Goal: Task Accomplishment & Management: Contribute content

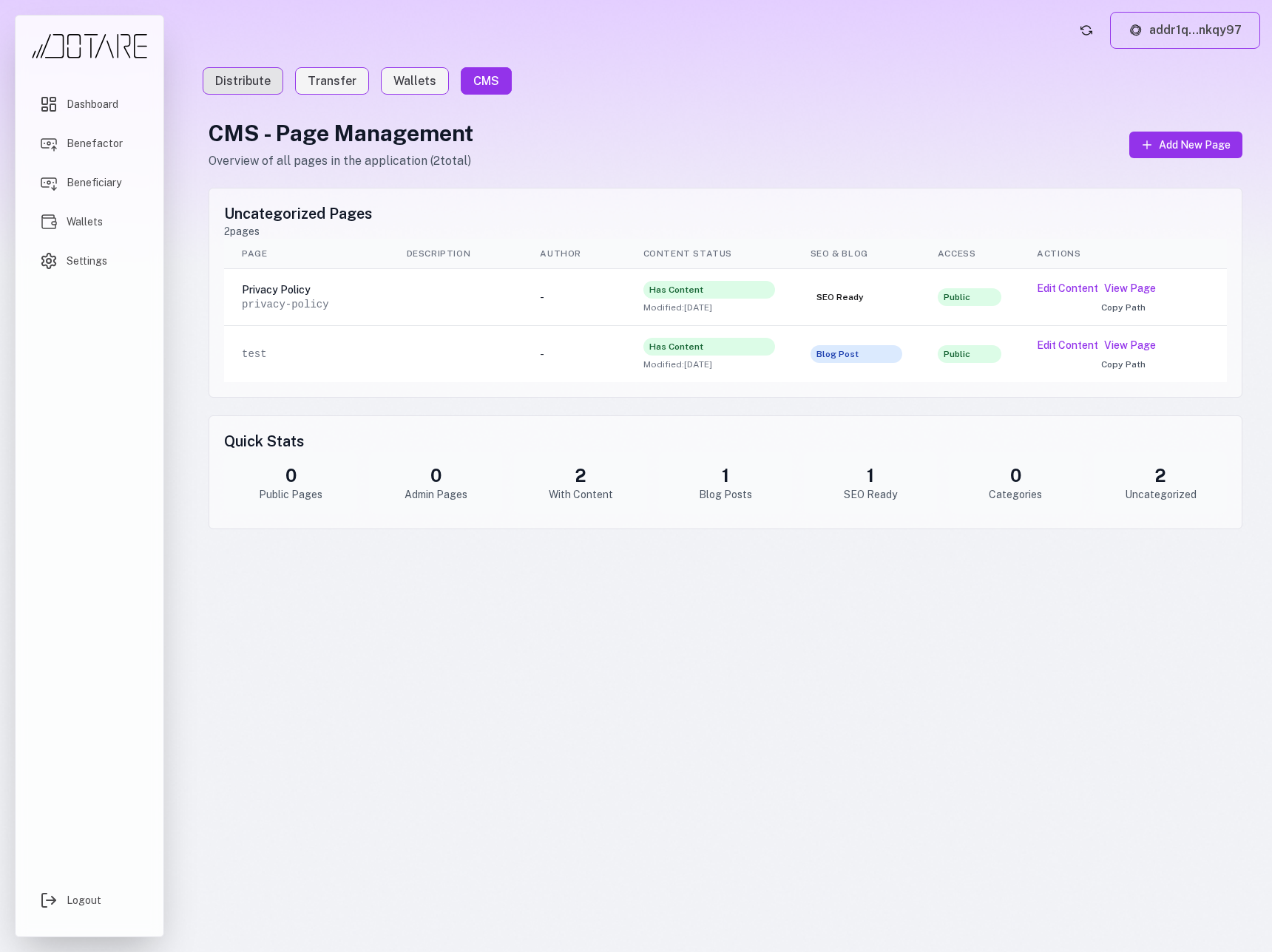
click at [236, 77] on link "Distribute" at bounding box center [243, 81] width 80 height 27
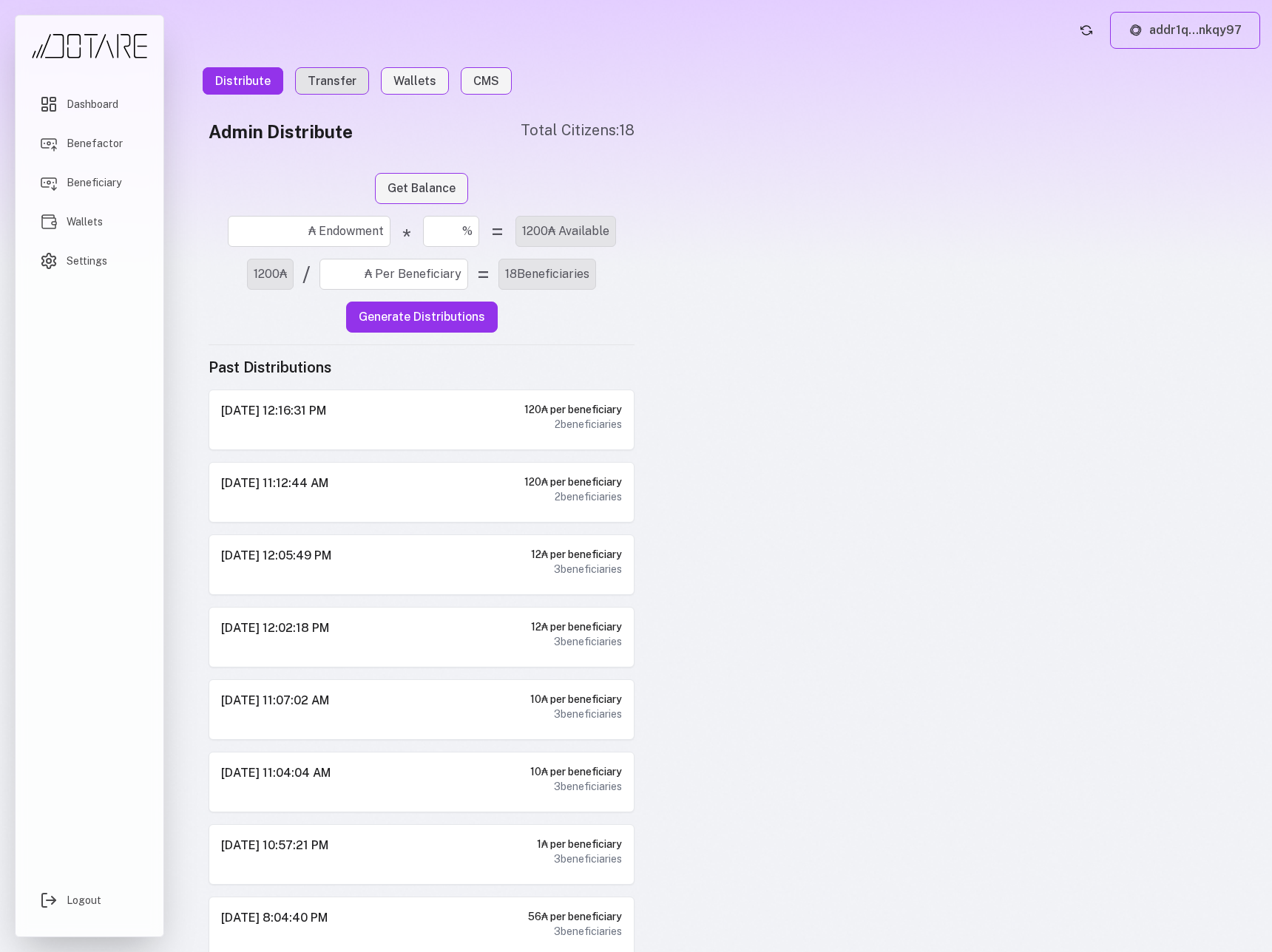
click at [313, 77] on link "Transfer" at bounding box center [332, 81] width 74 height 27
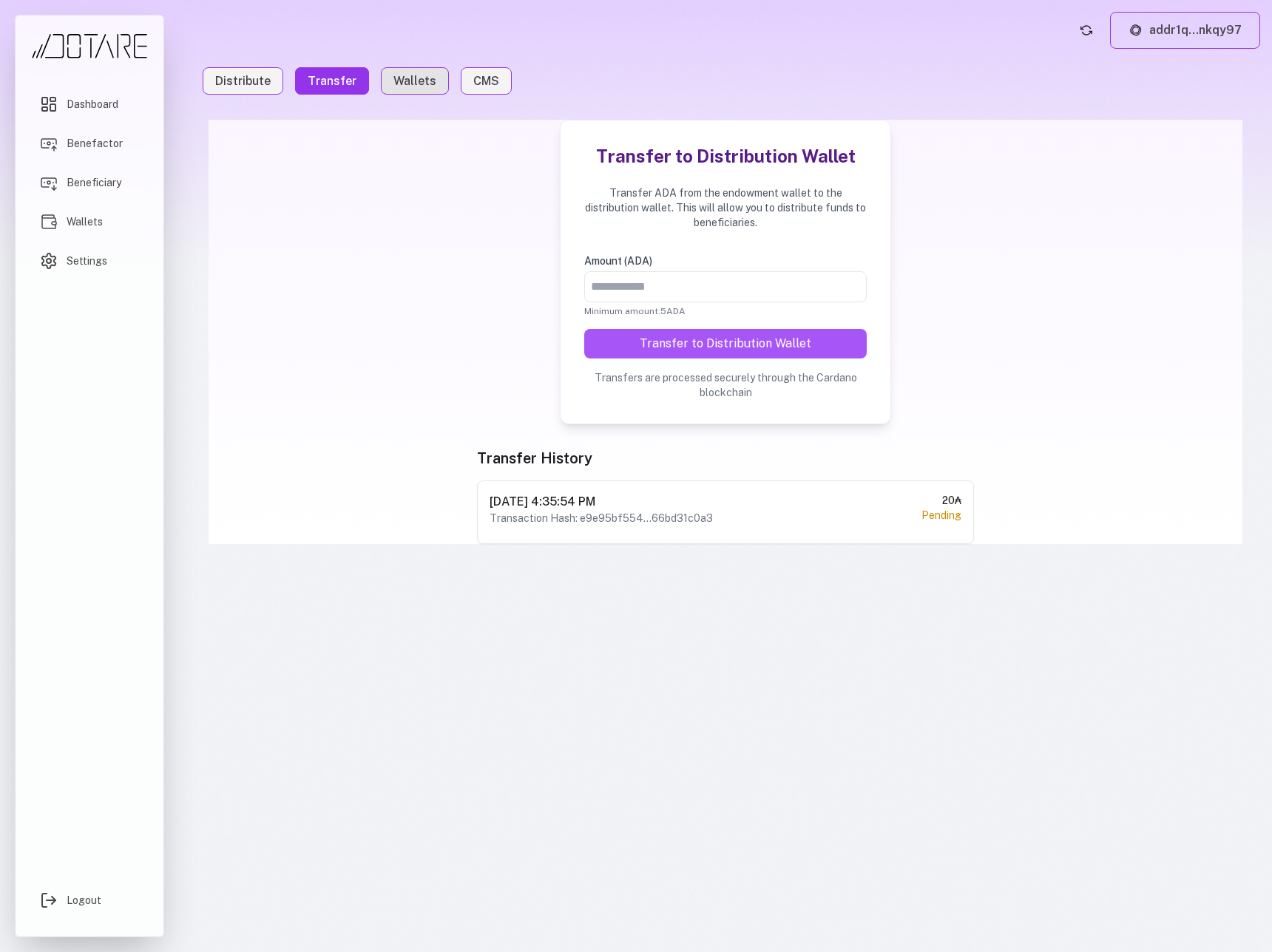
click at [391, 77] on link "Wallets" at bounding box center [415, 81] width 68 height 27
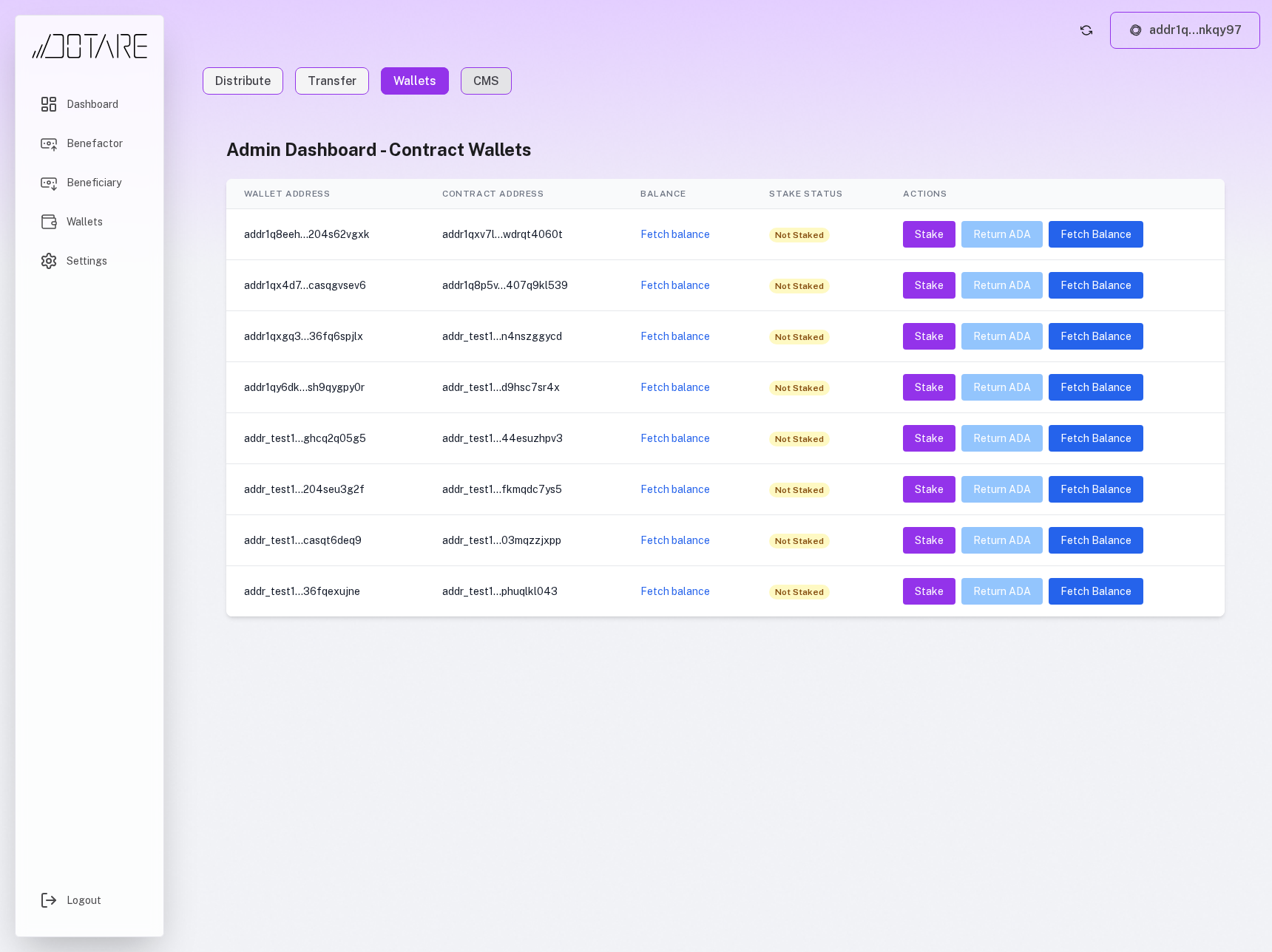
click at [493, 83] on link "CMS" at bounding box center [486, 81] width 51 height 27
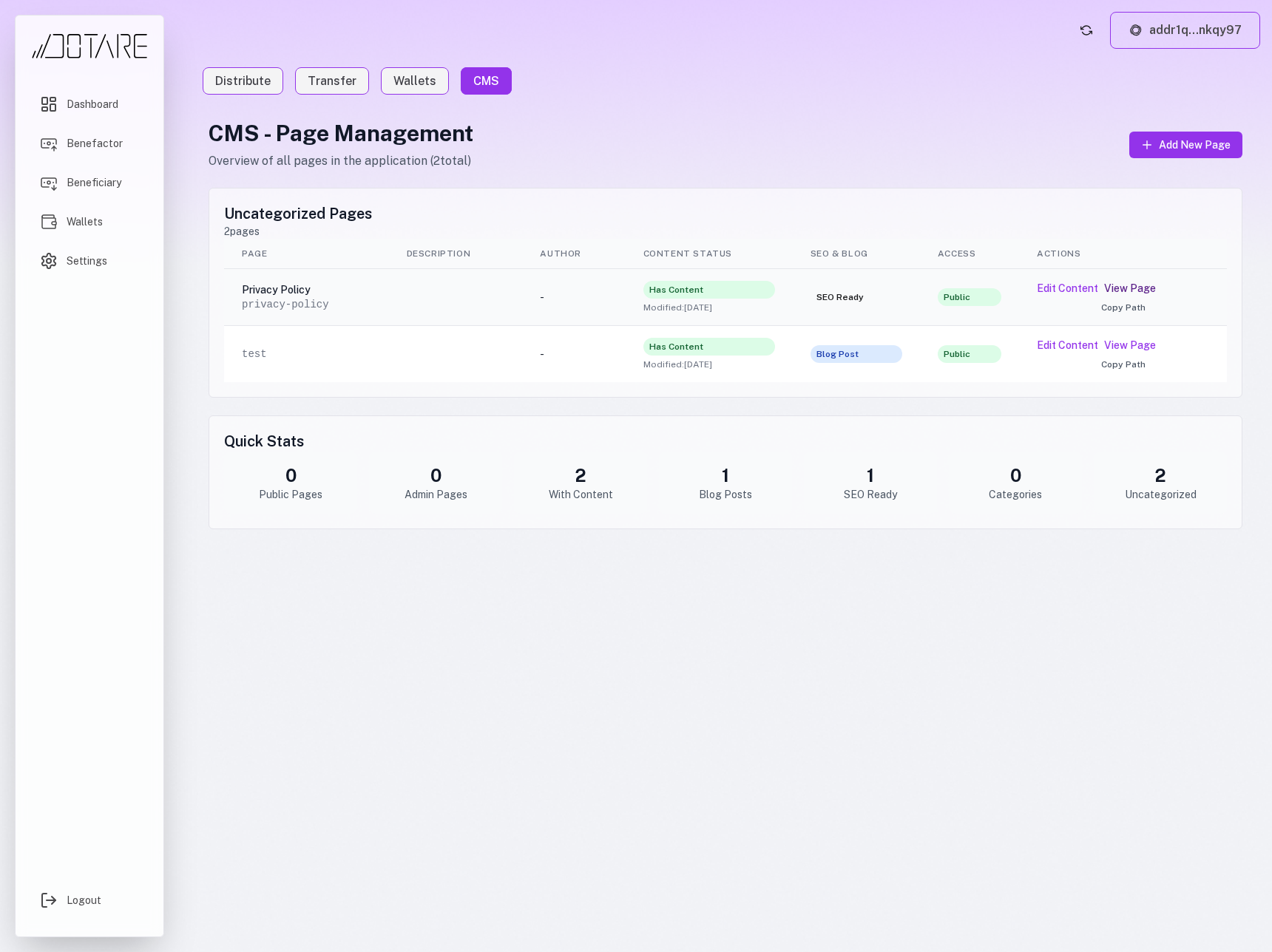
click at [1140, 286] on link "View Page" at bounding box center [1129, 289] width 52 height 15
click at [1082, 248] on th "Actions" at bounding box center [1122, 254] width 208 height 30
click at [1068, 289] on button "Edit Content" at bounding box center [1068, 289] width 62 height 15
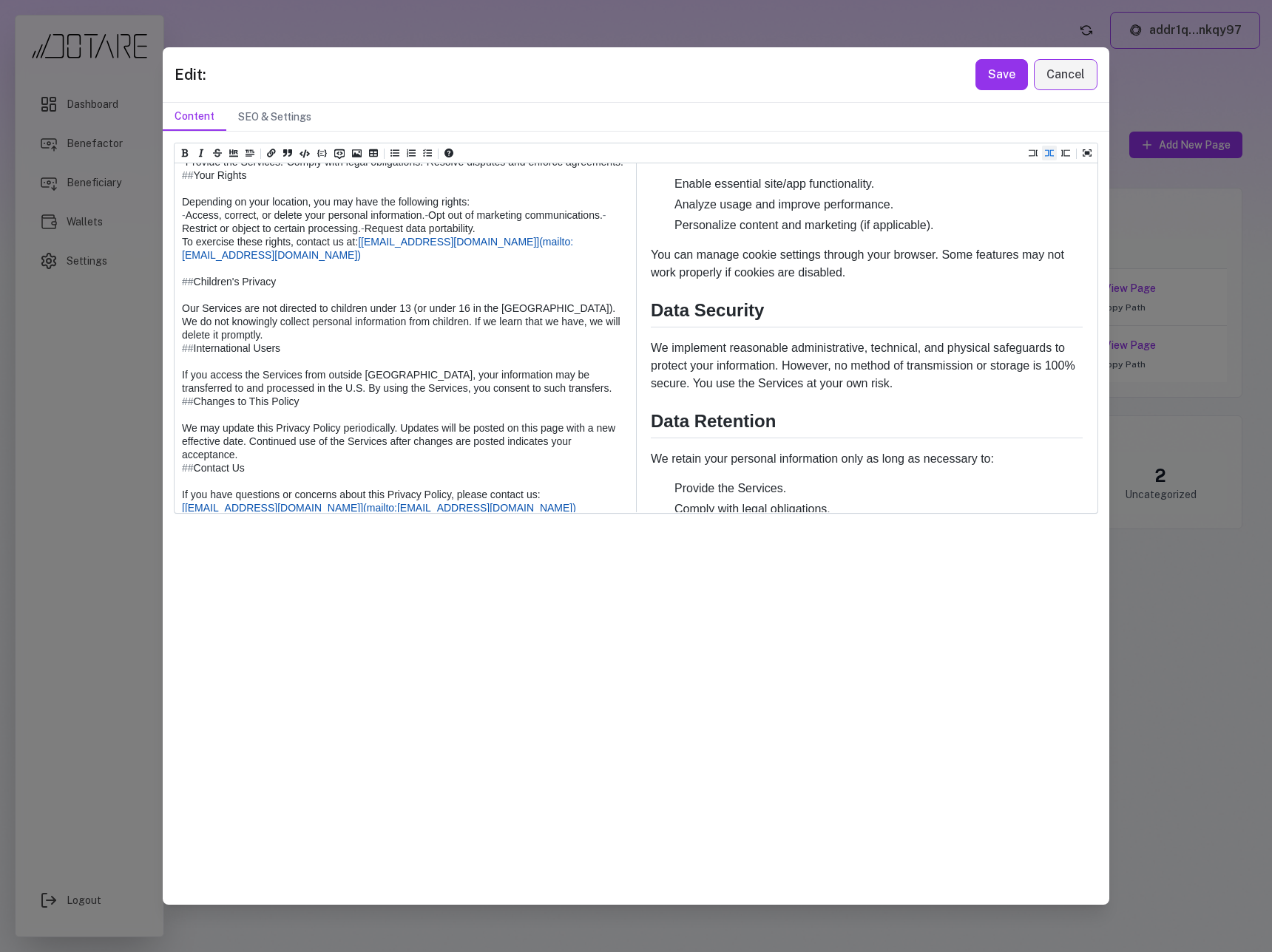
scroll to position [1882, 0]
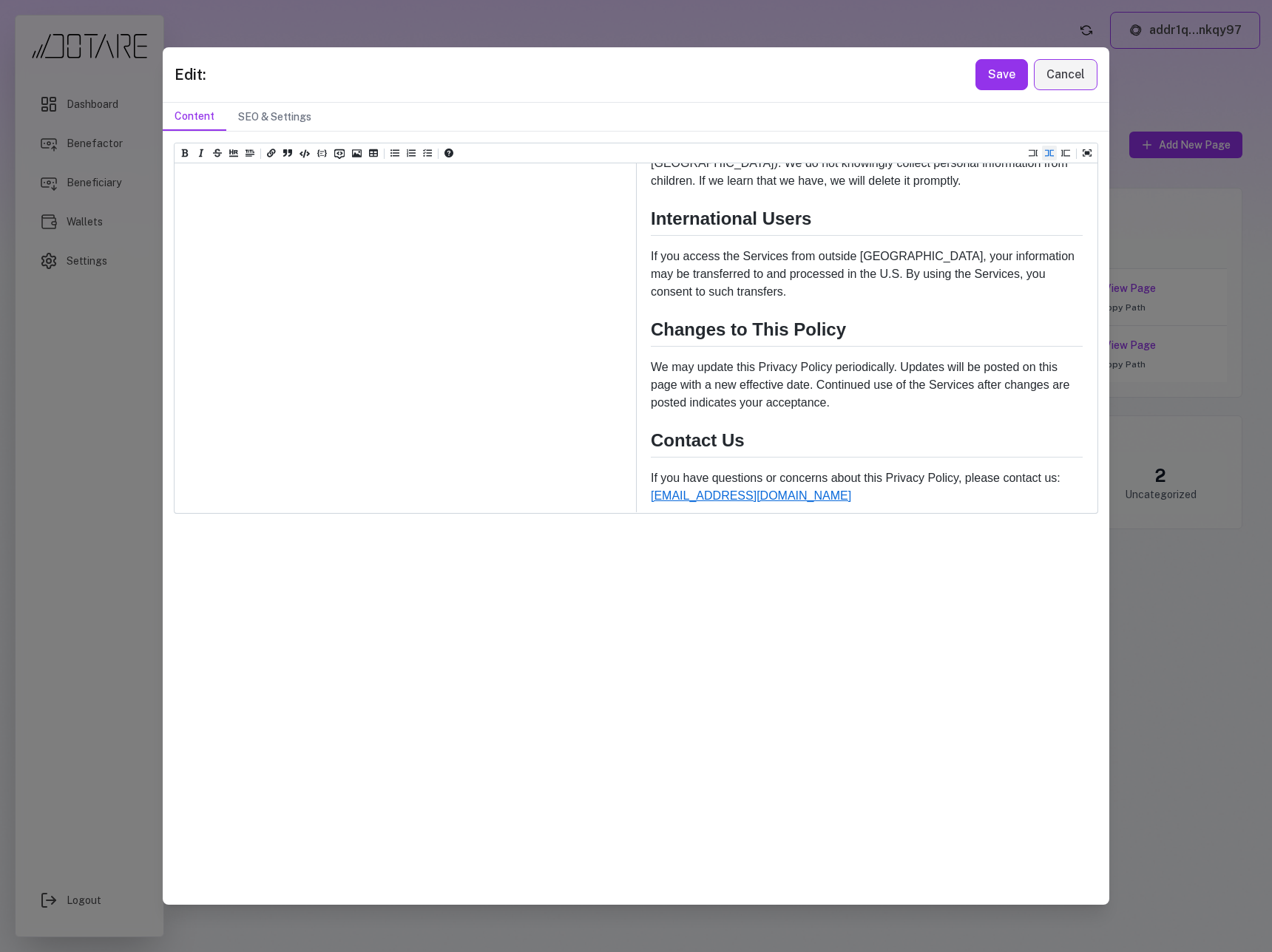
click at [680, 499] on link "[EMAIL_ADDRESS][DOMAIN_NAME]" at bounding box center [751, 495] width 201 height 13
click at [1000, 69] on button "Save" at bounding box center [1002, 74] width 53 height 31
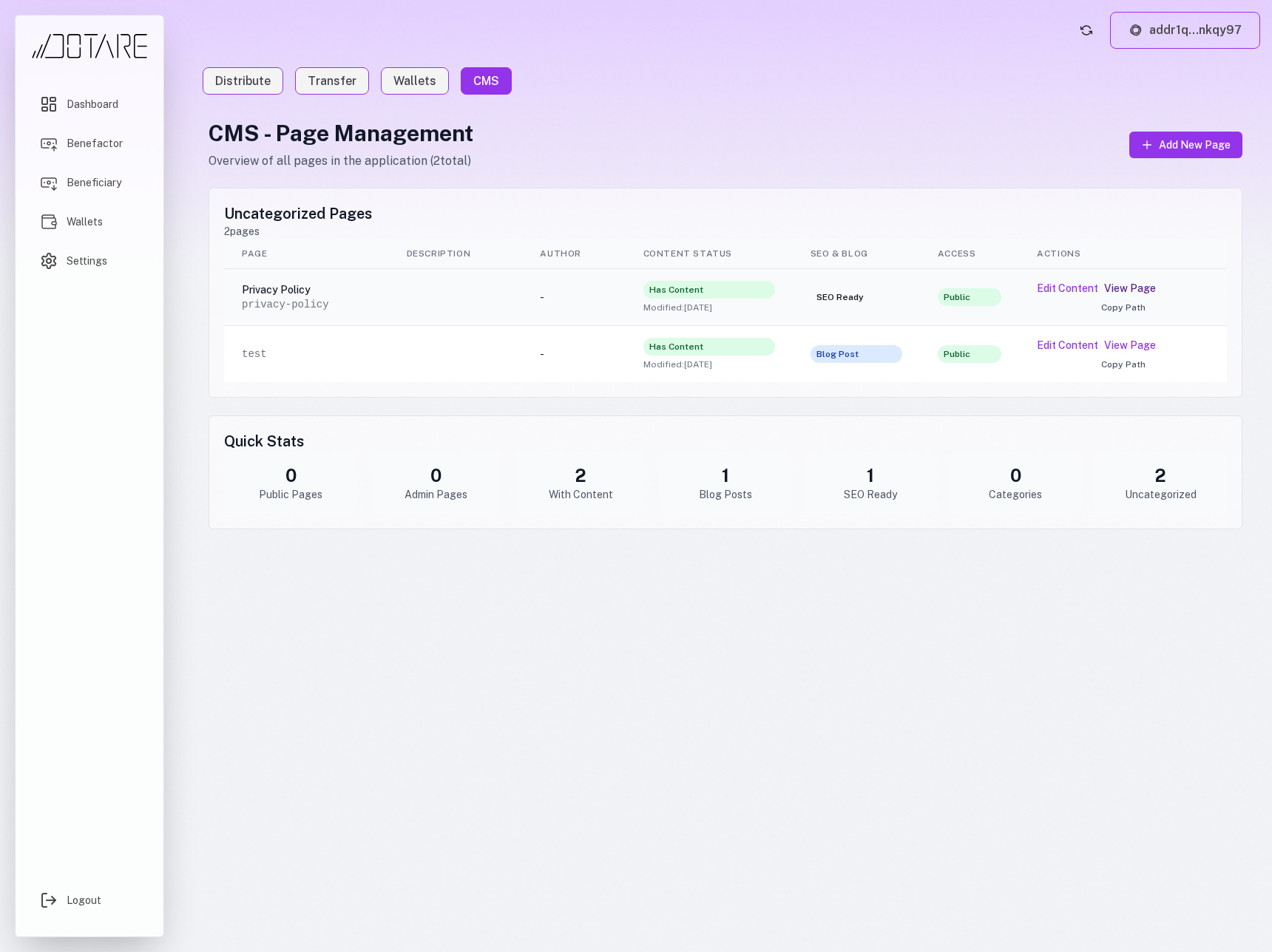
click at [1136, 282] on link "View Page" at bounding box center [1129, 289] width 52 height 15
click at [1058, 287] on button "Edit Content" at bounding box center [1068, 289] width 62 height 15
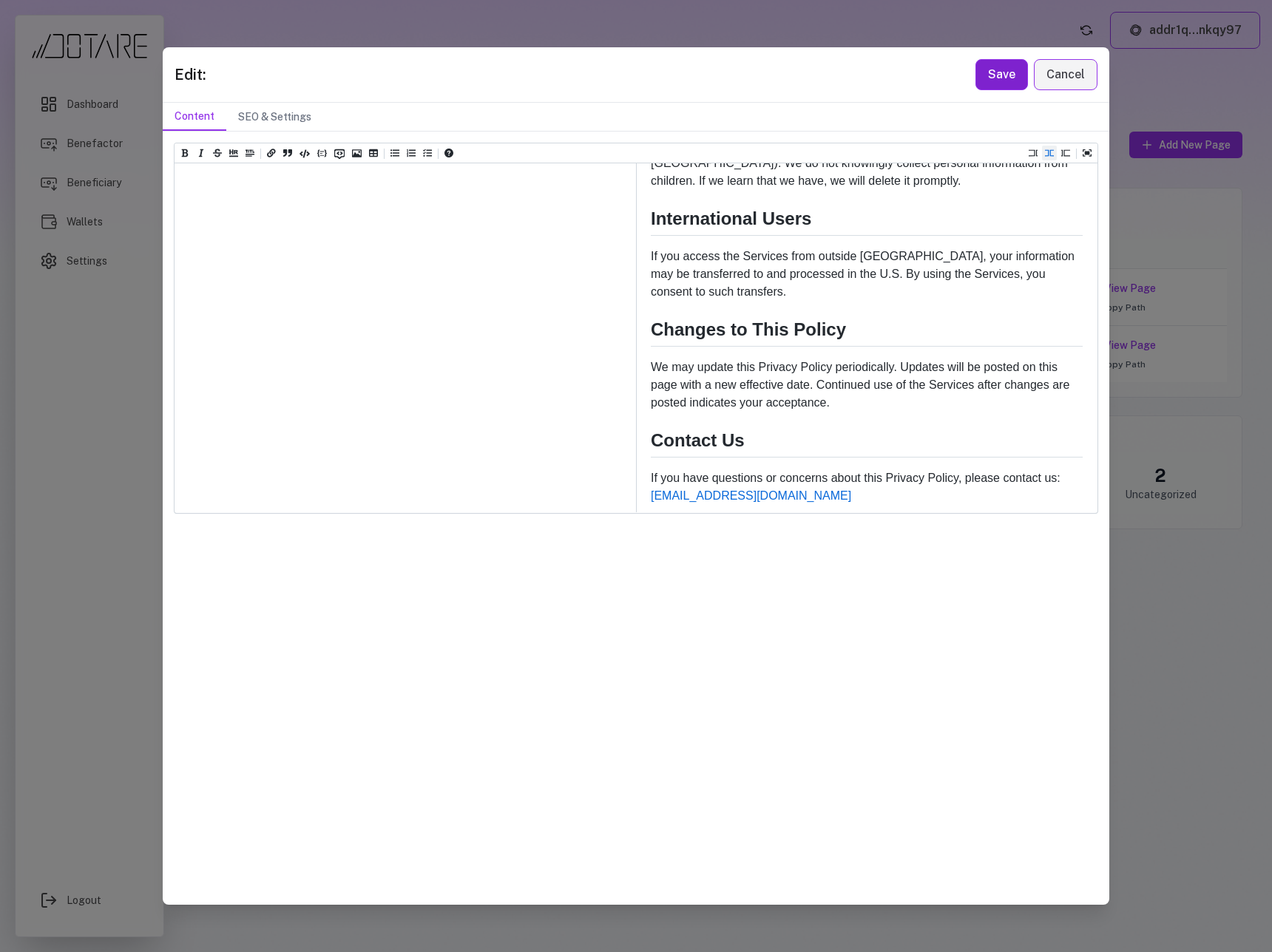
click at [1023, 79] on button "Save" at bounding box center [1002, 74] width 53 height 31
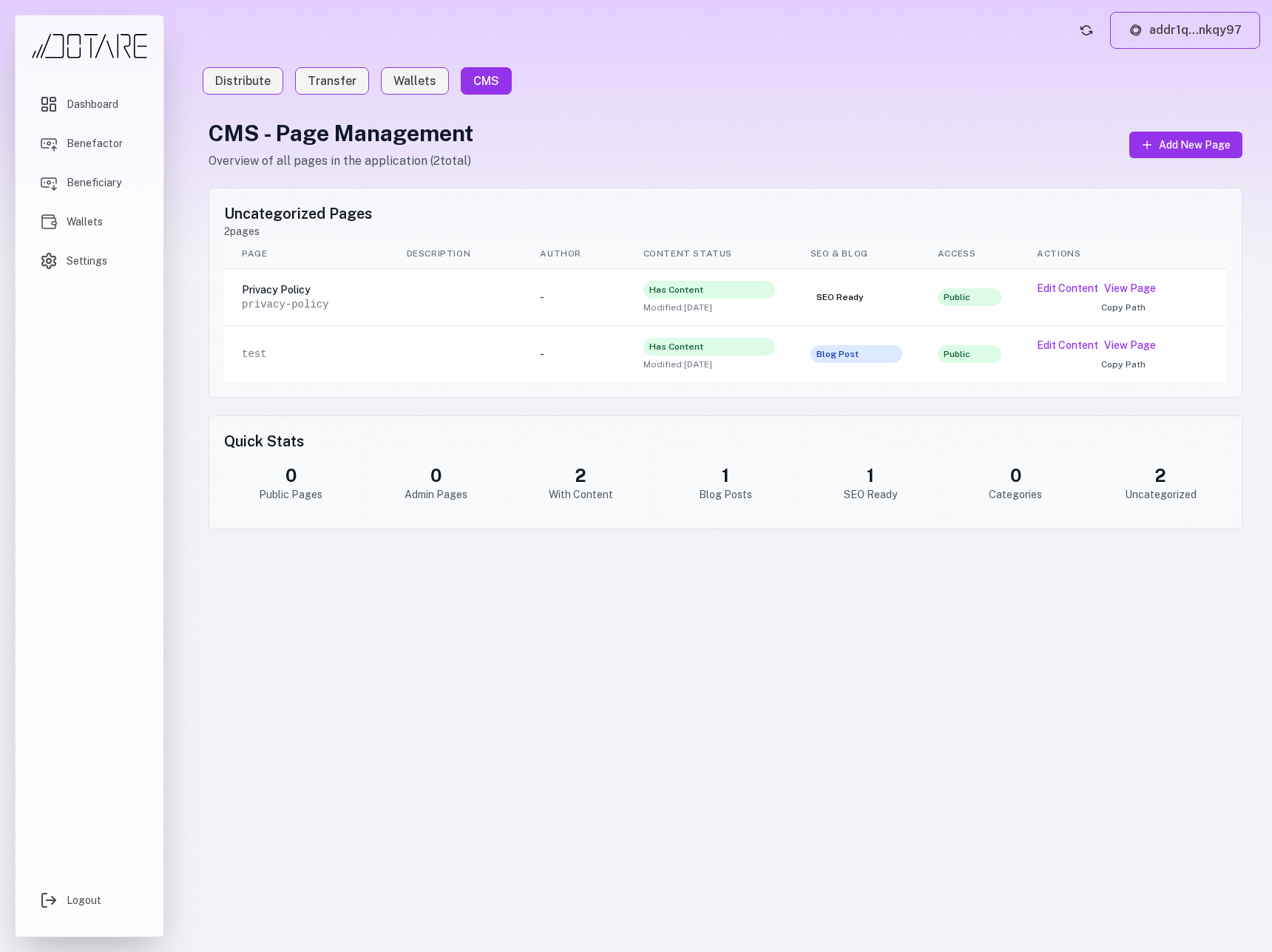
click at [1009, 128] on div "CMS - Page Management Overview of all pages in the application ( 2 total) Add N…" at bounding box center [726, 144] width 1034 height 50
click at [1128, 290] on link "View Page" at bounding box center [1129, 289] width 52 height 15
click at [1184, 141] on span "Add New Page" at bounding box center [1194, 145] width 71 height 15
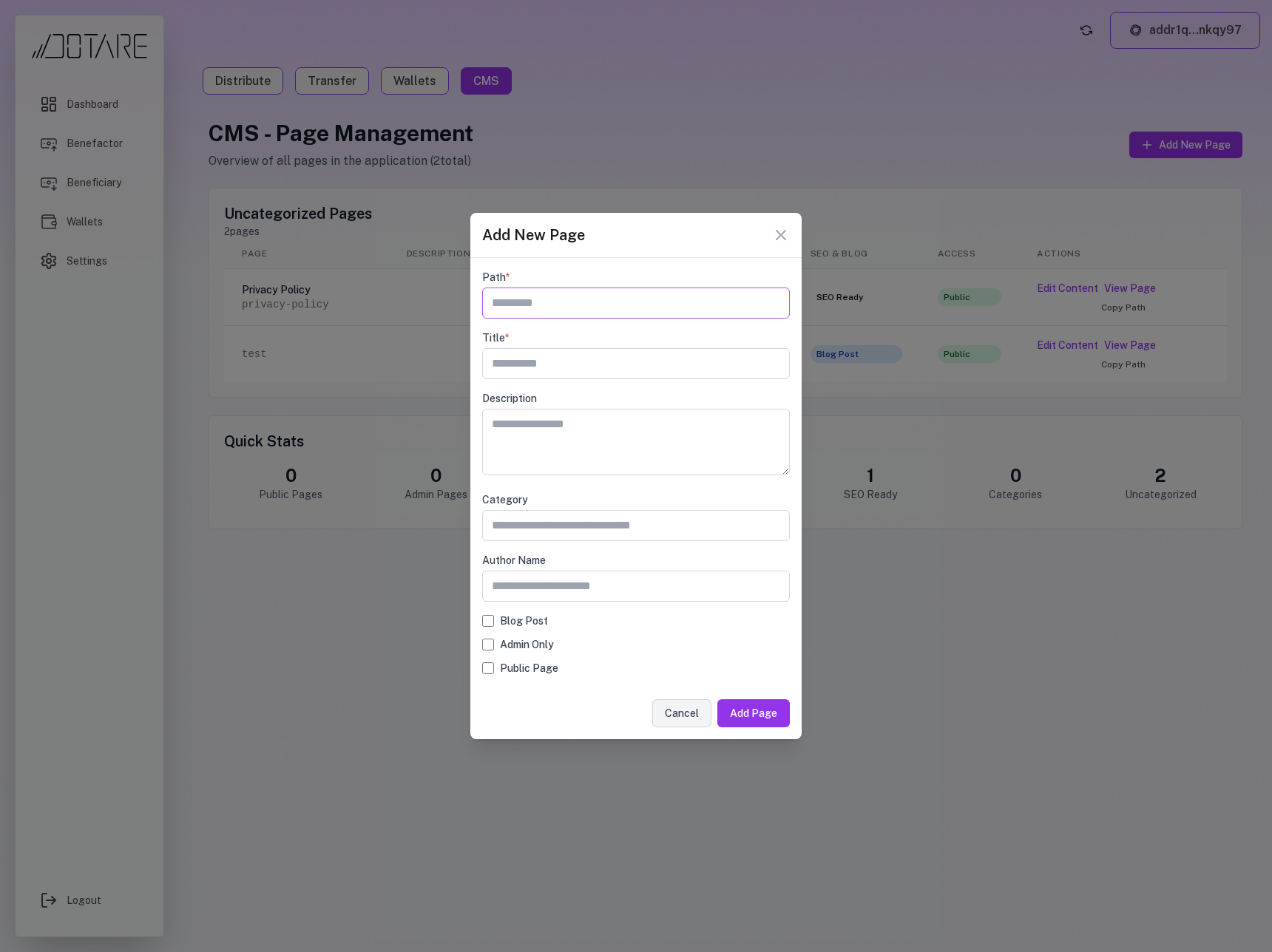
click at [574, 308] on input "text" at bounding box center [636, 303] width 307 height 31
type input "**********"
click at [766, 709] on button "Add Page" at bounding box center [754, 713] width 72 height 28
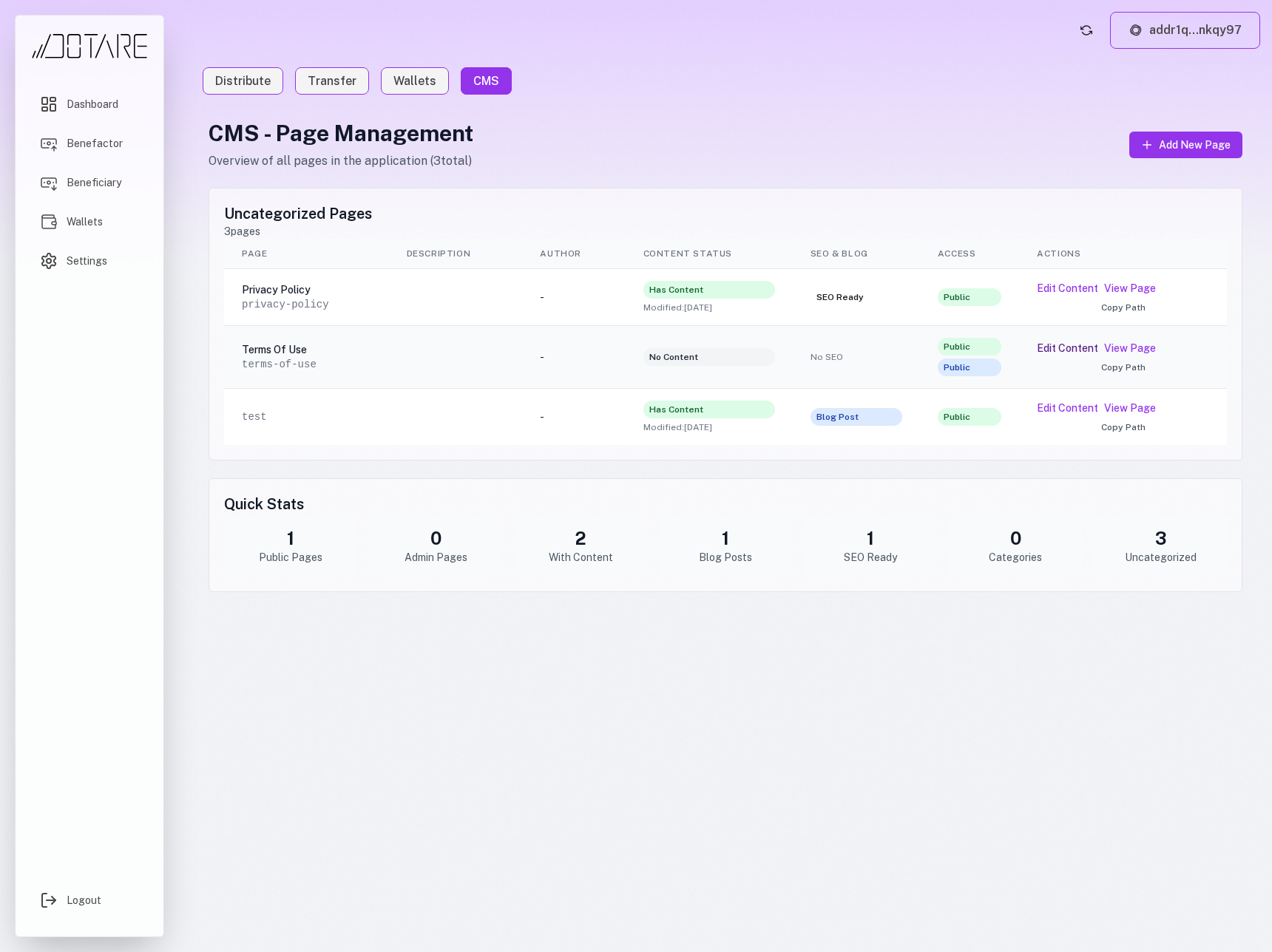
click at [1066, 349] on button "Edit Content" at bounding box center [1068, 349] width 62 height 15
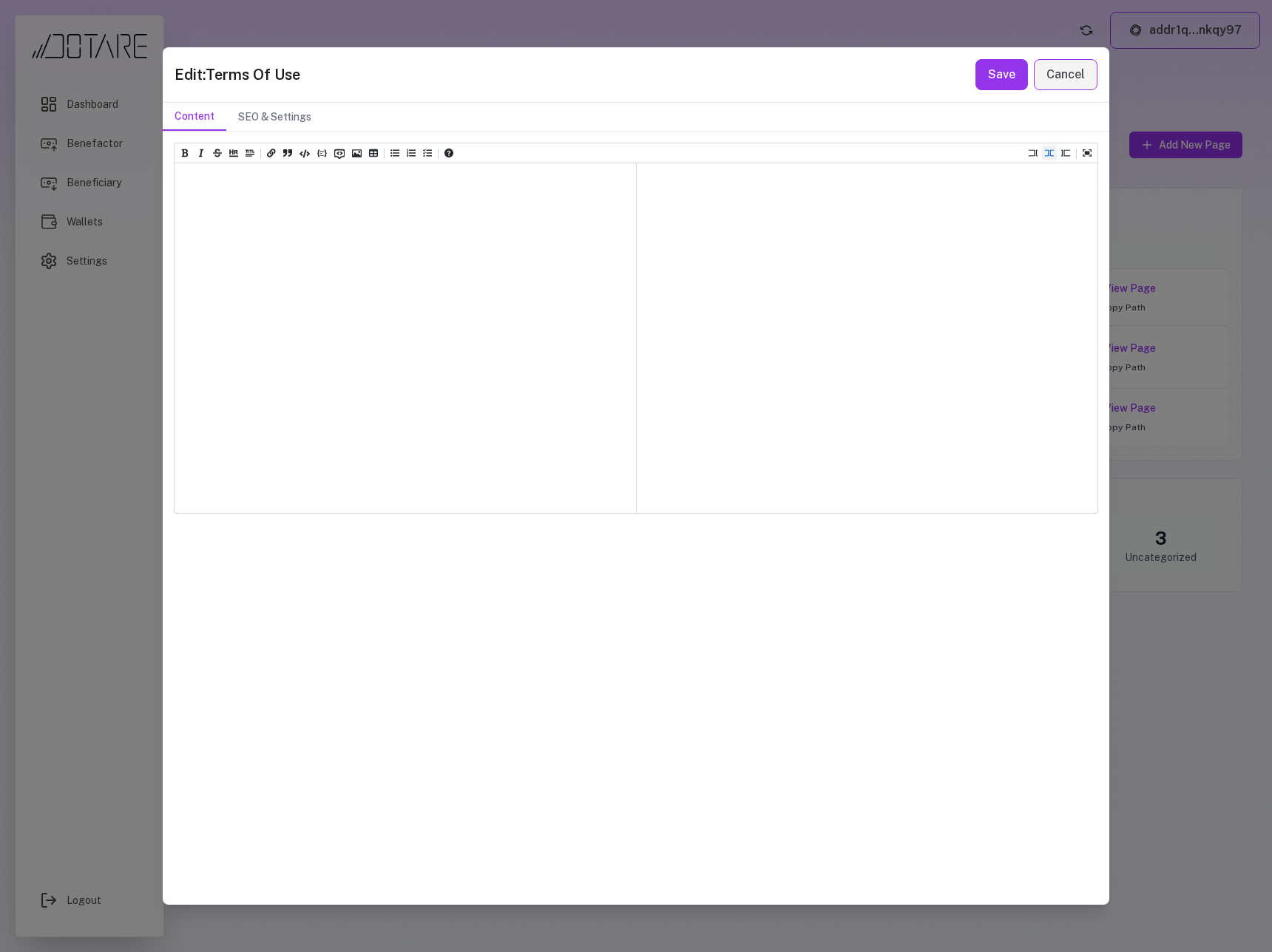
click at [461, 279] on div at bounding box center [405, 337] width 461 height 349
click at [398, 276] on div at bounding box center [405, 337] width 461 height 349
click at [335, 214] on textarea at bounding box center [405, 200] width 461 height 74
paste textarea "**********"
type textarea "**********"
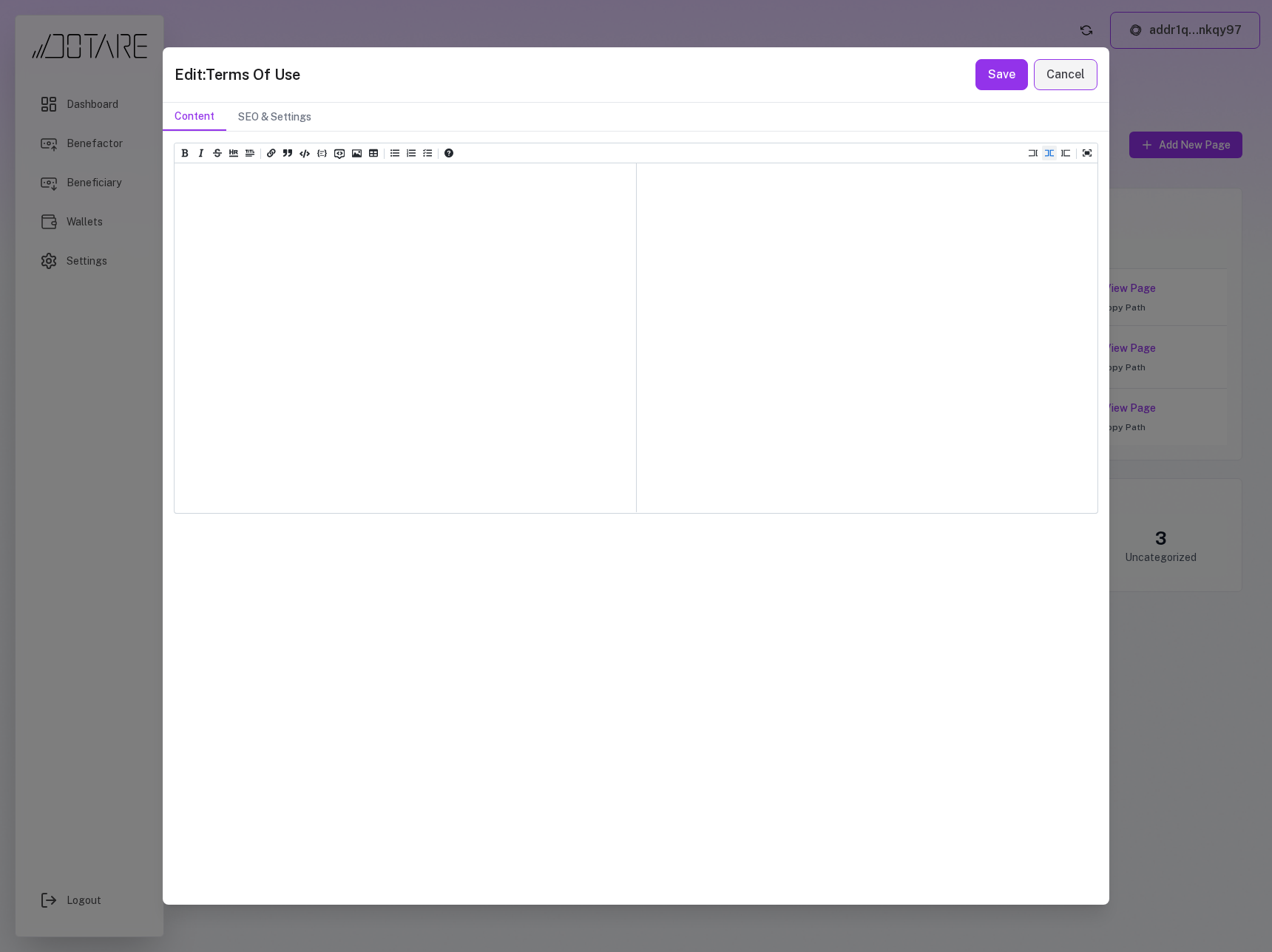
paste textarea "**********"
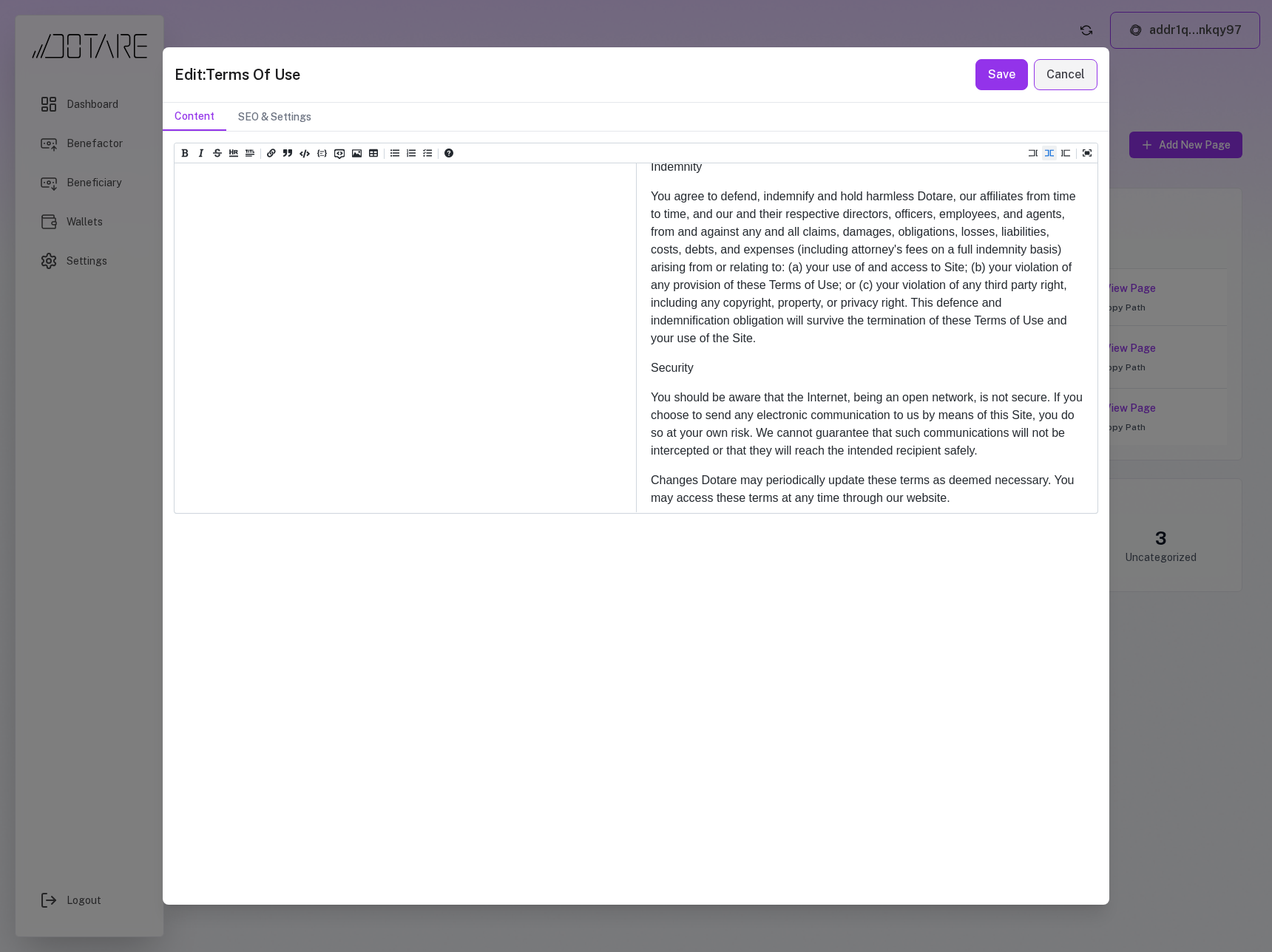
scroll to position [1748, 0]
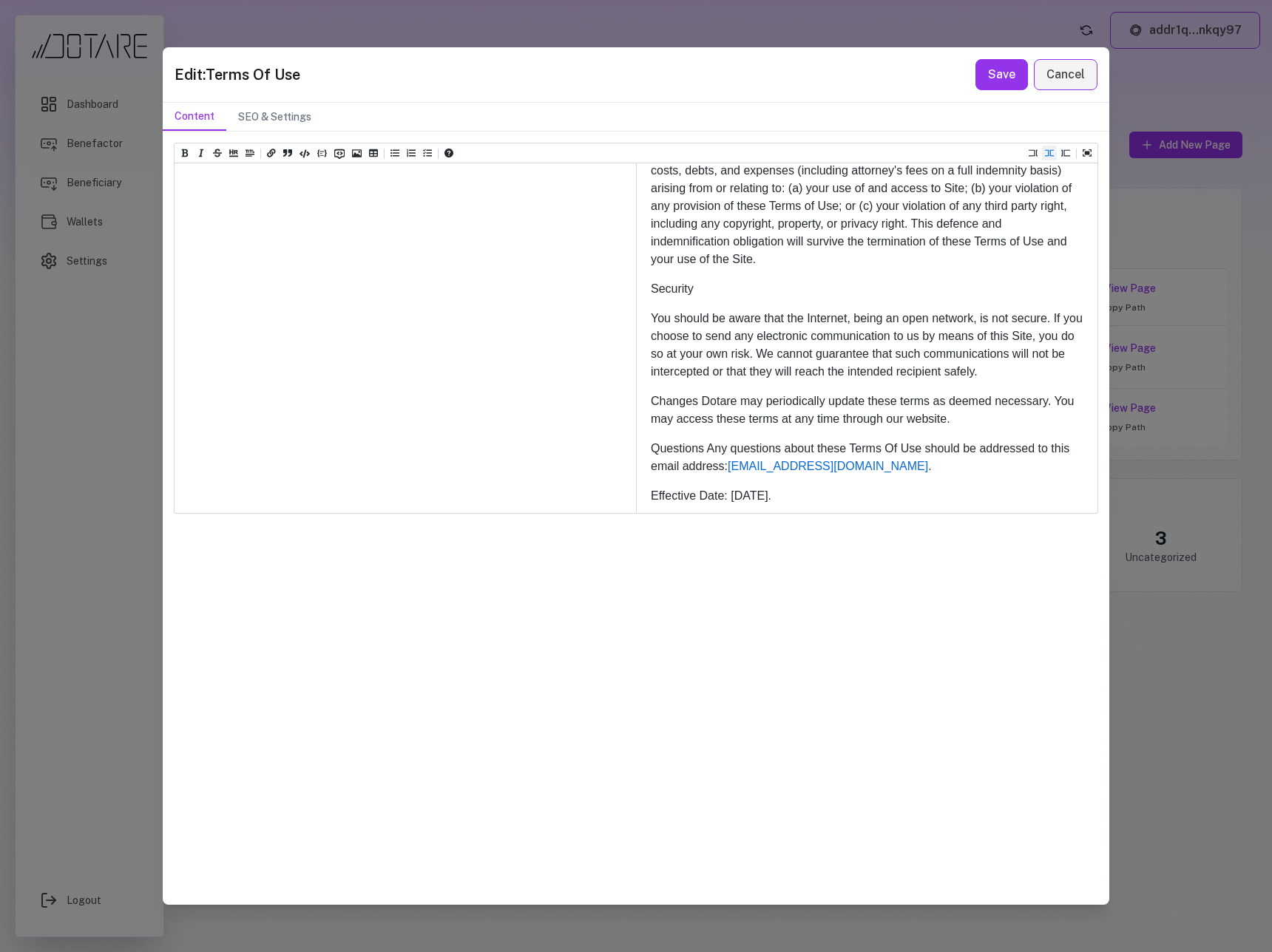
drag, startPoint x: 354, startPoint y: 494, endPoint x: 182, endPoint y: 496, distance: 172.0
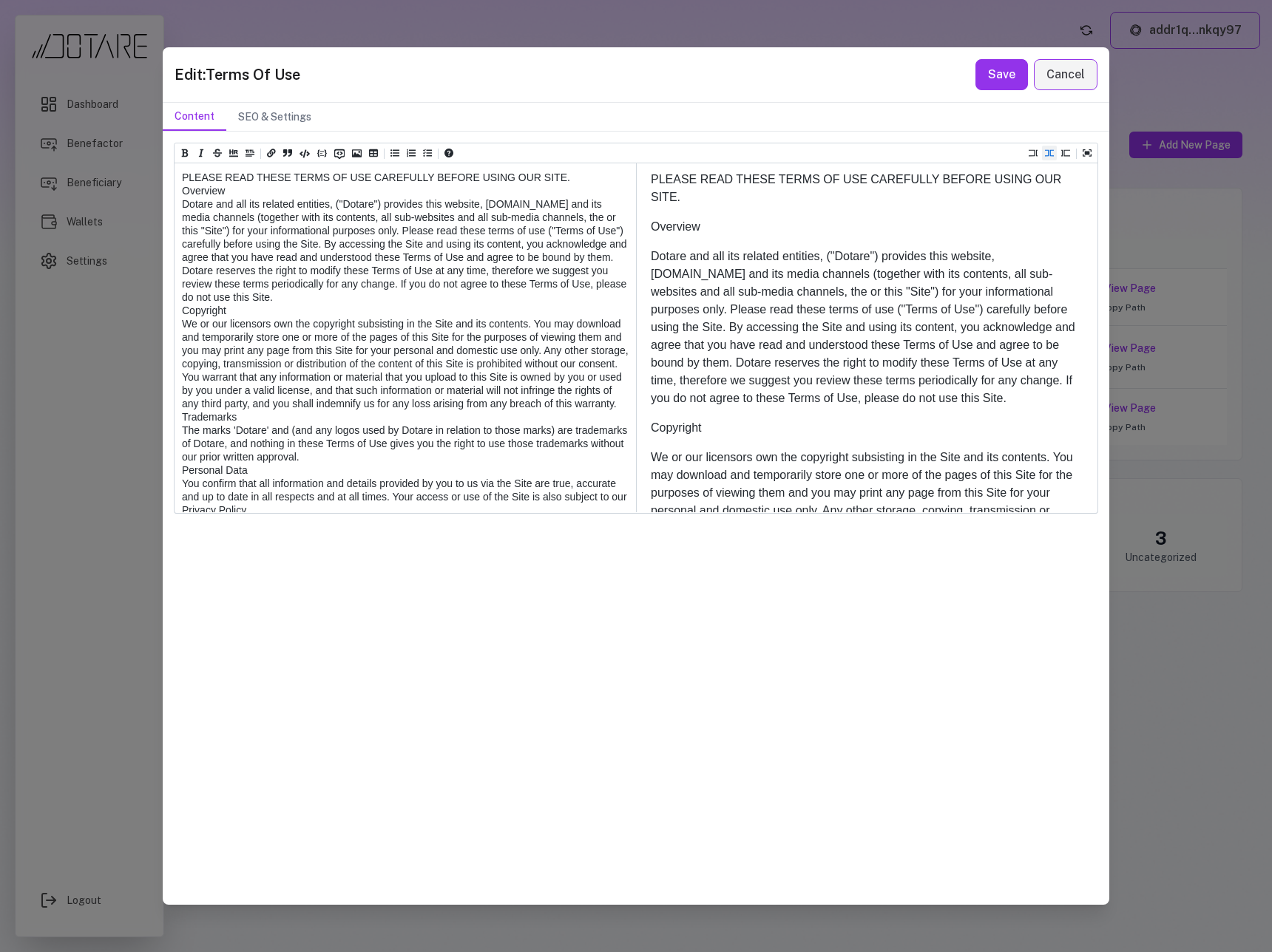
click at [203, 251] on textarea at bounding box center [404, 969] width 460 height 1612
click at [181, 206] on textarea at bounding box center [404, 969] width 460 height 1612
click at [182, 180] on textarea at bounding box center [404, 969] width 460 height 1612
paste textarea "**********"
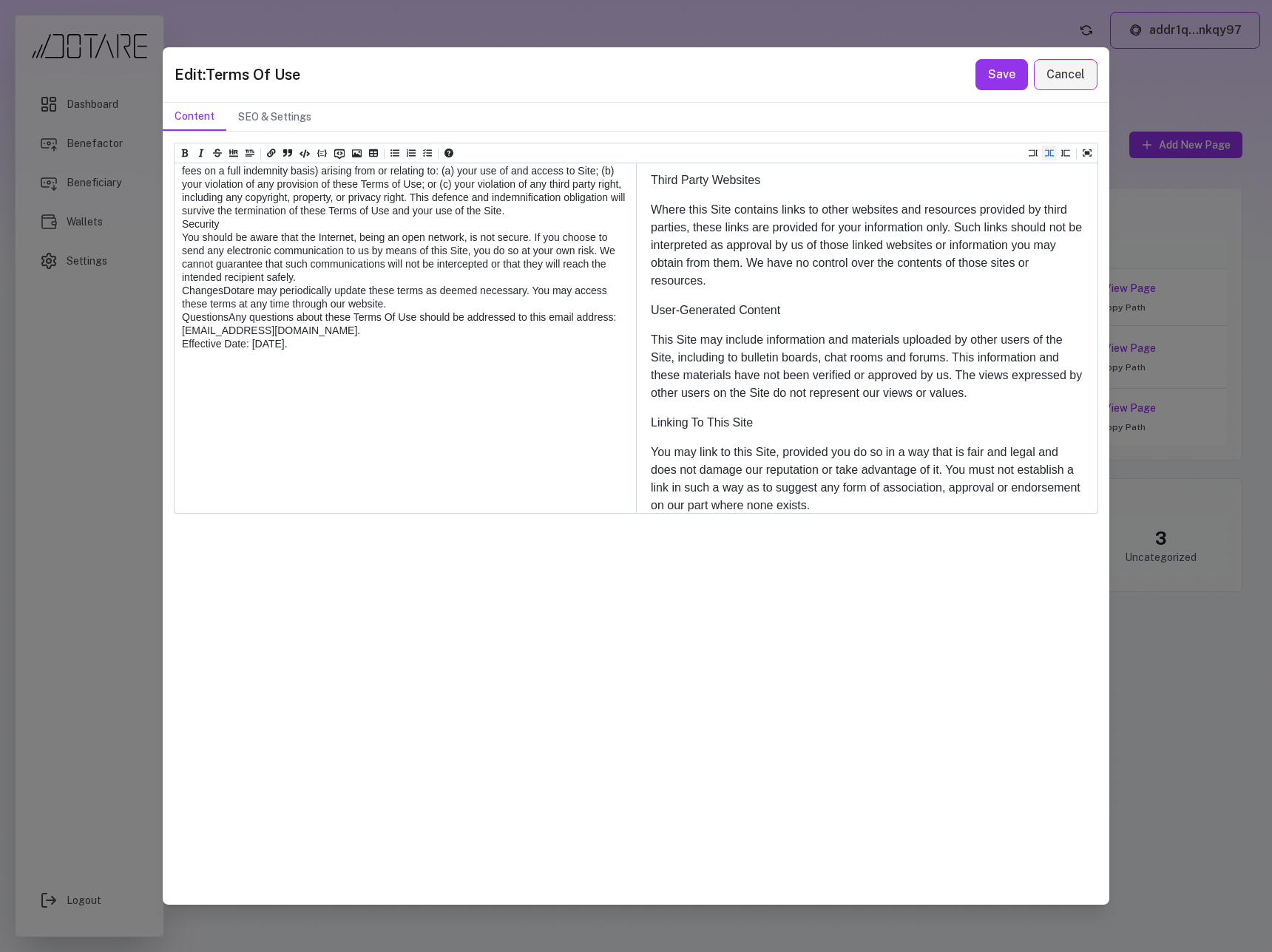
scroll to position [1778, 0]
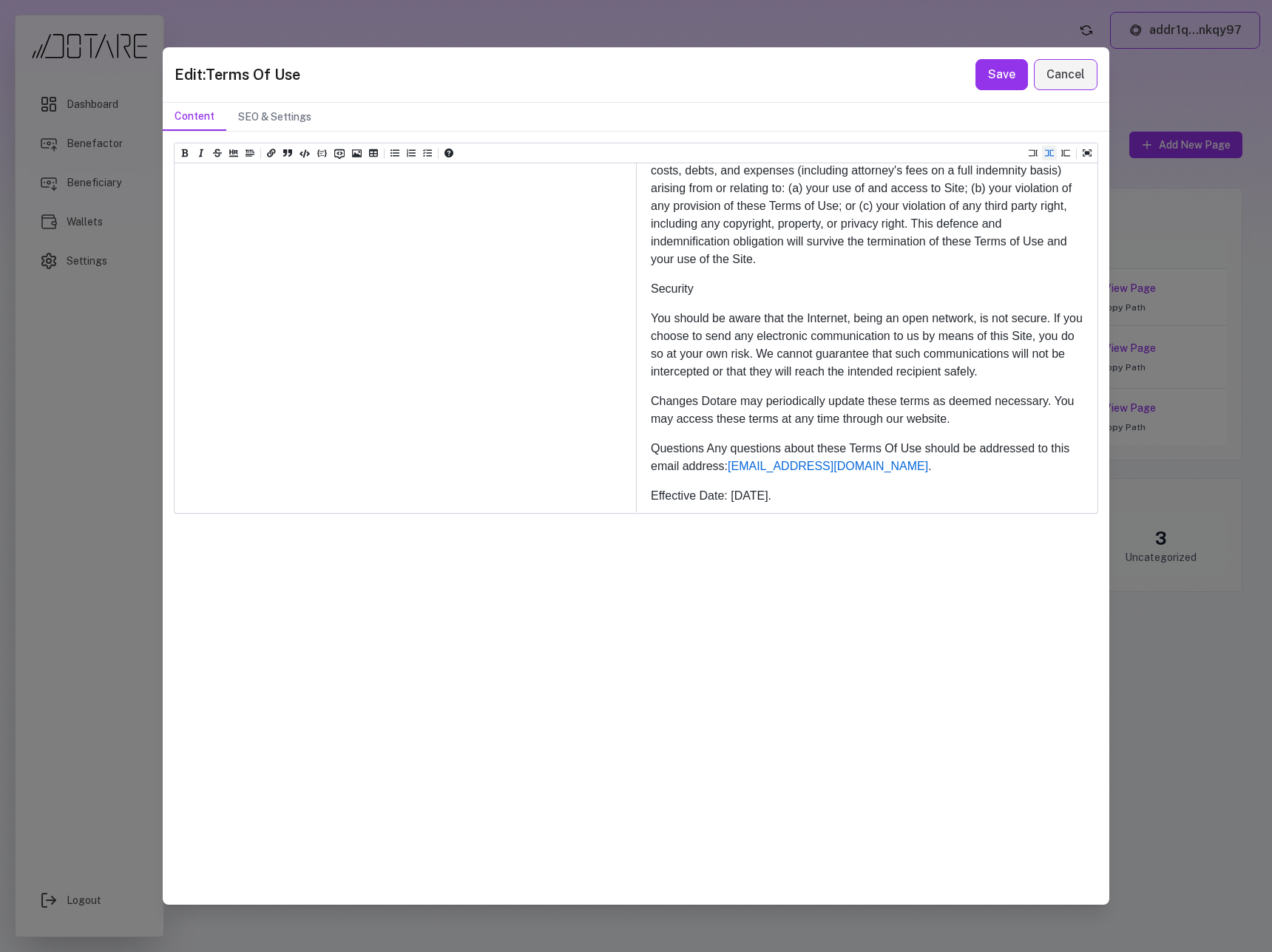
drag, startPoint x: 379, startPoint y: 506, endPoint x: 173, endPoint y: 503, distance: 206.0
click at [173, 503] on div "Heading 1 Heading 2 Heading 3 Heading 4 Heading 5 Heading 6 Effective Date: Nov…" at bounding box center [636, 518] width 947 height 772
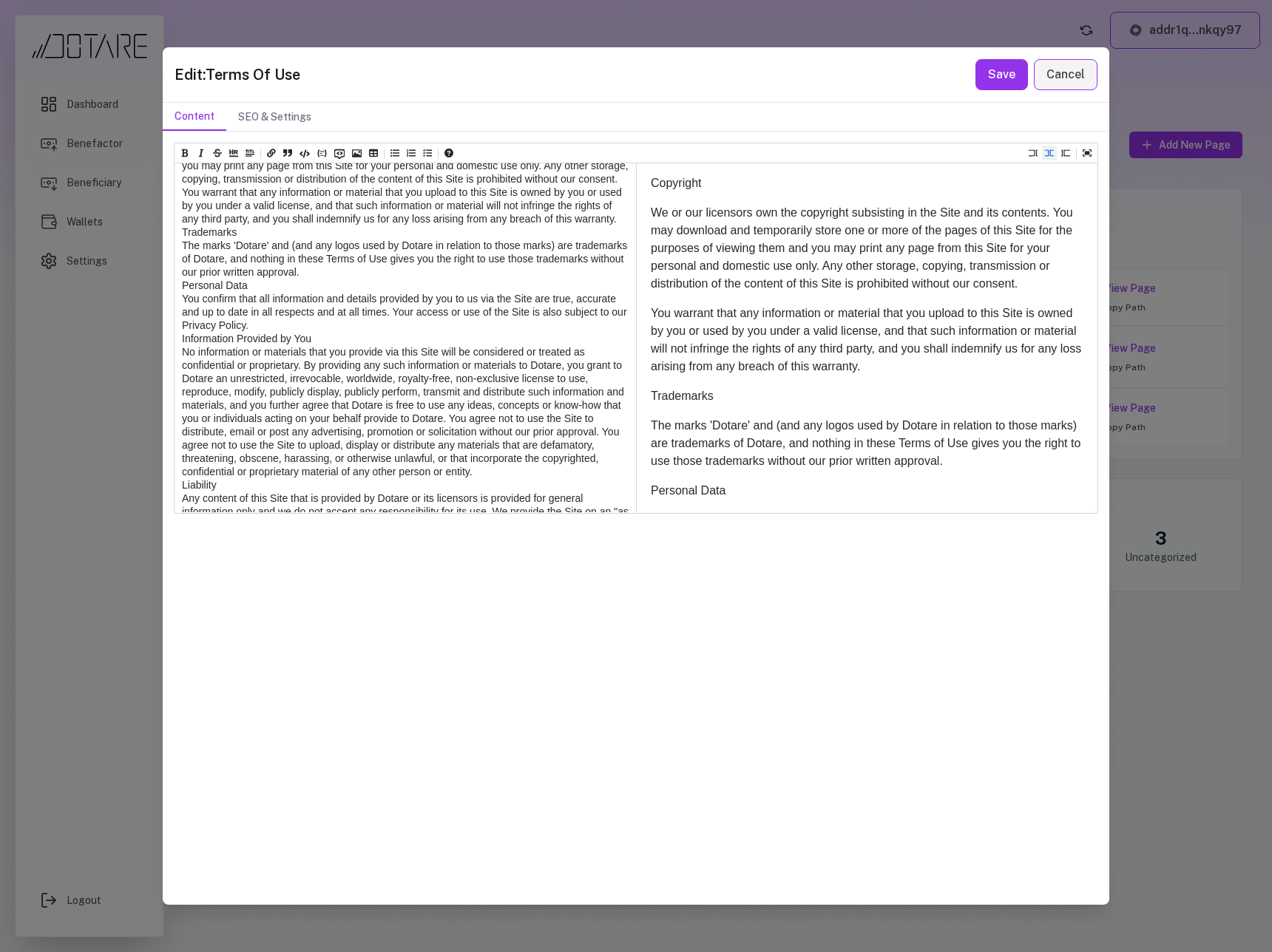
scroll to position [0, 0]
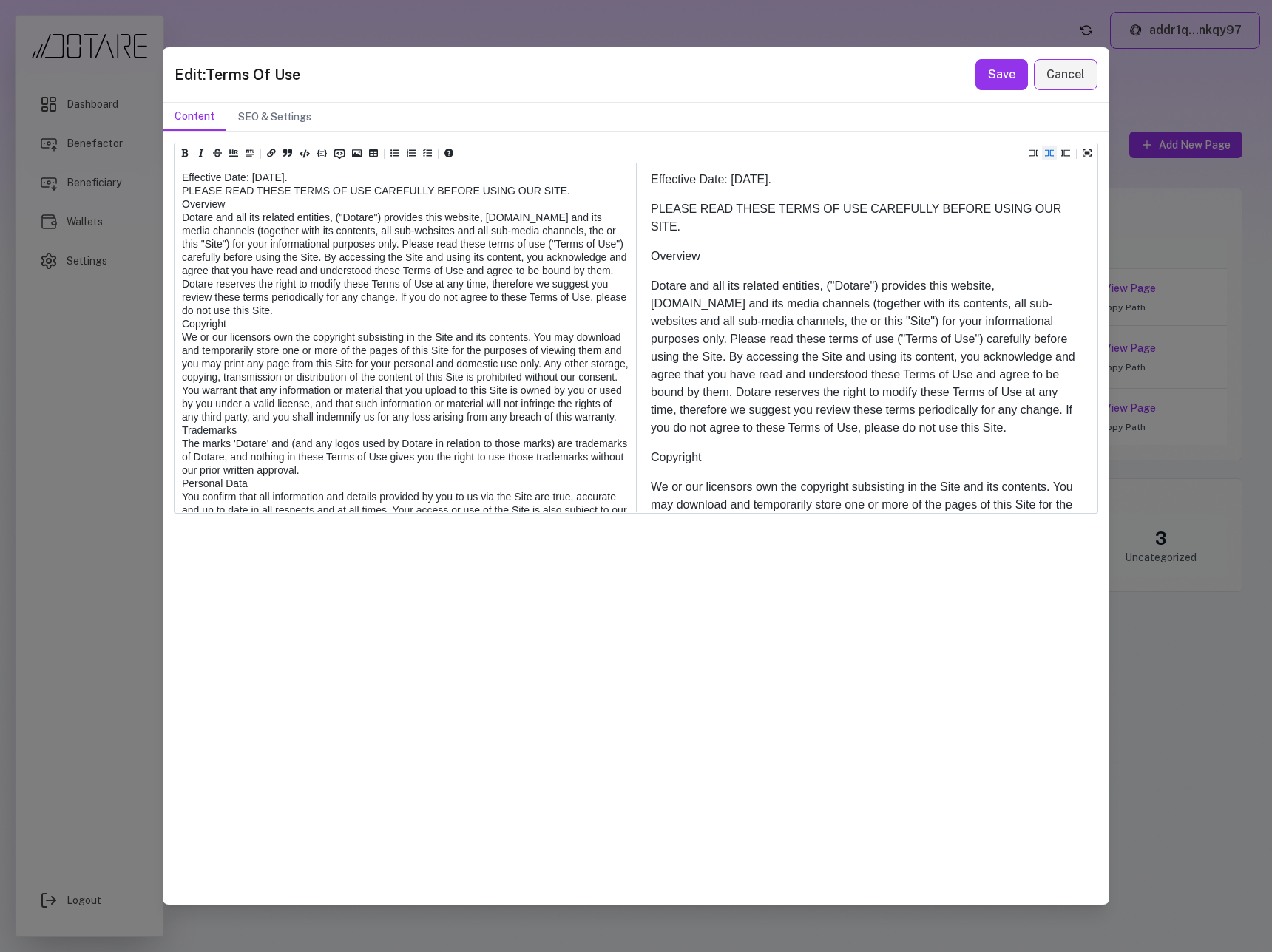
drag, startPoint x: 359, startPoint y: 182, endPoint x: 144, endPoint y: 173, distance: 215.2
click at [144, 173] on div "Edit: Terms Of Use Save Cancel Content SEO & Settings Heading 1 Heading 2 Headi…" at bounding box center [636, 476] width 1272 height 952
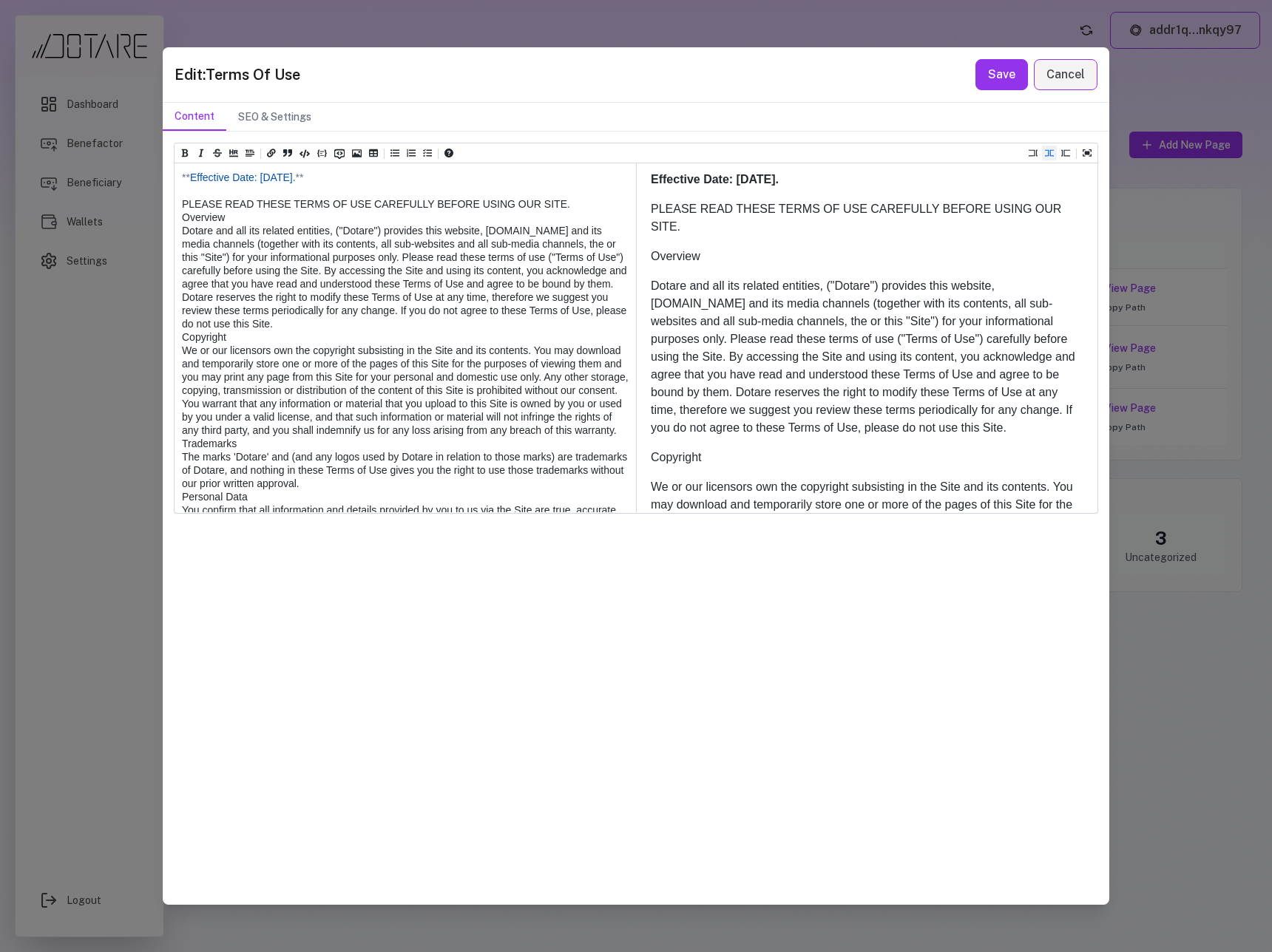
click at [261, 220] on textarea at bounding box center [404, 969] width 460 height 1612
click at [180, 178] on textarea at bounding box center [404, 969] width 460 height 1612
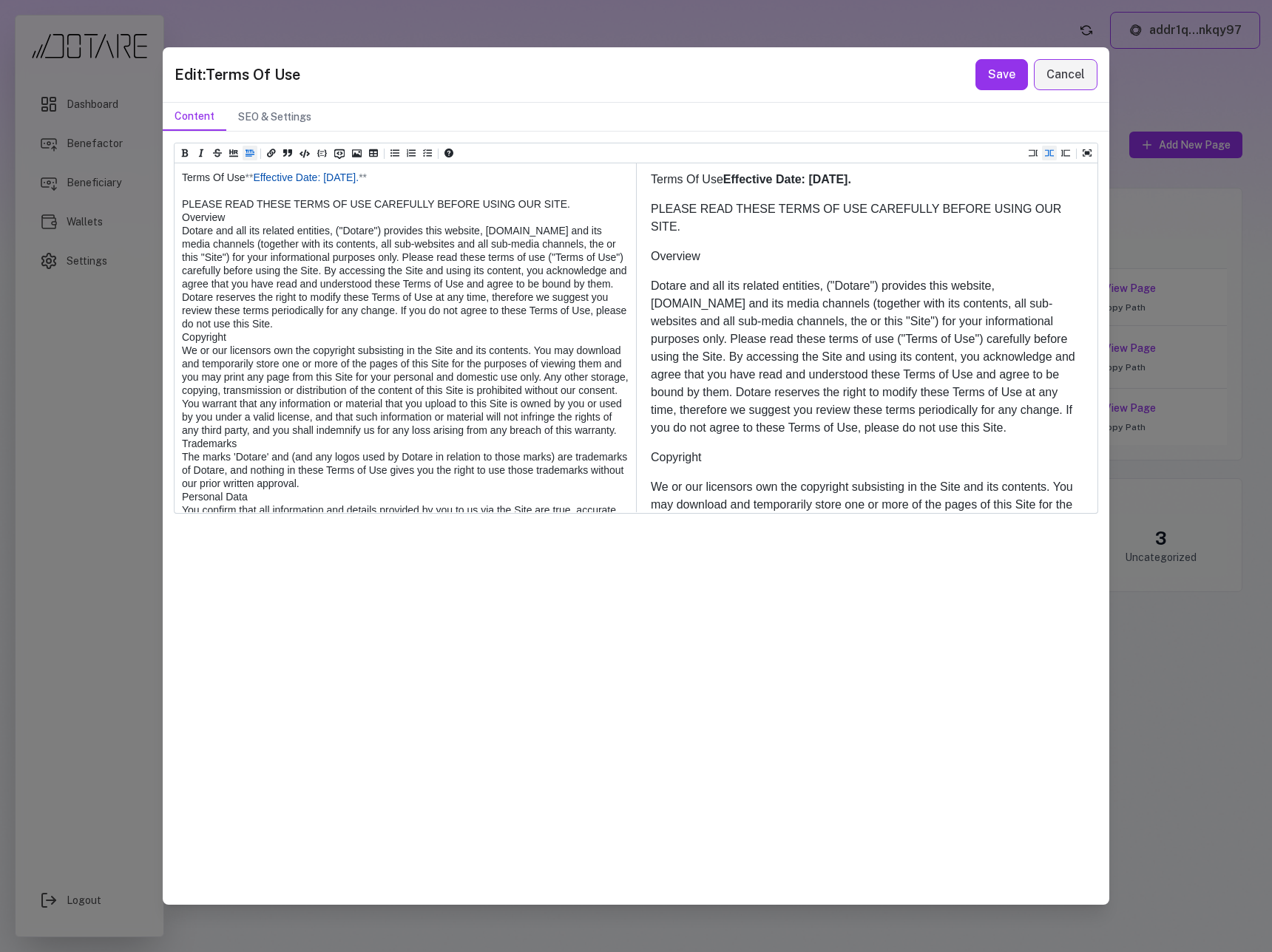
click at [252, 155] on icon "Insert title" at bounding box center [250, 153] width 9 height 7
click at [258, 172] on div "Heading 1" at bounding box center [277, 170] width 61 height 11
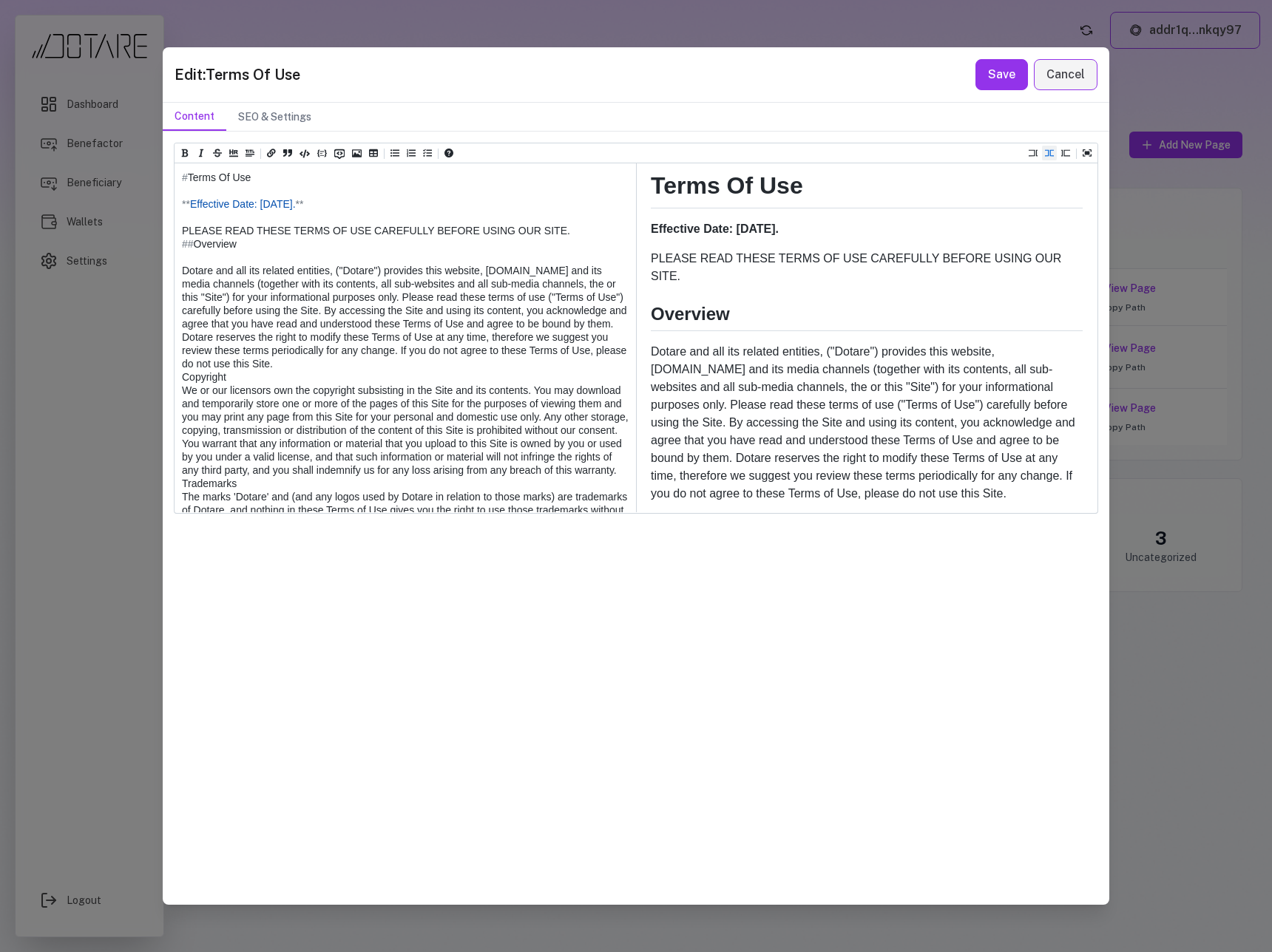
drag, startPoint x: 195, startPoint y: 257, endPoint x: 143, endPoint y: 257, distance: 52.0
click at [143, 257] on div "Edit: Terms Of Use Save Cancel Content SEO & Settings Heading 1 Heading 2 Headi…" at bounding box center [636, 476] width 1272 height 952
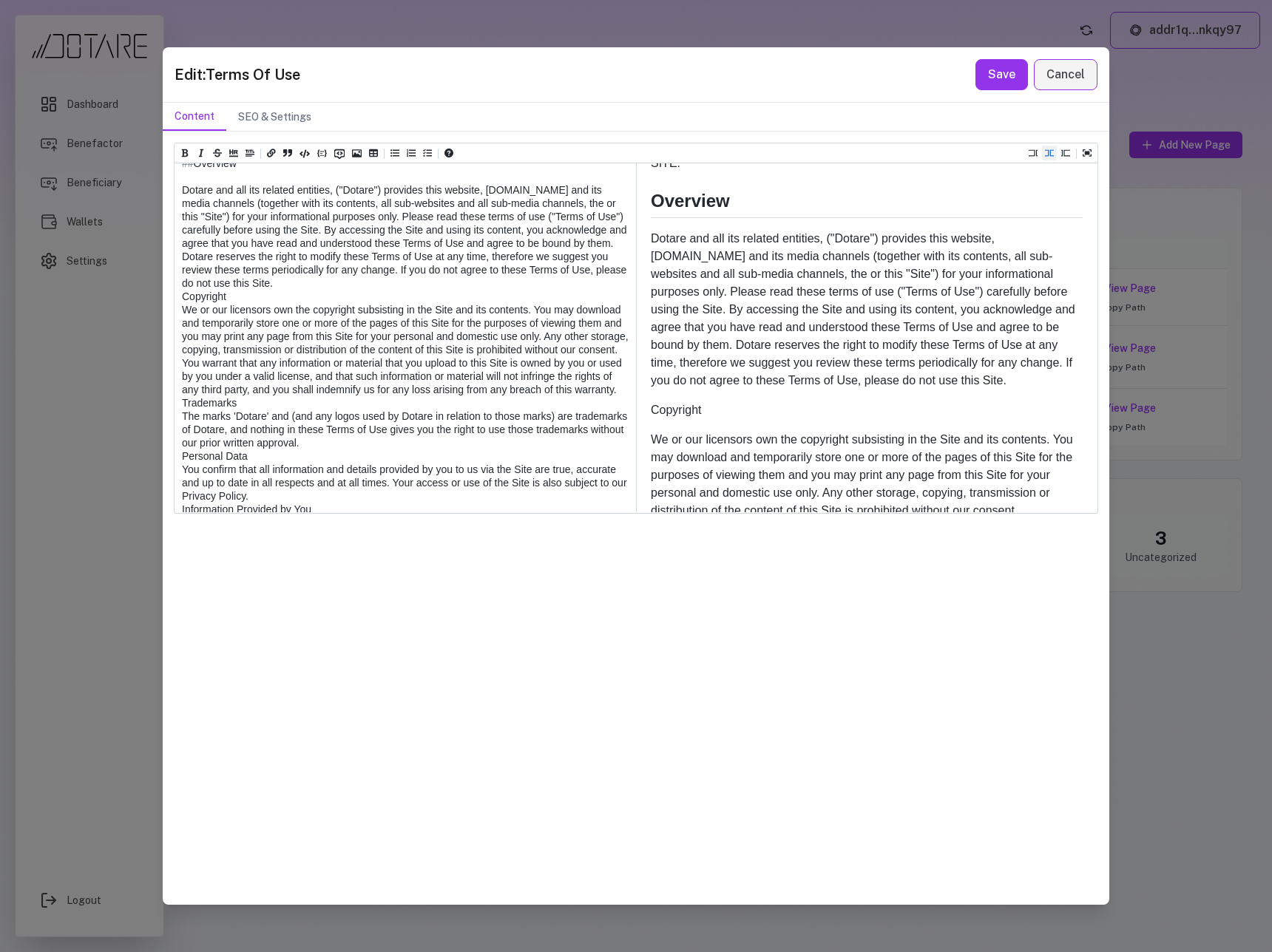
scroll to position [14, 0]
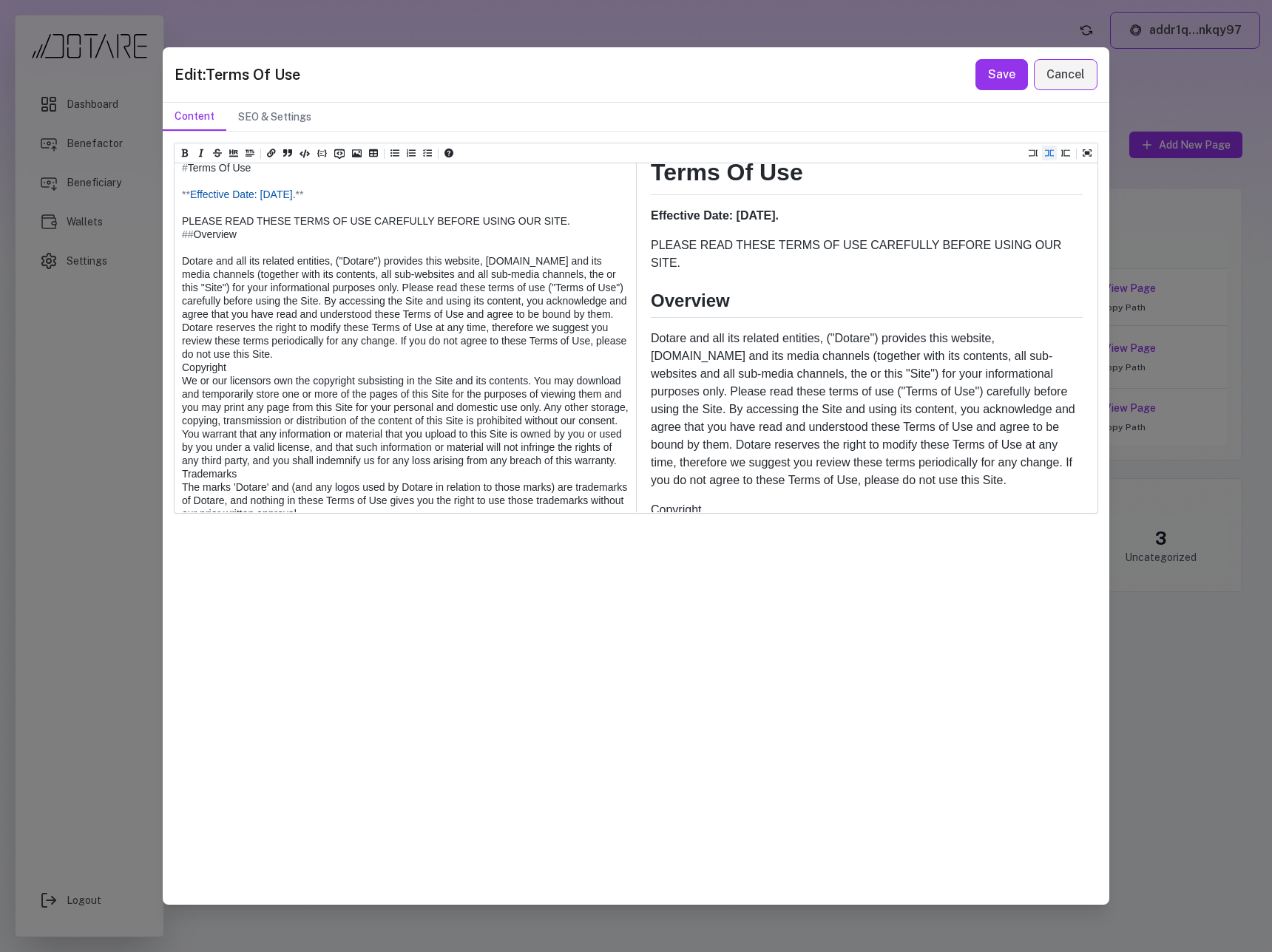
drag, startPoint x: 197, startPoint y: 250, endPoint x: 156, endPoint y: 250, distance: 41.0
click at [156, 250] on div "Edit: Terms Of Use Save Cancel Content SEO & Settings Heading 1 Heading 2 Headi…" at bounding box center [636, 476] width 1272 height 952
paste textarea "***"
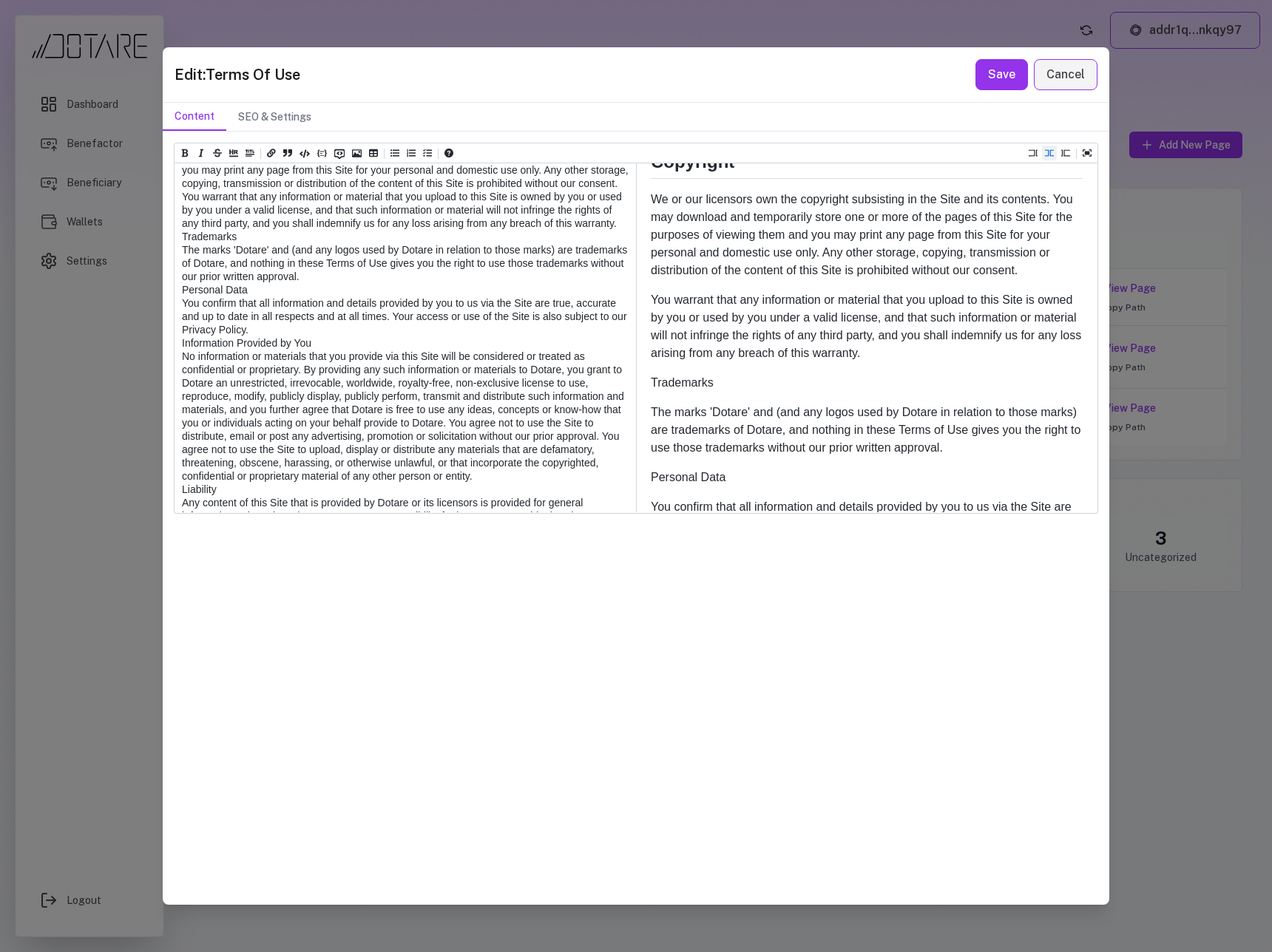
scroll to position [408, 0]
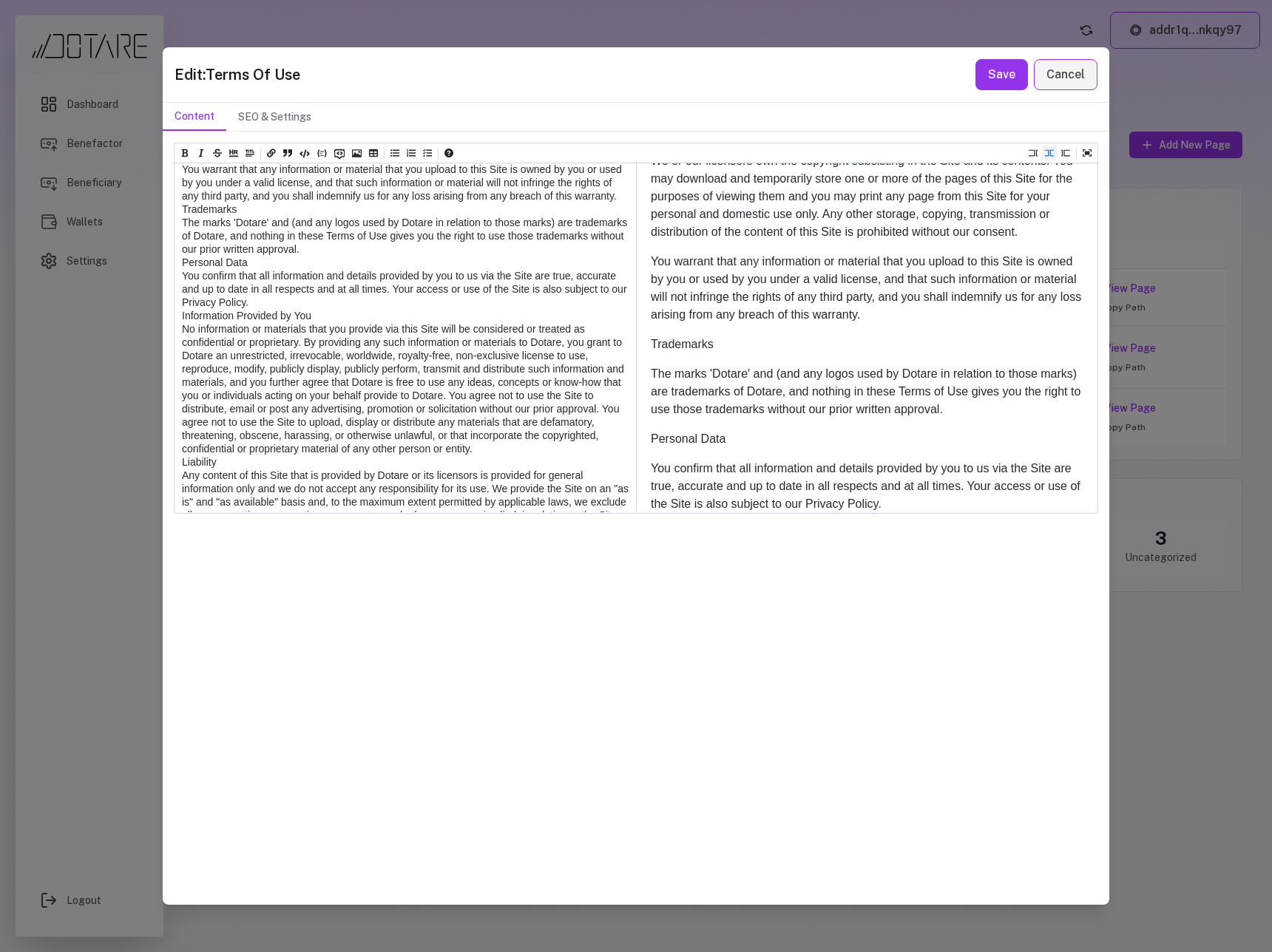
click at [177, 290] on textarea at bounding box center [404, 695] width 460 height 1639
paste textarea "***"
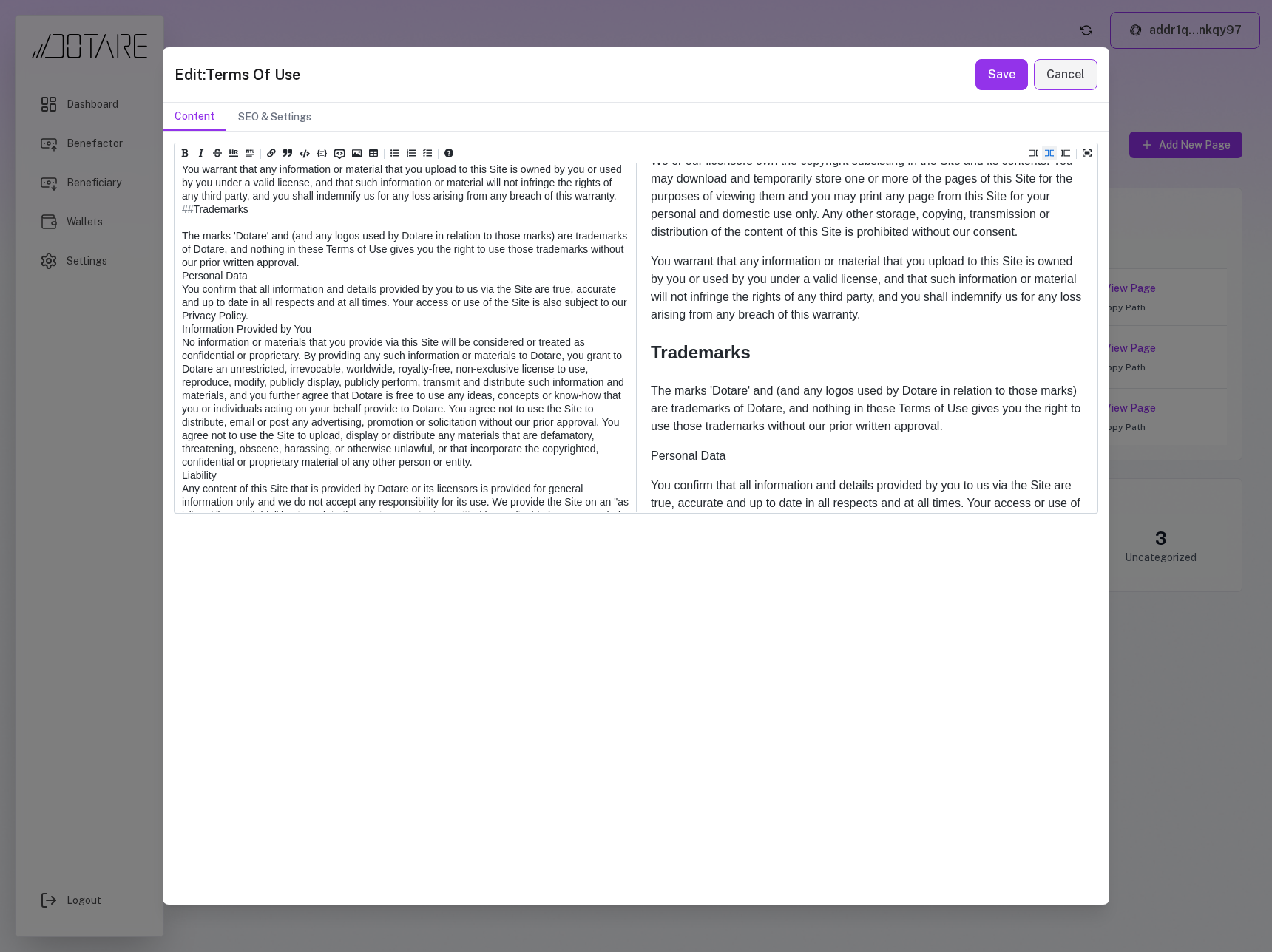
click at [184, 369] on textarea at bounding box center [404, 695] width 460 height 1639
paste textarea "***"
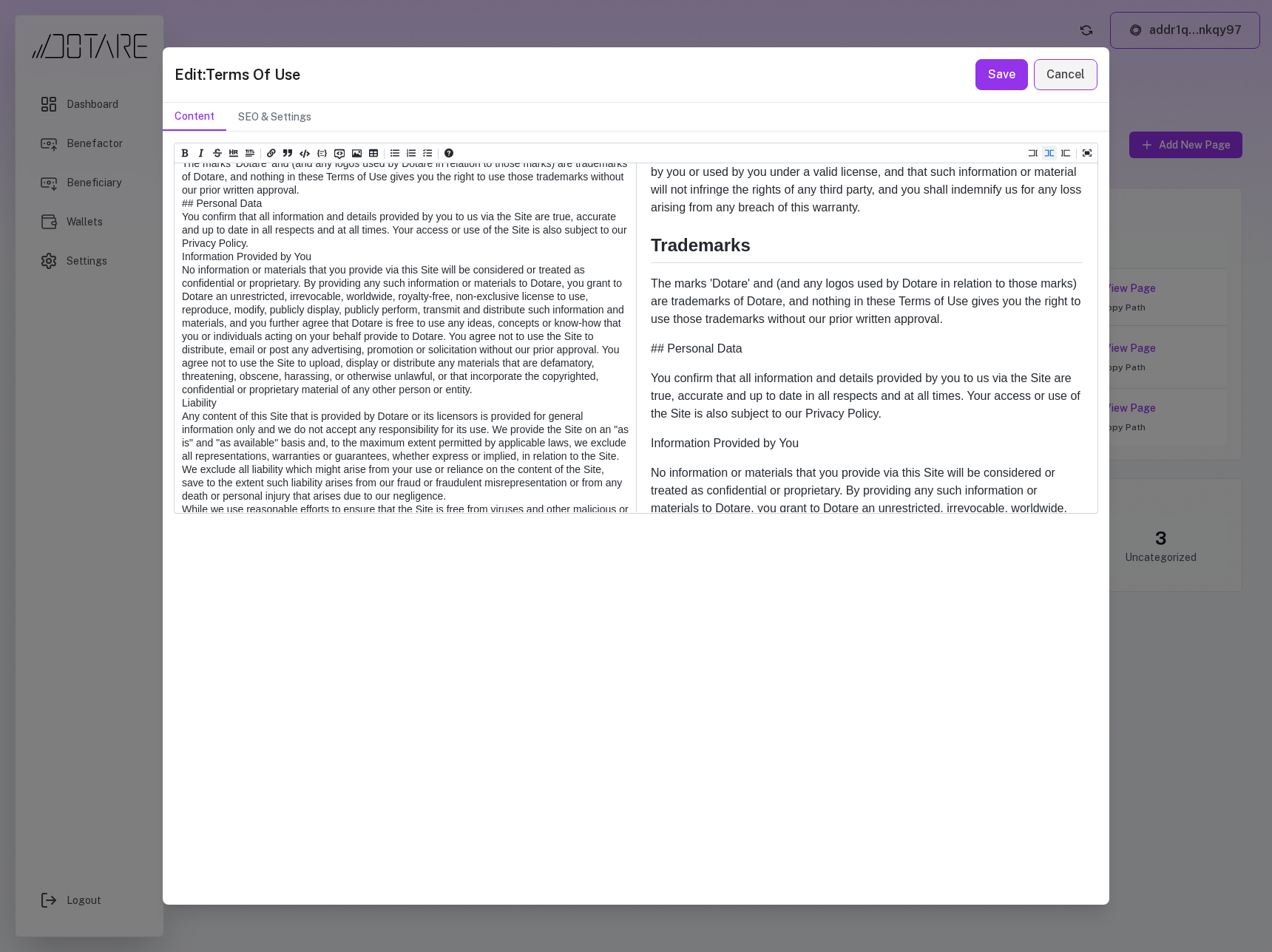
scroll to position [0, 0]
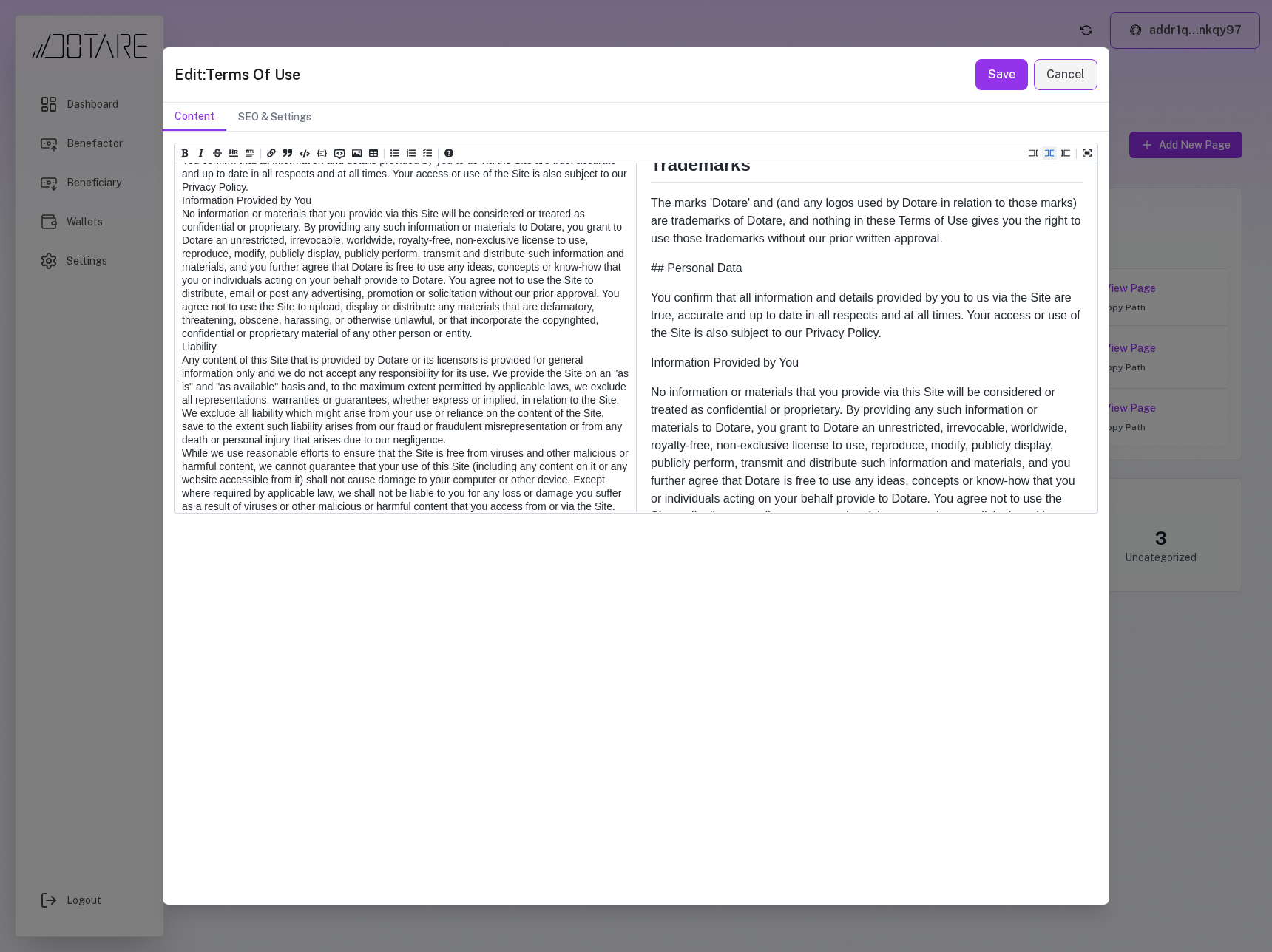
click at [180, 322] on textarea at bounding box center [404, 566] width 460 height 1639
paste textarea "***"
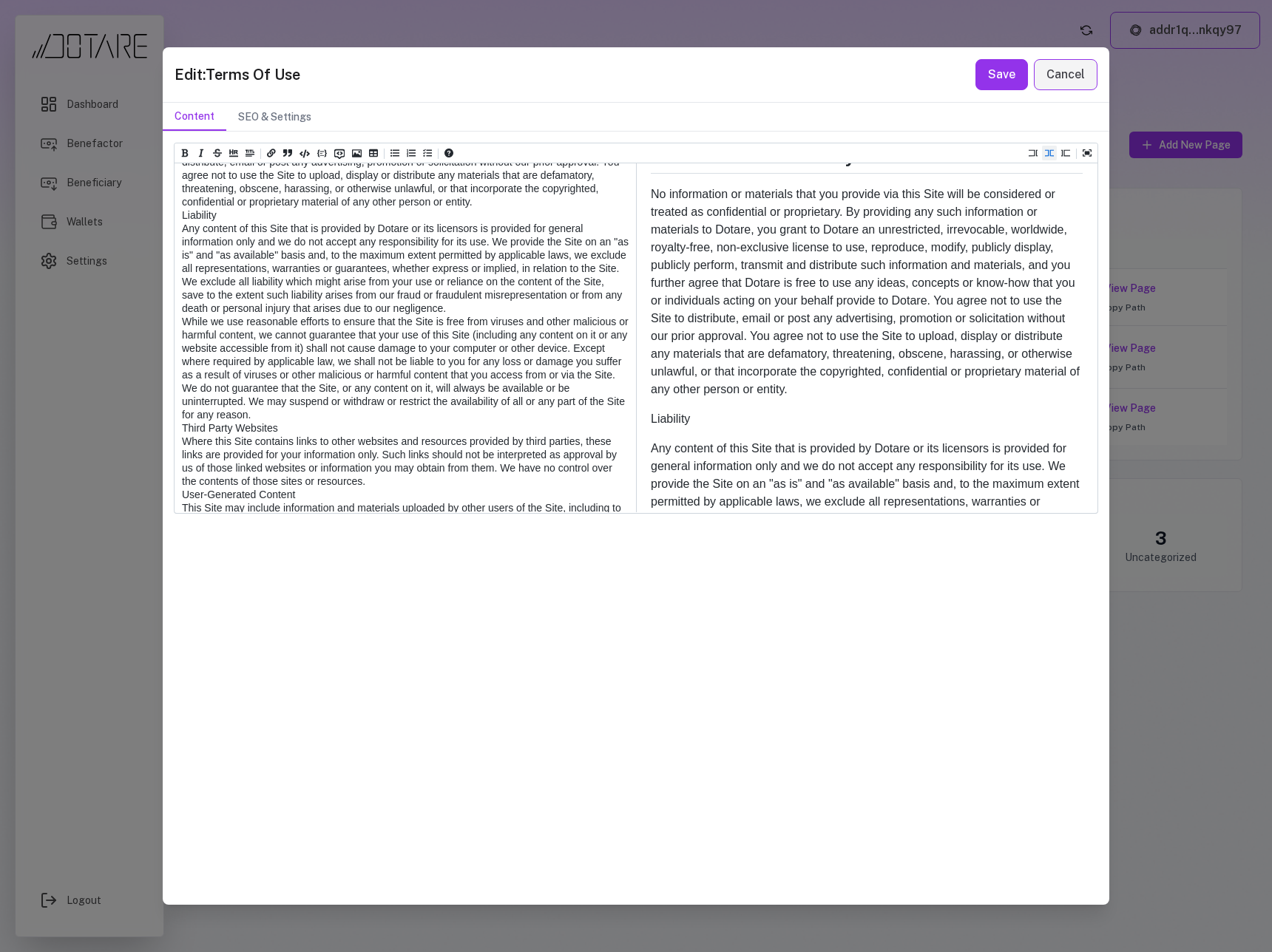
click at [182, 345] on textarea at bounding box center [404, 422] width 460 height 1639
paste textarea "***"
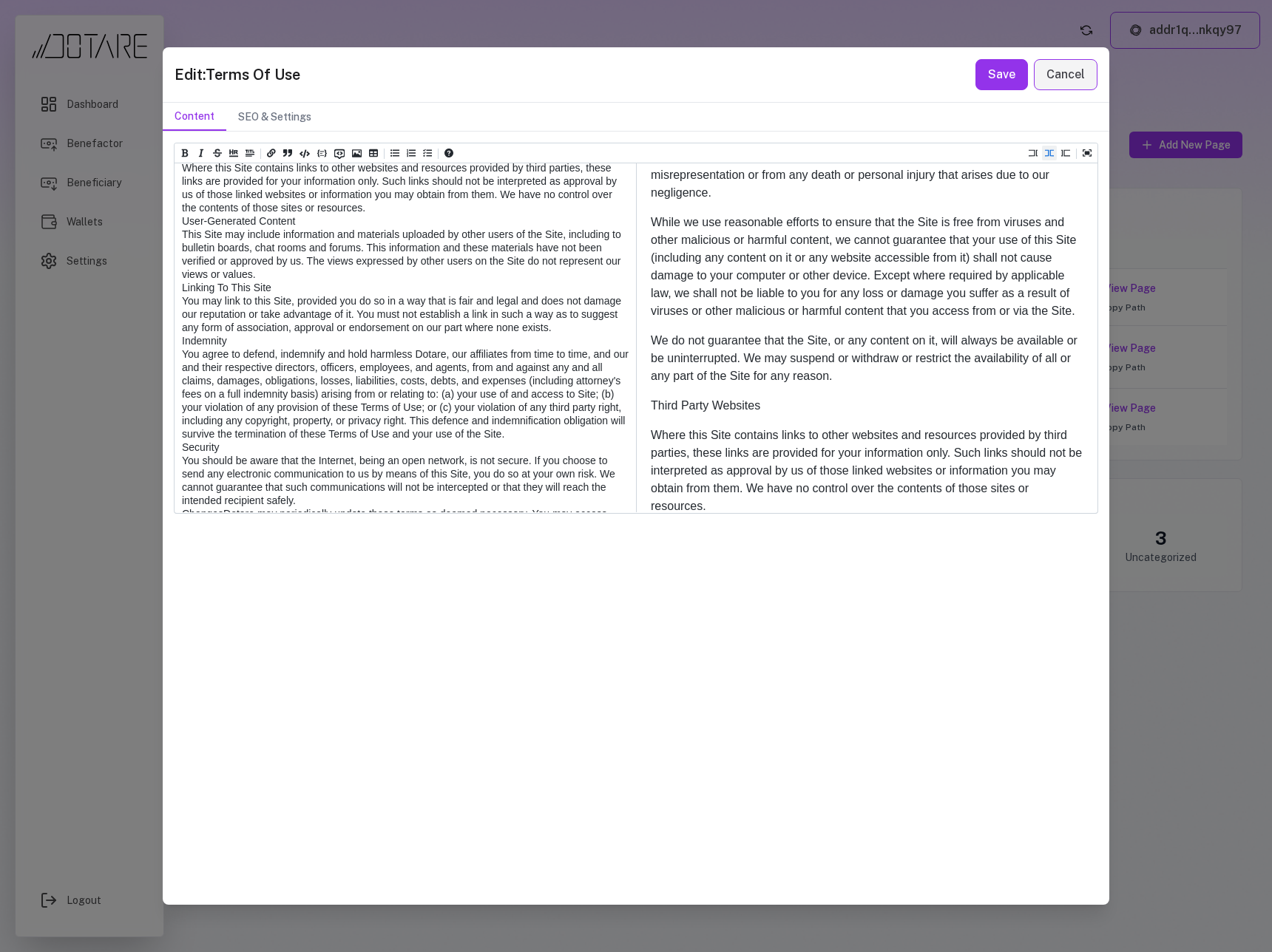
click at [182, 367] on textarea at bounding box center [404, 134] width 460 height 1639
paste textarea "***"
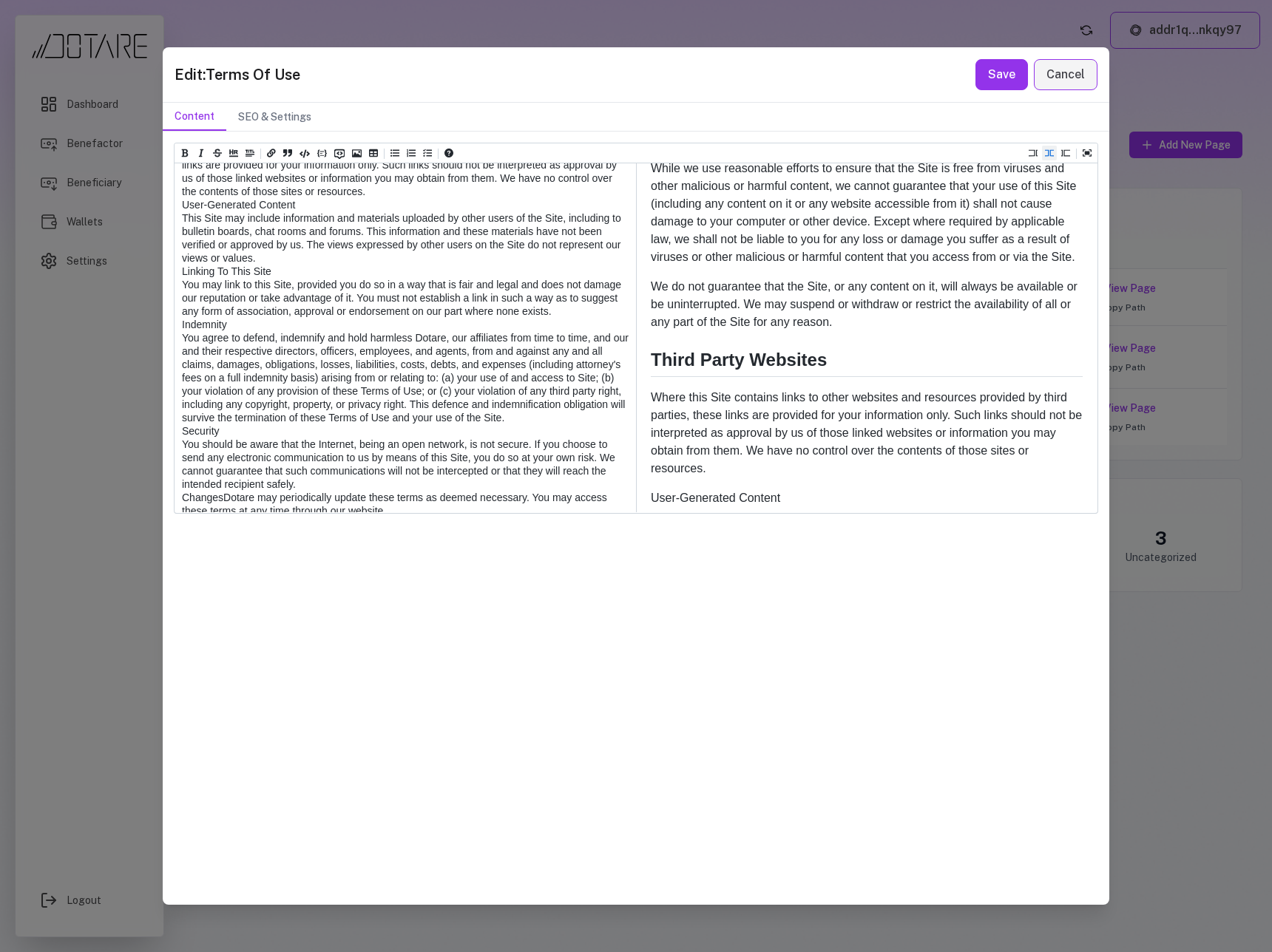
click at [180, 431] on textarea at bounding box center [404, 104] width 460 height 1639
paste textarea "***"
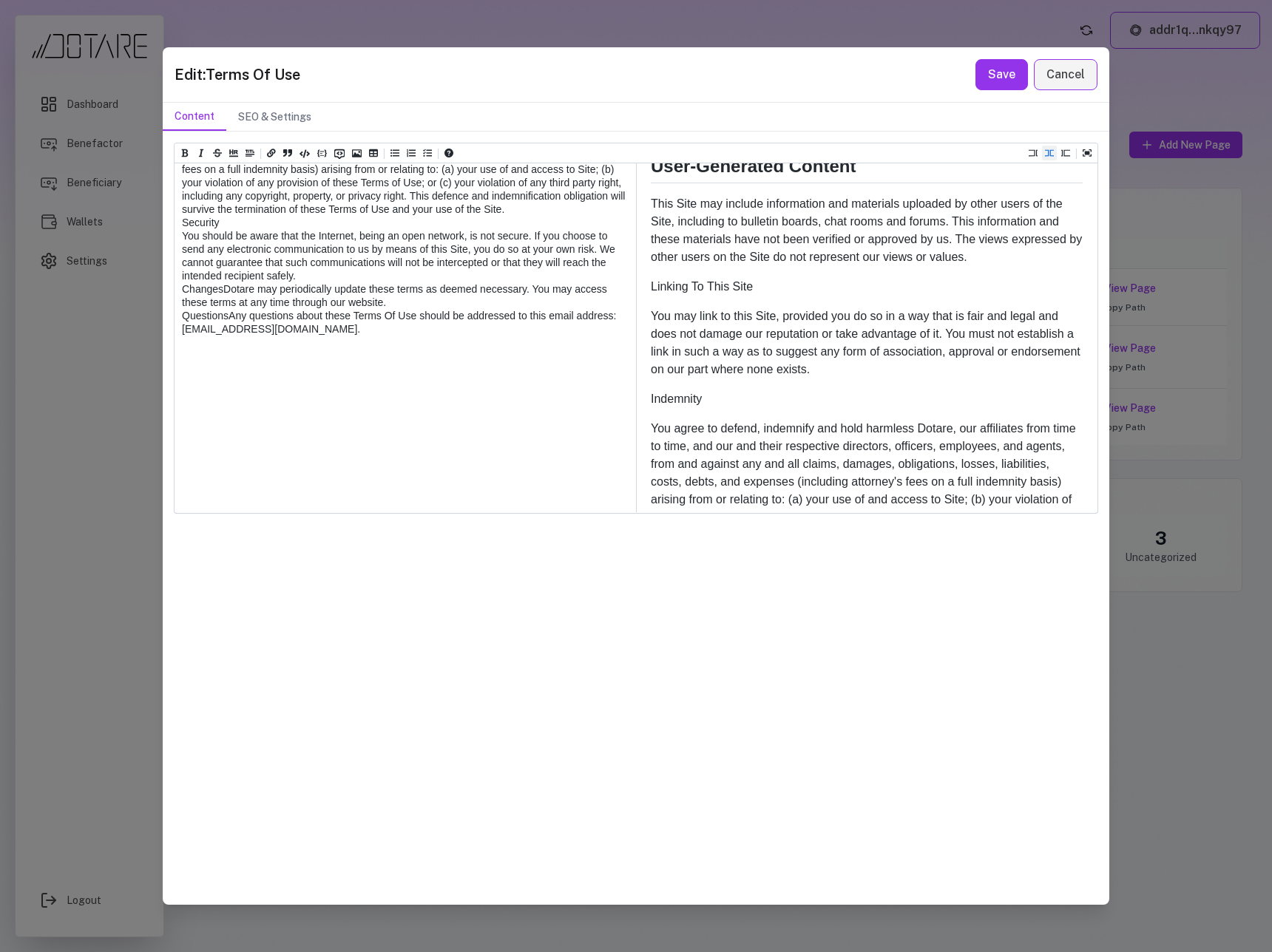
paste textarea "***"
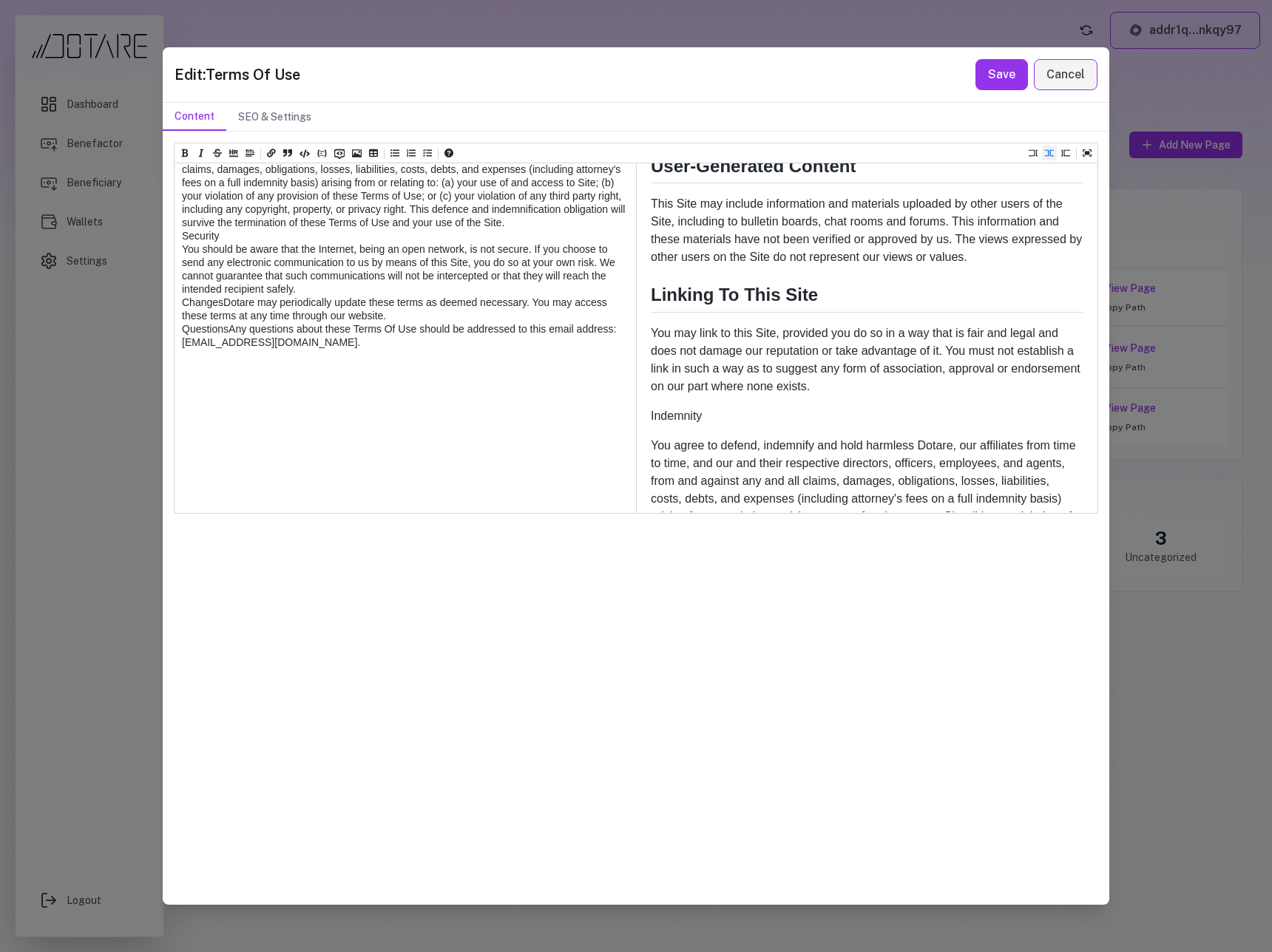
paste textarea "***"
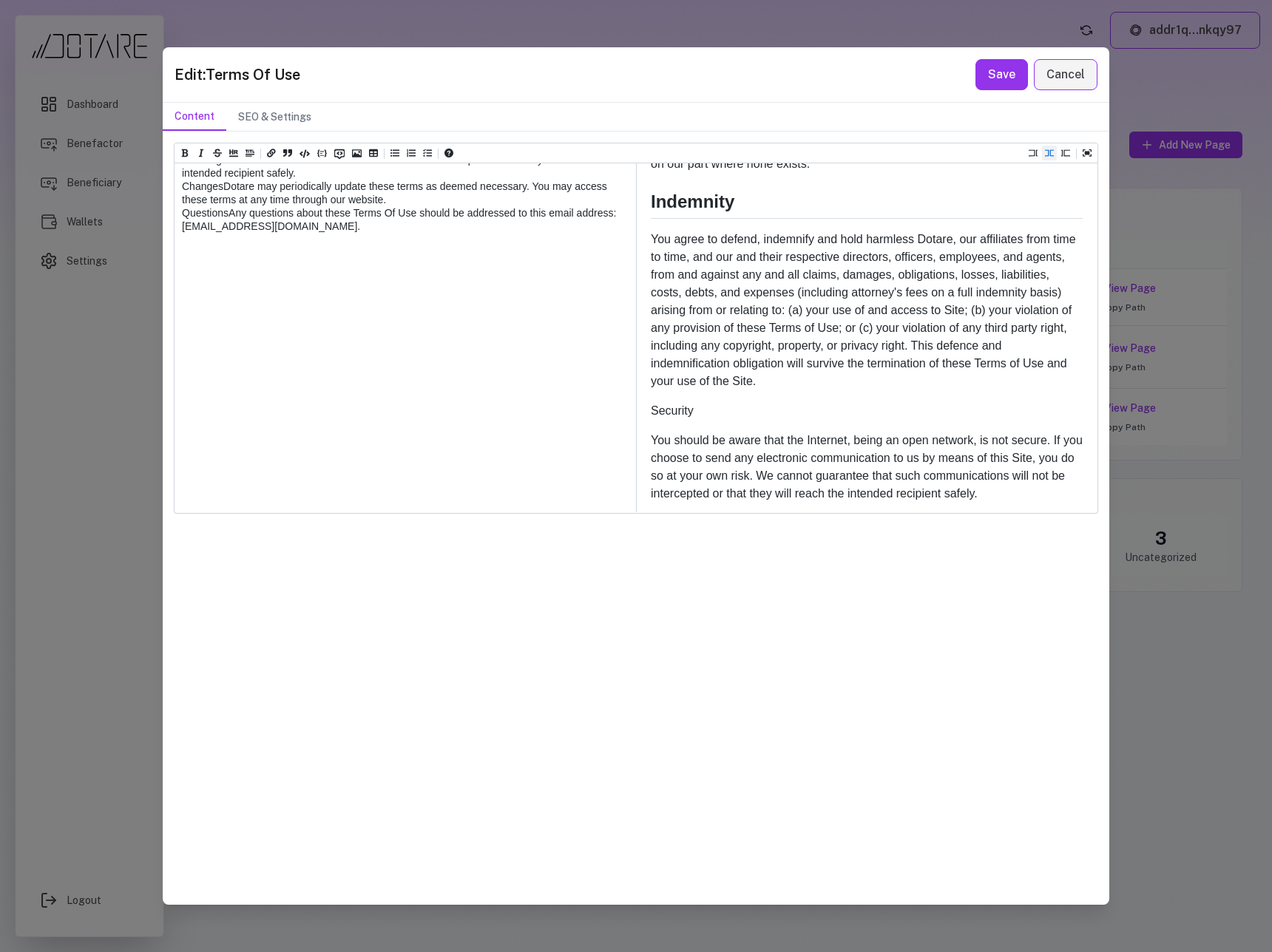
paste textarea "***"
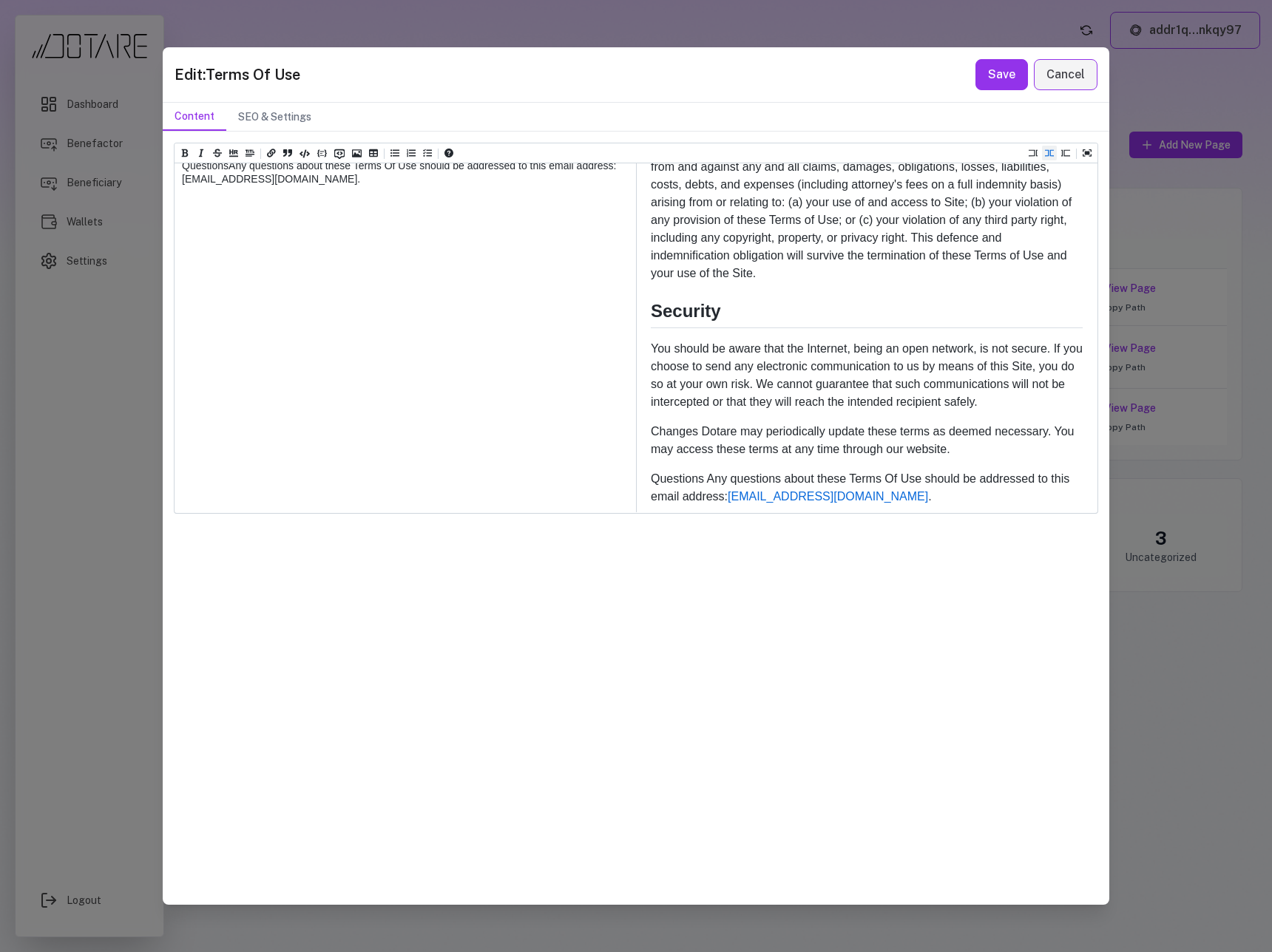
paste textarea "***"
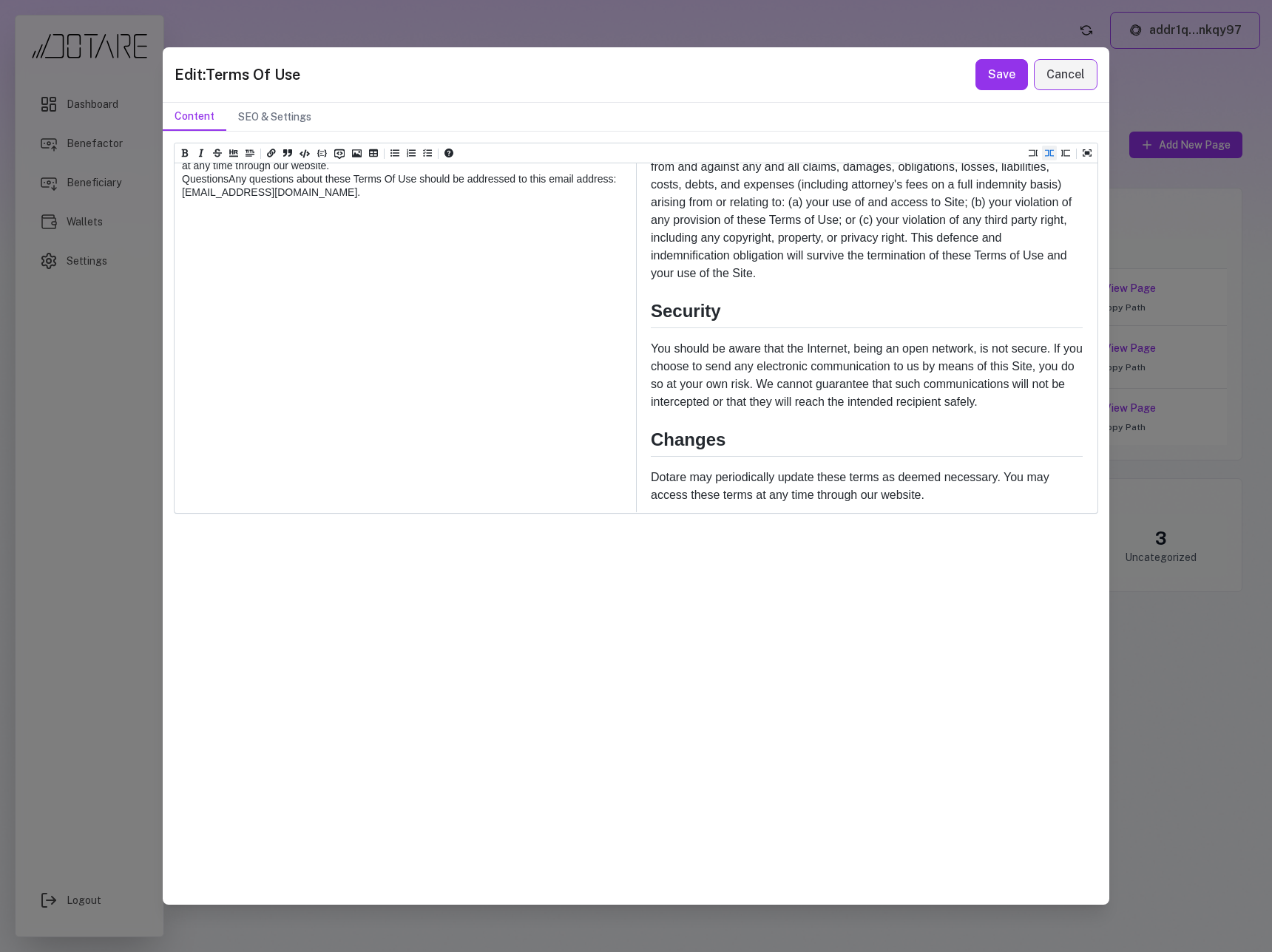
paste textarea "***"
click at [270, 153] on icon "Add a link (ctrl + l)" at bounding box center [271, 153] width 9 height 8
drag, startPoint x: 258, startPoint y: 500, endPoint x: 272, endPoint y: 500, distance: 14.0
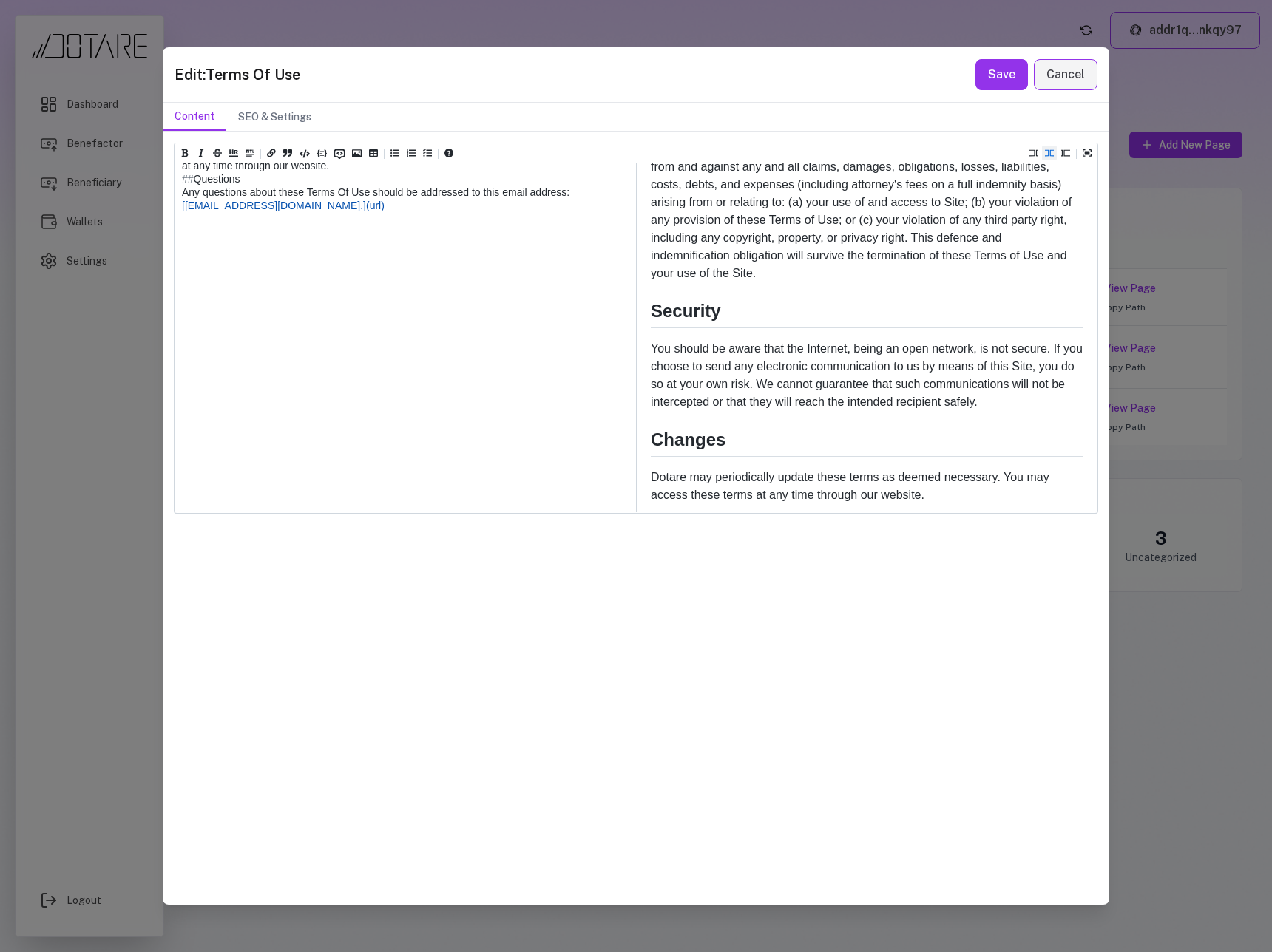
drag, startPoint x: 272, startPoint y: 500, endPoint x: 260, endPoint y: 500, distance: 12.0
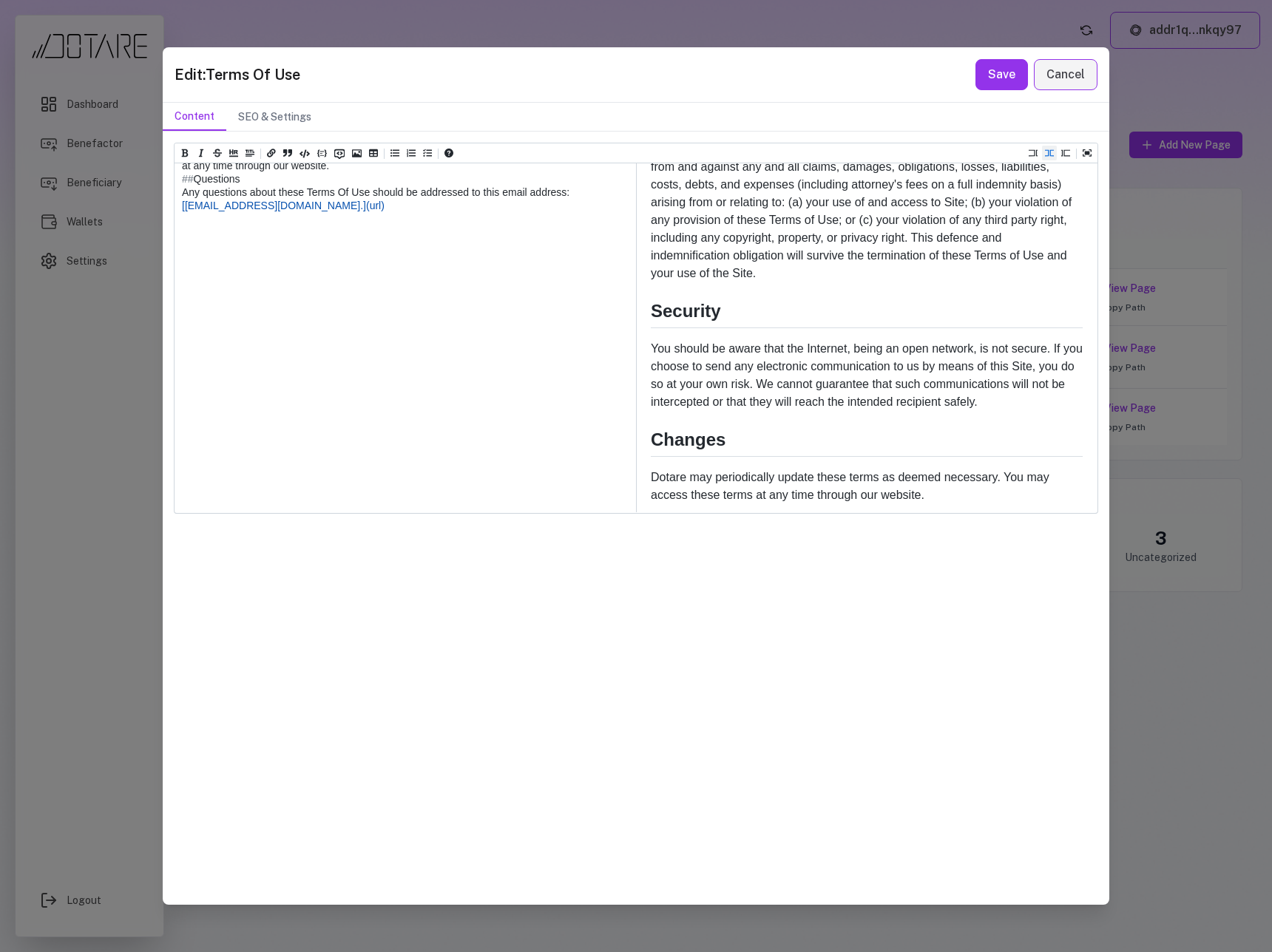
drag, startPoint x: 258, startPoint y: 500, endPoint x: 270, endPoint y: 500, distance: 12.0
type textarea "**********"
click at [417, 537] on div "Heading 1 Heading 2 Heading 3 Heading 4 Heading 5 Heading 6 # Terms Of Use ** E…" at bounding box center [636, 518] width 947 height 772
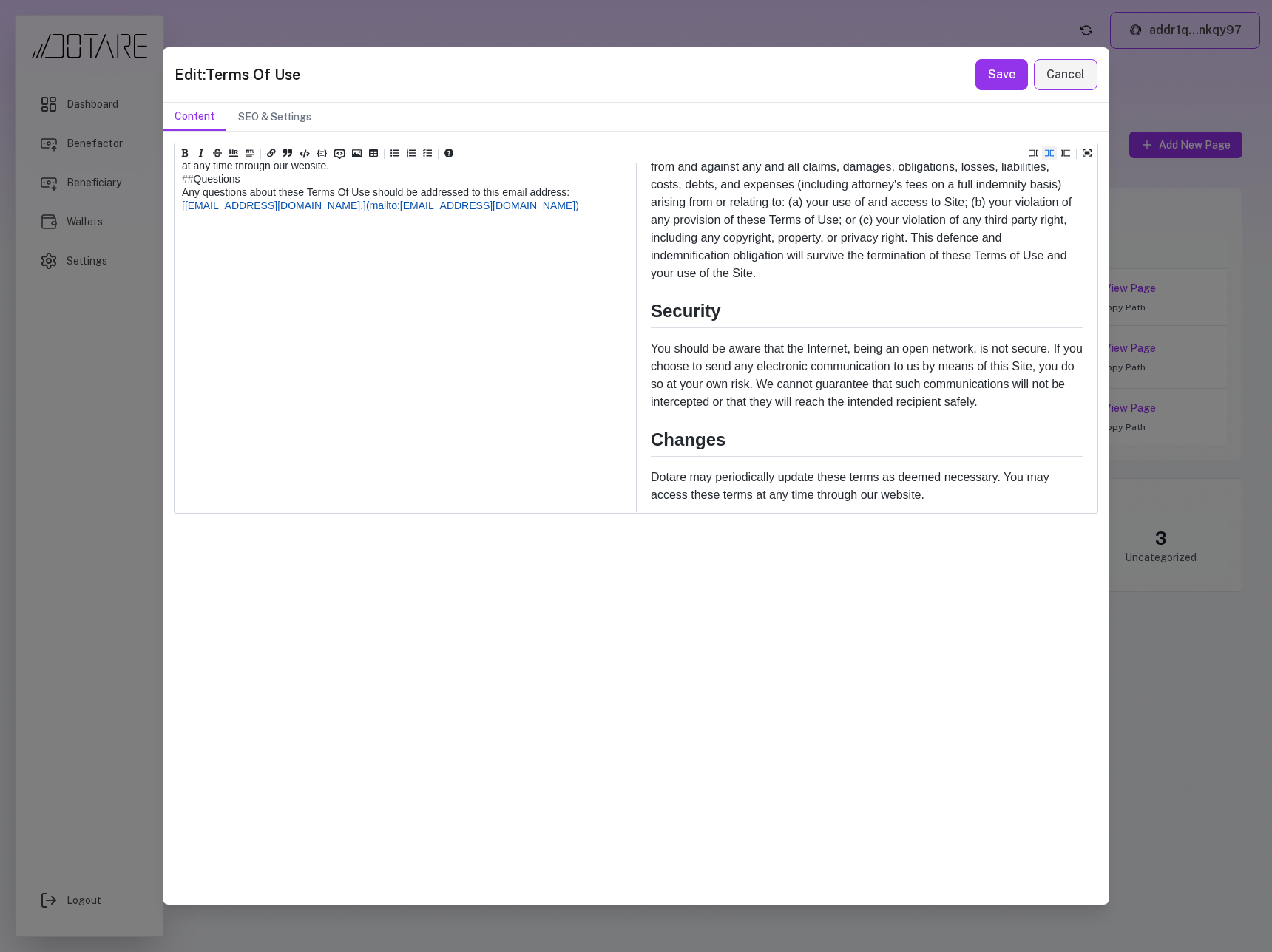
click at [808, 470] on p "Dotare may periodically update these terms as deemed necessary. You may access …" at bounding box center [866, 486] width 432 height 35
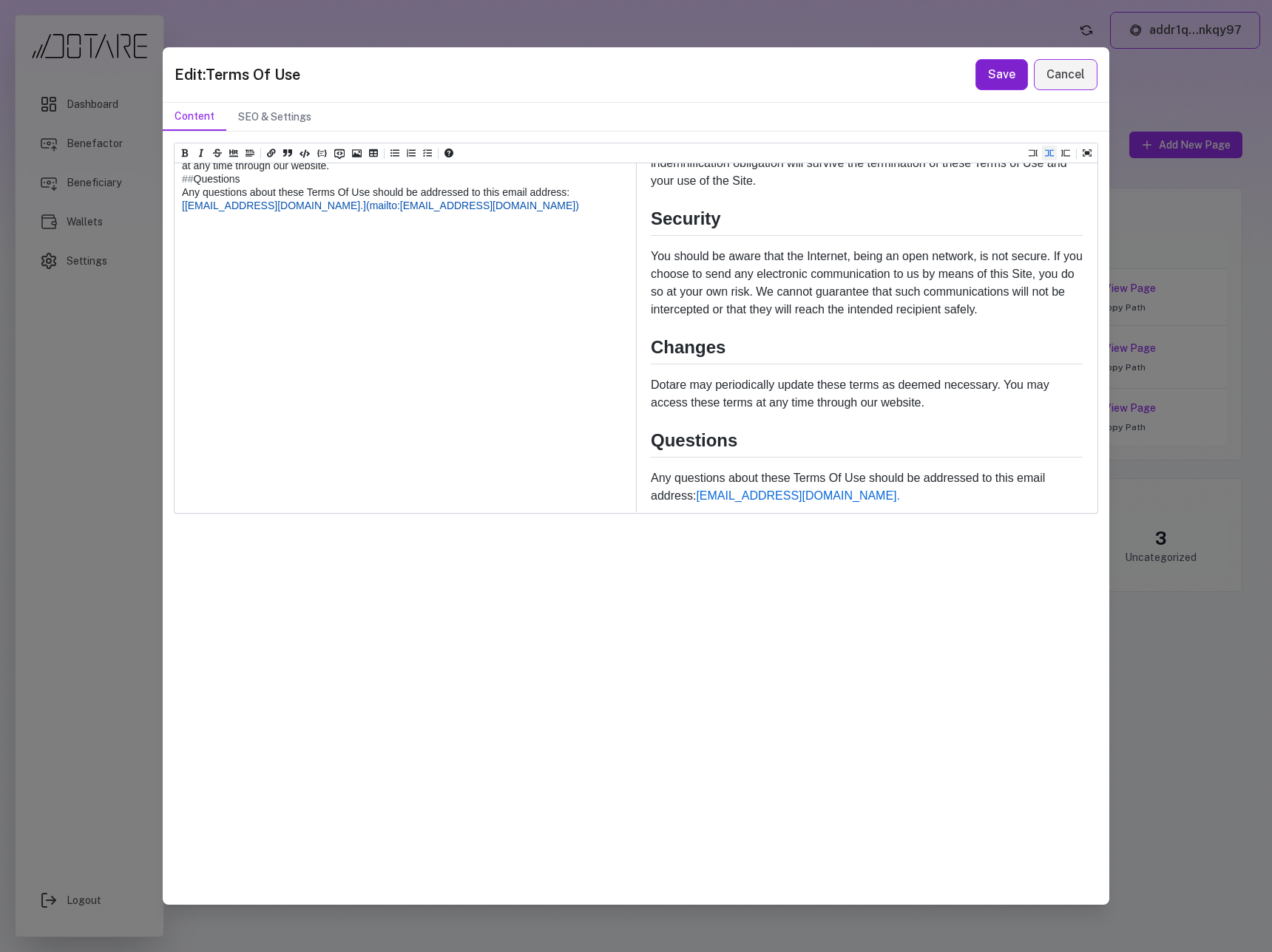
click at [996, 72] on button "Save" at bounding box center [1002, 74] width 53 height 31
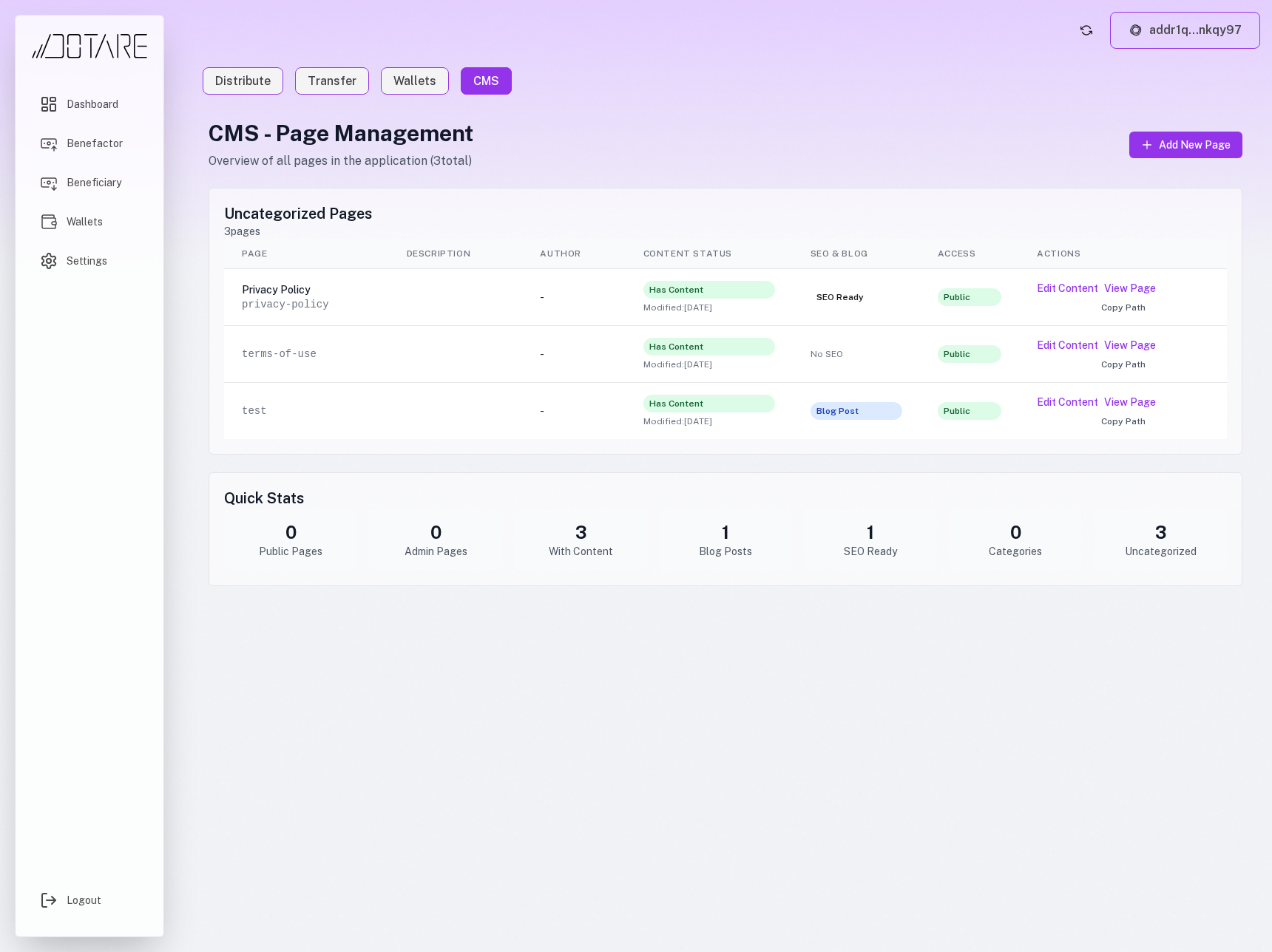
click at [993, 85] on ul "Distribute Transfer Wallets CMS" at bounding box center [725, 81] width 1045 height 18
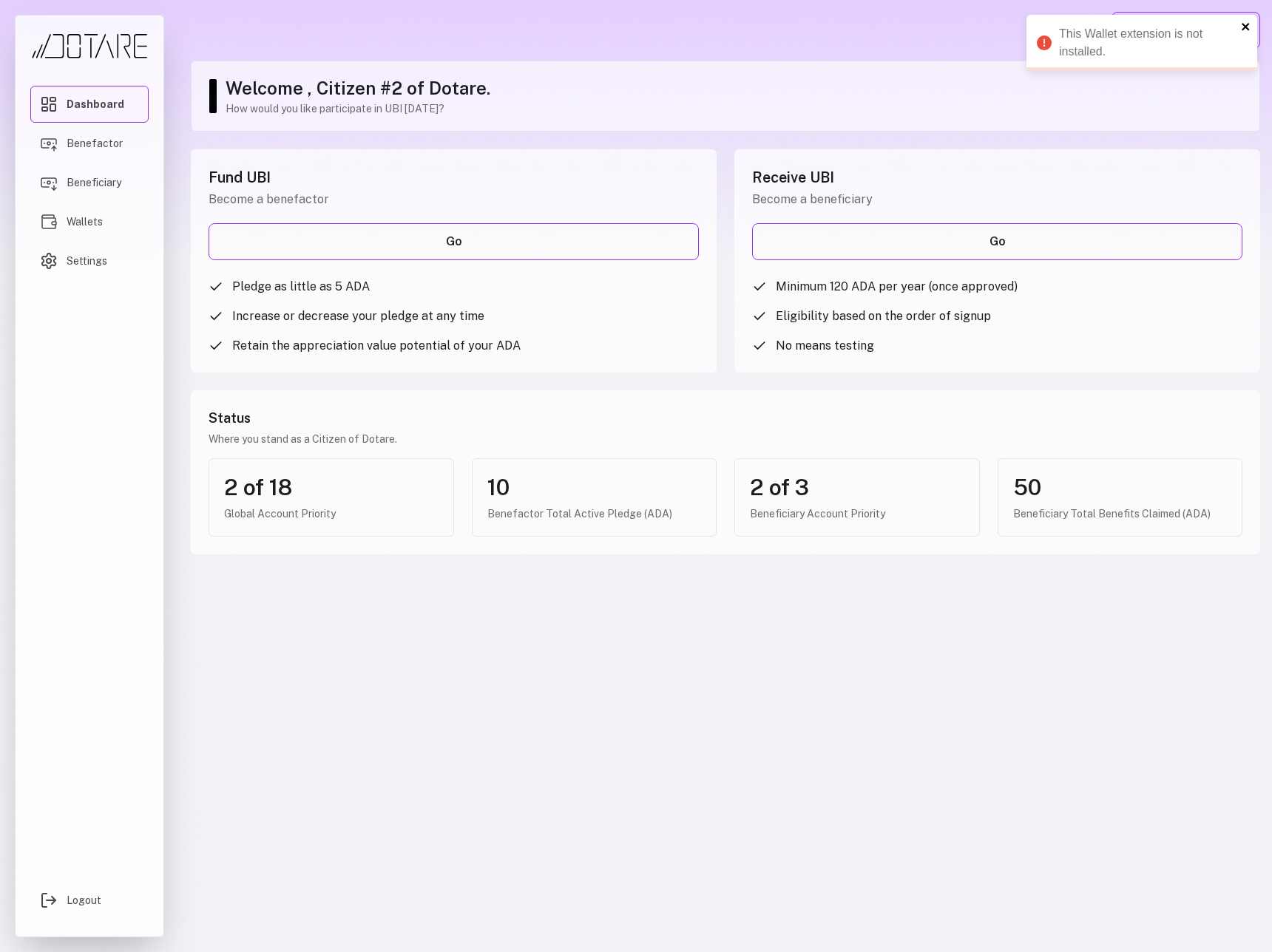
click at [1246, 29] on icon "close" at bounding box center [1246, 27] width 11 height 12
click at [1208, 32] on button "Connect Wallet" at bounding box center [1186, 30] width 149 height 37
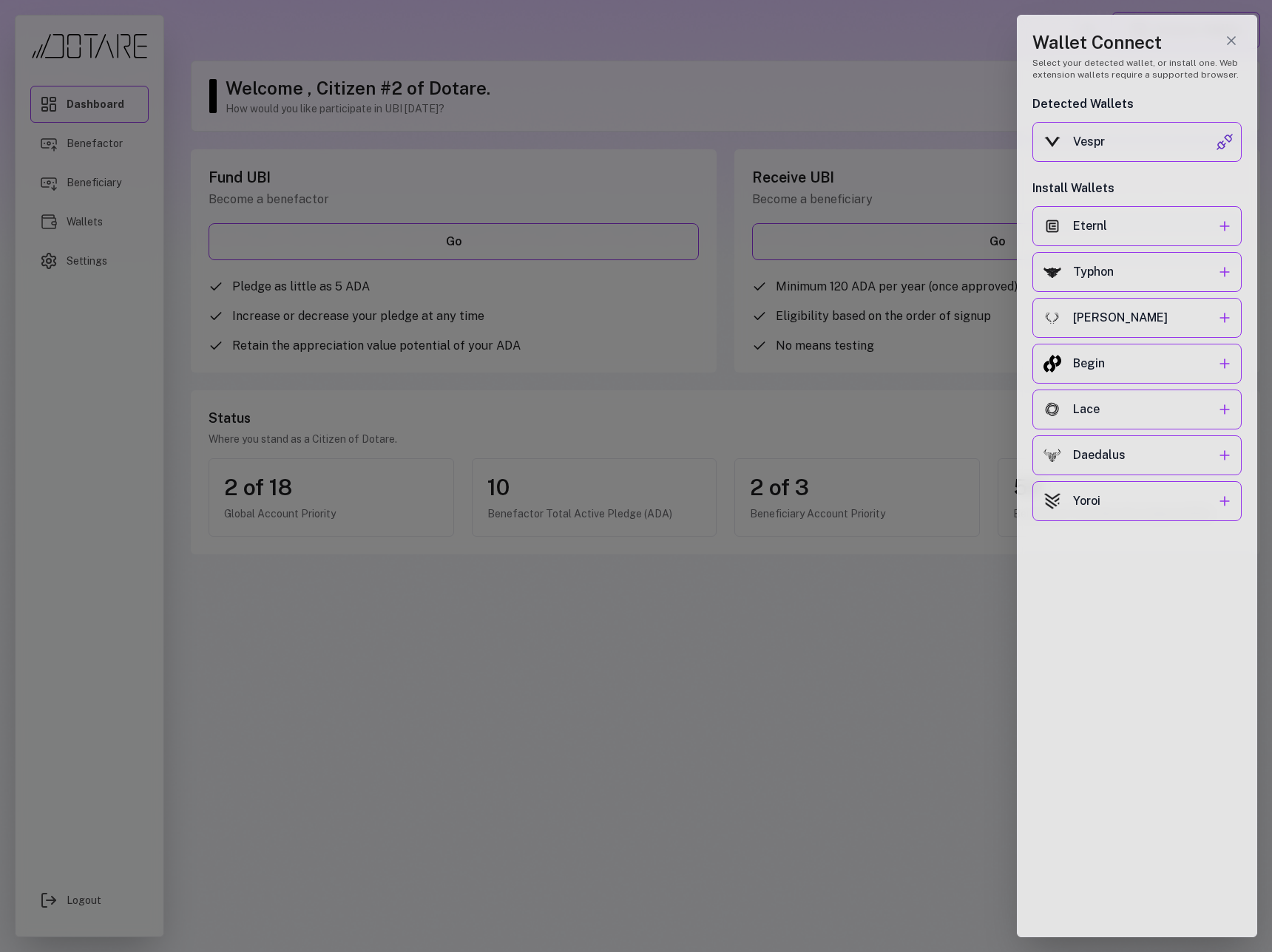
click at [821, 83] on div at bounding box center [636, 476] width 1272 height 952
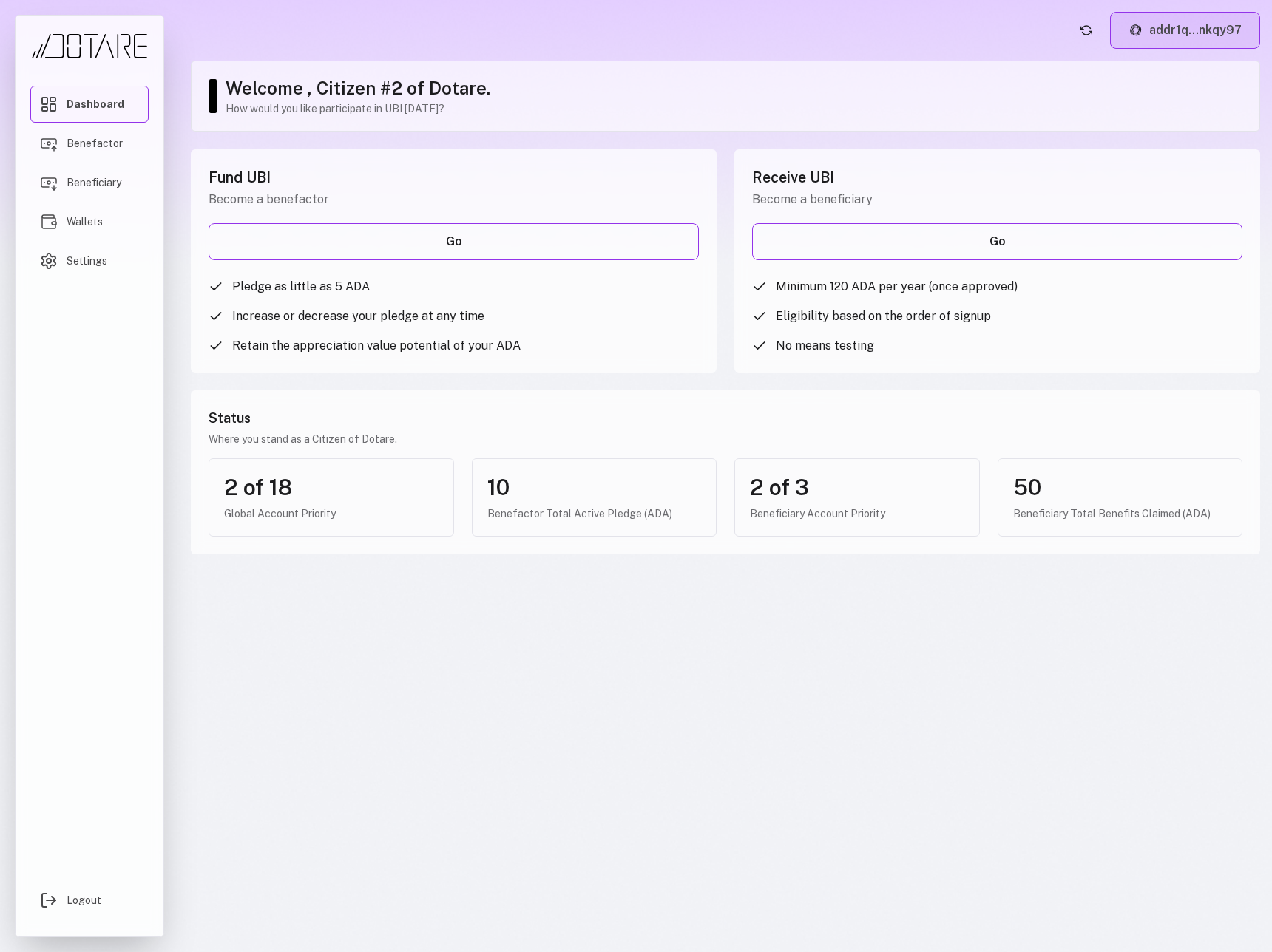
click at [1150, 36] on button "addr1q...nkqy97" at bounding box center [1185, 30] width 150 height 37
click at [1165, 43] on button "addr1q...nkqy97" at bounding box center [1185, 30] width 150 height 37
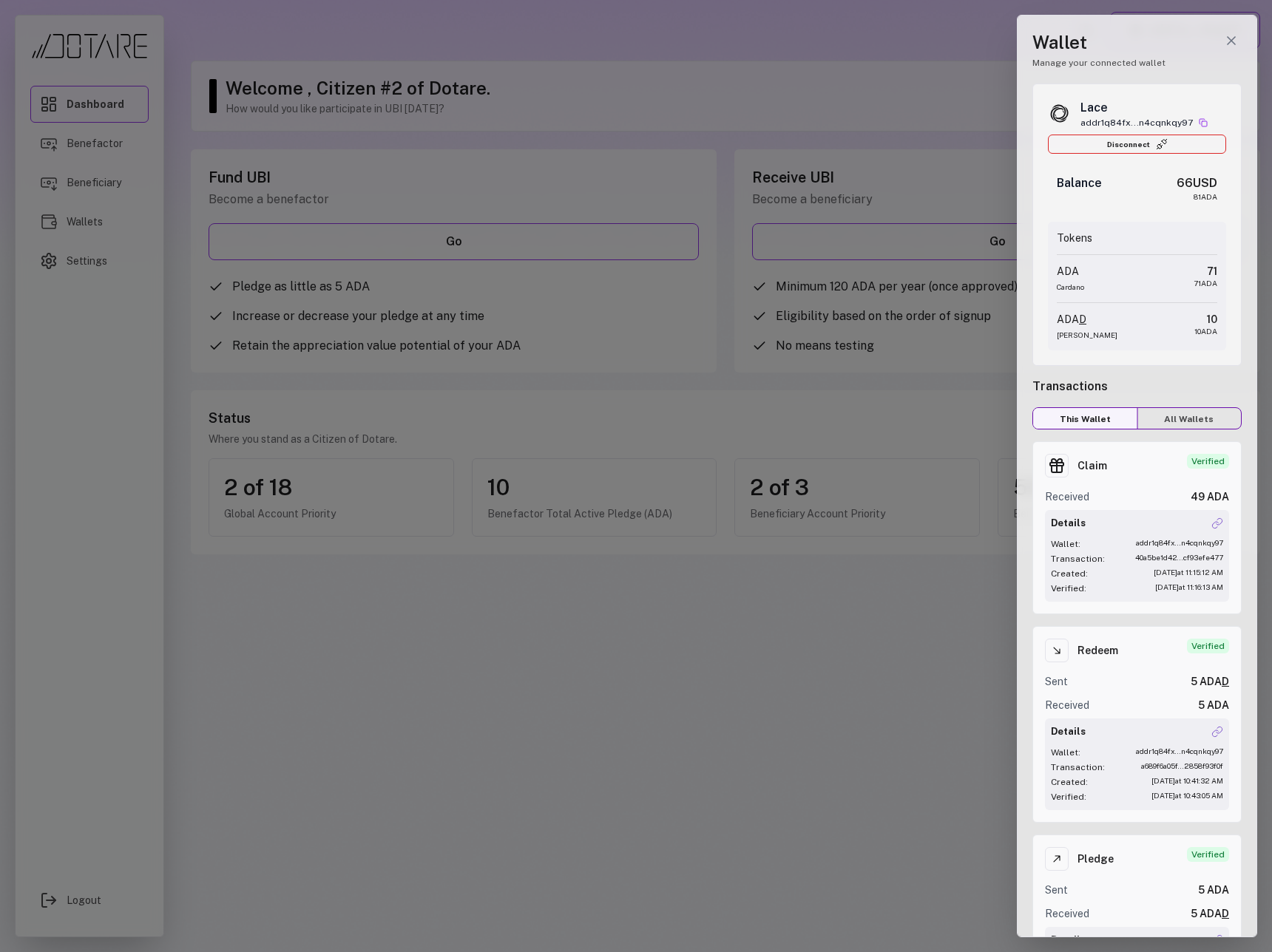
click at [927, 173] on div at bounding box center [636, 476] width 1272 height 952
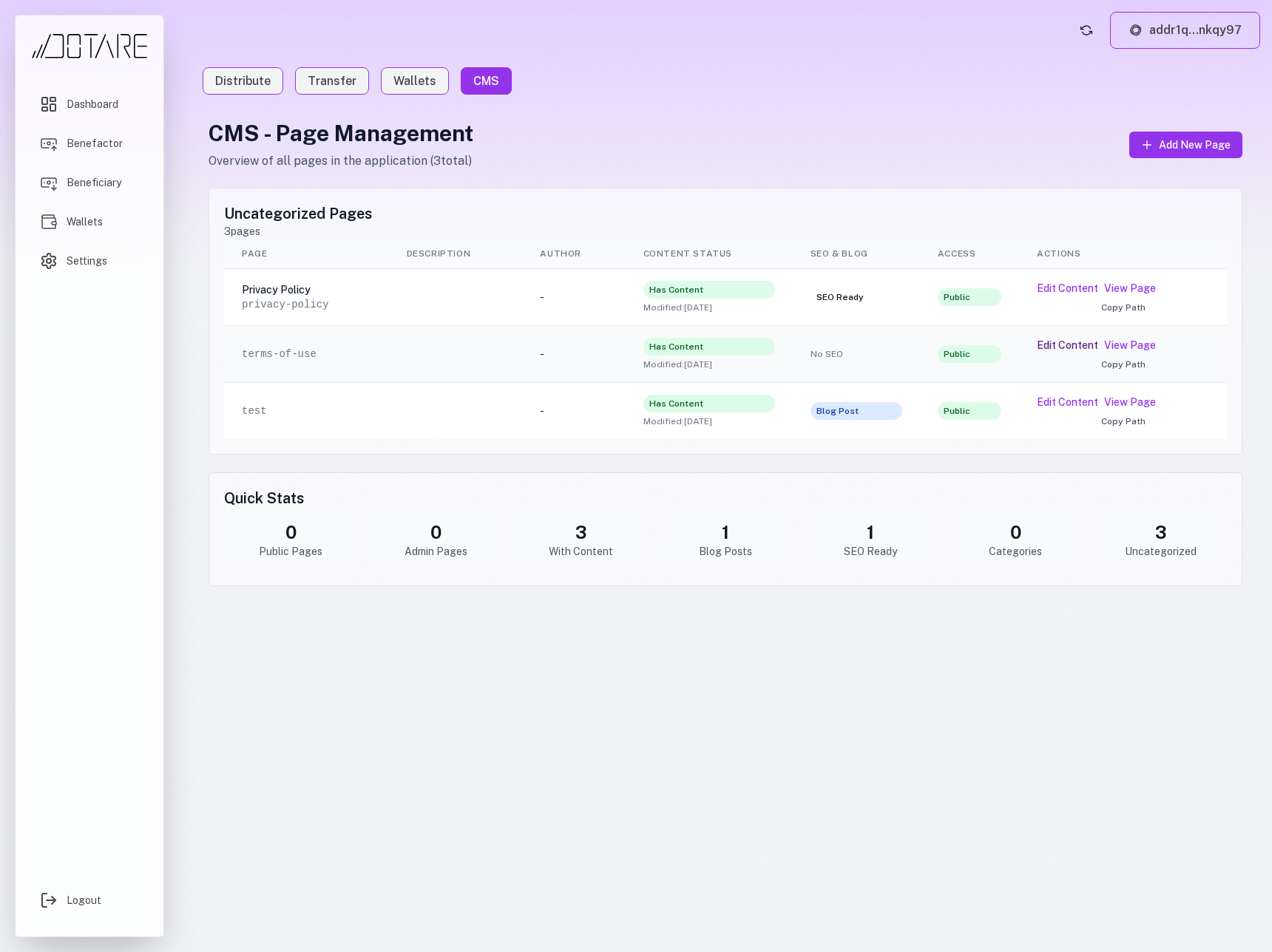
click at [1077, 344] on button "Edit Content" at bounding box center [1068, 346] width 62 height 15
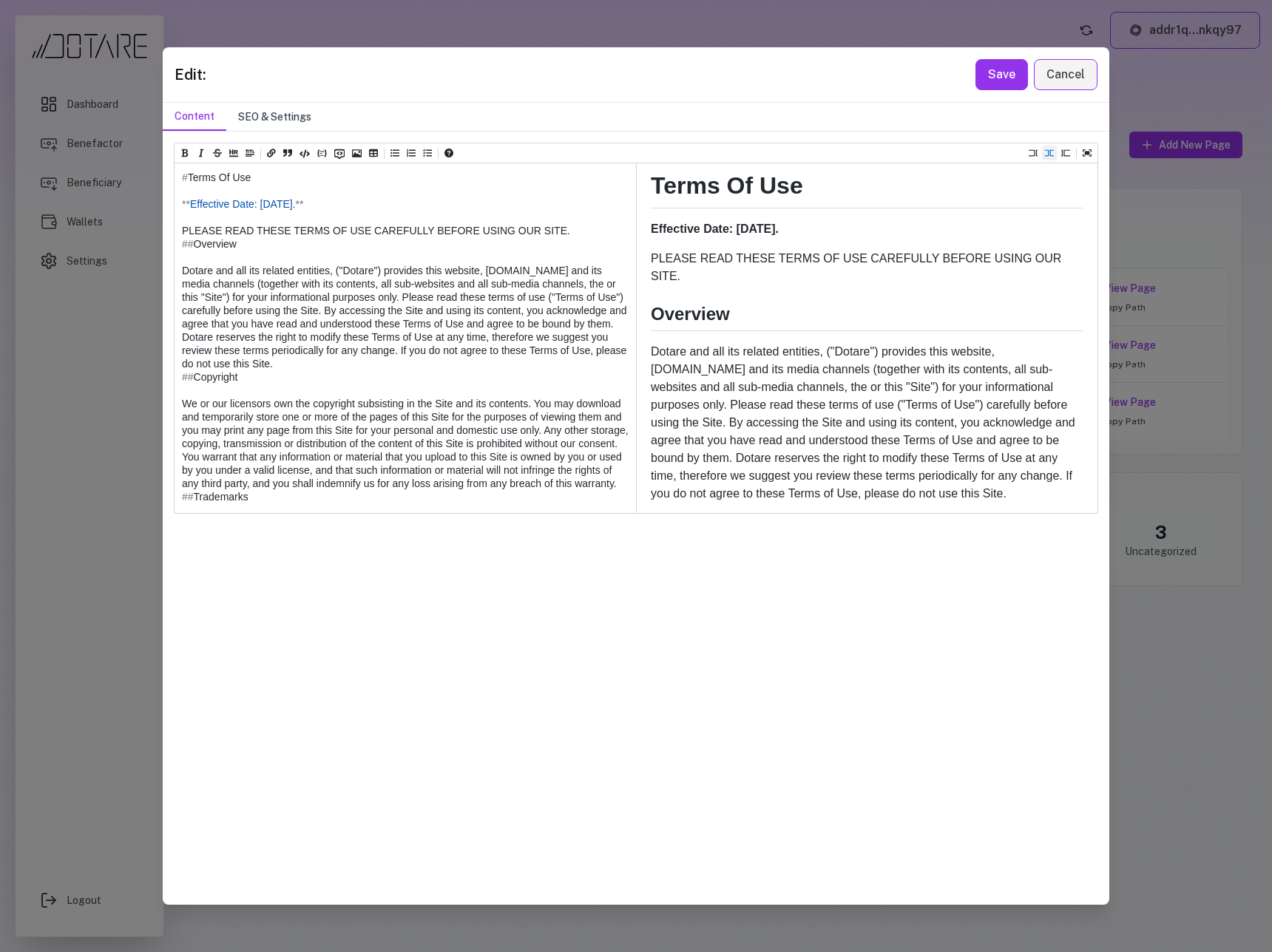
click at [283, 120] on button "SEO & Settings" at bounding box center [274, 116] width 97 height 28
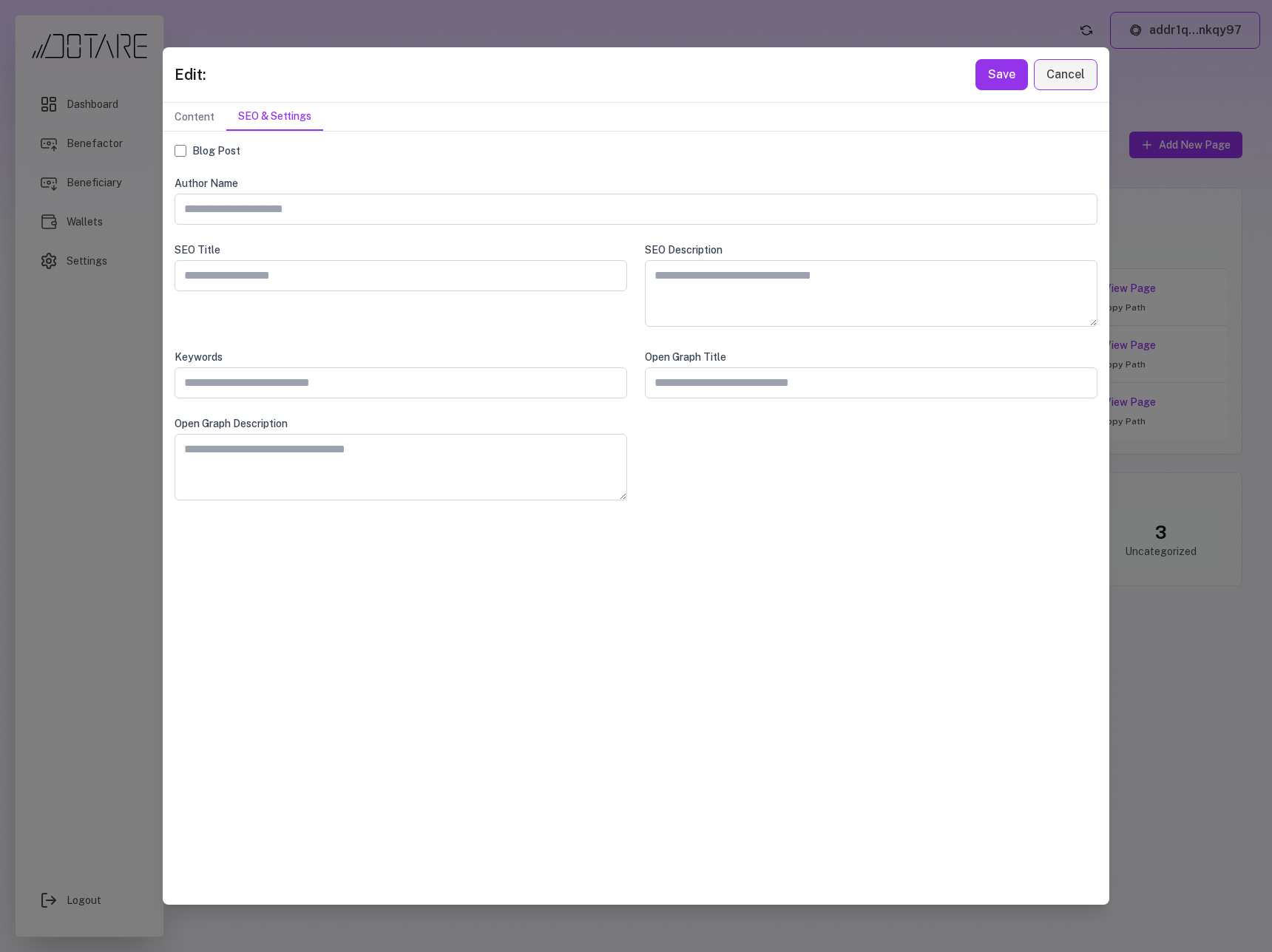
click at [286, 258] on div "SEO Title" at bounding box center [400, 287] width 452 height 89
click at [292, 278] on input "text" at bounding box center [400, 275] width 452 height 31
type input "**********"
click at [984, 77] on button "Save" at bounding box center [1002, 74] width 53 height 31
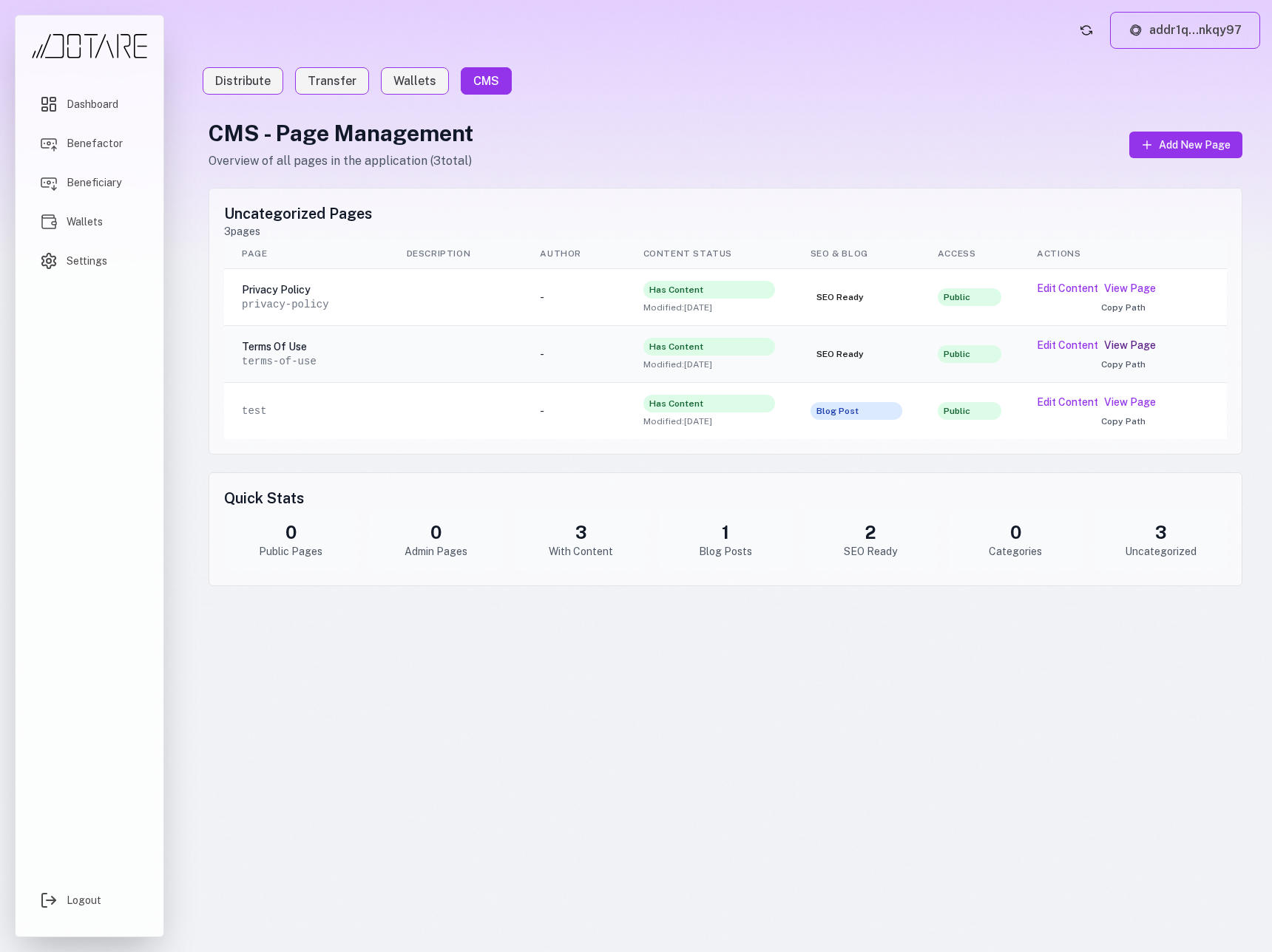
click at [1115, 349] on link "View Page" at bounding box center [1129, 346] width 52 height 15
click at [1077, 285] on button "Edit Content" at bounding box center [1068, 289] width 62 height 15
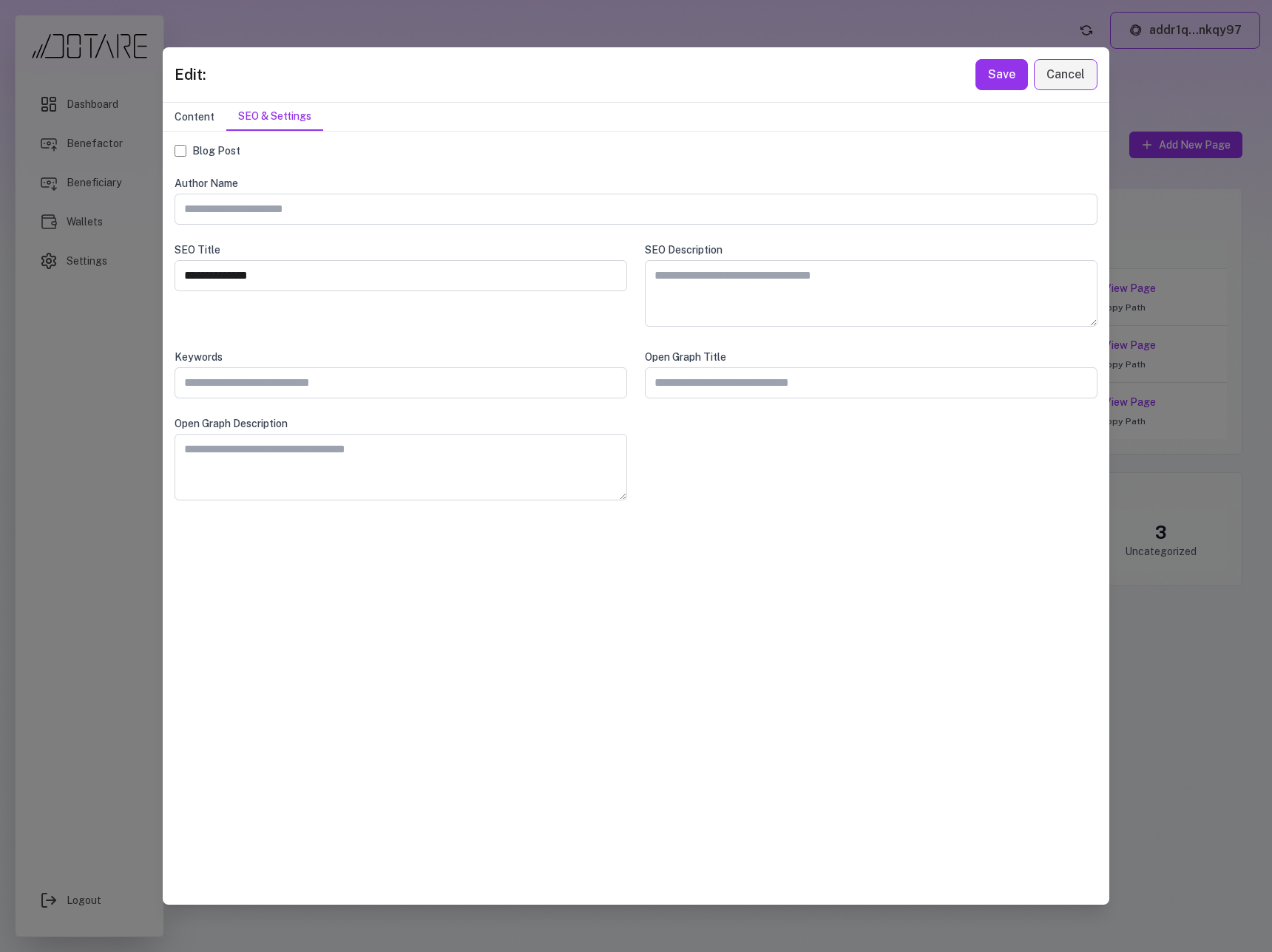
click at [195, 116] on button "Content" at bounding box center [194, 116] width 64 height 28
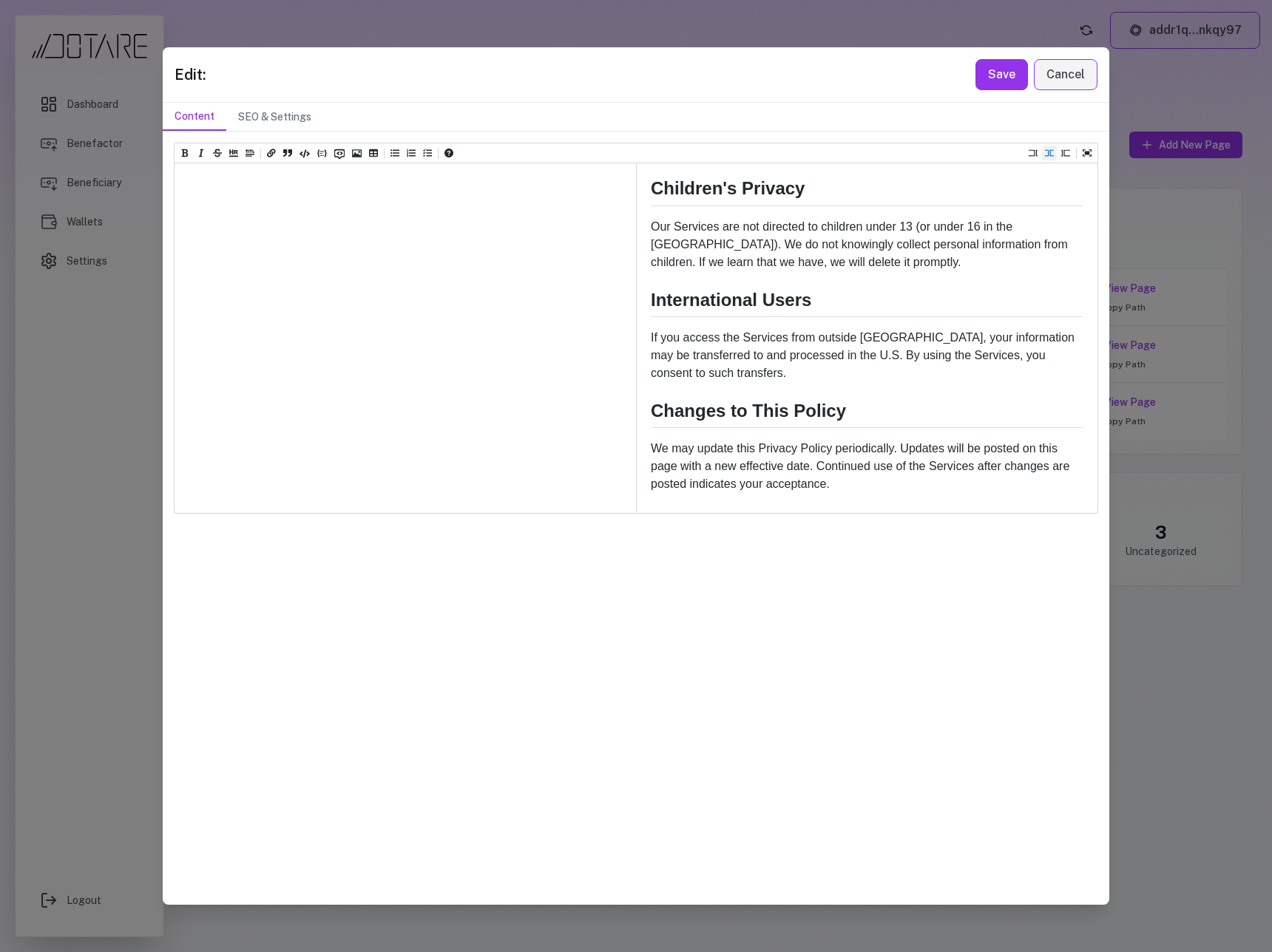
scroll to position [1882, 0]
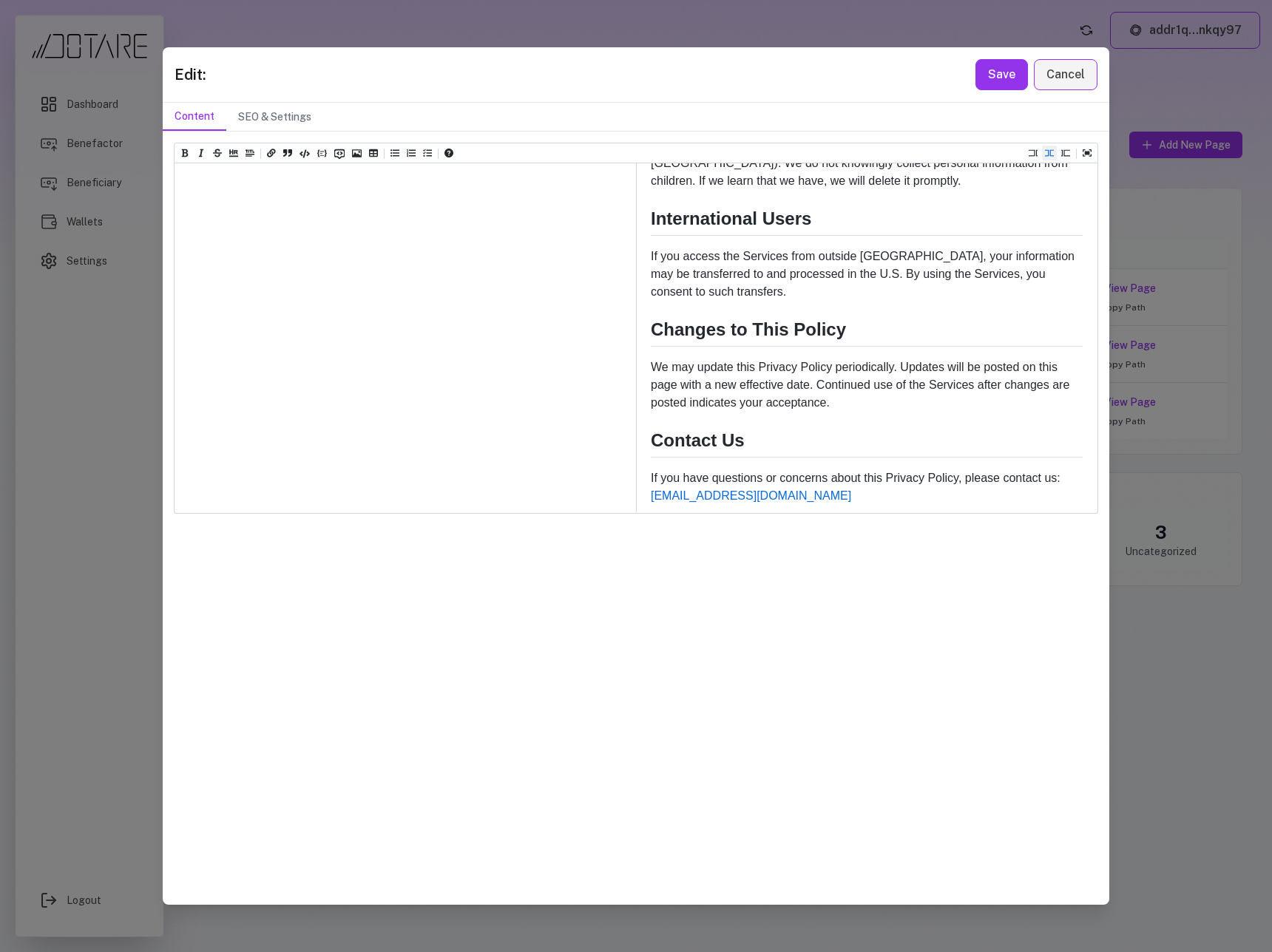
type textarea "**********"
click at [990, 72] on button "Save" at bounding box center [1002, 74] width 53 height 31
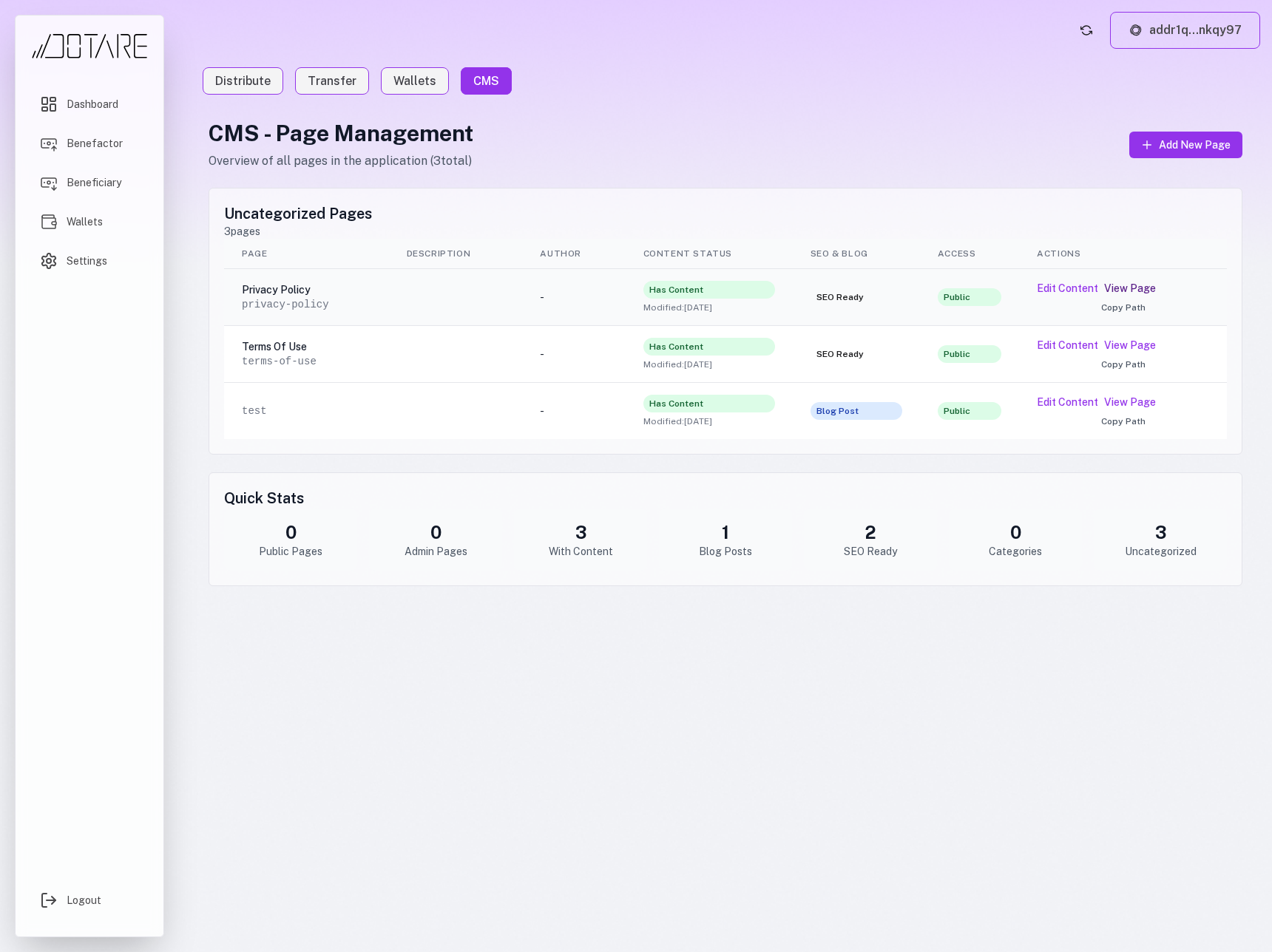
click at [1116, 289] on link "View Page" at bounding box center [1129, 289] width 52 height 15
click at [1063, 288] on button "Edit Content" at bounding box center [1068, 289] width 62 height 15
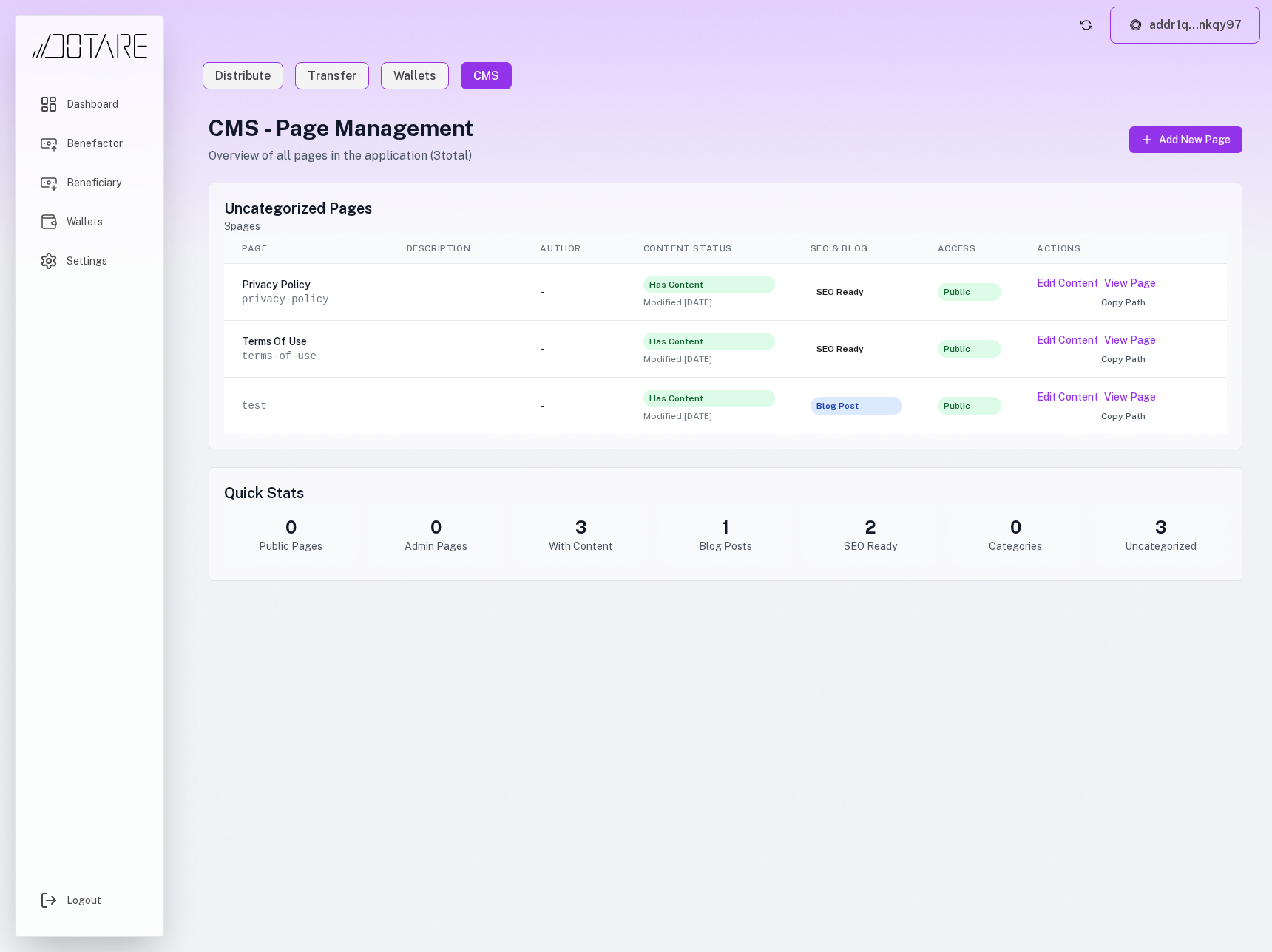
scroll to position [7, 0]
click at [1159, 140] on button "Add New Page" at bounding box center [1186, 138] width 113 height 26
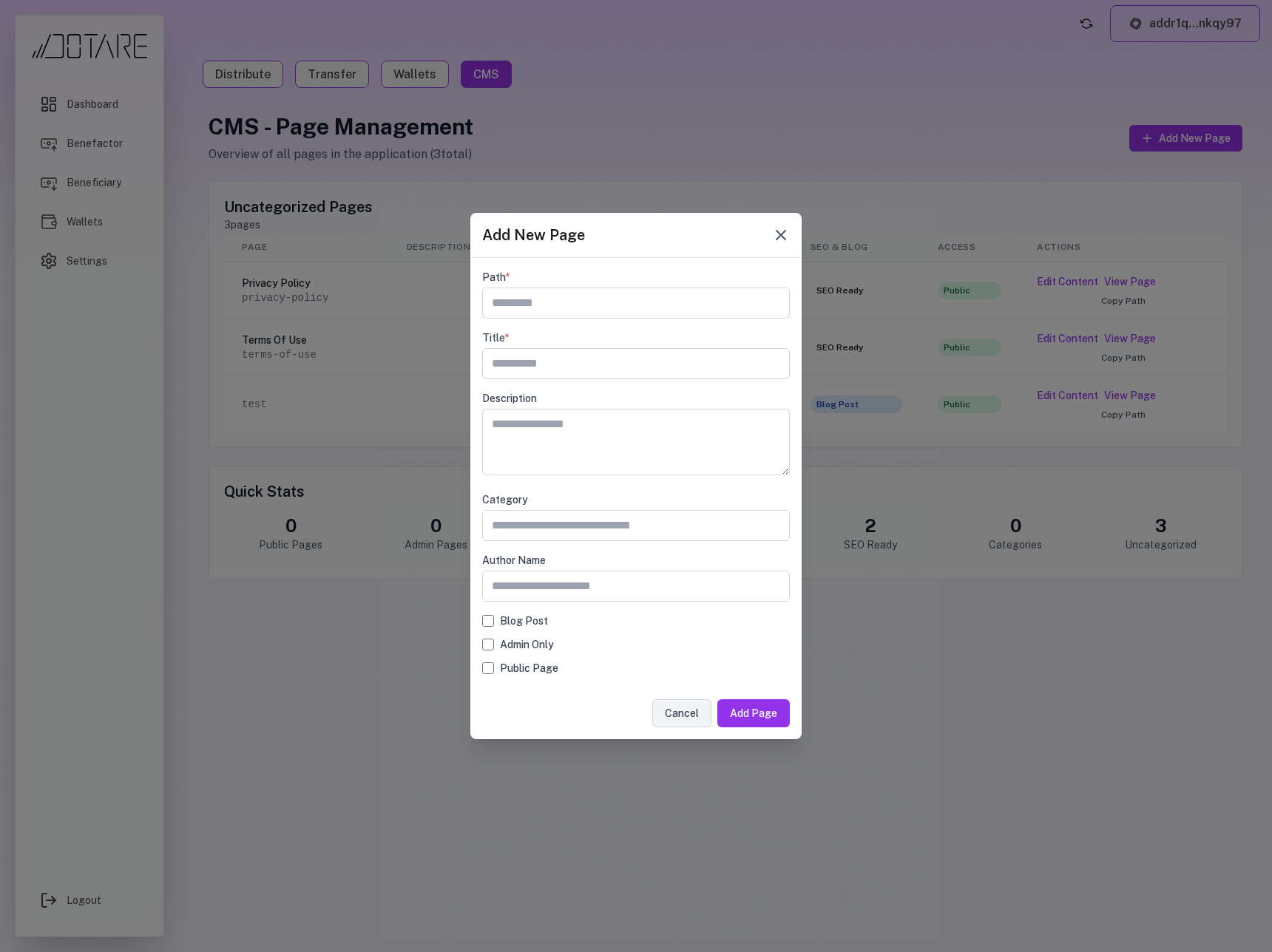
click at [779, 234] on icon at bounding box center [781, 235] width 9 height 9
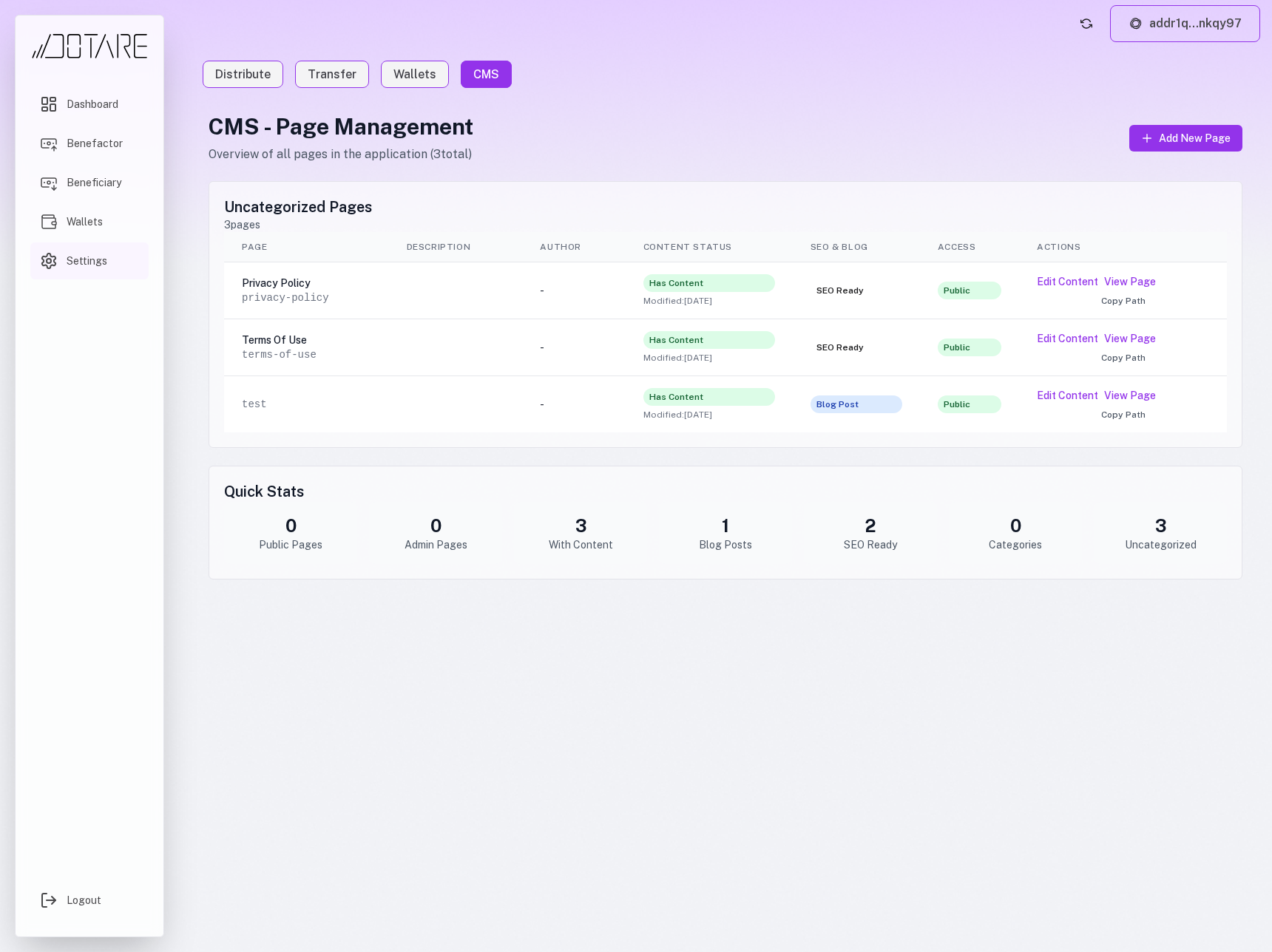
scroll to position [38, 0]
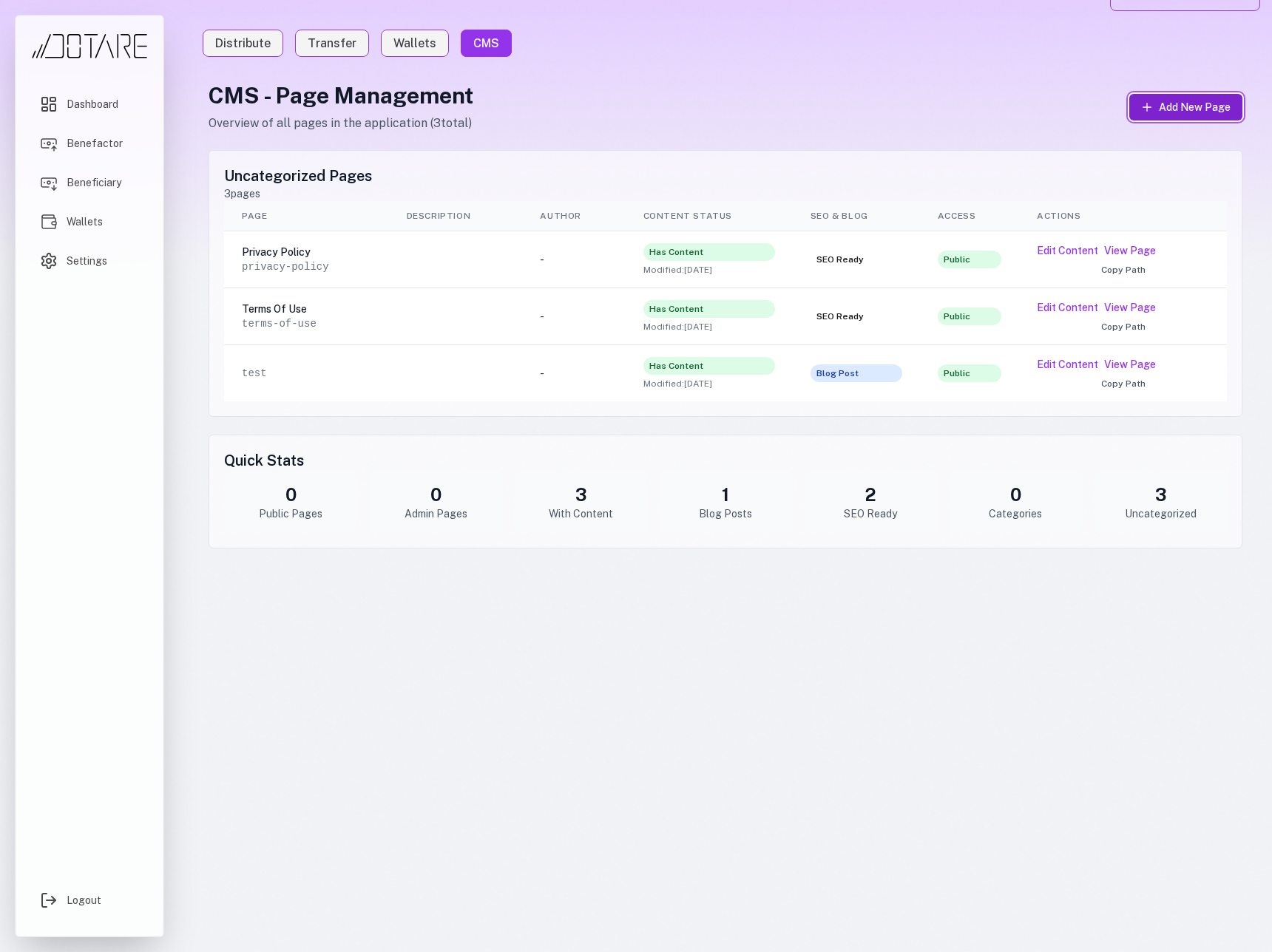
click at [1183, 110] on span "Add New Page" at bounding box center [1194, 107] width 71 height 15
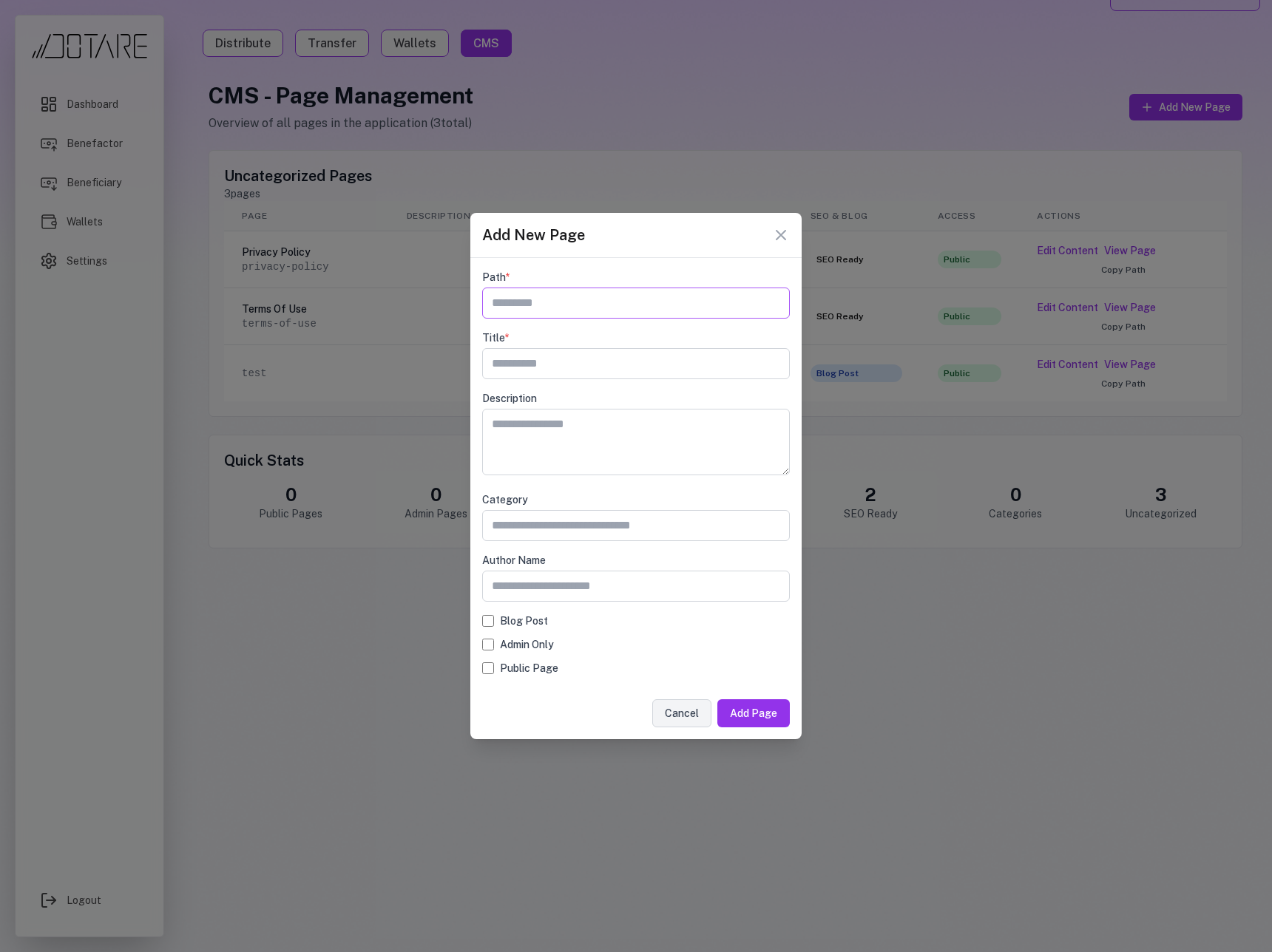
click at [590, 314] on input "text" at bounding box center [636, 303] width 307 height 31
type input "**********"
click at [763, 720] on button "Add Page" at bounding box center [754, 713] width 72 height 28
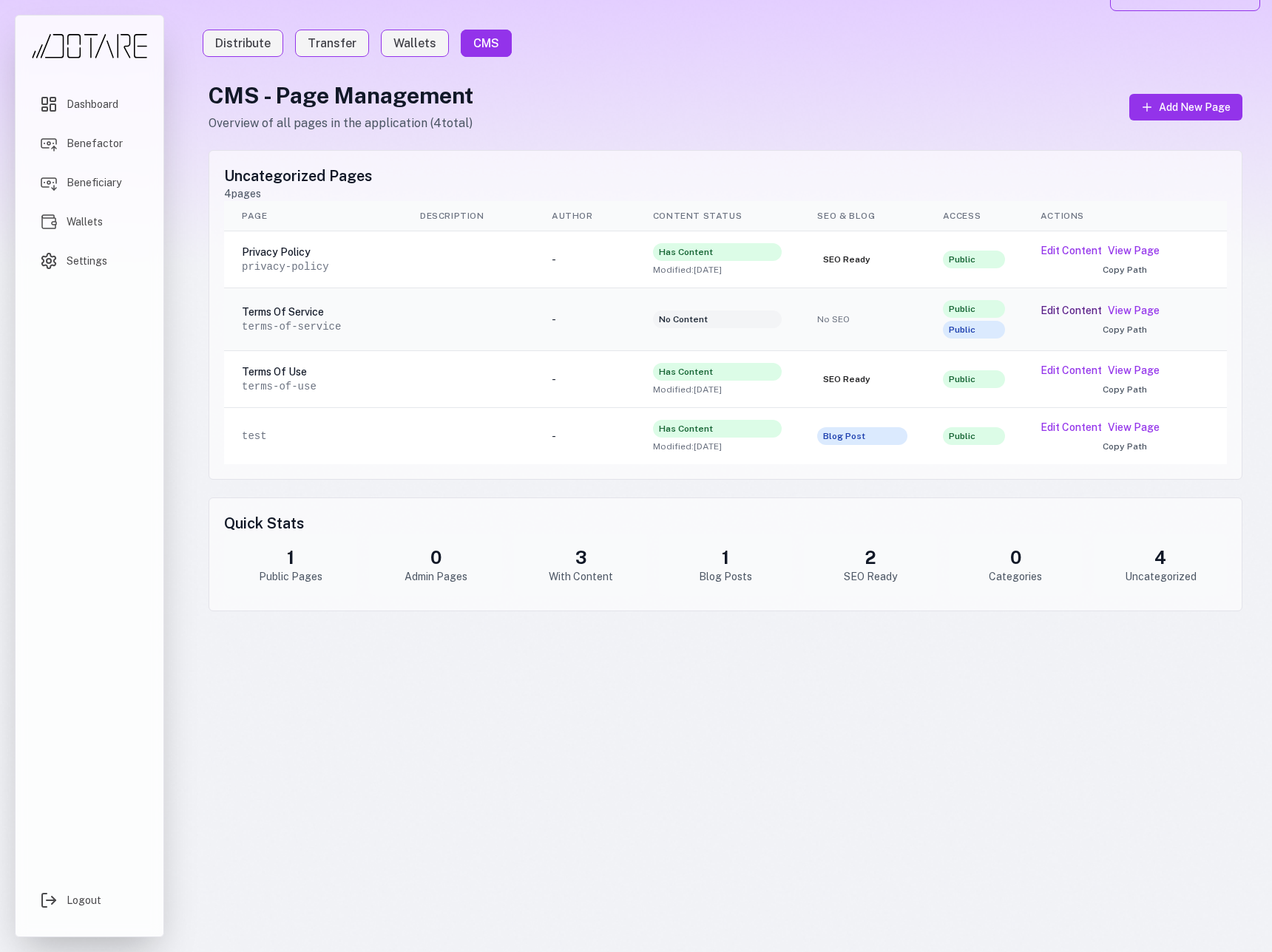
click at [1067, 312] on button "Edit Content" at bounding box center [1071, 310] width 62 height 15
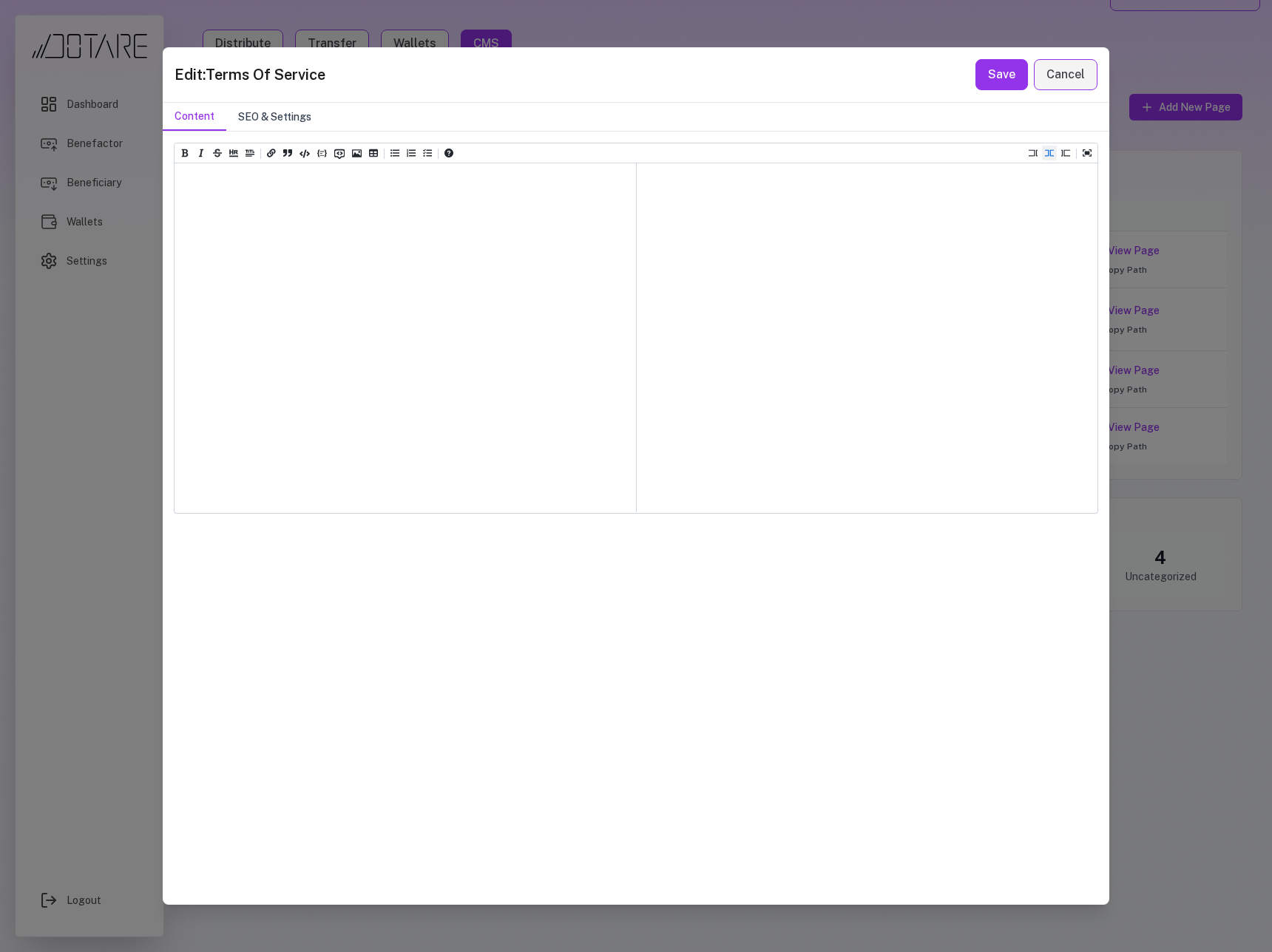
click at [250, 112] on button "SEO & Settings" at bounding box center [274, 116] width 97 height 28
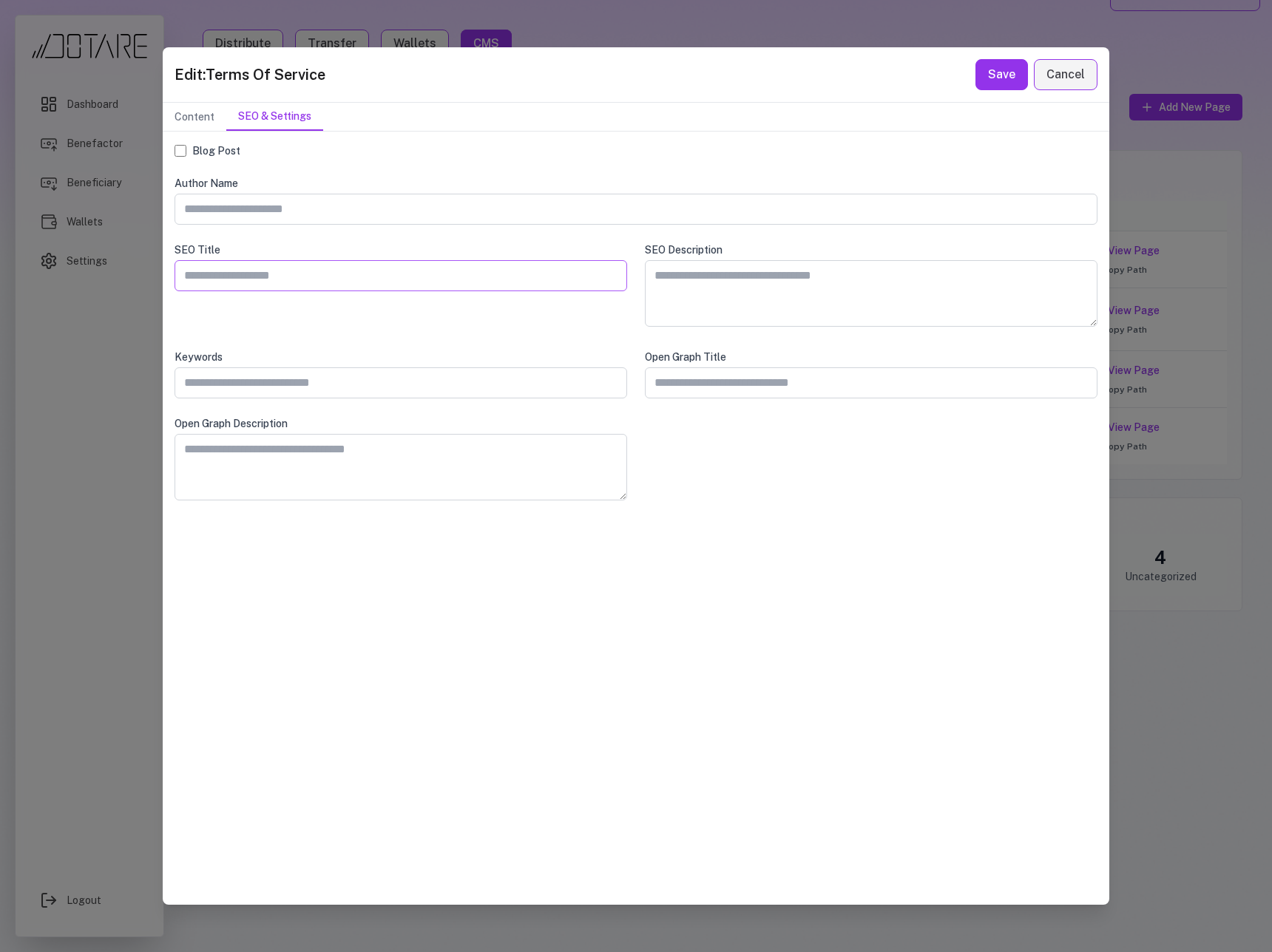
click at [277, 280] on input "text" at bounding box center [400, 275] width 452 height 31
type input "**********"
click at [982, 75] on button "Save" at bounding box center [1002, 74] width 53 height 31
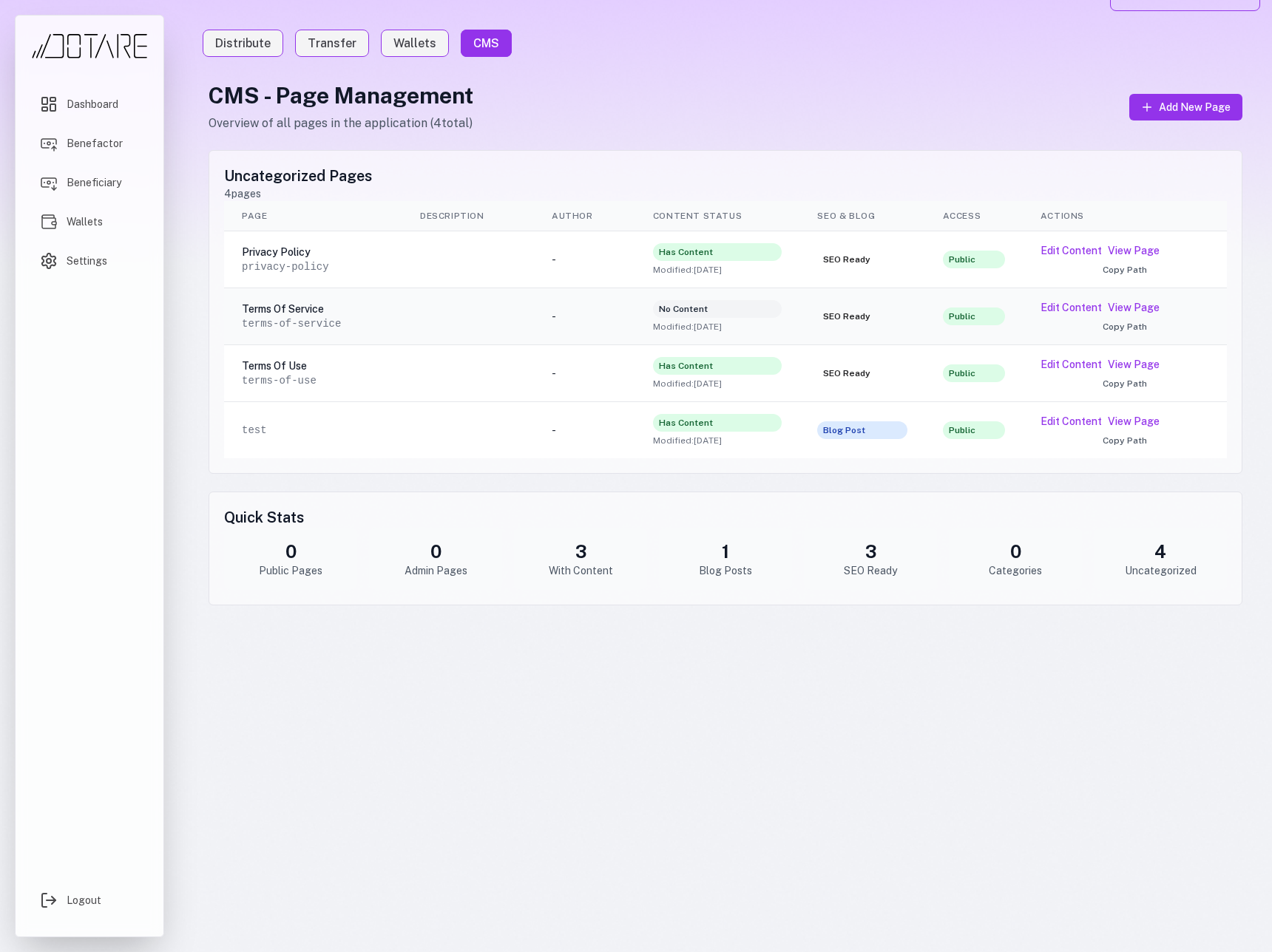
click at [282, 309] on div "Terms Of Service" at bounding box center [292, 310] width 99 height 15
click at [1053, 310] on button "Edit Content" at bounding box center [1071, 308] width 62 height 15
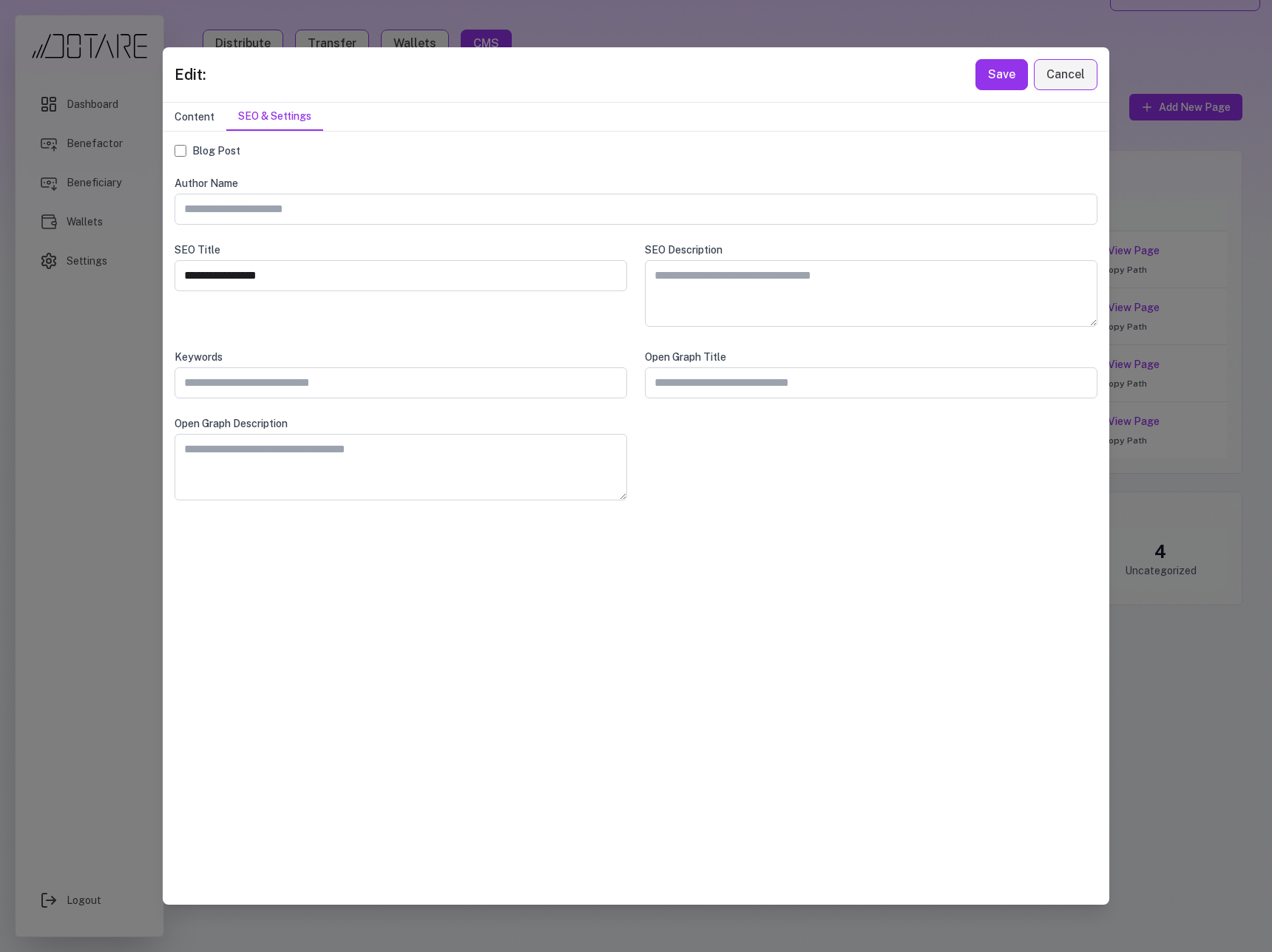
click at [201, 118] on button "Content" at bounding box center [194, 116] width 64 height 28
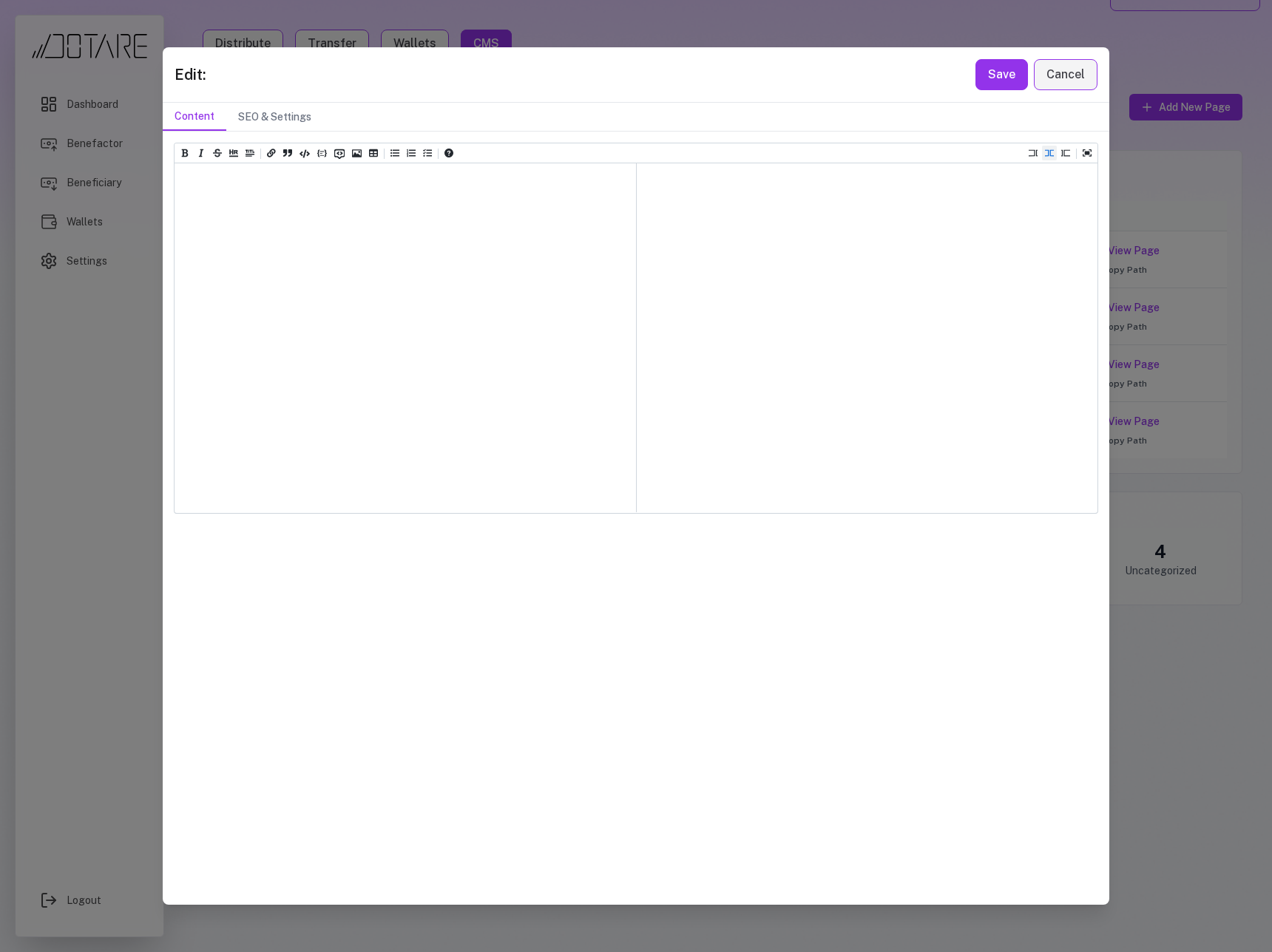
click at [319, 252] on div at bounding box center [405, 337] width 461 height 349
click at [319, 341] on div at bounding box center [405, 337] width 461 height 349
click at [338, 279] on div at bounding box center [405, 337] width 461 height 349
click at [360, 279] on div at bounding box center [405, 337] width 461 height 349
click at [485, 249] on div at bounding box center [405, 337] width 461 height 349
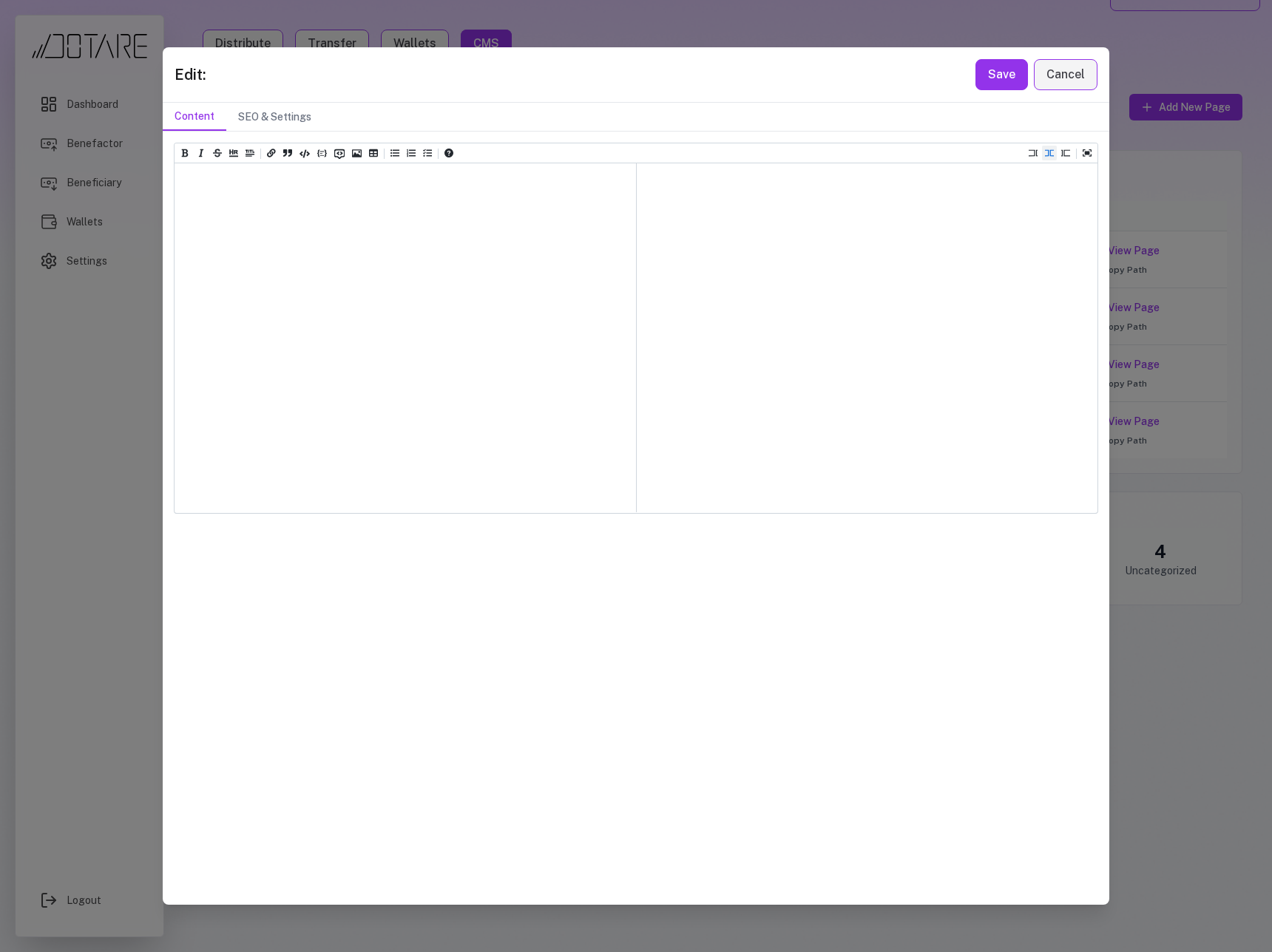
click at [312, 265] on div at bounding box center [405, 337] width 461 height 349
click at [311, 270] on div at bounding box center [405, 337] width 461 height 349
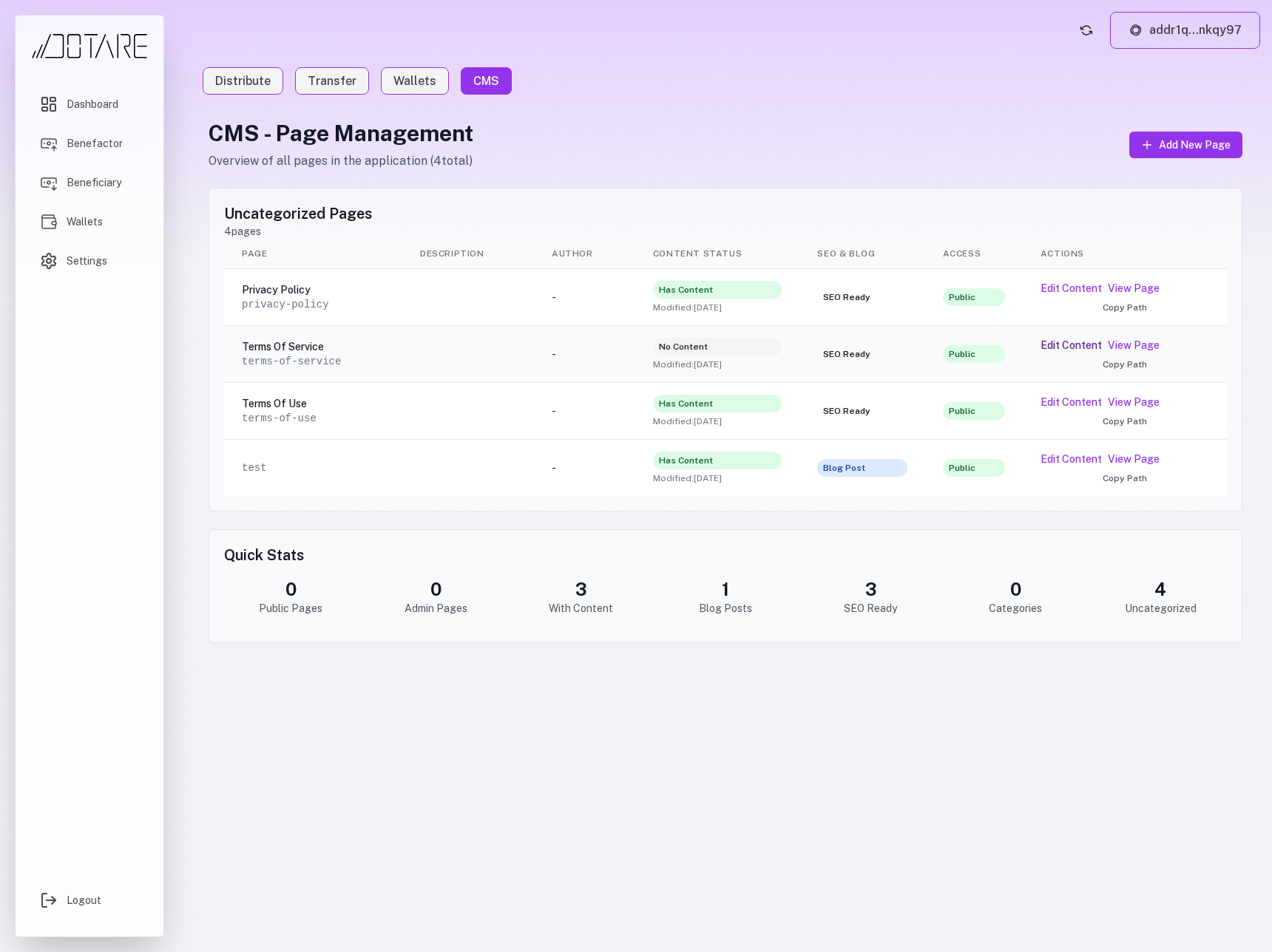
click at [1061, 346] on button "Edit Content" at bounding box center [1071, 346] width 62 height 15
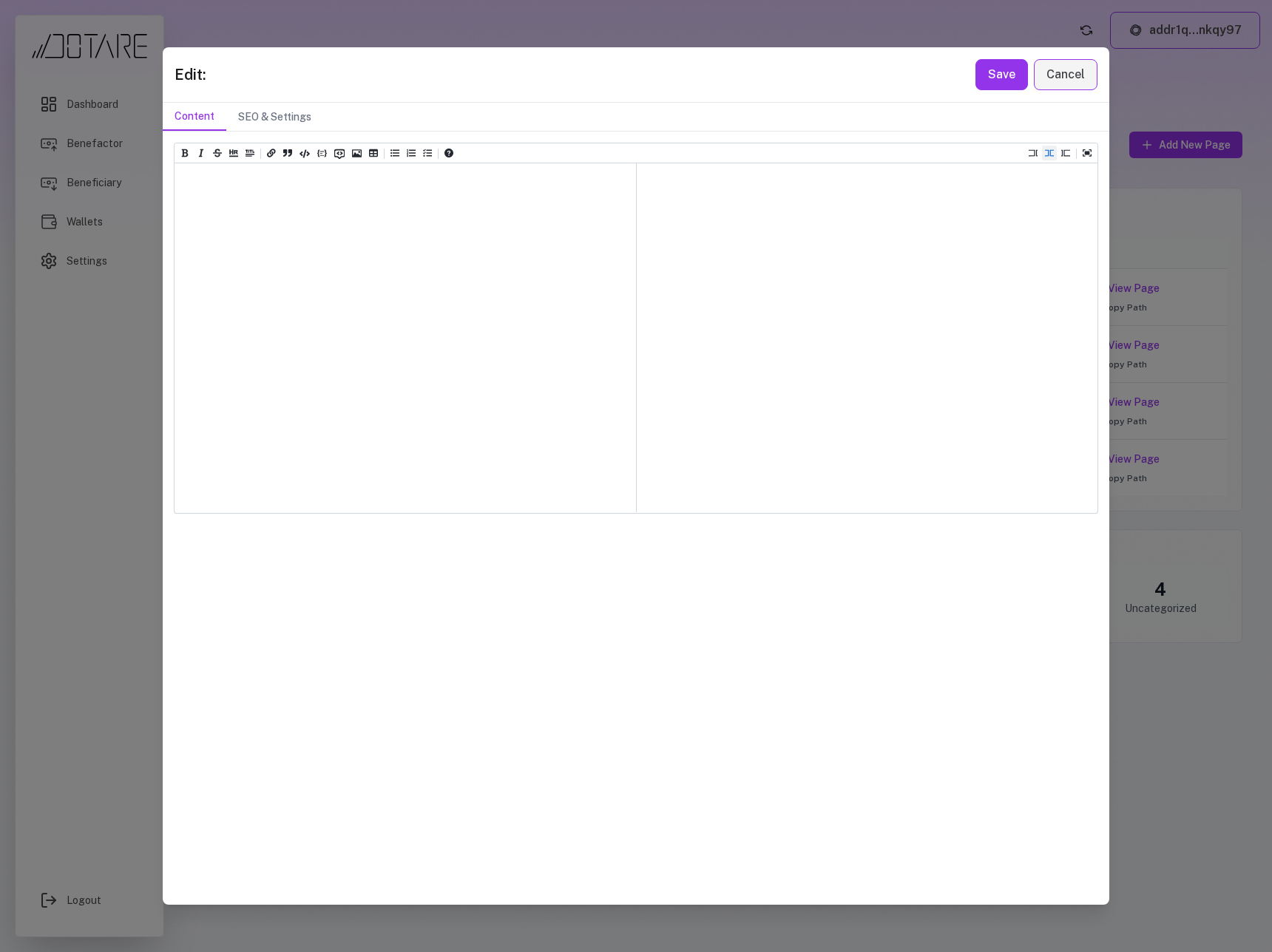
click at [481, 294] on div at bounding box center [405, 337] width 461 height 349
click at [270, 153] on icon "Add a link (ctrl + l)" at bounding box center [271, 153] width 9 height 8
type textarea "**********"
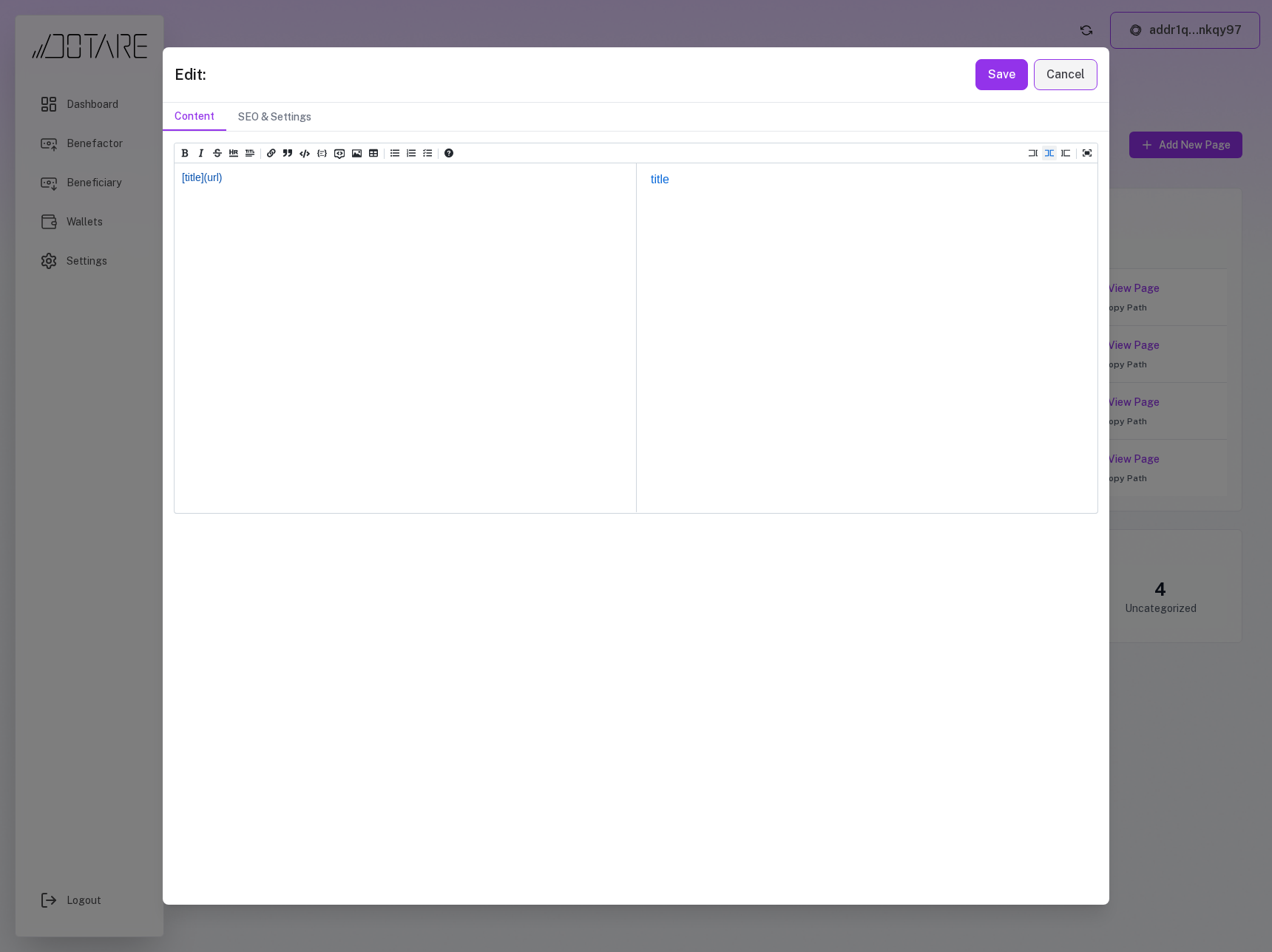
click at [269, 175] on textarea "**********" at bounding box center [405, 200] width 461 height 74
drag, startPoint x: 237, startPoint y: 177, endPoint x: 159, endPoint y: 173, distance: 78.1
click at [159, 173] on div "**********" at bounding box center [636, 476] width 1272 height 952
paste textarea "**********"
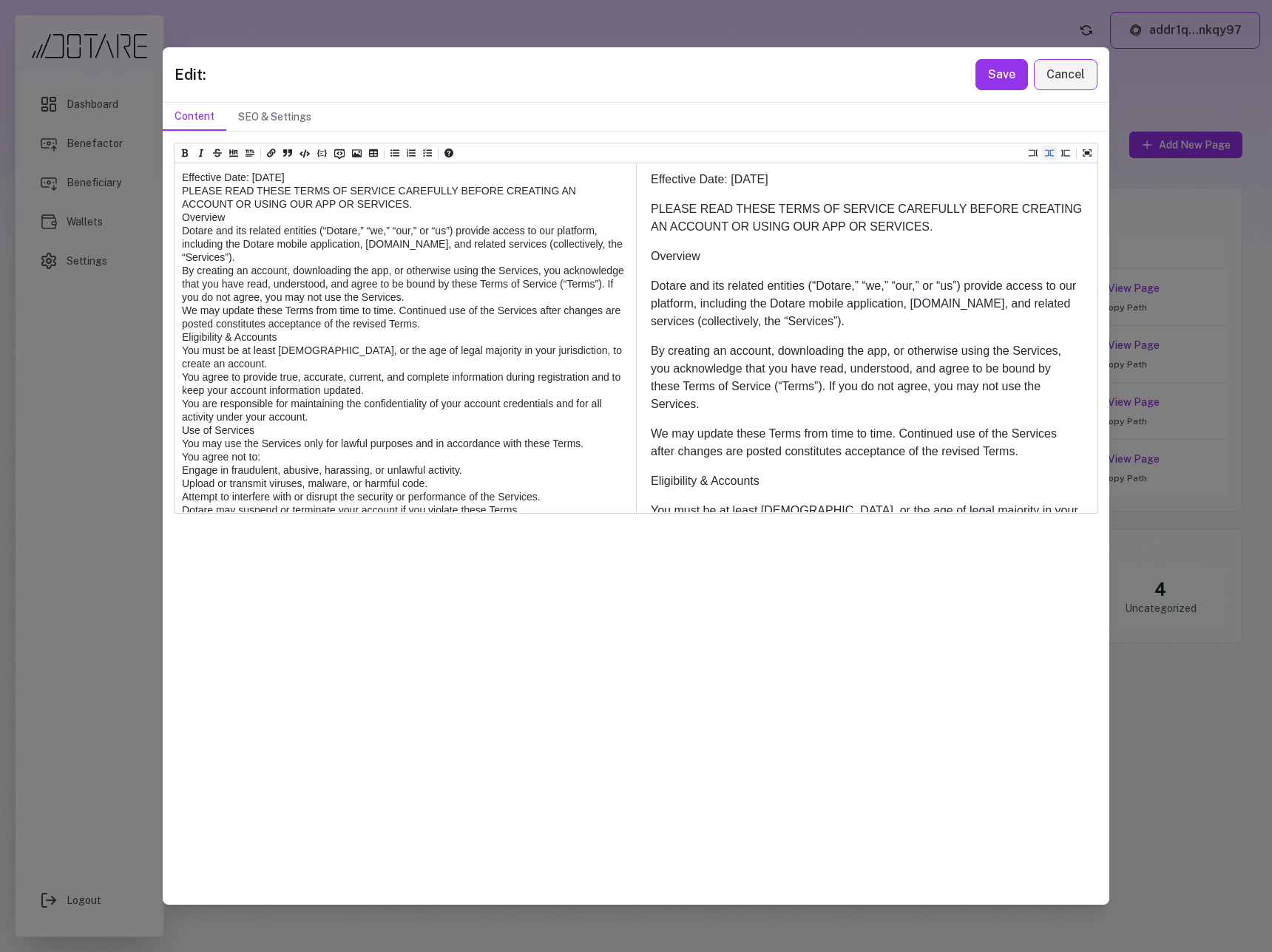
drag, startPoint x: 353, startPoint y: 177, endPoint x: 150, endPoint y: 177, distance: 203.0
click at [150, 177] on div "Edit: Save Cancel Content SEO & Settings Heading 1 Heading 2 Heading 3 Heading …" at bounding box center [636, 476] width 1272 height 952
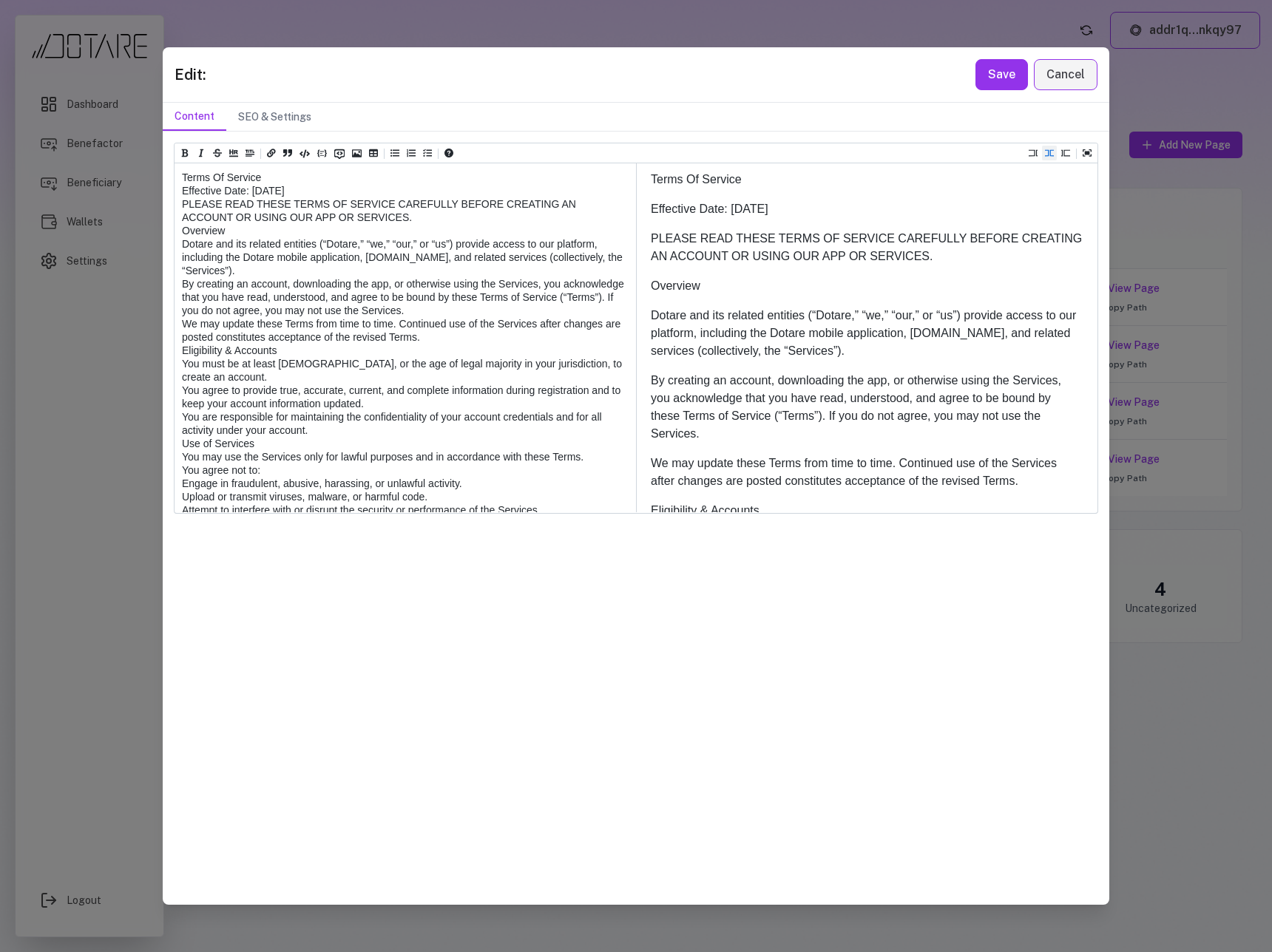
click at [248, 155] on icon "Insert title" at bounding box center [250, 153] width 9 height 7
click at [259, 170] on div "Heading 1" at bounding box center [277, 170] width 61 height 11
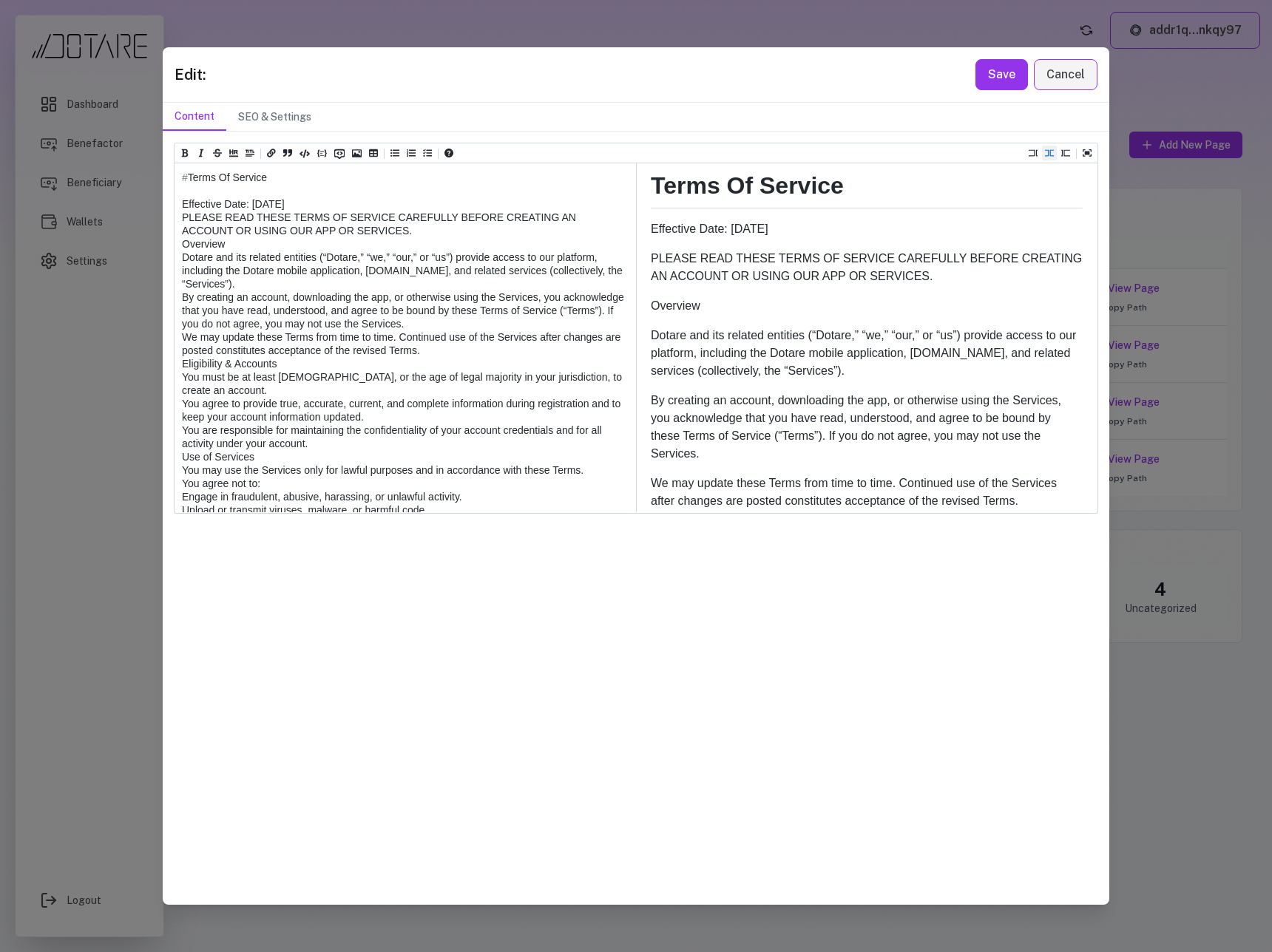
drag, startPoint x: 335, startPoint y: 201, endPoint x: 180, endPoint y: 207, distance: 155.1
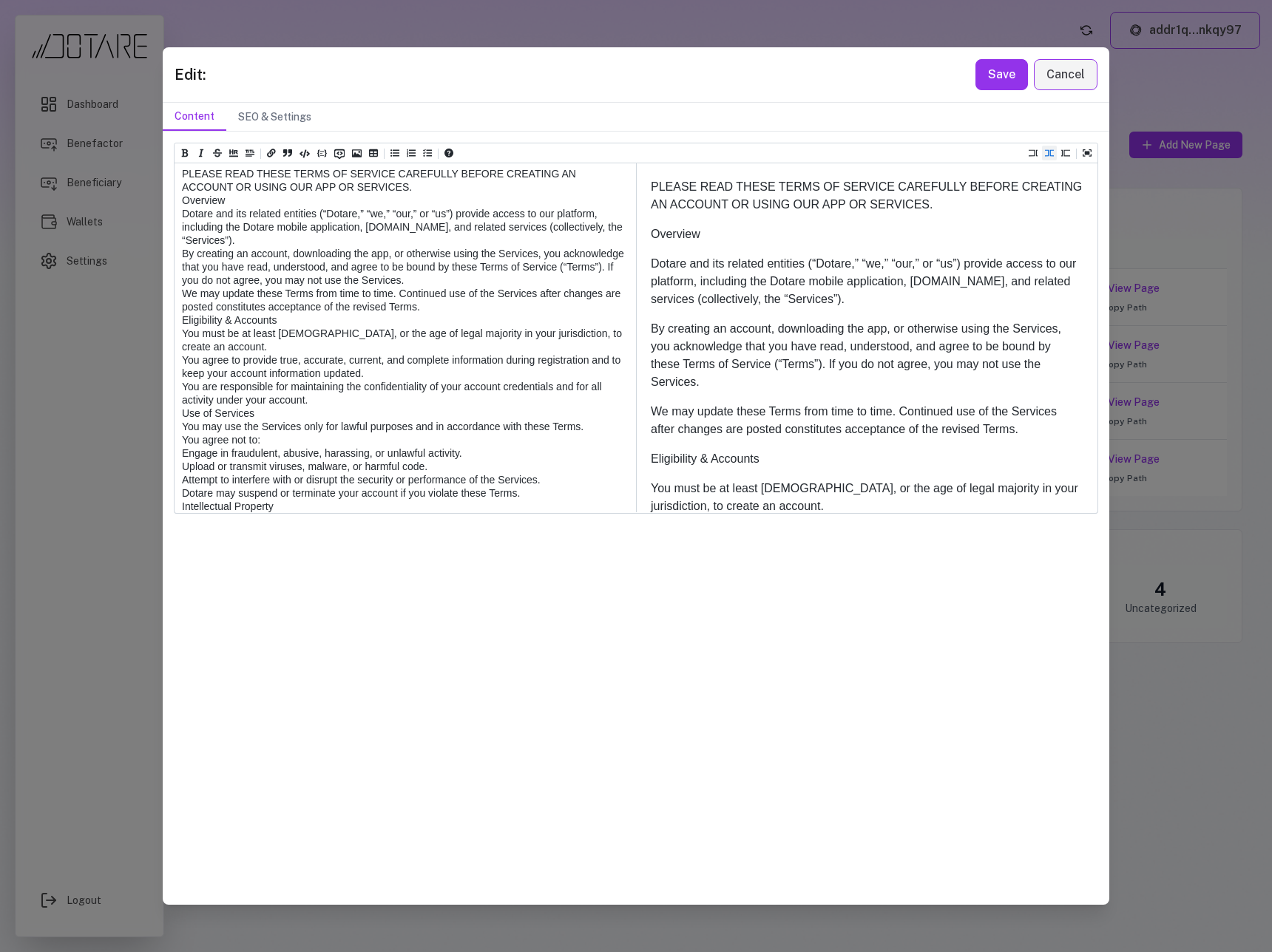
scroll to position [100, 0]
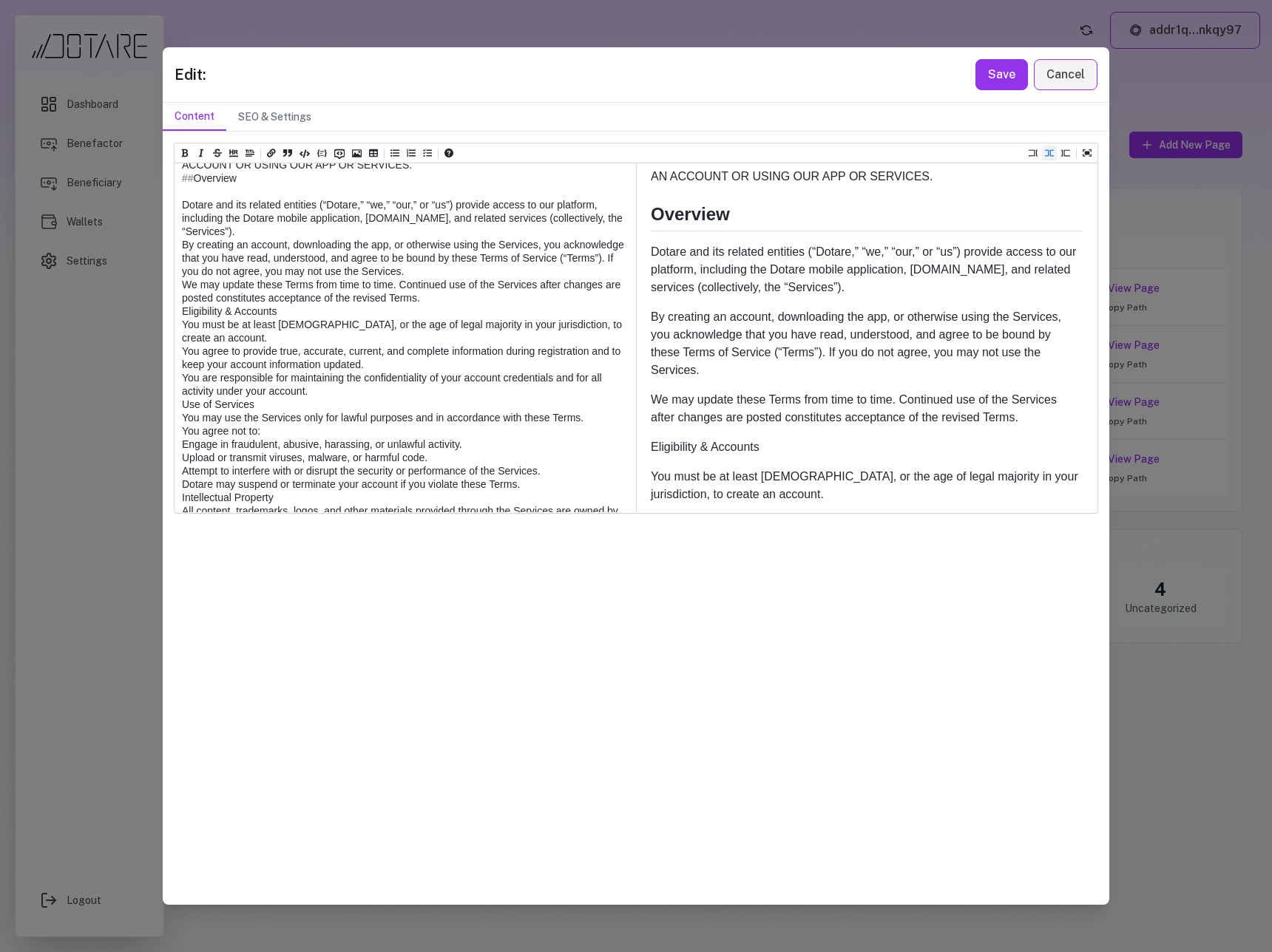
drag, startPoint x: 197, startPoint y: 192, endPoint x: 151, endPoint y: 190, distance: 46.0
click at [151, 190] on div "Edit: Save Cancel Content SEO & Settings Heading 1 Heading 2 Heading 3 Heading …" at bounding box center [636, 476] width 1272 height 952
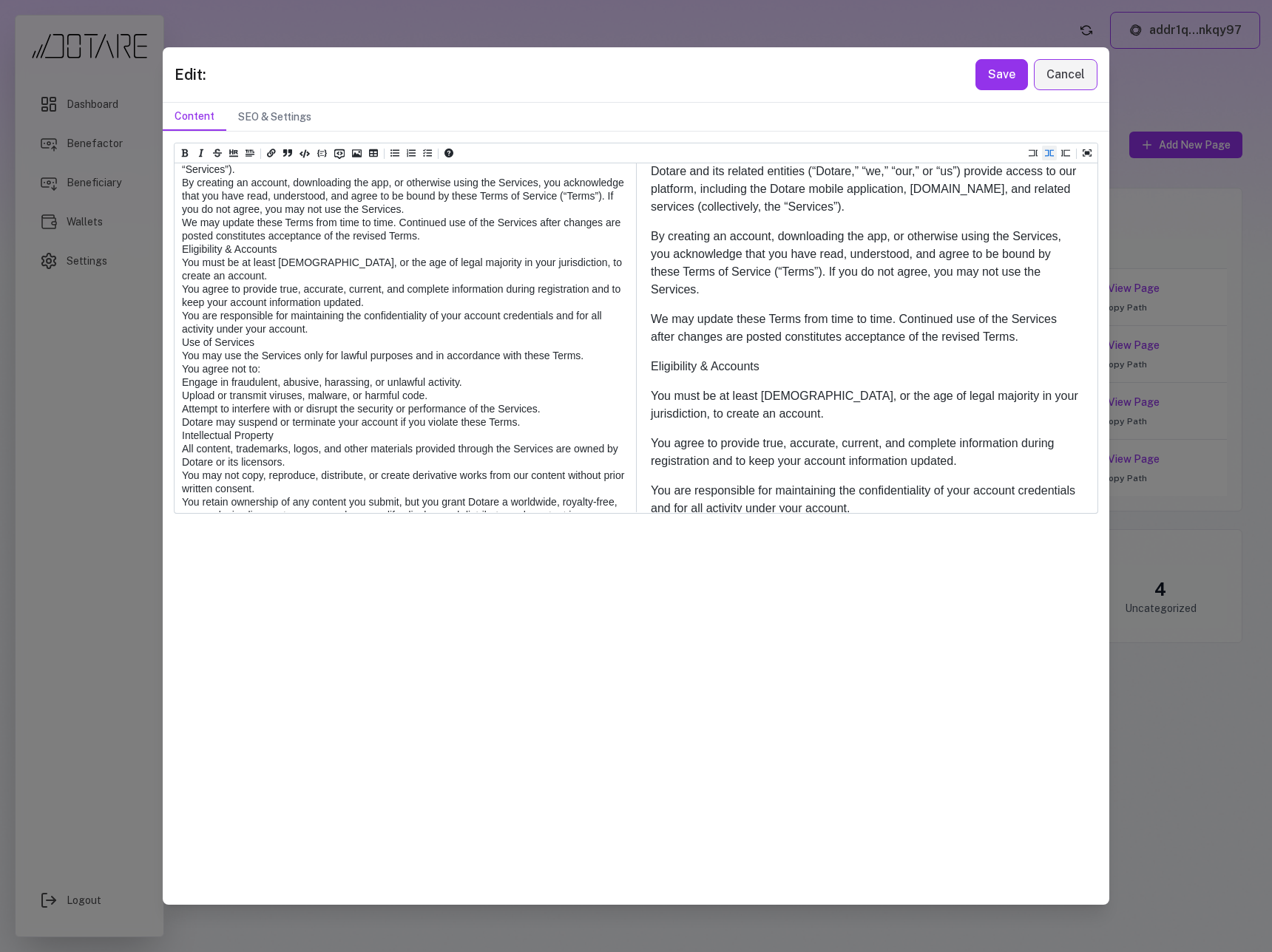
scroll to position [225, 0]
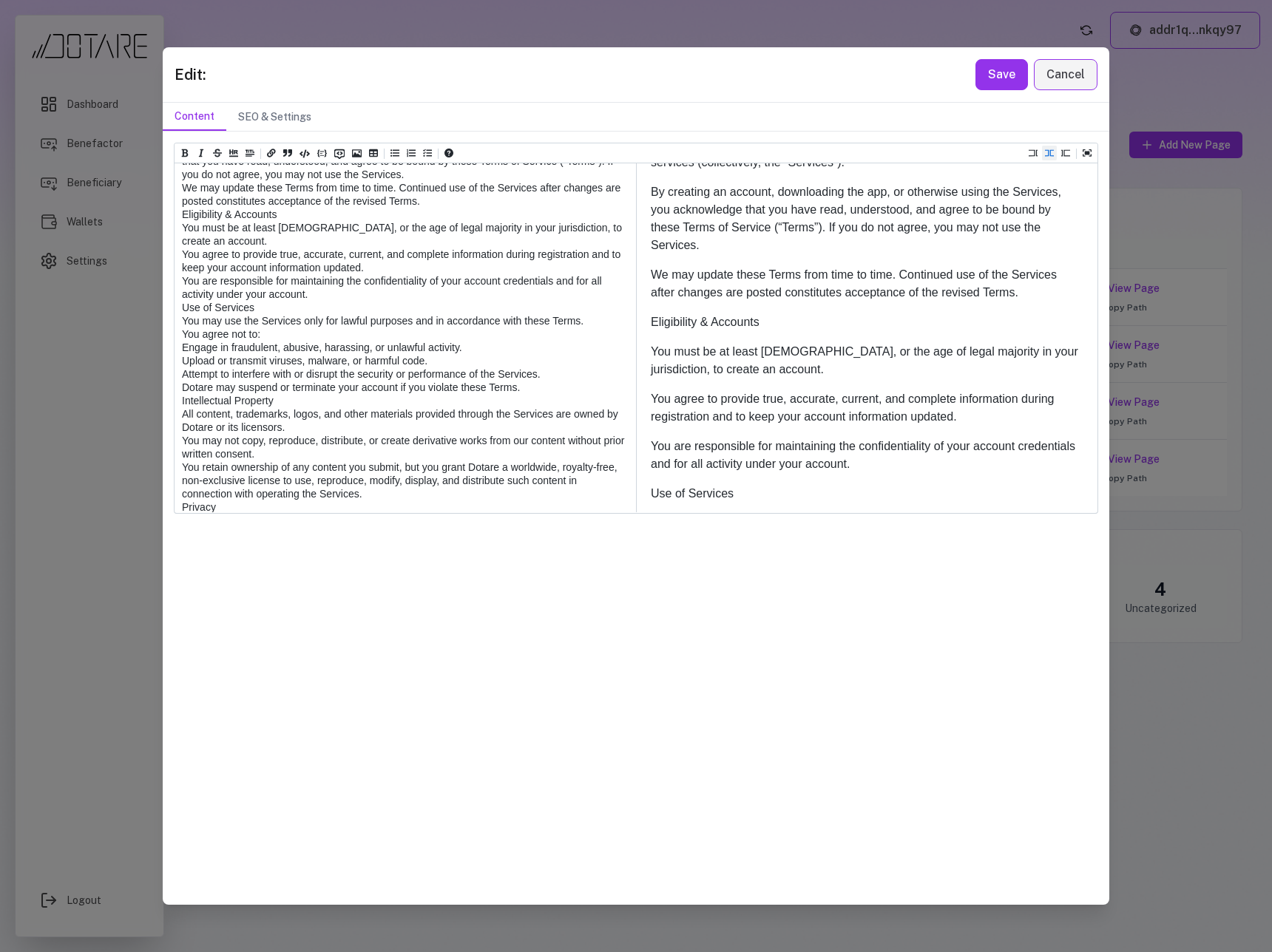
click at [182, 267] on textarea at bounding box center [404, 880] width 460 height 1785
paste textarea "***"
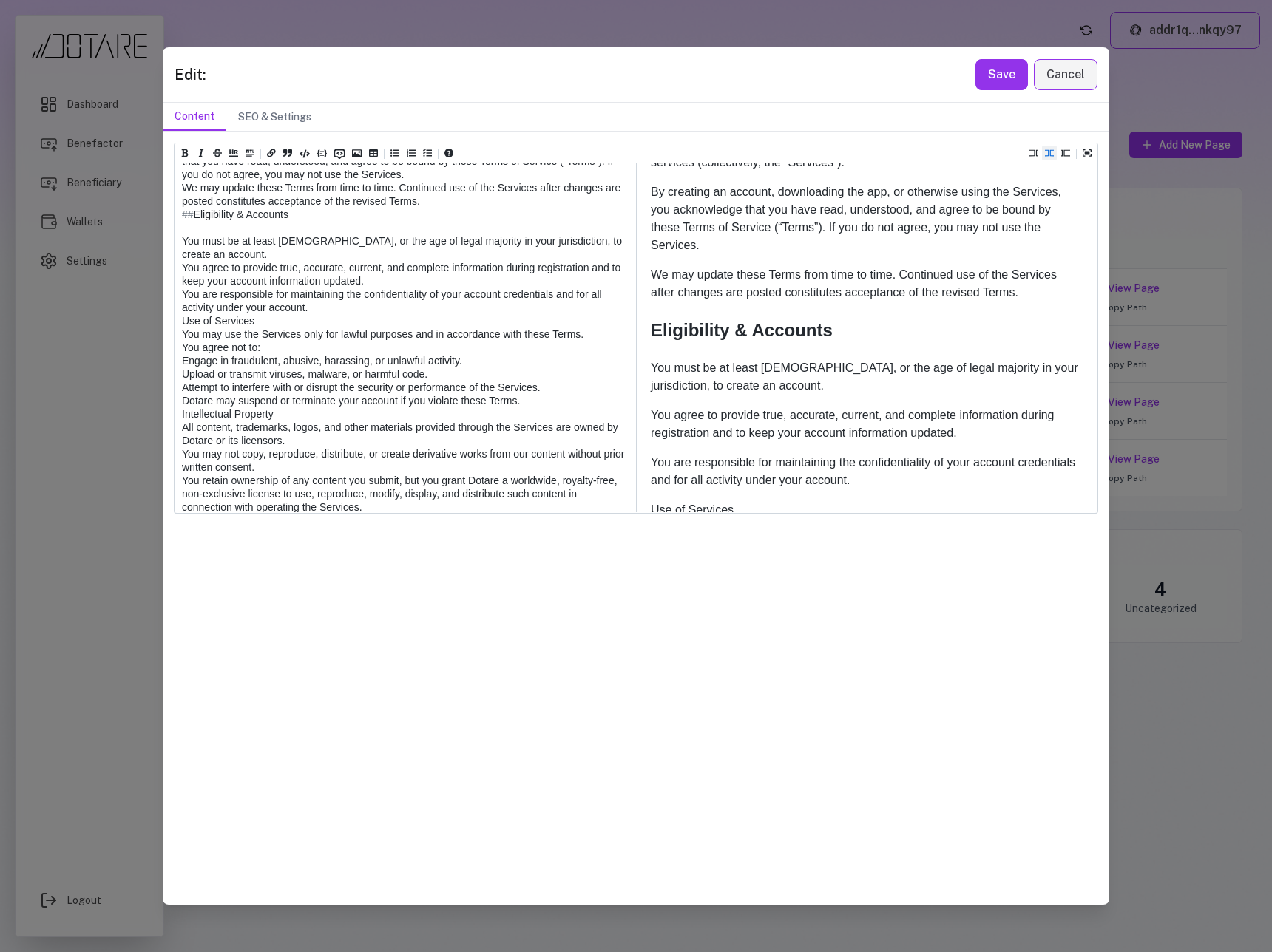
click at [182, 417] on textarea at bounding box center [404, 880] width 460 height 1785
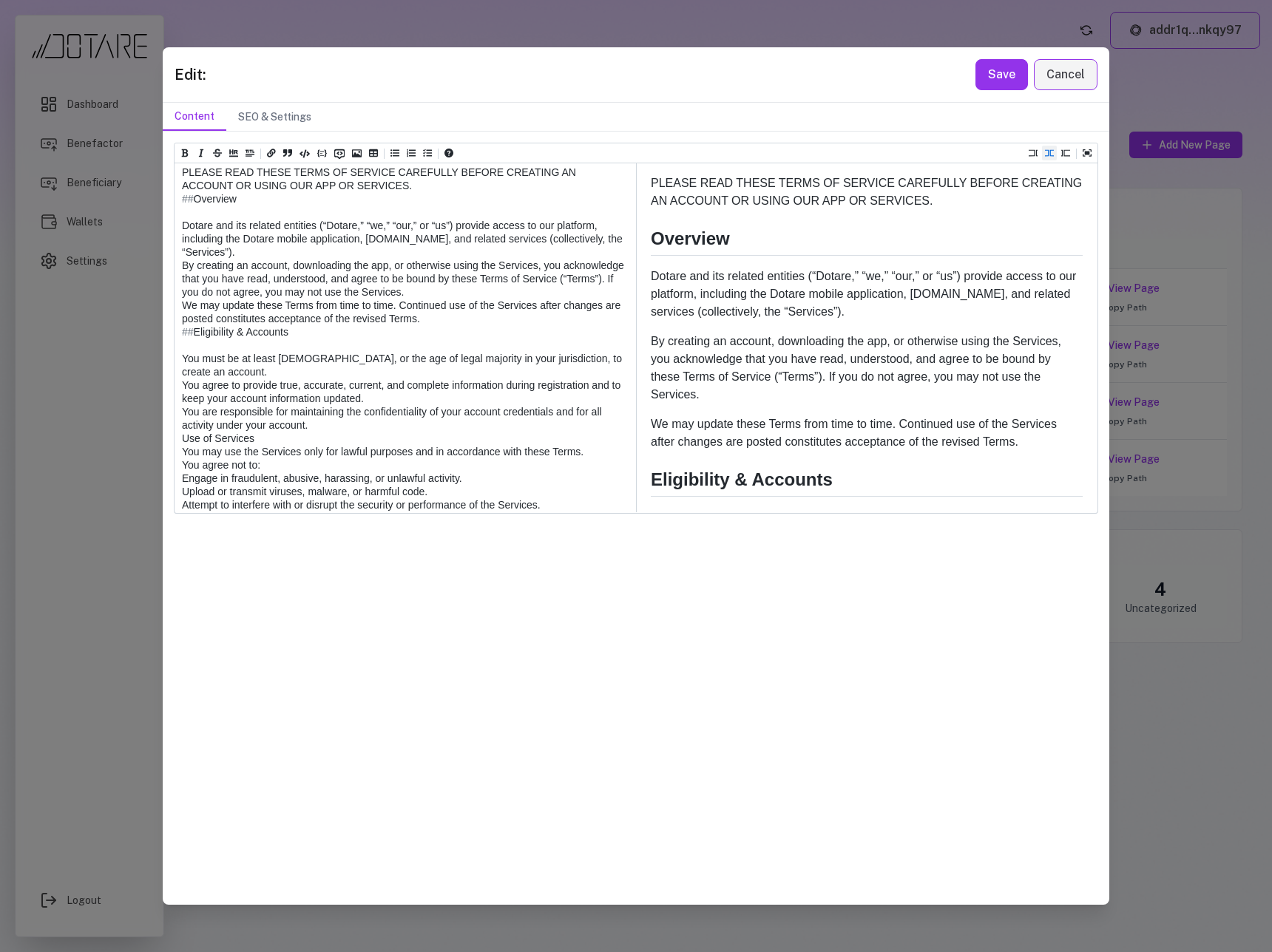
scroll to position [44, 0]
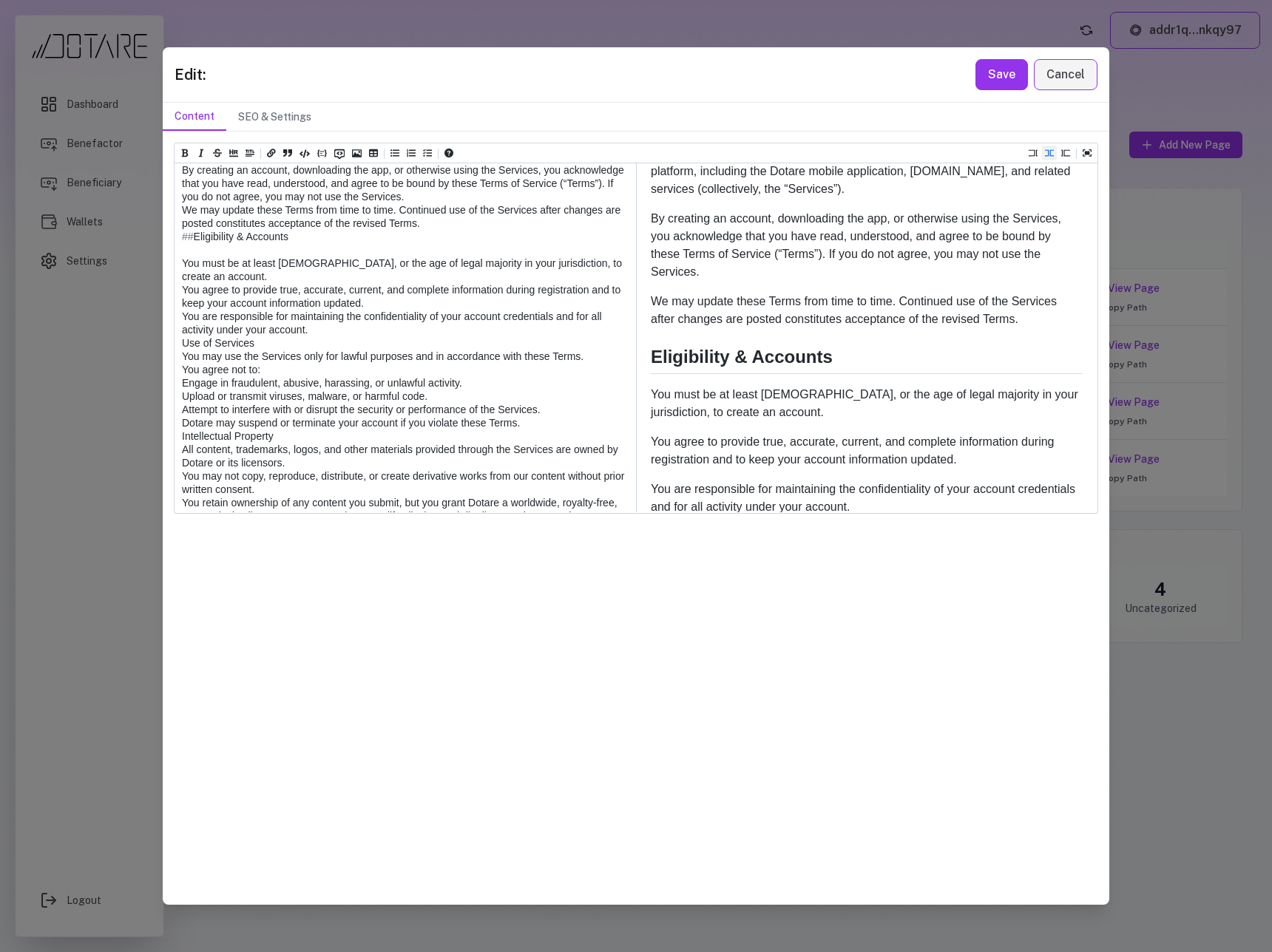
paste textarea "***"
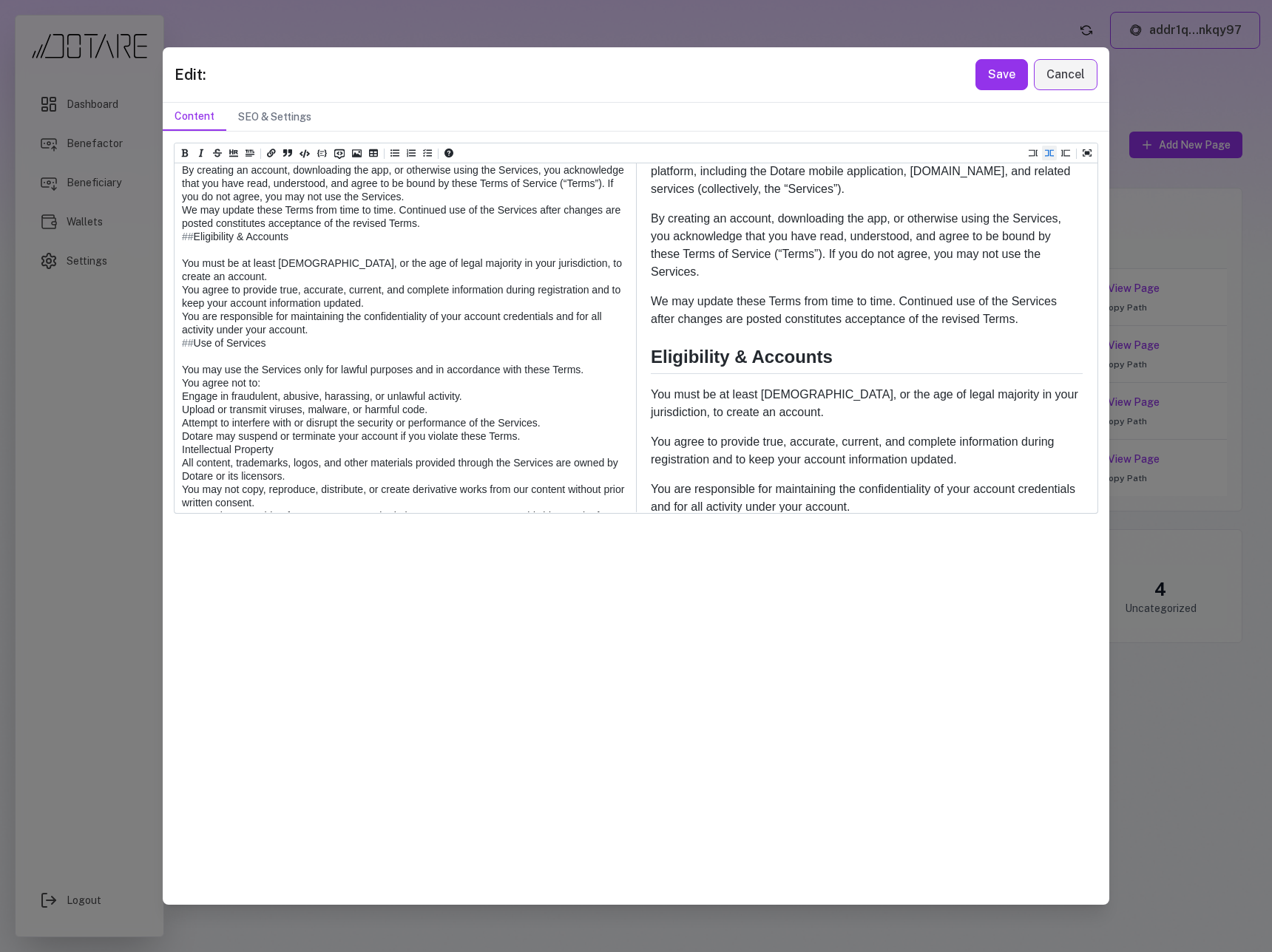
drag, startPoint x: 313, startPoint y: 412, endPoint x: 170, endPoint y: 319, distance: 170.6
click at [170, 319] on div "Heading 1 Heading 2 Heading 3 Heading 4 Heading 5 Heading 6 # Terms Of Service …" at bounding box center [636, 518] width 947 height 772
click at [399, 153] on button "Add unordered list (ctrl + shift + u)" at bounding box center [395, 153] width 15 height 15
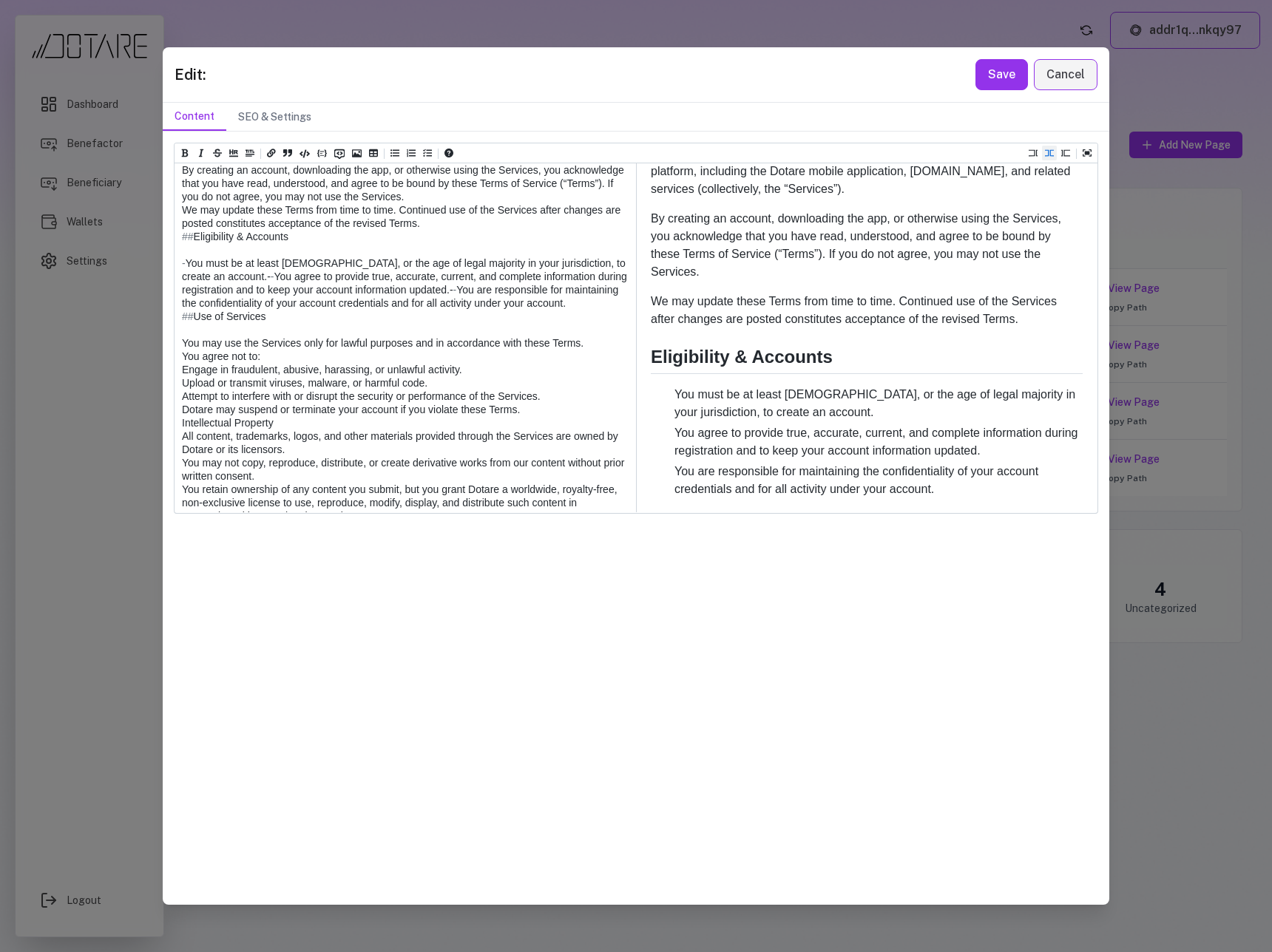
click at [253, 347] on textarea at bounding box center [404, 902] width 460 height 1785
click at [225, 364] on textarea at bounding box center [404, 896] width 460 height 1772
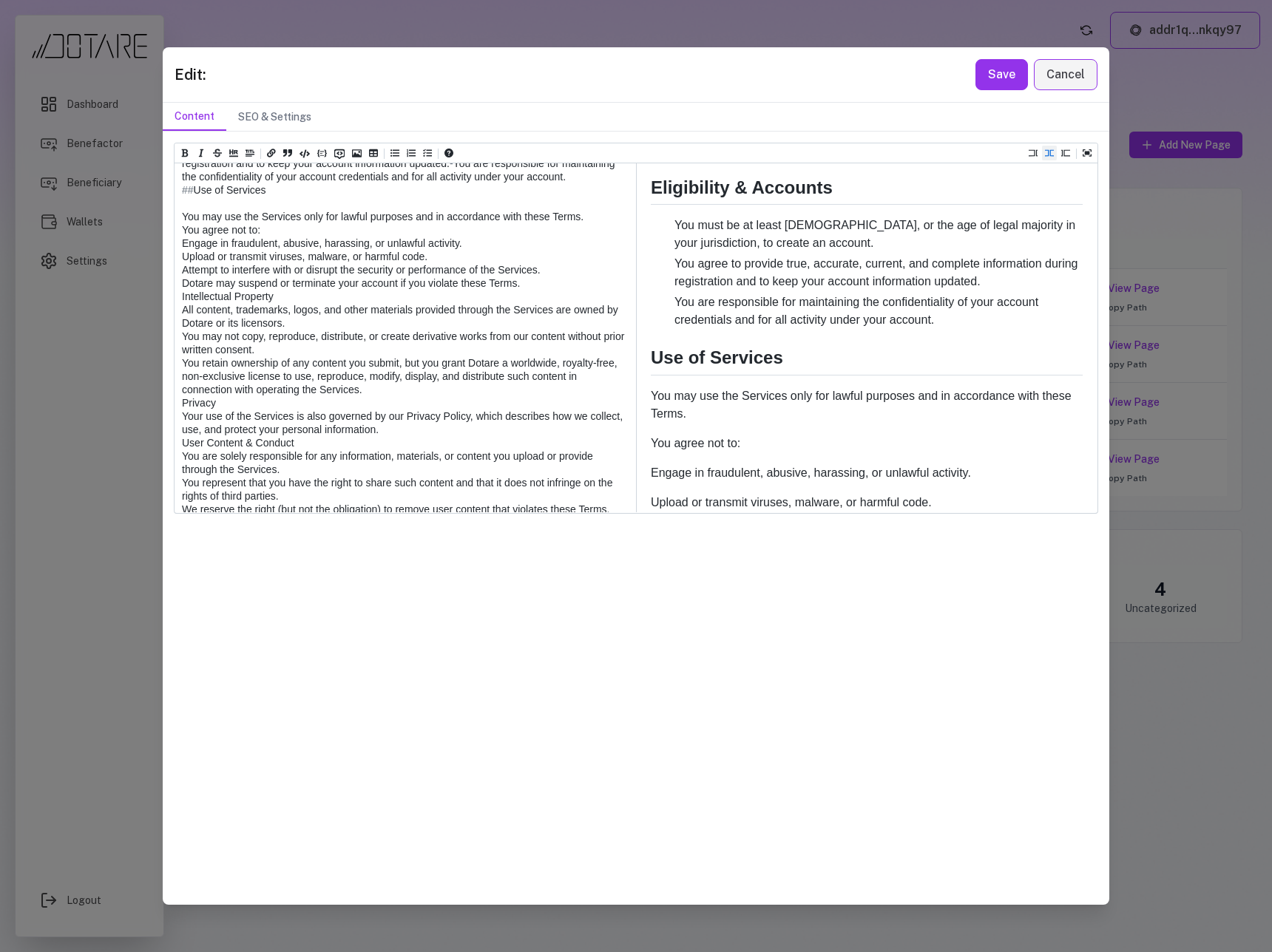
click at [437, 407] on textarea at bounding box center [404, 763] width 460 height 1758
drag, startPoint x: 183, startPoint y: 311, endPoint x: 564, endPoint y: 449, distance: 405.2
click at [564, 449] on textarea at bounding box center [404, 763] width 460 height 1758
click at [394, 155] on icon "Add unordered list (ctrl + shift + u)" at bounding box center [395, 153] width 9 height 9
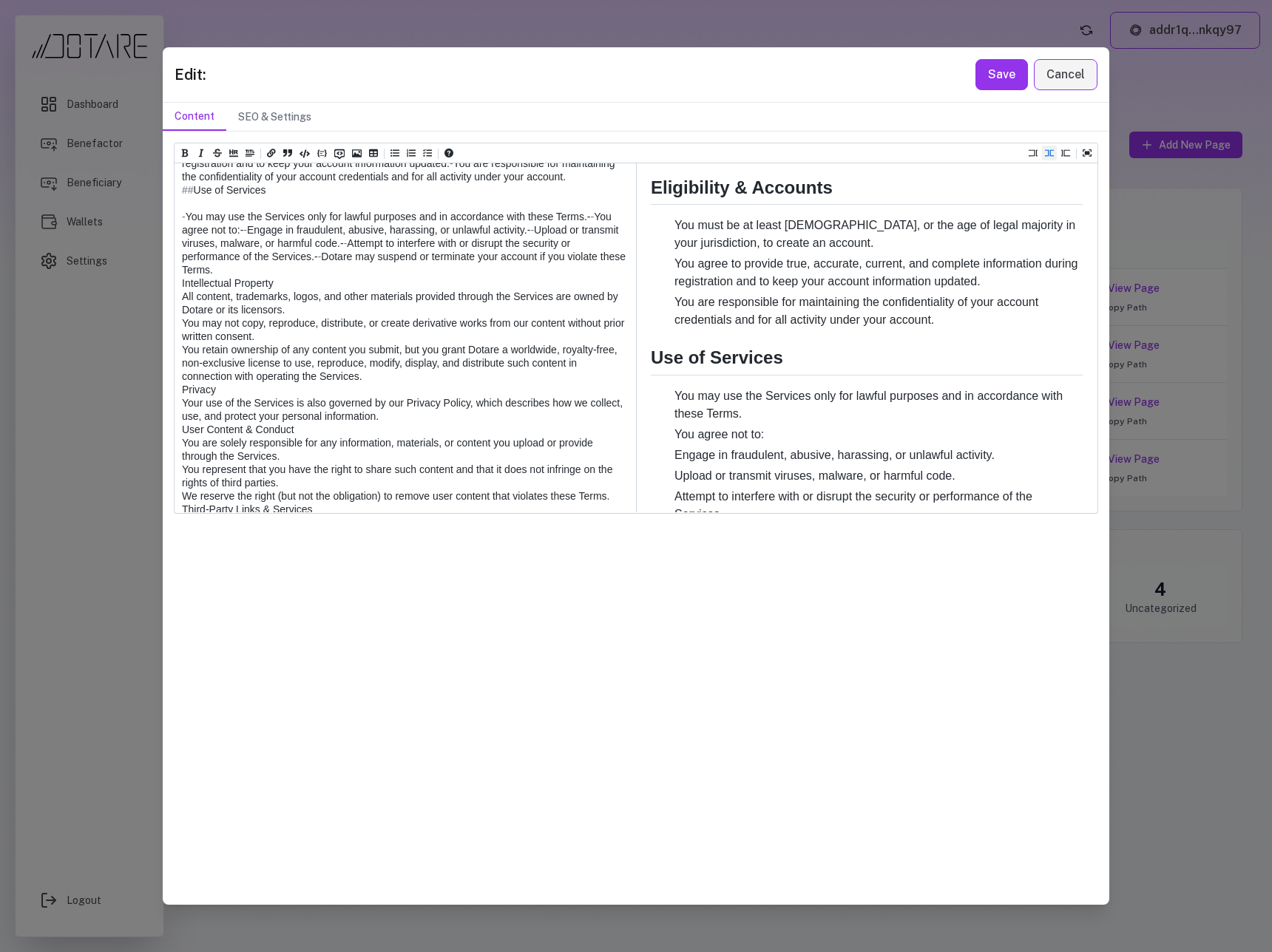
click at [190, 346] on textarea at bounding box center [404, 763] width 460 height 1758
click at [188, 337] on textarea at bounding box center [404, 763] width 460 height 1758
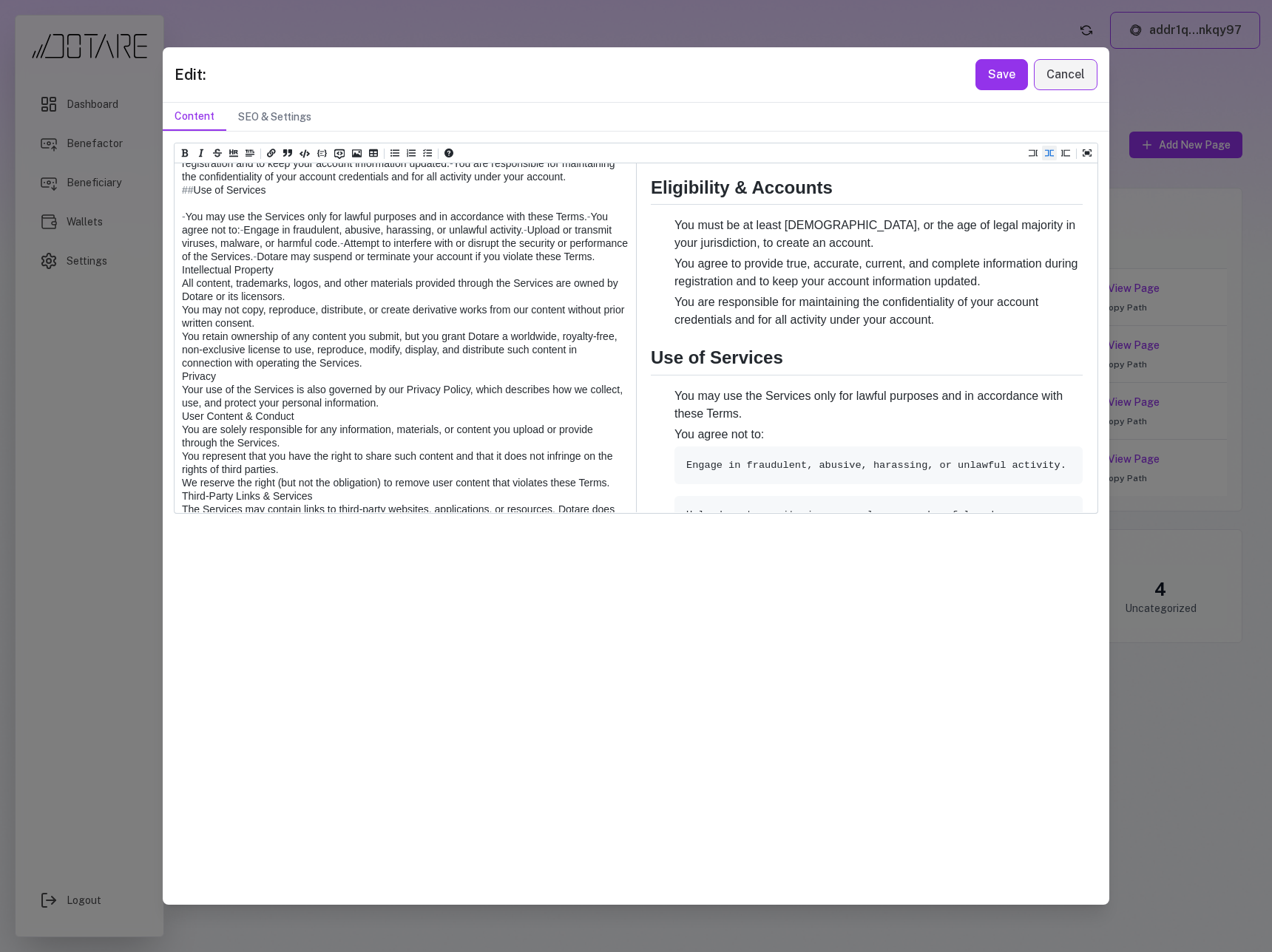
scroll to position [450, 0]
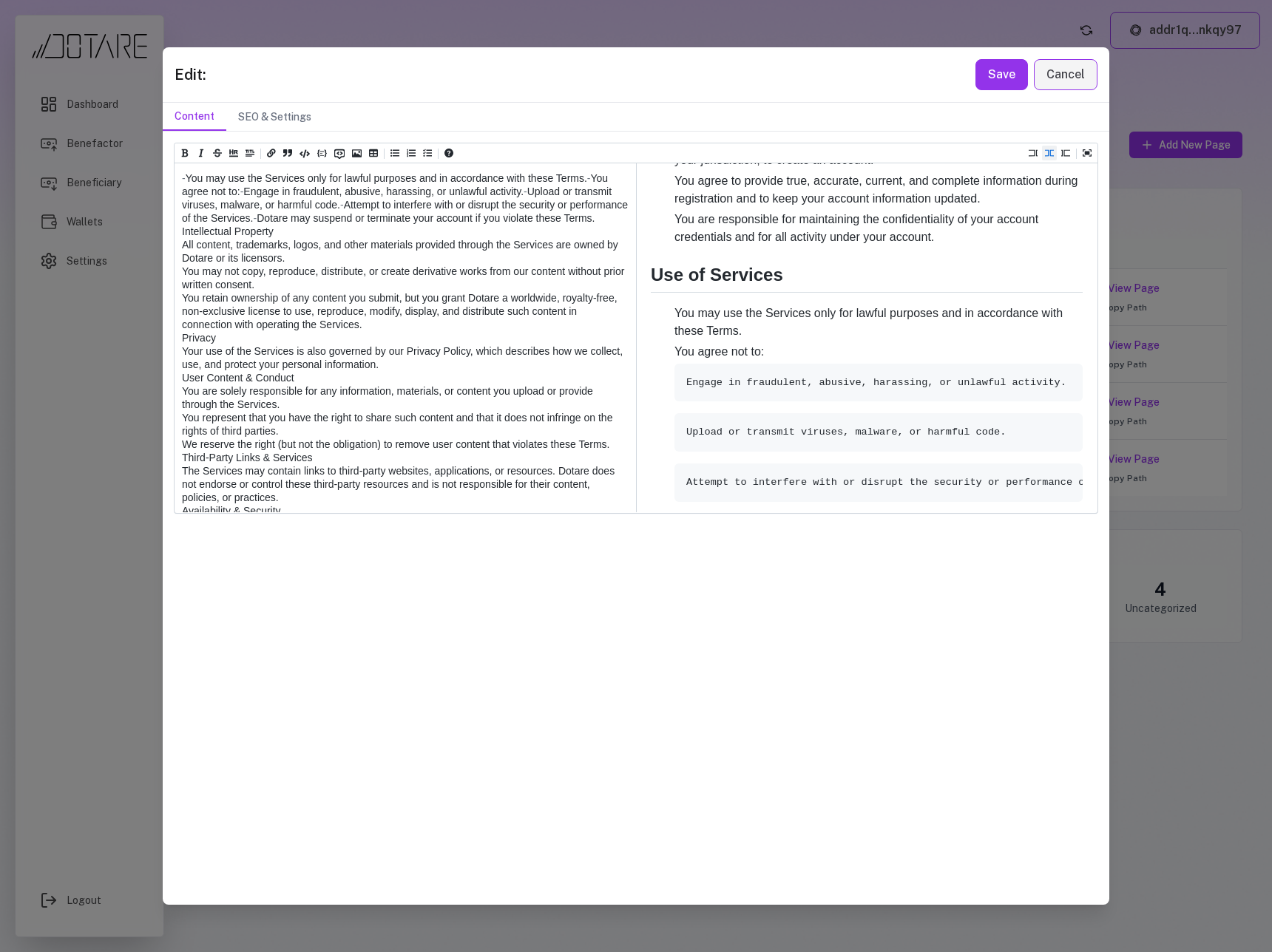
click at [178, 367] on textarea at bounding box center [404, 691] width 460 height 1692
paste textarea "***"
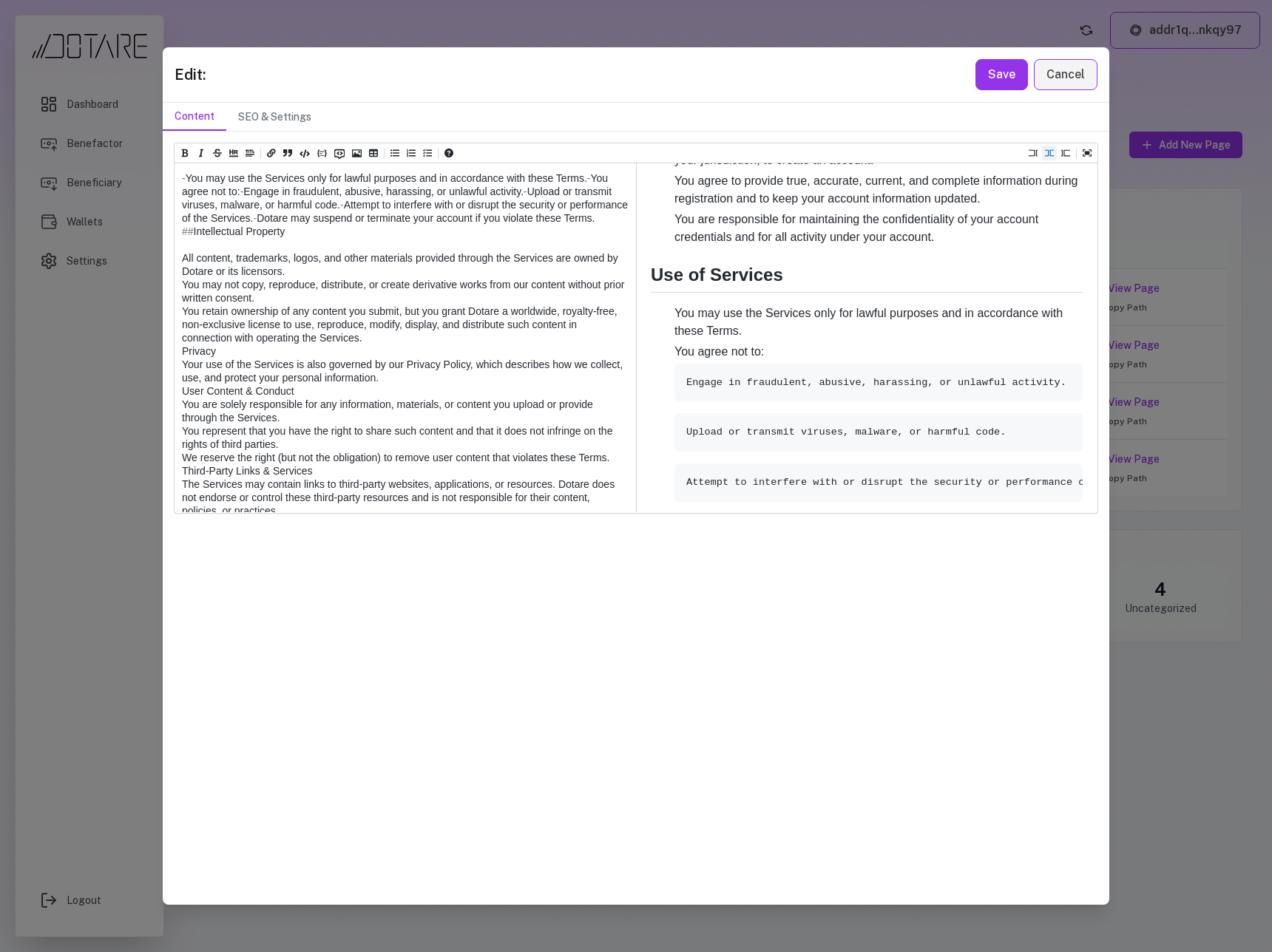
scroll to position [440, 0]
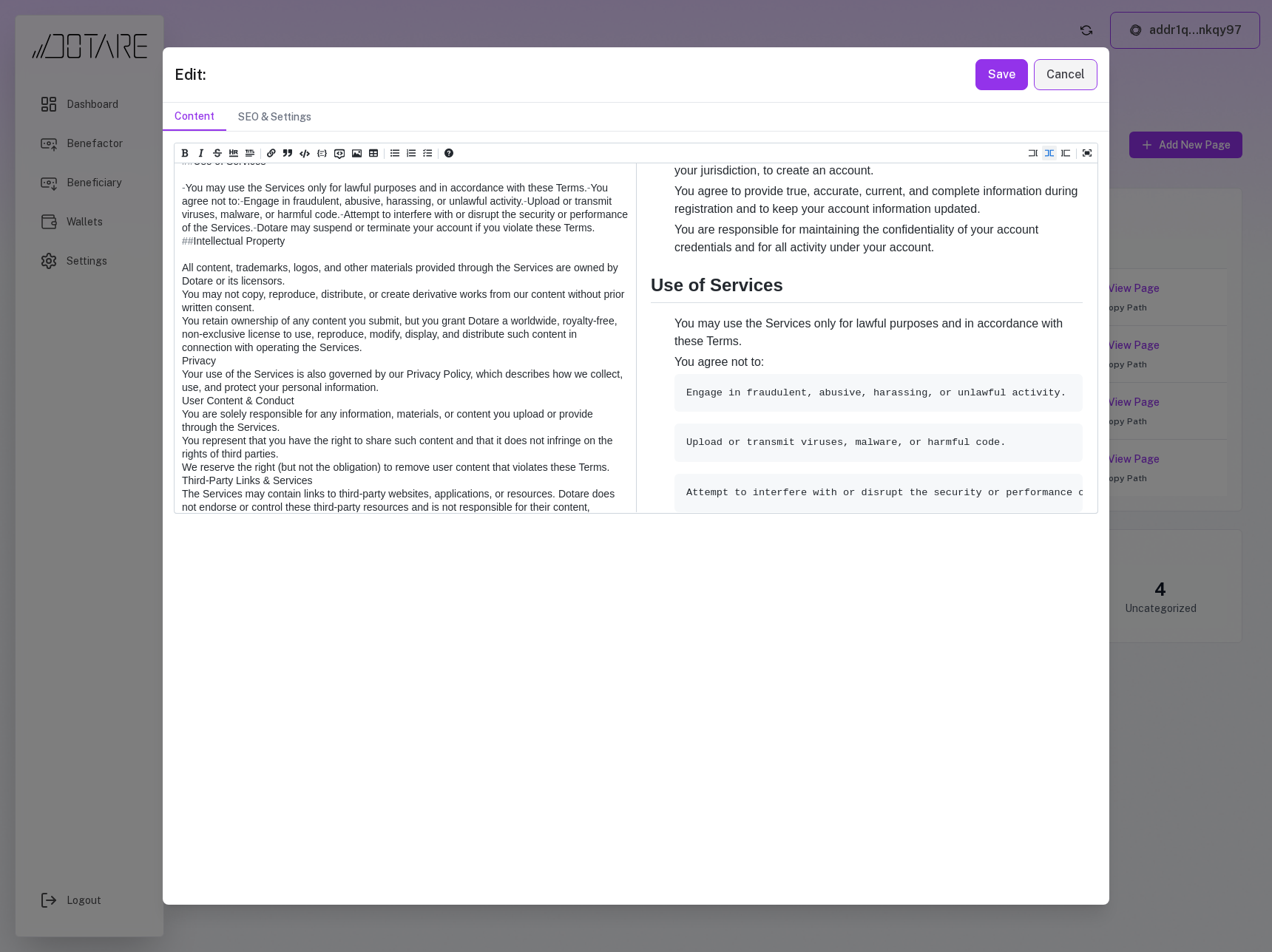
click at [183, 400] on textarea at bounding box center [404, 700] width 460 height 1692
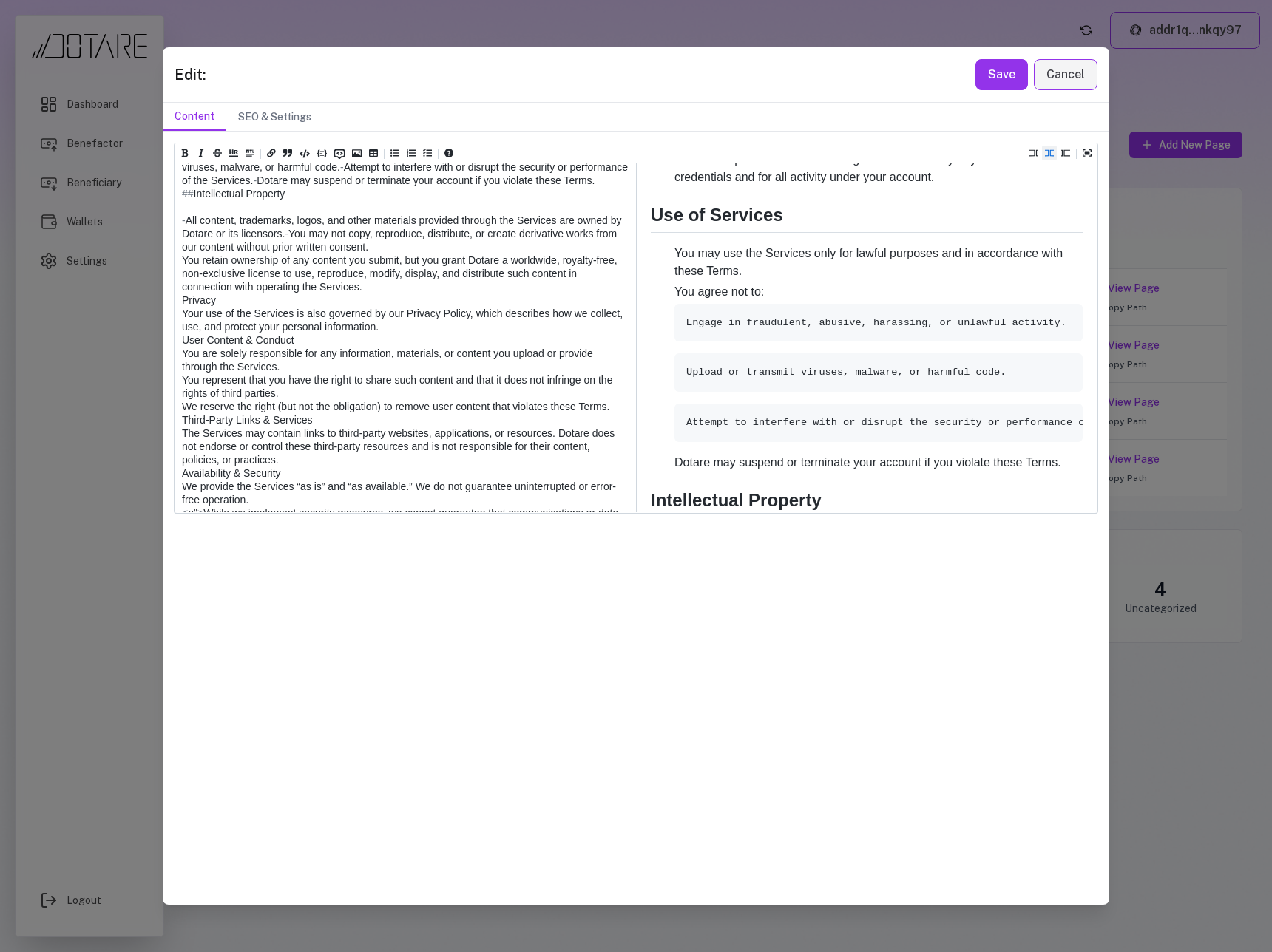
scroll to position [525, 0]
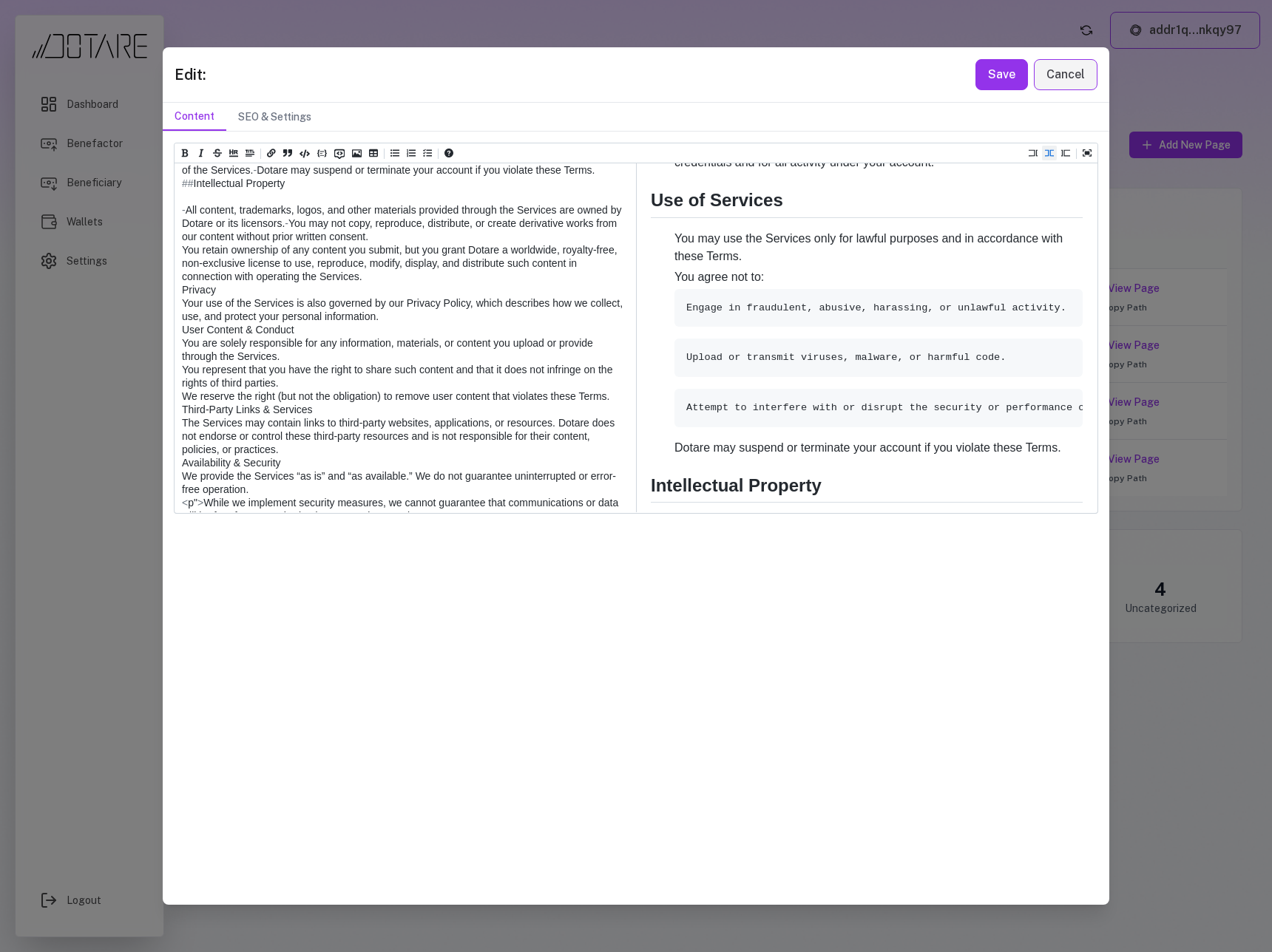
click at [181, 411] on textarea at bounding box center [404, 636] width 460 height 1679
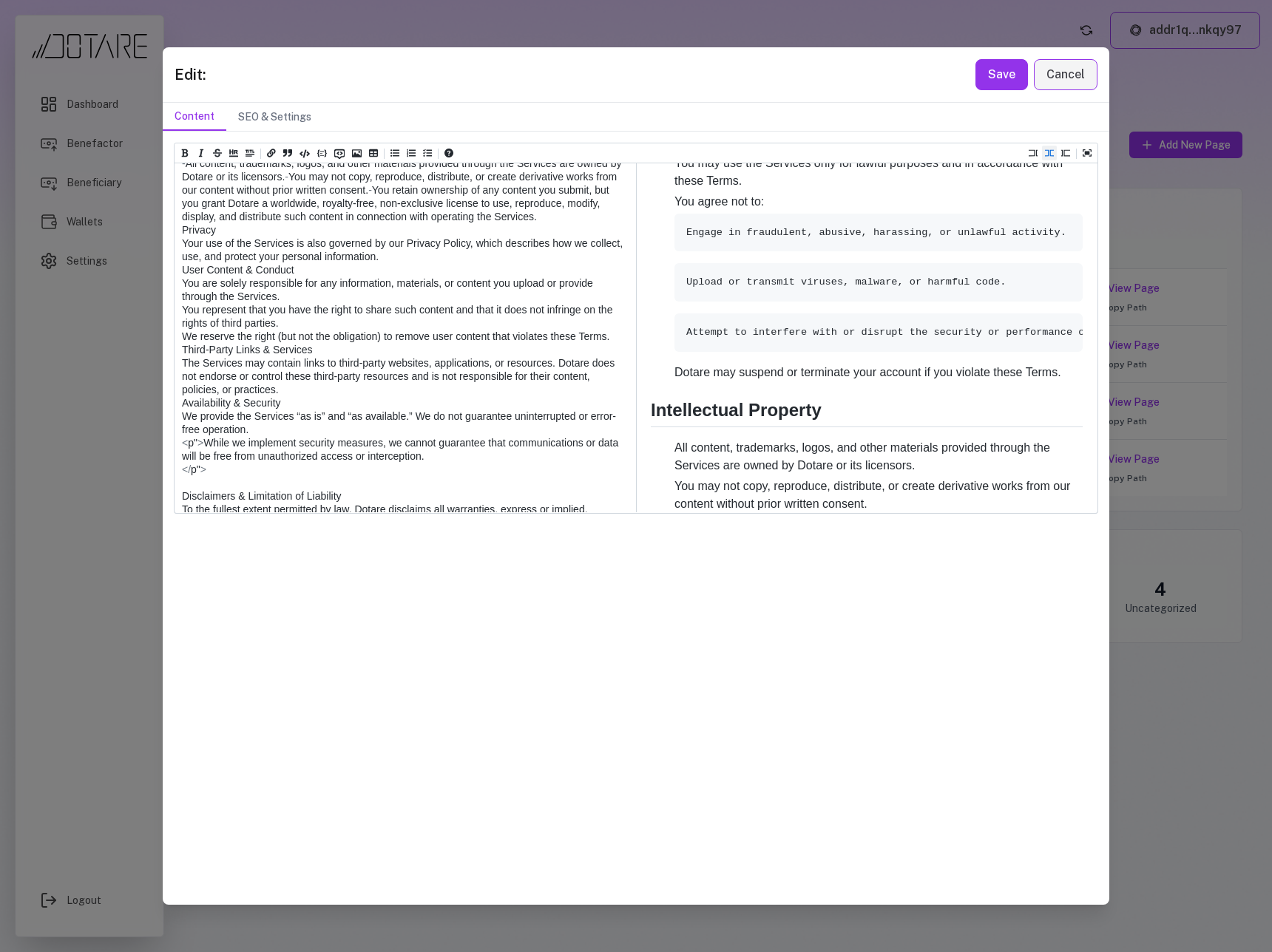
scroll to position [612, 0]
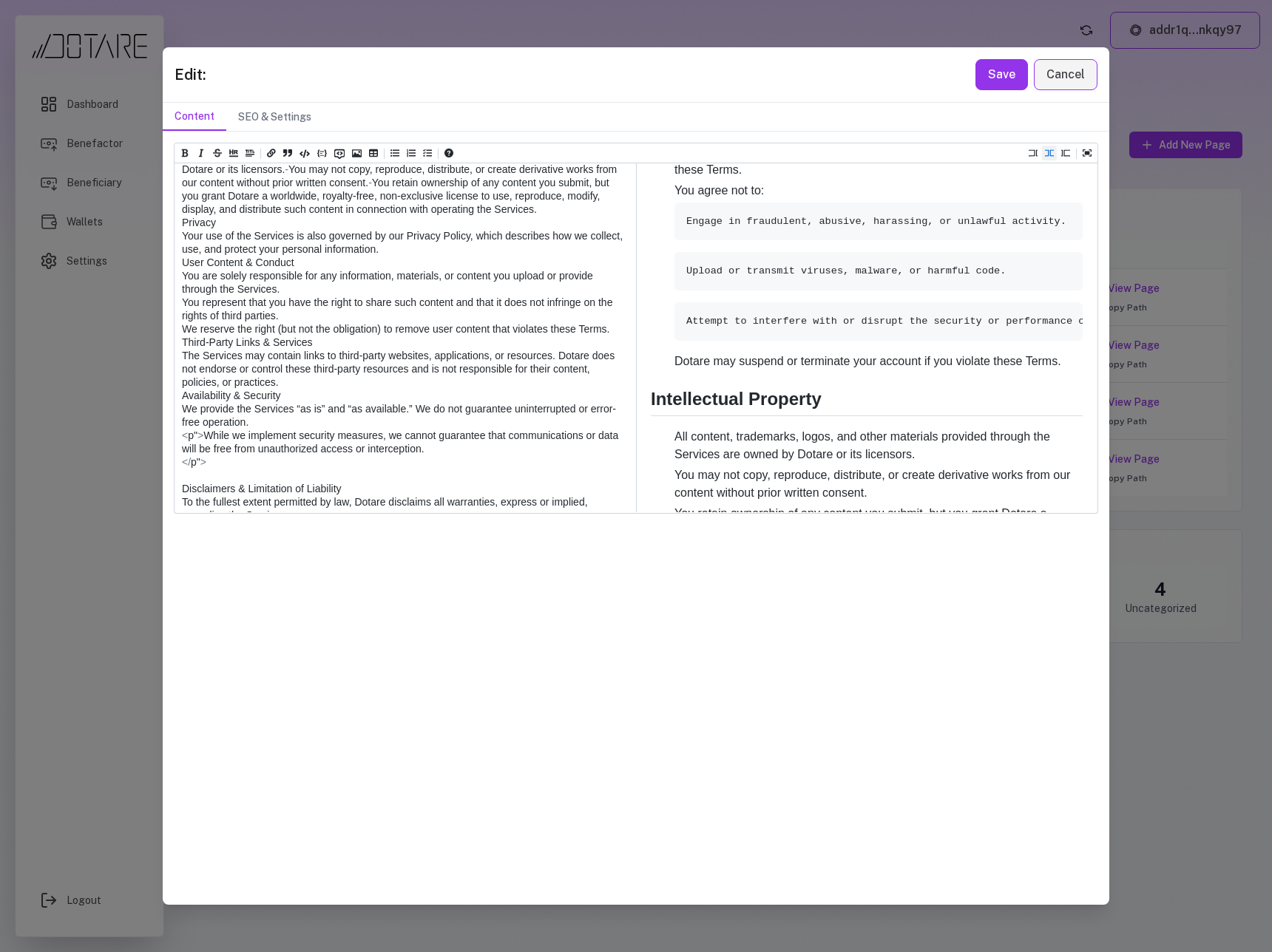
drag, startPoint x: 197, startPoint y: 264, endPoint x: 175, endPoint y: 264, distance: 22.0
click at [175, 264] on textarea at bounding box center [404, 576] width 460 height 1665
click at [177, 397] on textarea at bounding box center [404, 576] width 460 height 1665
paste textarea "***"
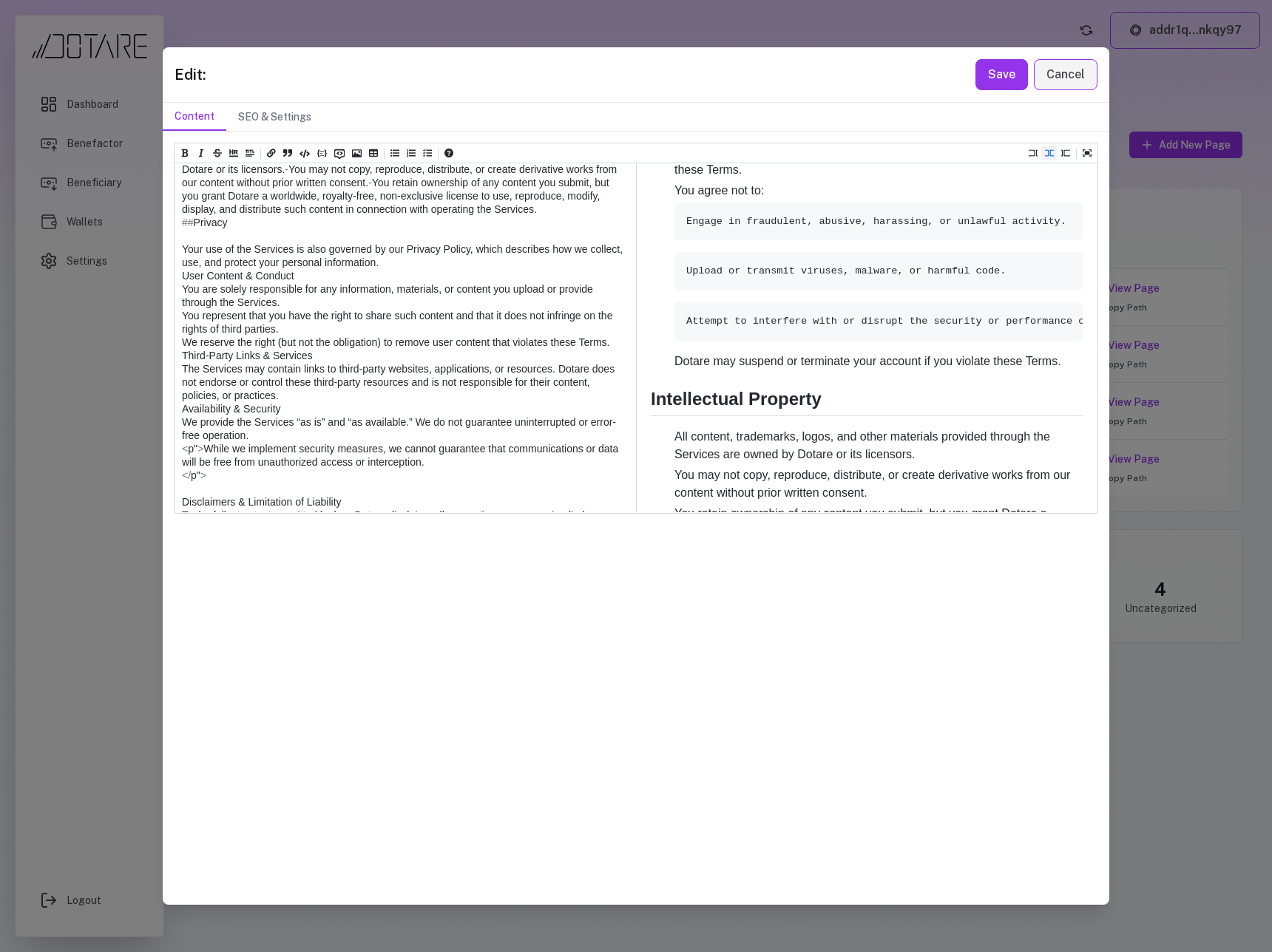
click at [183, 425] on textarea at bounding box center [404, 576] width 460 height 1665
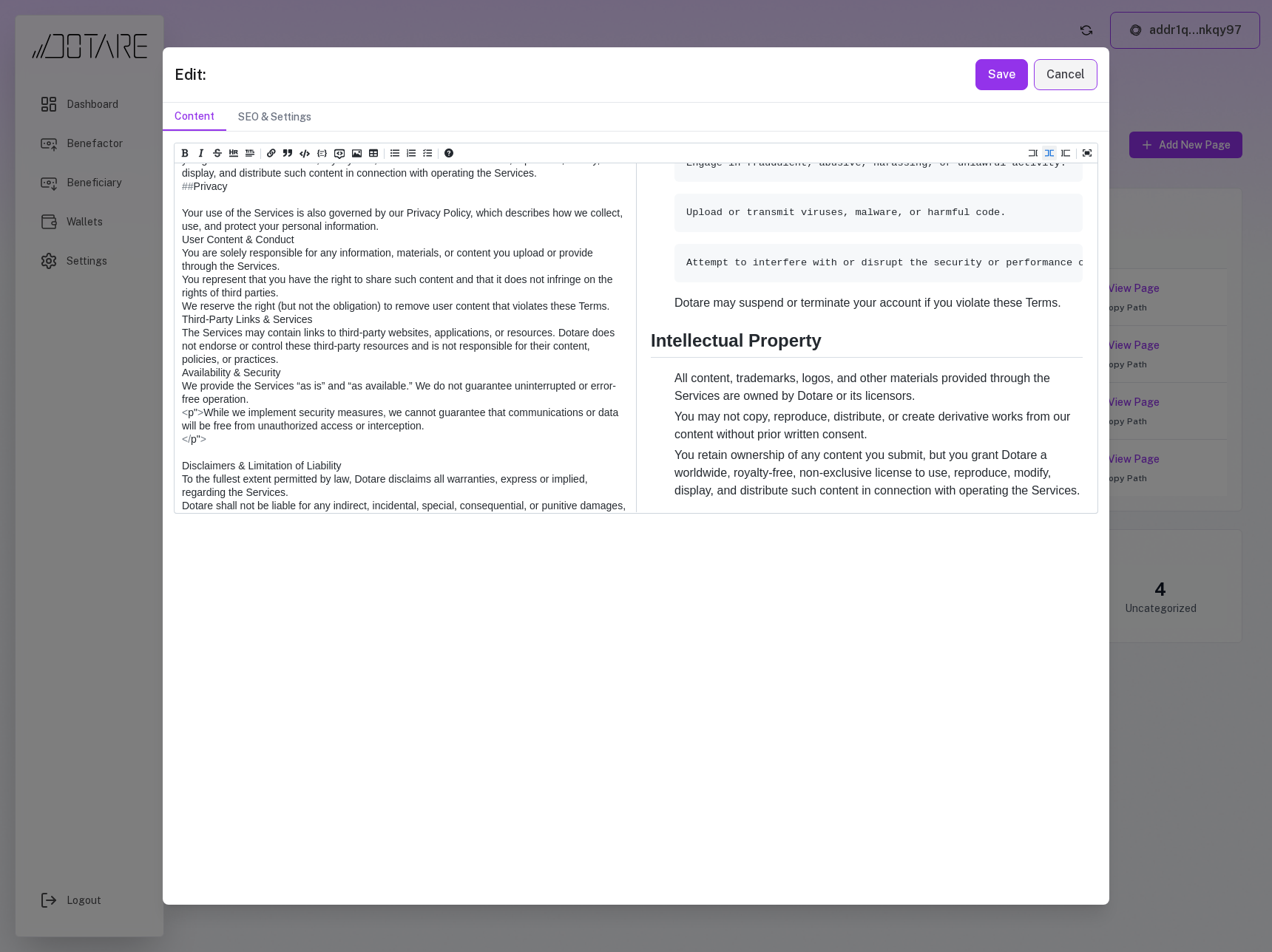
click at [184, 427] on textarea at bounding box center [404, 539] width 460 height 1665
paste textarea "***"
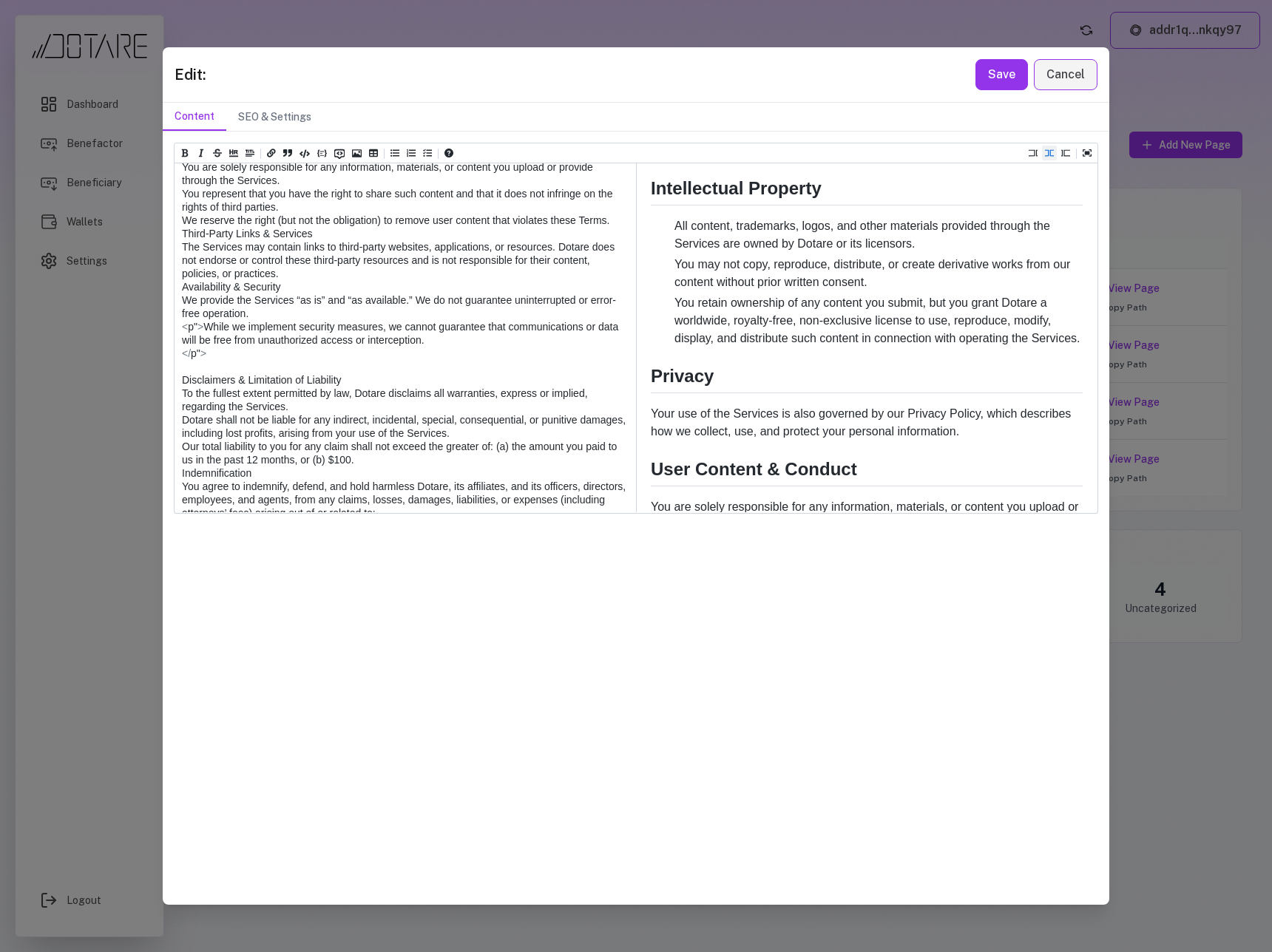
scroll to position [825, 0]
click at [183, 459] on textarea at bounding box center [404, 438] width 460 height 1665
paste textarea "***"
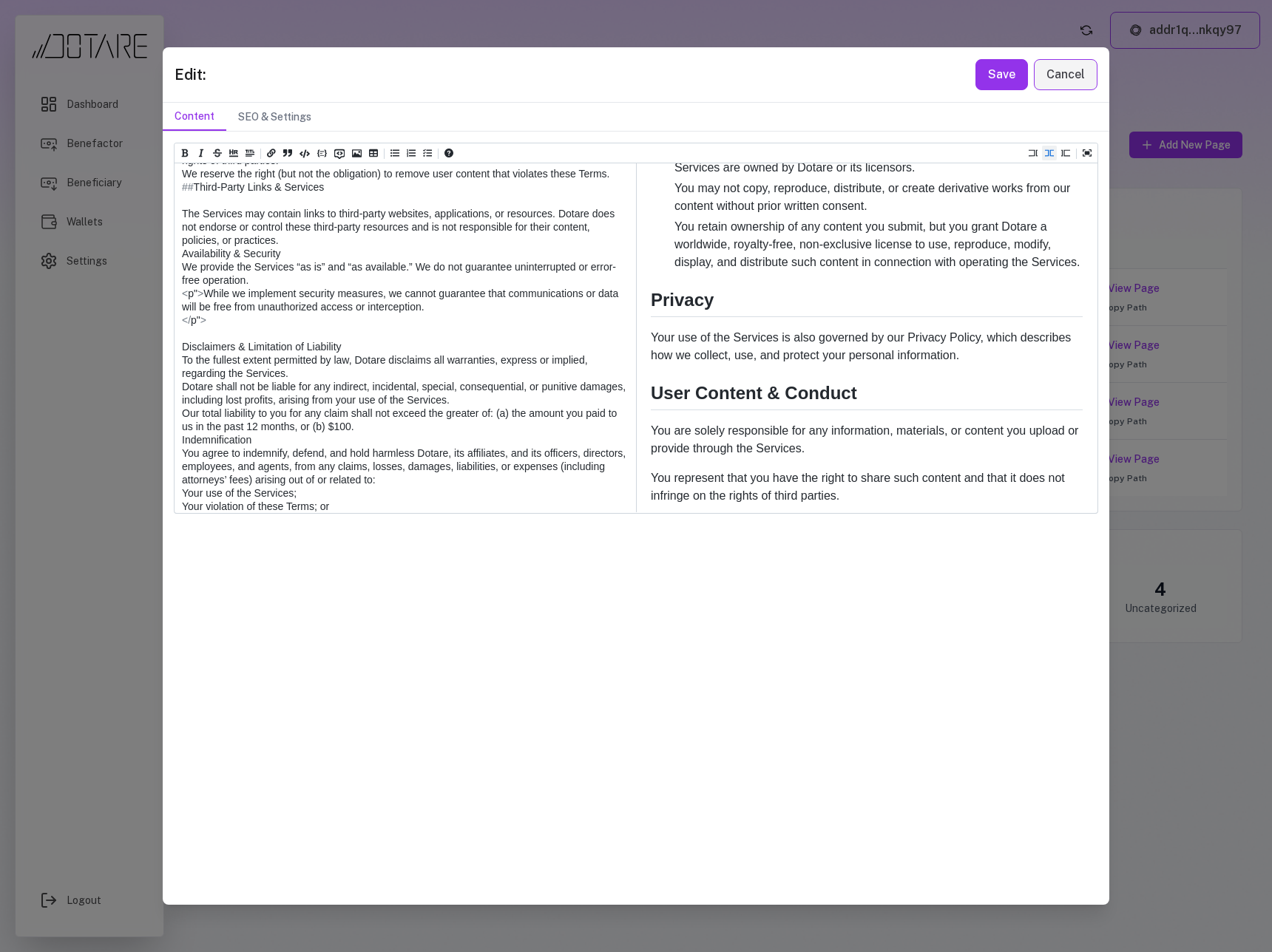
scroll to position [975, 0]
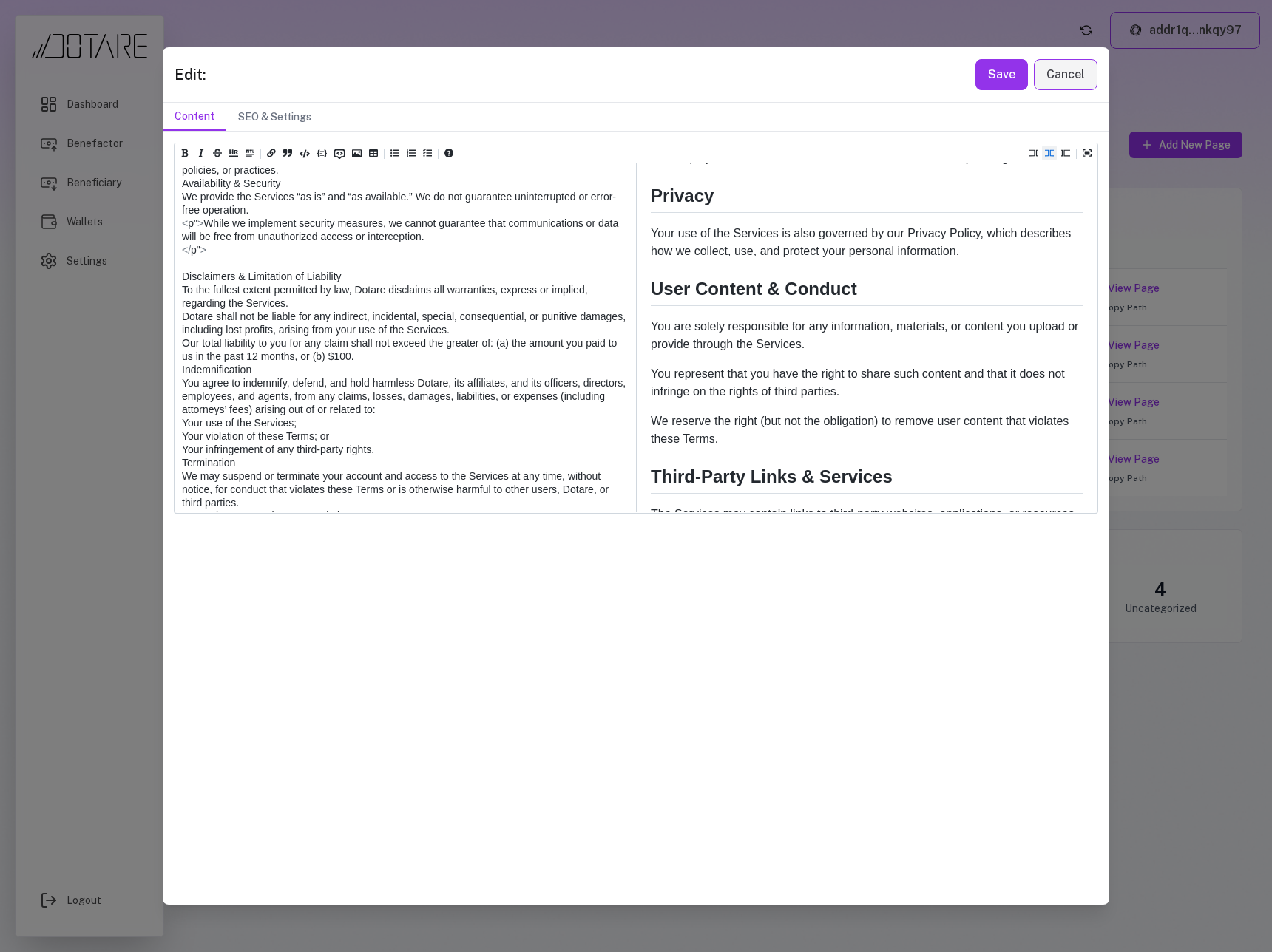
click at [181, 425] on textarea at bounding box center [404, 323] width 460 height 1665
paste textarea "***"
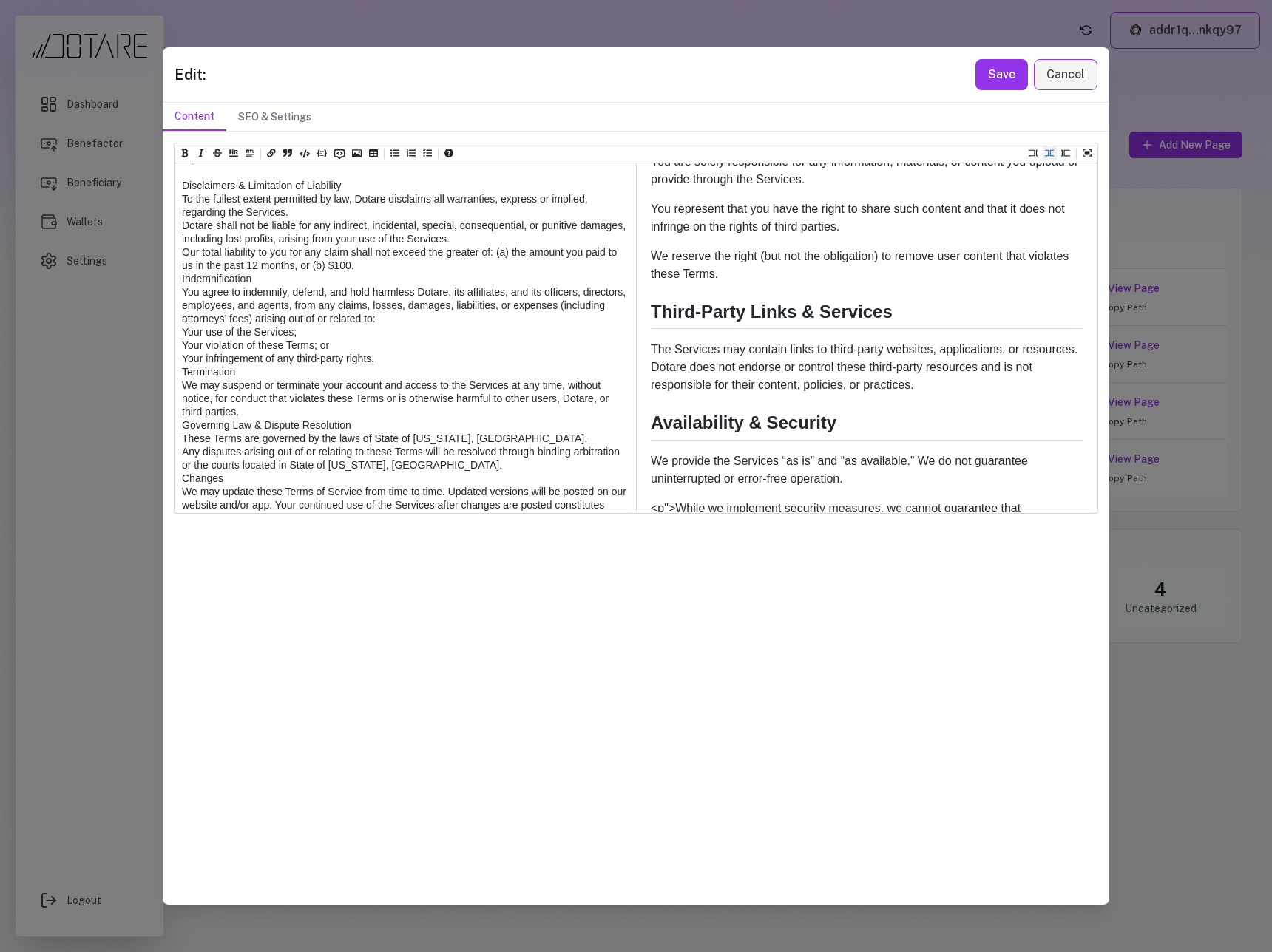
drag, startPoint x: 205, startPoint y: 388, endPoint x: 152, endPoint y: 388, distance: 53.0
click at [152, 388] on div "Edit: Save Cancel Content SEO & Settings Heading 1 Heading 2 Heading 3 Heading …" at bounding box center [636, 476] width 1272 height 952
drag, startPoint x: 203, startPoint y: 434, endPoint x: 177, endPoint y: 431, distance: 26.2
click at [177, 431] on textarea at bounding box center [404, 219] width 460 height 1665
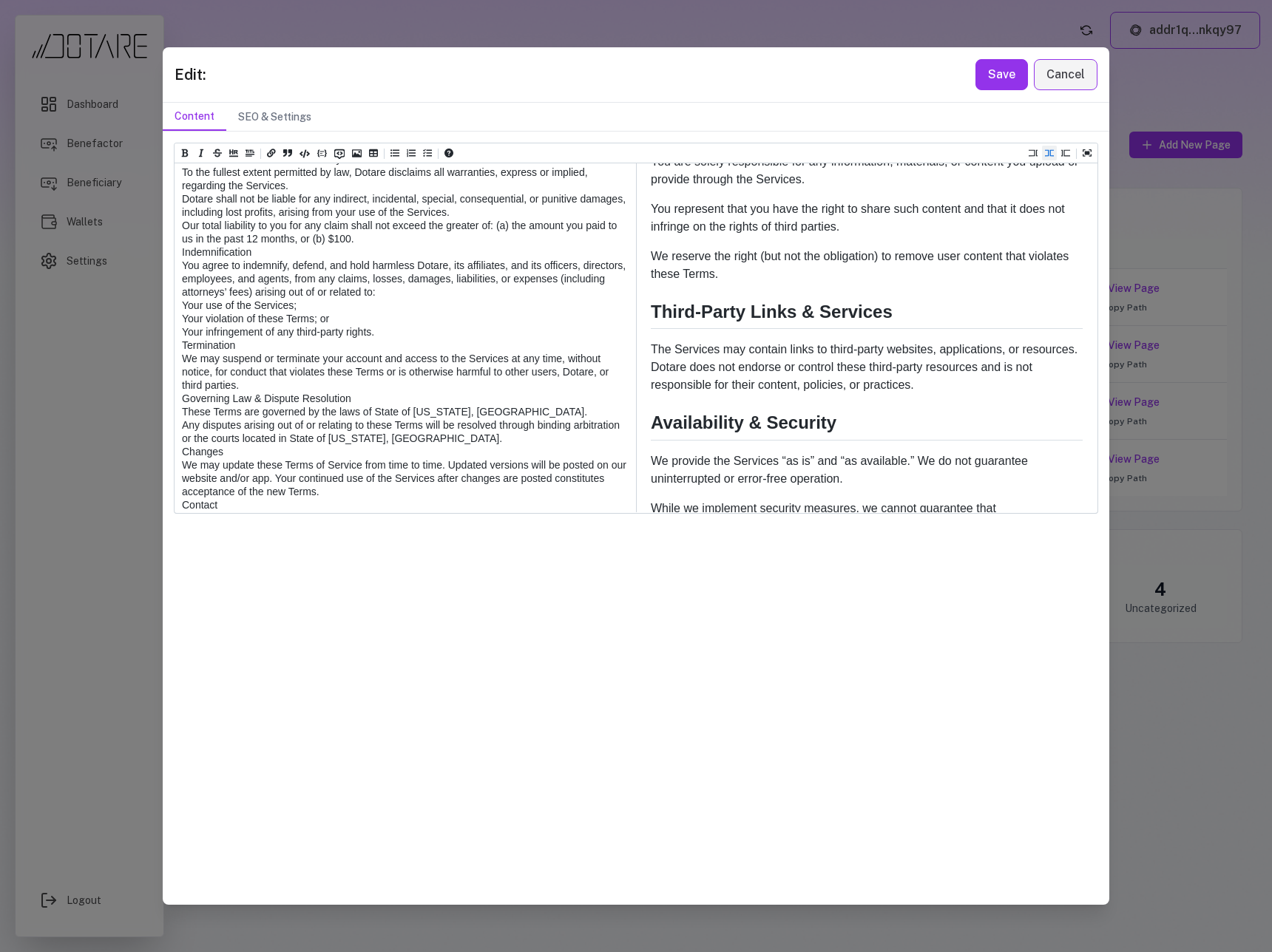
click at [182, 428] on textarea at bounding box center [404, 205] width 460 height 1639
paste textarea "***"
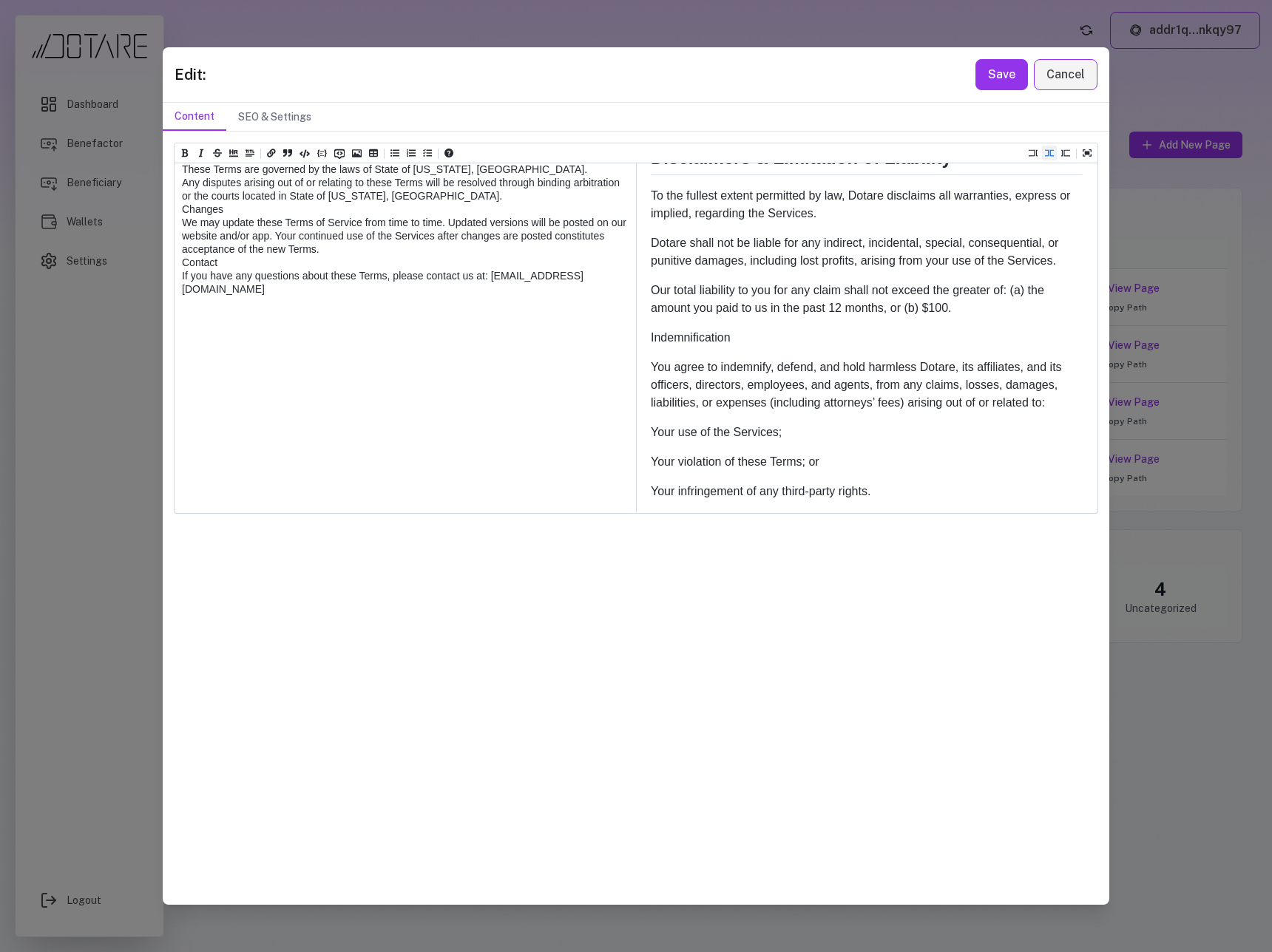
paste textarea "***"
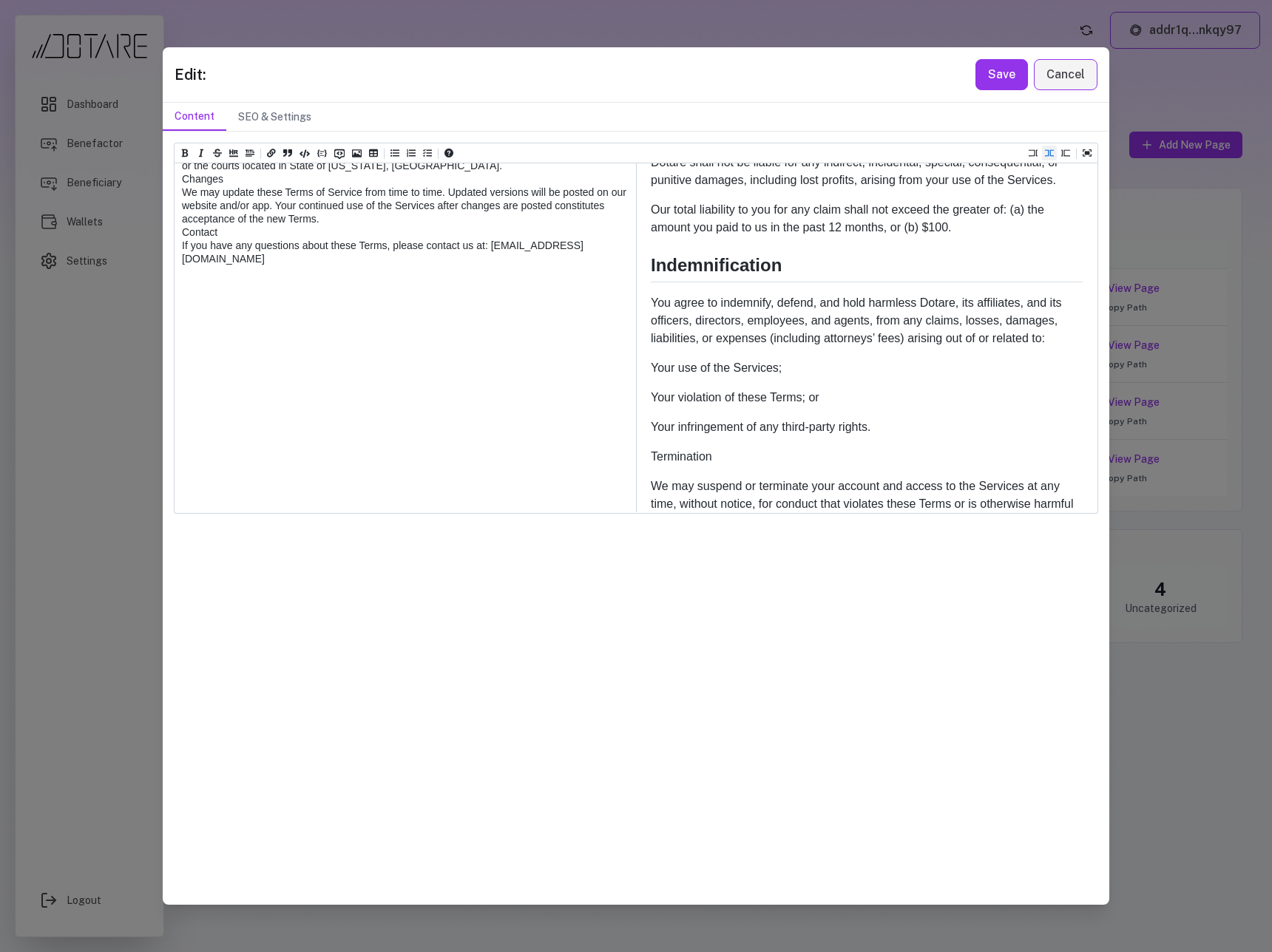
paste textarea "***"
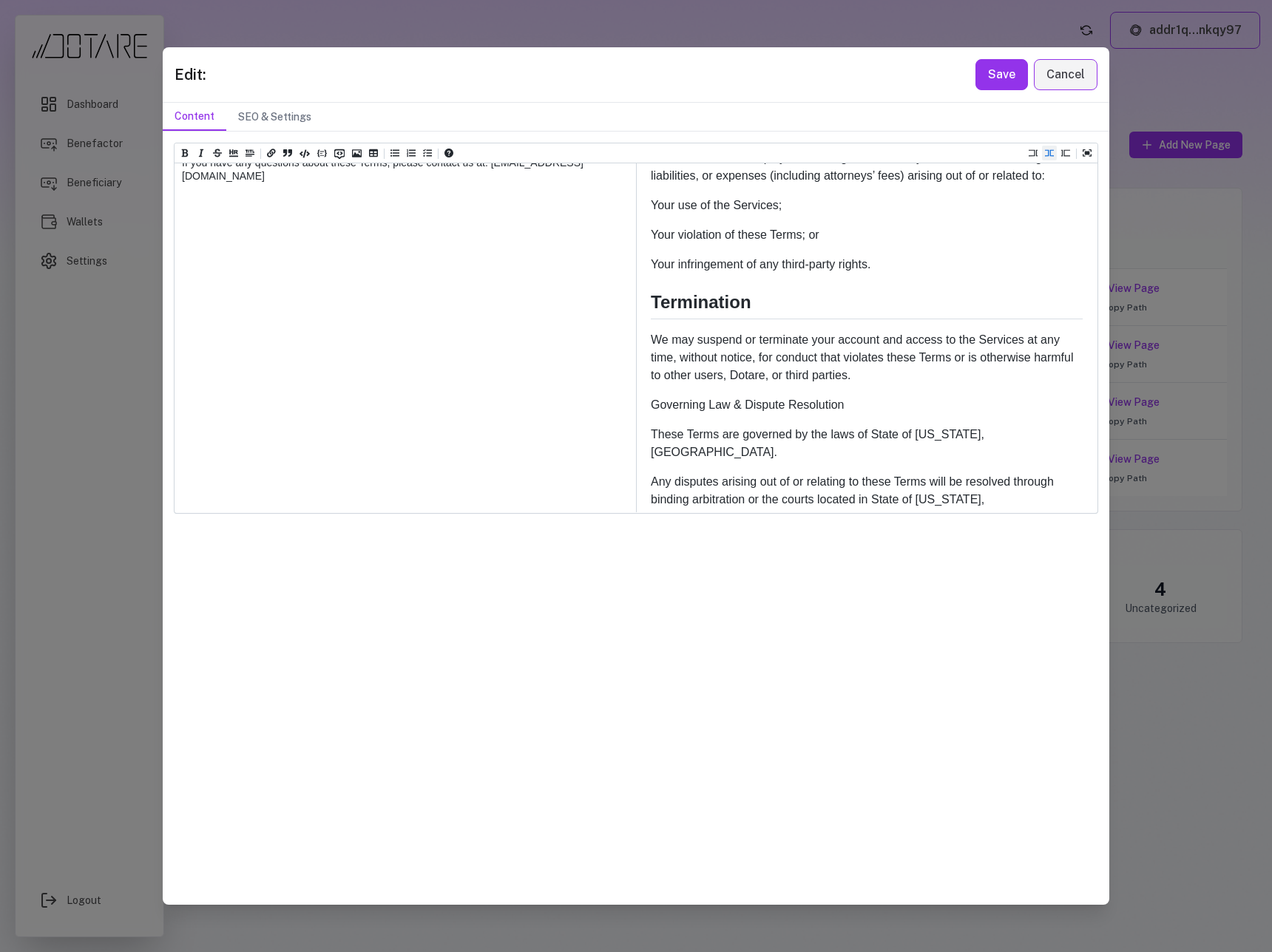
paste textarea "***"
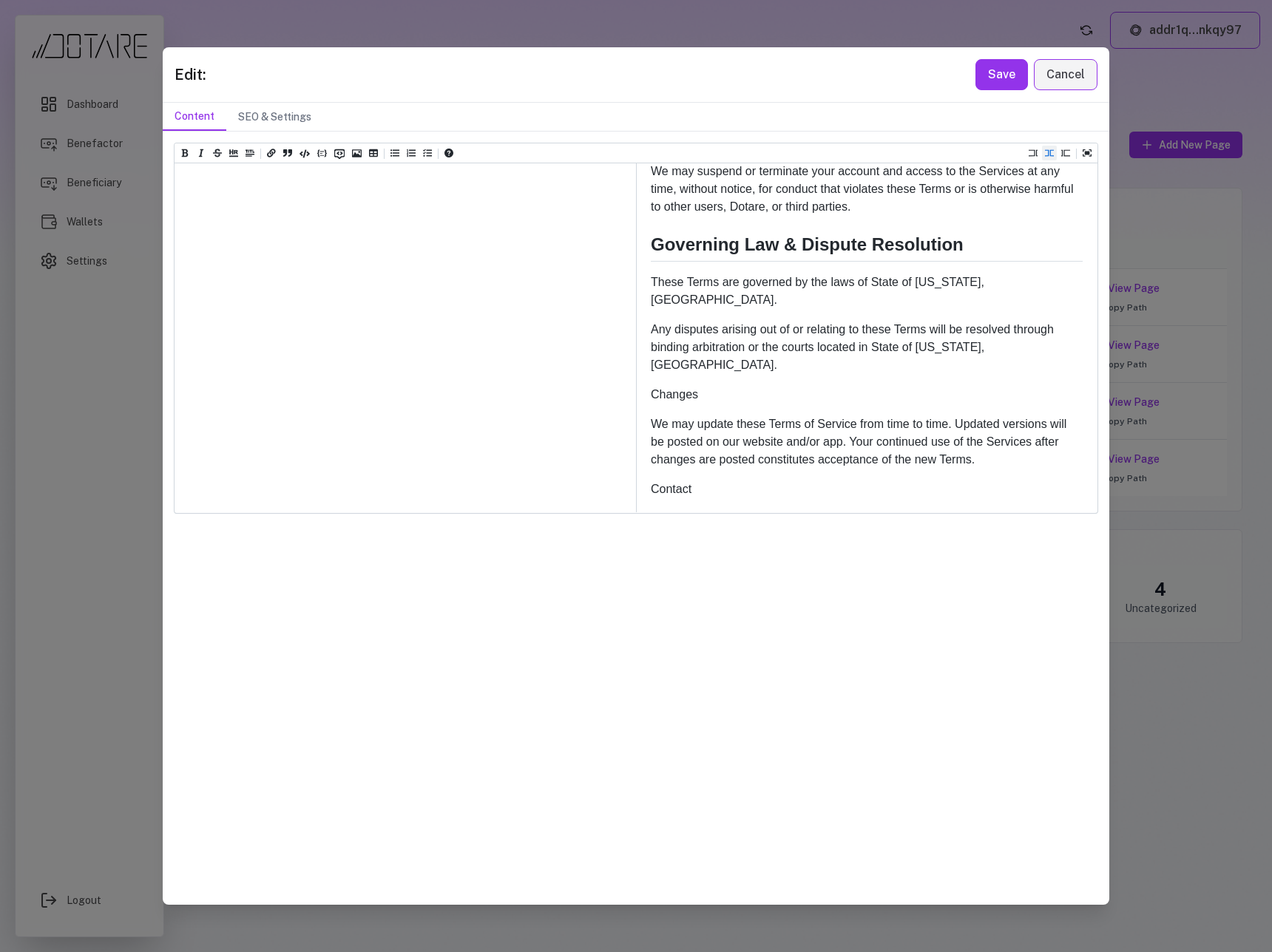
paste textarea "***"
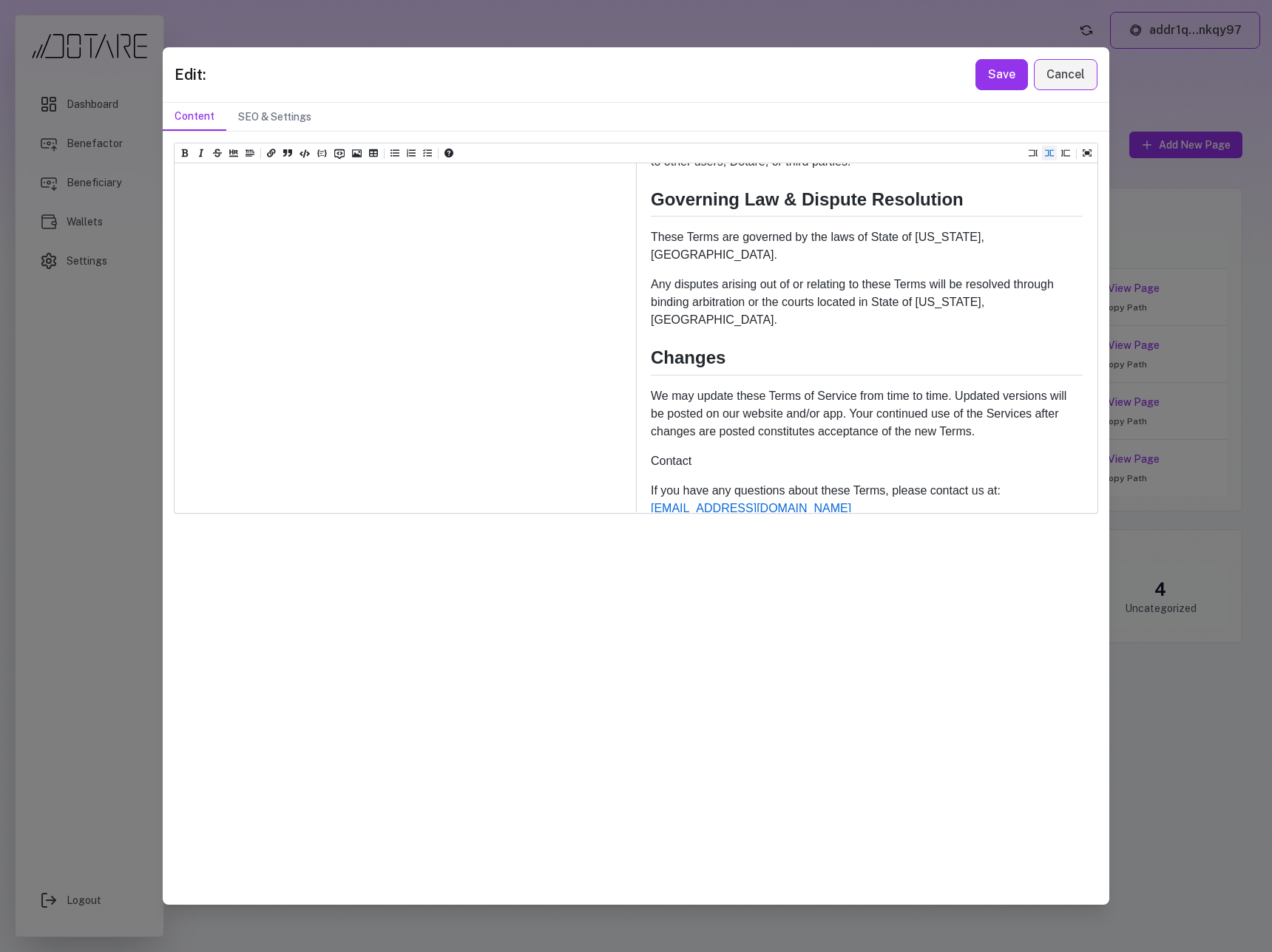
paste textarea "***"
click at [271, 153] on icon "Add a link (ctrl + l)" at bounding box center [271, 153] width 9 height 8
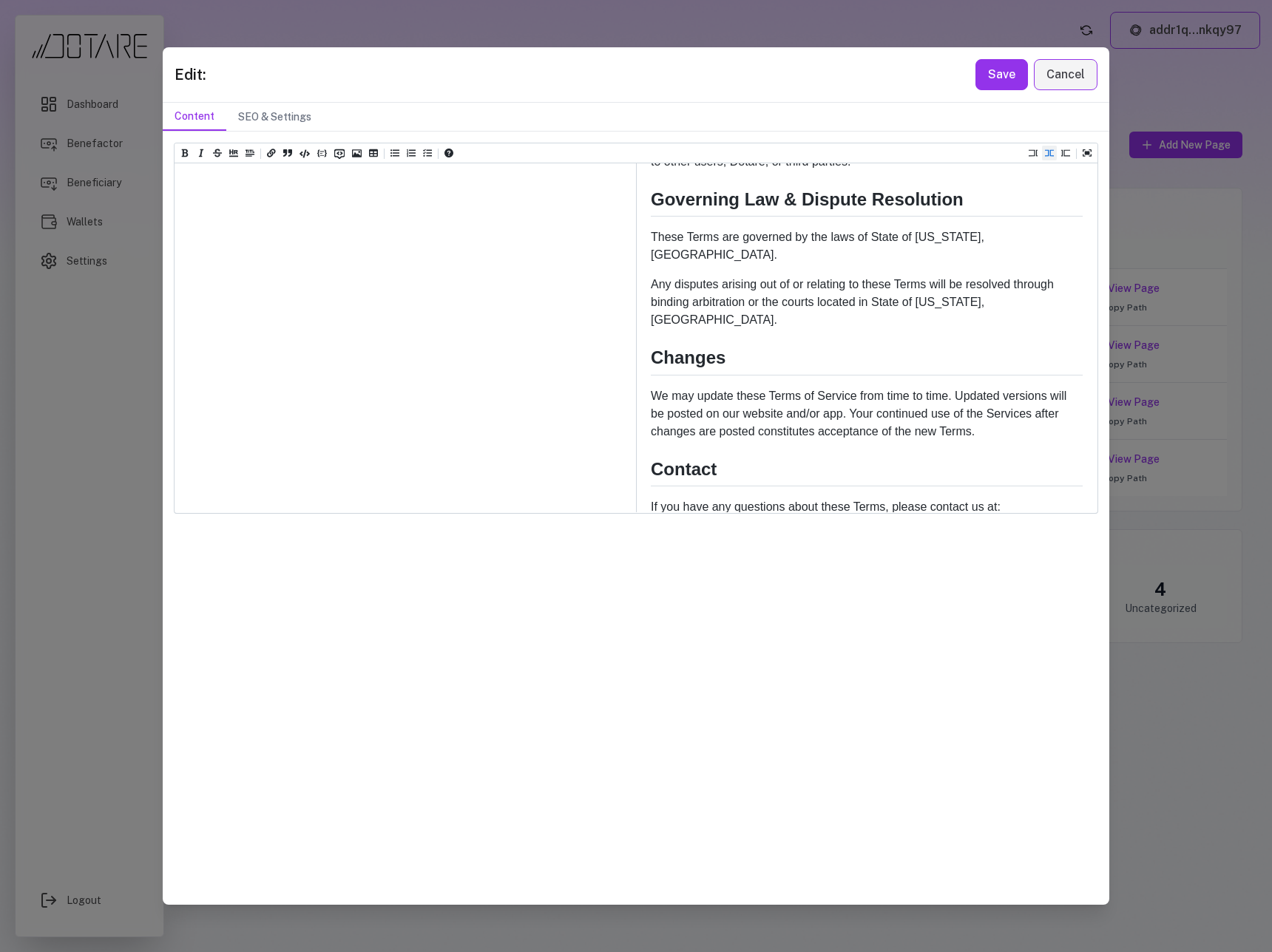
drag, startPoint x: 558, startPoint y: 500, endPoint x: 492, endPoint y: 499, distance: 66.0
paste textarea "*********"
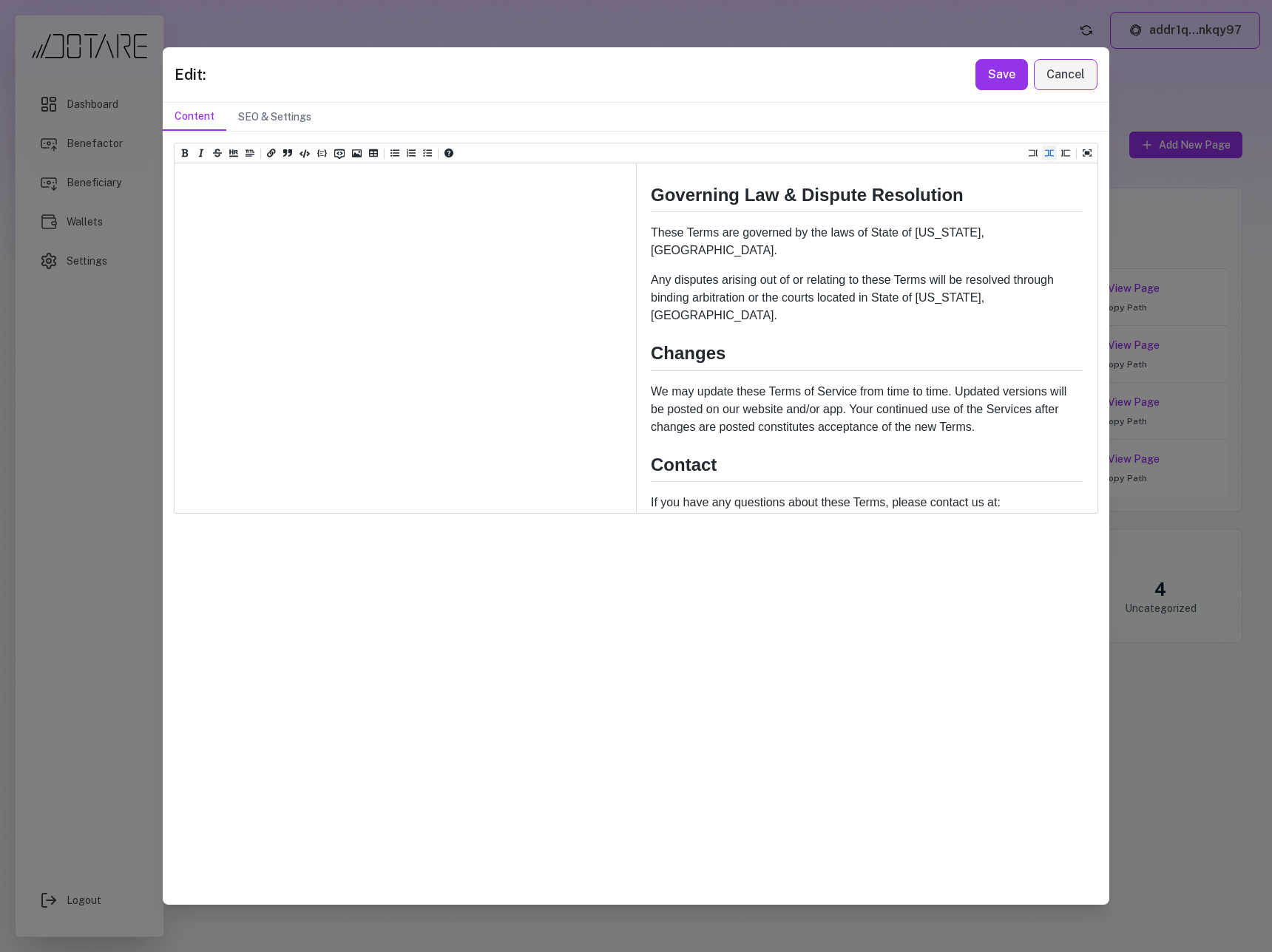
drag, startPoint x: 565, startPoint y: 493, endPoint x: 493, endPoint y: 494, distance: 72.0
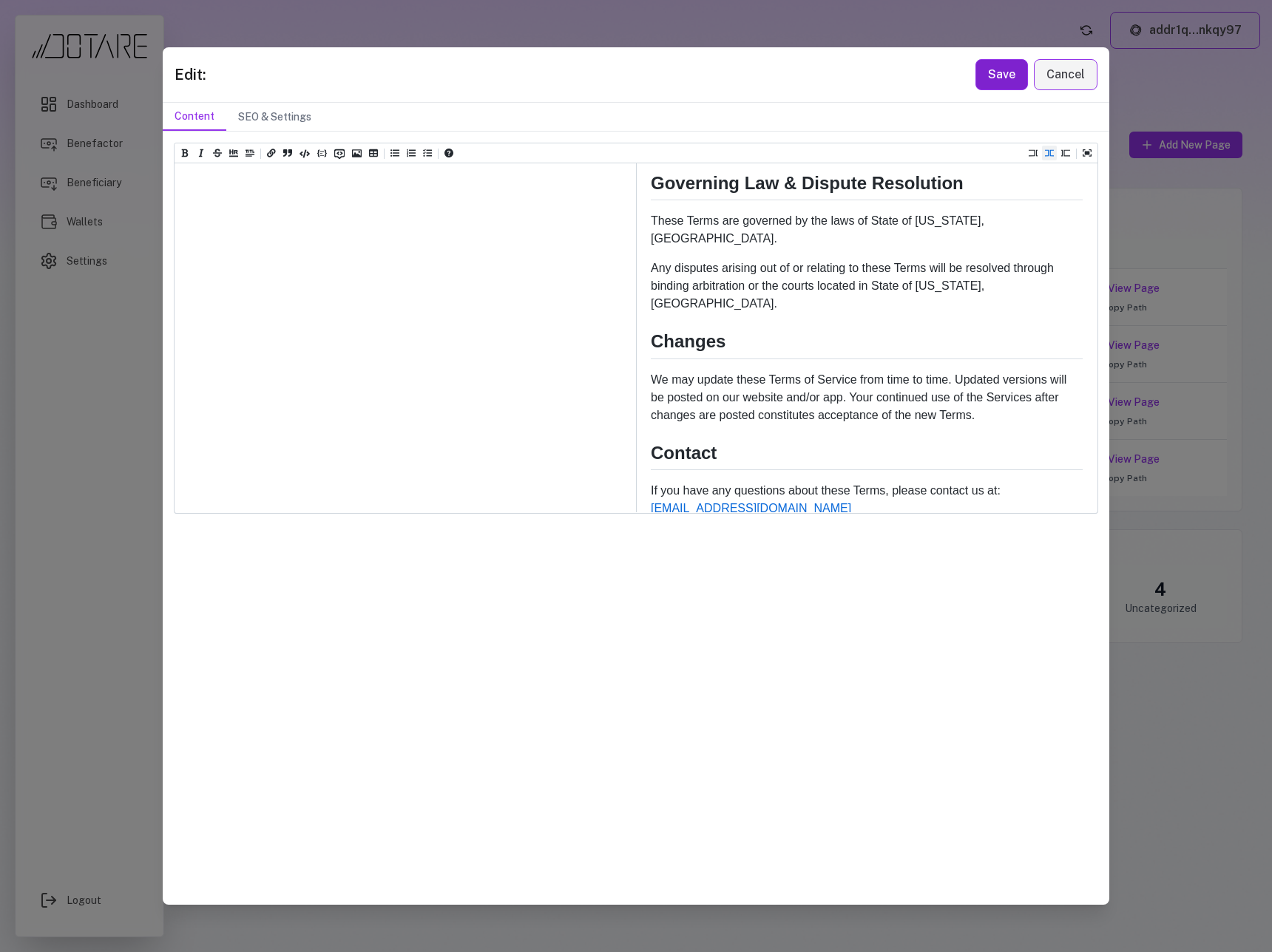
type textarea "**********"
click at [1004, 81] on button "Save" at bounding box center [1002, 74] width 53 height 31
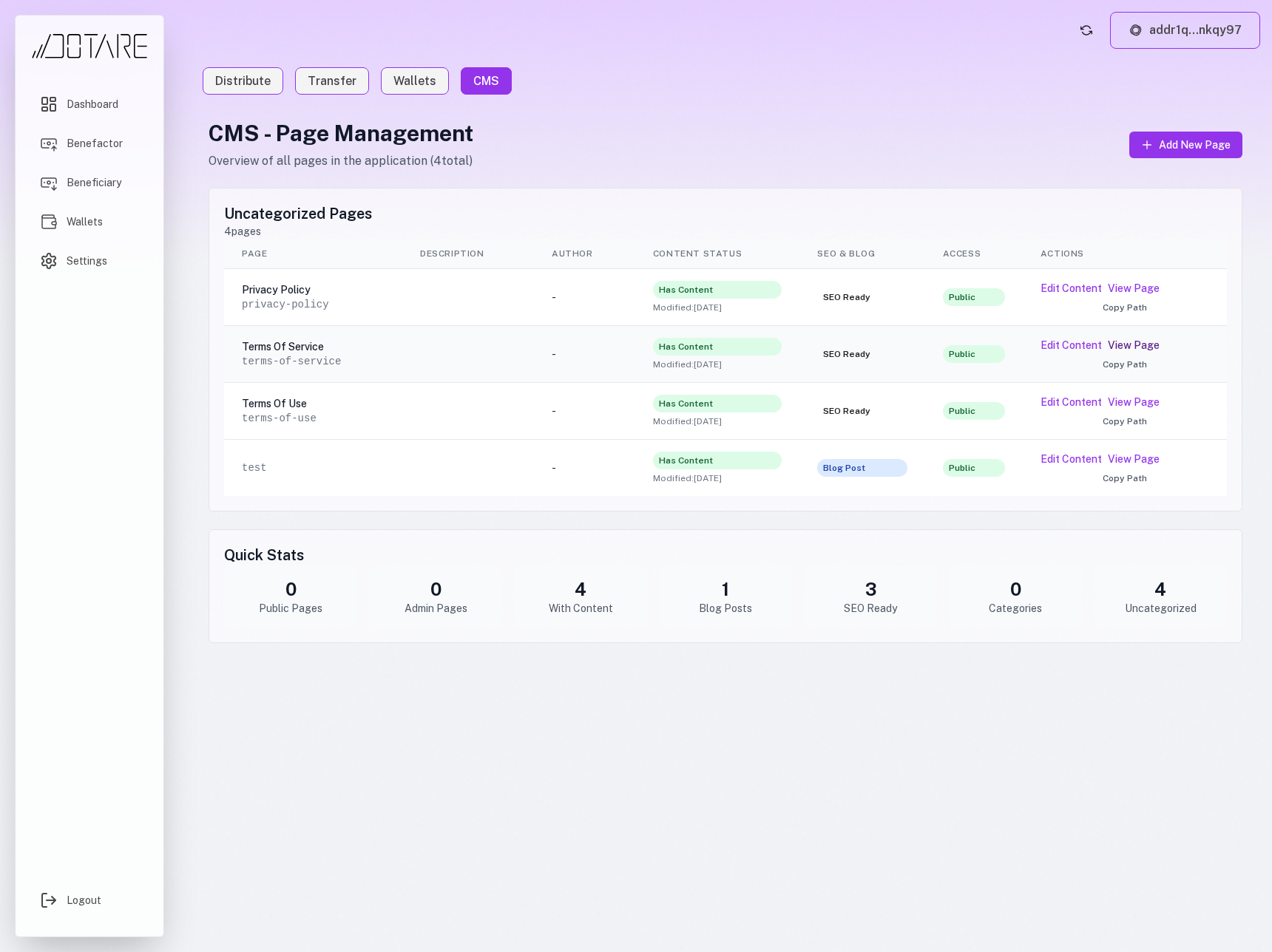
click at [1135, 343] on link "View Page" at bounding box center [1133, 346] width 52 height 15
click at [1087, 346] on button "Edit Content" at bounding box center [1071, 346] width 62 height 15
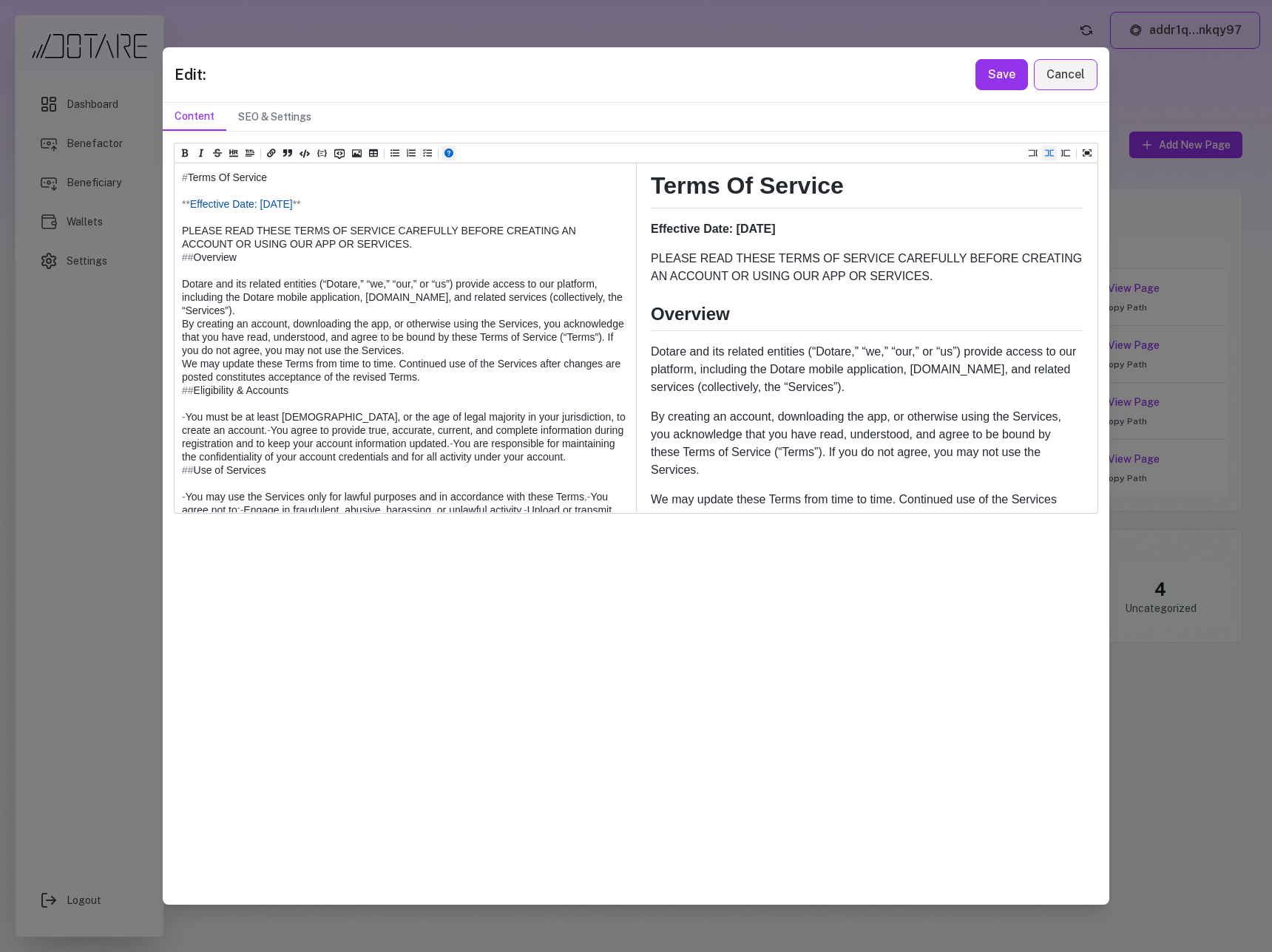
click at [445, 154] on icon "Open help" at bounding box center [449, 153] width 9 height 9
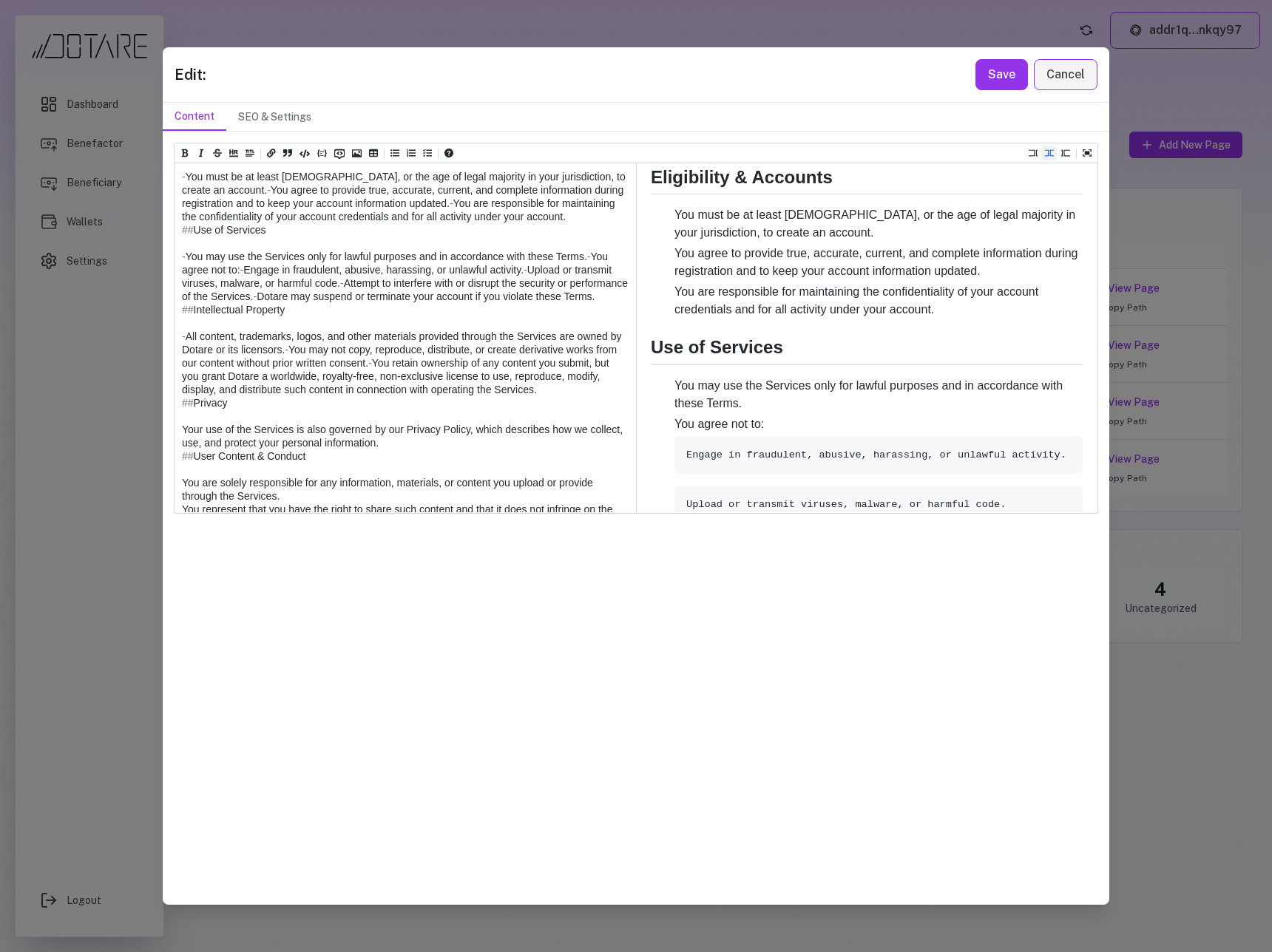
scroll to position [399, 0]
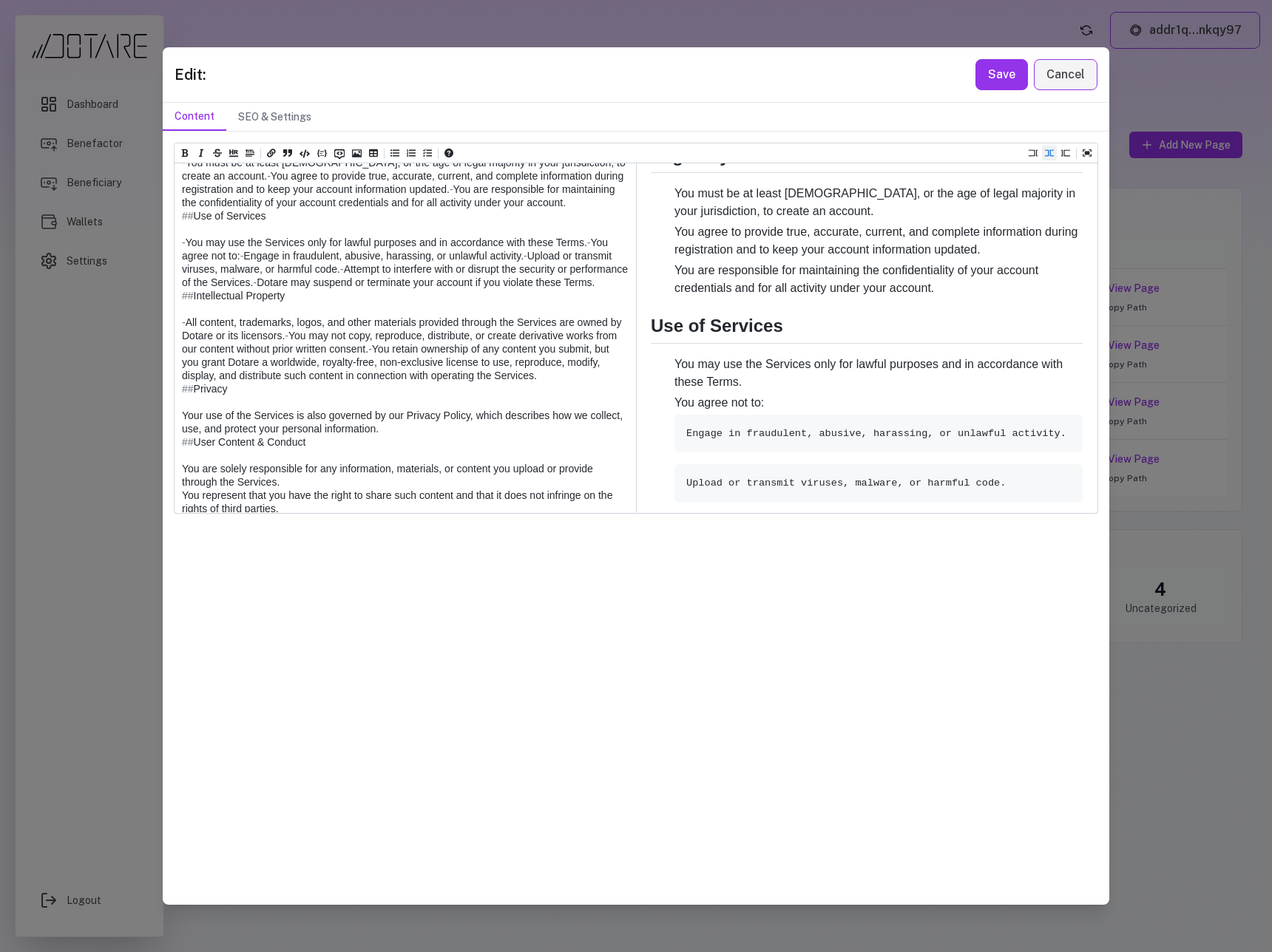
click at [199, 364] on textarea at bounding box center [404, 735] width 460 height 1652
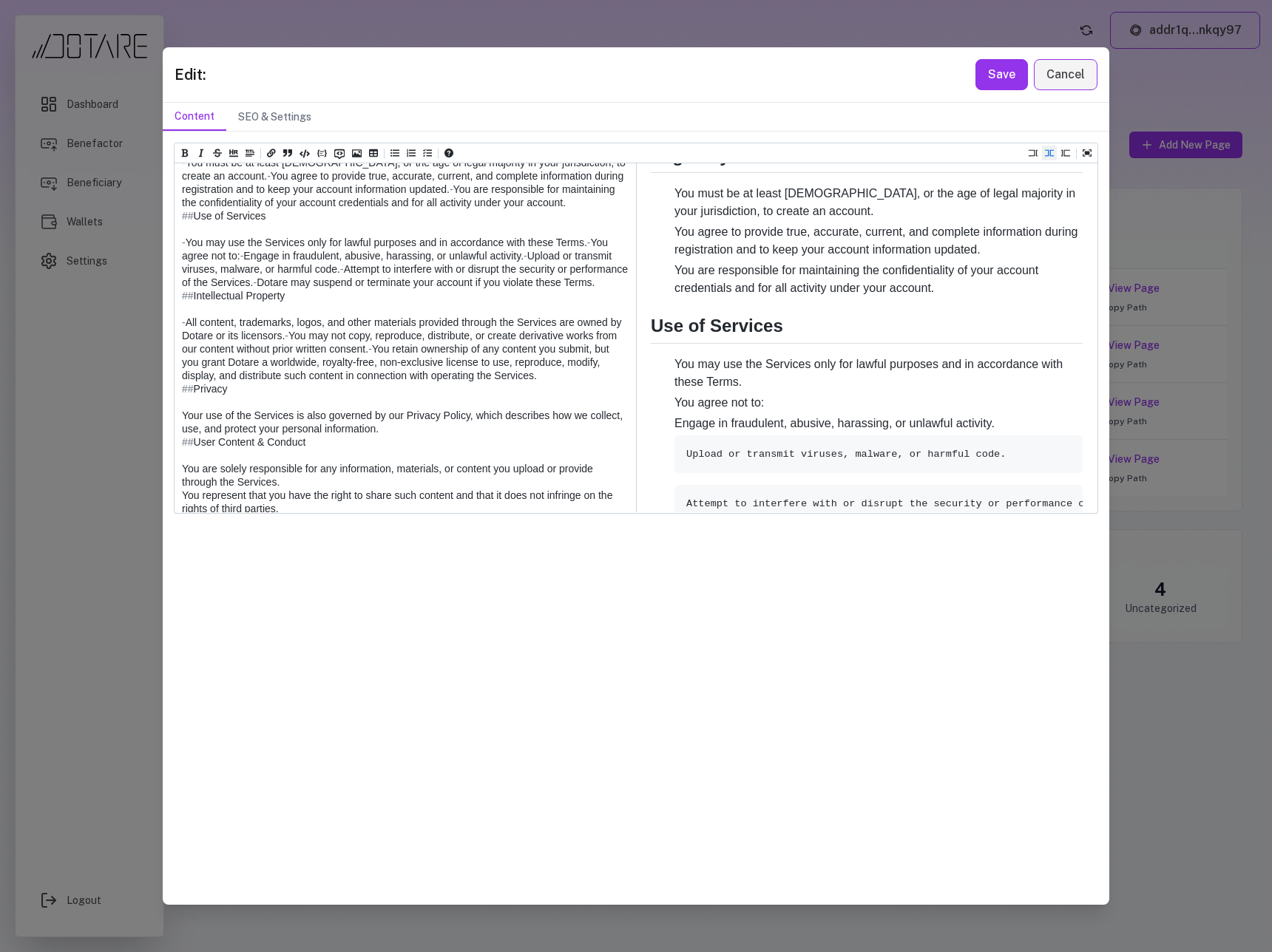
drag, startPoint x: 202, startPoint y: 377, endPoint x: 155, endPoint y: 373, distance: 47.2
click at [155, 373] on div "Edit: Save Cancel Content SEO & Settings Heading 1 Heading 2 Heading 3 Heading …" at bounding box center [636, 476] width 1272 height 952
type textarea "**********"
click at [997, 77] on button "Save" at bounding box center [1002, 74] width 53 height 31
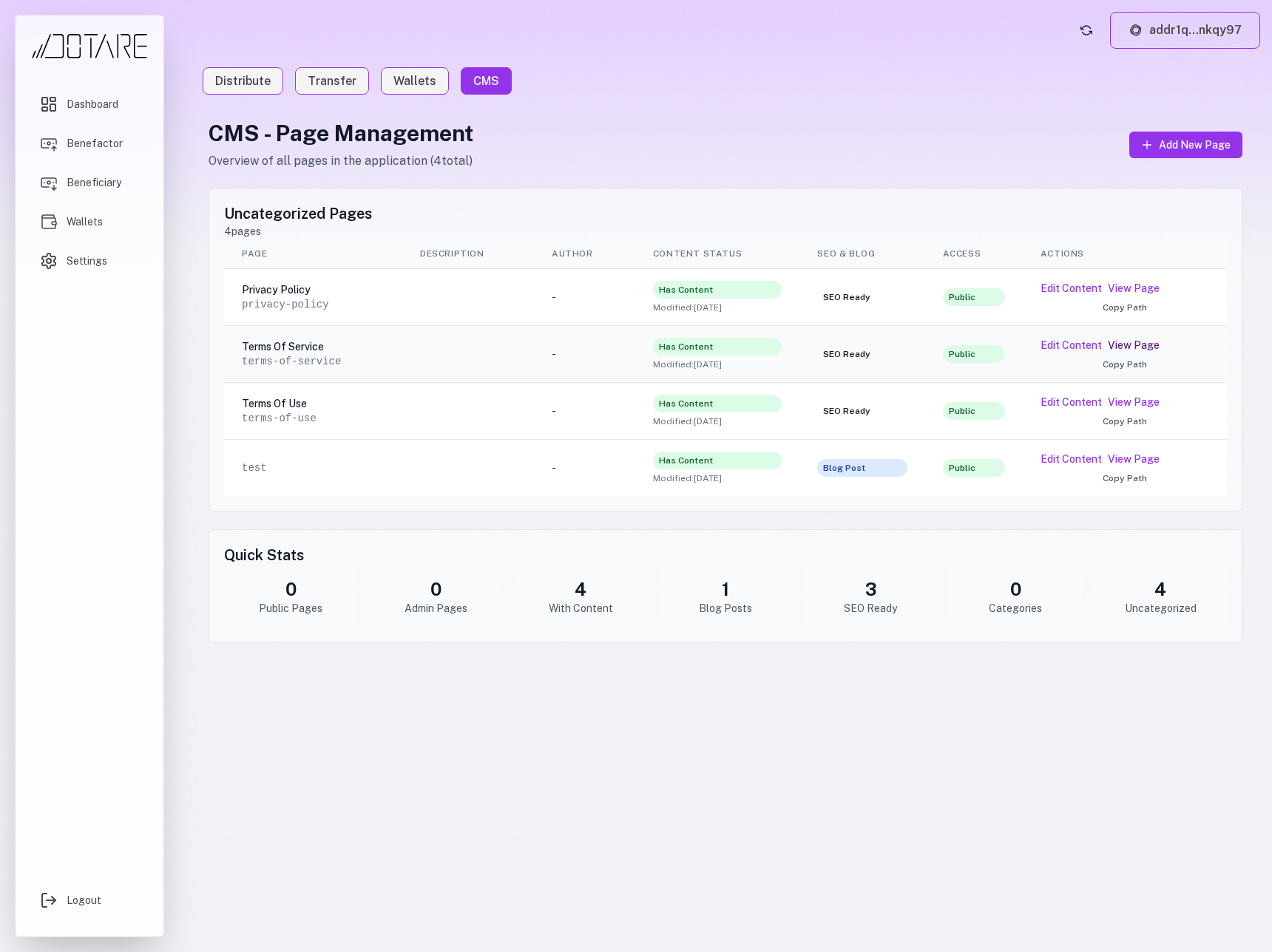
click at [1119, 348] on link "View Page" at bounding box center [1133, 346] width 52 height 15
click at [1071, 345] on button "Edit Content" at bounding box center [1071, 346] width 62 height 15
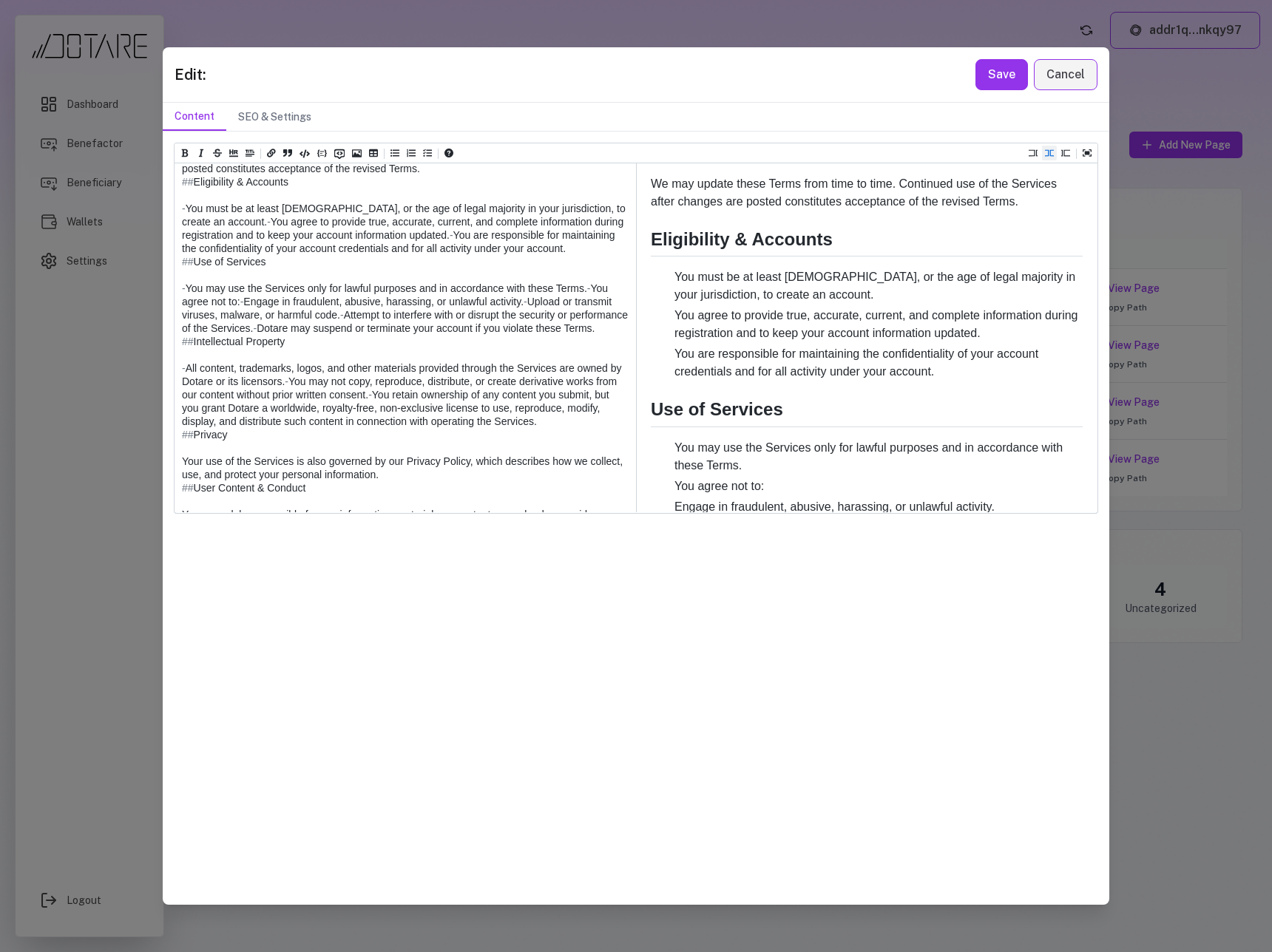
scroll to position [325, 0]
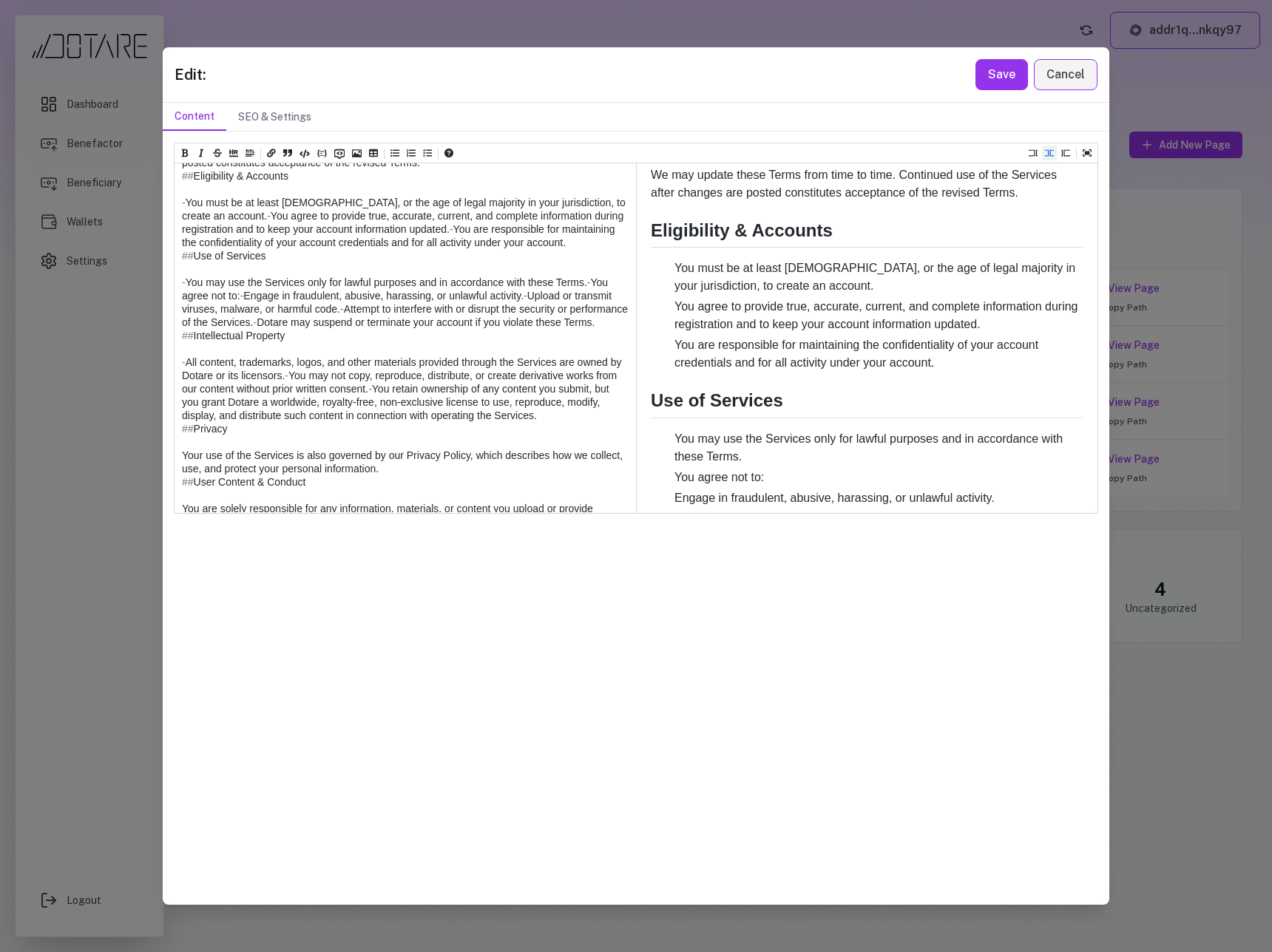
click at [197, 405] on textarea at bounding box center [404, 775] width 460 height 1652
click at [181, 403] on textarea at bounding box center [404, 775] width 460 height 1652
click at [201, 407] on textarea at bounding box center [404, 775] width 460 height 1652
click at [181, 418] on textarea at bounding box center [404, 775] width 460 height 1652
click at [201, 416] on textarea at bounding box center [404, 775] width 460 height 1652
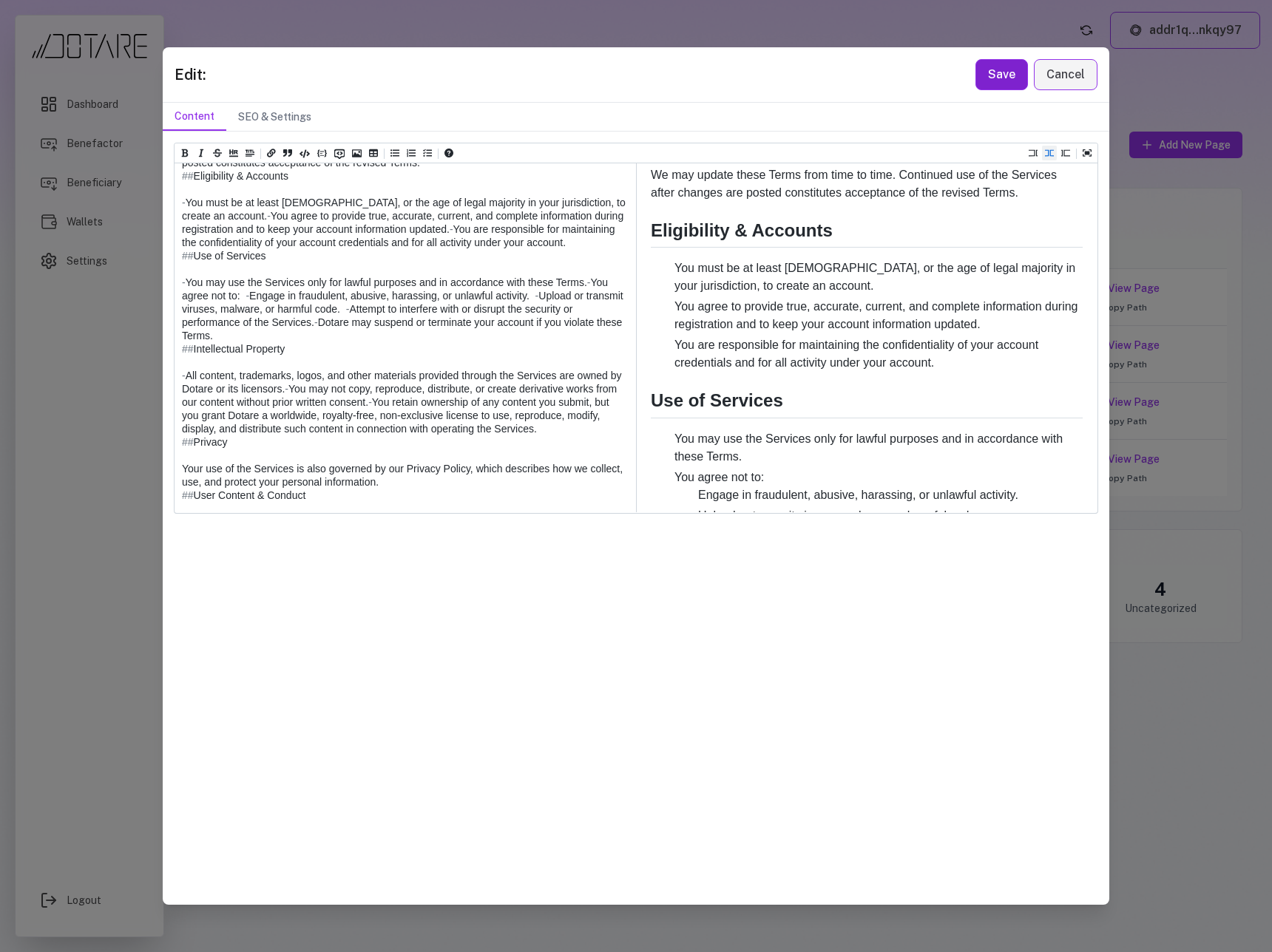
type textarea "**********"
click at [1002, 67] on button "Save" at bounding box center [1002, 74] width 53 height 31
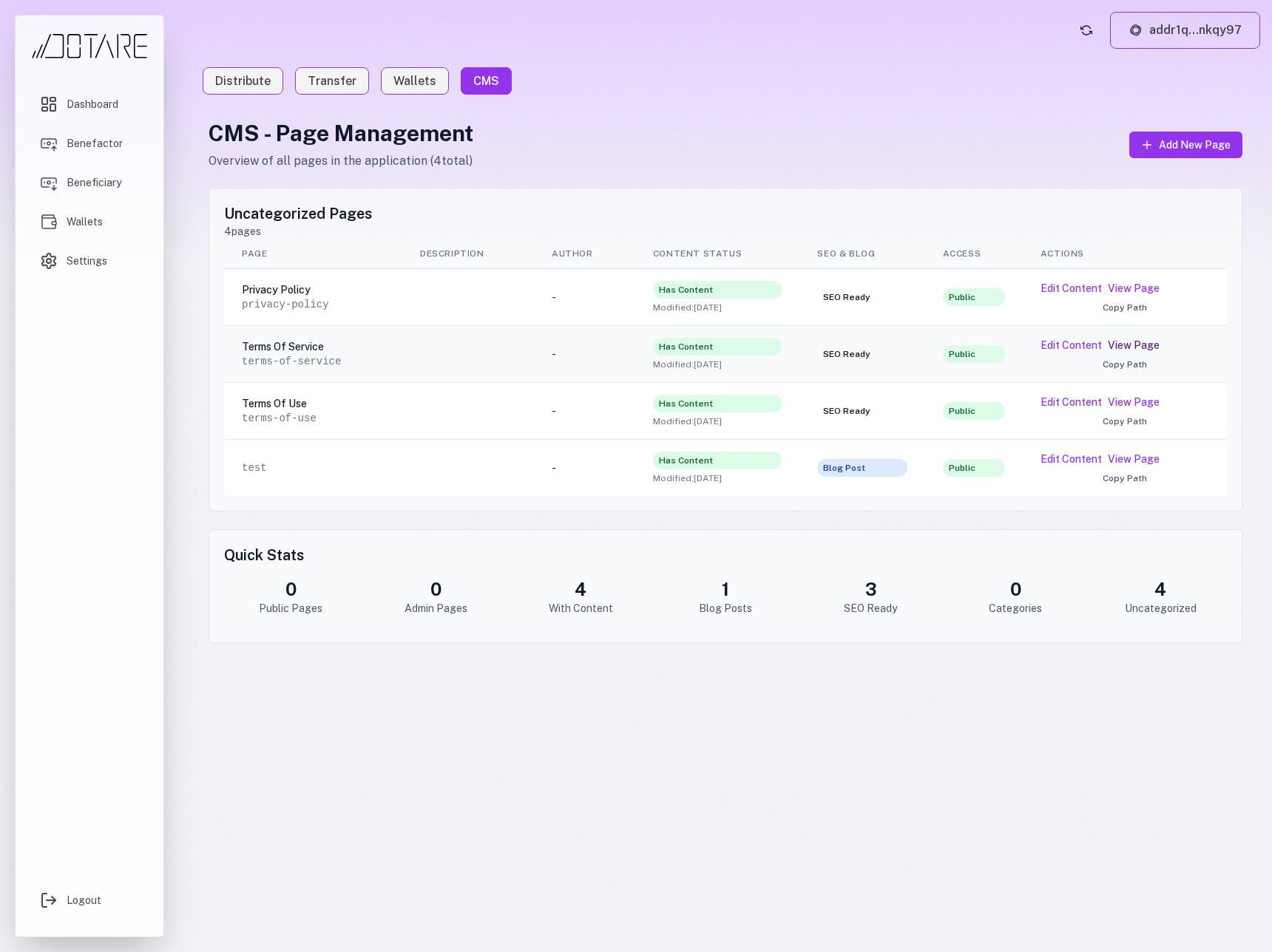
click at [1127, 347] on link "View Page" at bounding box center [1133, 346] width 52 height 15
click at [1047, 345] on button "Edit Content" at bounding box center [1071, 346] width 62 height 15
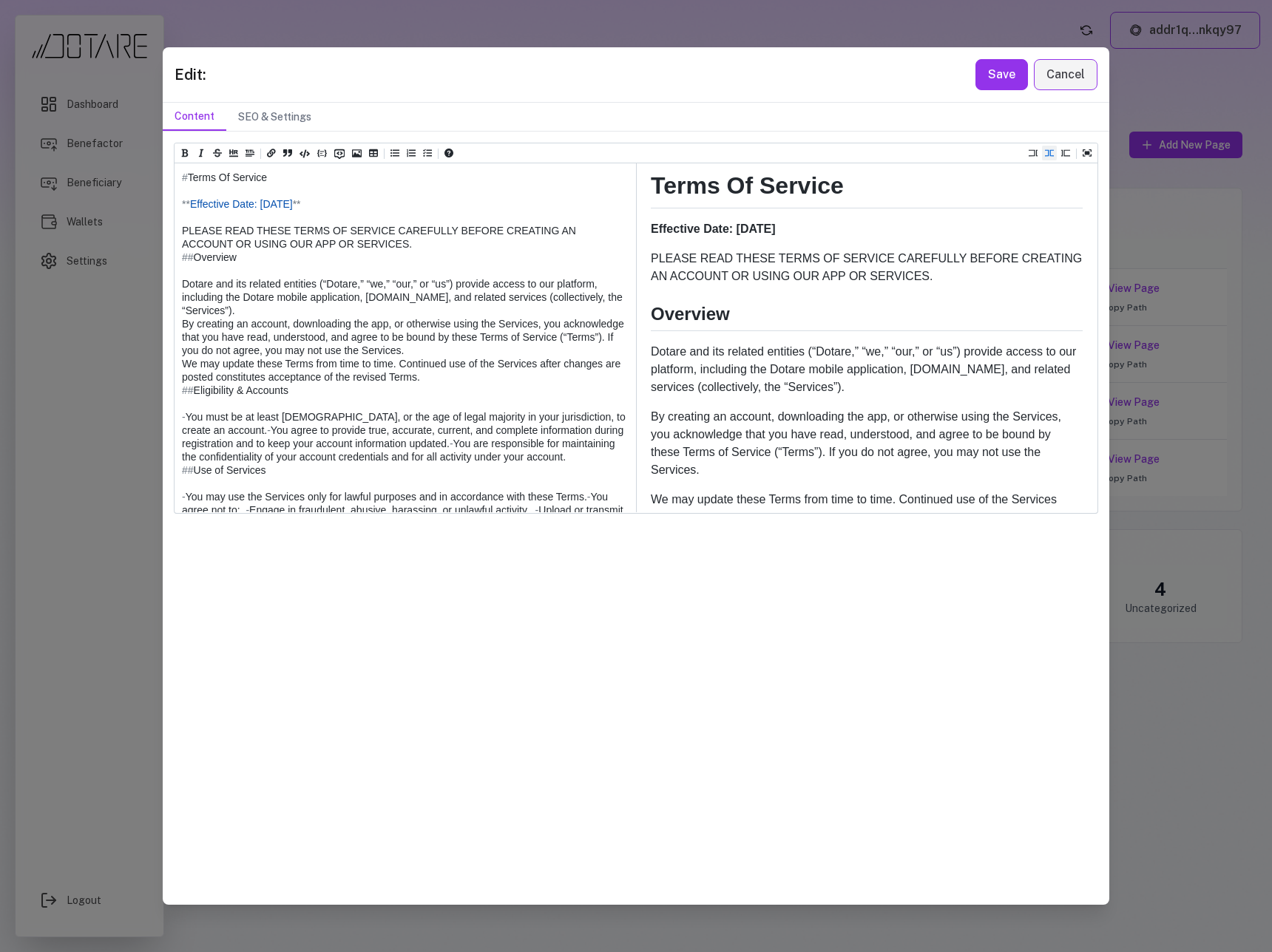
drag, startPoint x: 192, startPoint y: 180, endPoint x: 166, endPoint y: 179, distance: 26.0
click at [166, 179] on div "Heading 1 Heading 2 Heading 3 Heading 4 Heading 5 Heading 6 # Terms Of Service …" at bounding box center [636, 518] width 947 height 772
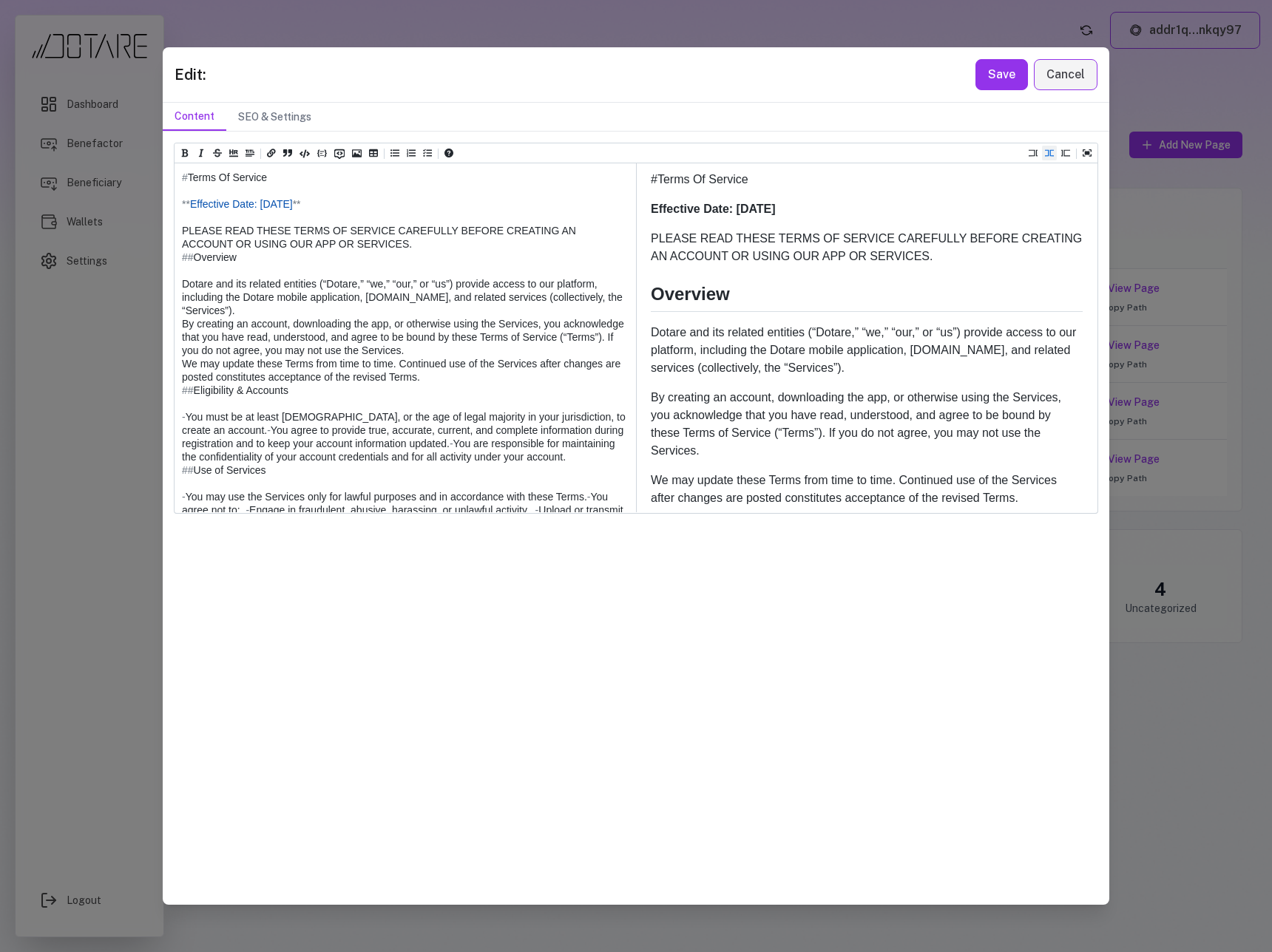
type textarea "**********"
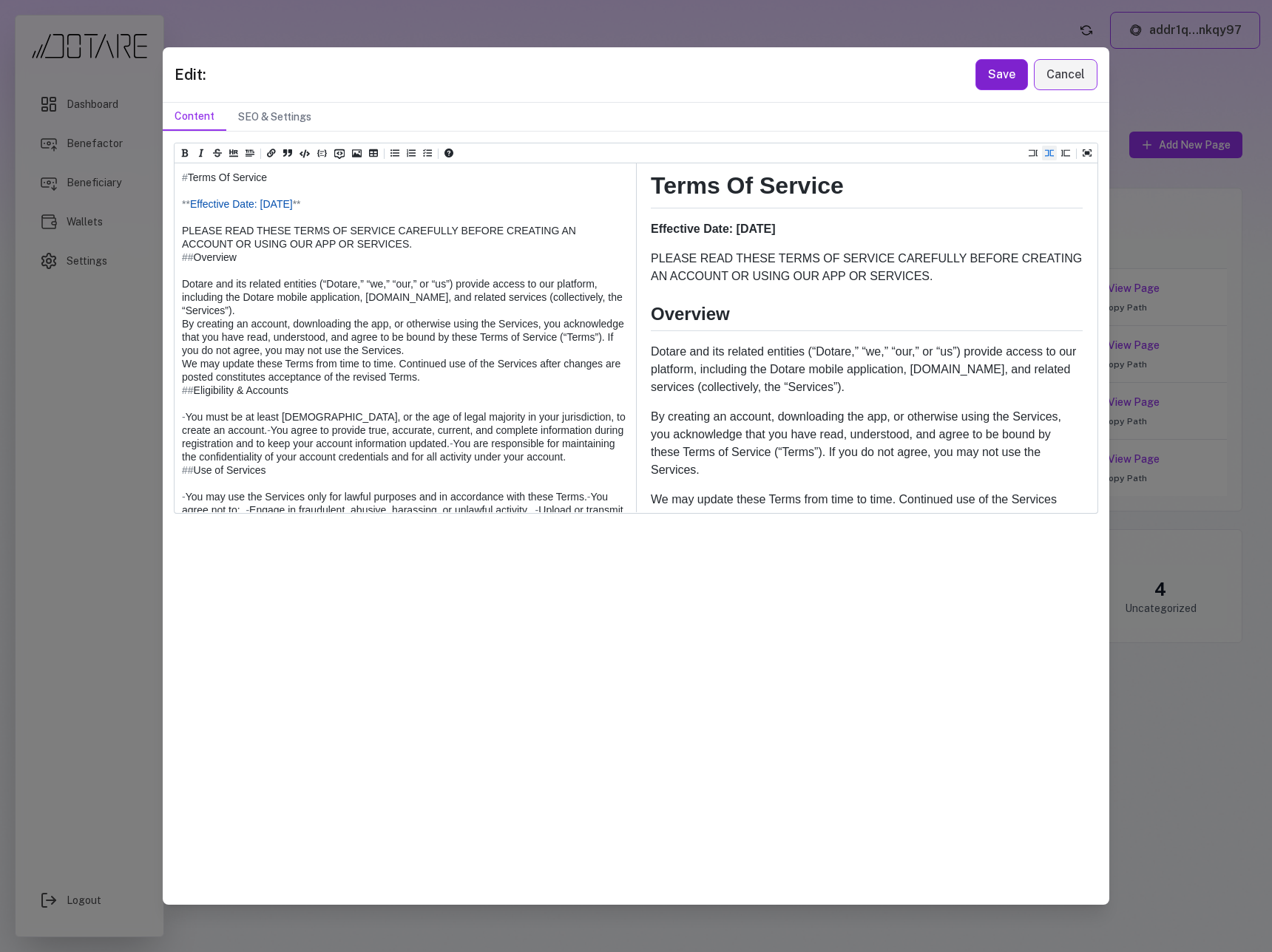
click at [993, 83] on button "Save" at bounding box center [1002, 74] width 53 height 31
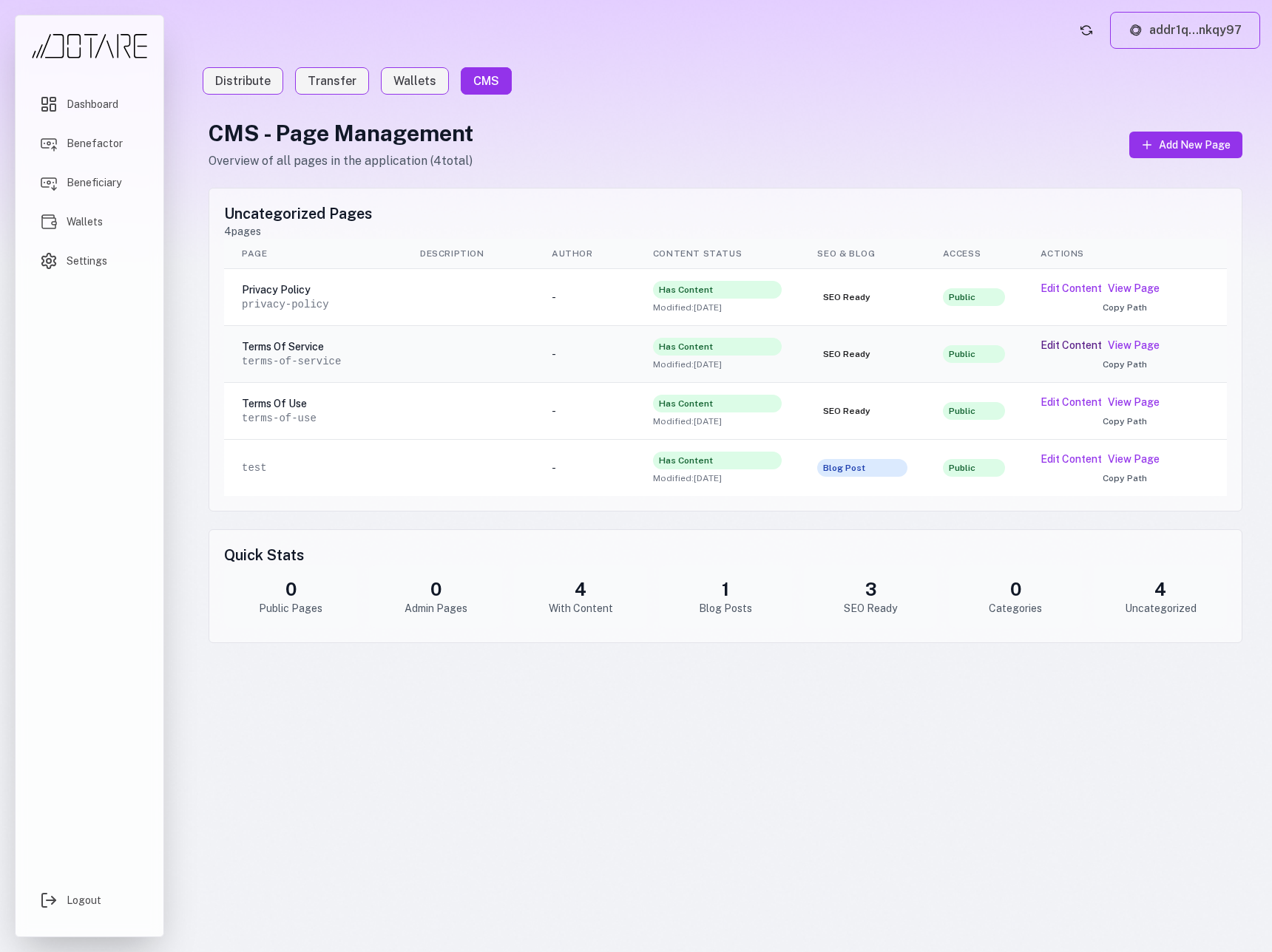
click at [1059, 347] on button "Edit Content" at bounding box center [1071, 346] width 62 height 15
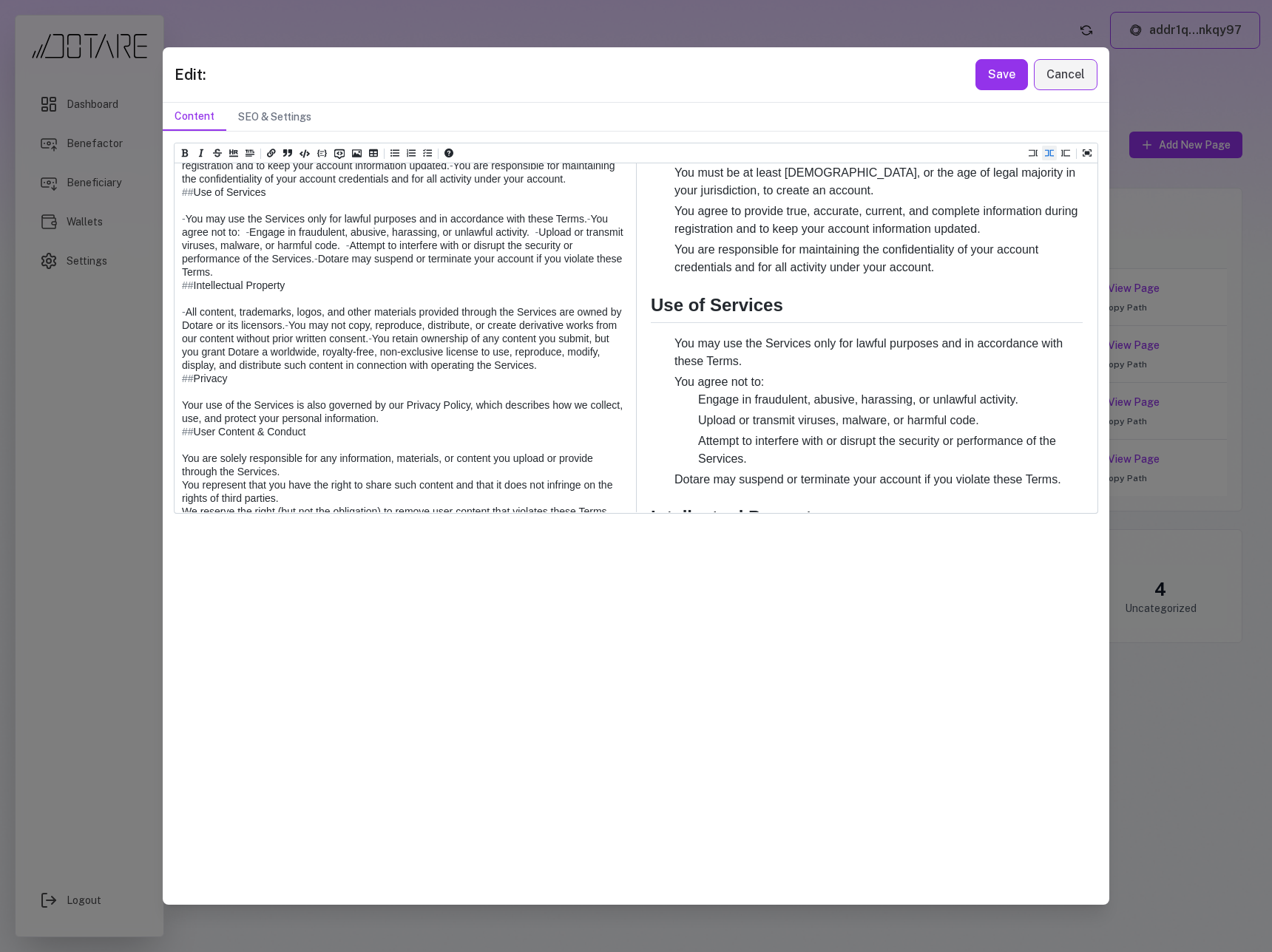
scroll to position [449, 0]
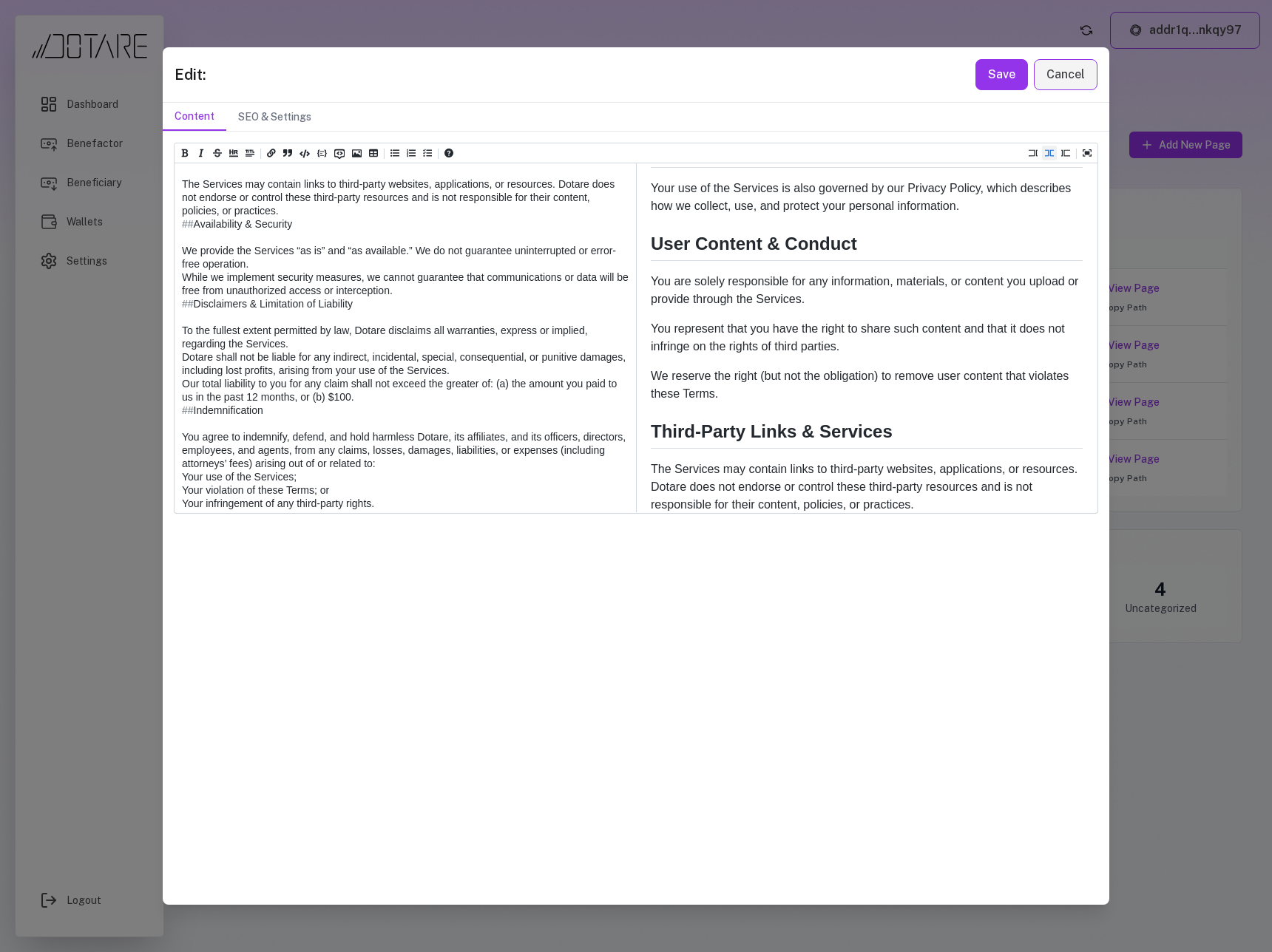
drag, startPoint x: 619, startPoint y: 345, endPoint x: 170, endPoint y: 261, distance: 456.8
click at [170, 261] on div "Heading 1 Heading 2 Heading 3 Heading 4 Heading 5 Heading 6 # Terms Of Service …" at bounding box center [636, 518] width 947 height 772
click at [395, 156] on icon "Add unordered list (ctrl + shift + u)" at bounding box center [395, 154] width 9 height 8
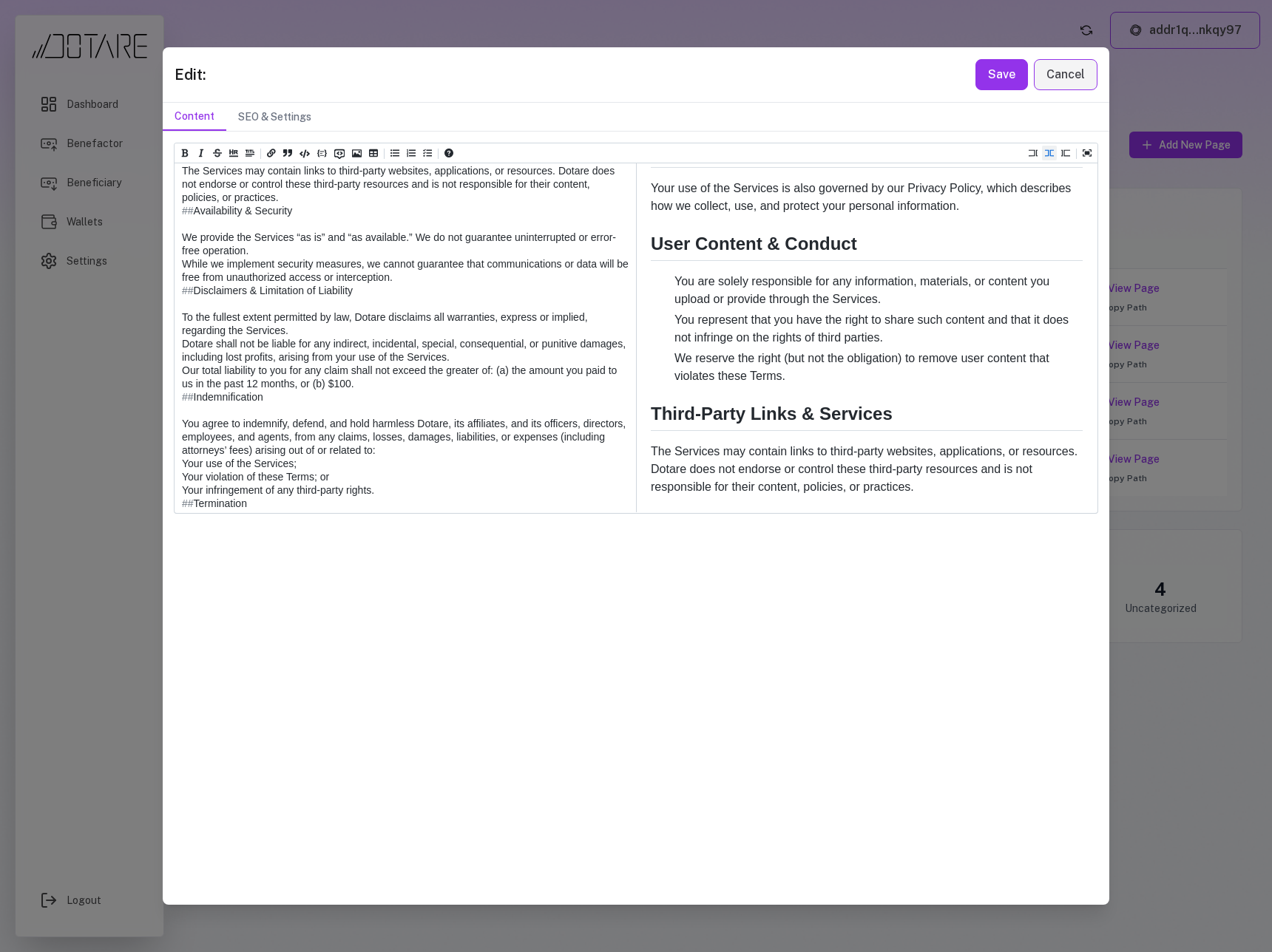
click at [209, 286] on textarea at bounding box center [404, 343] width 460 height 1652
click at [206, 313] on textarea at bounding box center [404, 337] width 460 height 1639
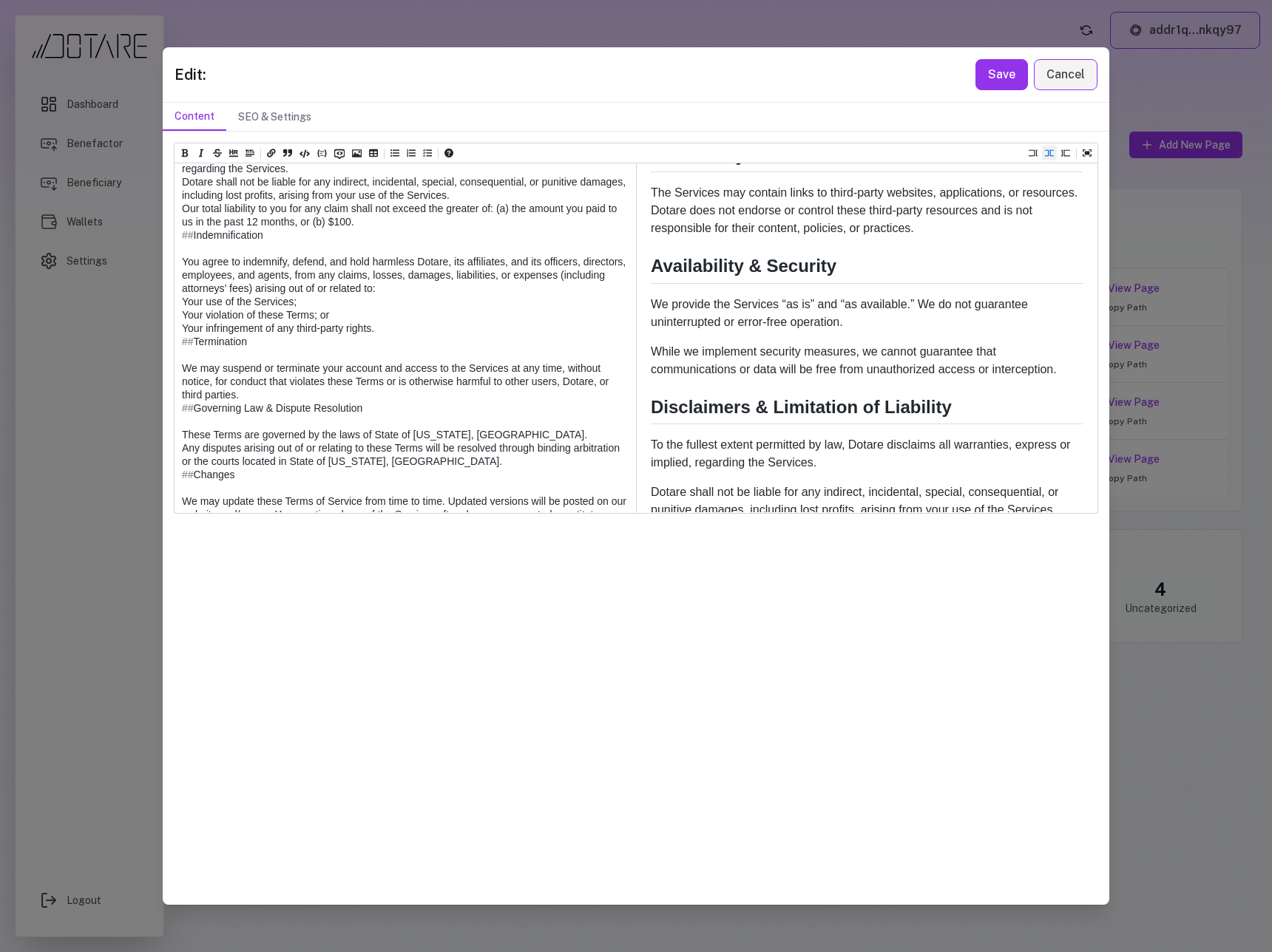
click at [379, 354] on textarea at bounding box center [404, 168] width 460 height 1625
drag, startPoint x: 423, startPoint y: 343, endPoint x: 169, endPoint y: 292, distance: 259.1
click at [169, 292] on div "Heading 1 Heading 2 Heading 3 Heading 4 Heading 5 Heading 6 # Terms Of Service …" at bounding box center [636, 518] width 947 height 772
click at [397, 157] on icon "Add unordered list (ctrl + shift + u)" at bounding box center [395, 153] width 9 height 9
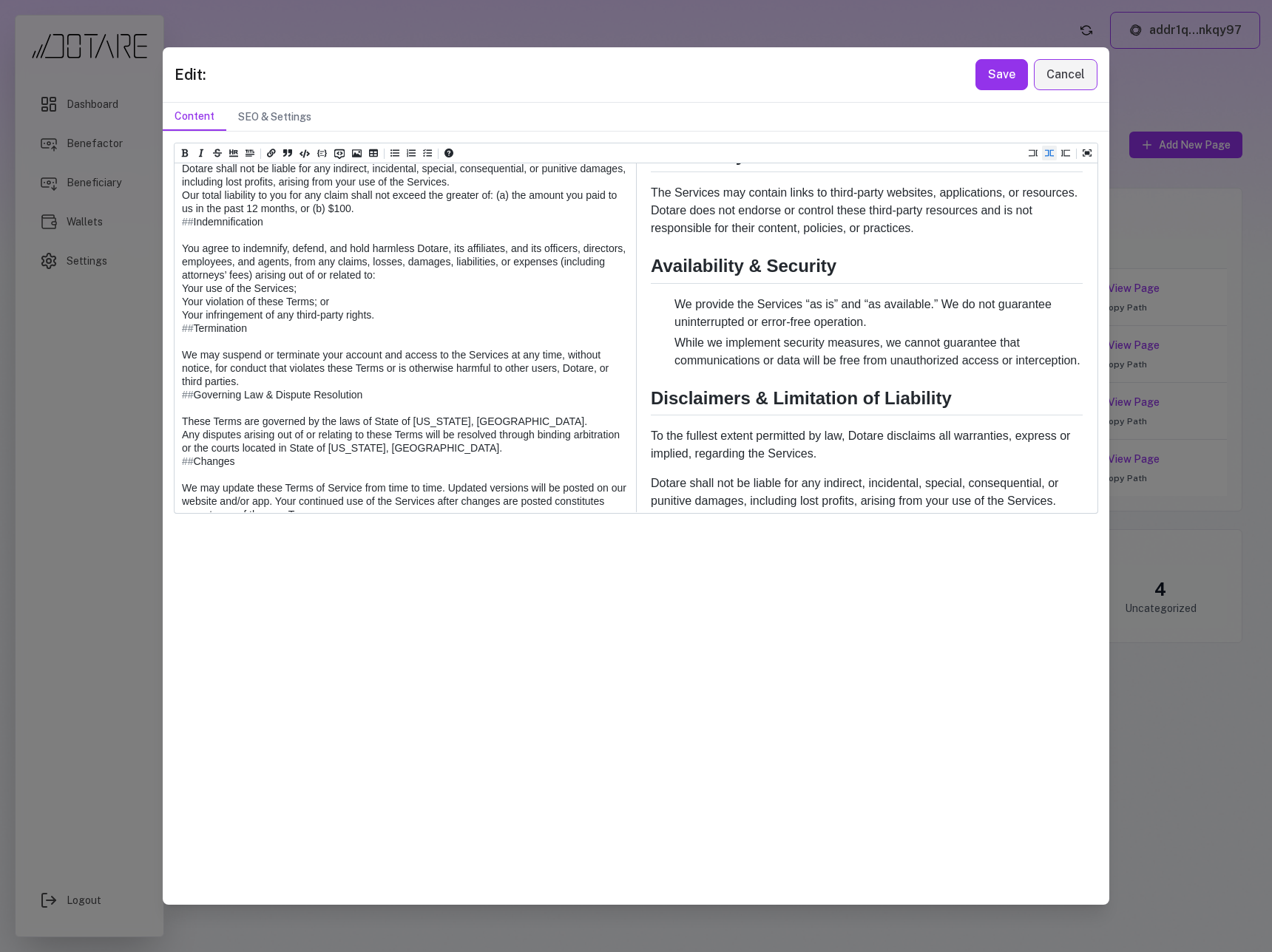
click at [205, 313] on textarea at bounding box center [404, 168] width 460 height 1625
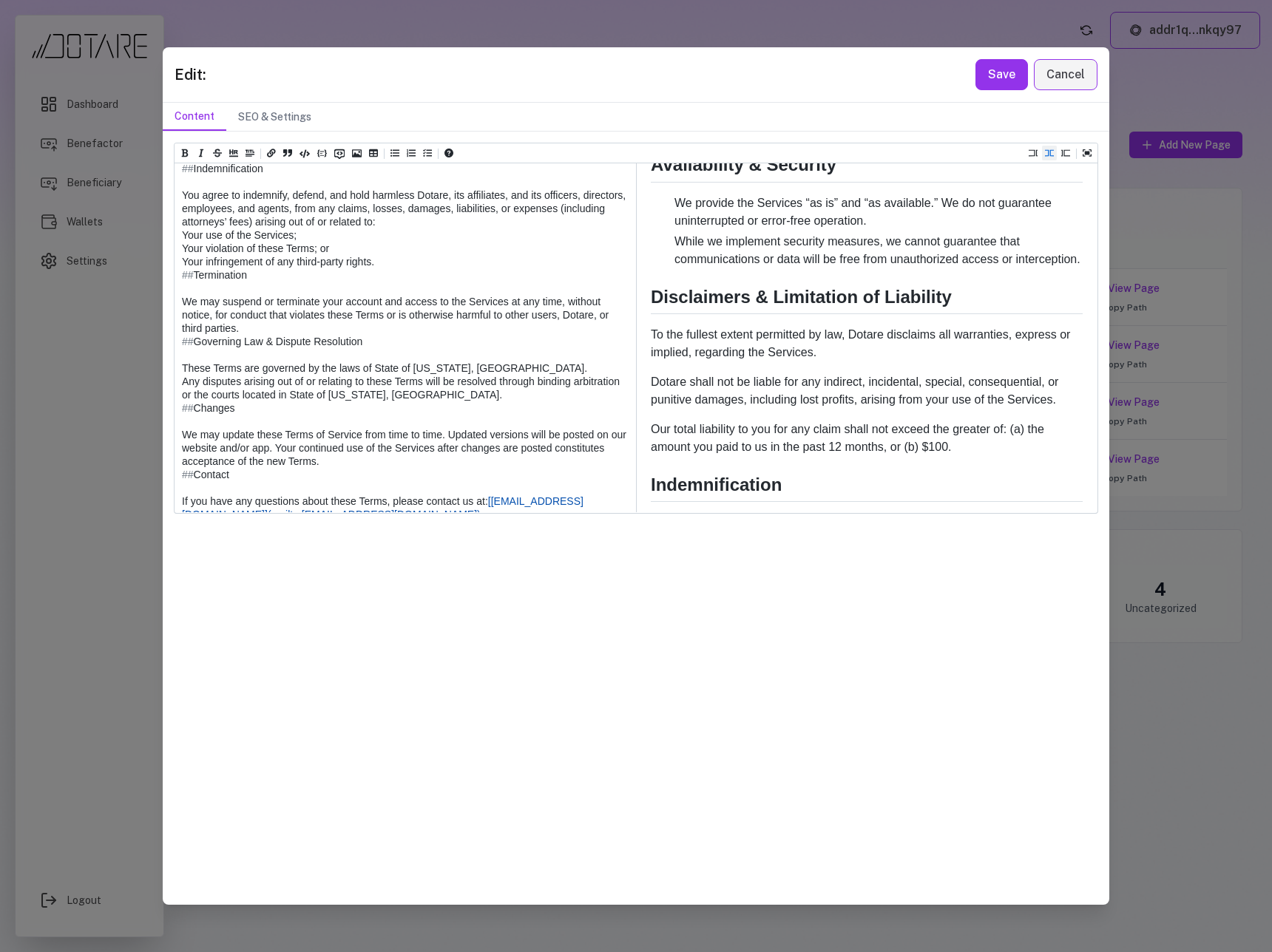
click at [337, 419] on textarea at bounding box center [404, 108] width 460 height 1612
drag, startPoint x: 370, startPoint y: 419, endPoint x: 180, endPoint y: 330, distance: 209.8
click at [180, 330] on textarea at bounding box center [404, 108] width 460 height 1612
click at [393, 153] on icon "Add unordered list (ctrl + shift + u)" at bounding box center [395, 154] width 9 height 8
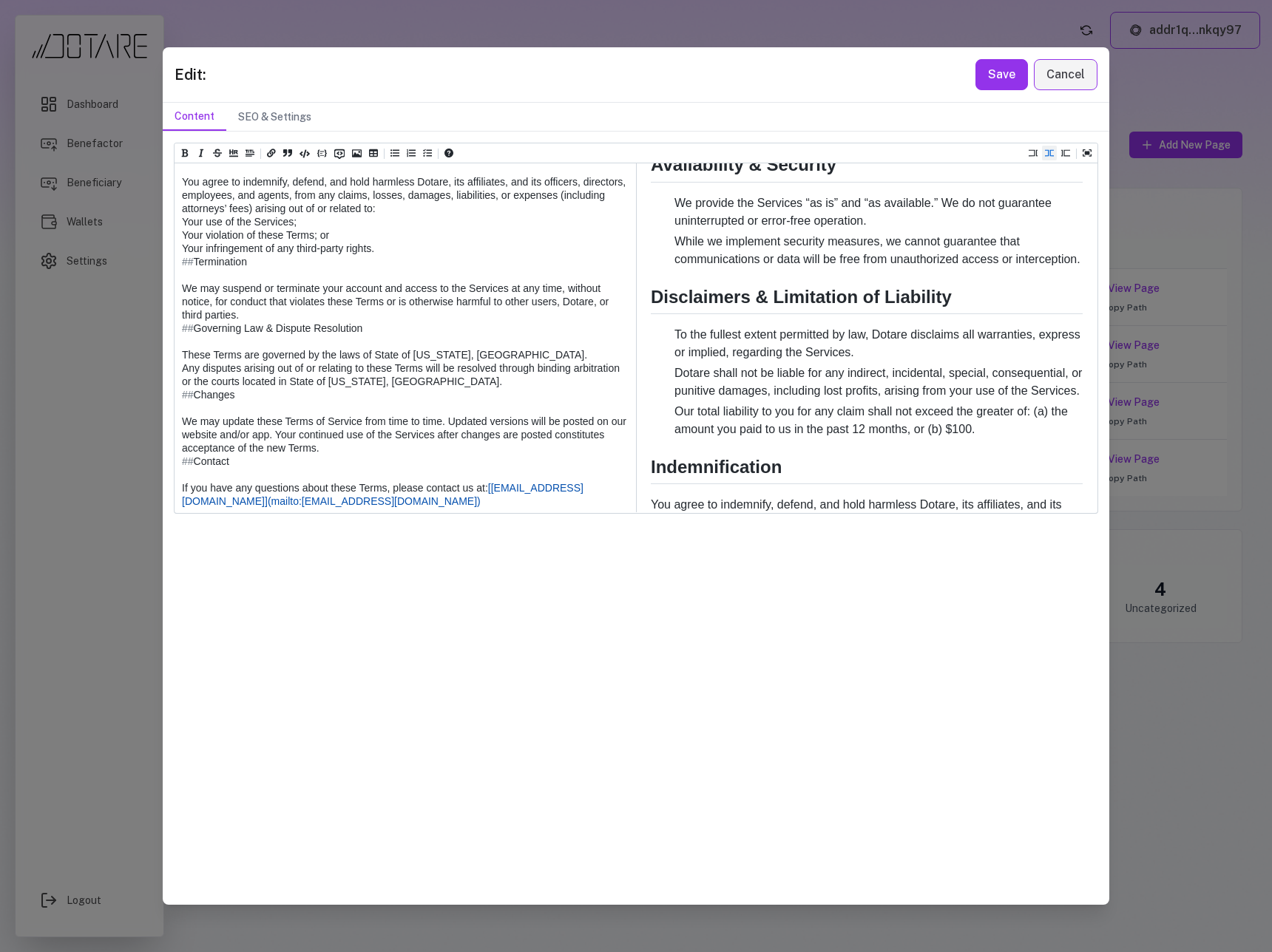
click at [237, 357] on textarea at bounding box center [404, 108] width 460 height 1612
click at [231, 382] on textarea at bounding box center [404, 102] width 460 height 1599
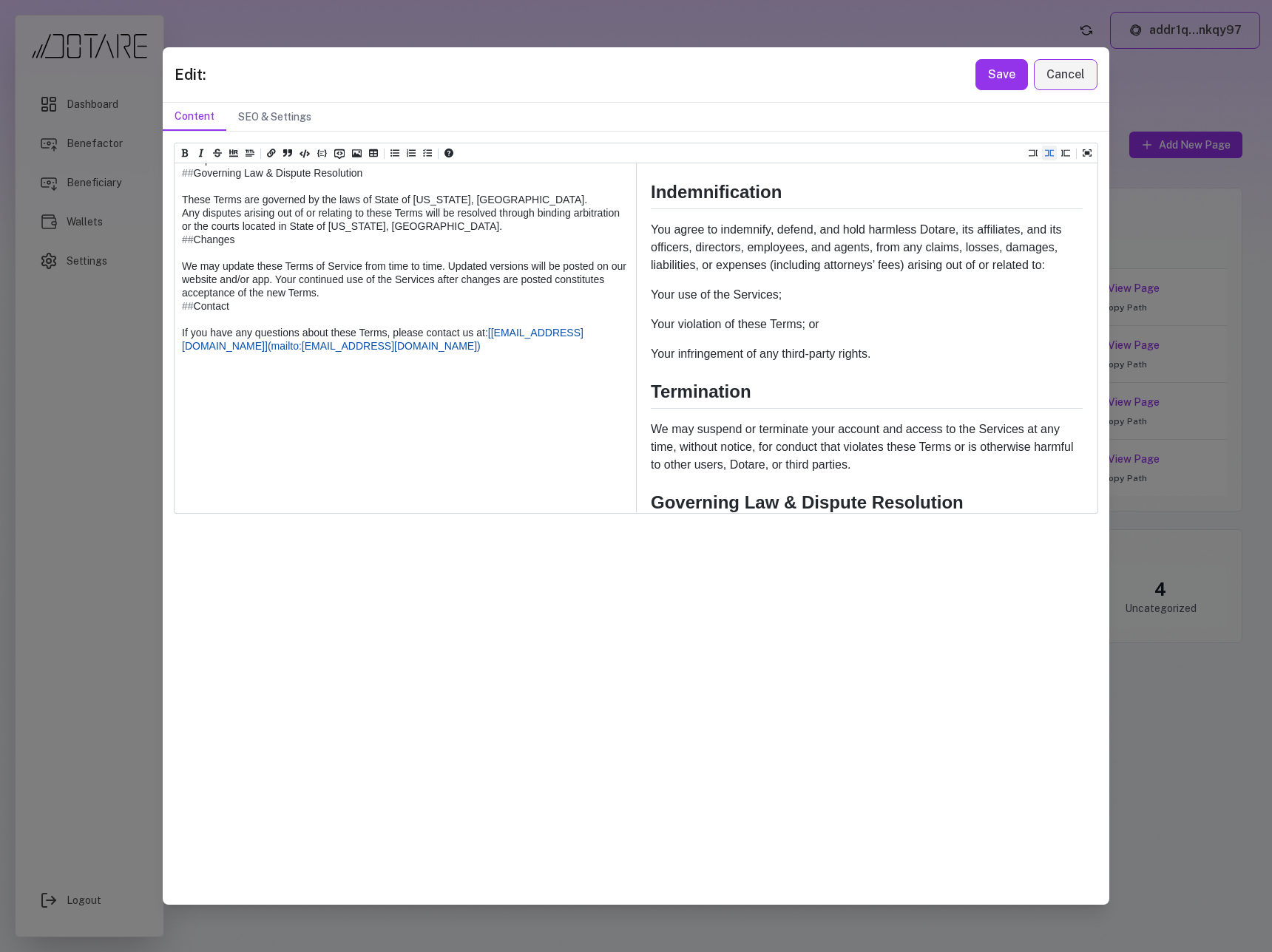
drag, startPoint x: 384, startPoint y: 399, endPoint x: 170, endPoint y: 349, distance: 219.8
click at [170, 349] on div "Heading 1 Heading 2 Heading 3 Heading 4 Heading 5 Heading 6 # Terms Of Service …" at bounding box center [636, 518] width 947 height 772
click at [394, 152] on icon "Add unordered list (ctrl + shift + u)" at bounding box center [395, 153] width 9 height 9
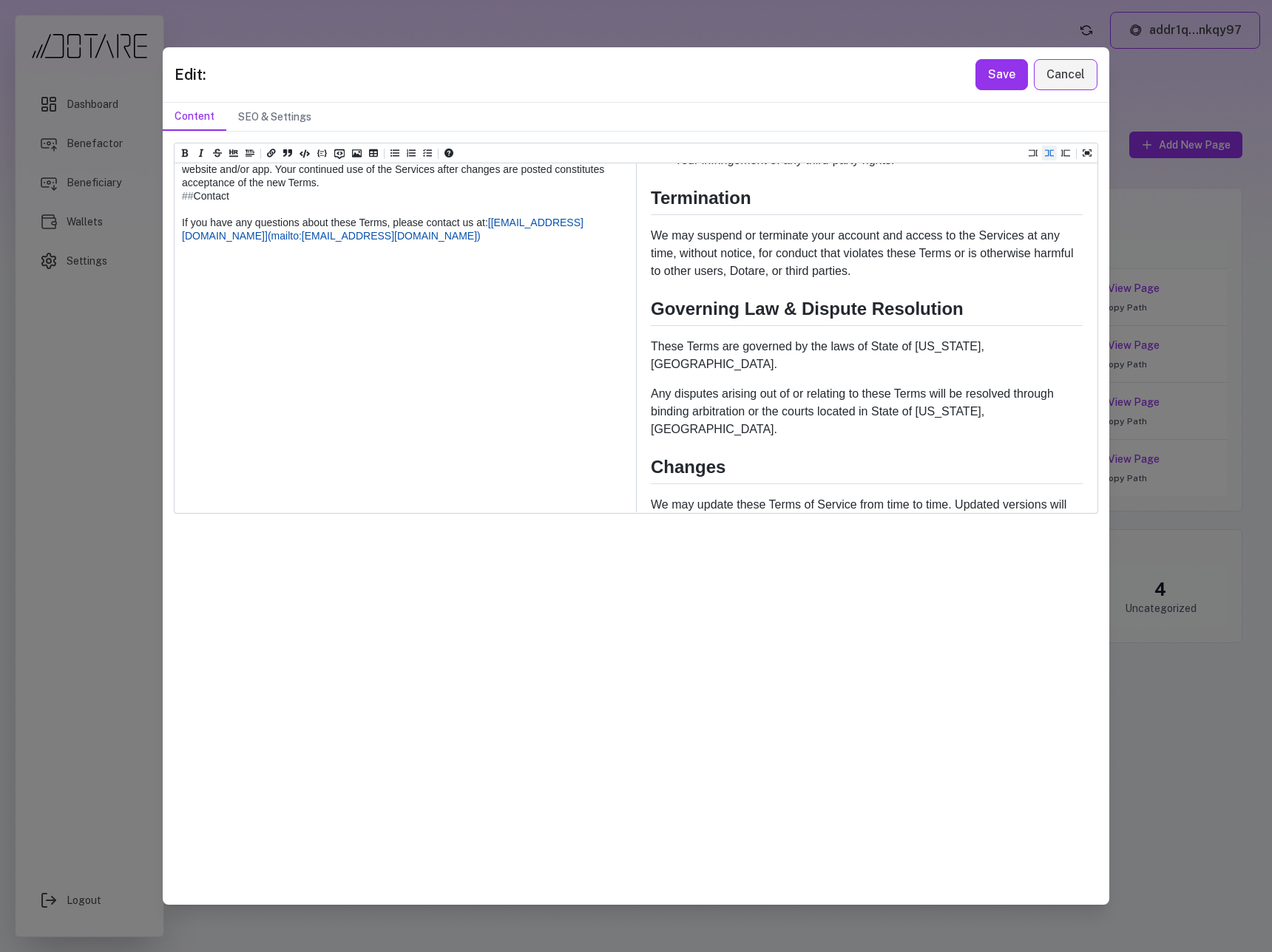
scroll to position [1790, 0]
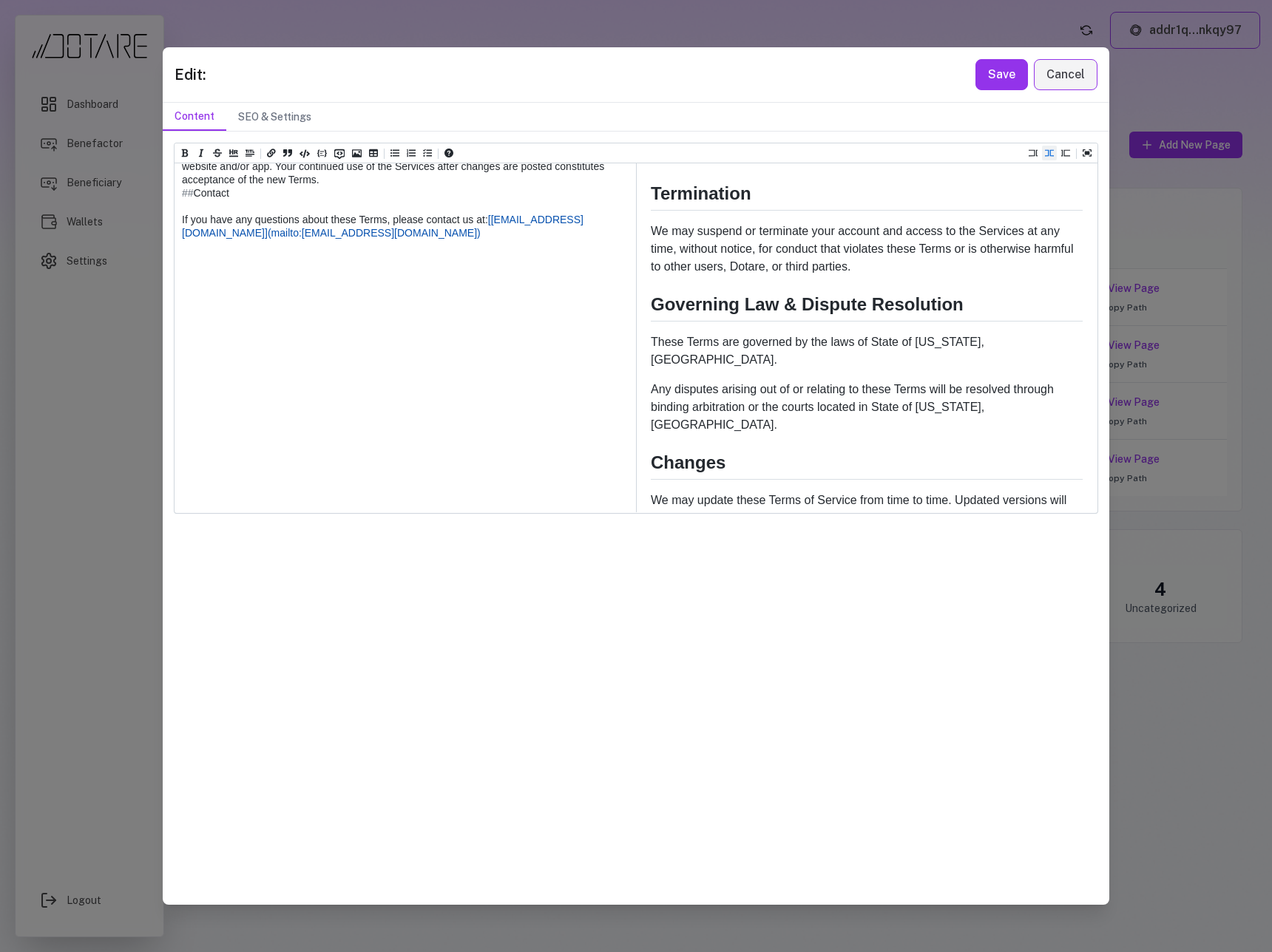
drag, startPoint x: 411, startPoint y: 446, endPoint x: 177, endPoint y: 407, distance: 237.2
click at [397, 154] on icon "Add unordered list (ctrl + shift + u)" at bounding box center [395, 153] width 9 height 9
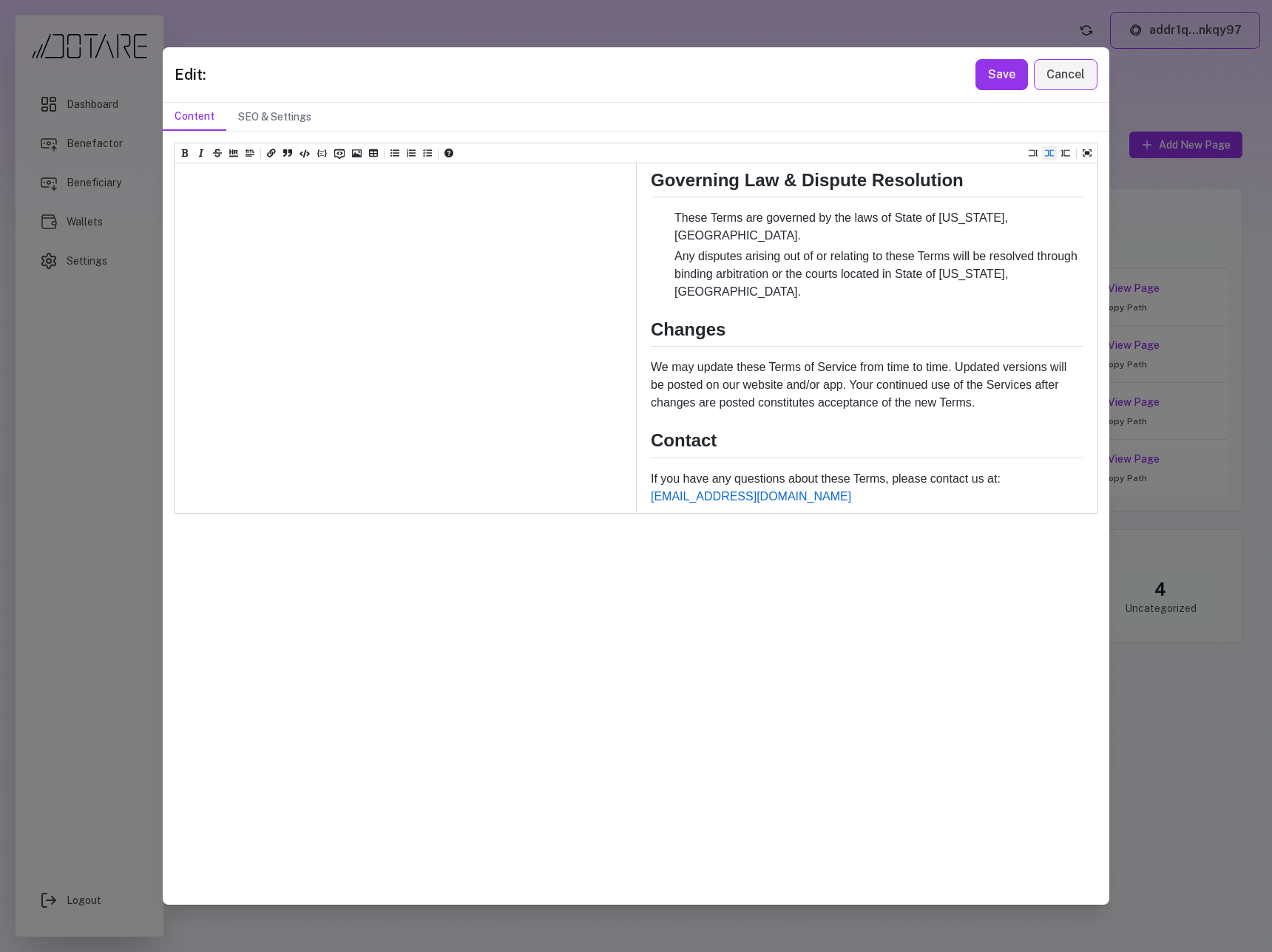
scroll to position [1932, 0]
type textarea "**********"
click at [1000, 82] on button "Save" at bounding box center [1002, 74] width 53 height 31
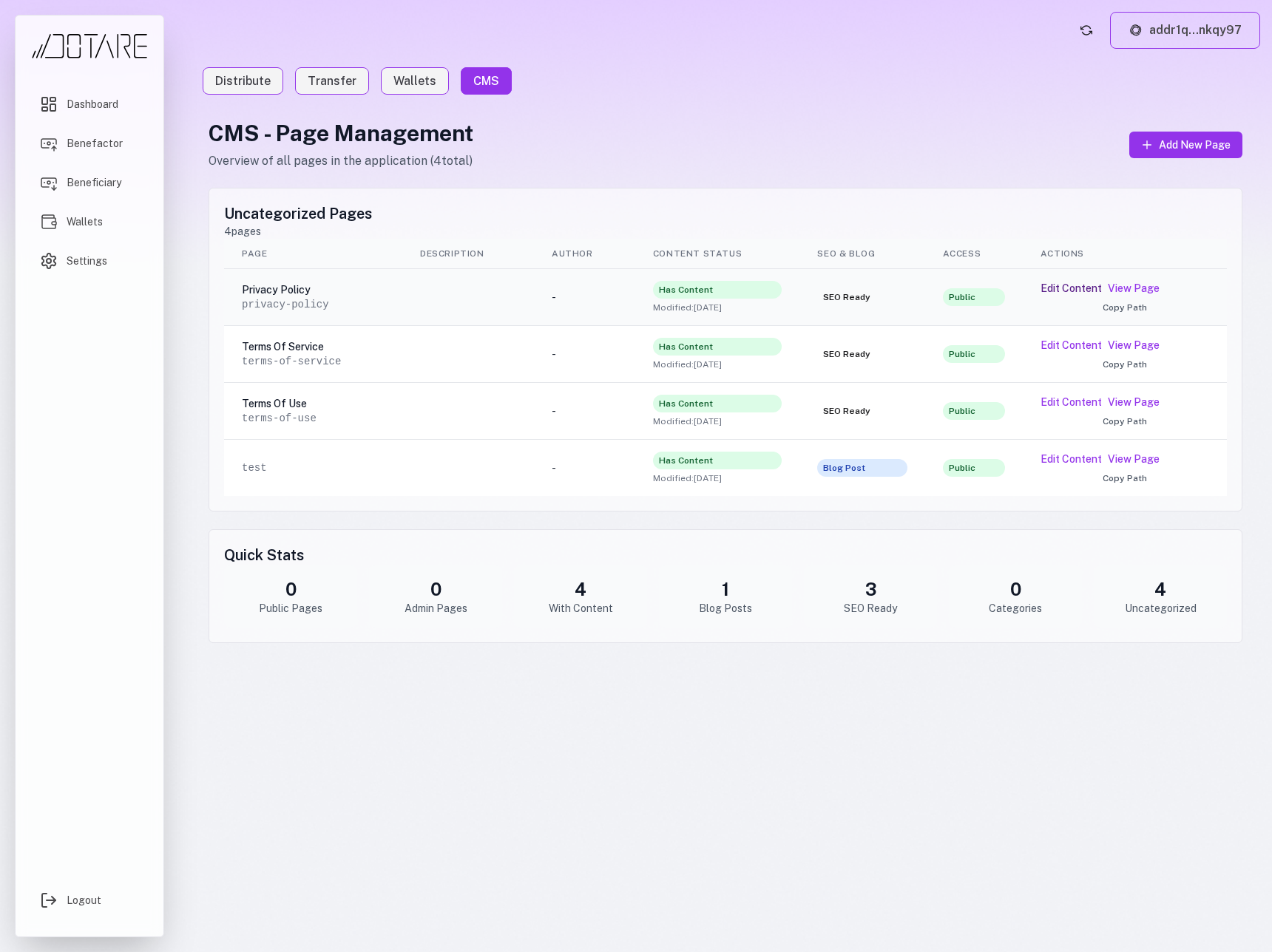
click at [1066, 289] on button "Edit Content" at bounding box center [1071, 289] width 62 height 15
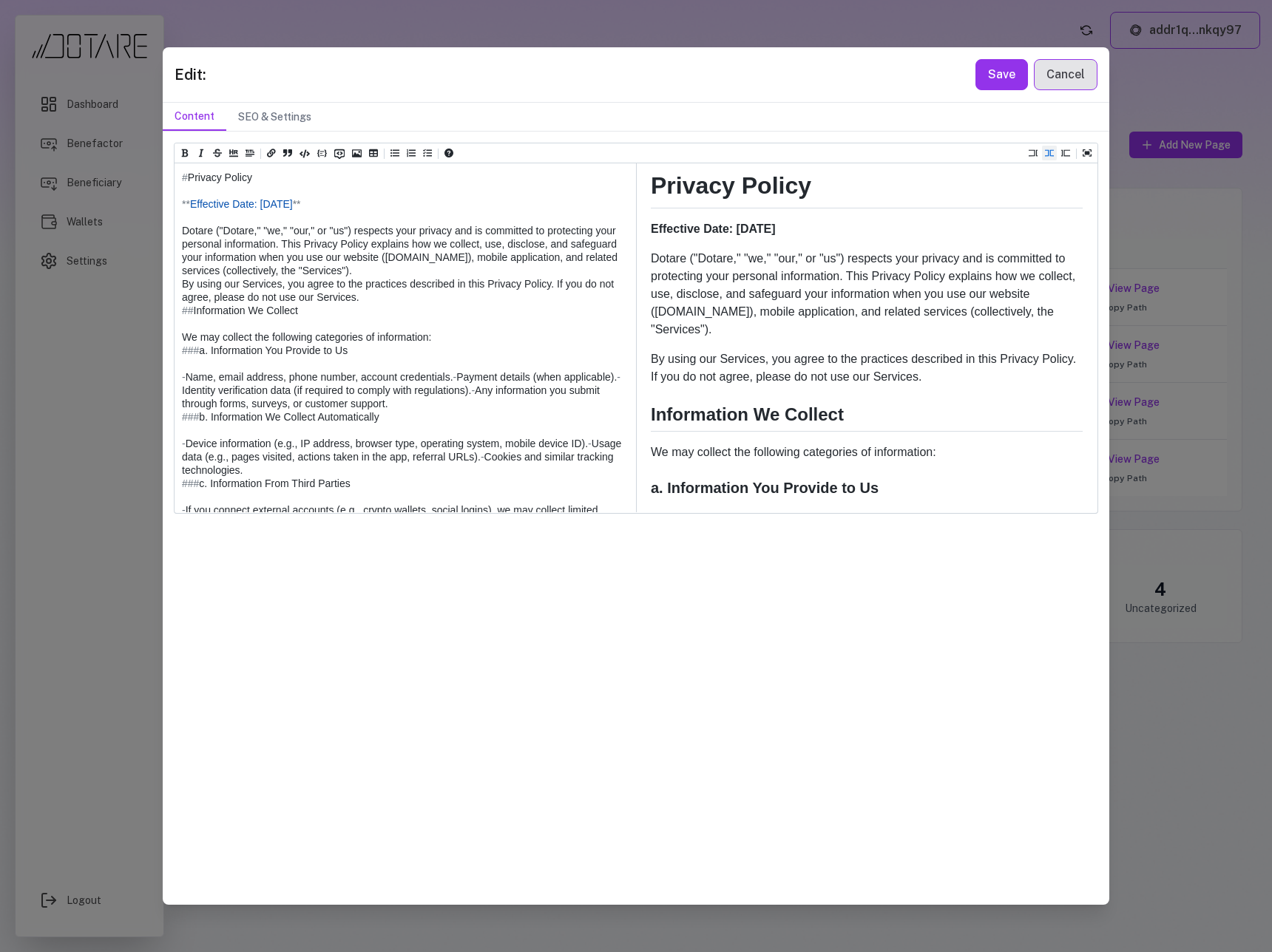
click at [1068, 83] on button "Cancel" at bounding box center [1065, 74] width 64 height 31
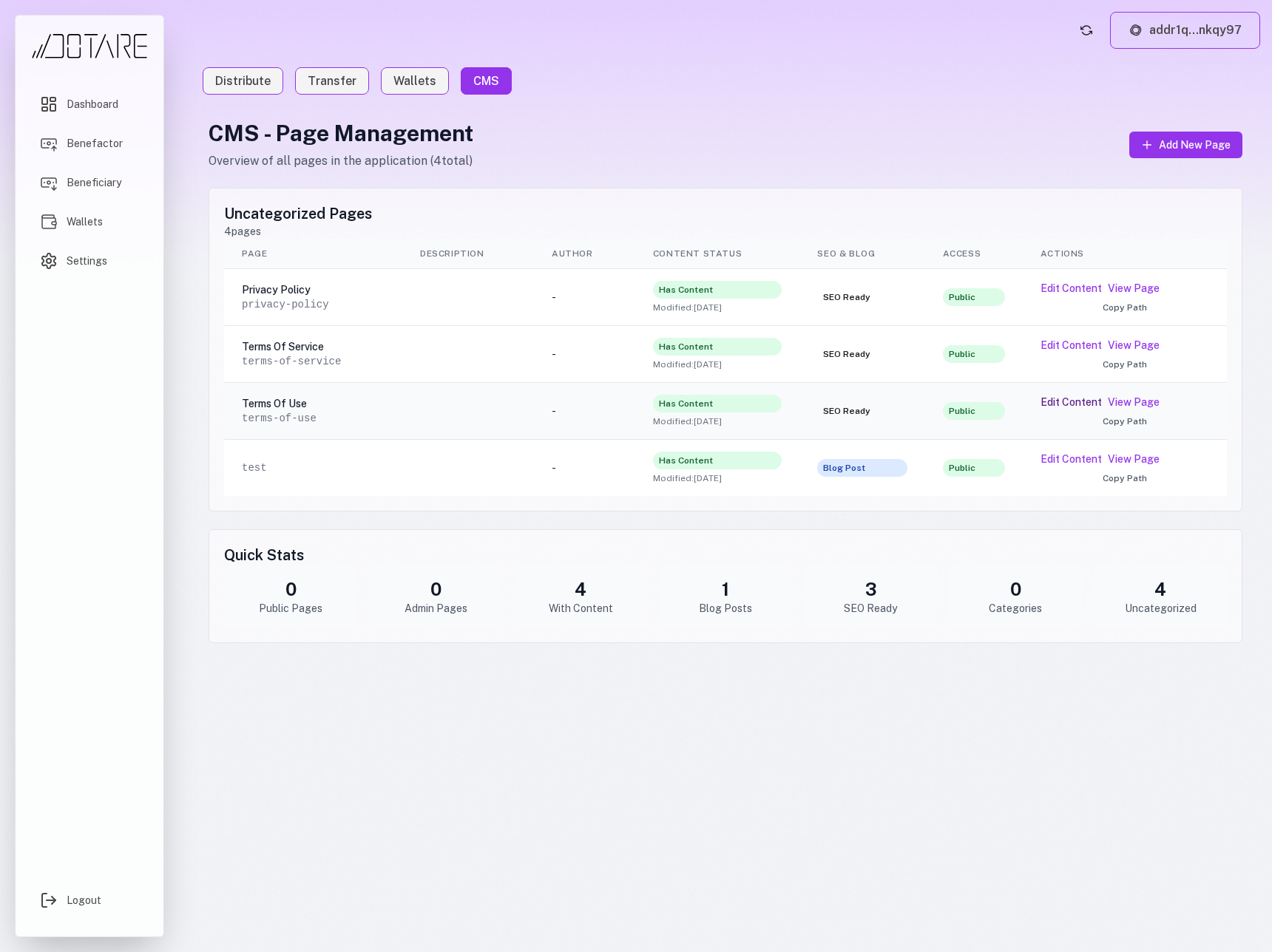
click at [1085, 401] on button "Edit Content" at bounding box center [1071, 402] width 62 height 15
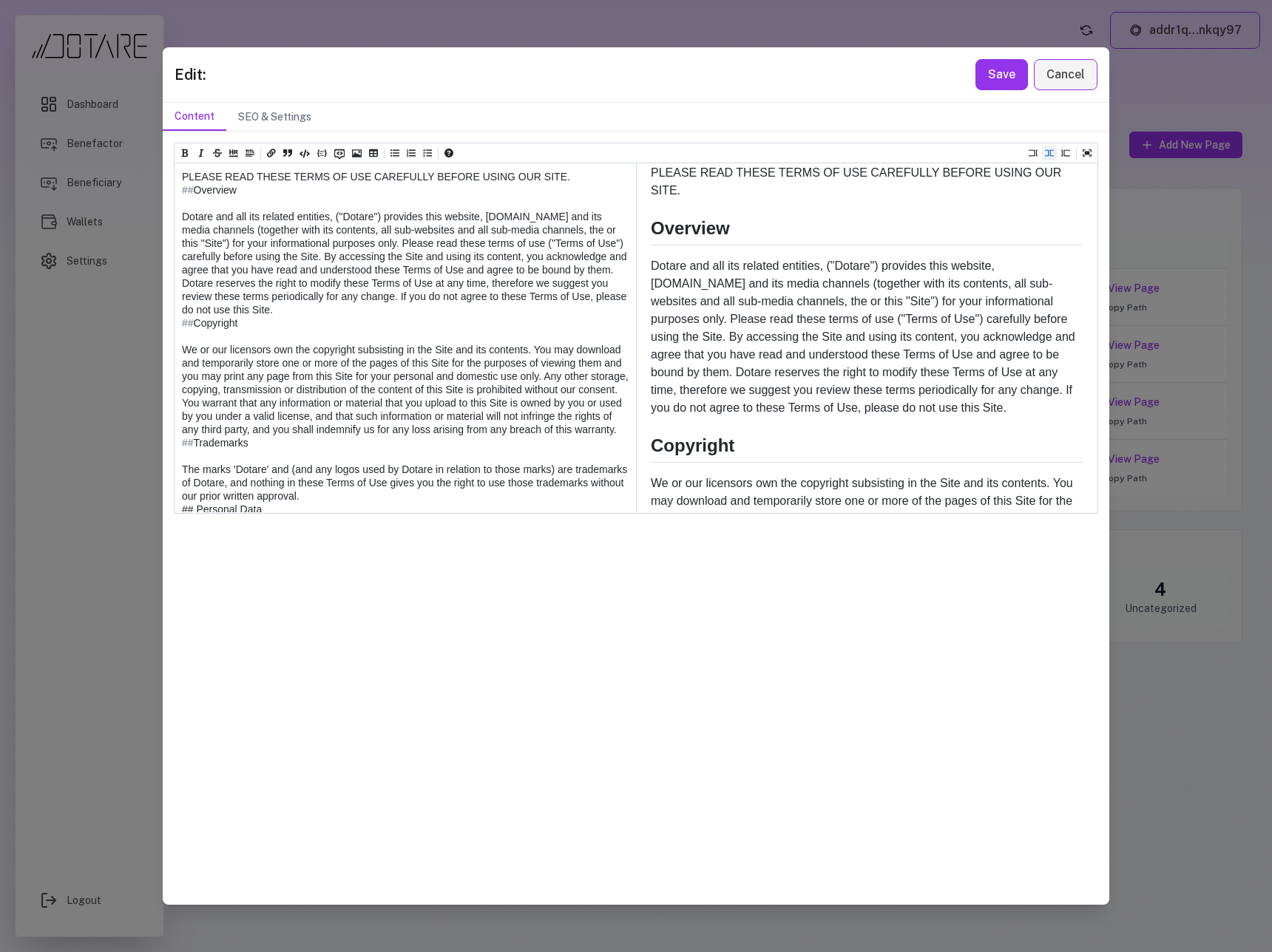
scroll to position [0, 0]
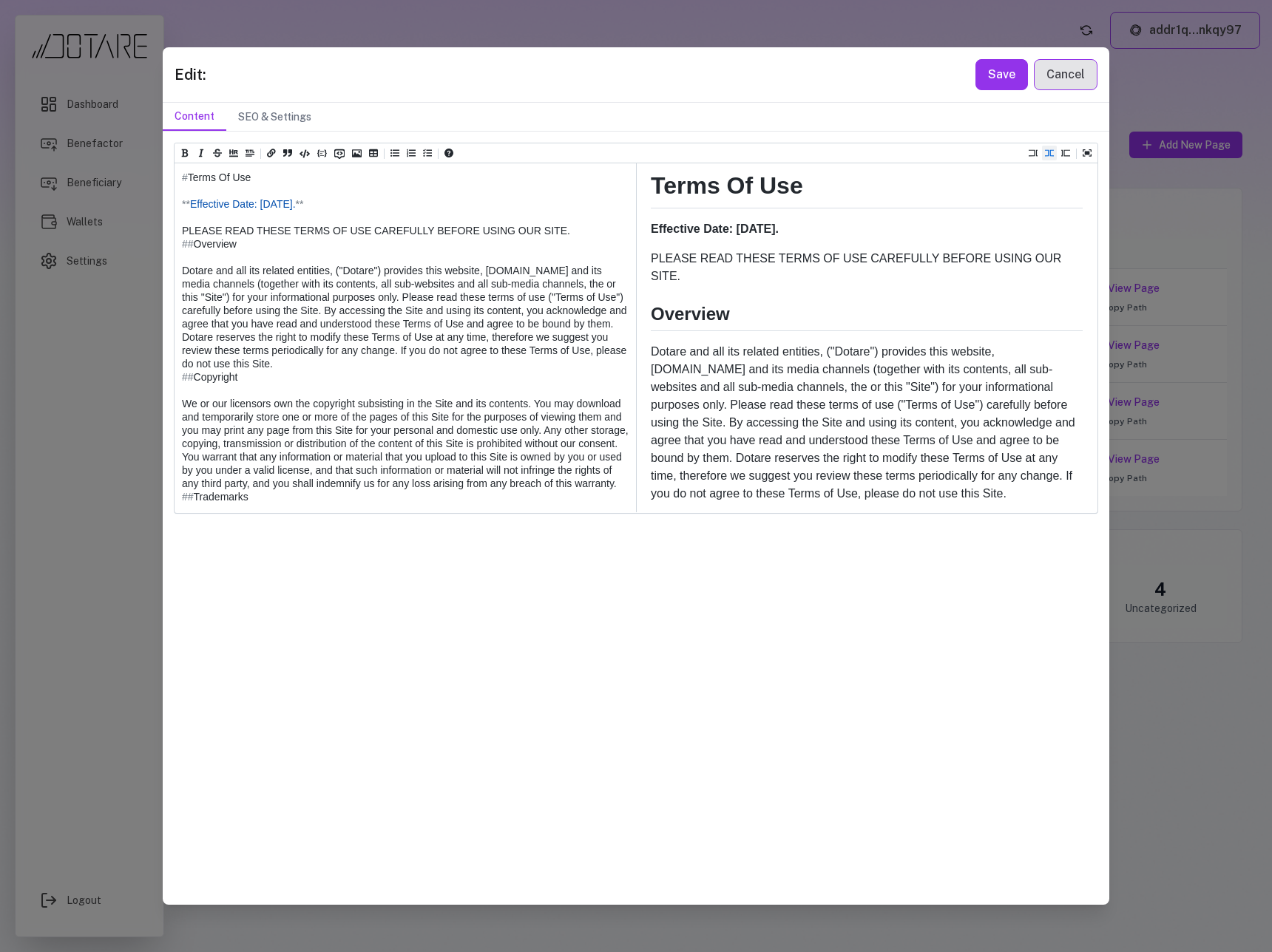
click at [1075, 83] on button "Cancel" at bounding box center [1065, 74] width 64 height 31
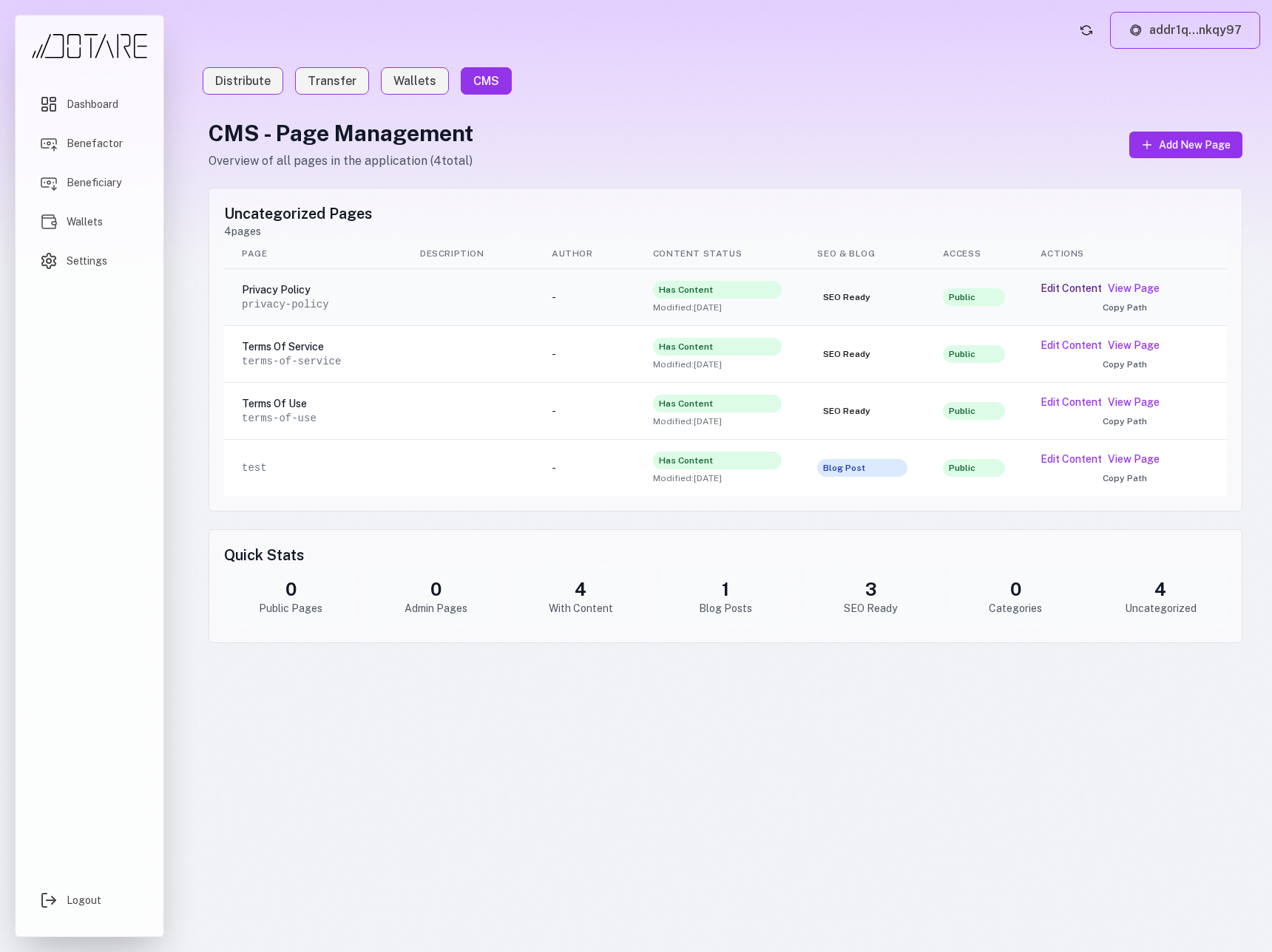
click at [1071, 292] on button "Edit Content" at bounding box center [1071, 289] width 62 height 15
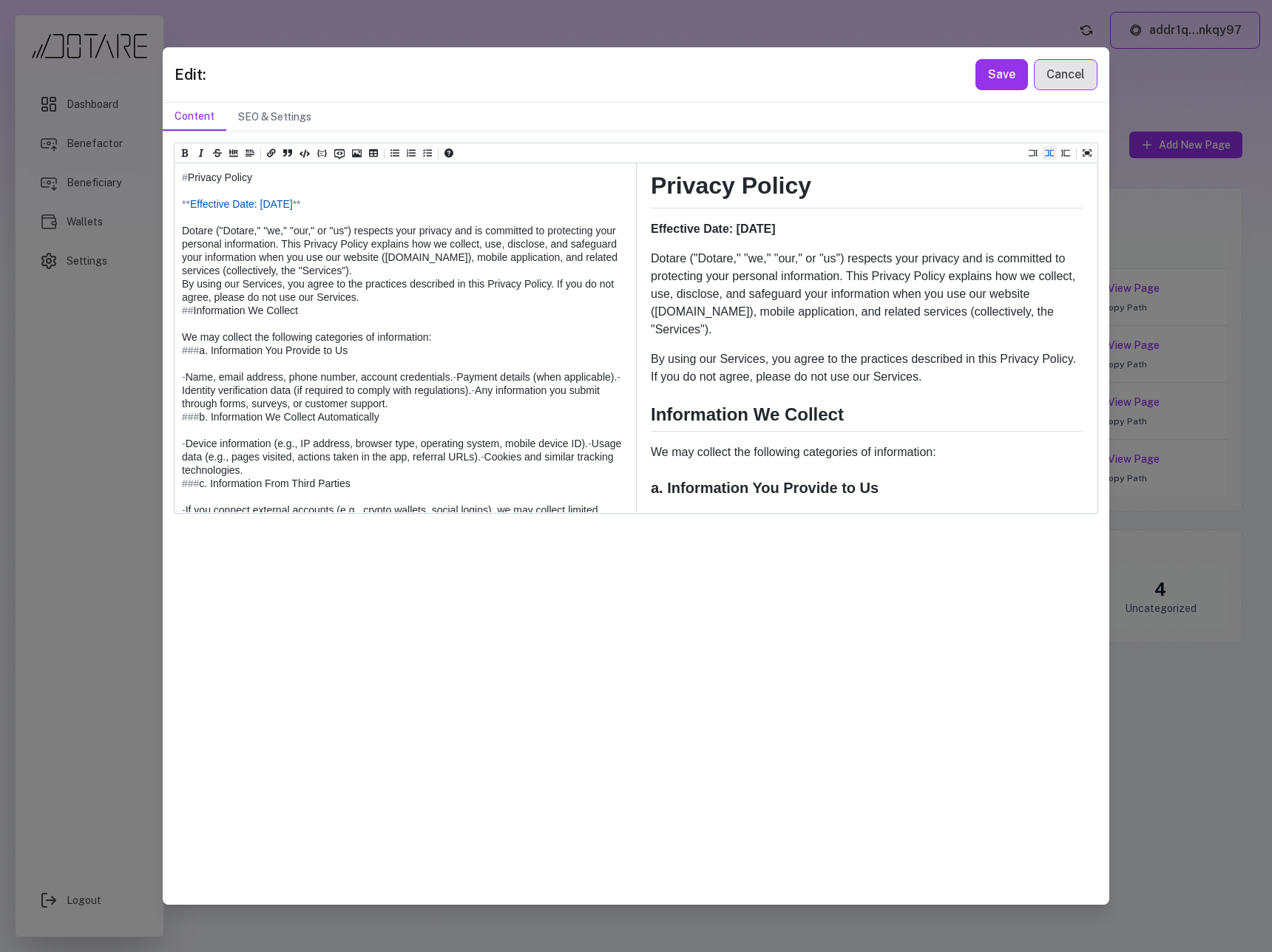
click at [1045, 75] on button "Cancel" at bounding box center [1065, 74] width 64 height 31
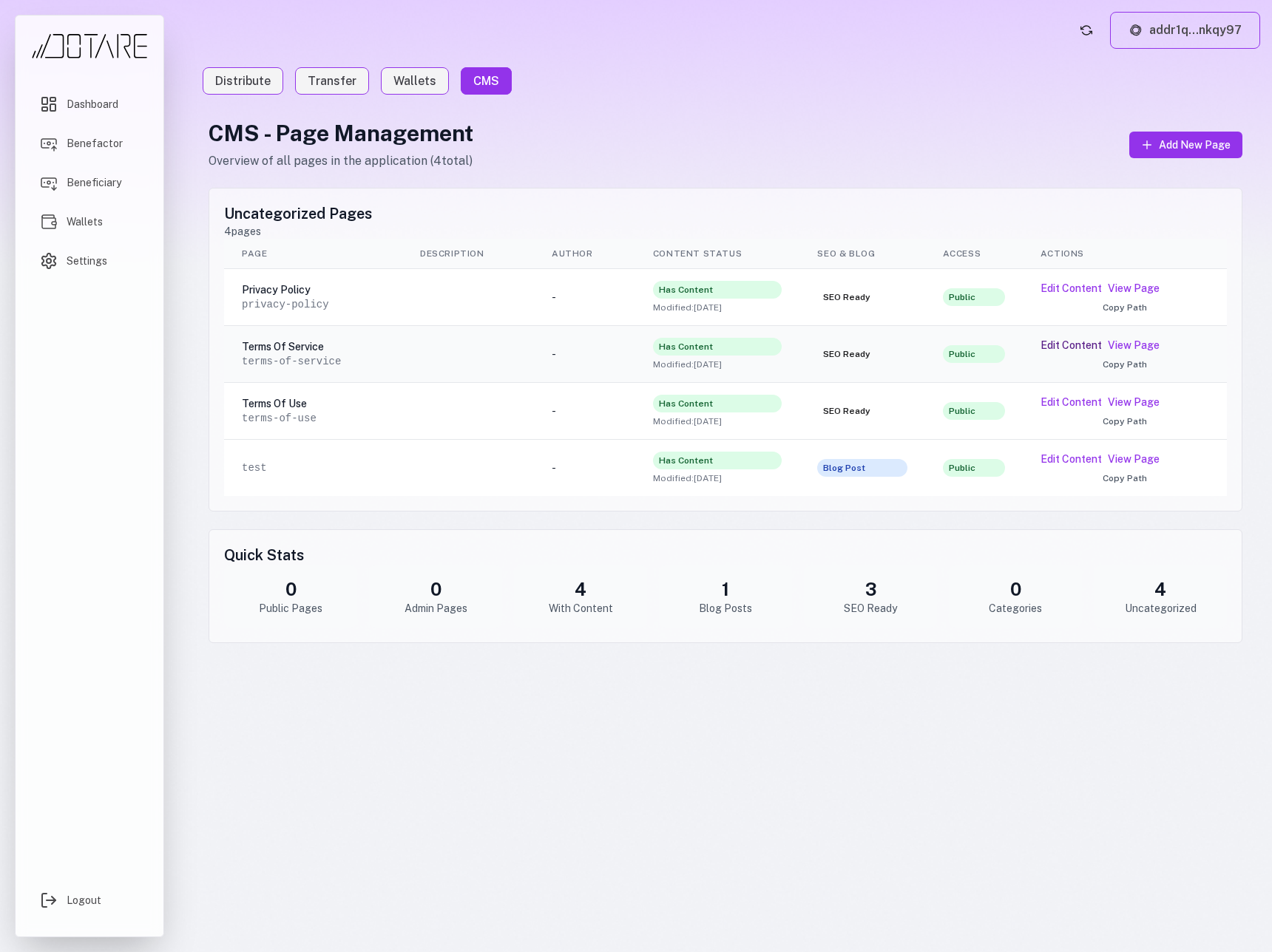
click at [1060, 344] on button "Edit Content" at bounding box center [1071, 346] width 62 height 15
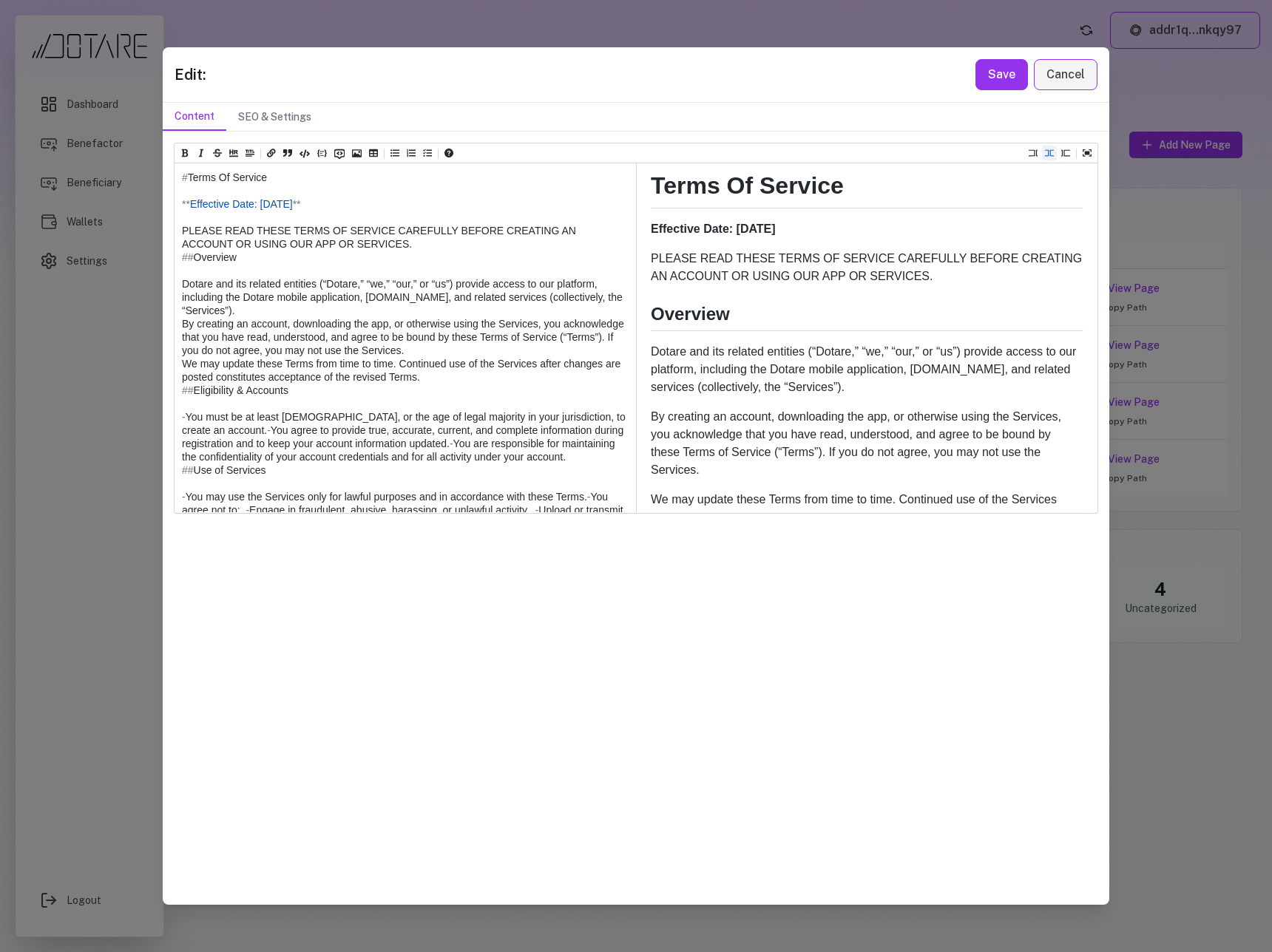
drag, startPoint x: 383, startPoint y: 241, endPoint x: 147, endPoint y: 235, distance: 236.1
click at [147, 235] on div "Edit: Save Cancel Content SEO & Settings Heading 1 Heading 2 Heading 3 Heading …" at bounding box center [636, 476] width 1272 height 952
click at [1043, 74] on button "Cancel" at bounding box center [1065, 74] width 64 height 31
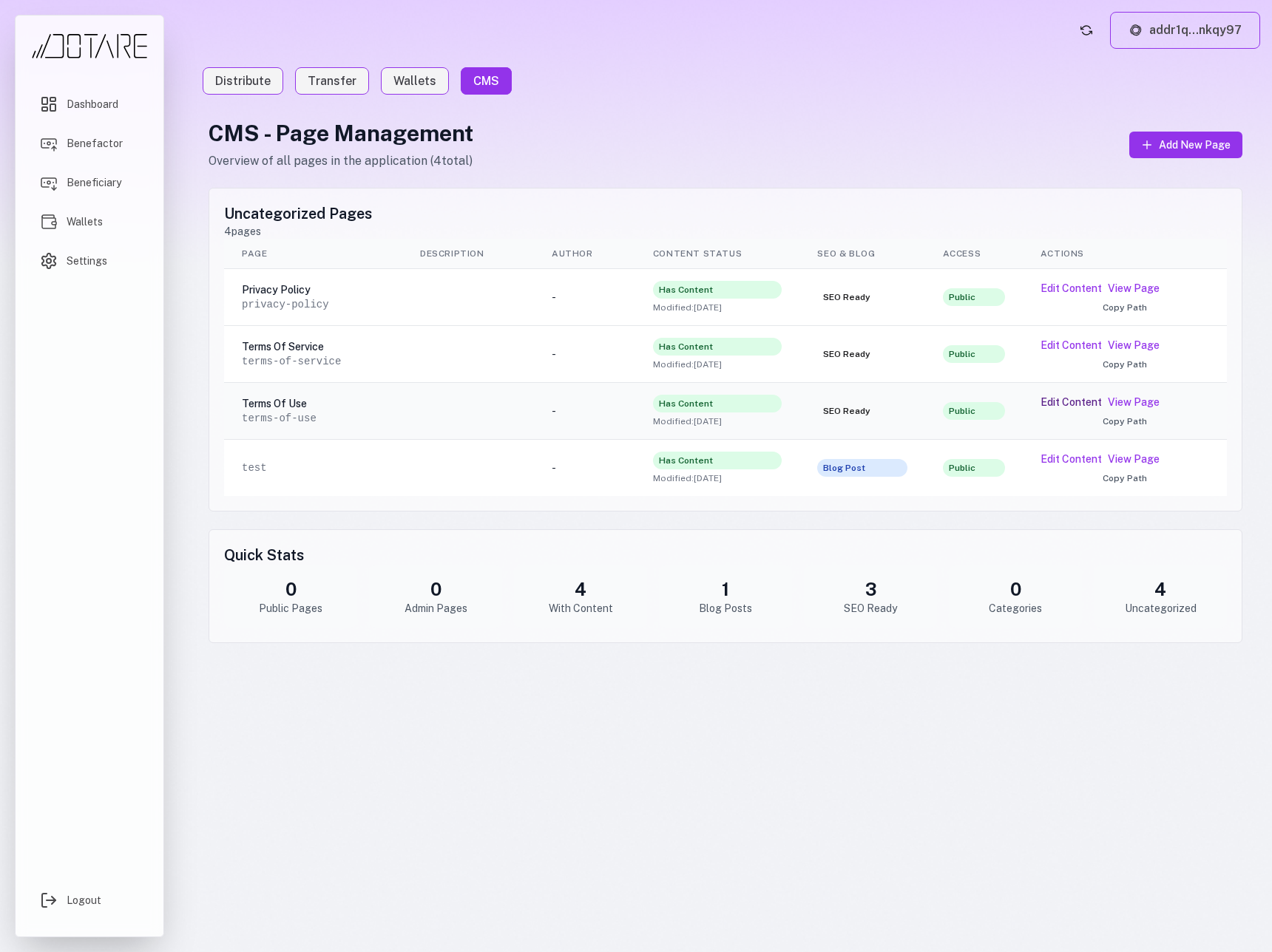
click at [1068, 405] on button "Edit Content" at bounding box center [1071, 402] width 62 height 15
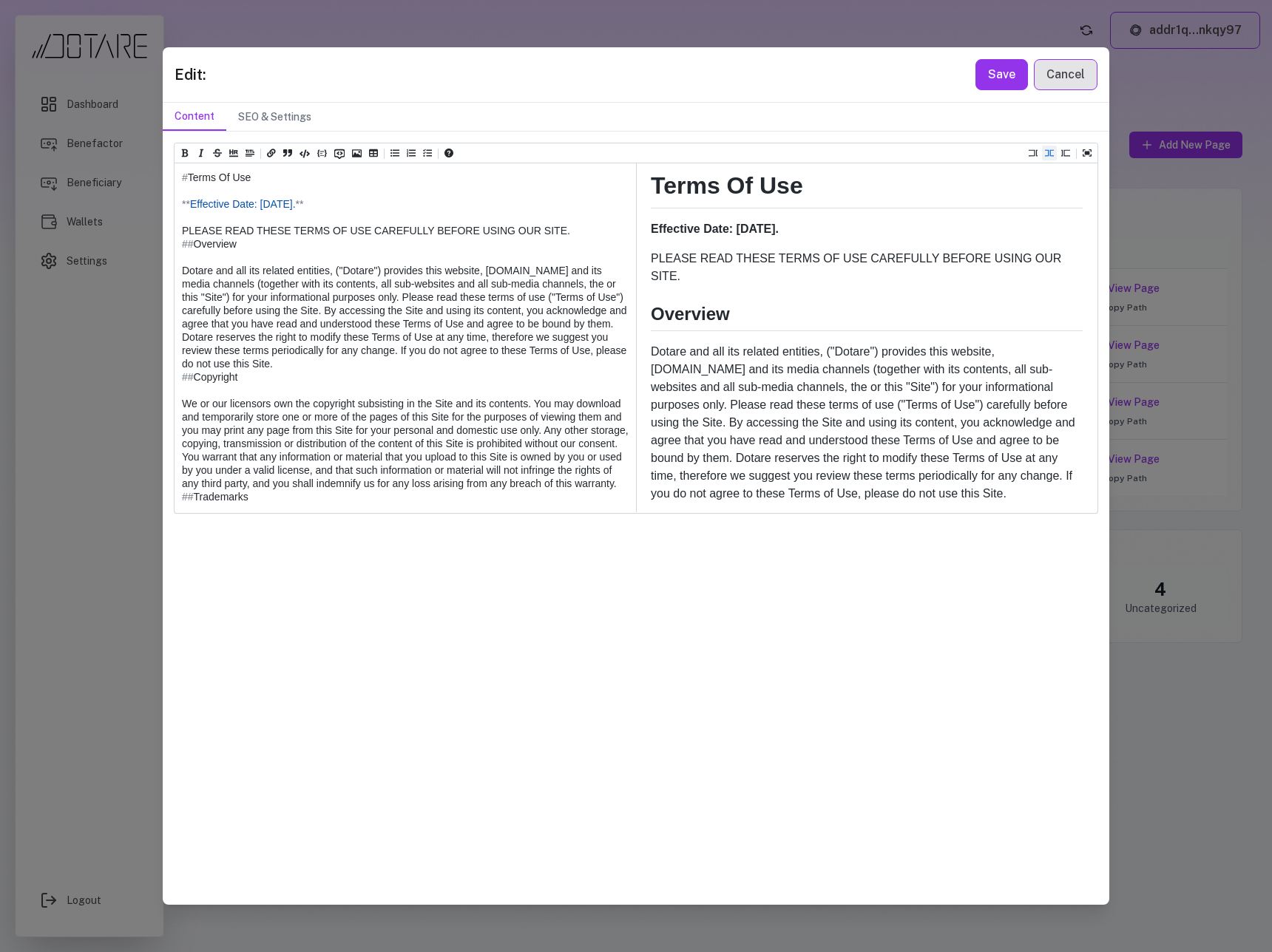
click at [1071, 77] on button "Cancel" at bounding box center [1065, 74] width 64 height 31
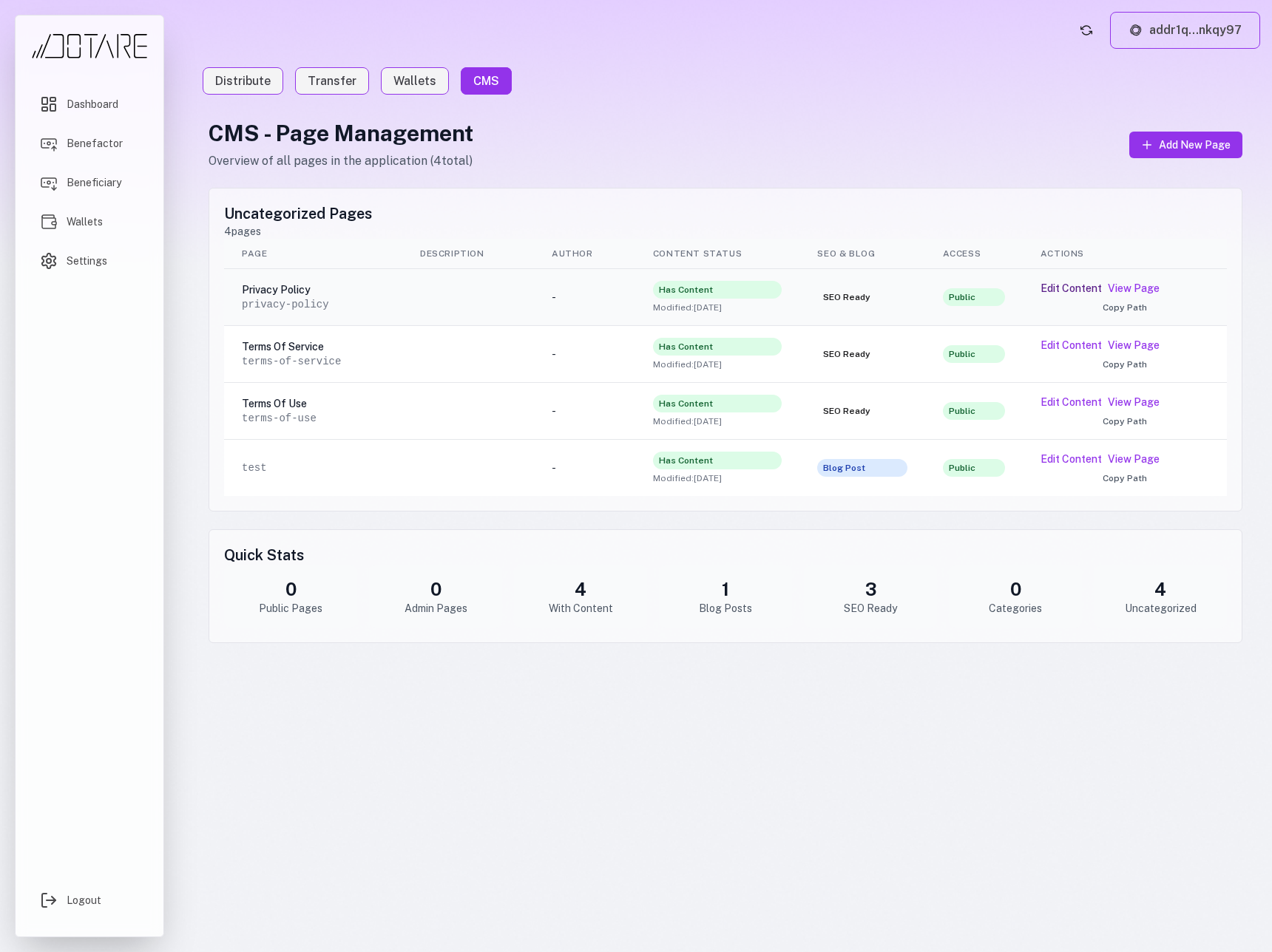
click at [1061, 285] on button "Edit Content" at bounding box center [1071, 289] width 62 height 15
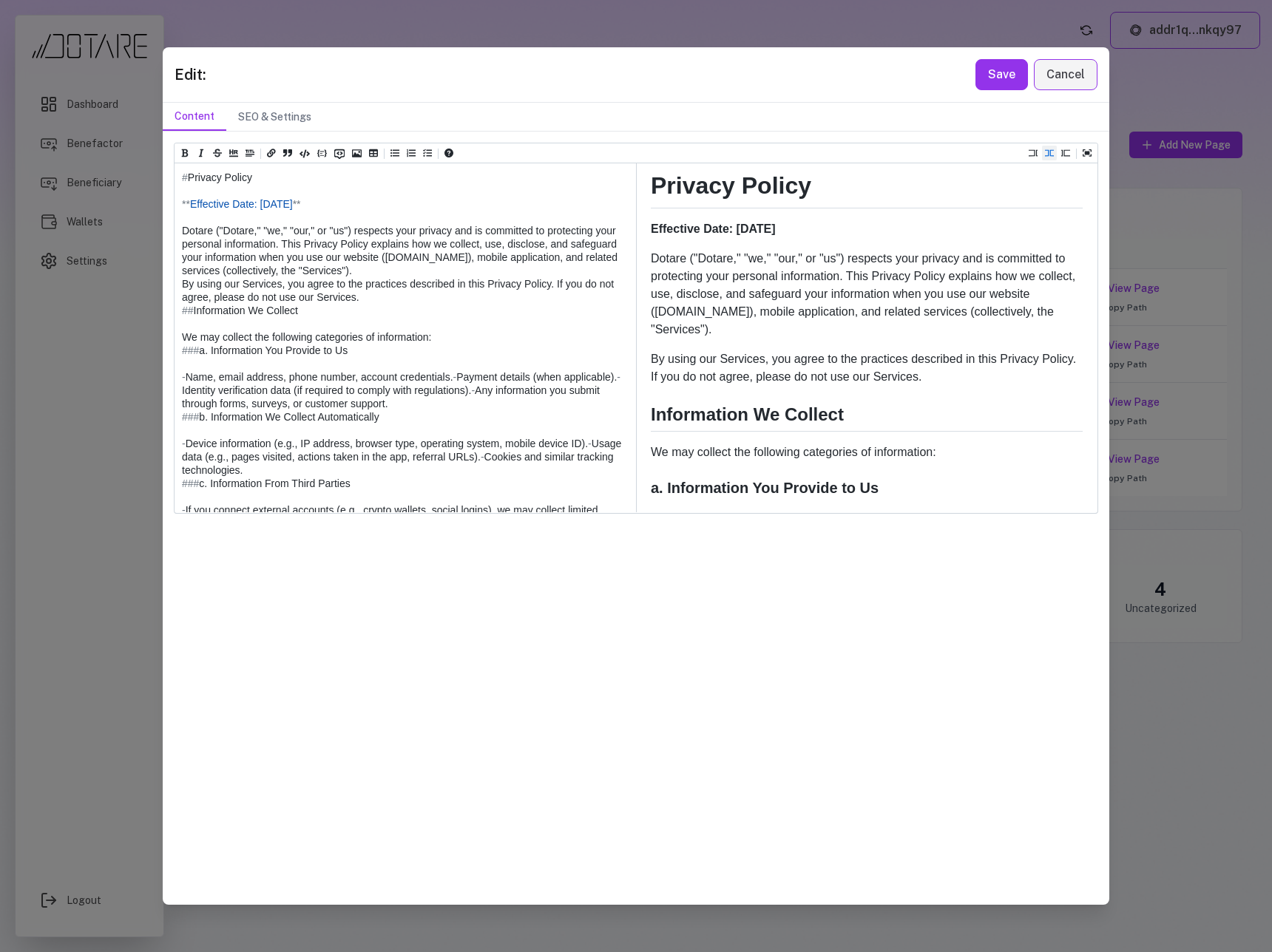
click at [412, 210] on textarea at bounding box center [404, 949] width 460 height 1572
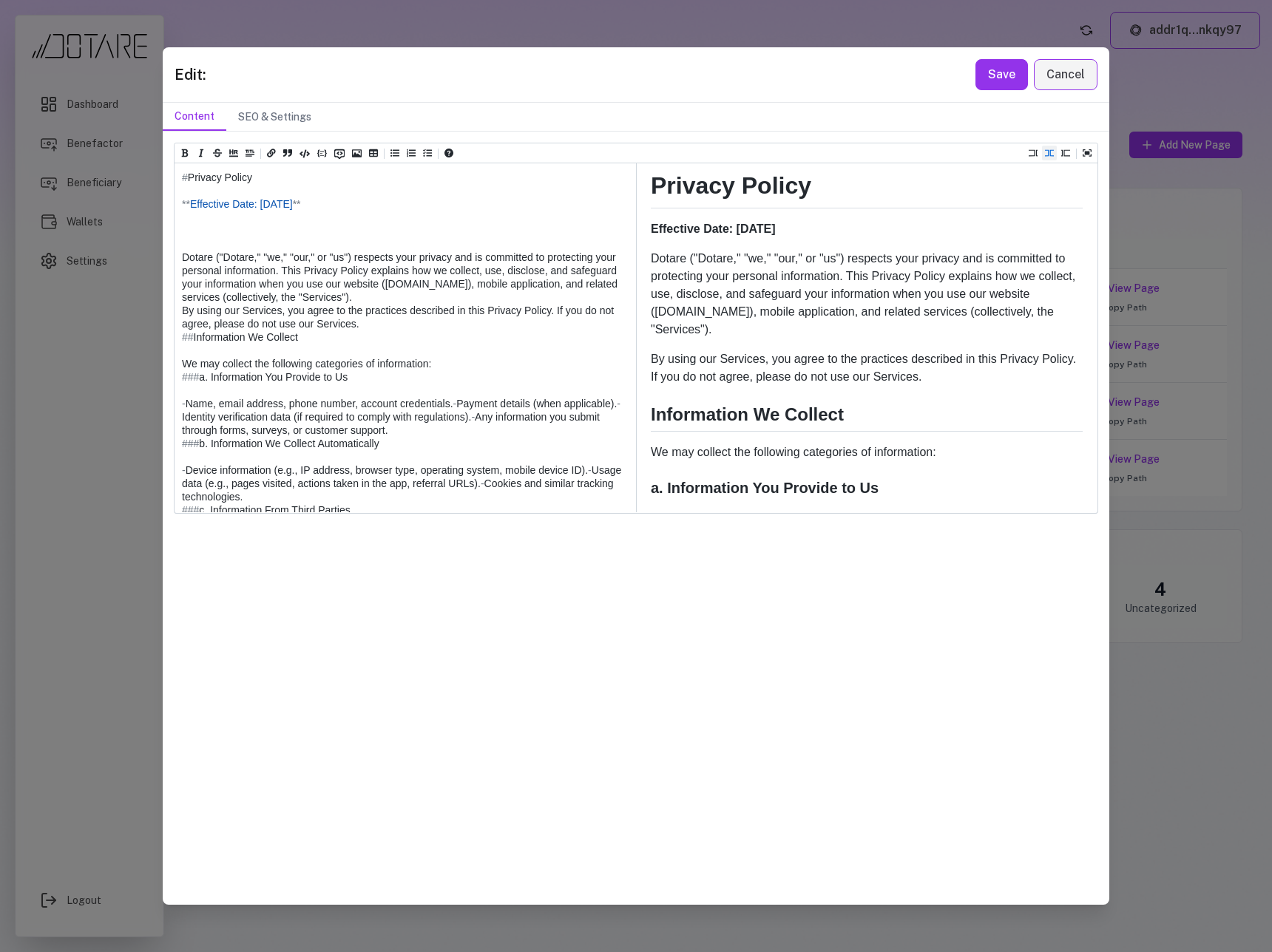
paste textarea "**********"
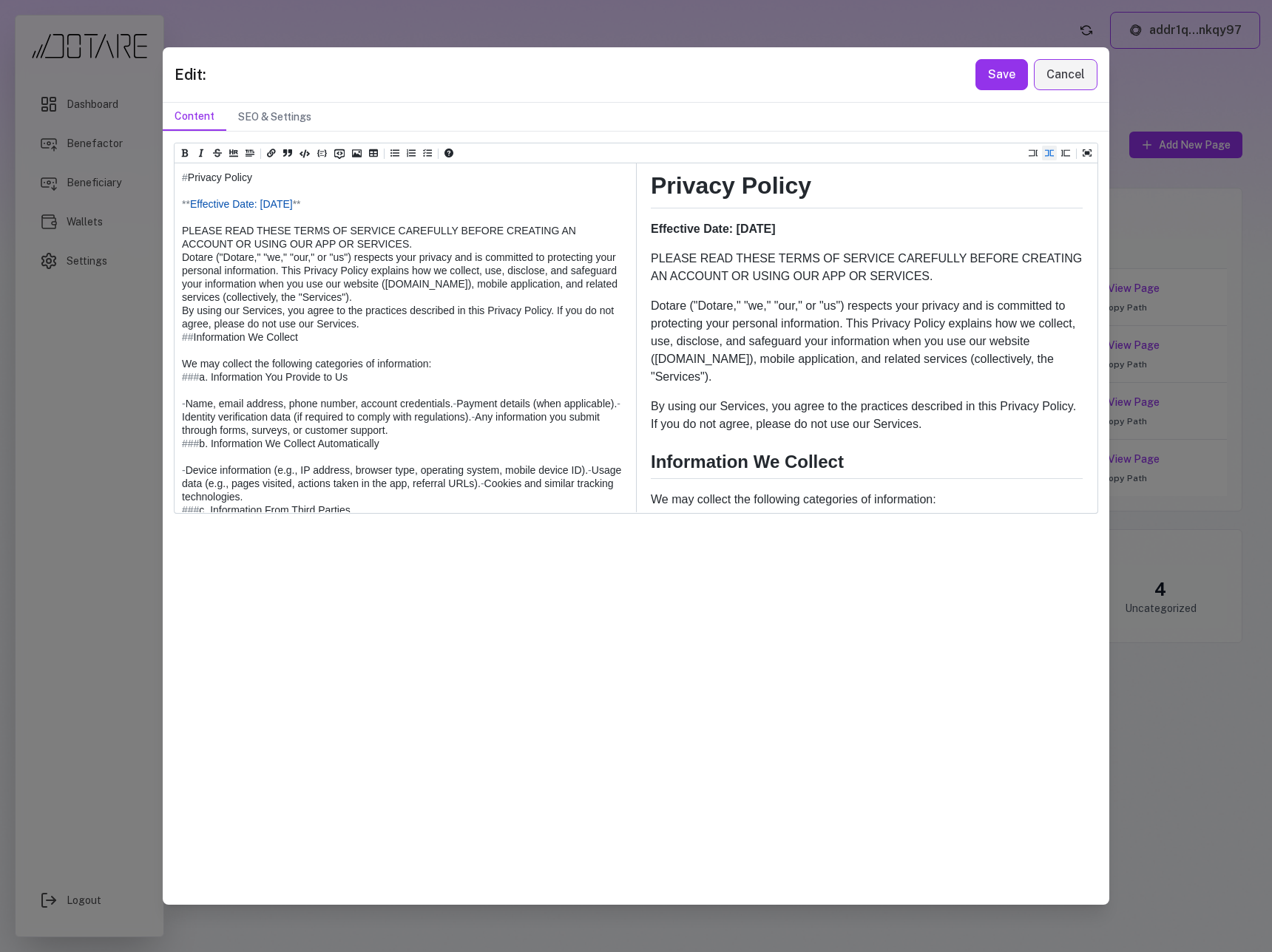
click at [284, 231] on textarea at bounding box center [404, 969] width 460 height 1612
drag, startPoint x: 255, startPoint y: 231, endPoint x: 387, endPoint y: 234, distance: 132.0
click at [387, 234] on textarea at bounding box center [404, 969] width 460 height 1612
click at [411, 244] on textarea at bounding box center [404, 969] width 460 height 1612
click at [298, 244] on textarea at bounding box center [404, 969] width 460 height 1612
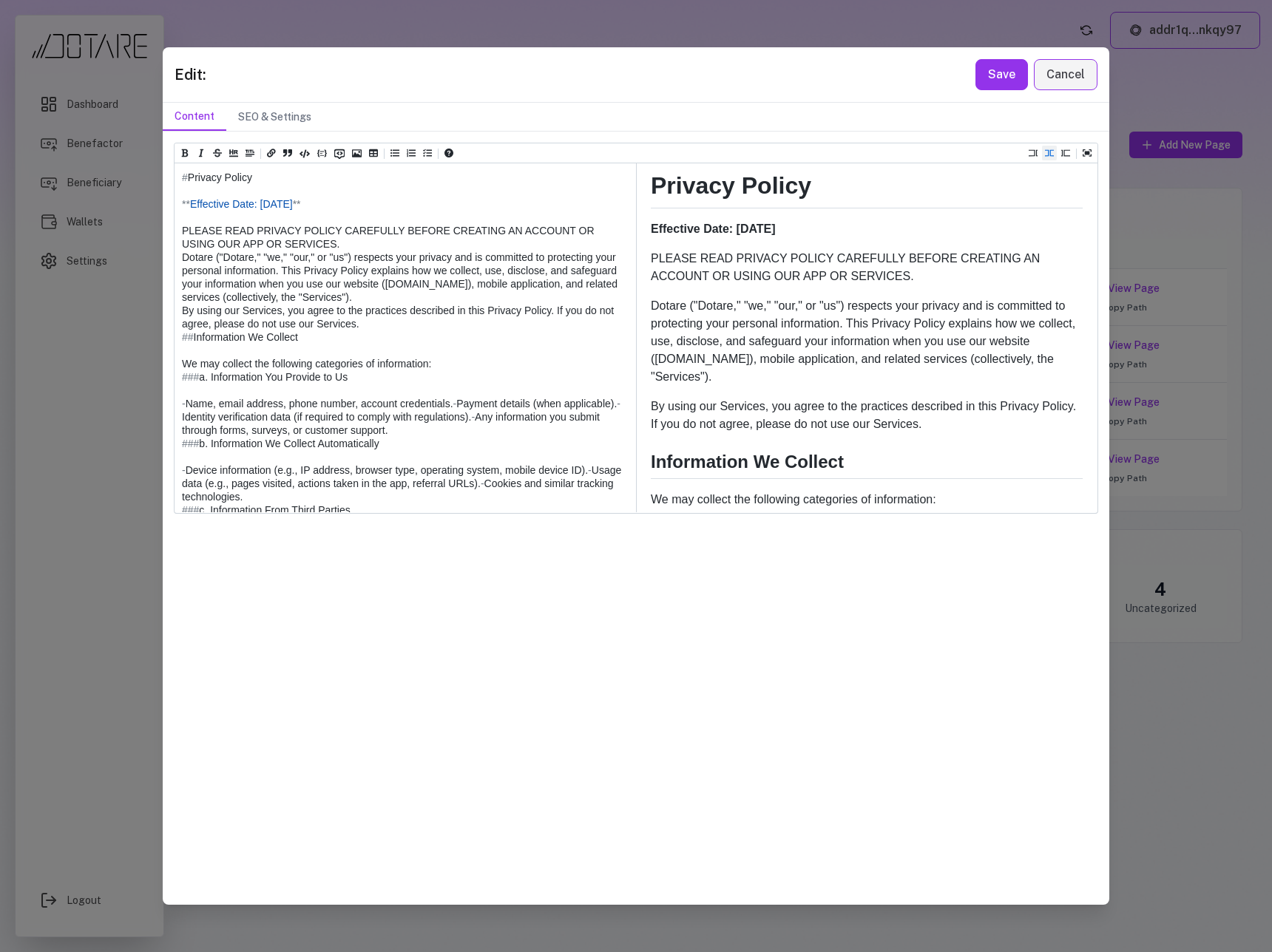
click at [249, 246] on textarea at bounding box center [404, 969] width 460 height 1612
click at [279, 242] on textarea at bounding box center [404, 969] width 460 height 1612
type textarea "**********"
click at [993, 82] on button "Save" at bounding box center [1002, 74] width 53 height 31
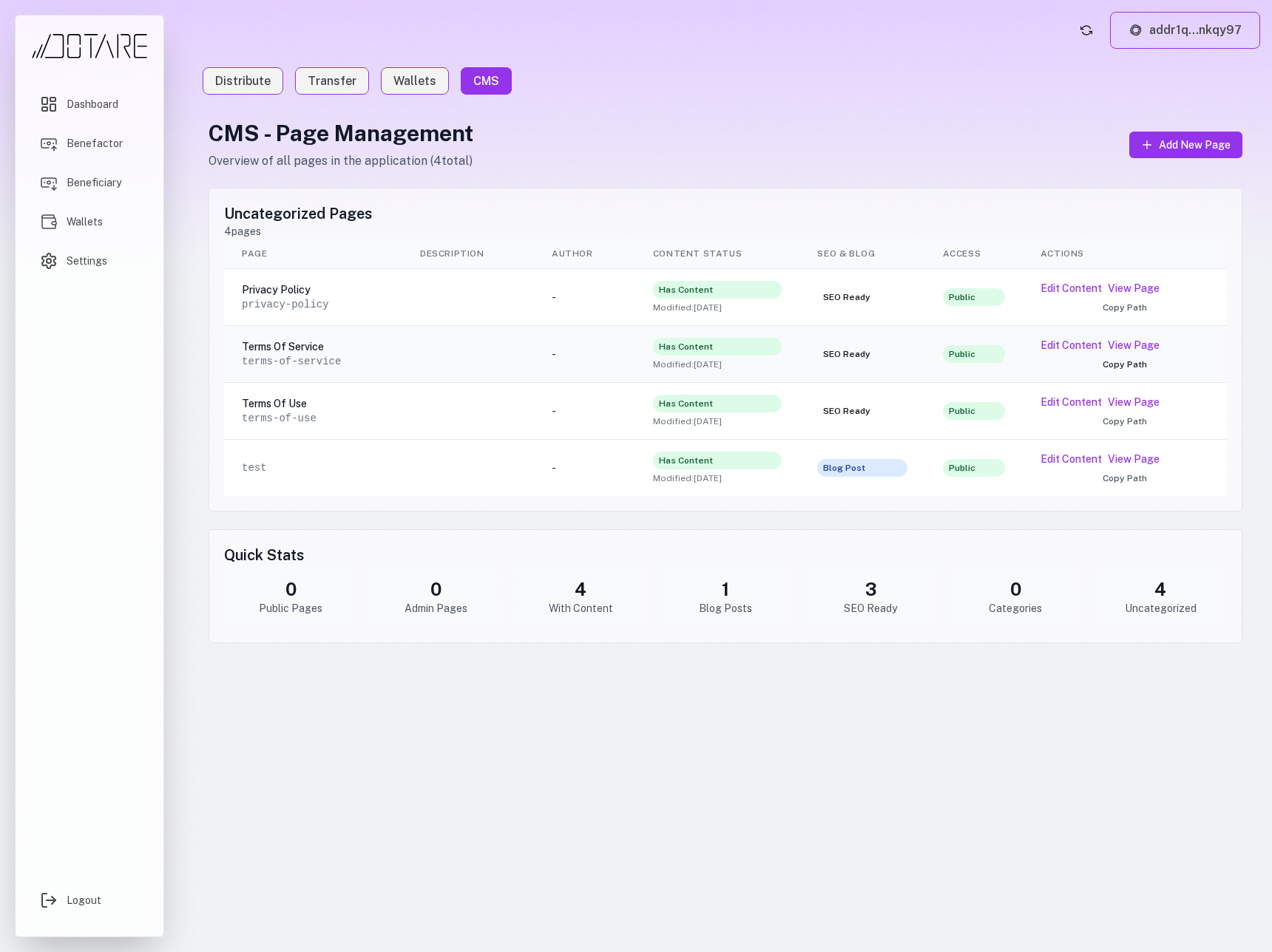
click at [1126, 364] on button "Copy Path" at bounding box center [1125, 364] width 168 height 12
click at [1125, 423] on button "Copy Path" at bounding box center [1125, 422] width 168 height 12
click at [1113, 403] on link "View Page" at bounding box center [1133, 402] width 52 height 15
click at [1142, 346] on link "View Page" at bounding box center [1133, 346] width 52 height 15
click at [1136, 287] on link "View Page" at bounding box center [1133, 289] width 52 height 15
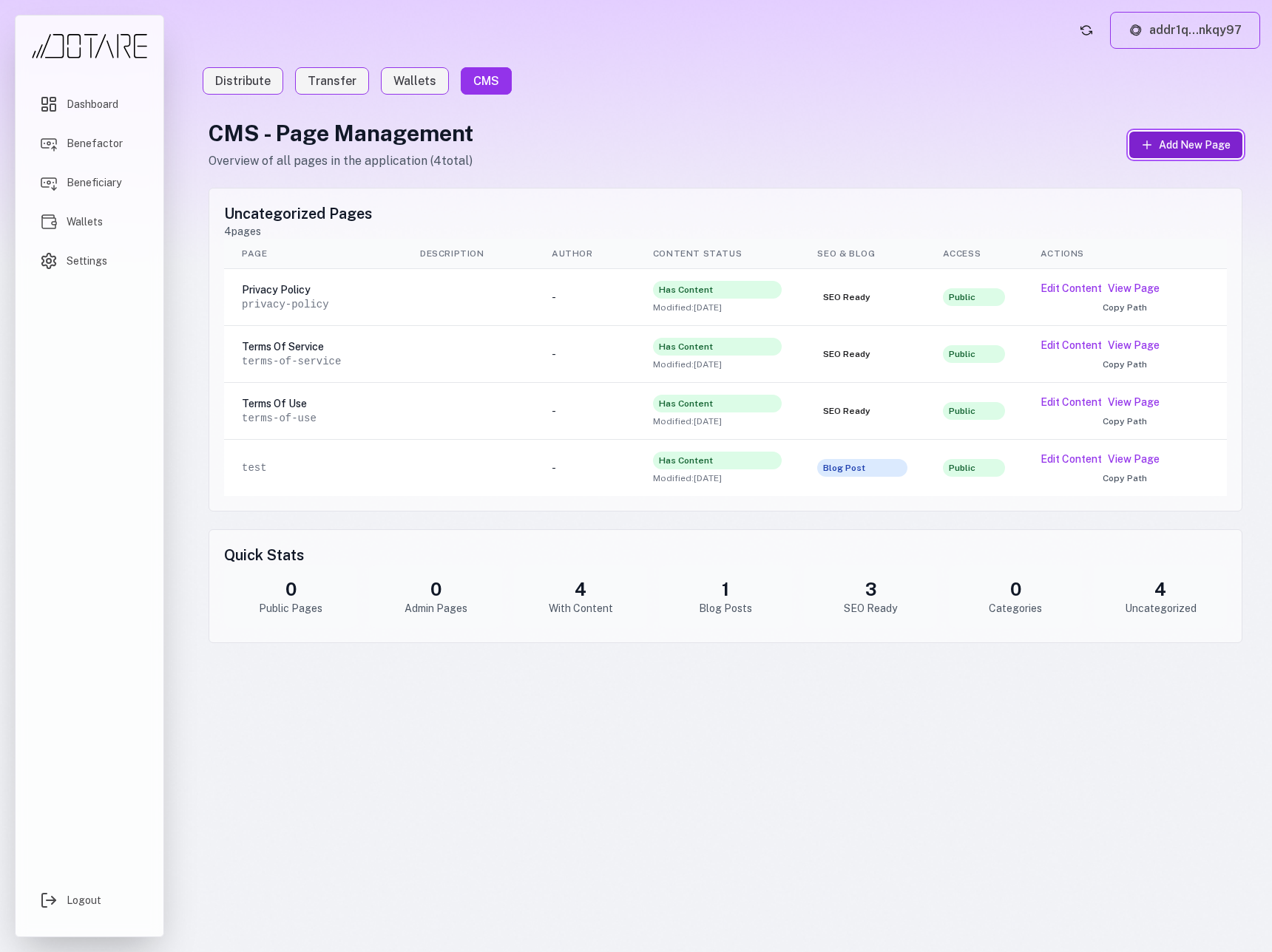
click at [1196, 147] on span "Add New Page" at bounding box center [1194, 145] width 71 height 15
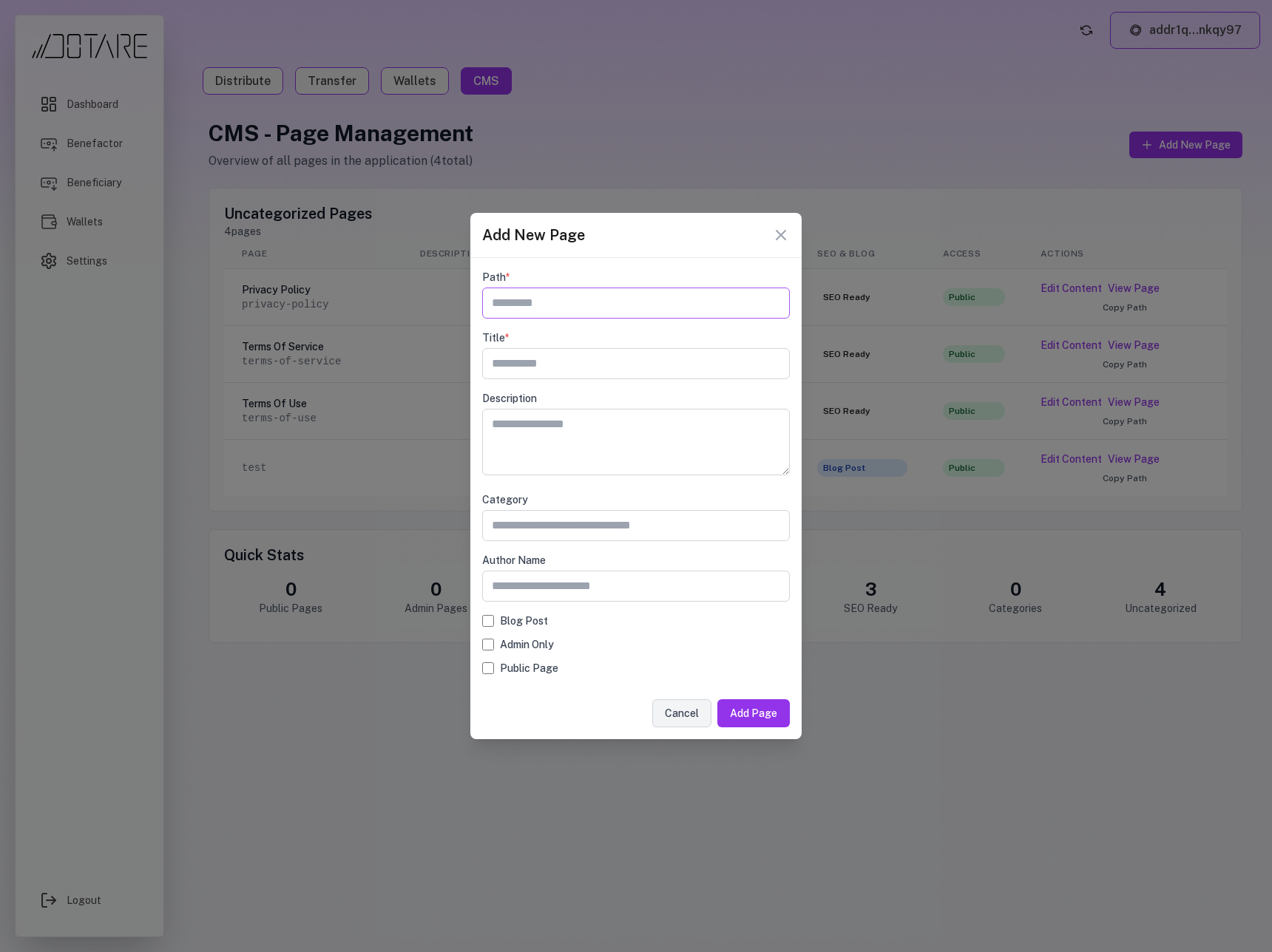
click at [587, 299] on input "text" at bounding box center [636, 303] width 307 height 31
type input "**********"
click at [755, 712] on button "Add Page" at bounding box center [754, 713] width 72 height 28
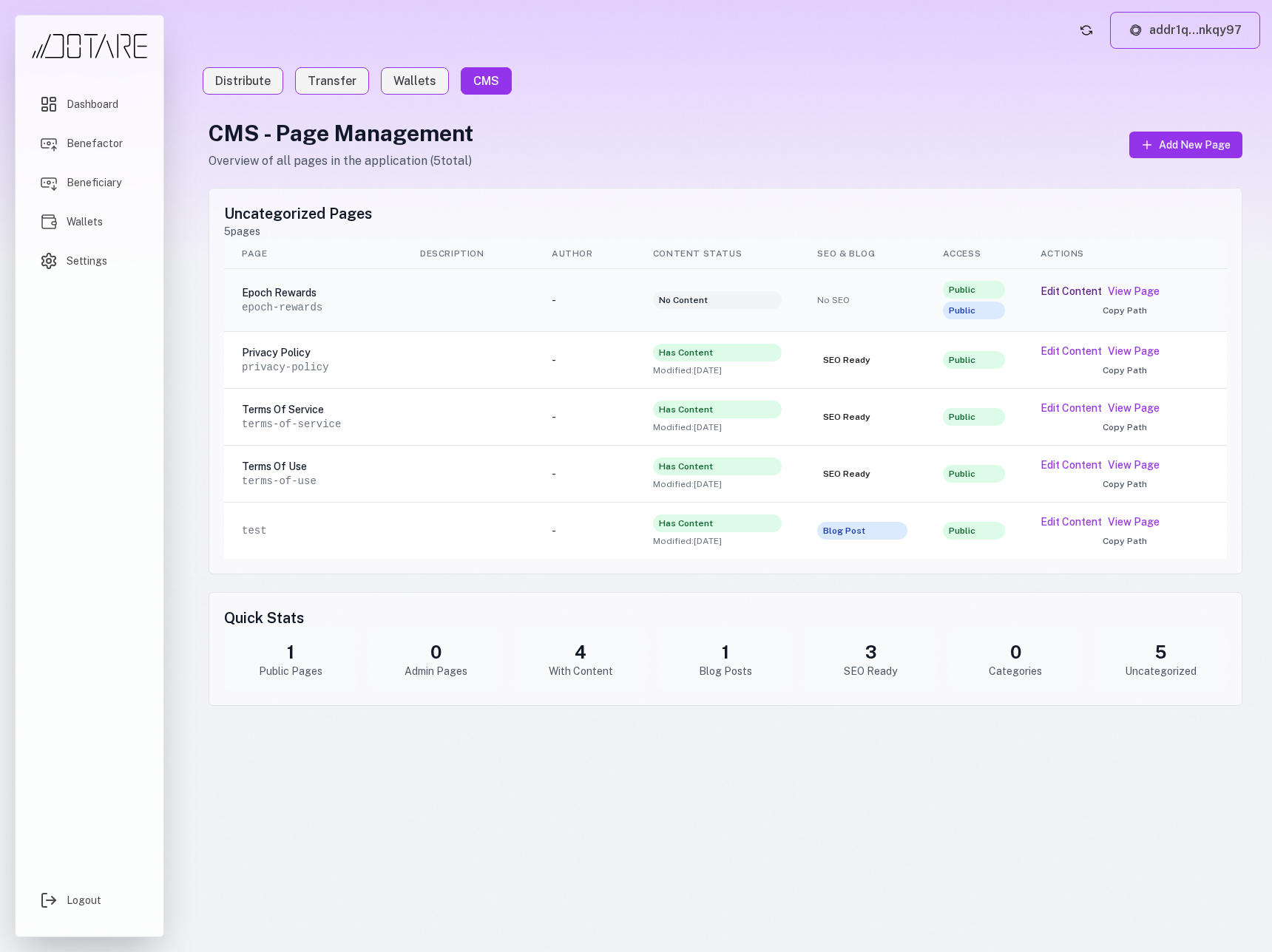
click at [1058, 294] on button "Edit Content" at bounding box center [1071, 292] width 62 height 15
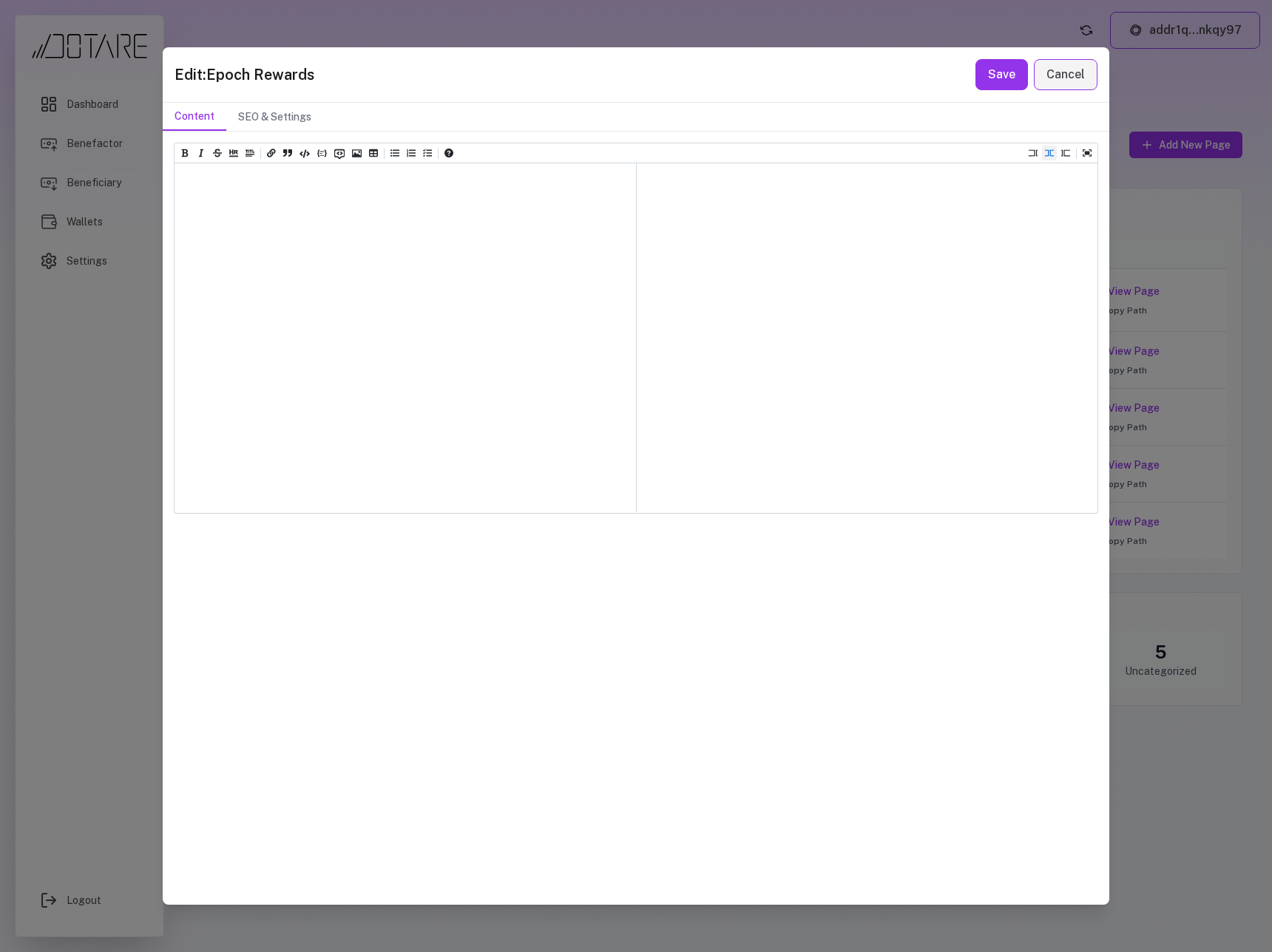
drag, startPoint x: 255, startPoint y: 196, endPoint x: 231, endPoint y: 196, distance: 24.0
click at [238, 196] on textarea at bounding box center [405, 200] width 461 height 74
paste textarea "**********"
click at [183, 206] on textarea "**********" at bounding box center [405, 200] width 461 height 74
click at [373, 213] on textarea "**********" at bounding box center [405, 200] width 461 height 74
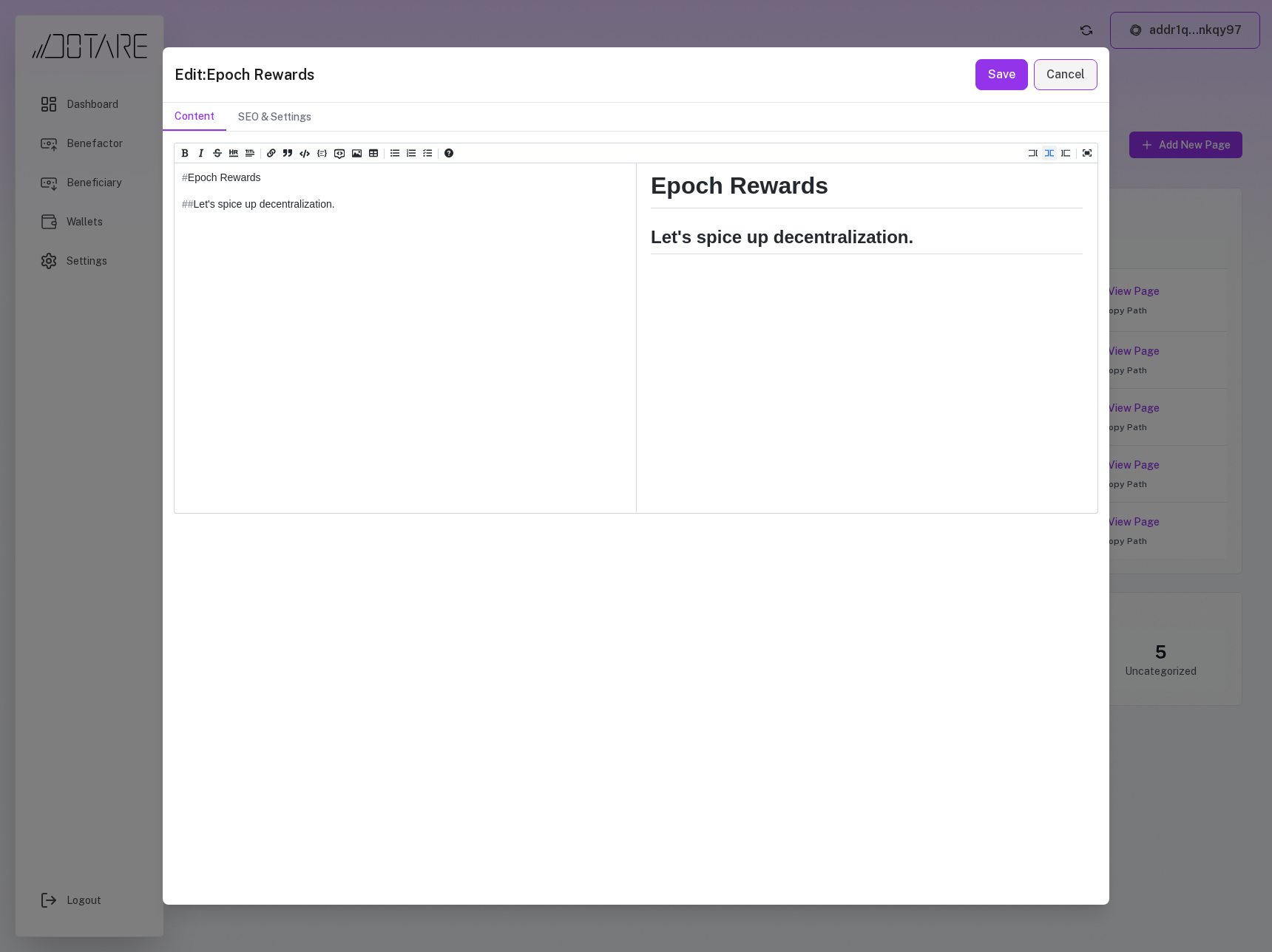
paste textarea "**********"
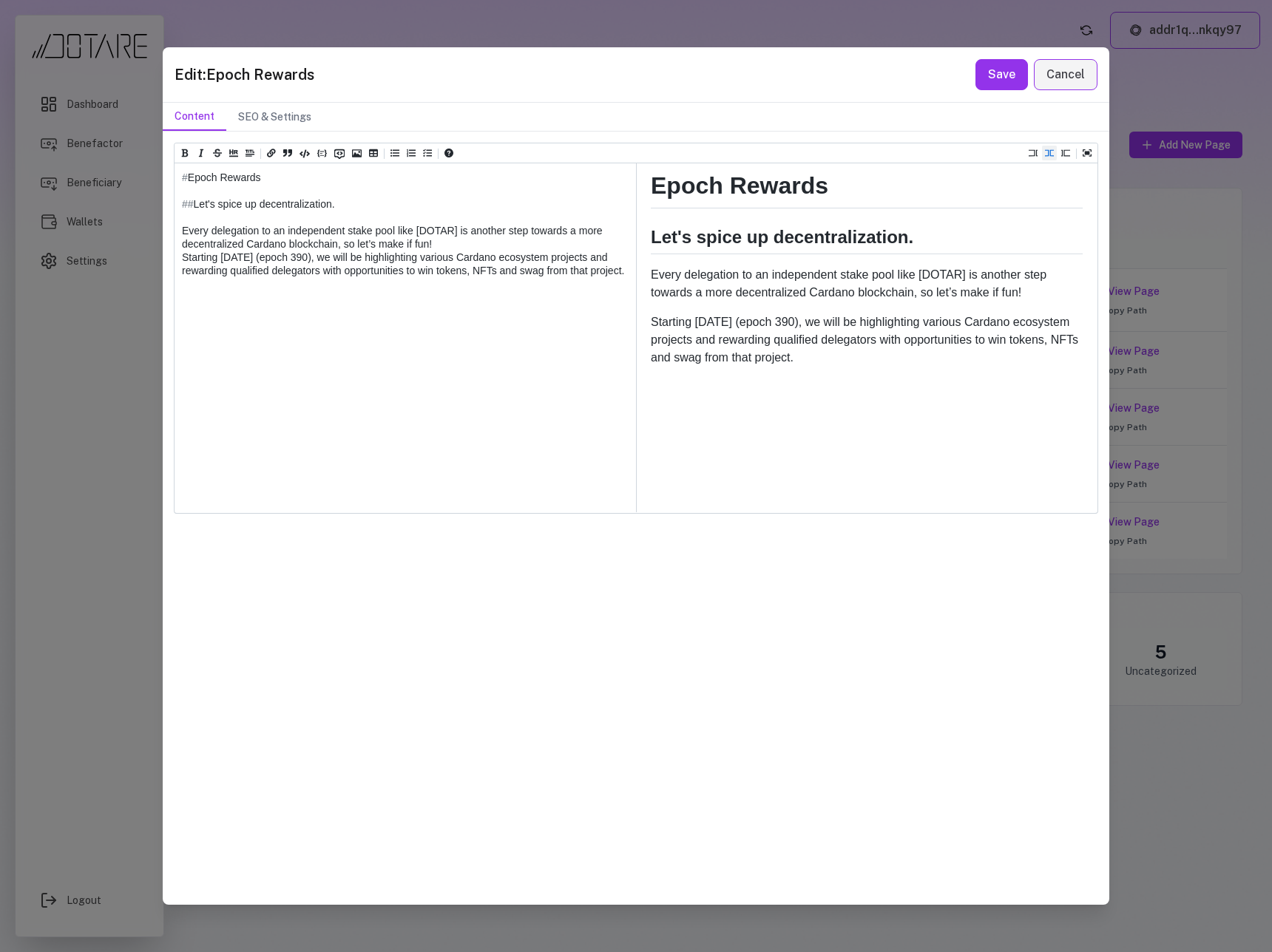
drag, startPoint x: 358, startPoint y: 200, endPoint x: 180, endPoint y: 207, distance: 178.1
click at [180, 207] on textarea "**********" at bounding box center [405, 250] width 461 height 174
click at [288, 310] on textarea "**********" at bounding box center [405, 250] width 461 height 174
paste textarea "**********"
drag, startPoint x: 196, startPoint y: 328, endPoint x: 367, endPoint y: 331, distance: 171.0
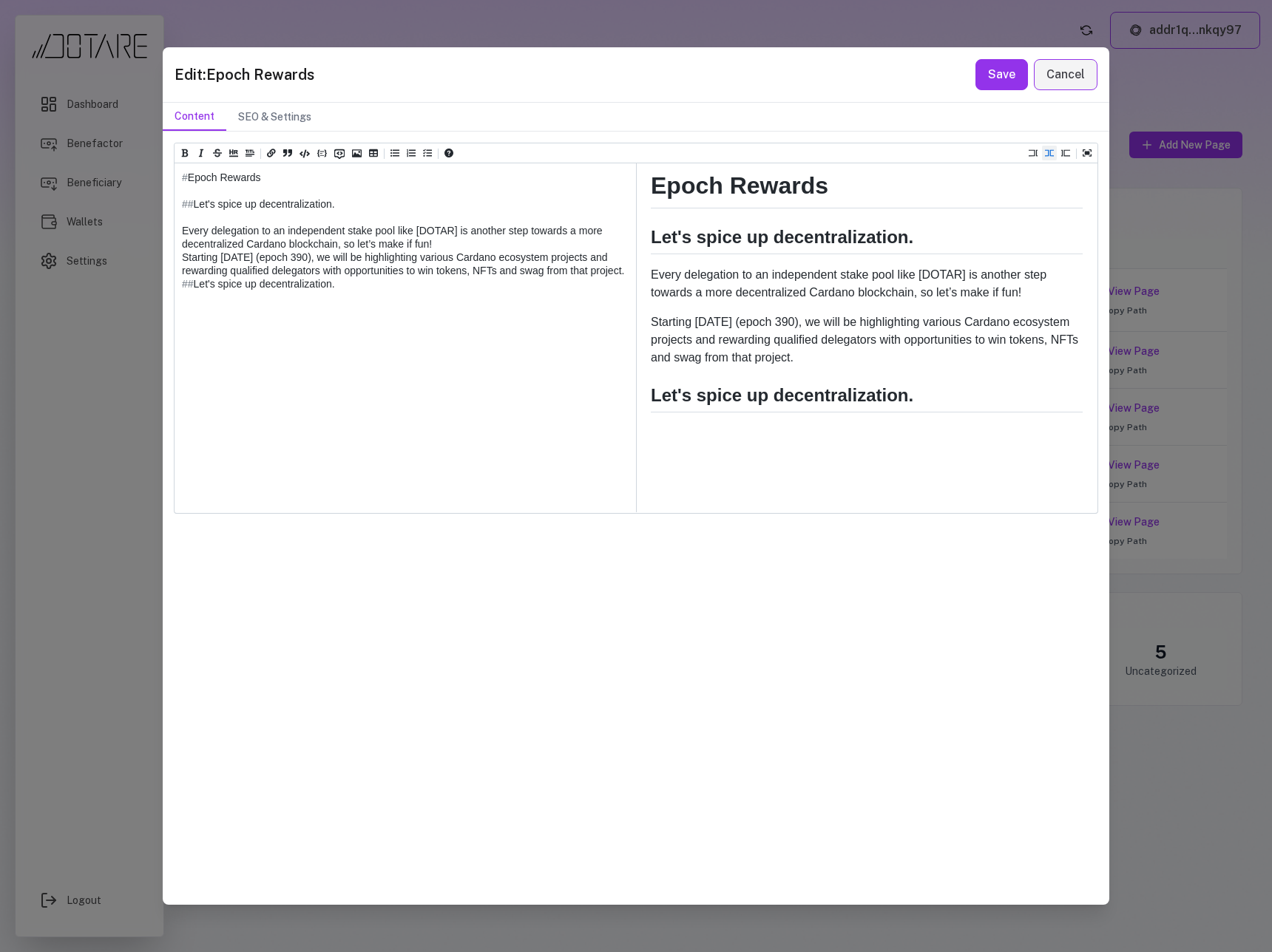
click at [367, 331] on textarea "**********" at bounding box center [405, 257] width 461 height 188
paste textarea "**********"
click at [180, 338] on textarea "**********" at bounding box center [405, 257] width 461 height 188
click at [452, 154] on icon "Open help" at bounding box center [449, 153] width 9 height 9
click at [183, 355] on textarea "**********" at bounding box center [405, 264] width 461 height 201
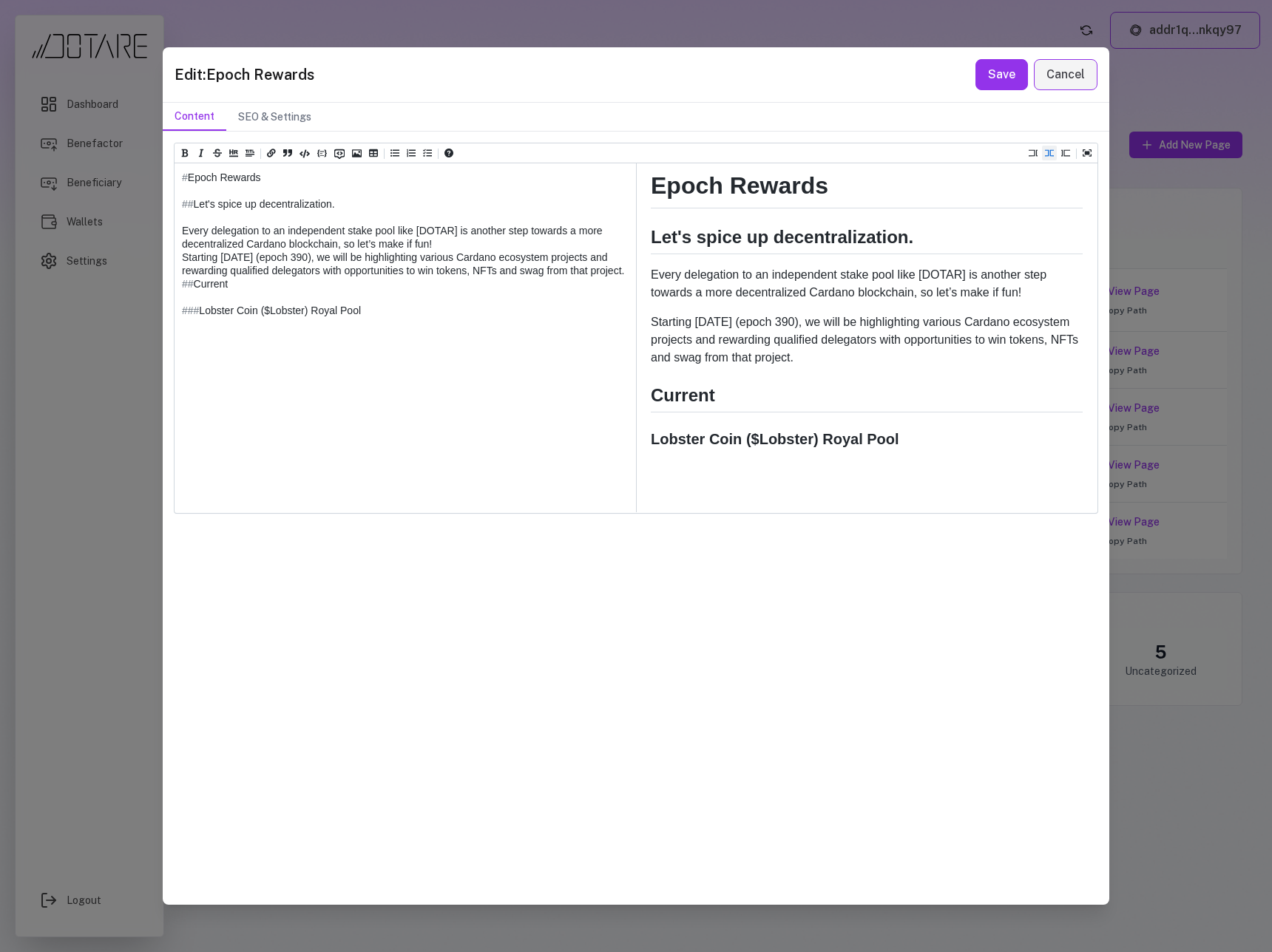
click at [403, 358] on textarea "**********" at bounding box center [405, 264] width 461 height 201
paste textarea "**********"
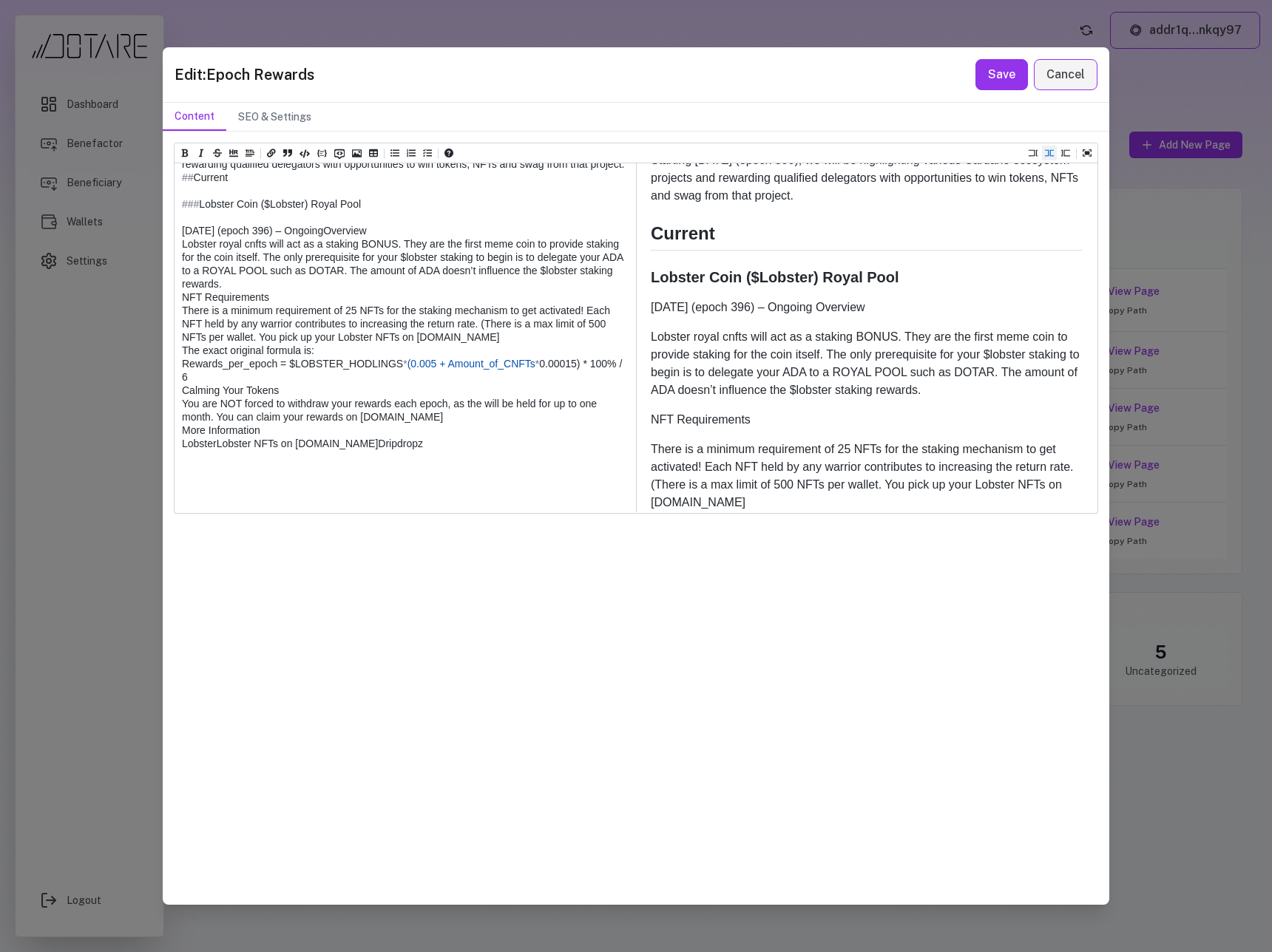
scroll to position [68, 0]
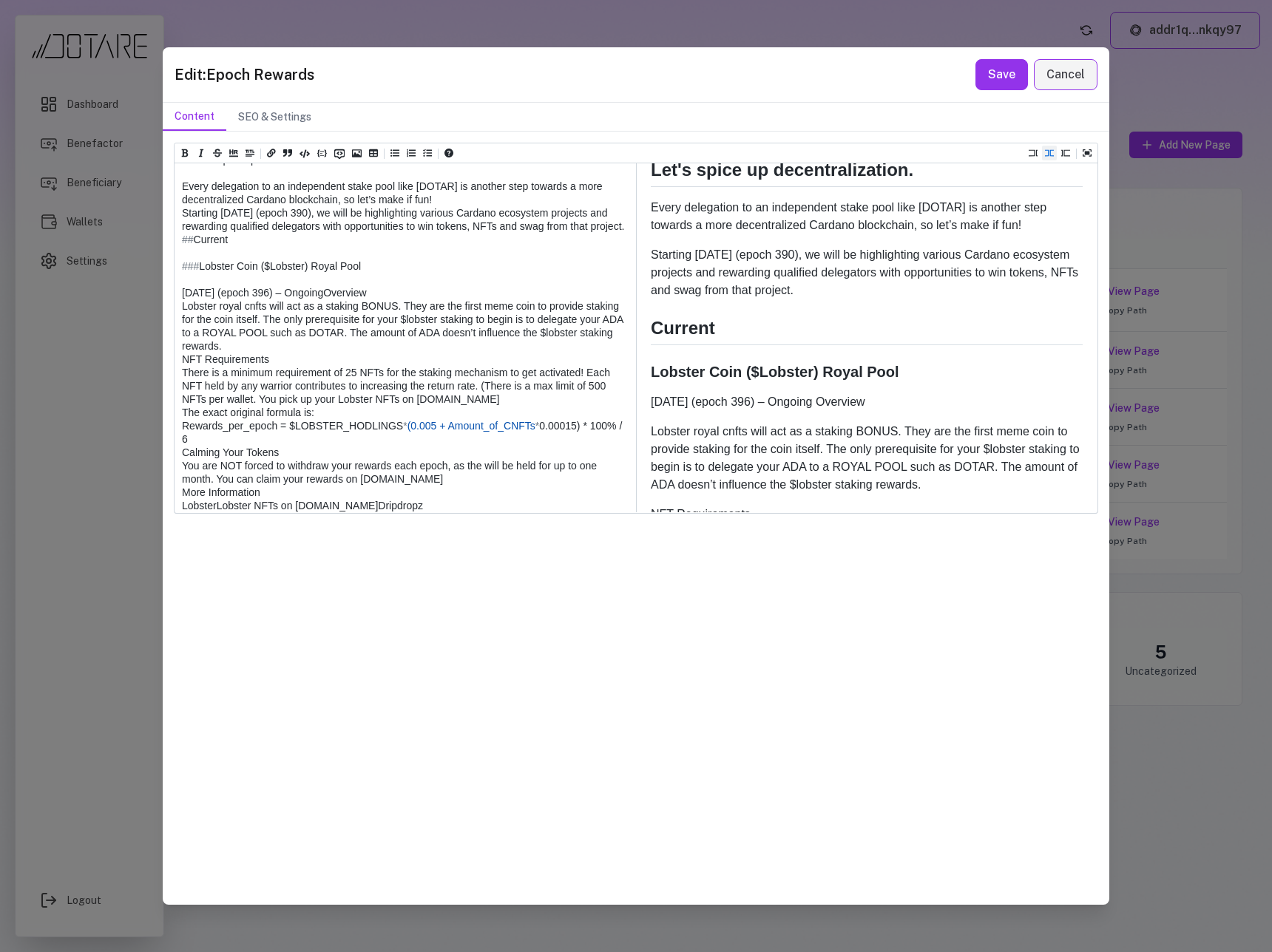
click at [262, 346] on textarea at bounding box center [404, 419] width 460 height 600
drag, startPoint x: 406, startPoint y: 337, endPoint x: 181, endPoint y: 334, distance: 225.0
click at [181, 334] on textarea at bounding box center [404, 419] width 460 height 600
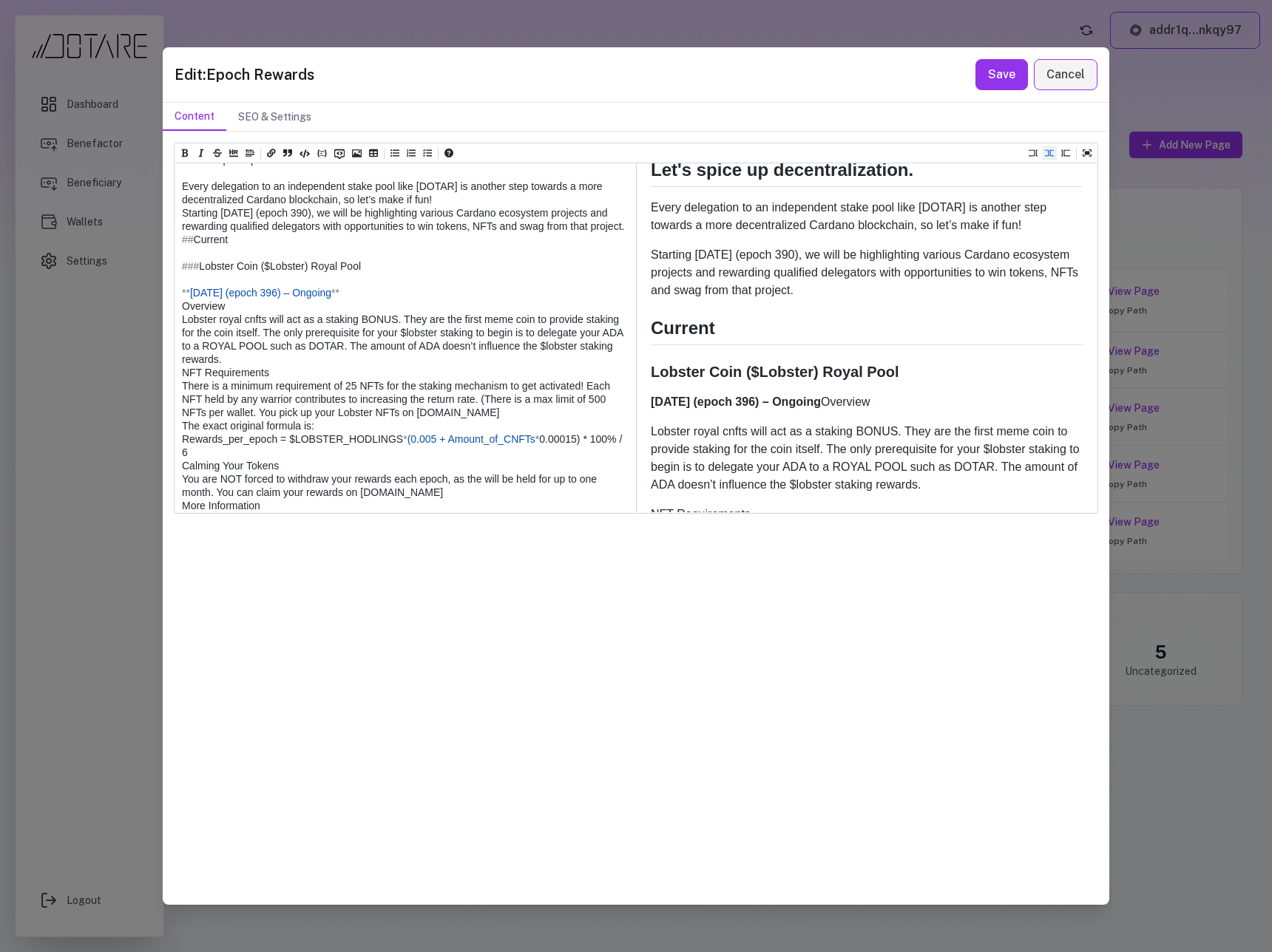
click at [184, 348] on textarea at bounding box center [404, 419] width 460 height 600
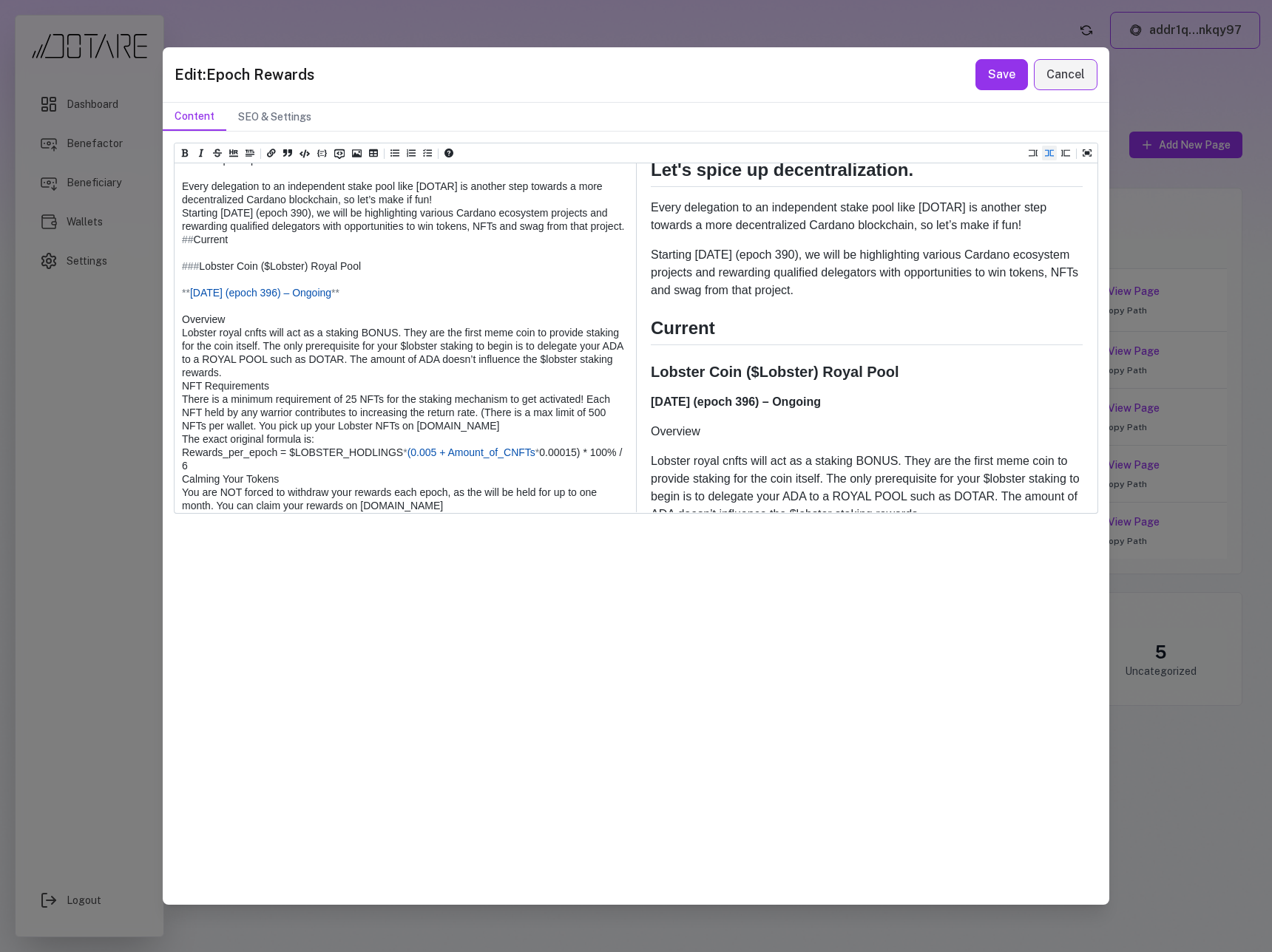
click at [180, 361] on textarea at bounding box center [404, 425] width 460 height 614
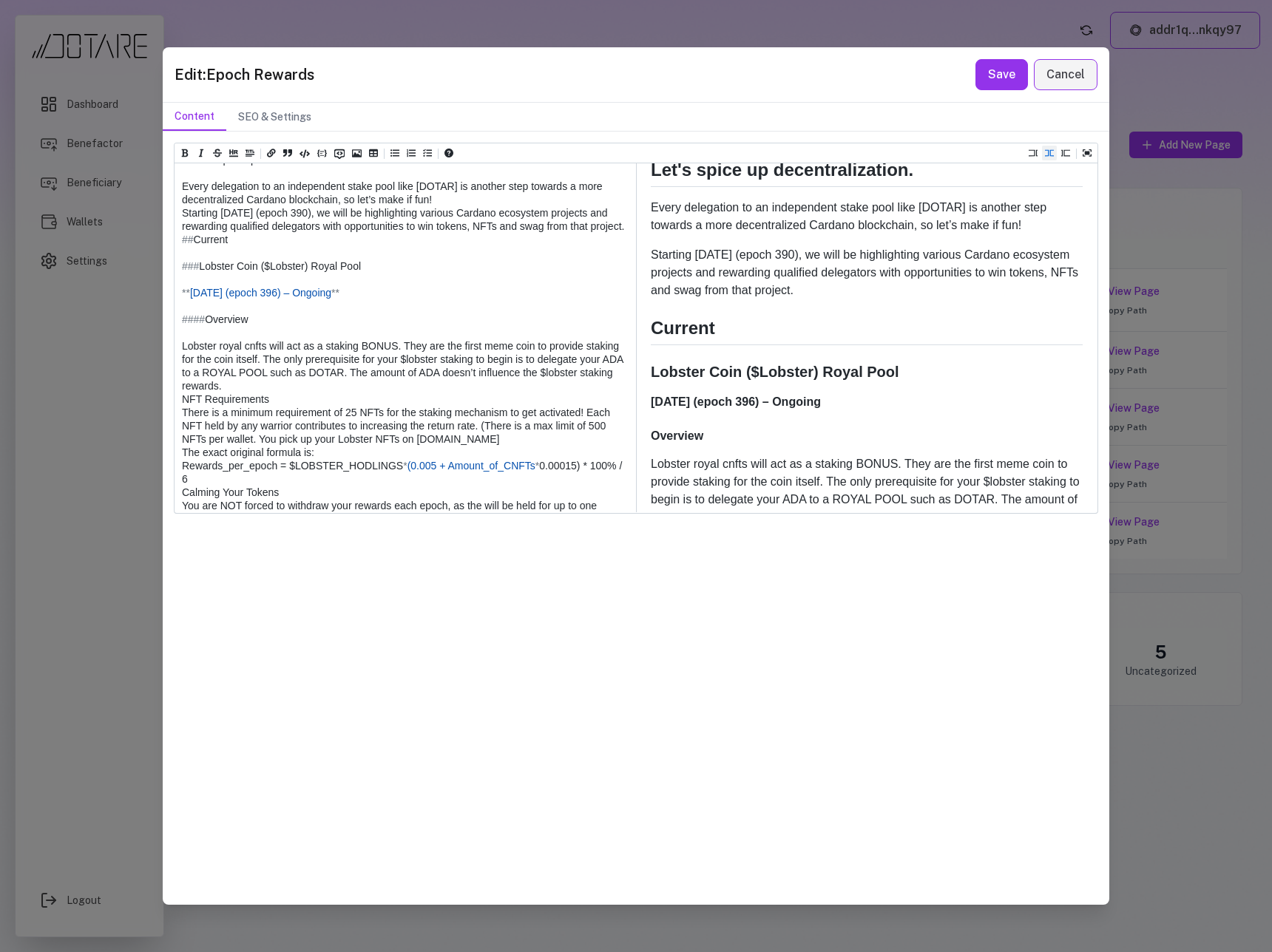
drag, startPoint x: 210, startPoint y: 361, endPoint x: 159, endPoint y: 359, distance: 51.0
click at [159, 359] on div "Edit: Epoch Rewards Save Cancel Content SEO & Settings Heading 1 Heading 2 Head…" at bounding box center [636, 476] width 1272 height 952
click at [183, 455] on textarea at bounding box center [404, 425] width 460 height 614
paste textarea "*****"
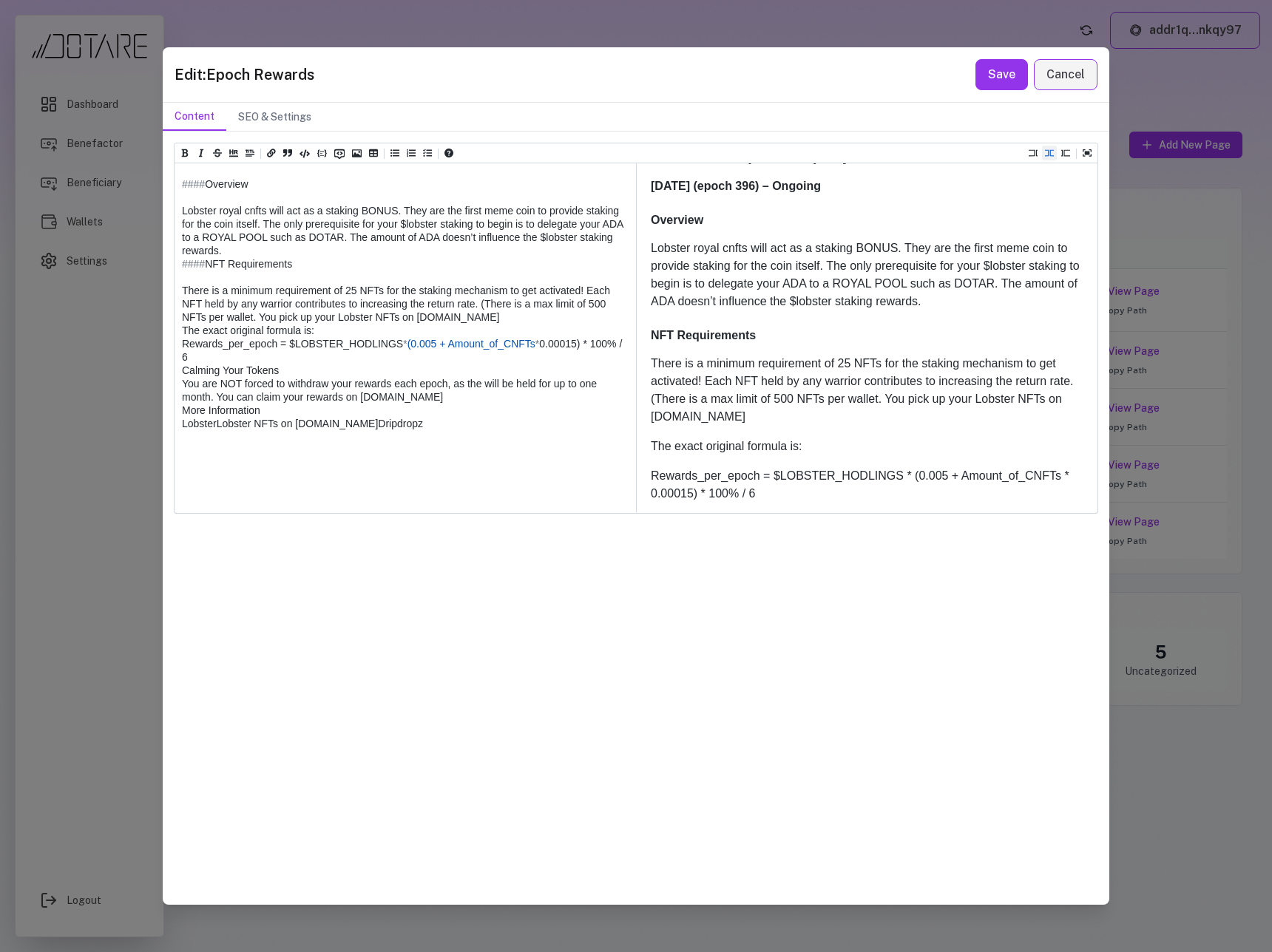
scroll to position [280, 0]
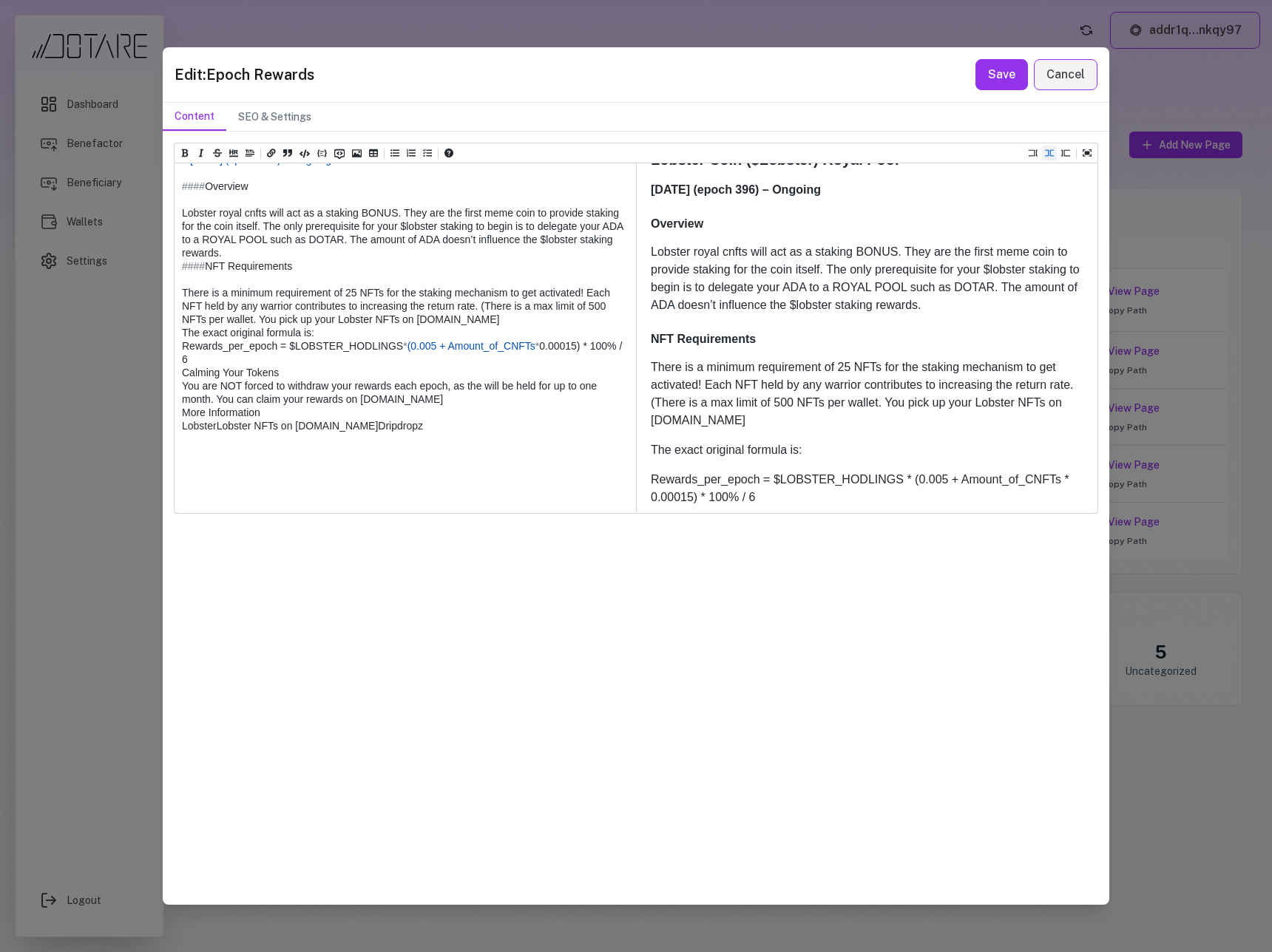
click at [185, 467] on textarea at bounding box center [404, 292] width 460 height 614
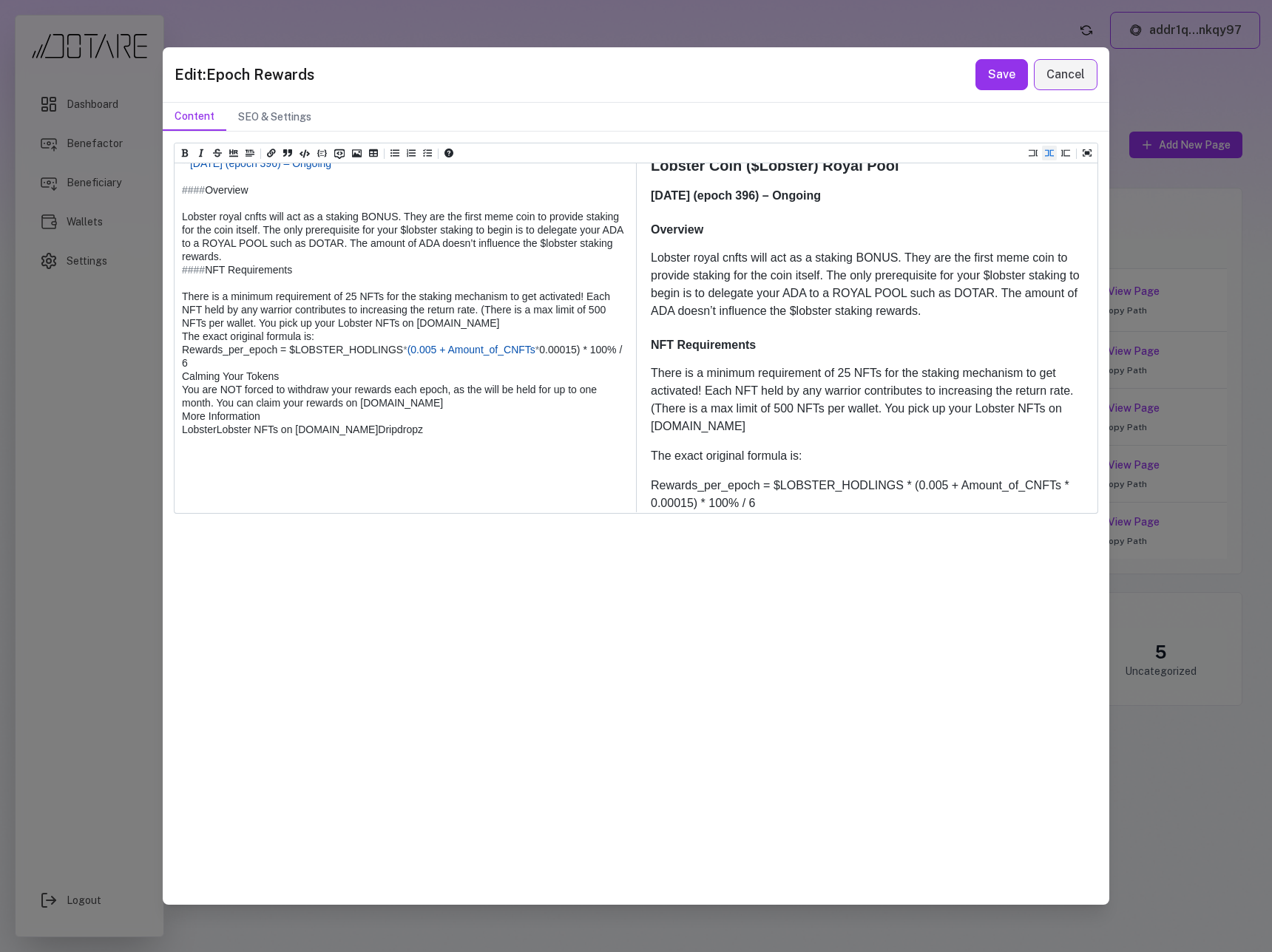
paste textarea "*****"
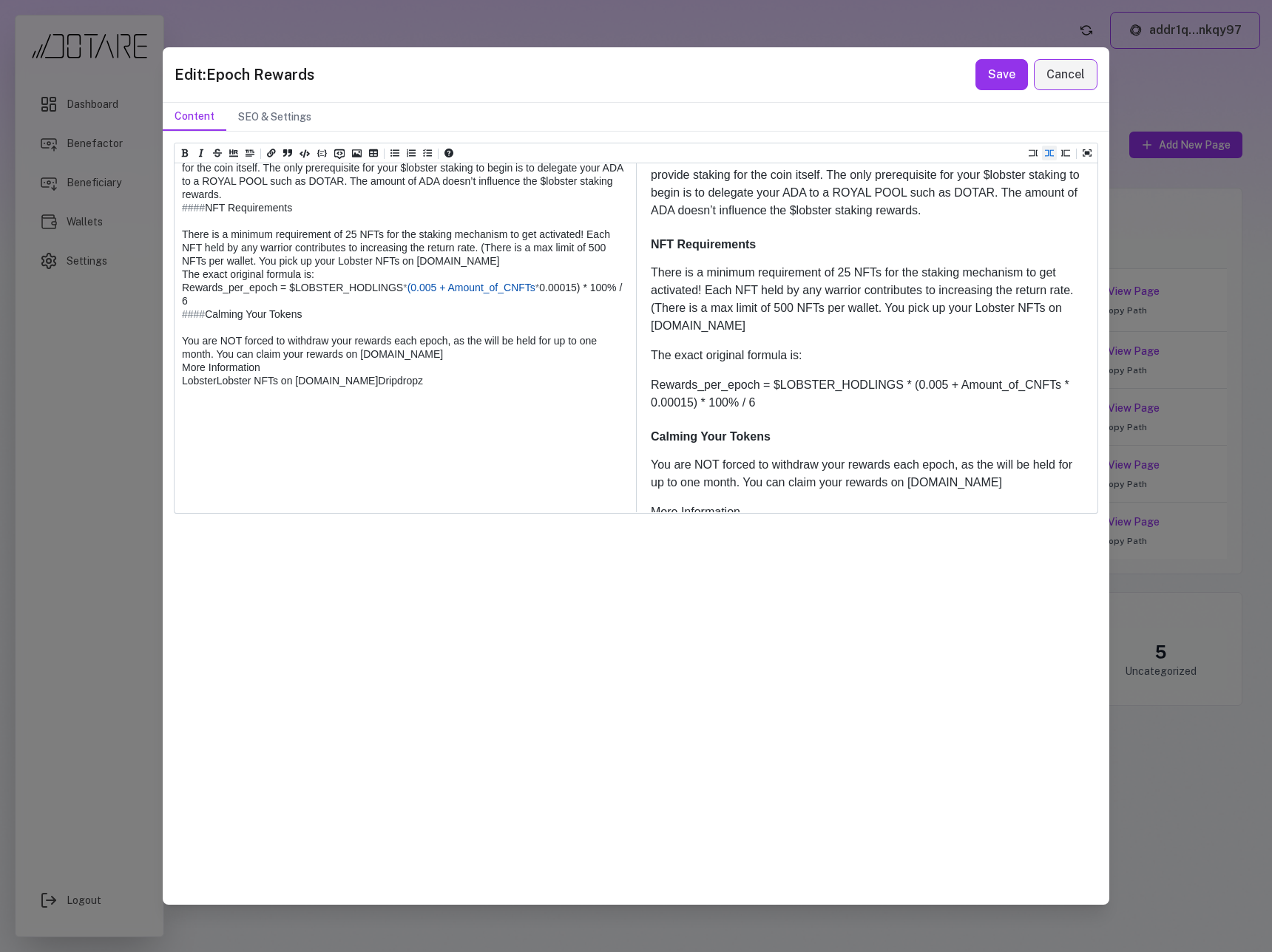
scroll to position [420, 0]
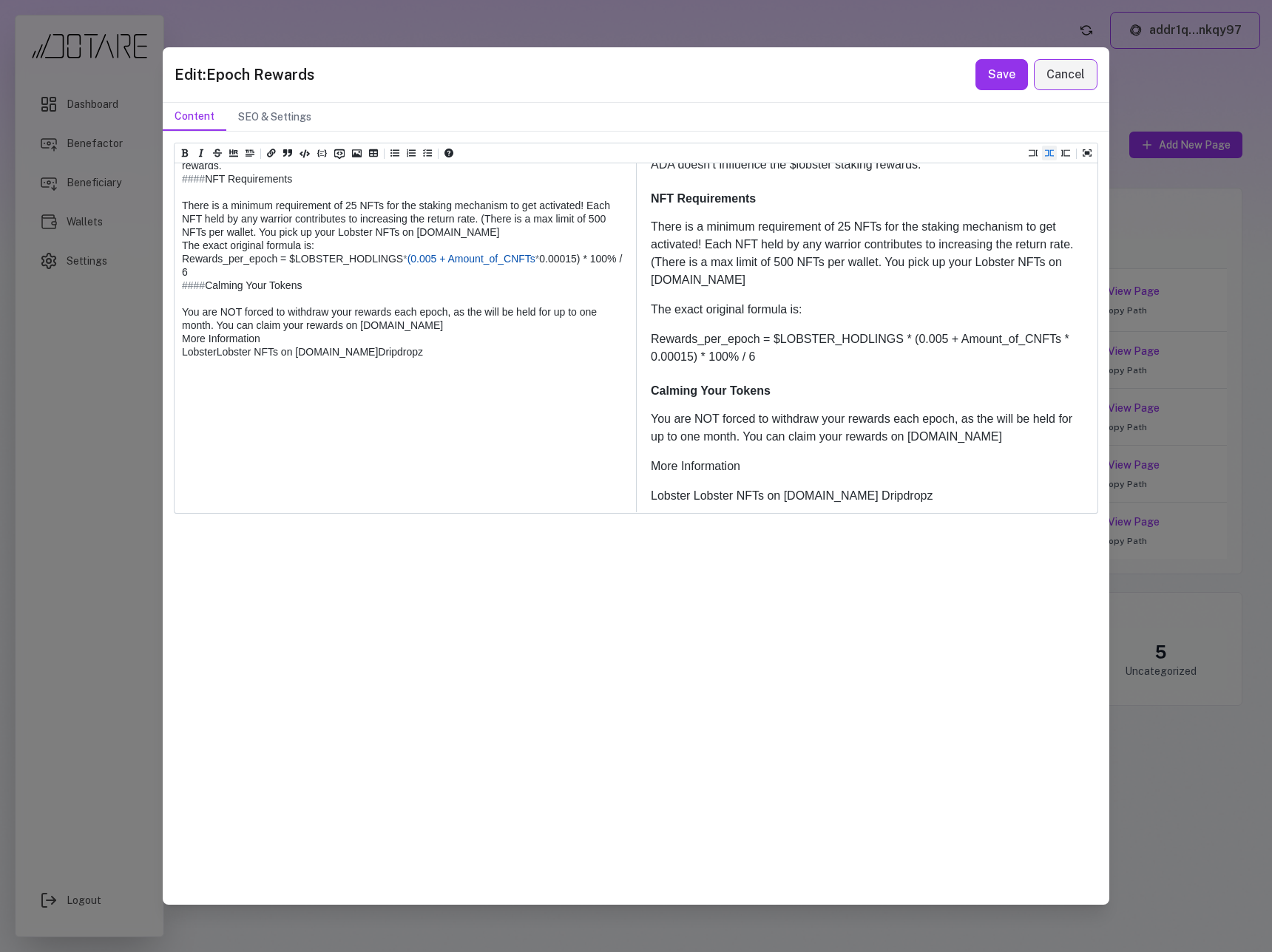
click at [184, 446] on textarea at bounding box center [404, 205] width 460 height 614
paste textarea "*****"
click at [238, 476] on textarea at bounding box center [404, 205] width 460 height 614
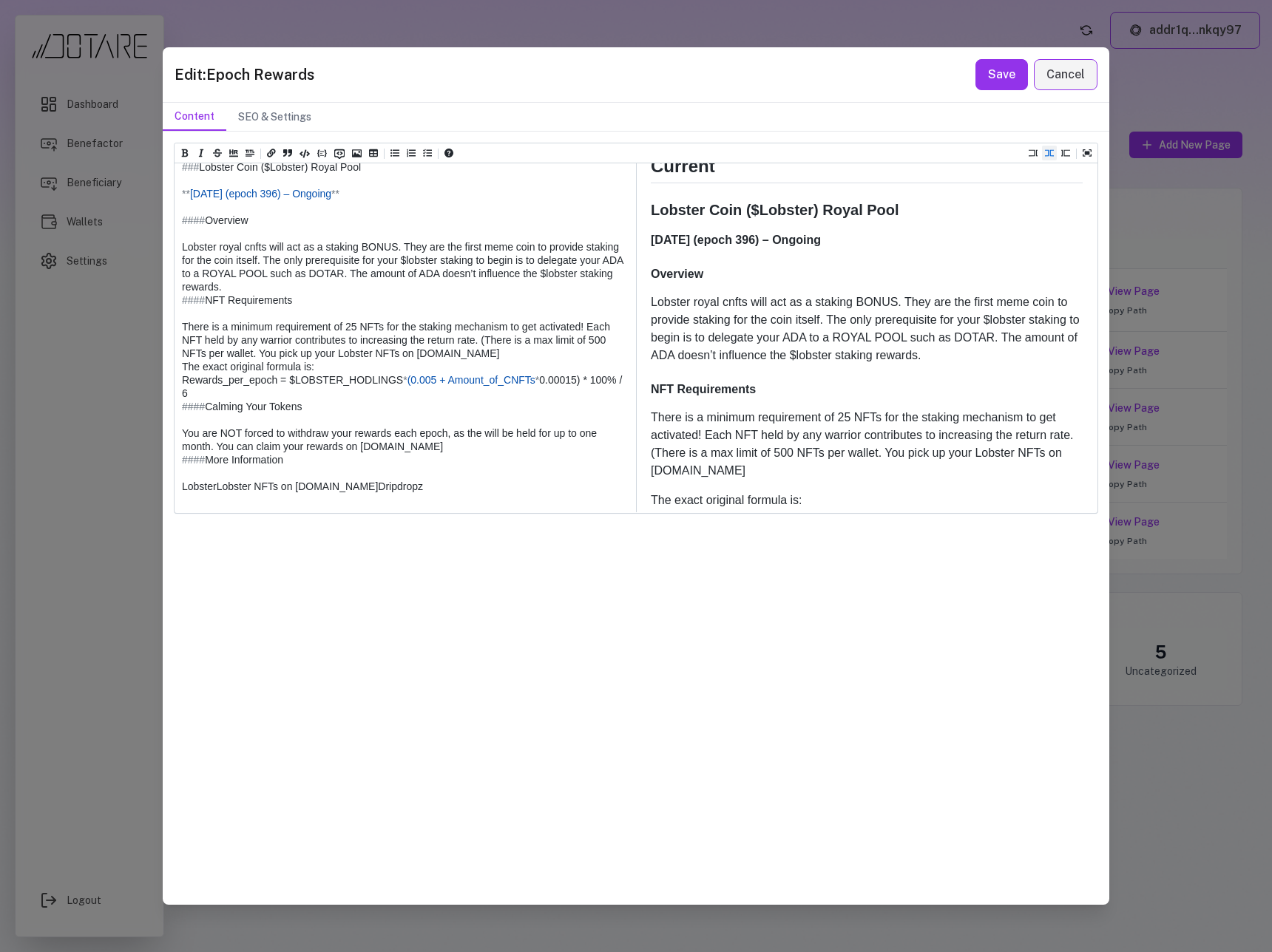
scroll to position [0, 0]
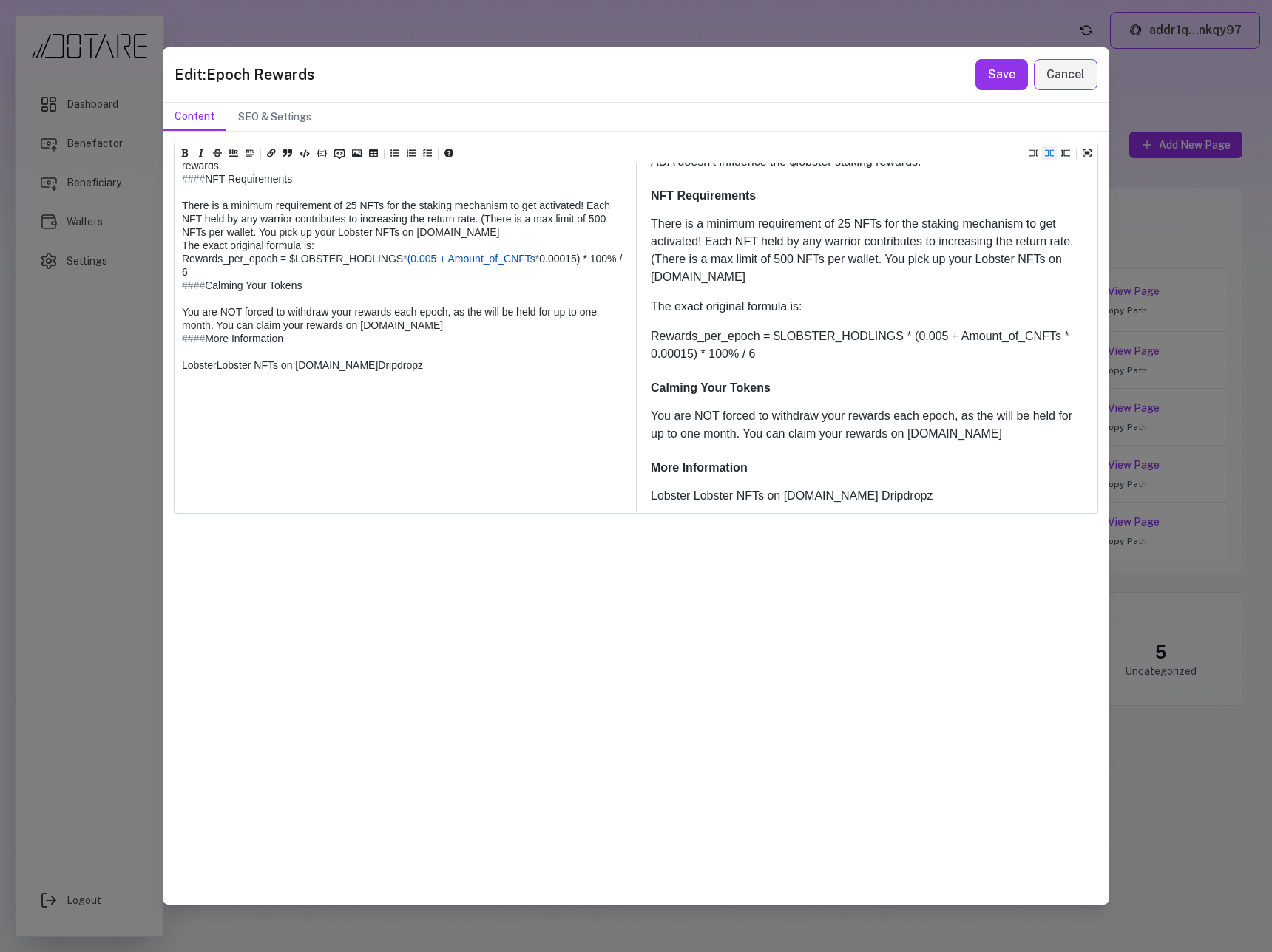
drag, startPoint x: 356, startPoint y: 259, endPoint x: 346, endPoint y: 260, distance: 10.0
click at [346, 260] on textarea at bounding box center [404, 205] width 460 height 614
click at [590, 275] on textarea at bounding box center [404, 205] width 460 height 614
click at [529, 365] on textarea at bounding box center [404, 205] width 460 height 614
click at [517, 384] on textarea at bounding box center [404, 205] width 460 height 614
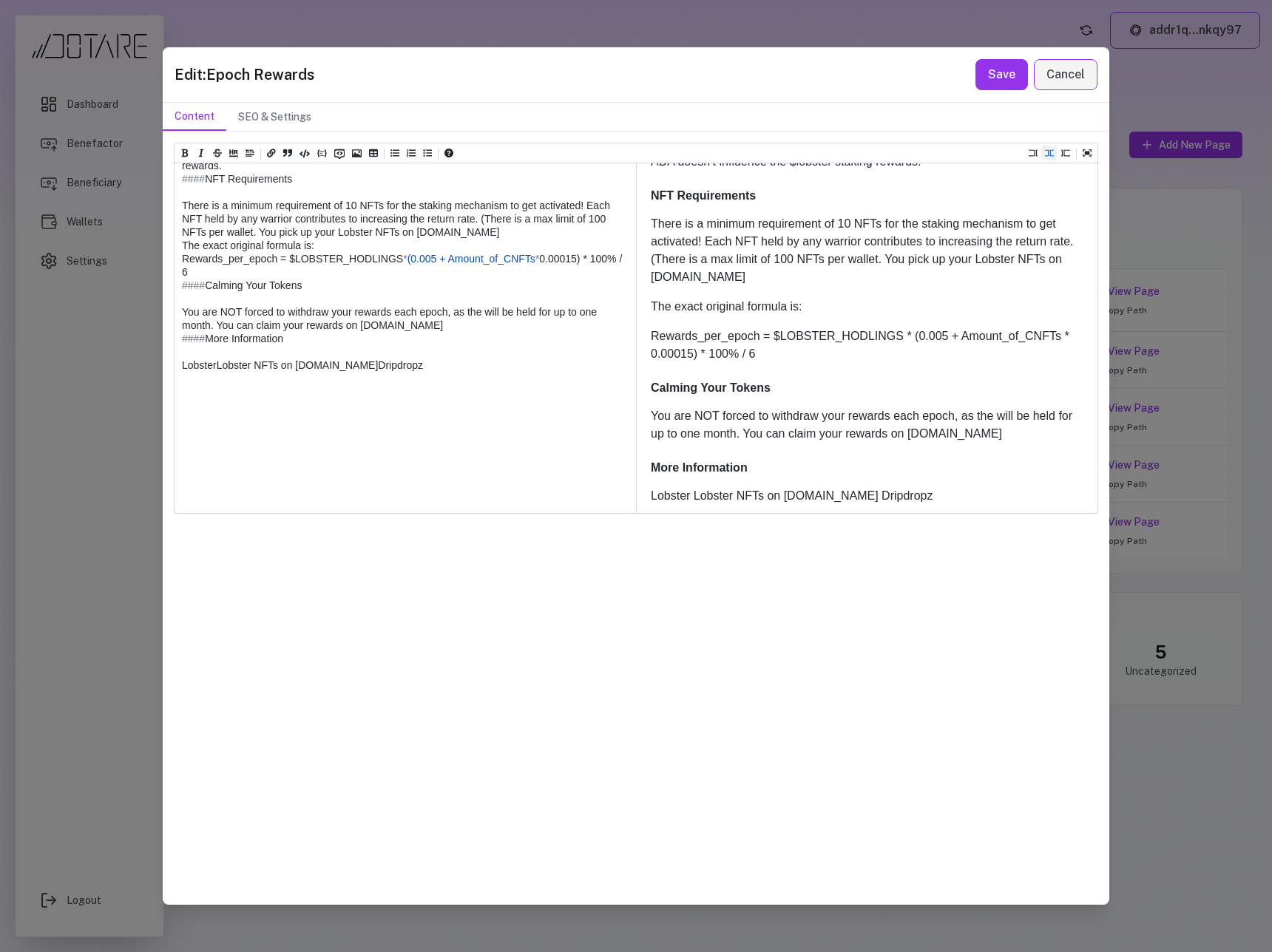
click at [191, 476] on textarea at bounding box center [404, 205] width 460 height 614
click at [272, 156] on icon "Add a link (ctrl + l)" at bounding box center [271, 153] width 9 height 8
click at [237, 476] on textarea at bounding box center [404, 205] width 460 height 614
paste textarea "**********"
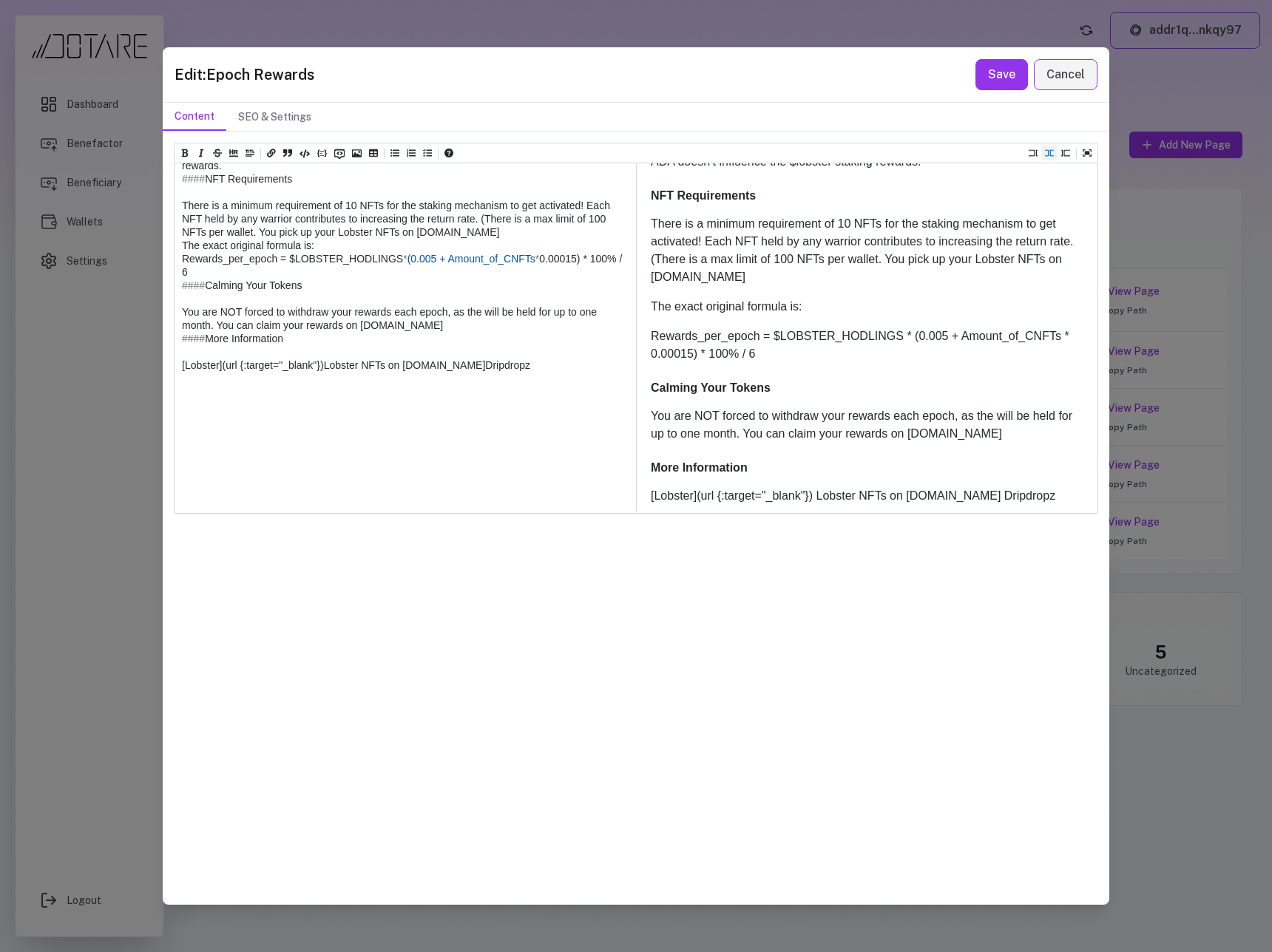
drag, startPoint x: 239, startPoint y: 473, endPoint x: 270, endPoint y: 474, distance: 31.0
click at [270, 474] on textarea at bounding box center [404, 205] width 460 height 614
click at [228, 475] on textarea at bounding box center [404, 205] width 460 height 614
click at [224, 474] on textarea at bounding box center [404, 205] width 460 height 614
paste textarea "**********"
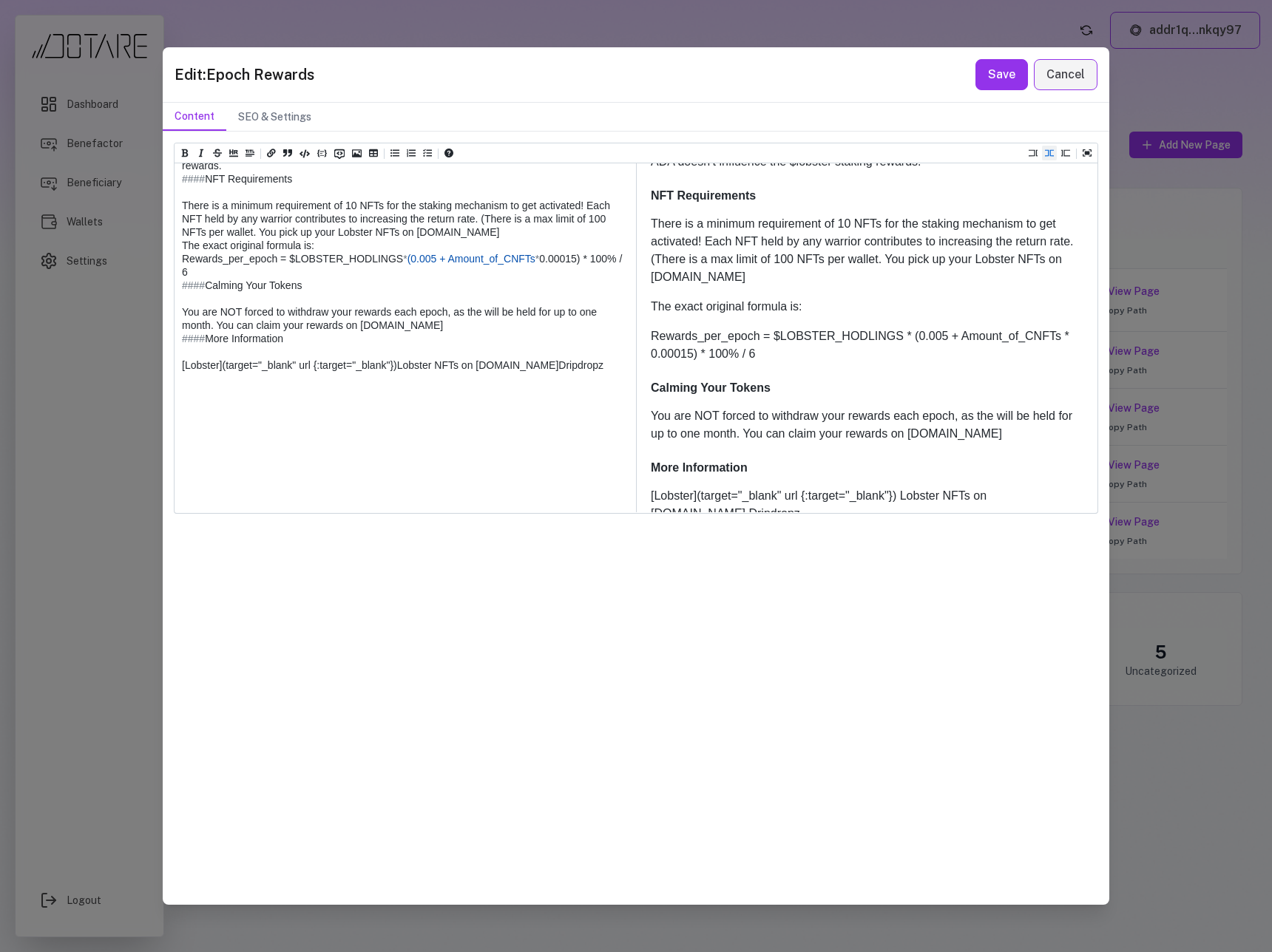
drag, startPoint x: 301, startPoint y: 473, endPoint x: 395, endPoint y: 473, distance: 94.0
click at [395, 473] on textarea at bounding box center [404, 205] width 460 height 614
paste textarea
click at [417, 476] on textarea at bounding box center [404, 205] width 460 height 614
drag, startPoint x: 301, startPoint y: 471, endPoint x: 232, endPoint y: 476, distance: 69.2
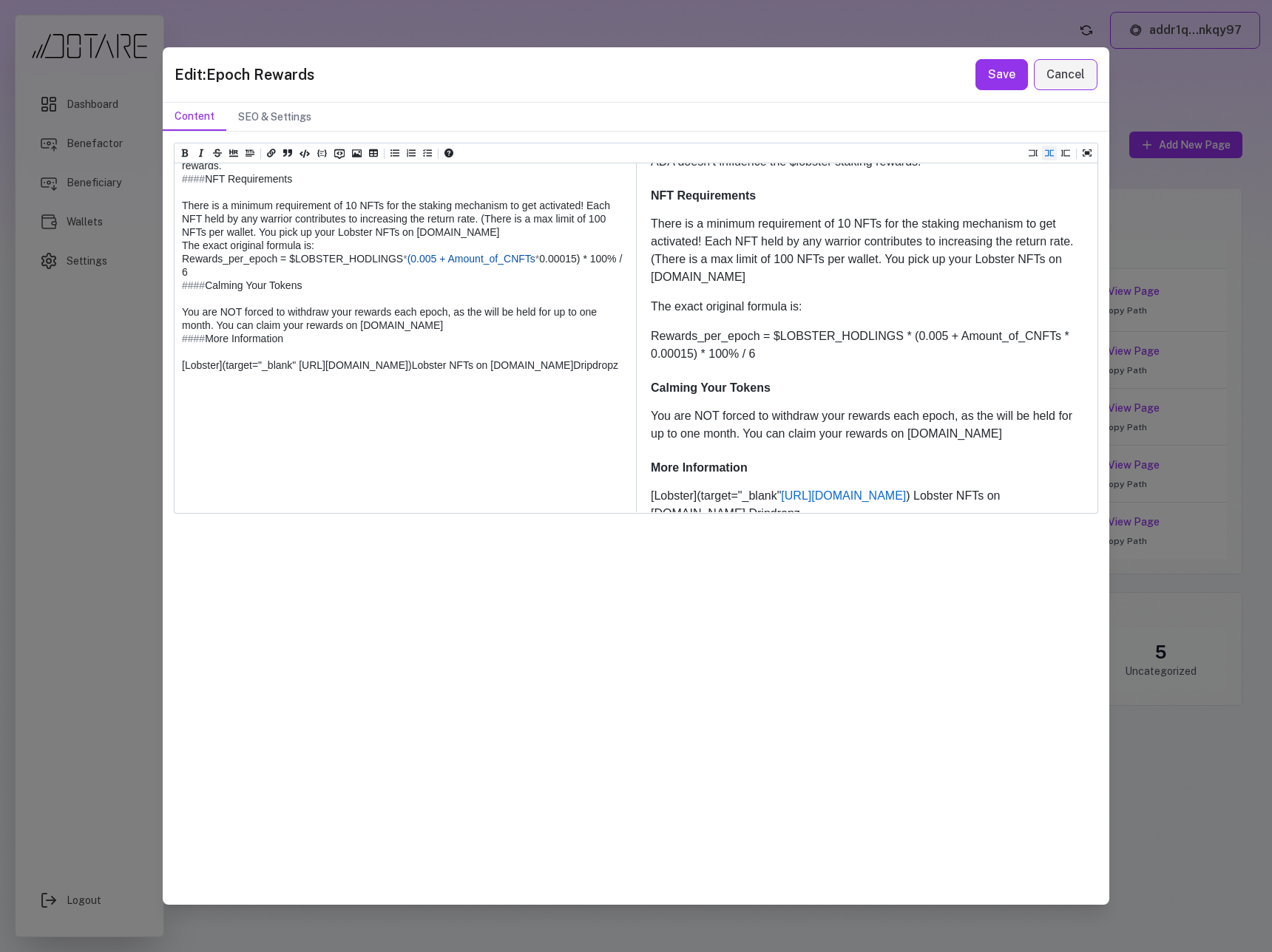
click at [232, 476] on textarea at bounding box center [404, 205] width 460 height 614
click at [322, 473] on textarea at bounding box center [404, 205] width 460 height 614
paste textarea "**********"
click at [342, 473] on textarea at bounding box center [404, 205] width 460 height 614
paste textarea "**********"
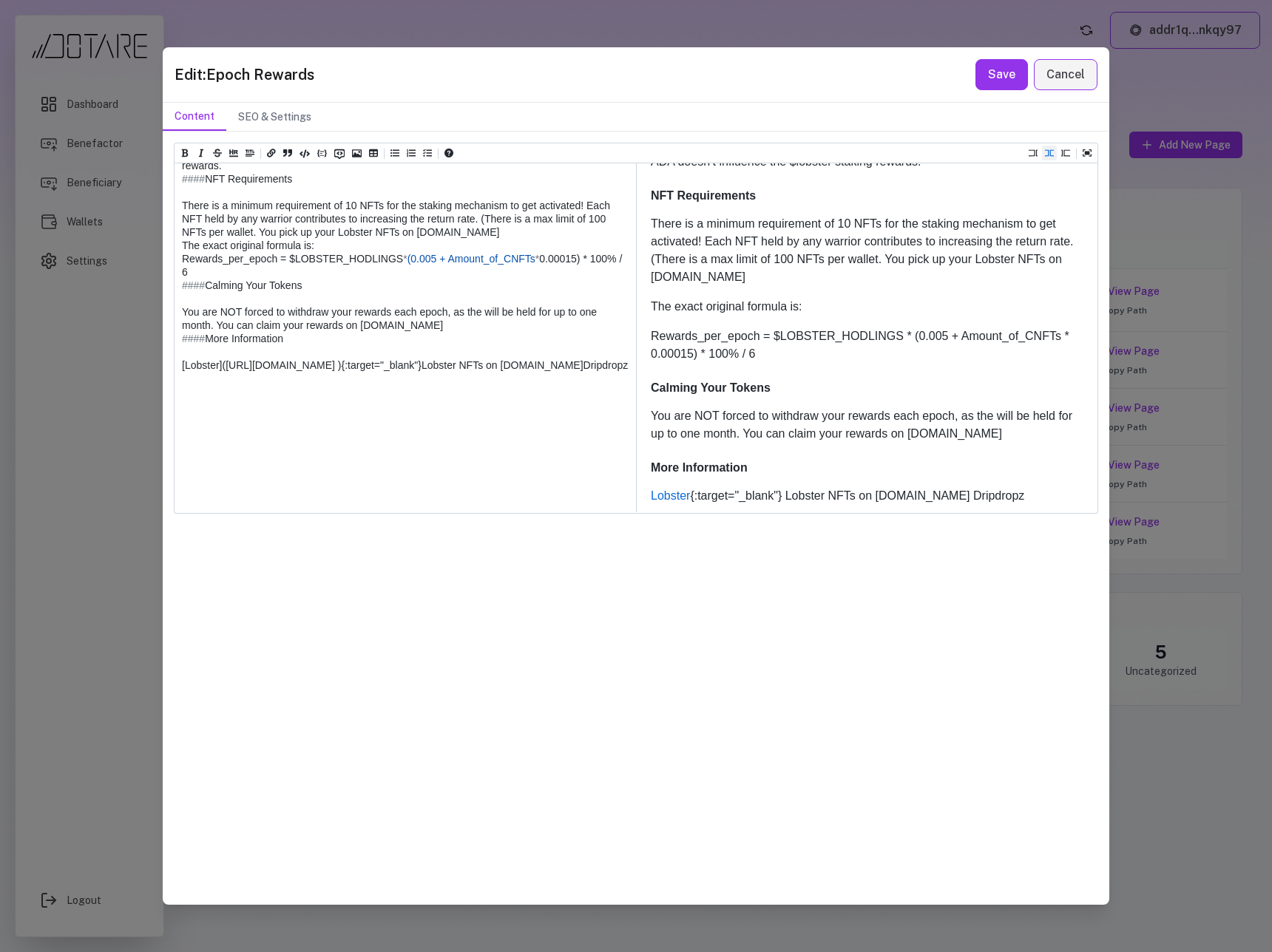
click at [325, 474] on textarea at bounding box center [404, 205] width 460 height 614
click at [272, 153] on icon "Add a link (ctrl + l)" at bounding box center [271, 153] width 9 height 8
click at [330, 477] on textarea at bounding box center [404, 205] width 460 height 614
click at [332, 473] on textarea at bounding box center [404, 205] width 460 height 614
drag, startPoint x: 325, startPoint y: 473, endPoint x: 426, endPoint y: 476, distance: 101.0
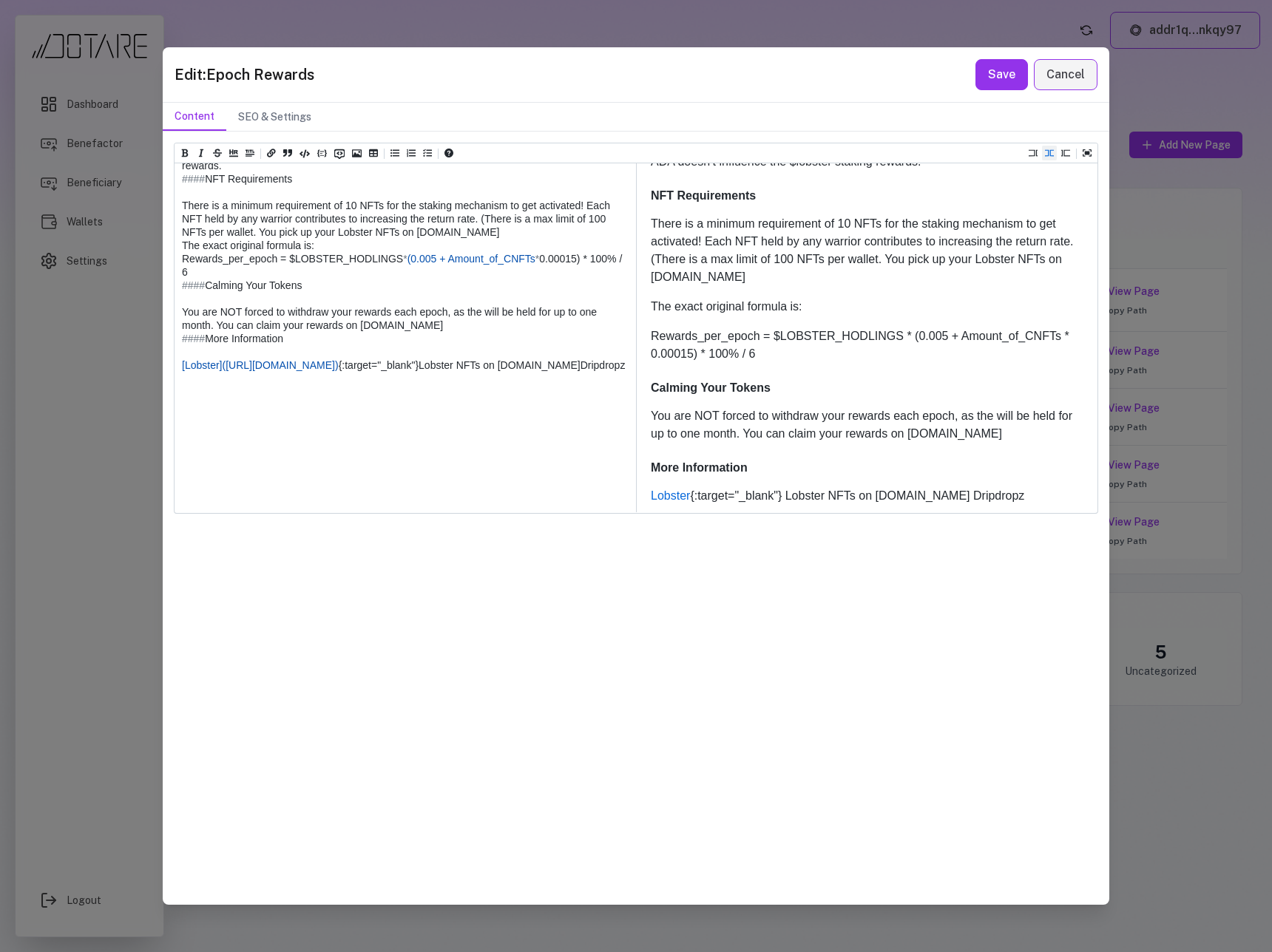
click at [426, 476] on textarea at bounding box center [404, 205] width 460 height 614
click at [221, 474] on textarea at bounding box center [404, 205] width 460 height 614
paste textarea "**********"
drag, startPoint x: 503, startPoint y: 476, endPoint x: 408, endPoint y: 476, distance: 95.0
click at [408, 476] on textarea at bounding box center [404, 205] width 460 height 614
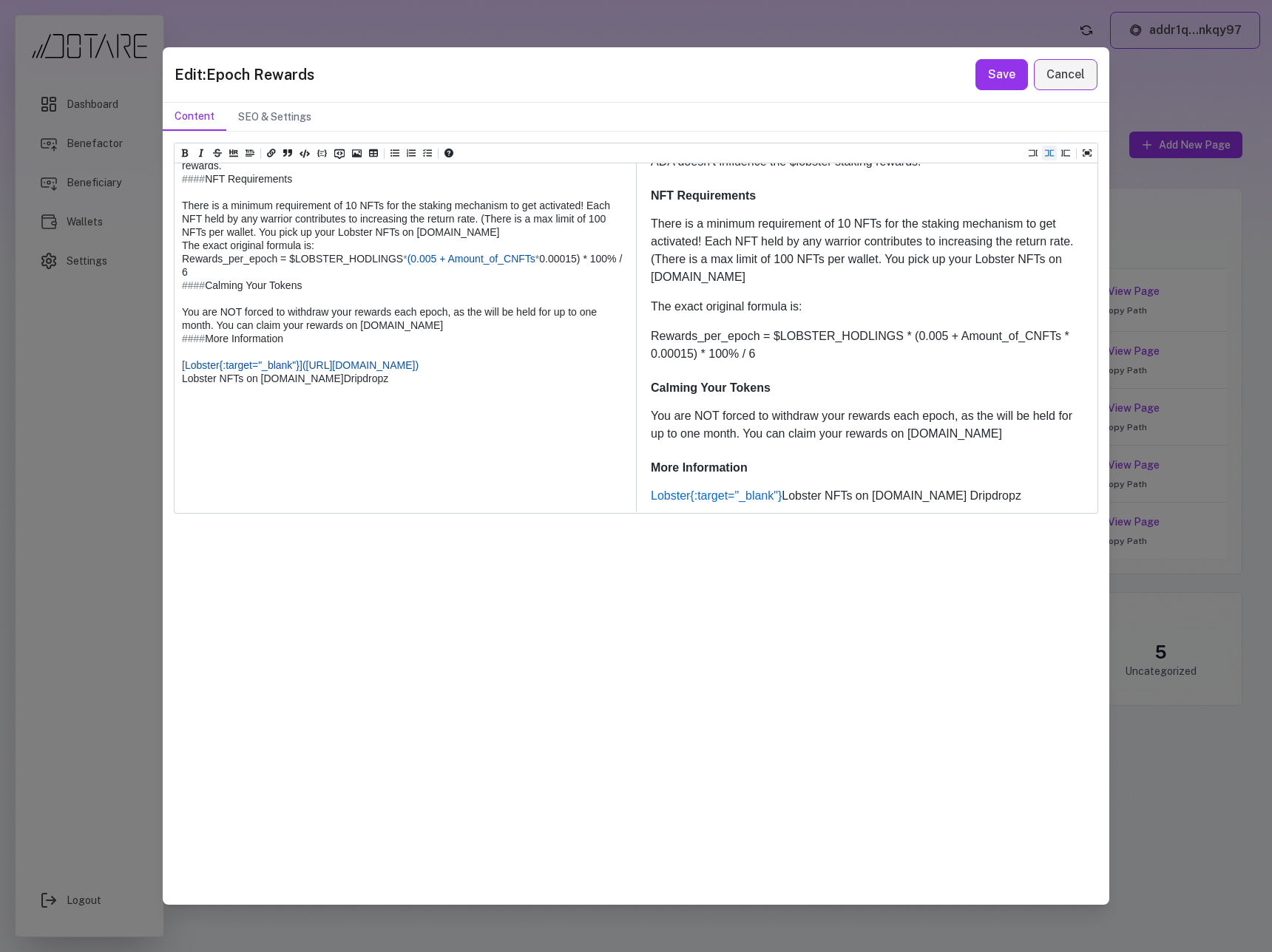
click at [222, 473] on textarea at bounding box center [404, 205] width 460 height 614
click at [301, 473] on textarea at bounding box center [404, 205] width 460 height 614
click at [311, 489] on textarea at bounding box center [404, 205] width 460 height 614
click at [339, 472] on textarea at bounding box center [404, 205] width 460 height 614
click at [274, 156] on icon "Add a link (ctrl + l)" at bounding box center [271, 153] width 9 height 9
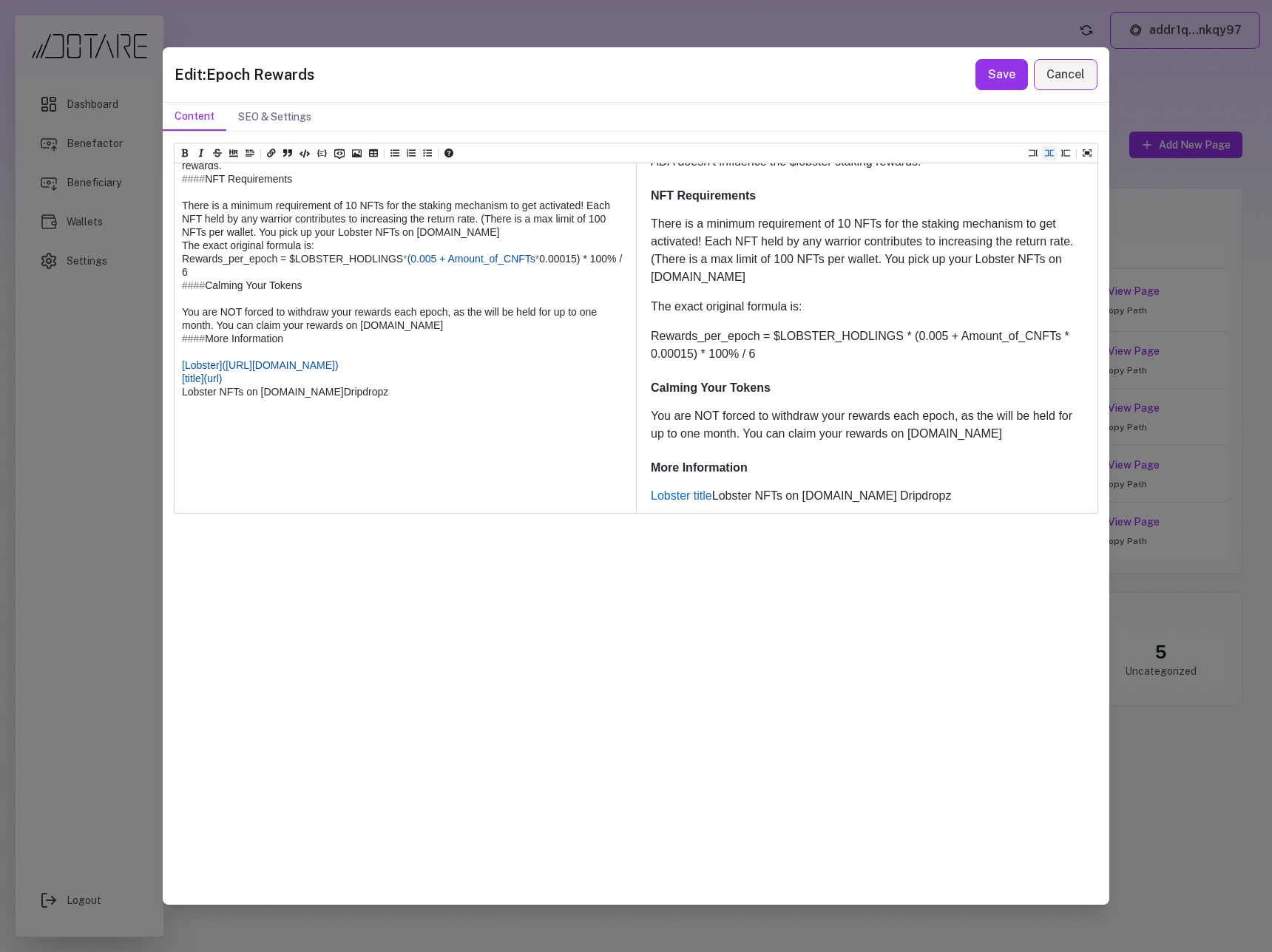
click at [341, 483] on textarea at bounding box center [404, 212] width 460 height 627
click at [270, 150] on icon "Add a link (ctrl + l)" at bounding box center [271, 153] width 9 height 8
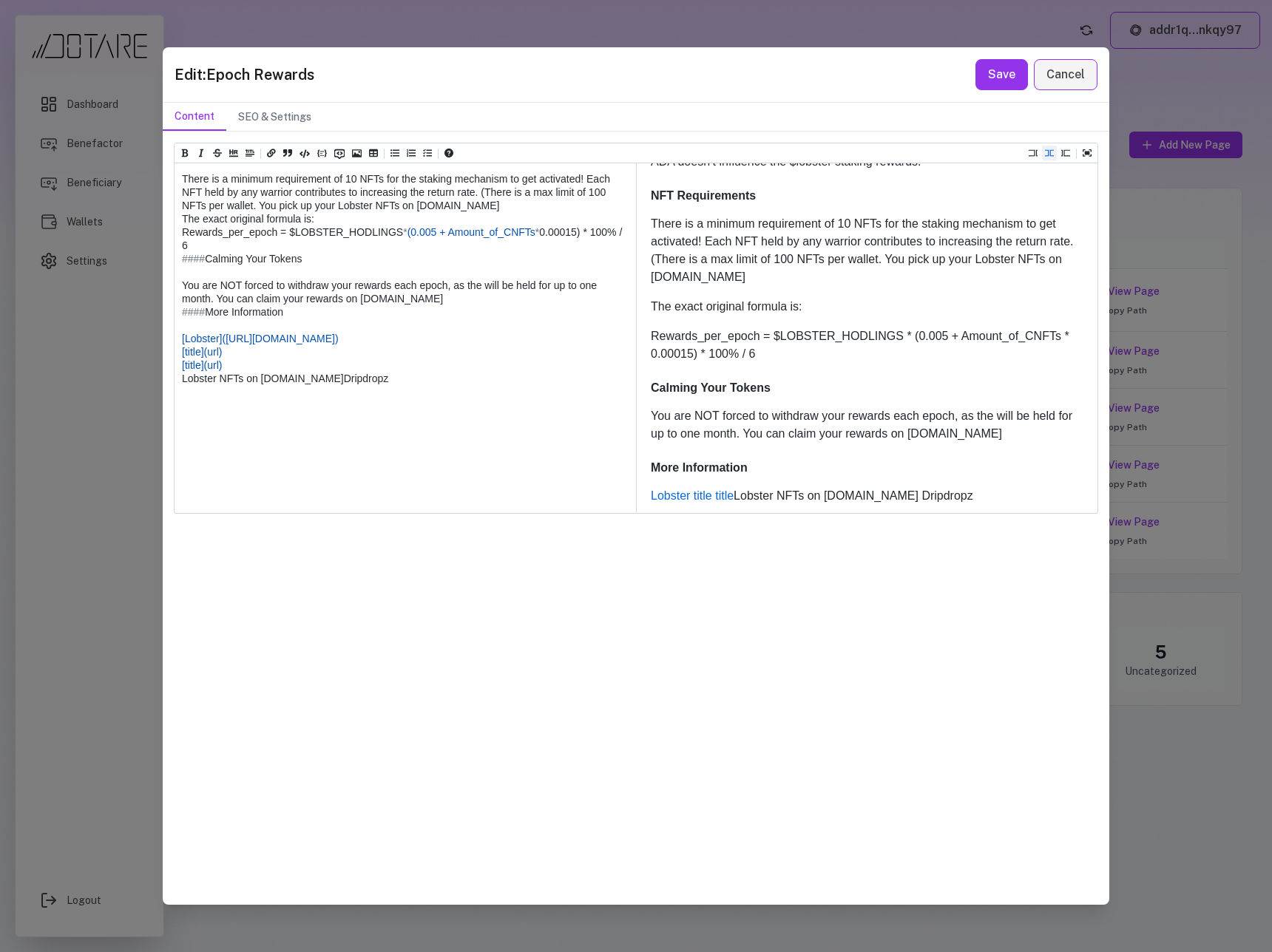
click at [212, 461] on textarea at bounding box center [404, 192] width 460 height 640
drag, startPoint x: 310, startPoint y: 486, endPoint x: 179, endPoint y: 488, distance: 131.0
click at [179, 488] on textarea at bounding box center [404, 192] width 460 height 640
drag, startPoint x: 201, startPoint y: 460, endPoint x: 186, endPoint y: 461, distance: 15.0
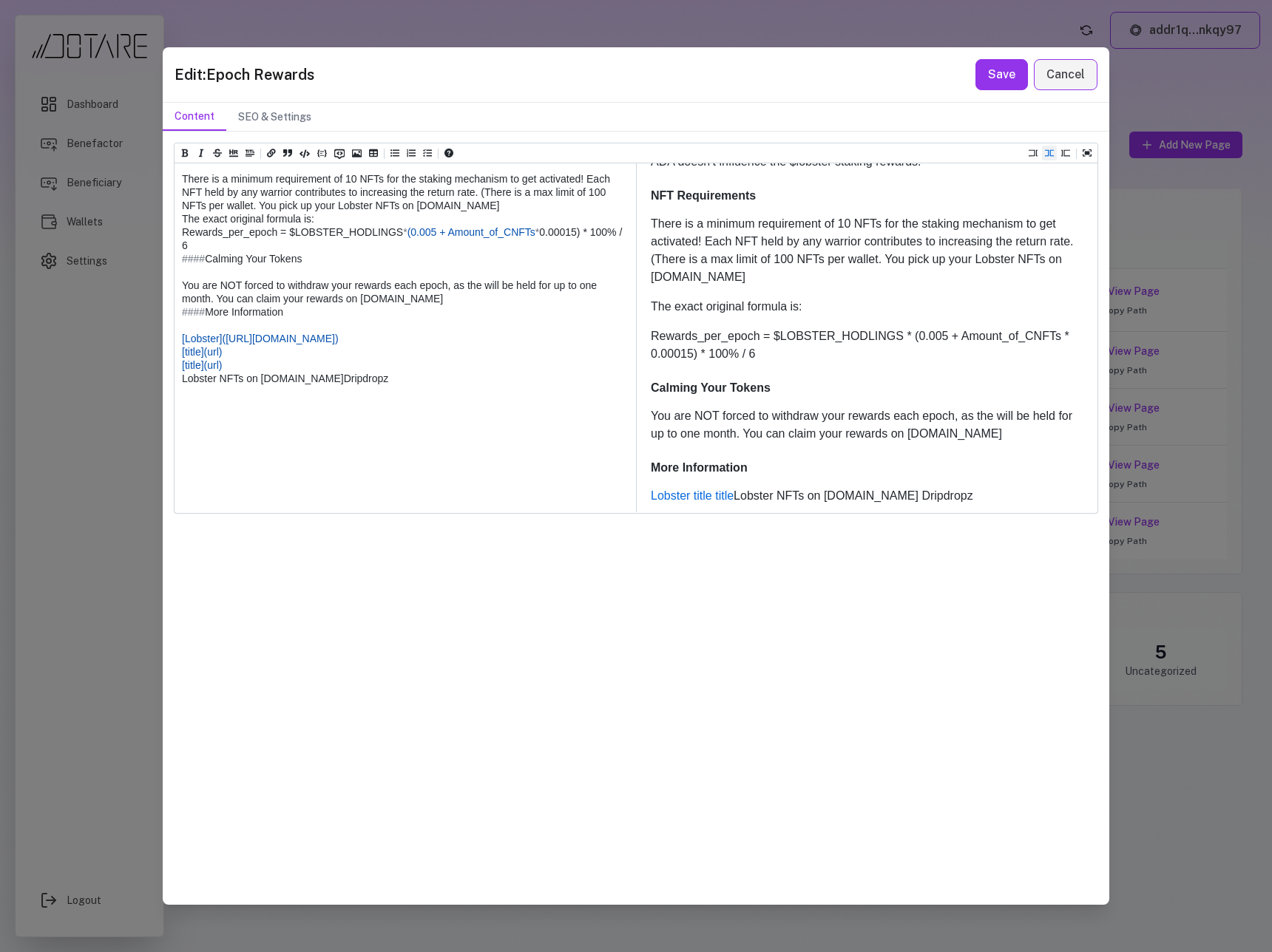
click at [186, 461] on textarea at bounding box center [404, 192] width 460 height 640
paste textarea "**********"
drag, startPoint x: 325, startPoint y: 460, endPoint x: 316, endPoint y: 461, distance: 9.1
click at [316, 461] on textarea at bounding box center [404, 192] width 460 height 640
paste textarea "**********"
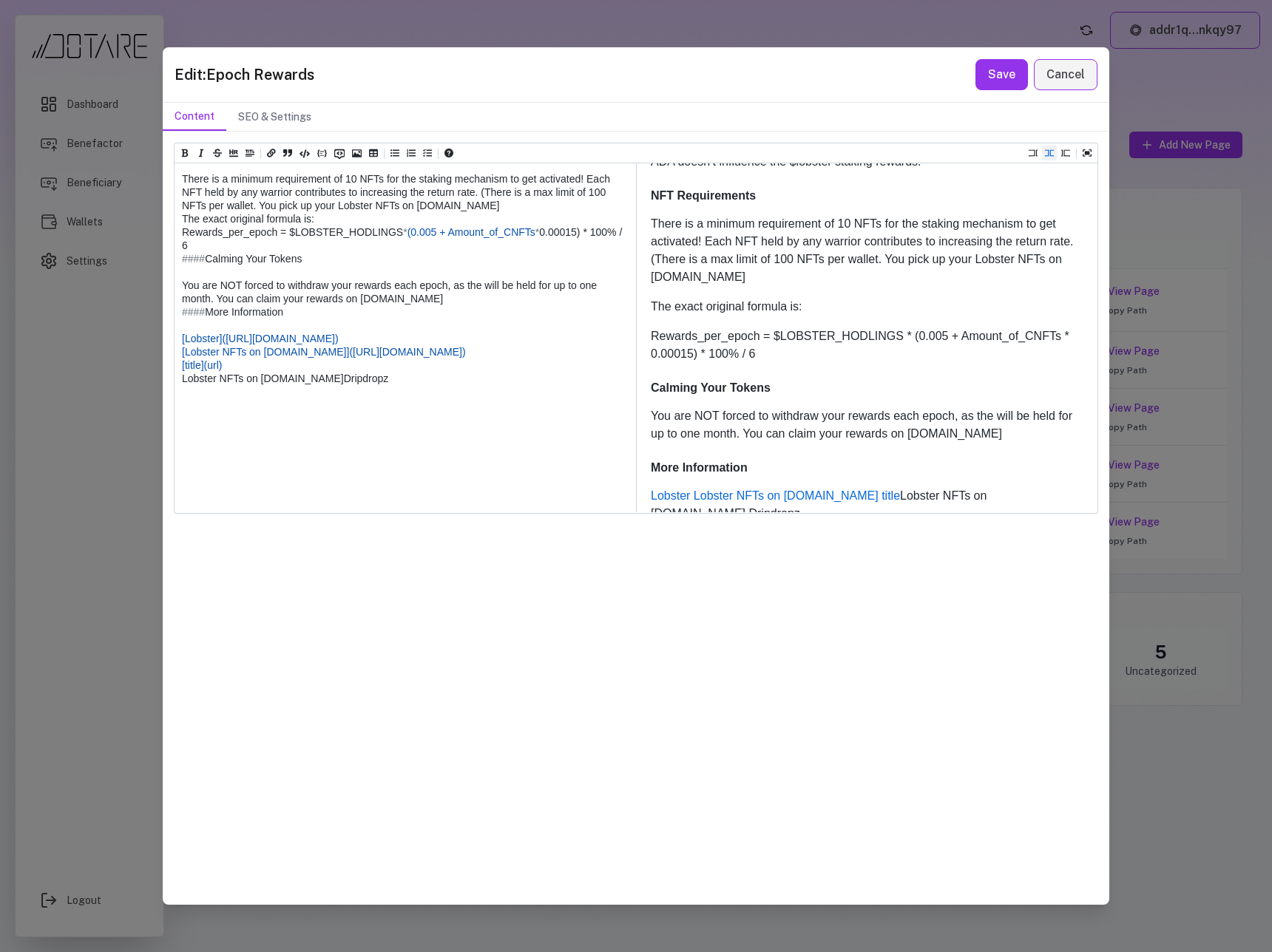
click at [288, 479] on textarea at bounding box center [404, 199] width 460 height 654
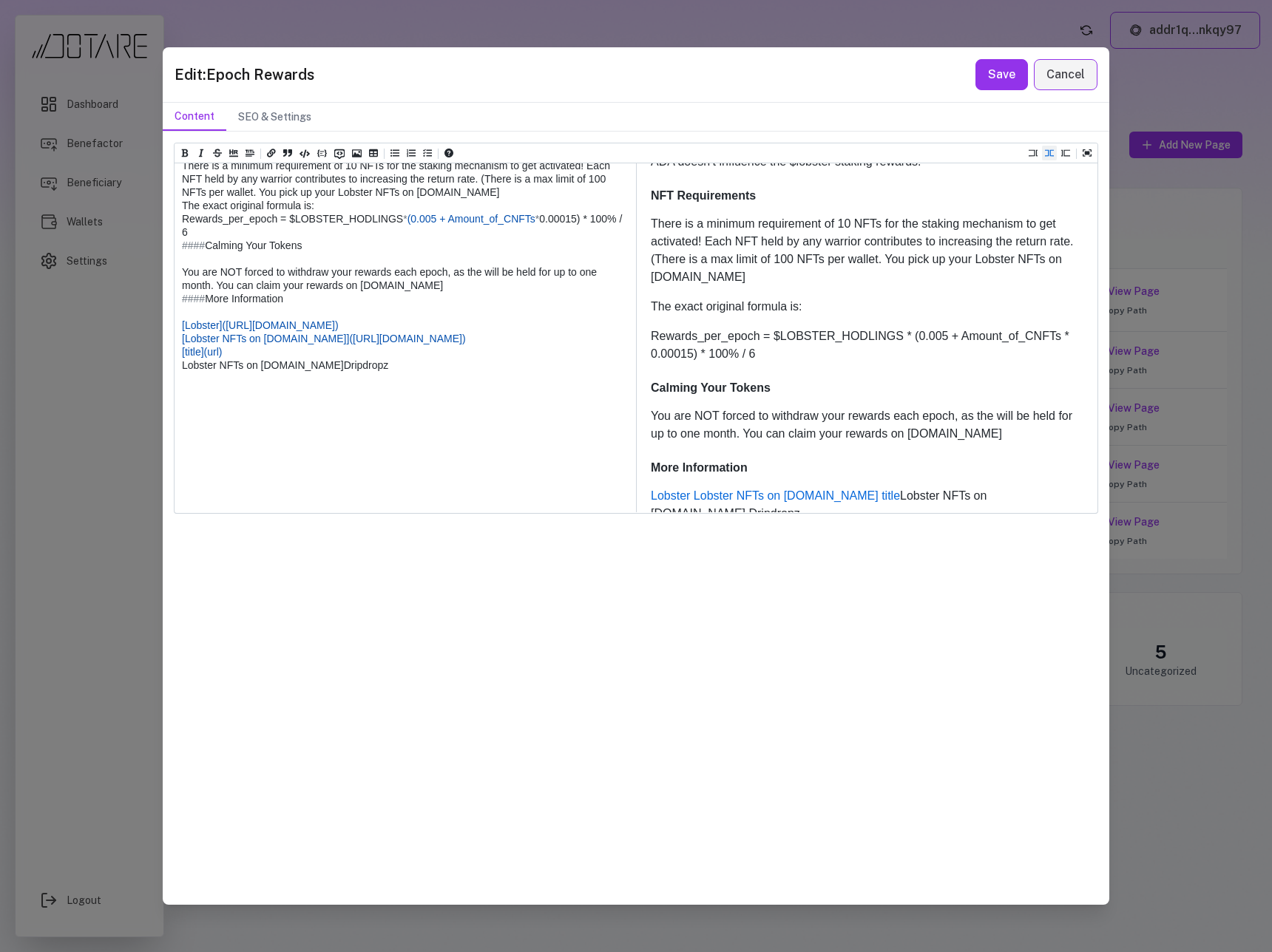
drag, startPoint x: 307, startPoint y: 486, endPoint x: 145, endPoint y: 484, distance: 162.0
click at [145, 484] on div "Edit: Epoch Rewards Save Cancel Content SEO & Settings Heading 1 Heading 2 Head…" at bounding box center [636, 476] width 1272 height 952
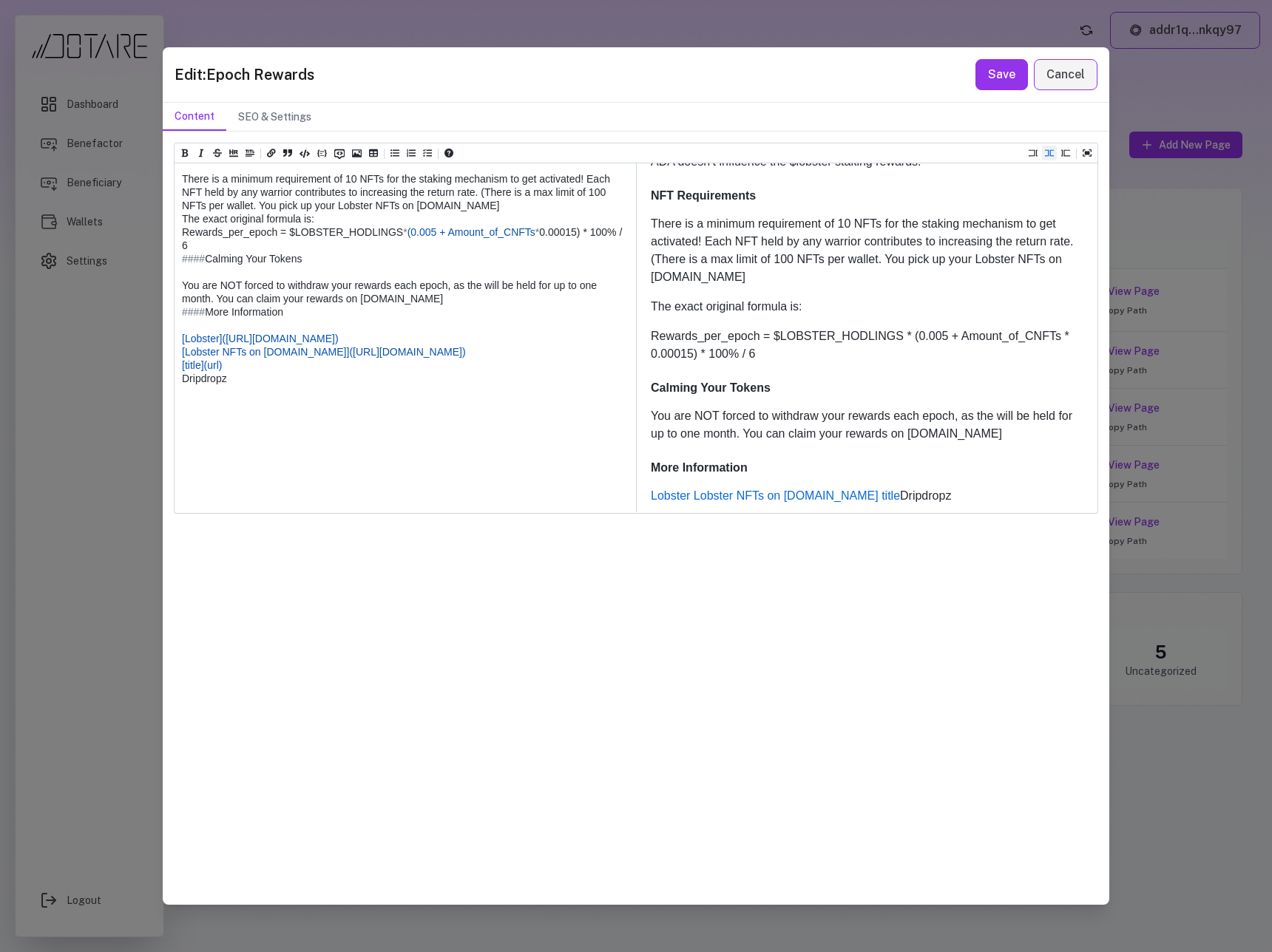
click at [209, 500] on textarea at bounding box center [404, 192] width 460 height 640
click at [194, 487] on textarea at bounding box center [404, 192] width 460 height 640
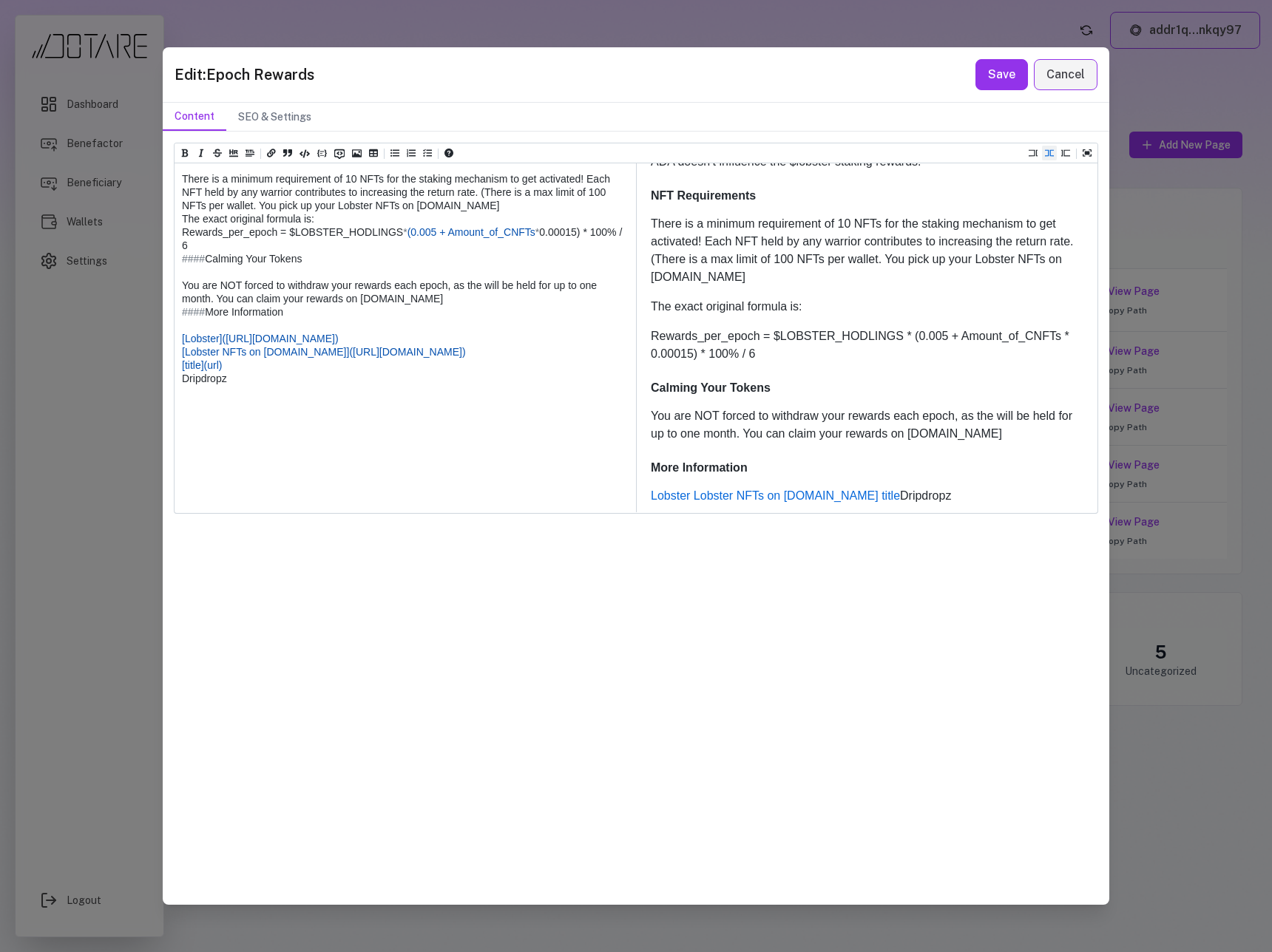
paste textarea "****"
click at [237, 487] on textarea at bounding box center [404, 192] width 460 height 640
paste textarea "**********"
drag, startPoint x: 257, startPoint y: 504, endPoint x: 168, endPoint y: 501, distance: 89.1
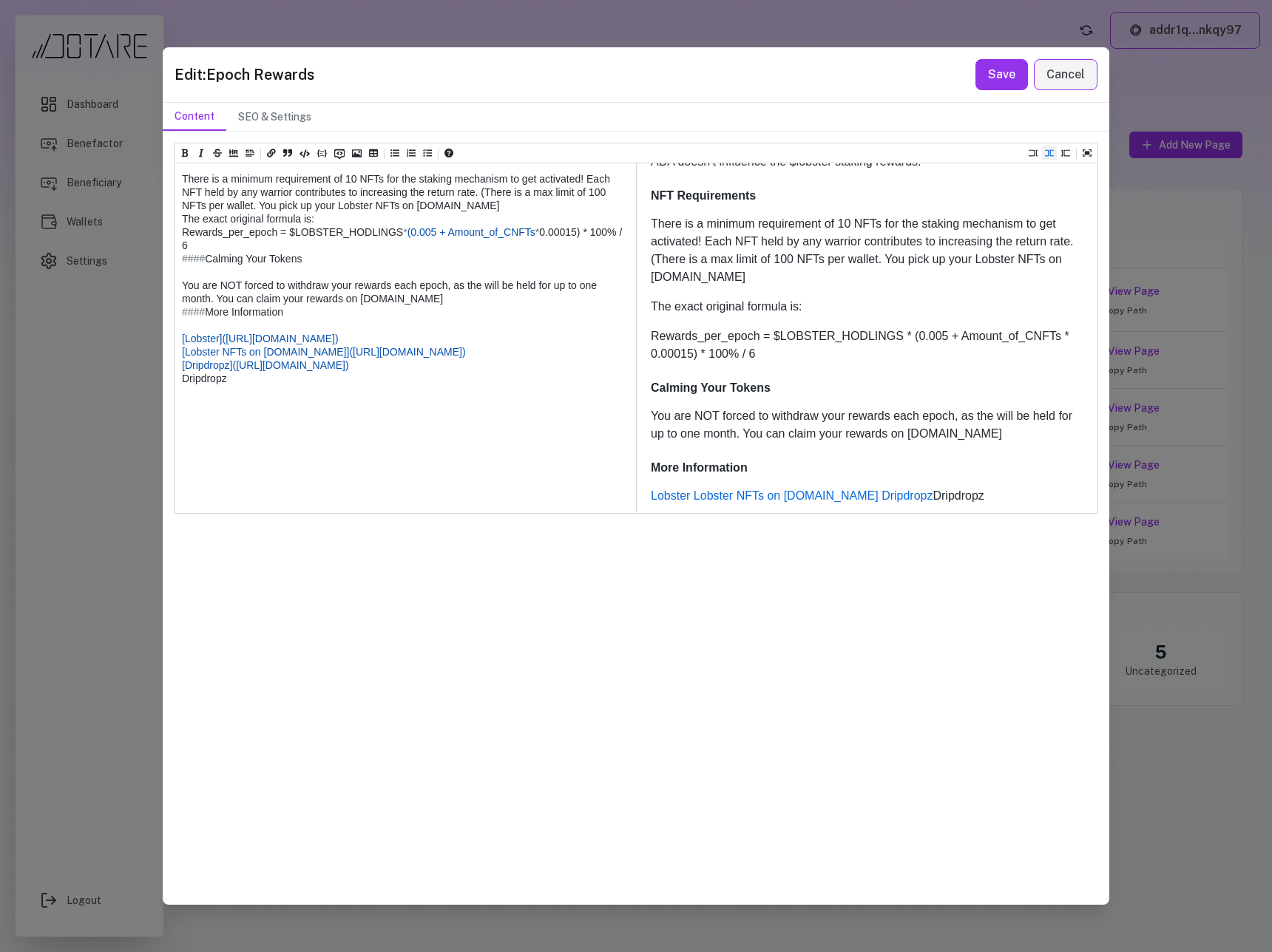
click at [168, 501] on div "Heading 1 Heading 2 Heading 3 Heading 4 Heading 5 Heading 6 # Epoch Rewards ## …" at bounding box center [636, 518] width 947 height 772
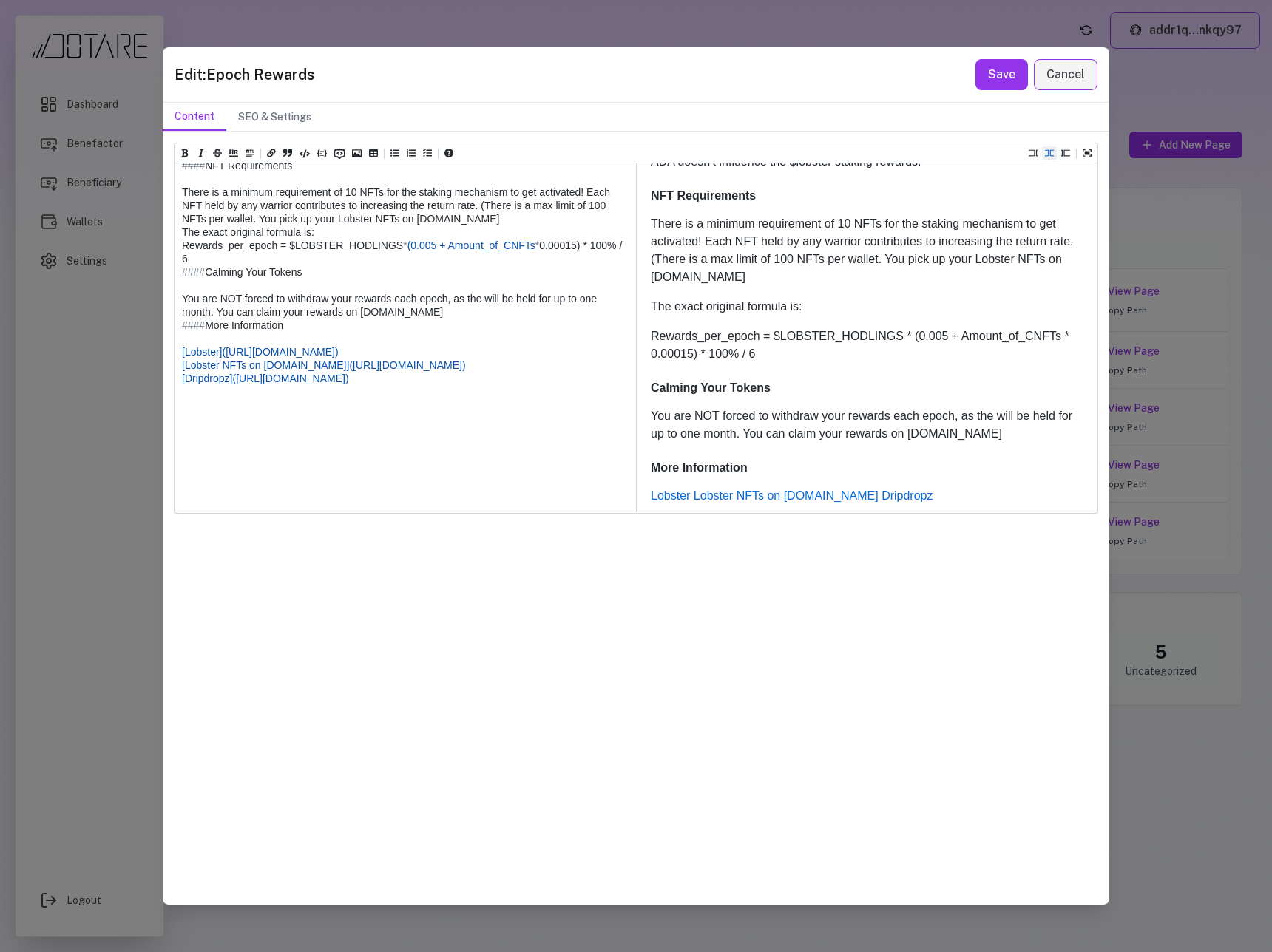
drag, startPoint x: 397, startPoint y: 506, endPoint x: 160, endPoint y: 461, distance: 241.2
click at [160, 461] on div "Edit: Epoch Rewards Save Cancel Content SEO & Settings Heading 1 Heading 2 Head…" at bounding box center [636, 476] width 1272 height 952
click at [391, 156] on icon "Add unordered list (ctrl + shift + u)" at bounding box center [395, 154] width 9 height 8
click at [389, 425] on textarea at bounding box center [404, 198] width 460 height 627
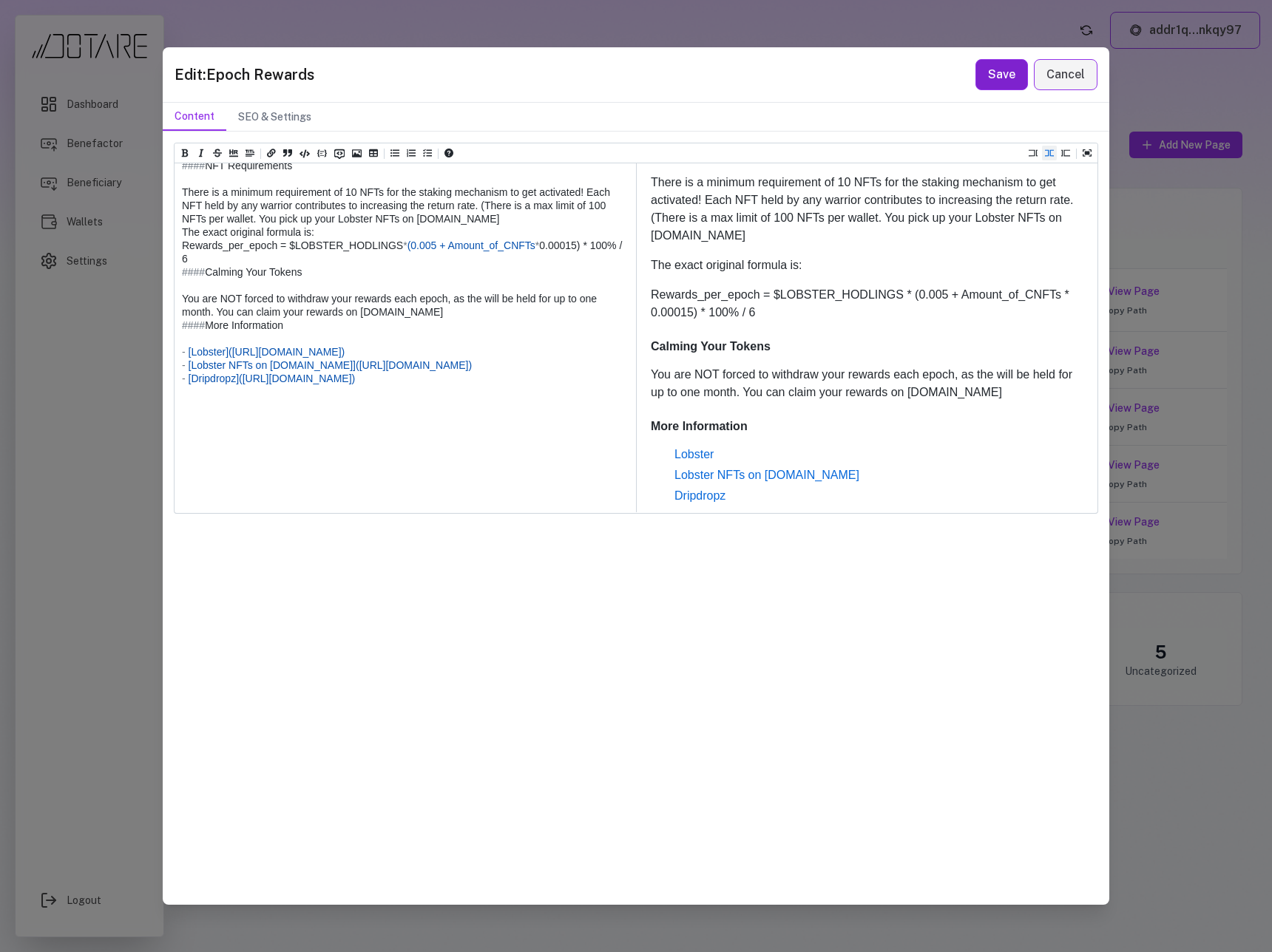
type textarea "**********"
click at [995, 80] on button "Save" at bounding box center [1002, 74] width 53 height 31
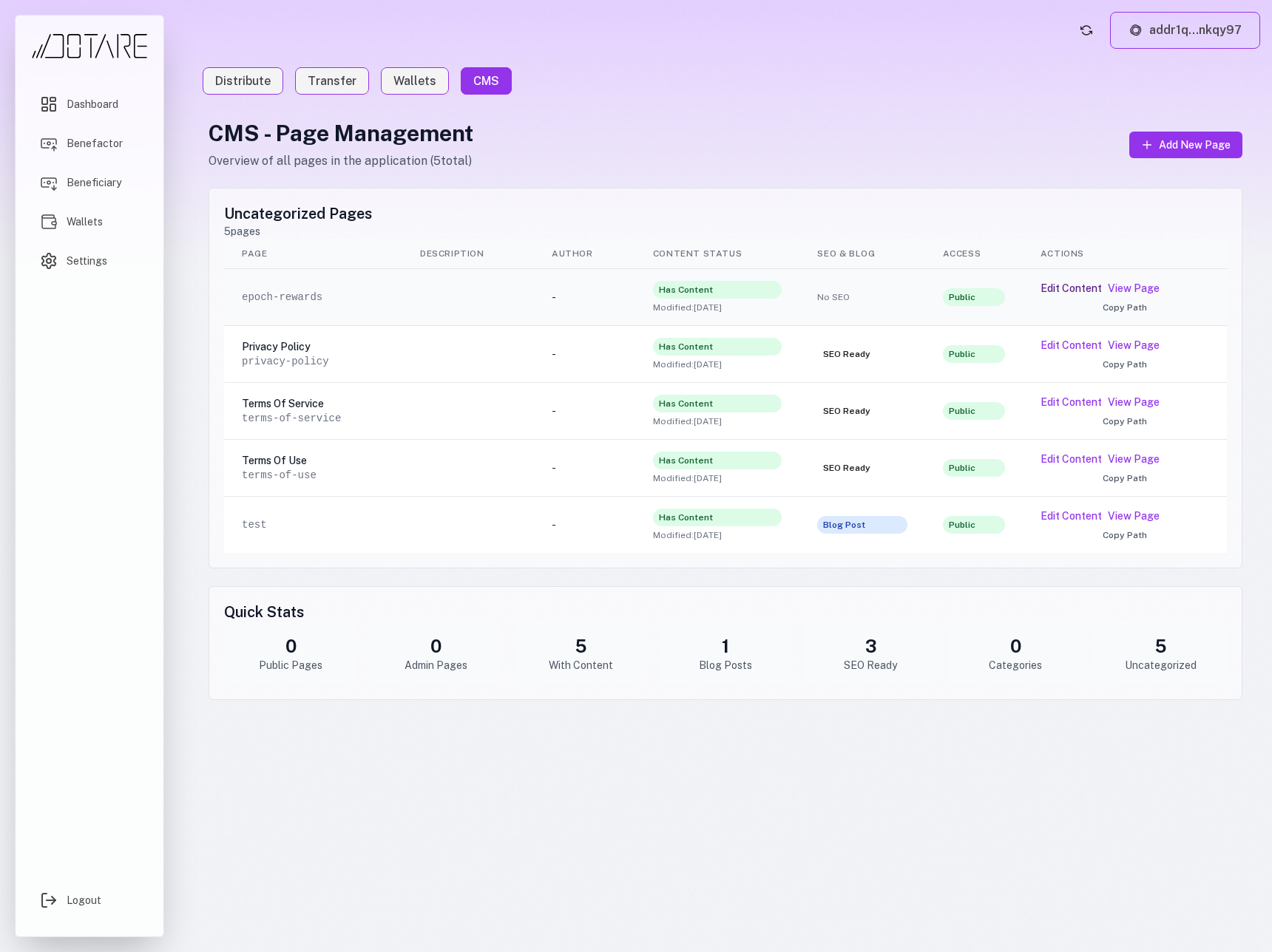
click at [1077, 290] on button "Edit Content" at bounding box center [1071, 289] width 62 height 15
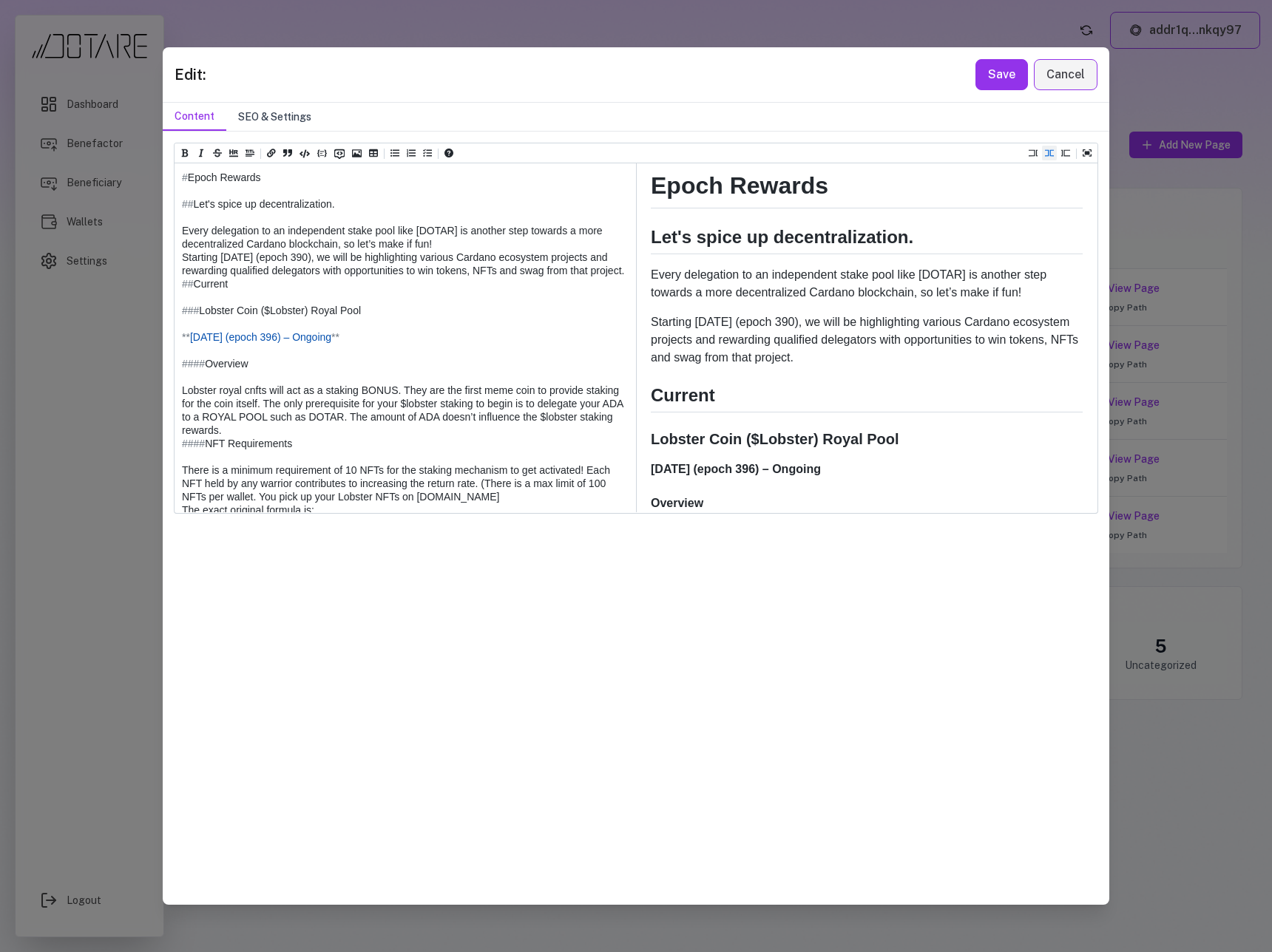
click at [281, 114] on button "SEO & Settings" at bounding box center [274, 116] width 97 height 28
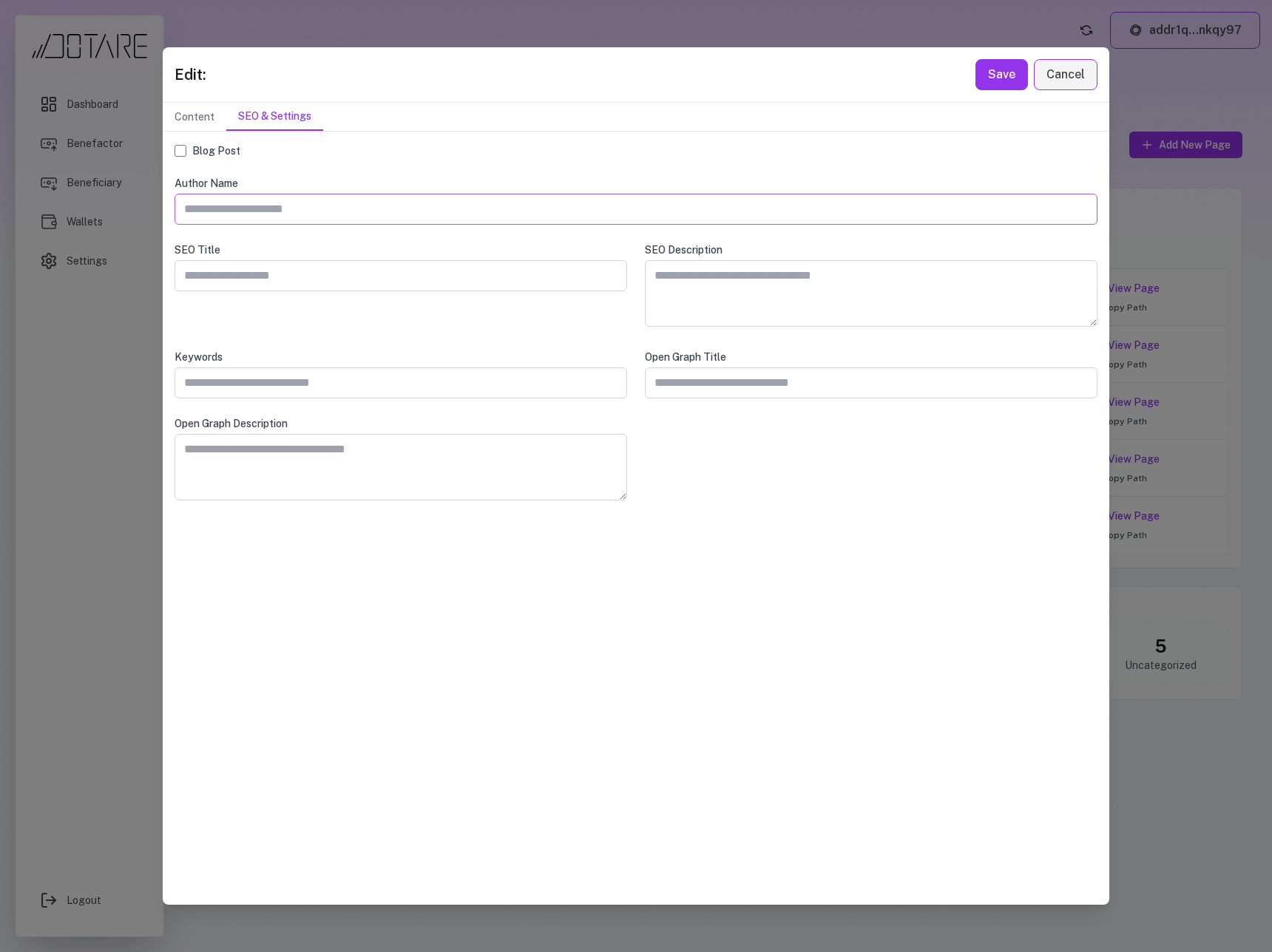
click at [253, 208] on input "text" at bounding box center [636, 209] width 923 height 31
click at [355, 261] on input "text" at bounding box center [400, 275] width 452 height 31
type input "**********"
click at [1002, 80] on button "Save" at bounding box center [1002, 74] width 53 height 31
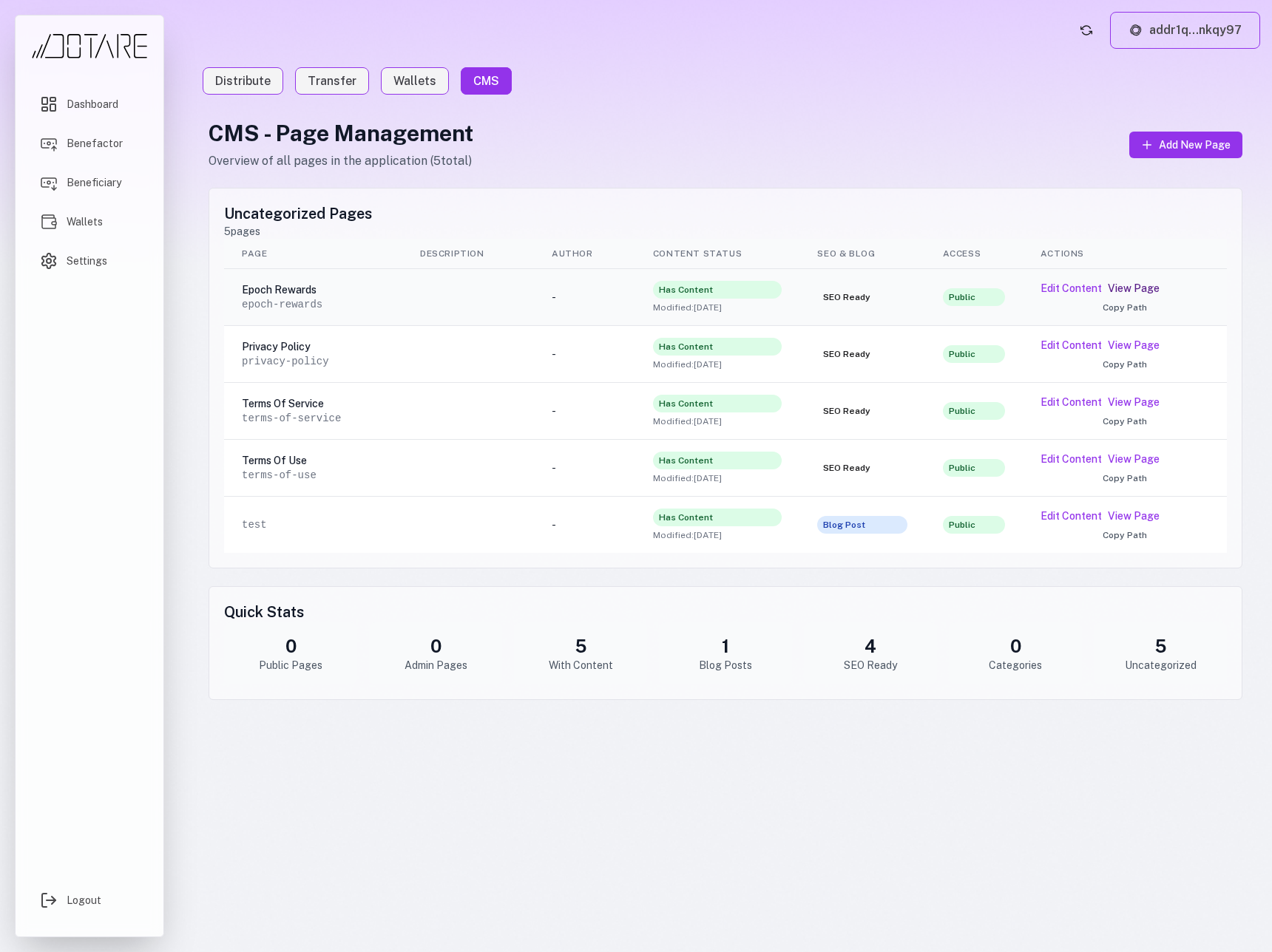
click at [1122, 290] on link "View Page" at bounding box center [1133, 289] width 52 height 15
click at [1076, 290] on button "Edit Content" at bounding box center [1071, 289] width 62 height 15
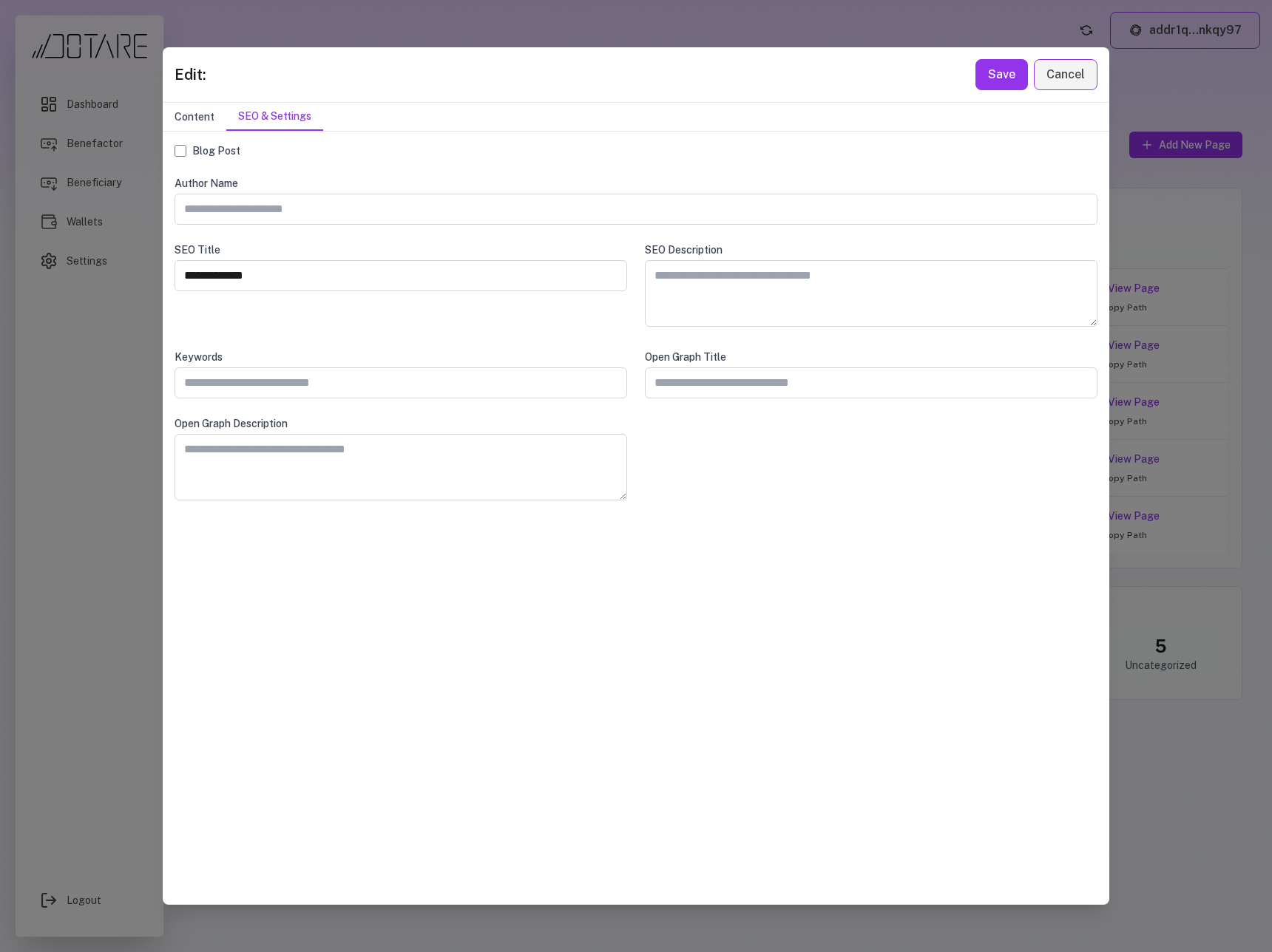
click at [183, 121] on button "Content" at bounding box center [194, 116] width 64 height 28
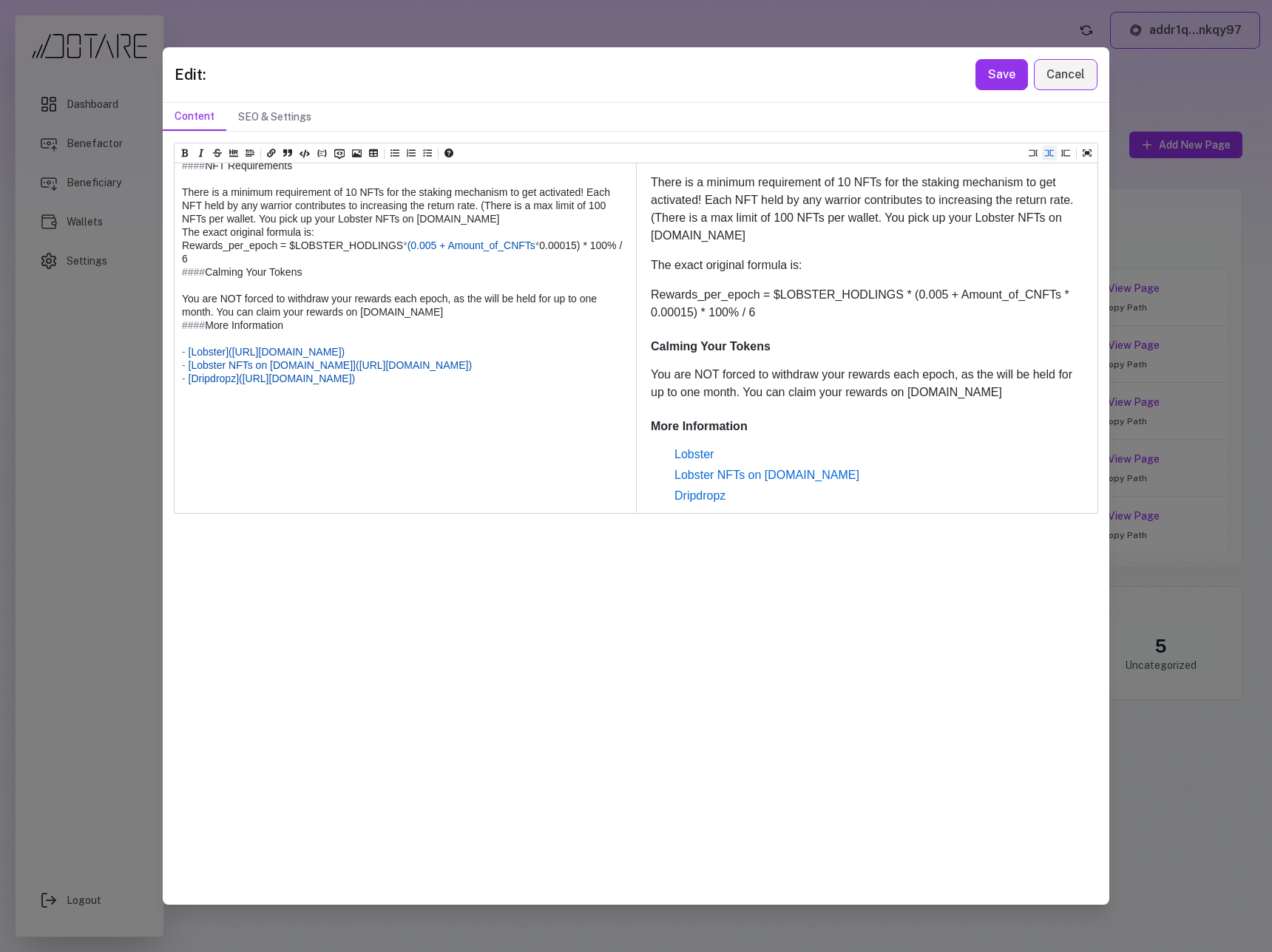
click at [360, 455] on textarea at bounding box center [404, 198] width 460 height 627
paste textarea "**********"
click at [340, 154] on icon "Insert comment (ctrl + /)" at bounding box center [340, 153] width 5 height 2
click at [304, 153] on icon "Insert code (ctrl + j)" at bounding box center [305, 154] width 11 height 8
drag, startPoint x: 398, startPoint y: 456, endPoint x: 336, endPoint y: 460, distance: 62.1
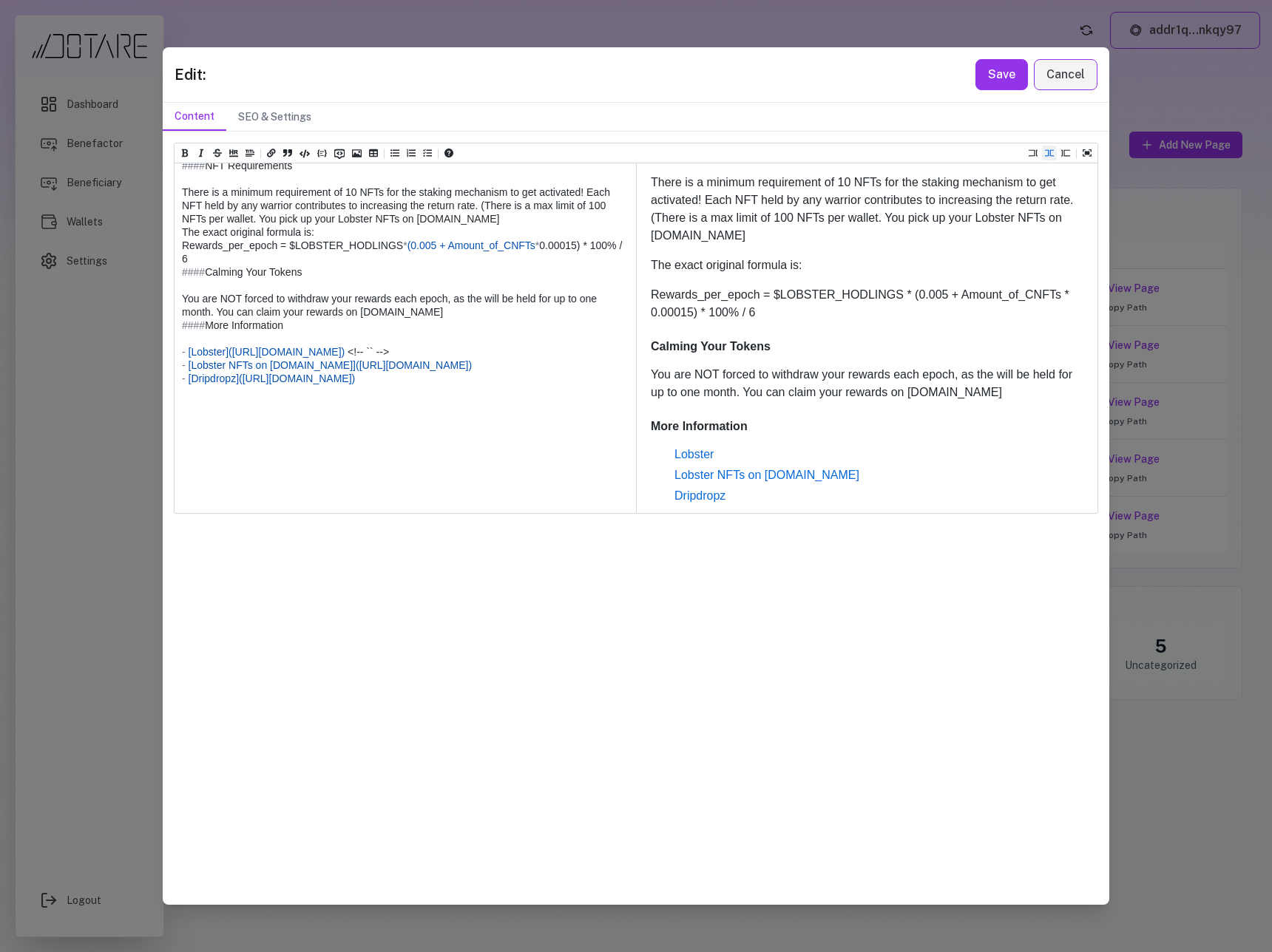
click at [336, 460] on textarea at bounding box center [404, 198] width 460 height 627
click at [306, 156] on icon "Insert code (ctrl + j)" at bounding box center [305, 154] width 11 height 11
drag, startPoint x: 413, startPoint y: 457, endPoint x: 338, endPoint y: 462, distance: 75.2
click at [338, 462] on textarea at bounding box center [404, 198] width 460 height 627
paste textarea "**********"
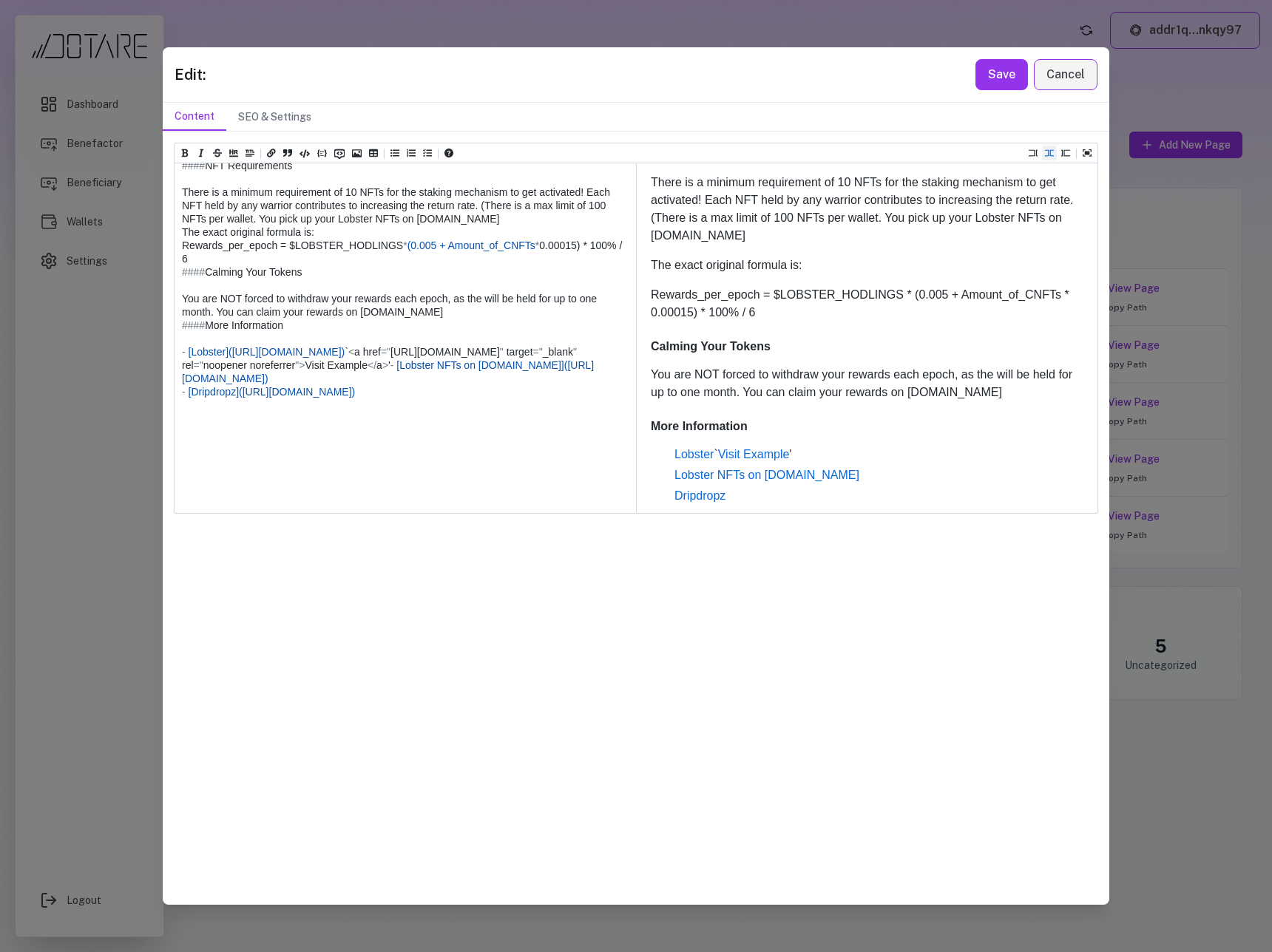
click at [337, 455] on textarea at bounding box center [404, 205] width 460 height 640
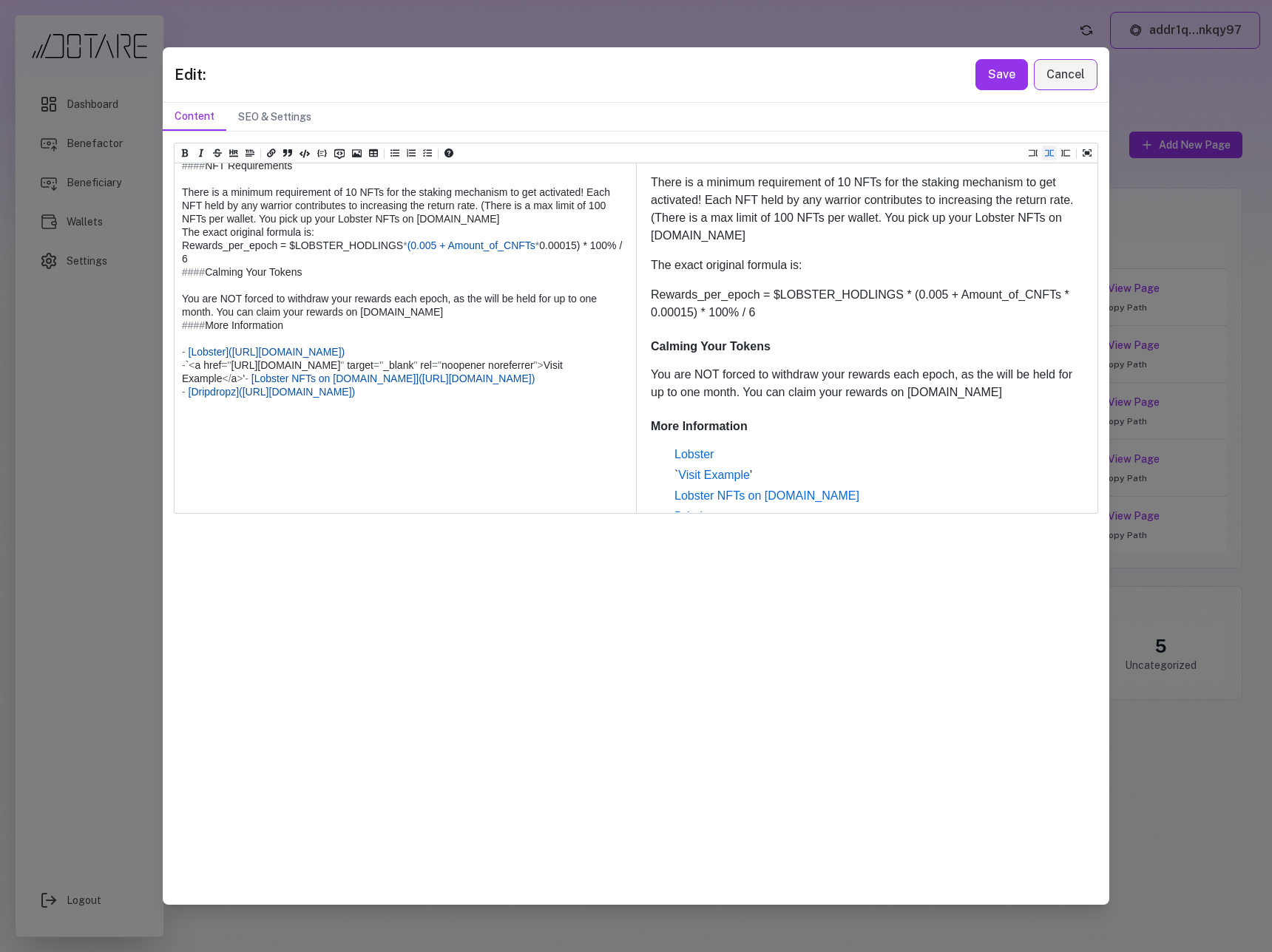
drag, startPoint x: 231, startPoint y: 461, endPoint x: 329, endPoint y: 462, distance: 98.0
click at [329, 462] on textarea at bounding box center [404, 205] width 460 height 640
drag, startPoint x: 237, startPoint y: 473, endPoint x: 329, endPoint y: 476, distance: 92.0
click at [329, 476] on textarea at bounding box center [404, 205] width 460 height 640
paste textarea "***"
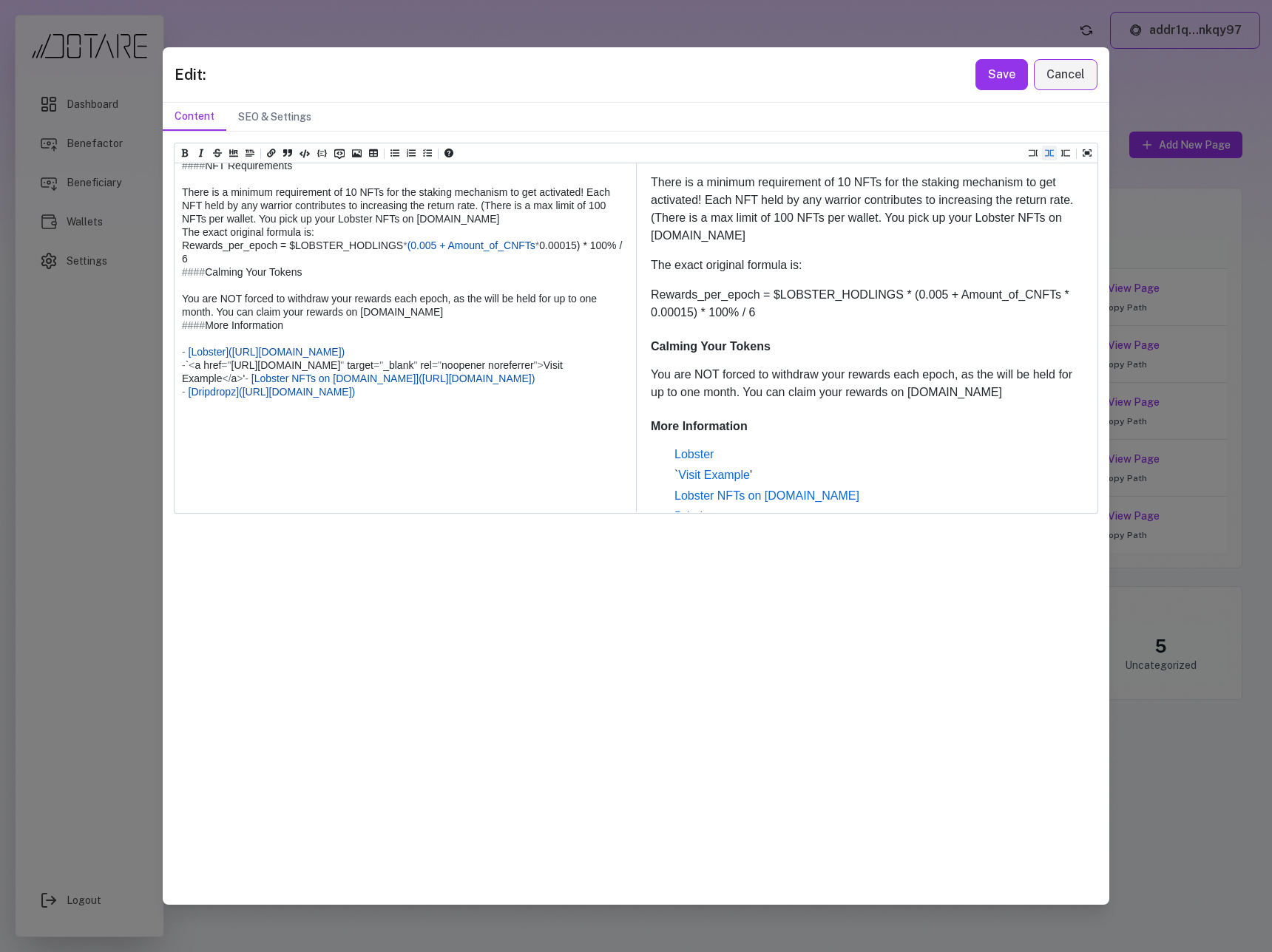
drag, startPoint x: 192, startPoint y: 460, endPoint x: 225, endPoint y: 461, distance: 33.0
click at [225, 461] on textarea at bounding box center [404, 205] width 460 height 640
click at [546, 476] on textarea at bounding box center [404, 205] width 460 height 640
drag, startPoint x: 536, startPoint y: 475, endPoint x: 599, endPoint y: 475, distance: 63.0
click at [599, 475] on textarea at bounding box center [404, 205] width 460 height 640
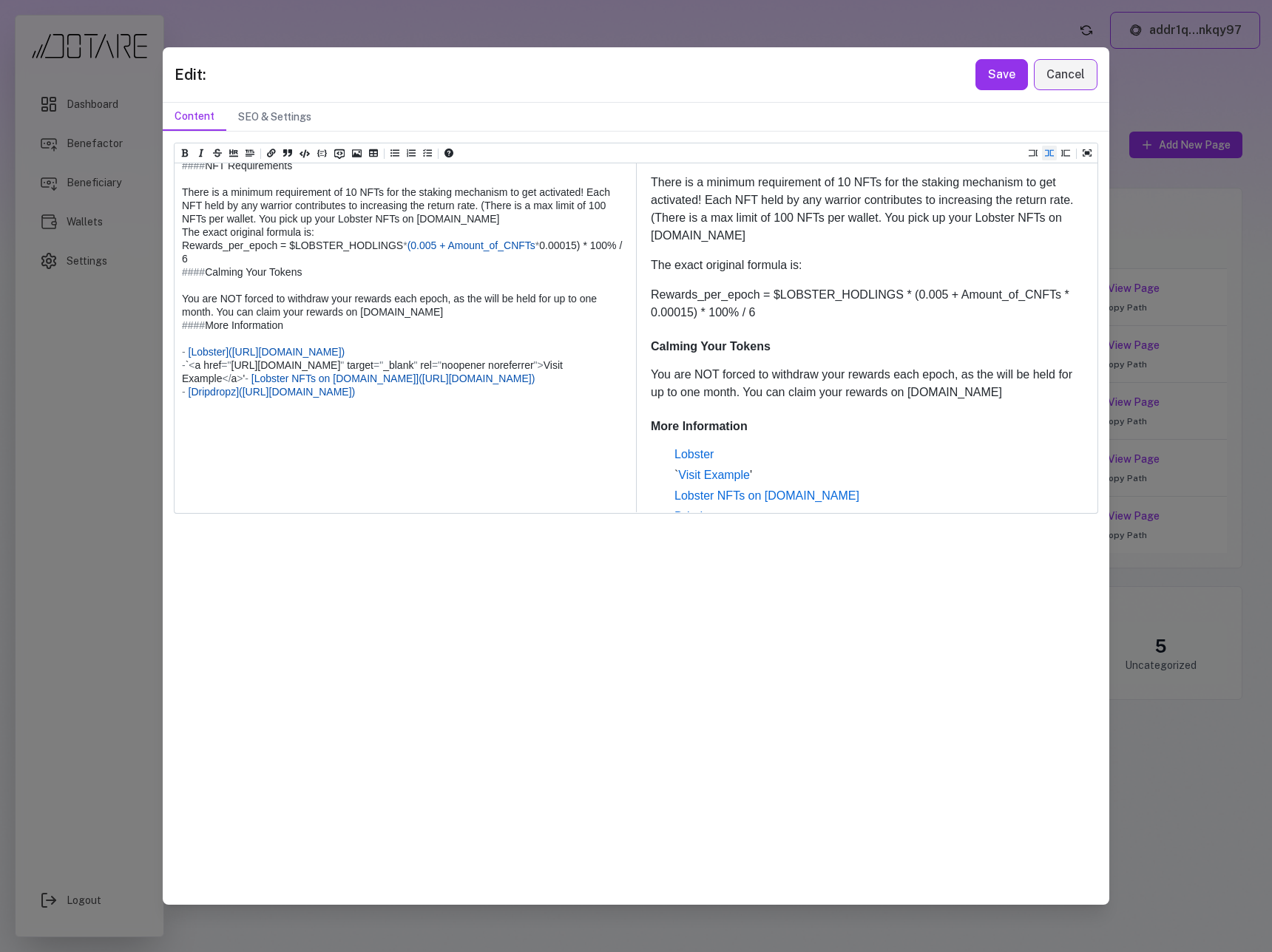
paste textarea
click at [191, 470] on textarea at bounding box center [404, 205] width 460 height 640
click at [600, 472] on textarea at bounding box center [404, 205] width 460 height 640
drag, startPoint x: 393, startPoint y: 454, endPoint x: 171, endPoint y: 458, distance: 222.0
click at [171, 458] on div "Heading 1 Heading 2 Heading 3 Heading 4 Heading 5 Heading 6 # Epoch Rewards ## …" at bounding box center [636, 518] width 947 height 772
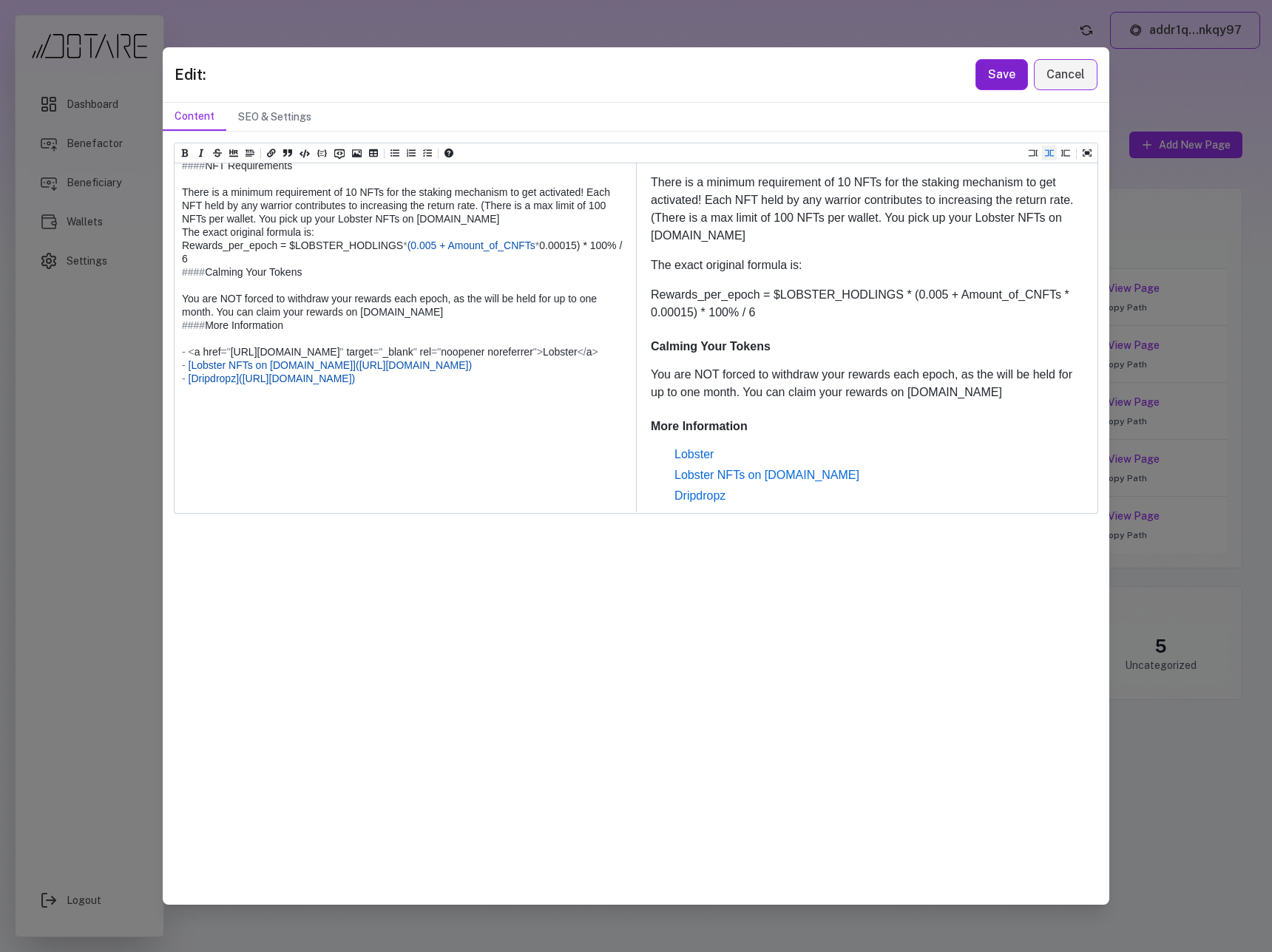
type textarea "**********"
click at [1004, 83] on button "Save" at bounding box center [1002, 74] width 53 height 31
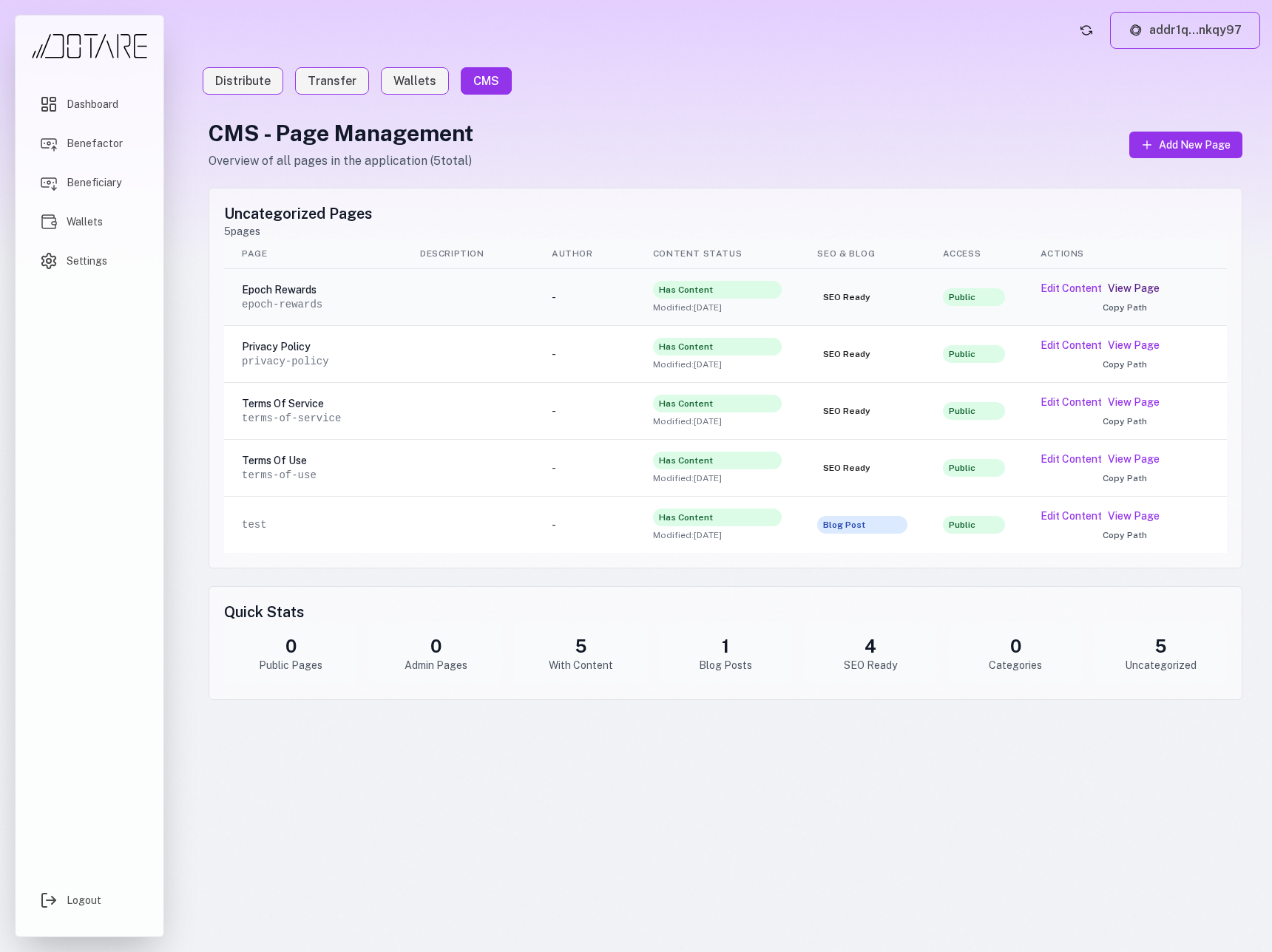
click at [1141, 289] on link "View Page" at bounding box center [1133, 289] width 52 height 15
click at [1065, 295] on button "Edit Content" at bounding box center [1071, 289] width 62 height 15
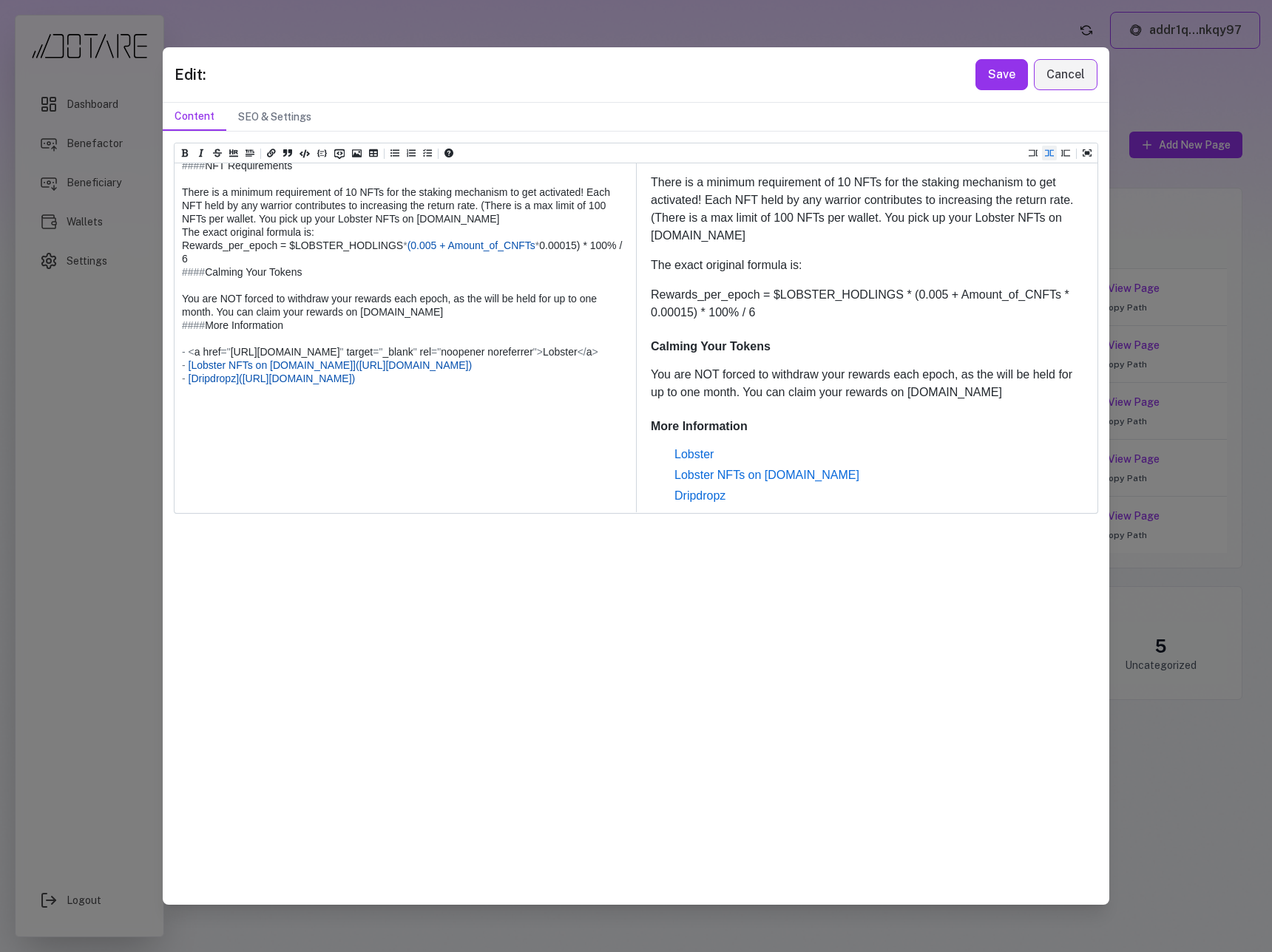
click at [188, 461] on textarea at bounding box center [404, 198] width 460 height 627
click at [597, 462] on textarea at bounding box center [404, 198] width 460 height 627
click at [195, 461] on textarea at bounding box center [404, 198] width 460 height 627
click at [189, 461] on textarea at bounding box center [404, 198] width 460 height 627
paste textarea "****"
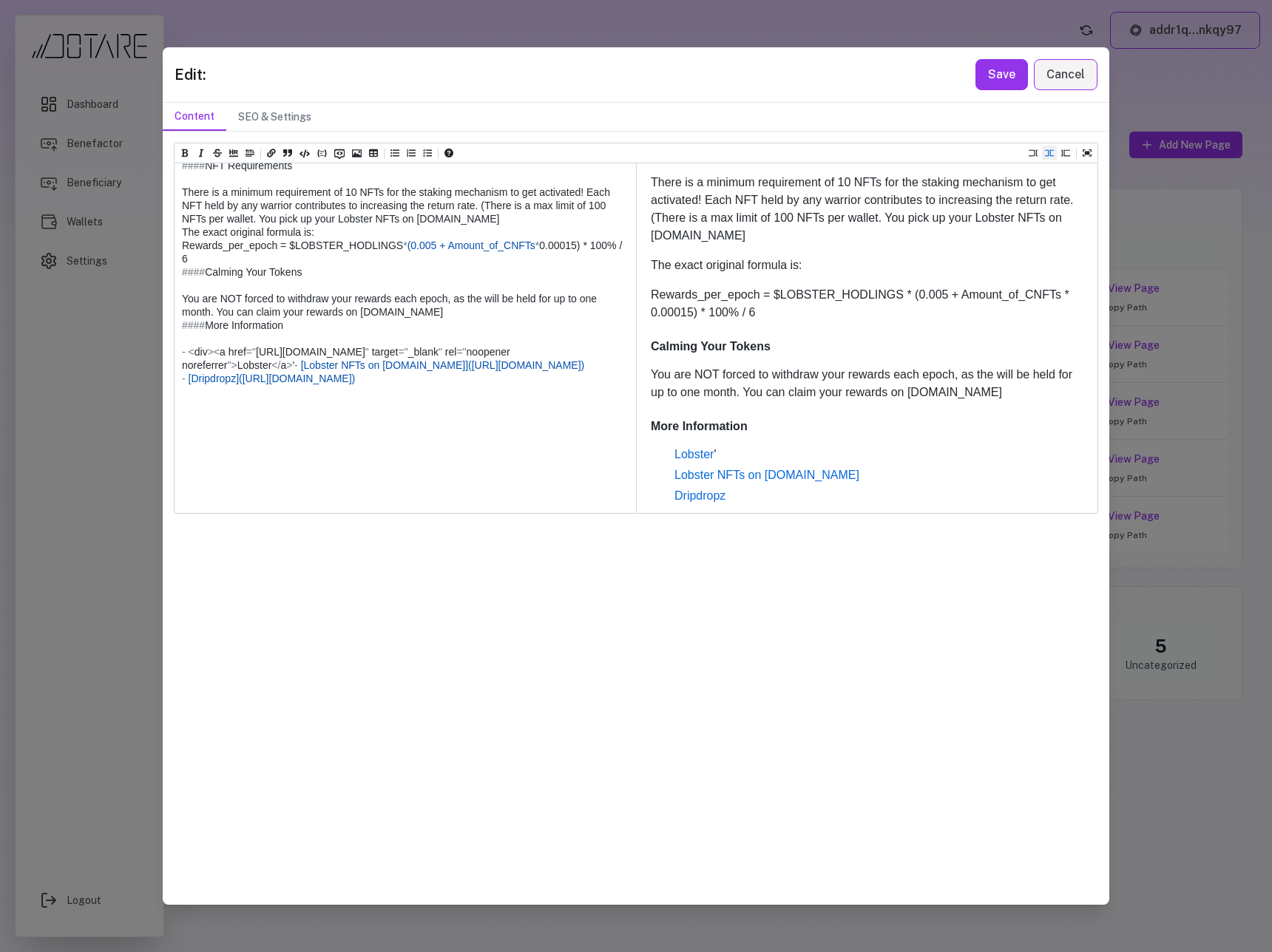
click at [619, 458] on textarea at bounding box center [404, 198] width 460 height 627
type textarea "**********"
click at [986, 84] on button "Save" at bounding box center [1002, 74] width 53 height 31
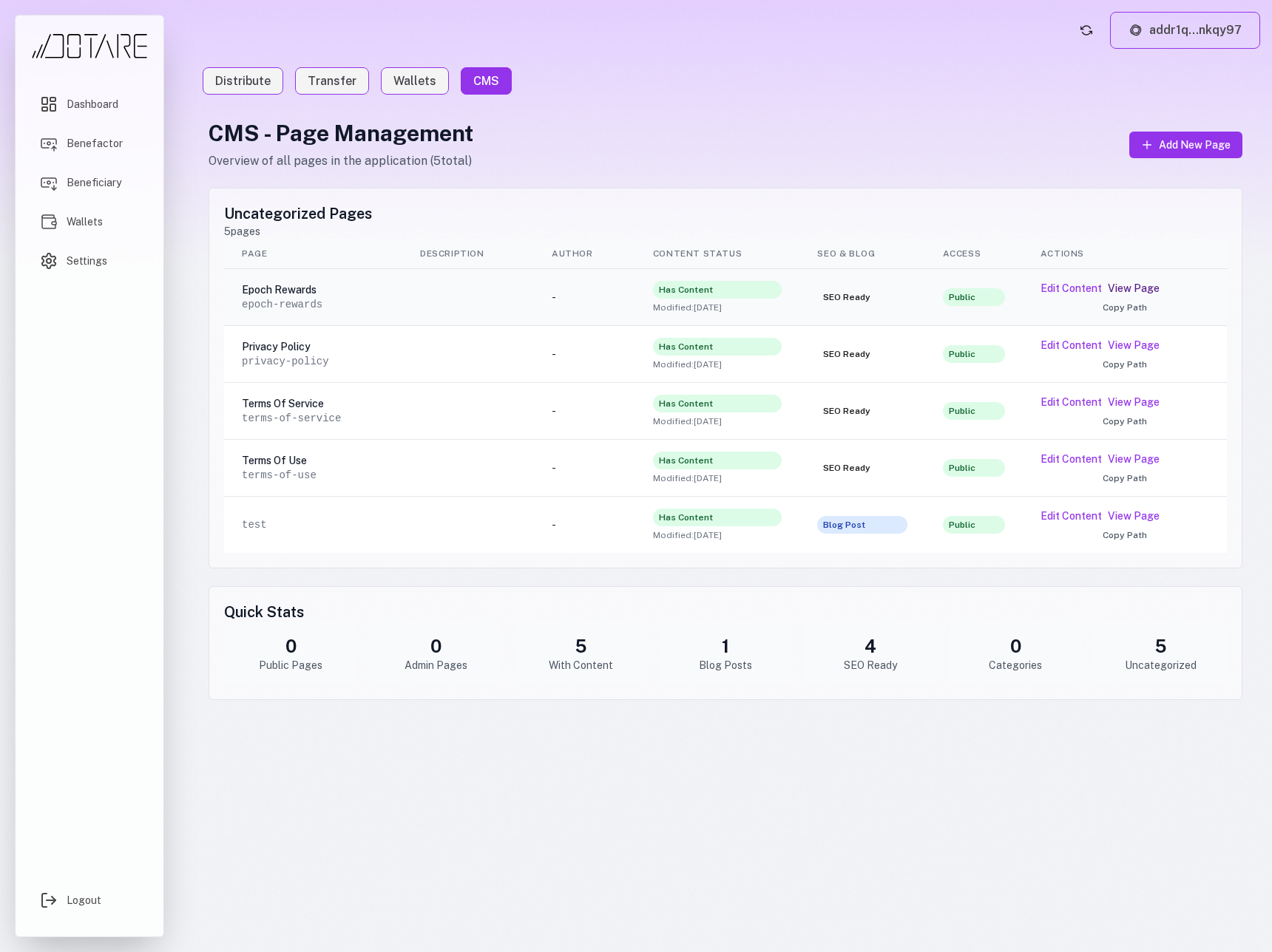
click at [1132, 287] on link "View Page" at bounding box center [1133, 289] width 52 height 15
click at [1084, 289] on button "Edit Content" at bounding box center [1071, 289] width 62 height 15
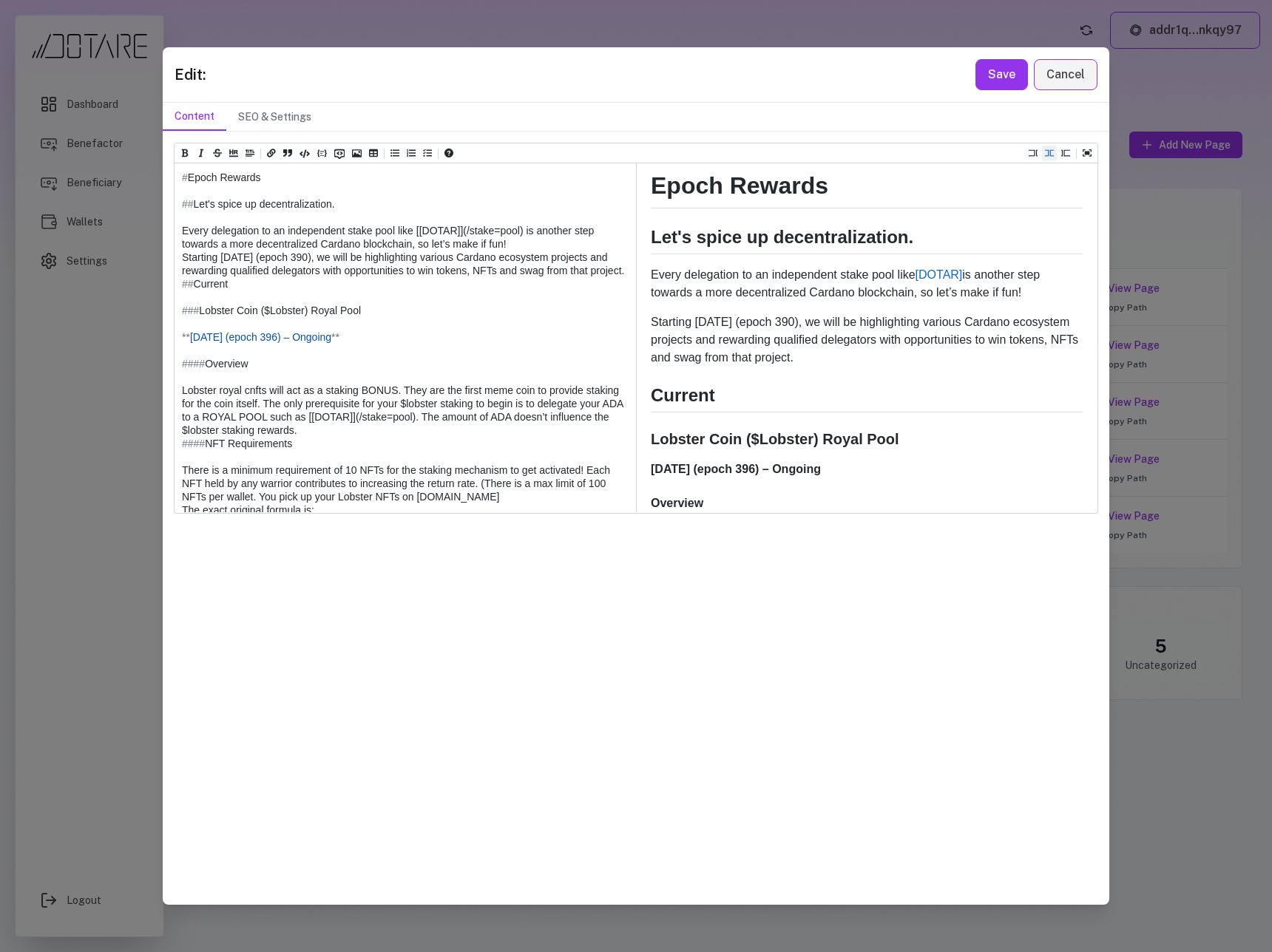
click at [499, 232] on textarea at bounding box center [404, 476] width 460 height 627
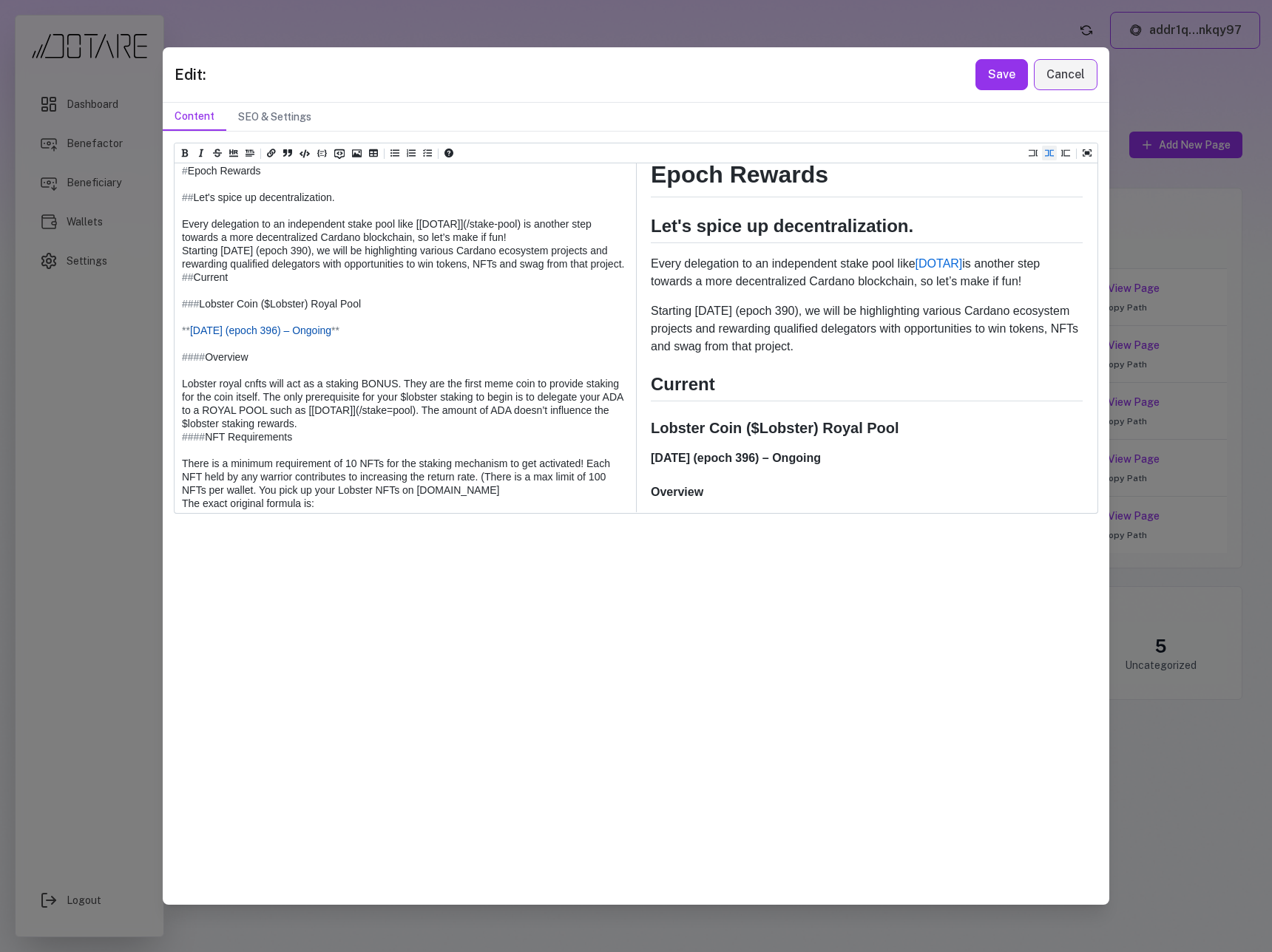
click at [411, 452] on textarea at bounding box center [404, 470] width 460 height 627
click at [410, 447] on textarea at bounding box center [404, 470] width 460 height 627
click at [415, 452] on textarea at bounding box center [404, 470] width 460 height 627
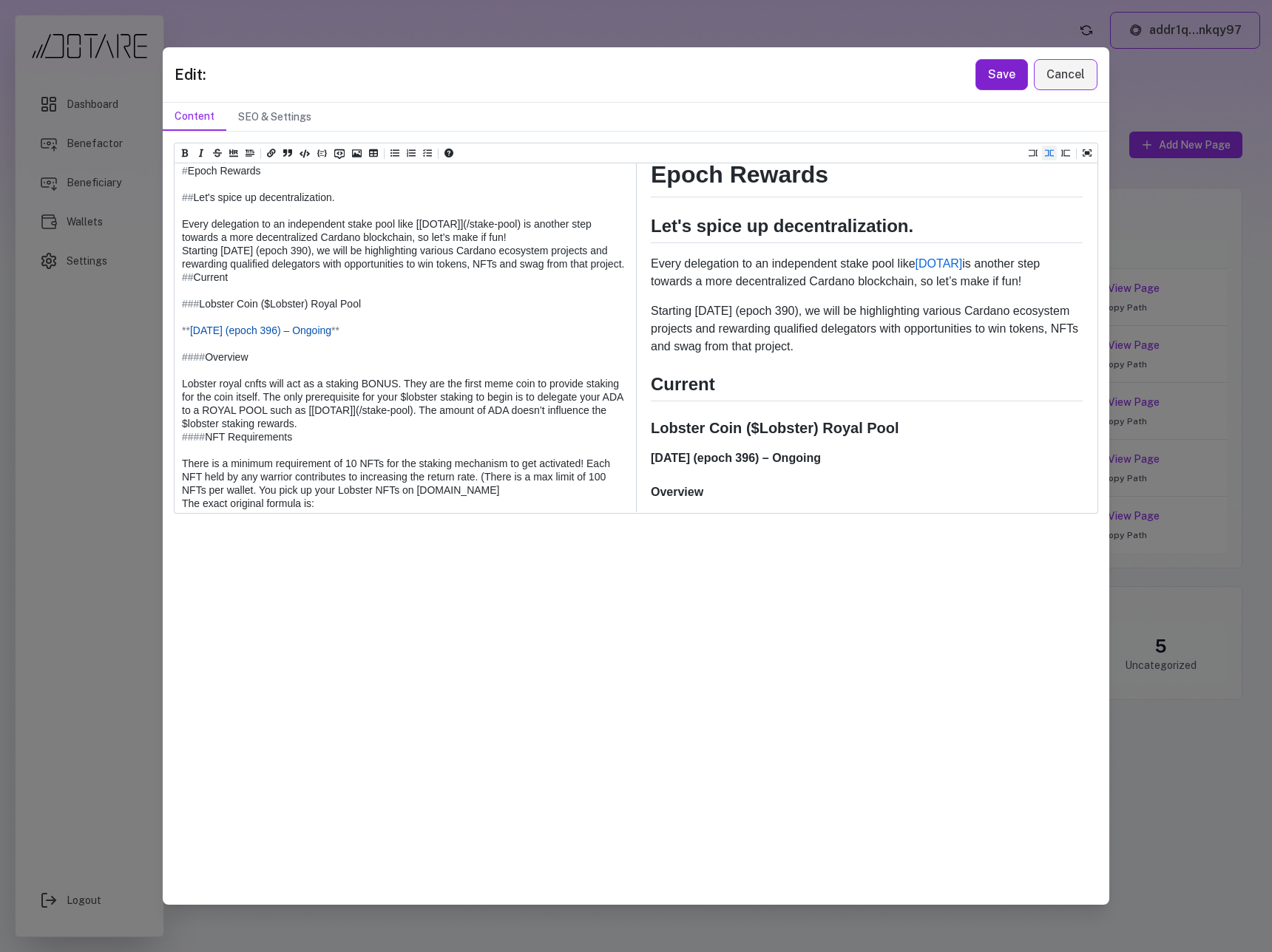
type textarea "**********"
click at [1001, 76] on button "Save" at bounding box center [1002, 74] width 53 height 31
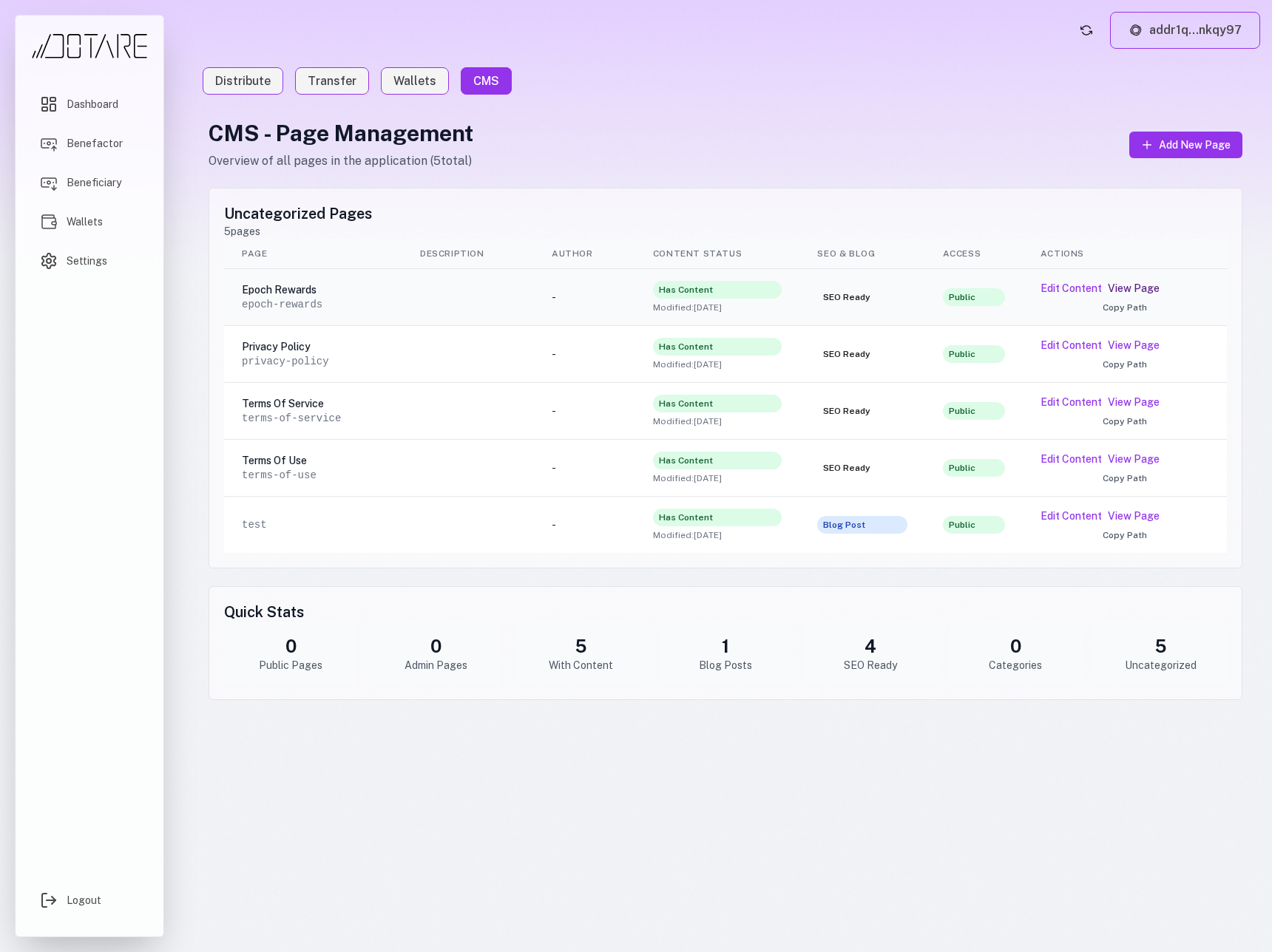
click at [1134, 292] on link "View Page" at bounding box center [1133, 289] width 52 height 15
click at [1198, 359] on button "Copy Path" at bounding box center [1125, 364] width 168 height 12
click at [1080, 345] on button "Edit Content" at bounding box center [1071, 346] width 62 height 15
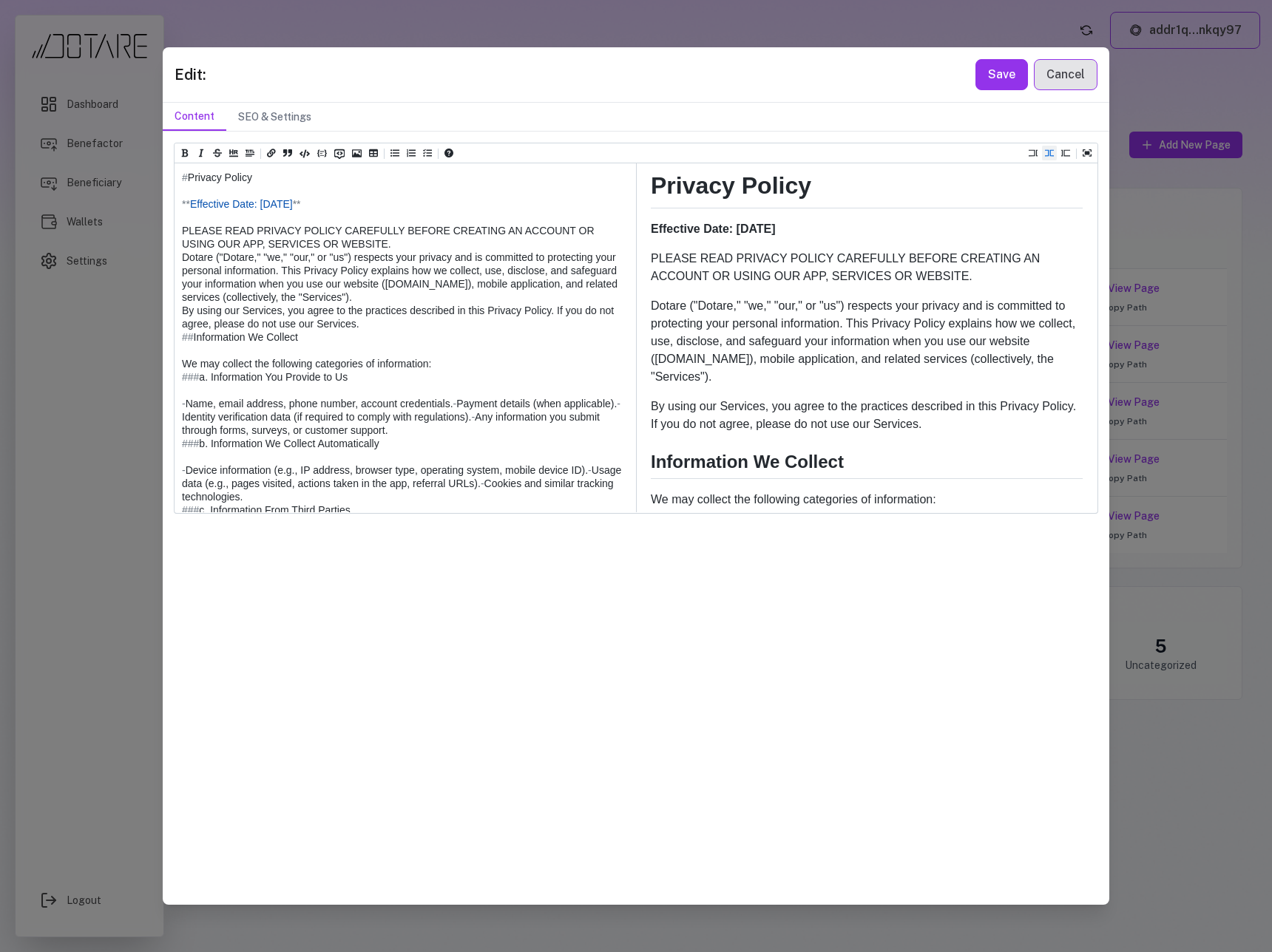
click at [1071, 80] on button "Cancel" at bounding box center [1065, 74] width 64 height 31
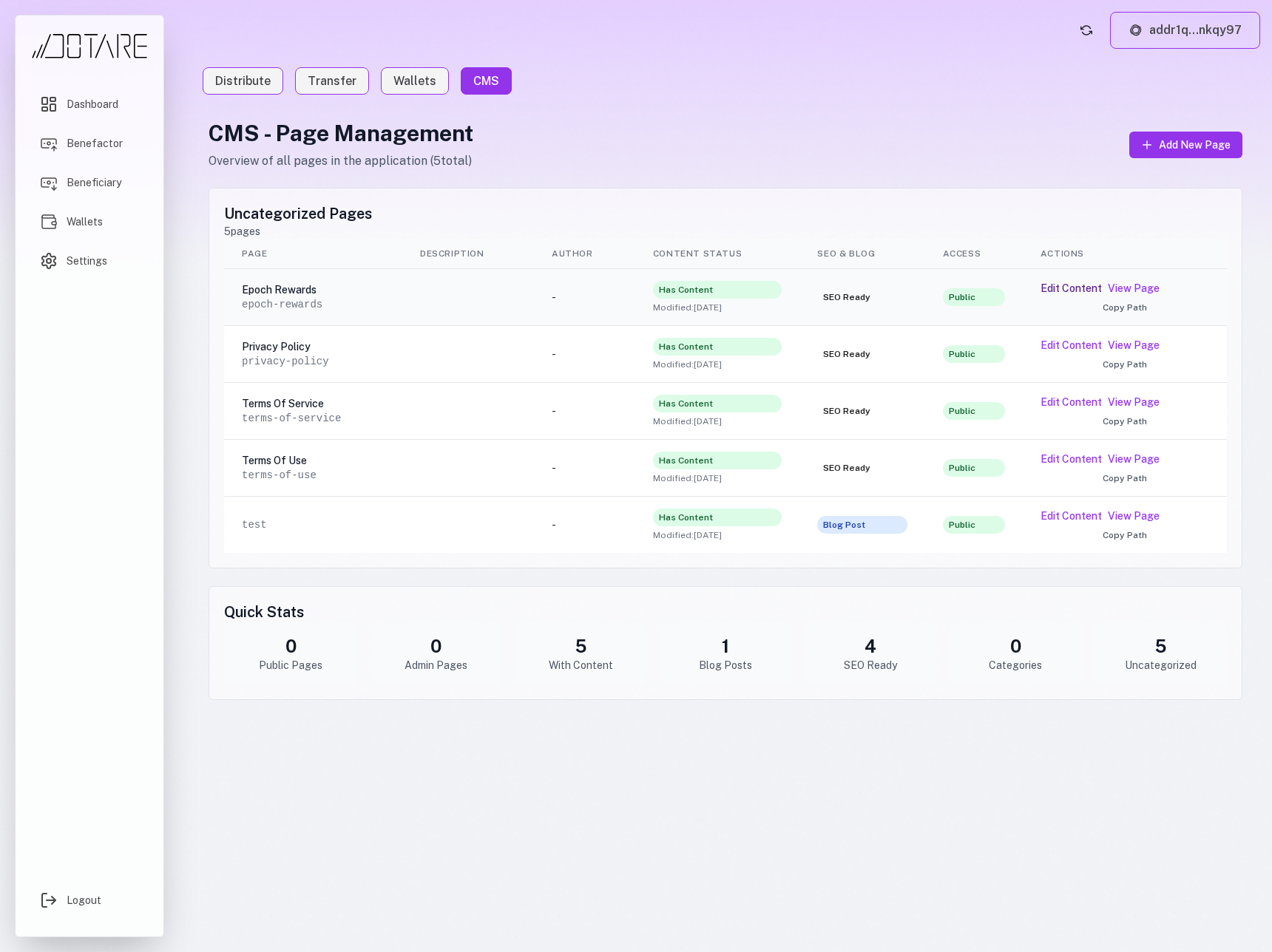
click at [1089, 289] on button "Edit Content" at bounding box center [1071, 289] width 62 height 15
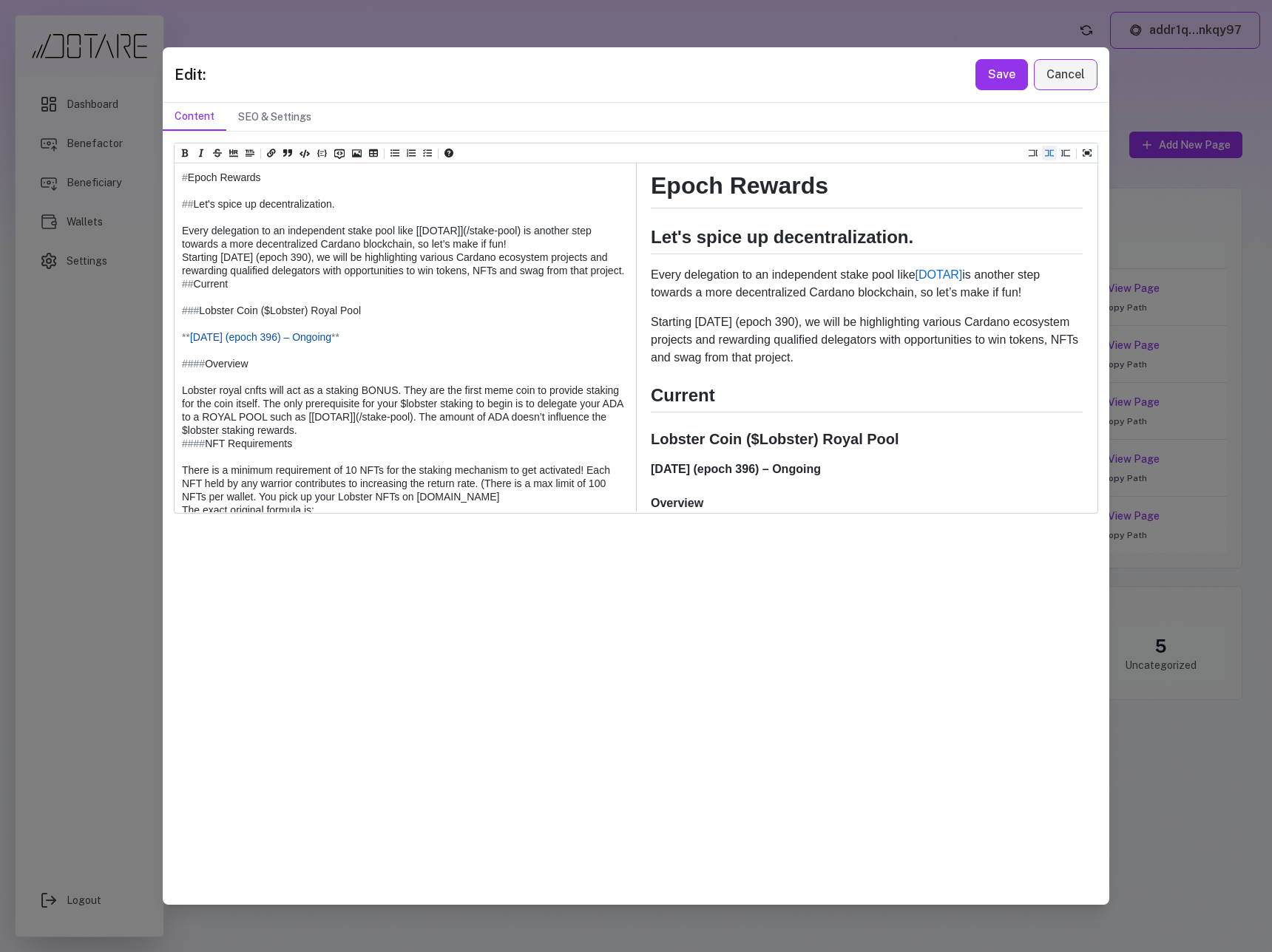
click at [284, 326] on textarea at bounding box center [404, 476] width 460 height 627
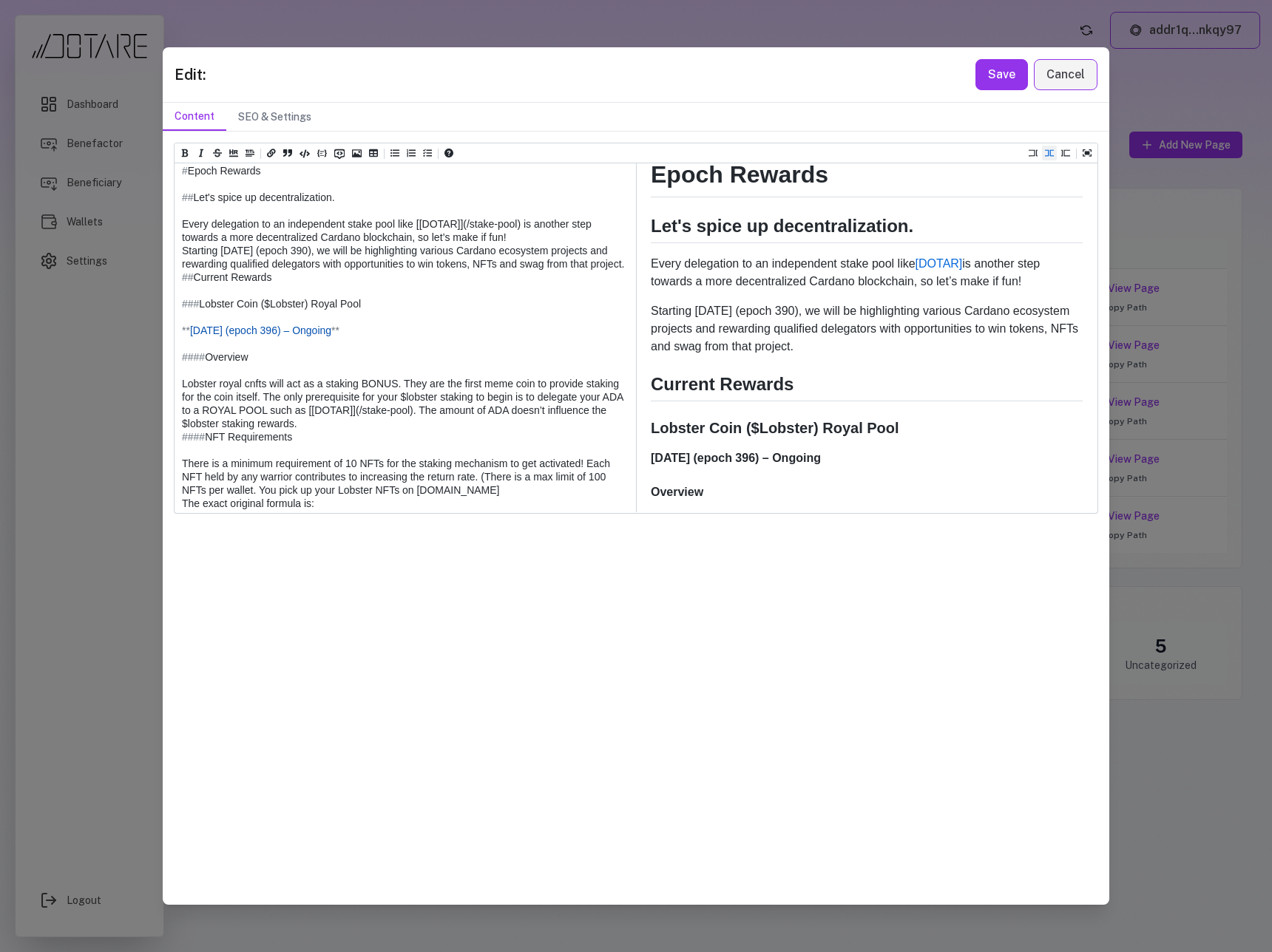
scroll to position [0, 0]
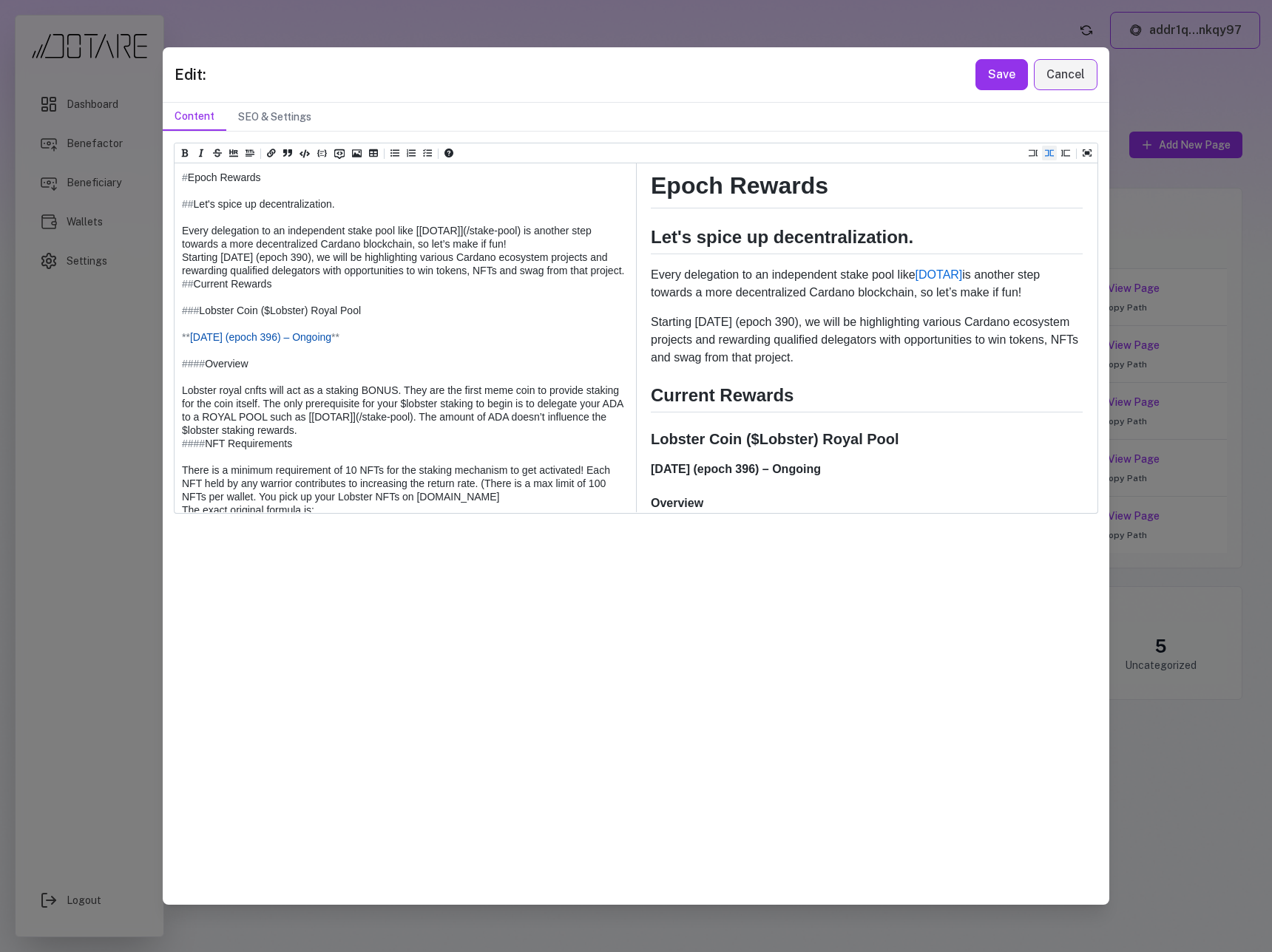
drag, startPoint x: 180, startPoint y: 204, endPoint x: 309, endPoint y: 312, distance: 168.2
click at [309, 312] on textarea at bounding box center [404, 476] width 460 height 627
click at [292, 178] on textarea at bounding box center [404, 476] width 460 height 627
click at [417, 246] on textarea at bounding box center [404, 476] width 460 height 627
drag, startPoint x: 422, startPoint y: 246, endPoint x: 515, endPoint y: 246, distance: 93.0
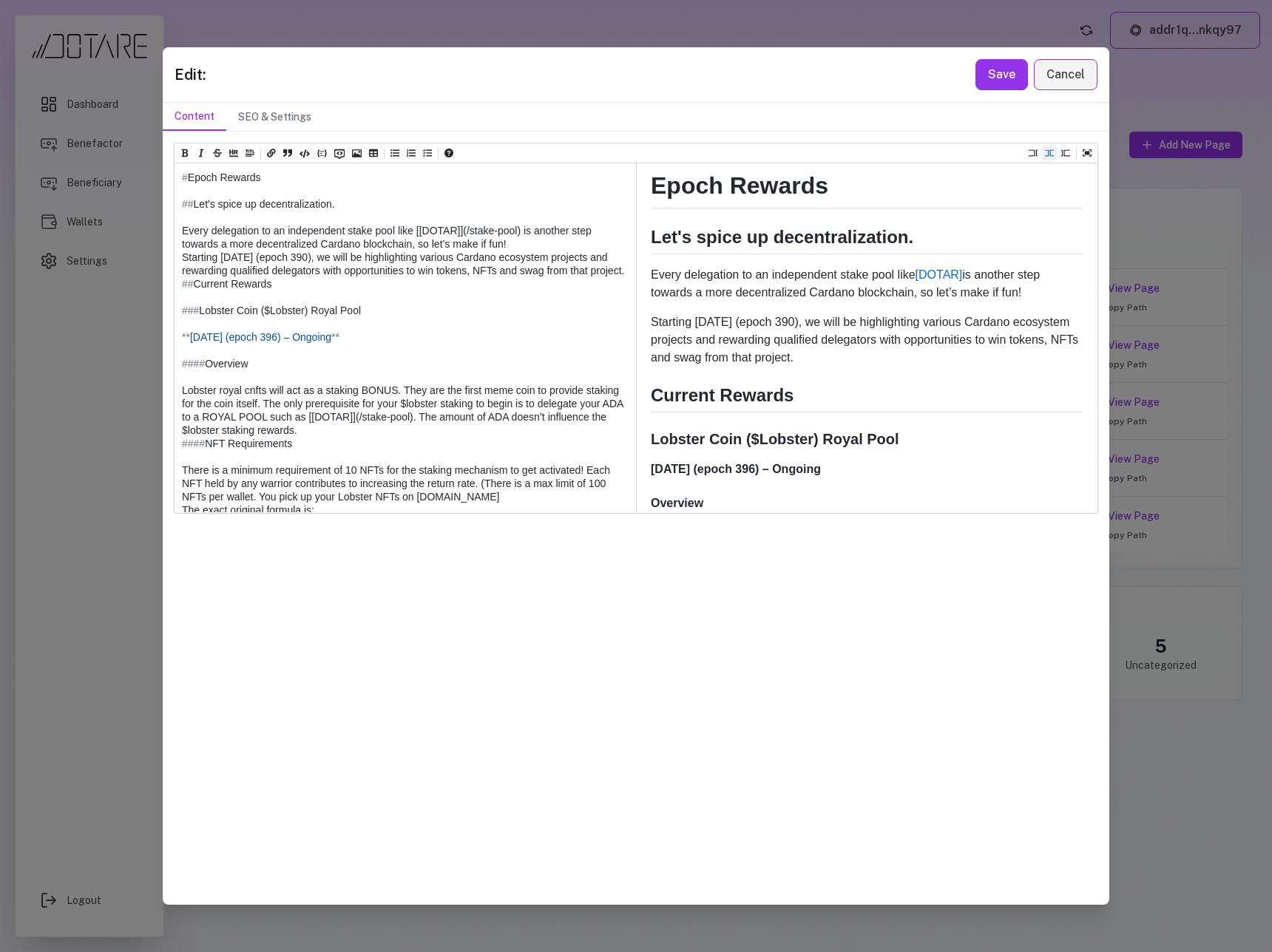
click at [515, 246] on textarea at bounding box center [404, 476] width 460 height 627
click at [322, 246] on textarea at bounding box center [404, 476] width 460 height 627
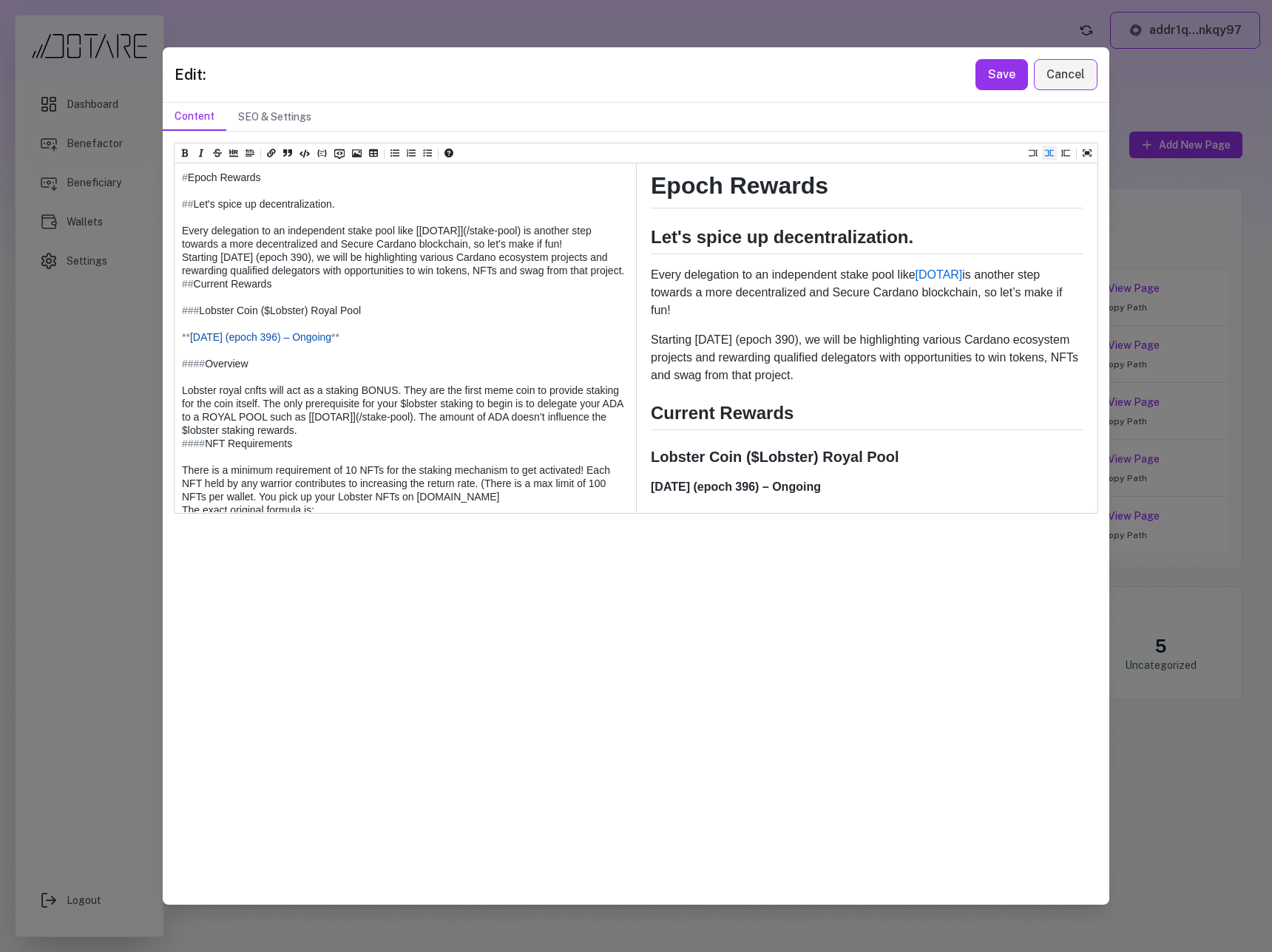
drag, startPoint x: 470, startPoint y: 247, endPoint x: 570, endPoint y: 247, distance: 100.0
click at [570, 247] on textarea at bounding box center [404, 476] width 460 height 627
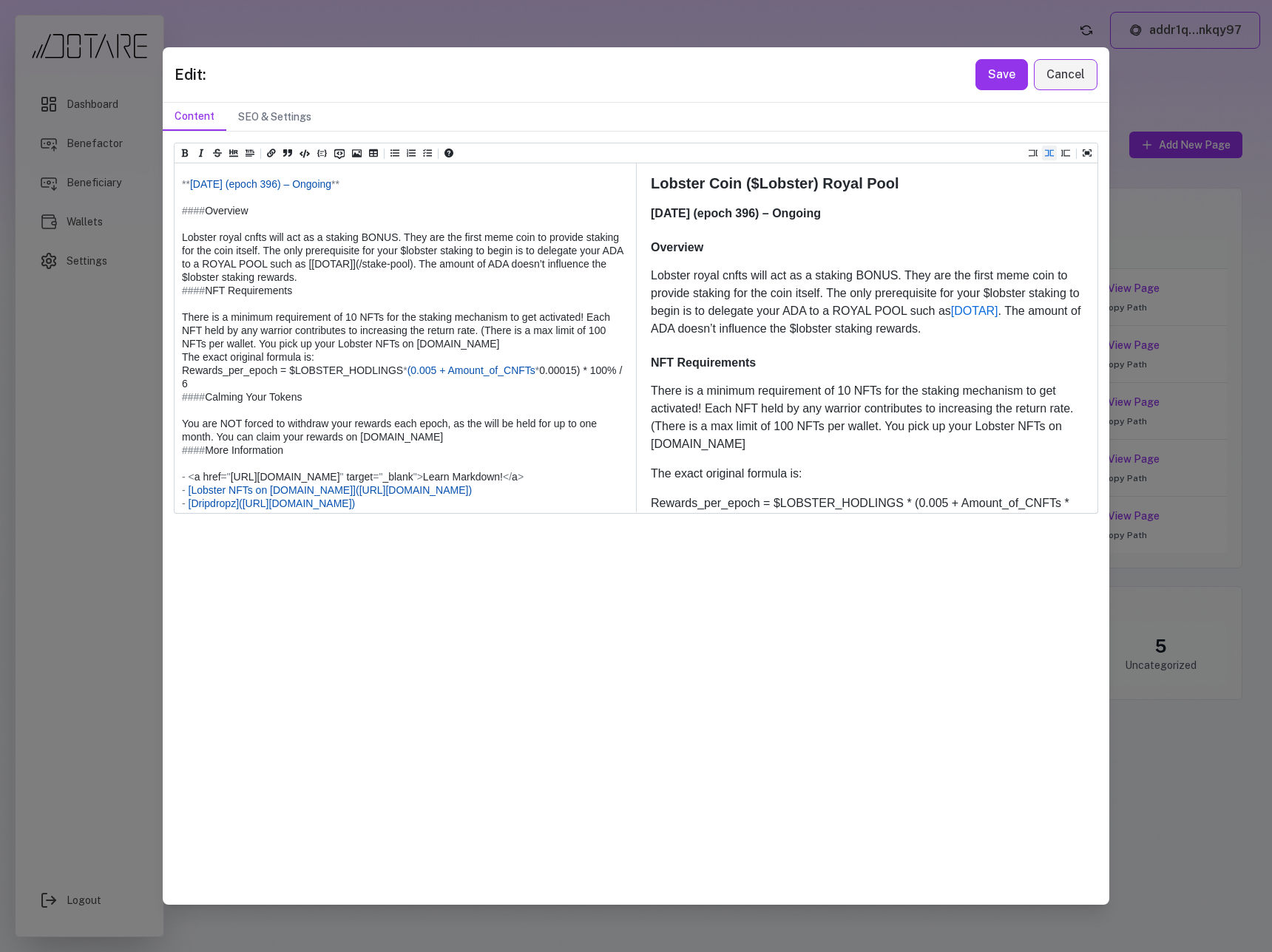
scroll to position [195, 0]
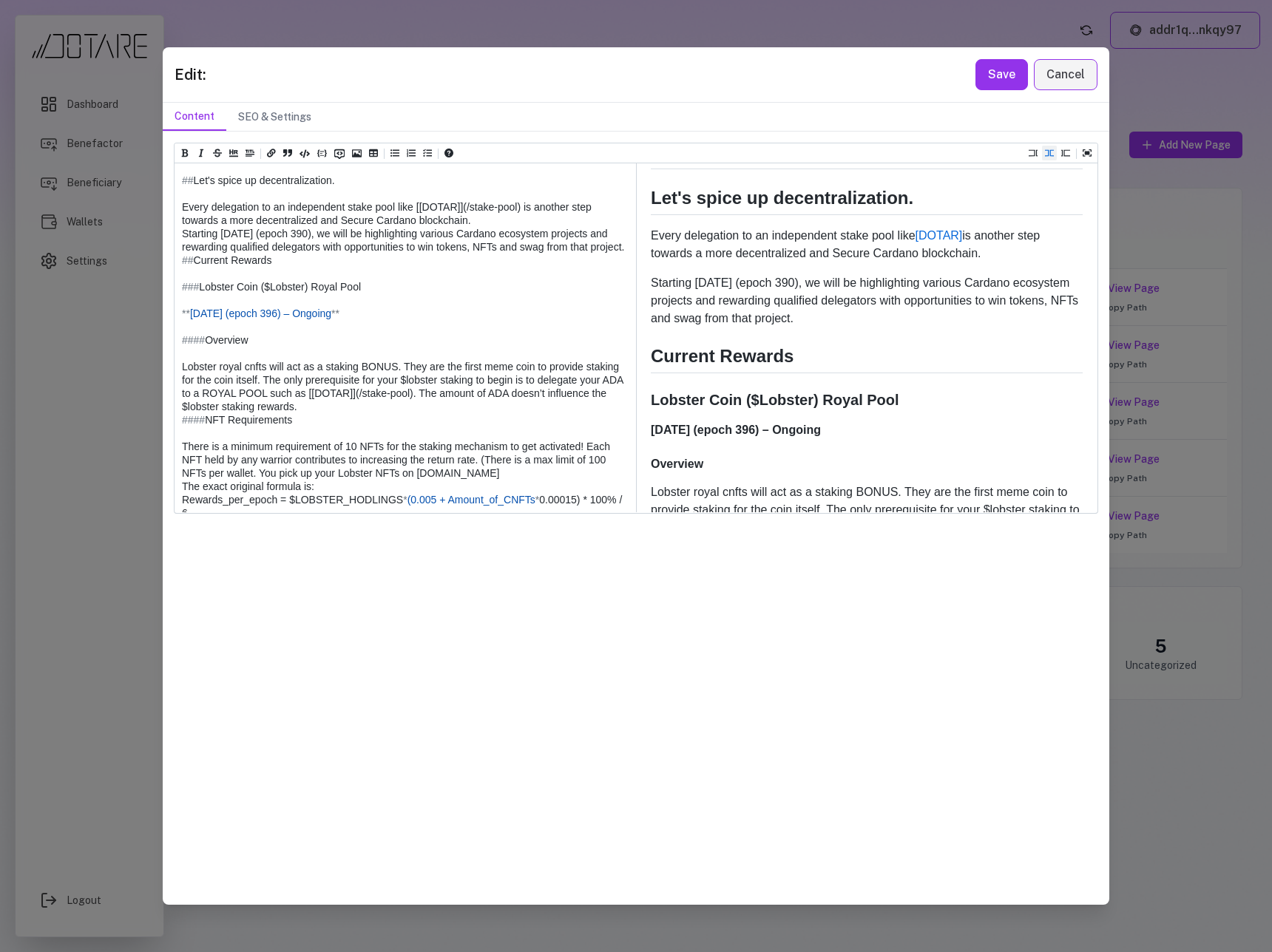
drag, startPoint x: 177, startPoint y: 300, endPoint x: 344, endPoint y: 302, distance: 167.0
click at [344, 302] on textarea at bounding box center [404, 453] width 460 height 627
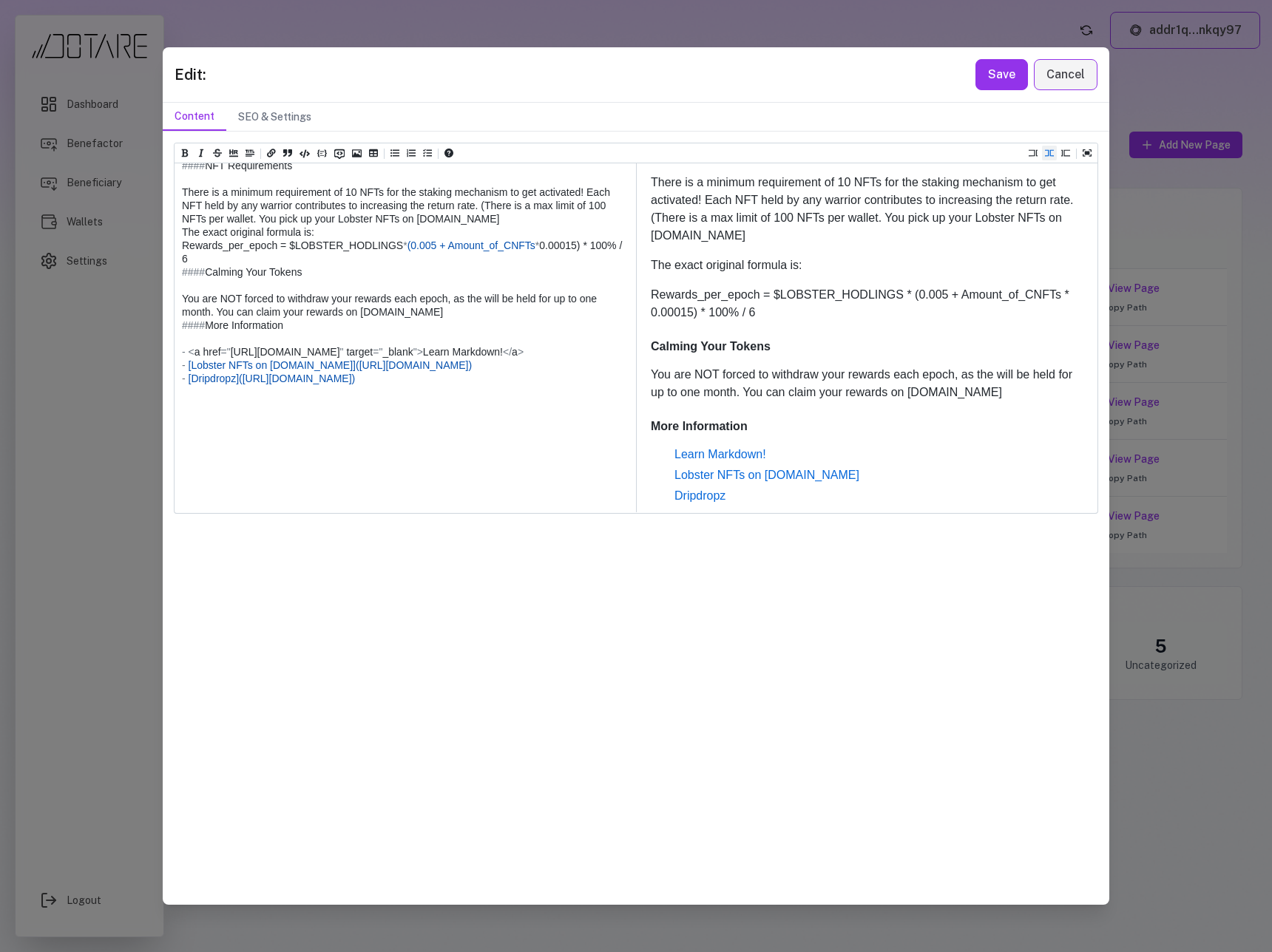
click at [386, 502] on textarea at bounding box center [404, 198] width 460 height 627
paste textarea "**********"
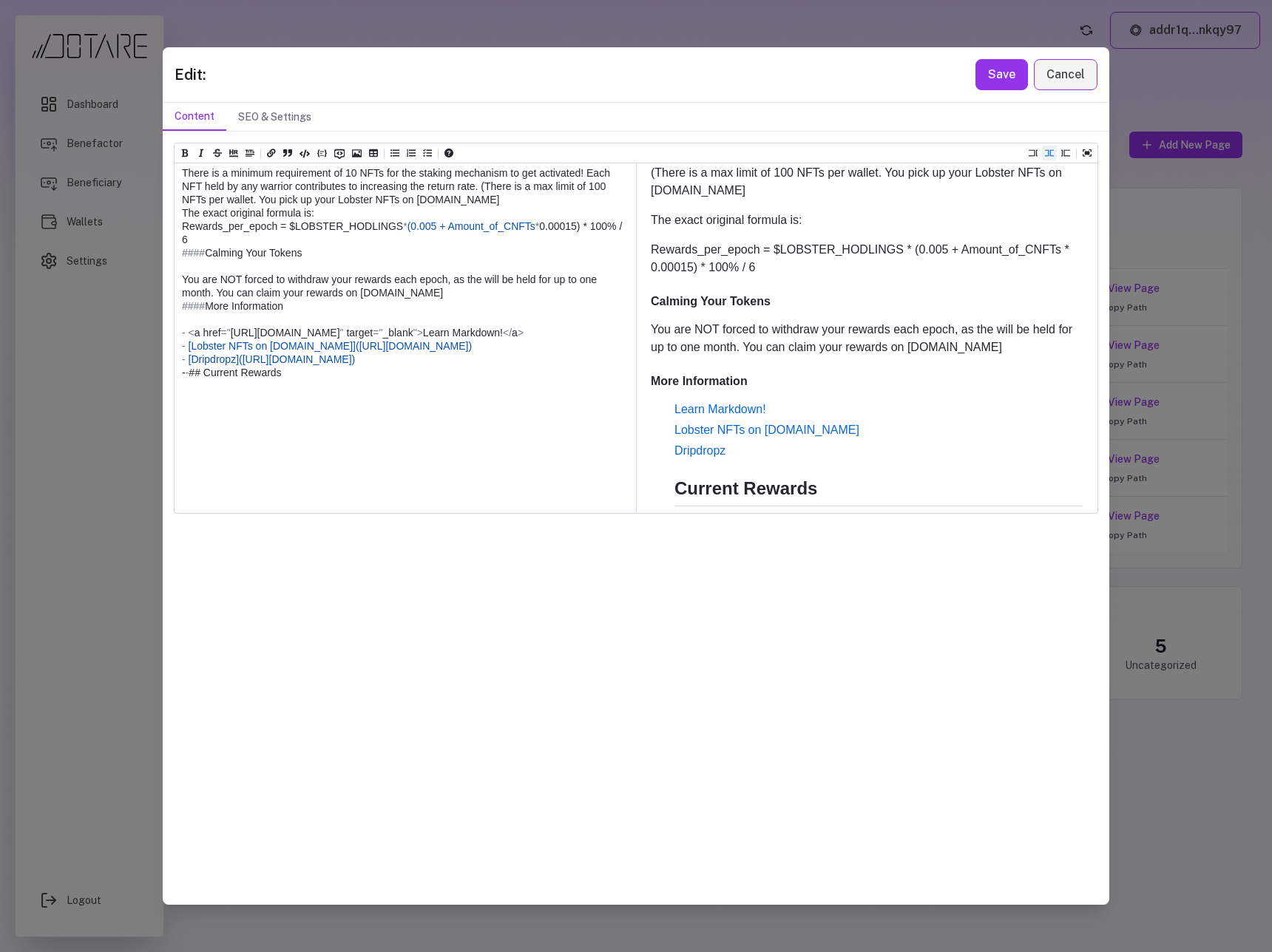
click at [190, 493] on textarea at bounding box center [404, 193] width 460 height 654
click at [298, 509] on textarea at bounding box center [404, 193] width 460 height 654
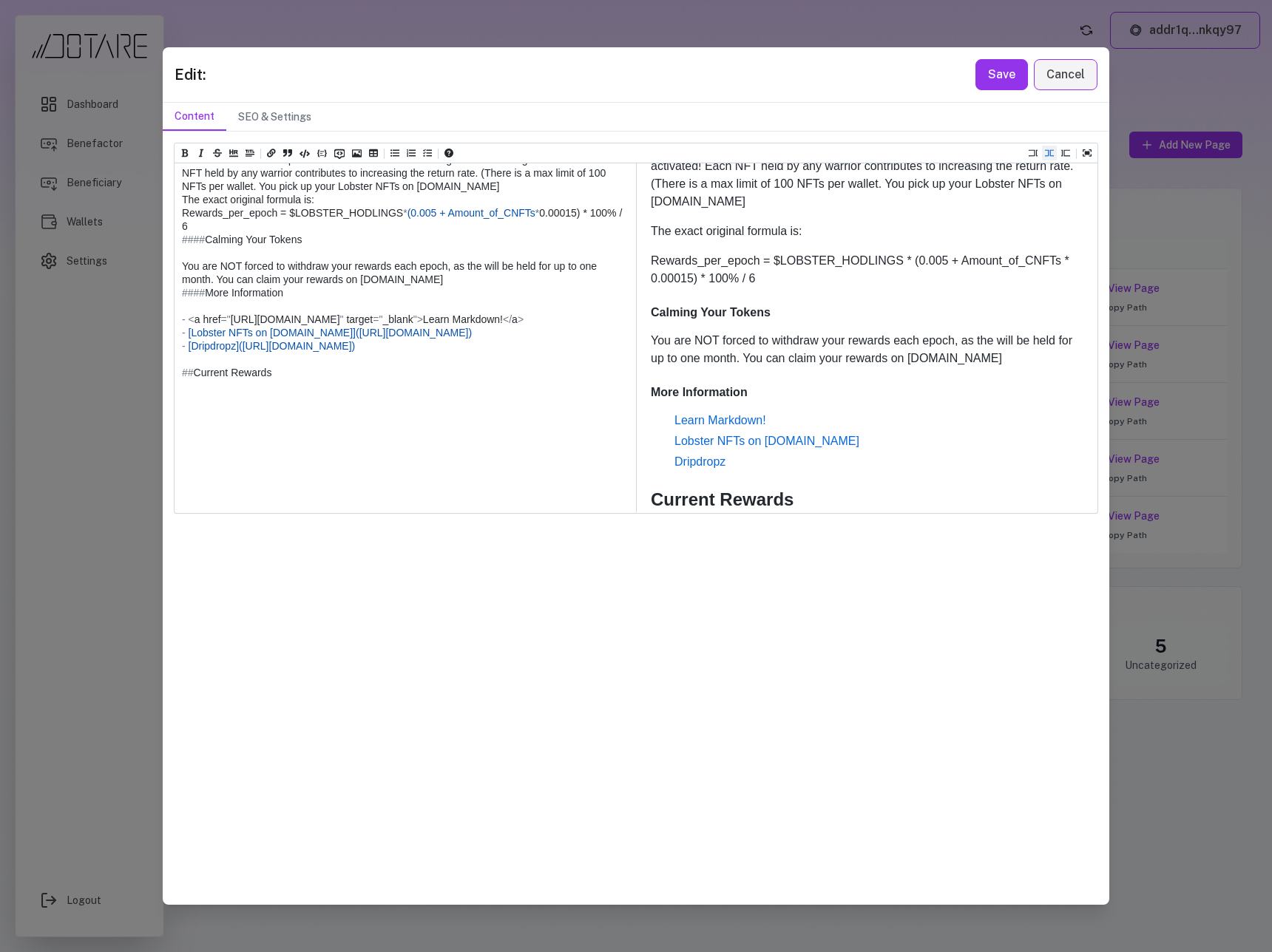
scroll to position [499, 0]
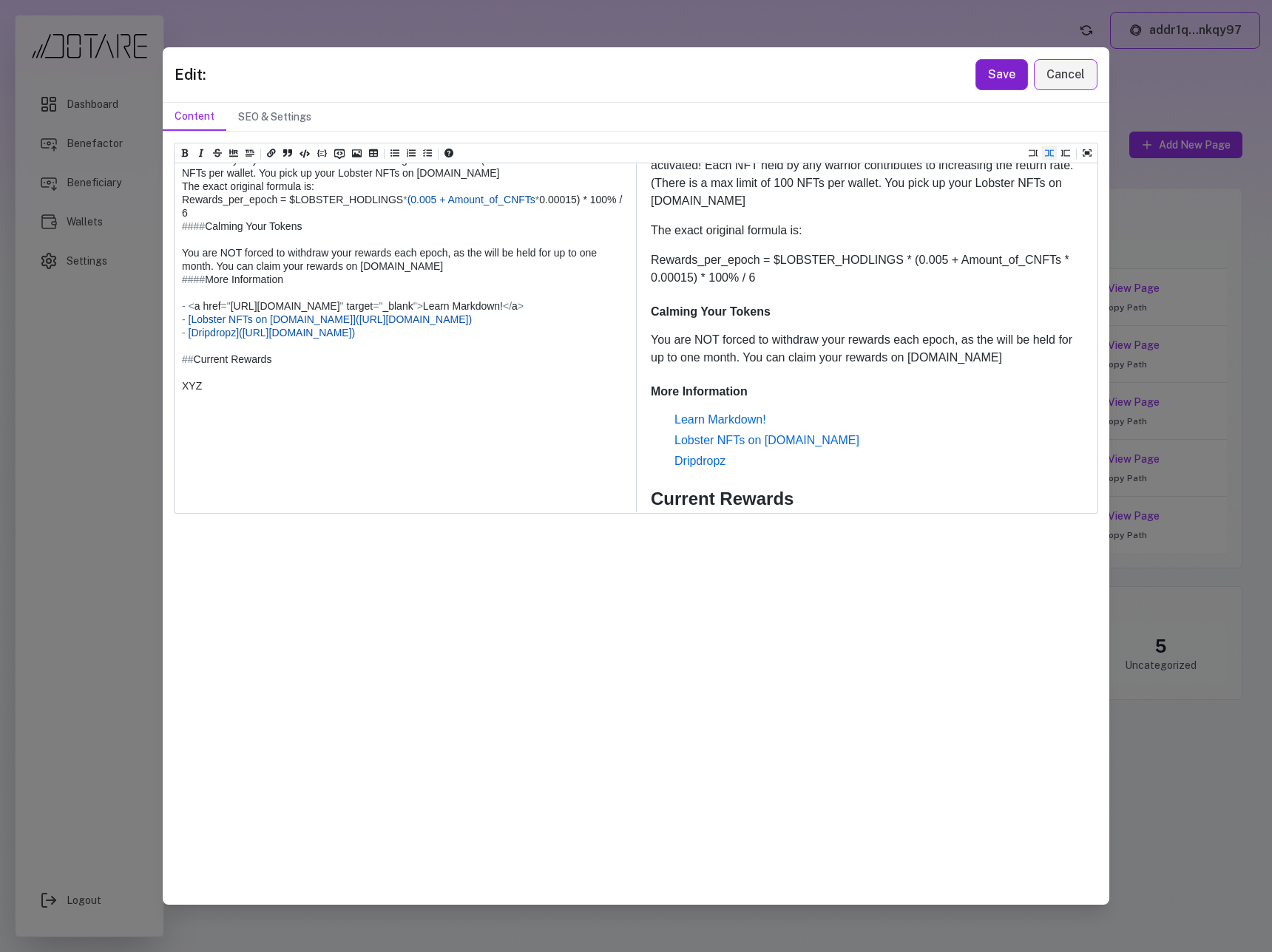
type textarea "**********"
click at [1001, 83] on button "Save" at bounding box center [1002, 74] width 53 height 31
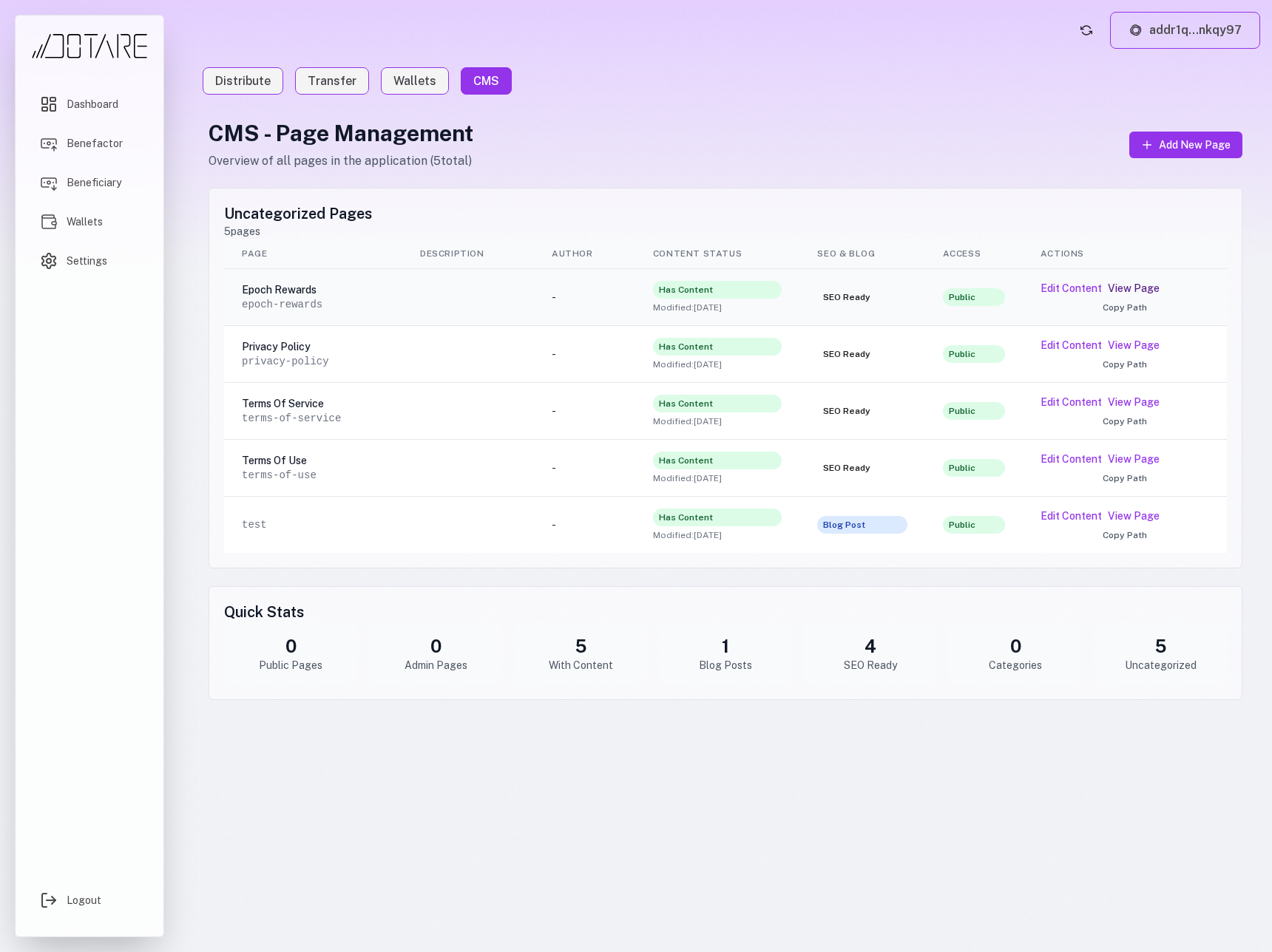
click at [1127, 287] on link "View Page" at bounding box center [1133, 289] width 52 height 15
click at [1071, 288] on button "Edit Content" at bounding box center [1071, 289] width 62 height 15
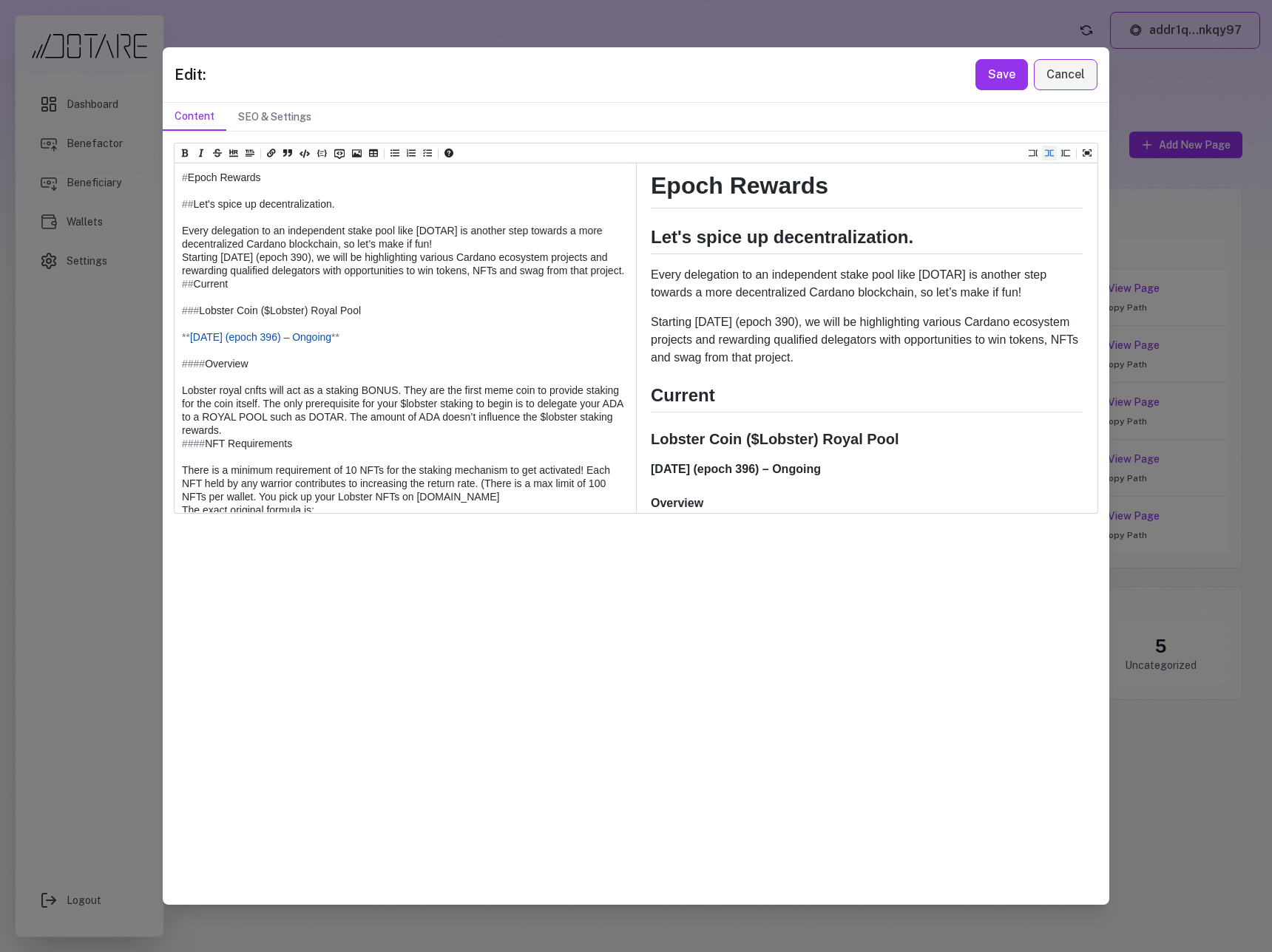
scroll to position [464, 0]
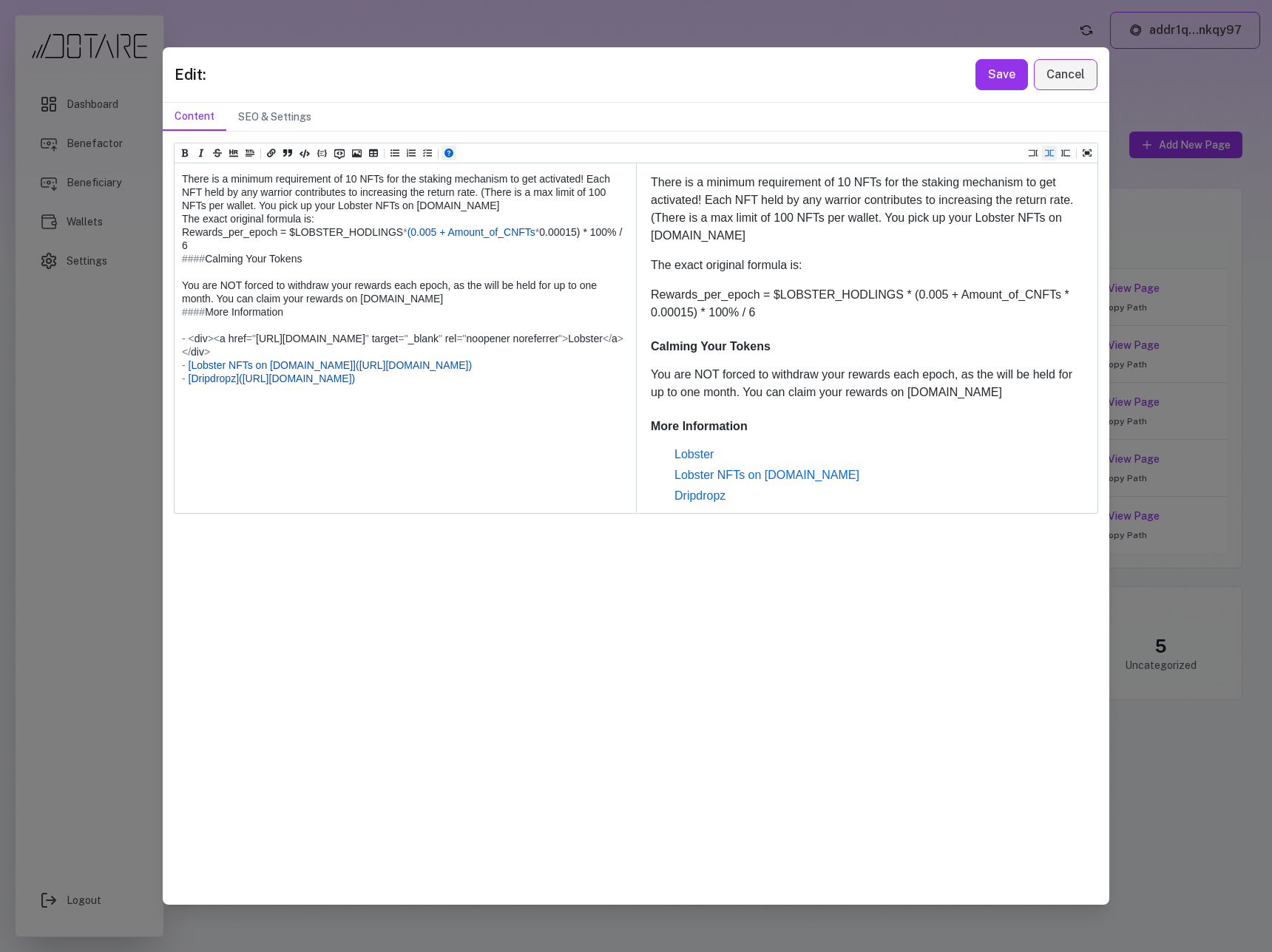
click at [453, 155] on button "Open help" at bounding box center [449, 153] width 15 height 15
click at [391, 349] on textarea at bounding box center [404, 192] width 460 height 640
click at [373, 413] on textarea at bounding box center [404, 192] width 460 height 640
click at [283, 454] on textarea at bounding box center [404, 192] width 460 height 640
click at [213, 445] on textarea at bounding box center [404, 192] width 460 height 640
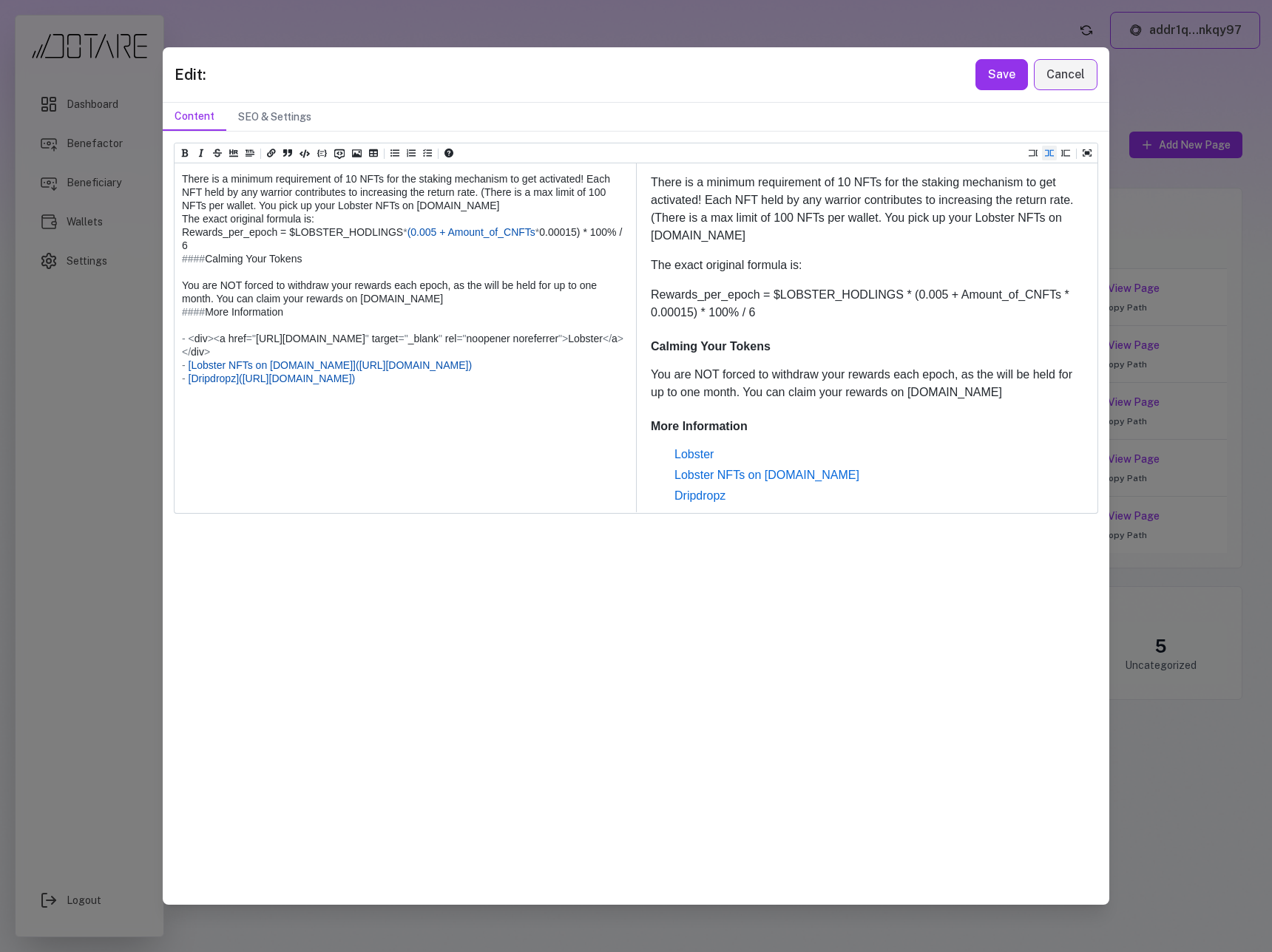
drag, startPoint x: 187, startPoint y: 445, endPoint x: 225, endPoint y: 454, distance: 39.1
click at [225, 454] on textarea at bounding box center [404, 192] width 460 height 640
drag, startPoint x: 218, startPoint y: 457, endPoint x: 190, endPoint y: 447, distance: 29.7
click at [190, 447] on textarea at bounding box center [404, 192] width 460 height 640
paste textarea
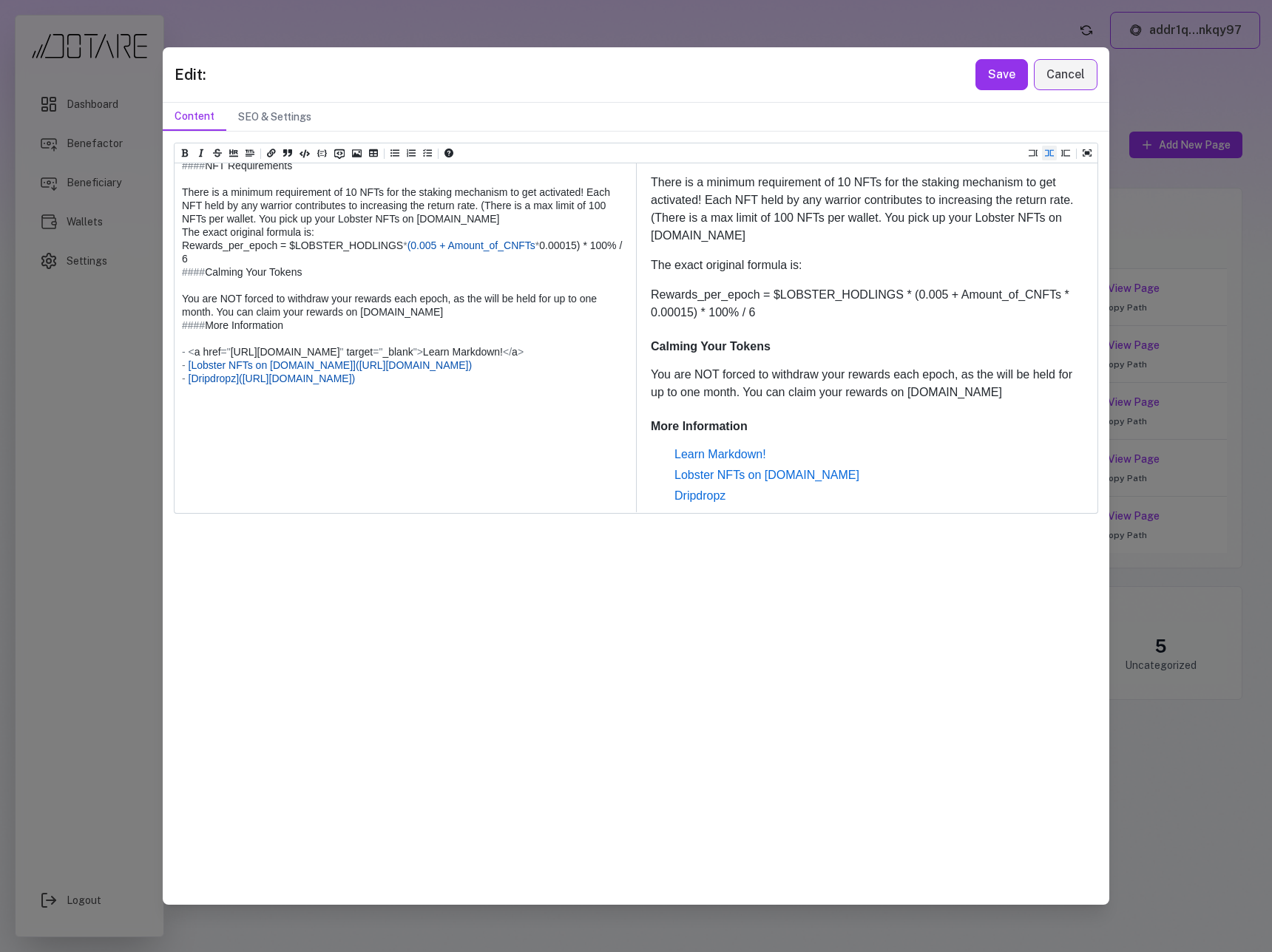
scroll to position [278, 0]
type textarea "**********"
click at [1008, 76] on button "Save" at bounding box center [1002, 74] width 53 height 31
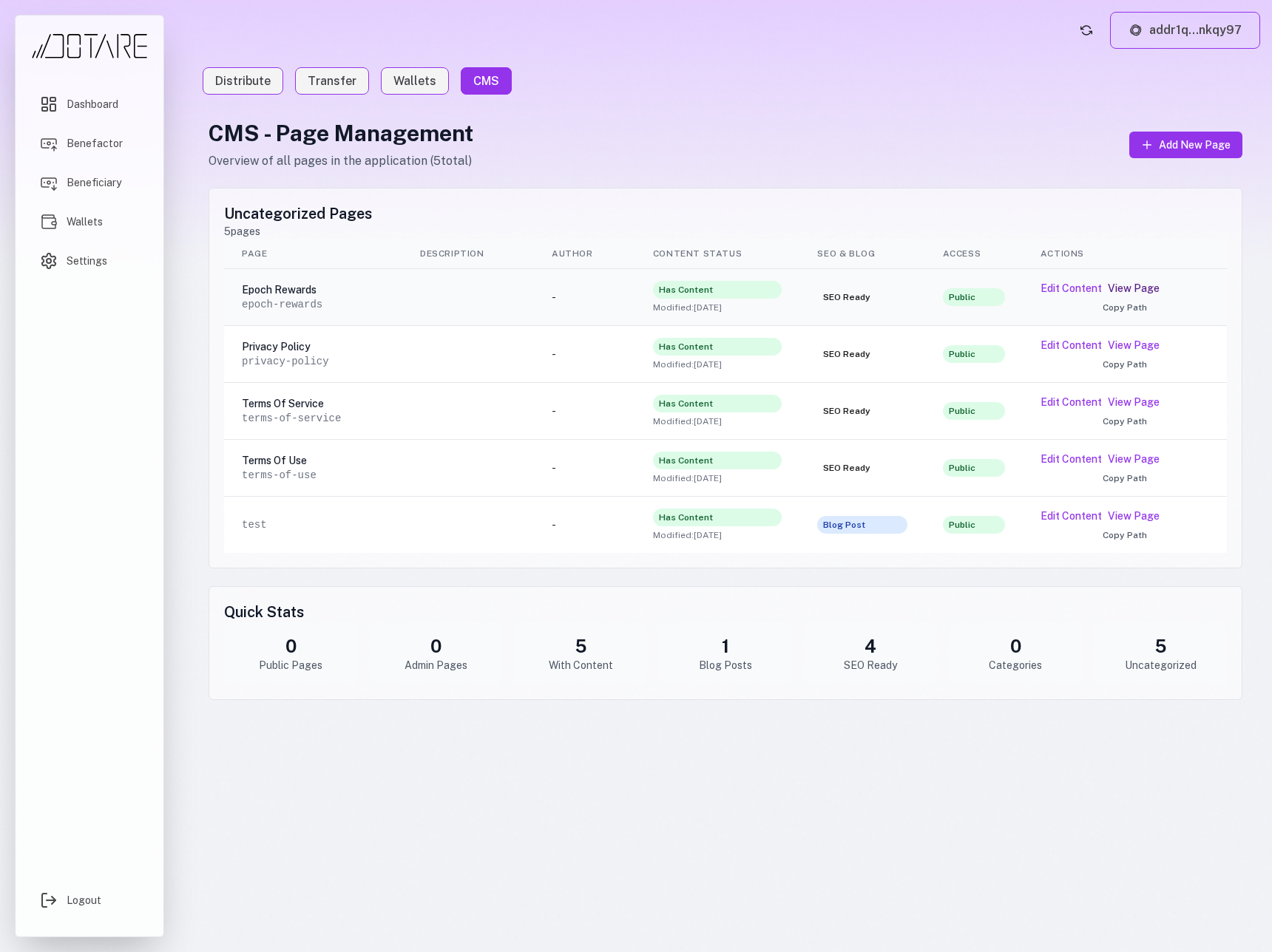
click at [1122, 291] on link "View Page" at bounding box center [1133, 289] width 52 height 15
click at [1078, 292] on button "Edit Content" at bounding box center [1071, 289] width 62 height 15
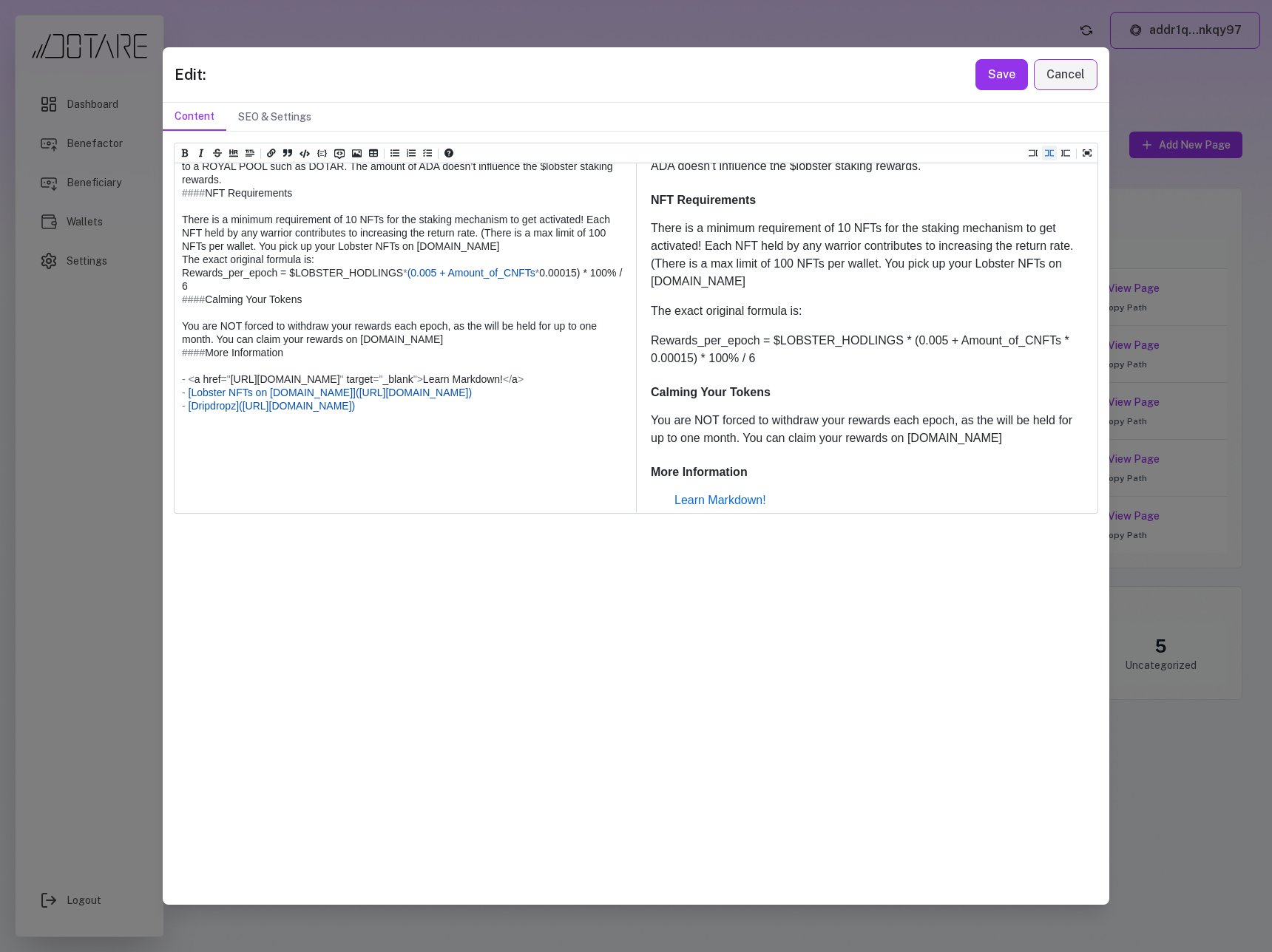
scroll to position [464, 0]
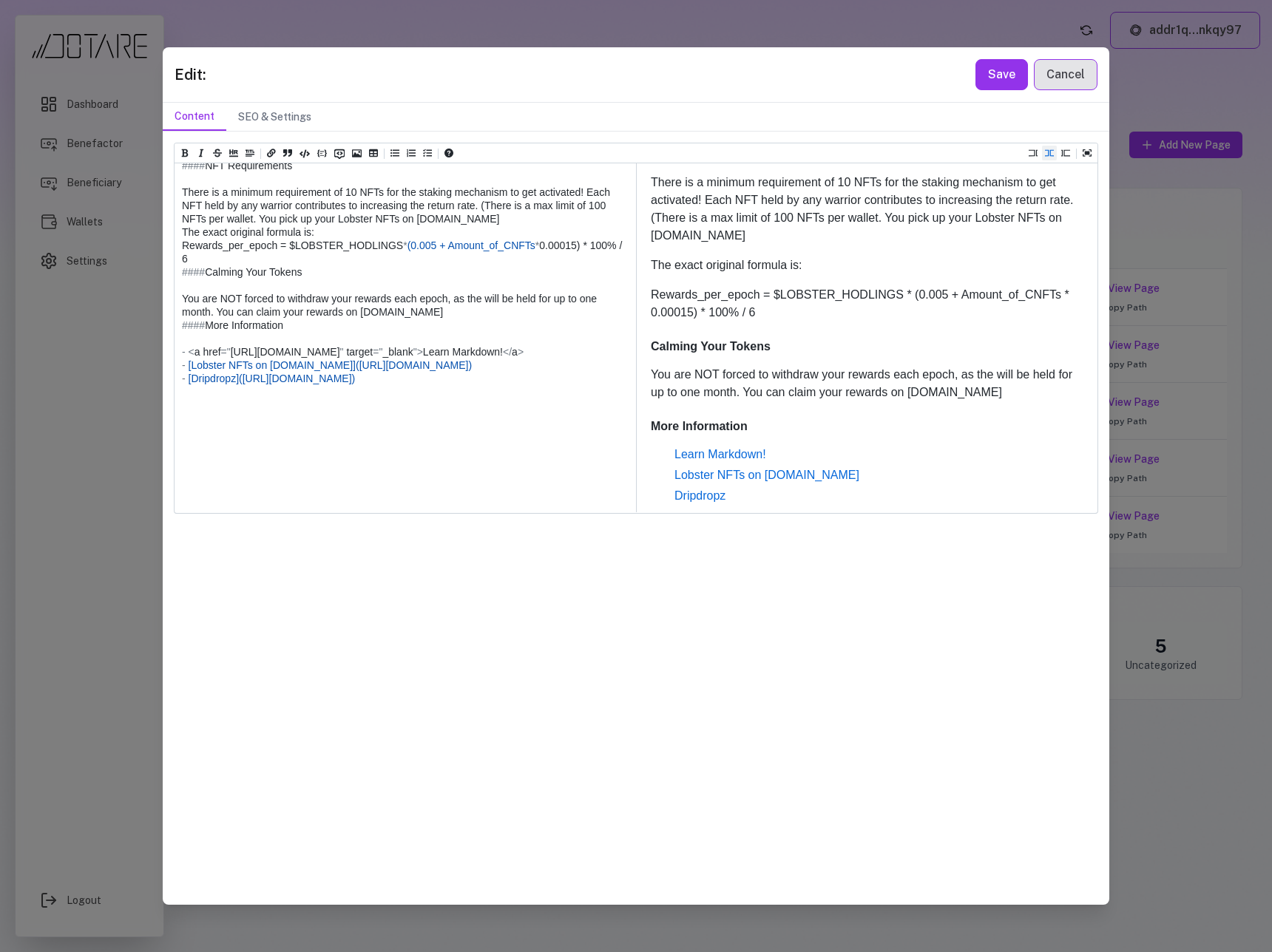
click at [1057, 85] on button "Cancel" at bounding box center [1065, 74] width 64 height 31
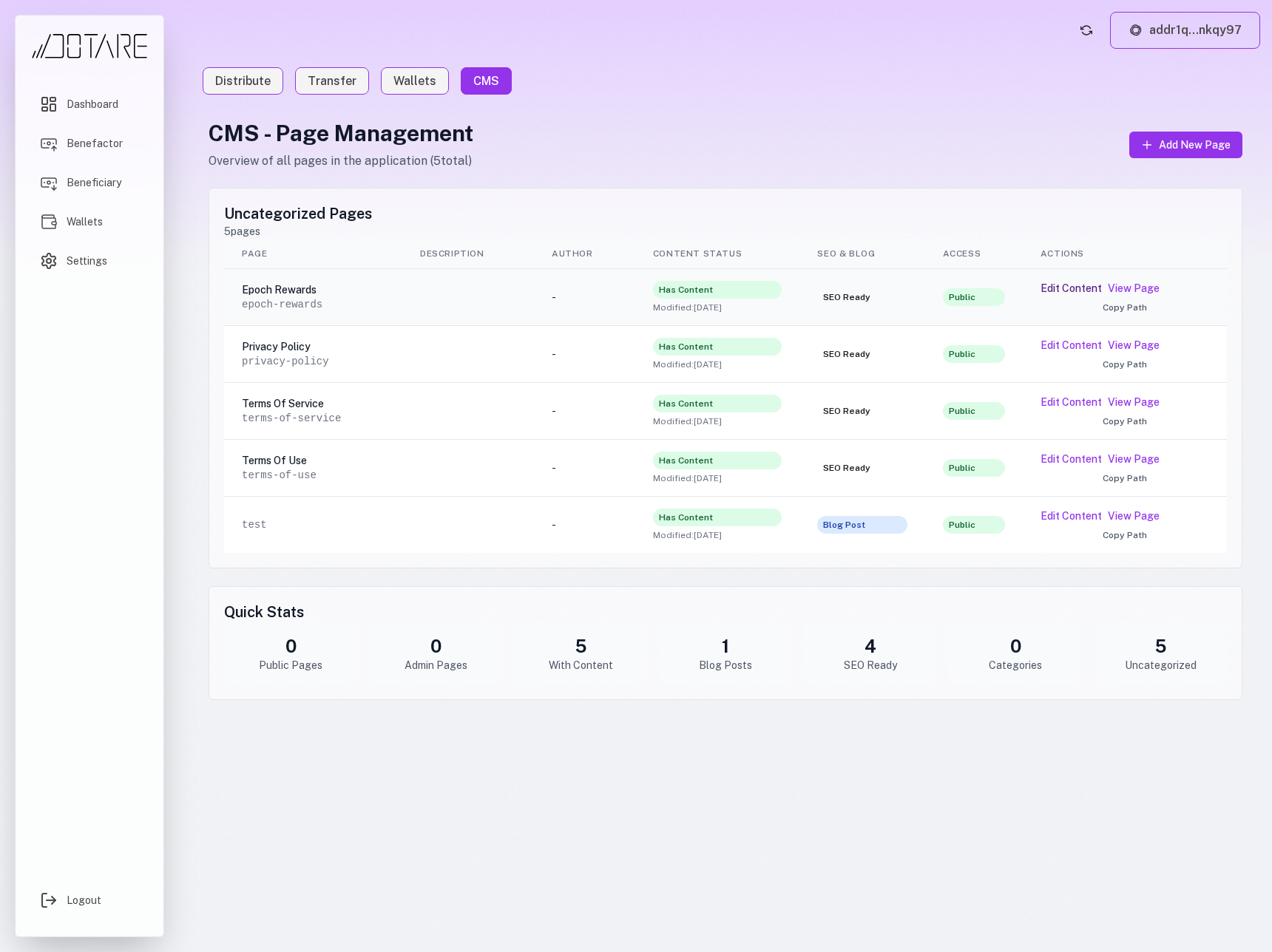
click at [1077, 282] on button "Edit Content" at bounding box center [1071, 289] width 62 height 15
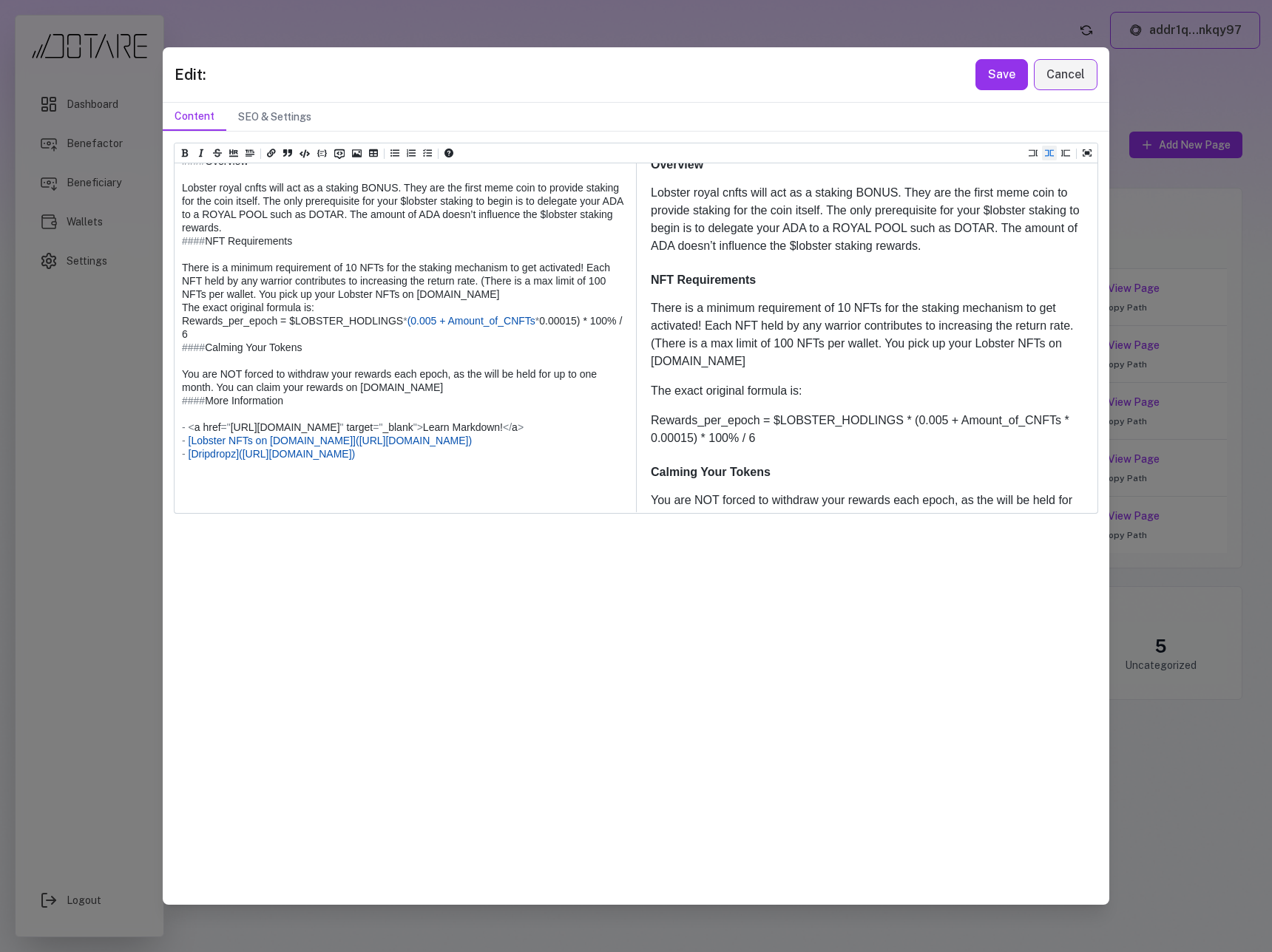
scroll to position [192, 0]
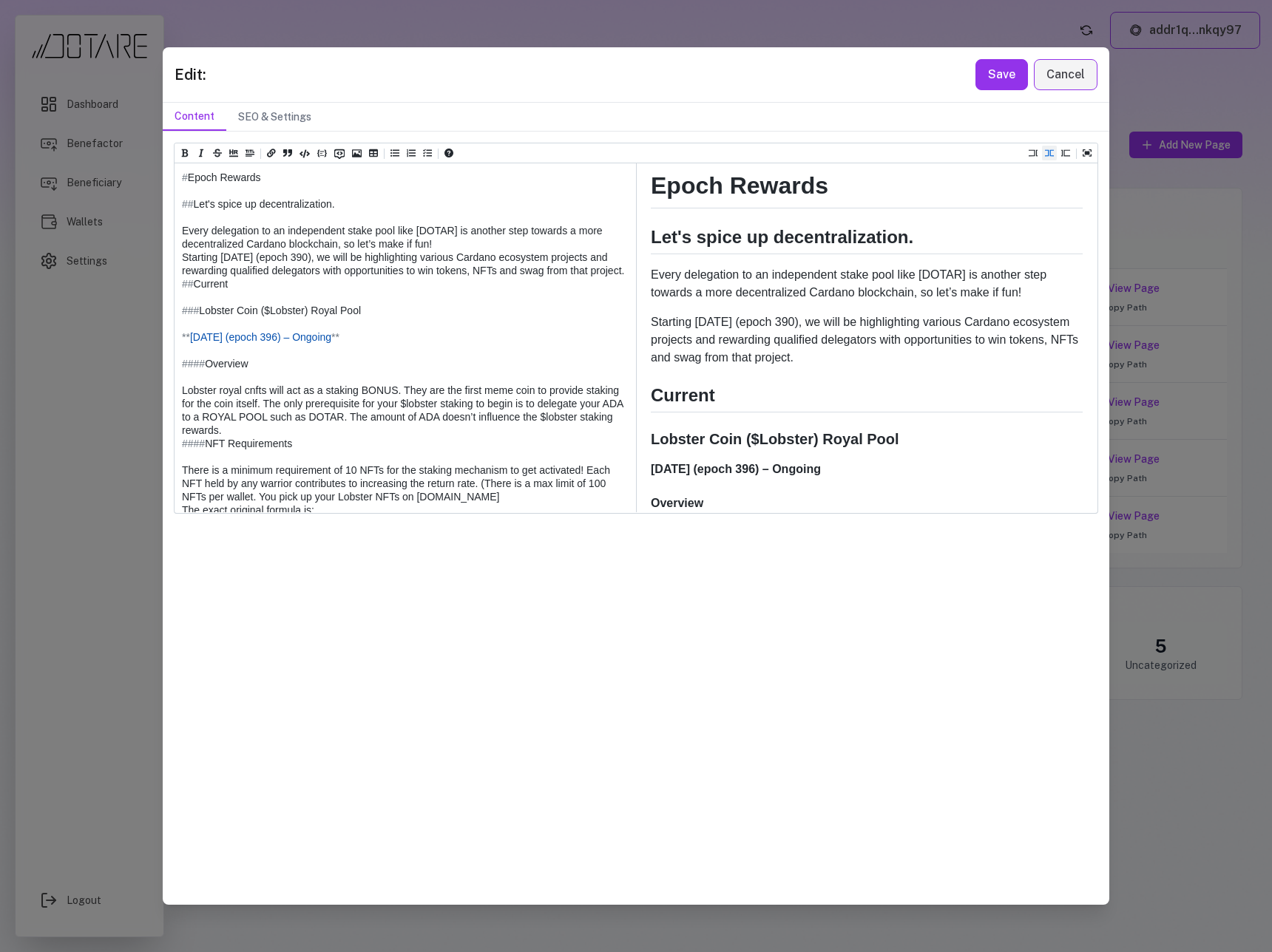
click at [435, 229] on textarea at bounding box center [404, 476] width 460 height 627
drag, startPoint x: 457, startPoint y: 233, endPoint x: 418, endPoint y: 234, distance: 39.0
click at [418, 234] on textarea at bounding box center [404, 476] width 460 height 627
click at [271, 155] on icon "Add a link (ctrl + l)" at bounding box center [271, 153] width 9 height 9
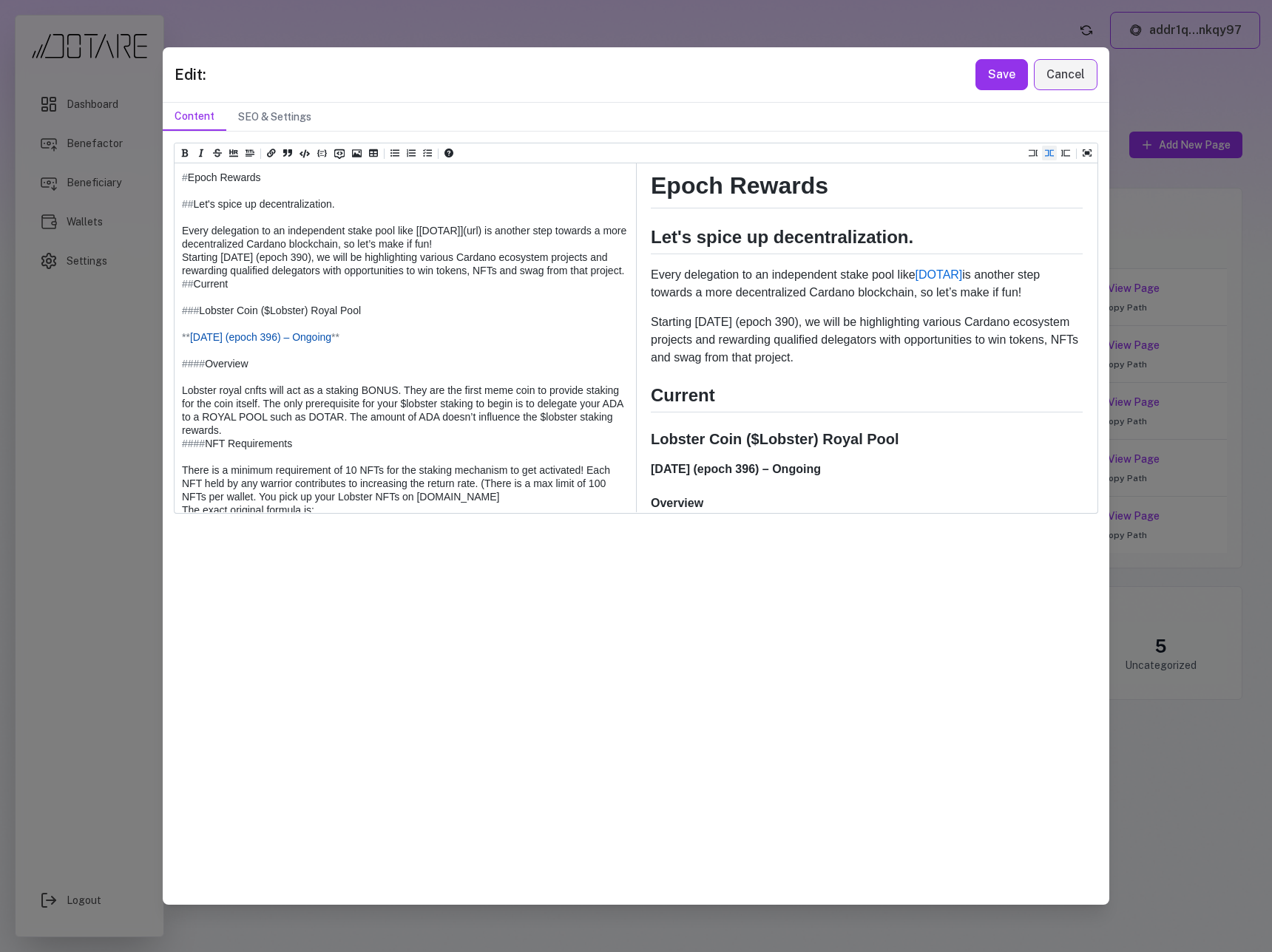
click at [473, 233] on textarea at bounding box center [404, 476] width 460 height 627
type textarea "**********"
click at [996, 82] on button "Save" at bounding box center [1002, 74] width 53 height 31
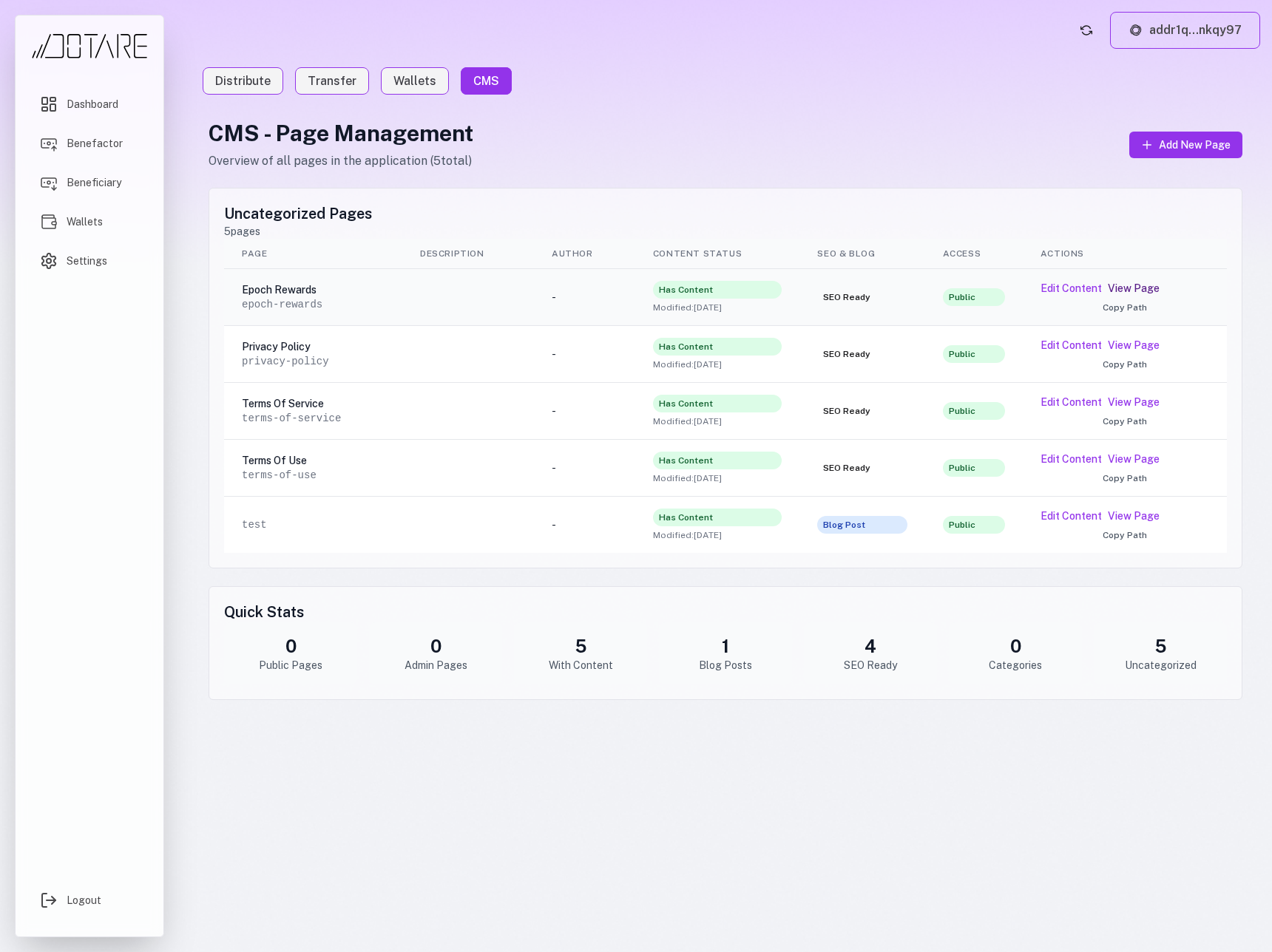
click at [1133, 288] on link "View Page" at bounding box center [1133, 289] width 52 height 15
click at [1068, 289] on button "Edit Content" at bounding box center [1071, 289] width 62 height 15
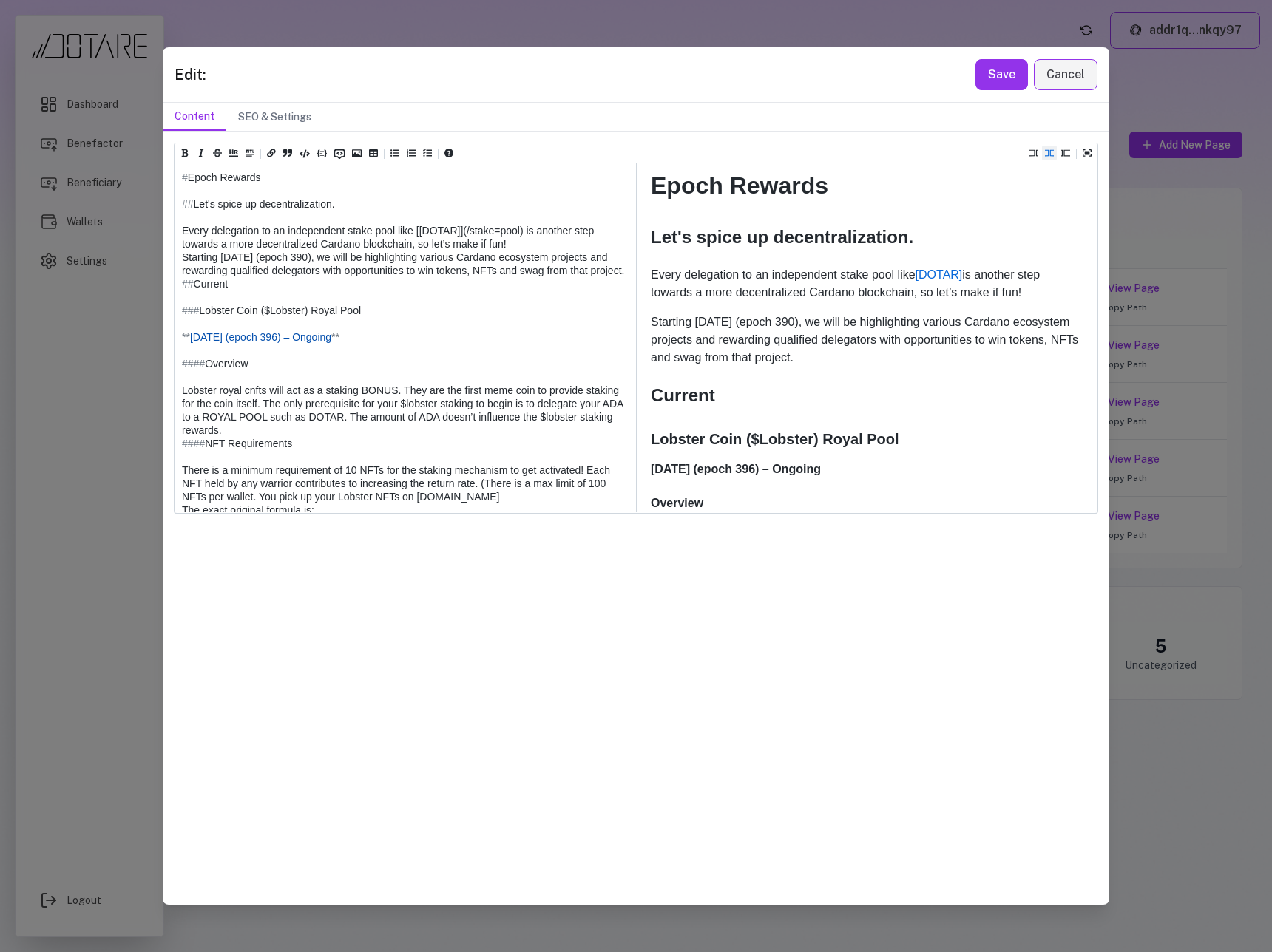
drag, startPoint x: 416, startPoint y: 233, endPoint x: 503, endPoint y: 240, distance: 87.3
click at [503, 240] on textarea at bounding box center [404, 476] width 460 height 627
drag, startPoint x: 518, startPoint y: 233, endPoint x: 418, endPoint y: 233, distance: 100.0
click at [418, 233] on textarea at bounding box center [404, 476] width 460 height 627
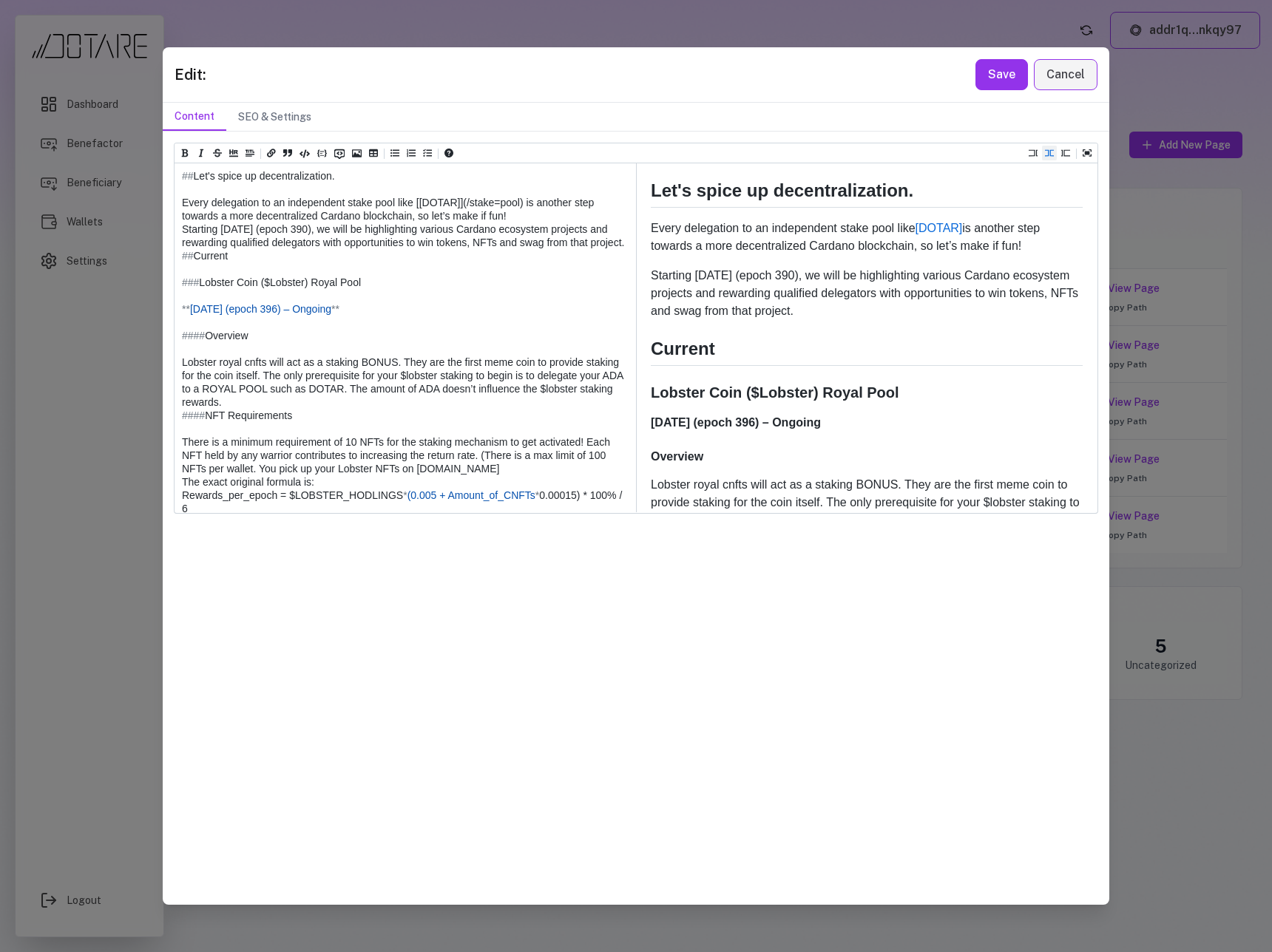
scroll to position [67, 0]
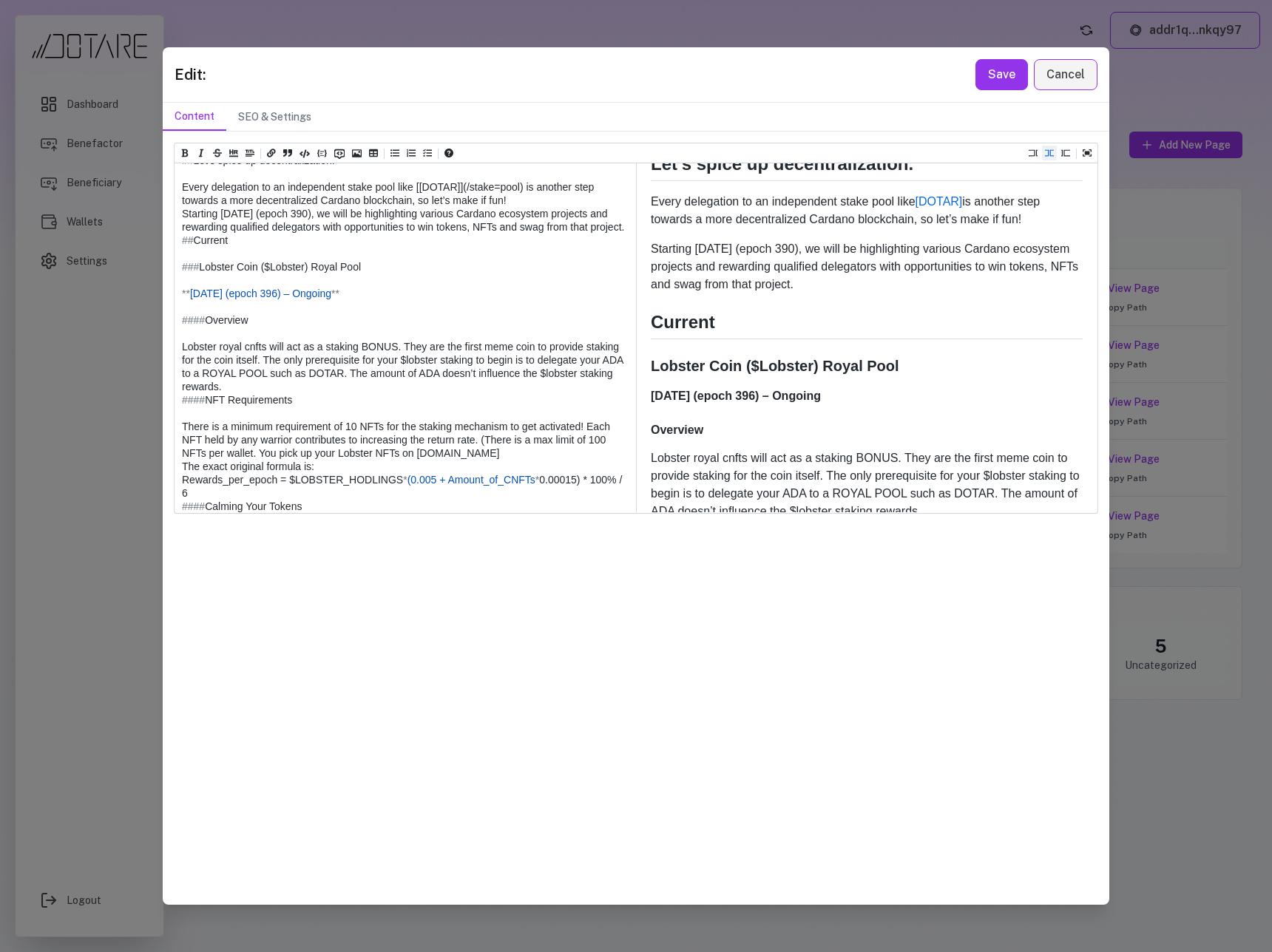
click at [355, 415] on textarea at bounding box center [404, 433] width 460 height 627
paste textarea "**********"
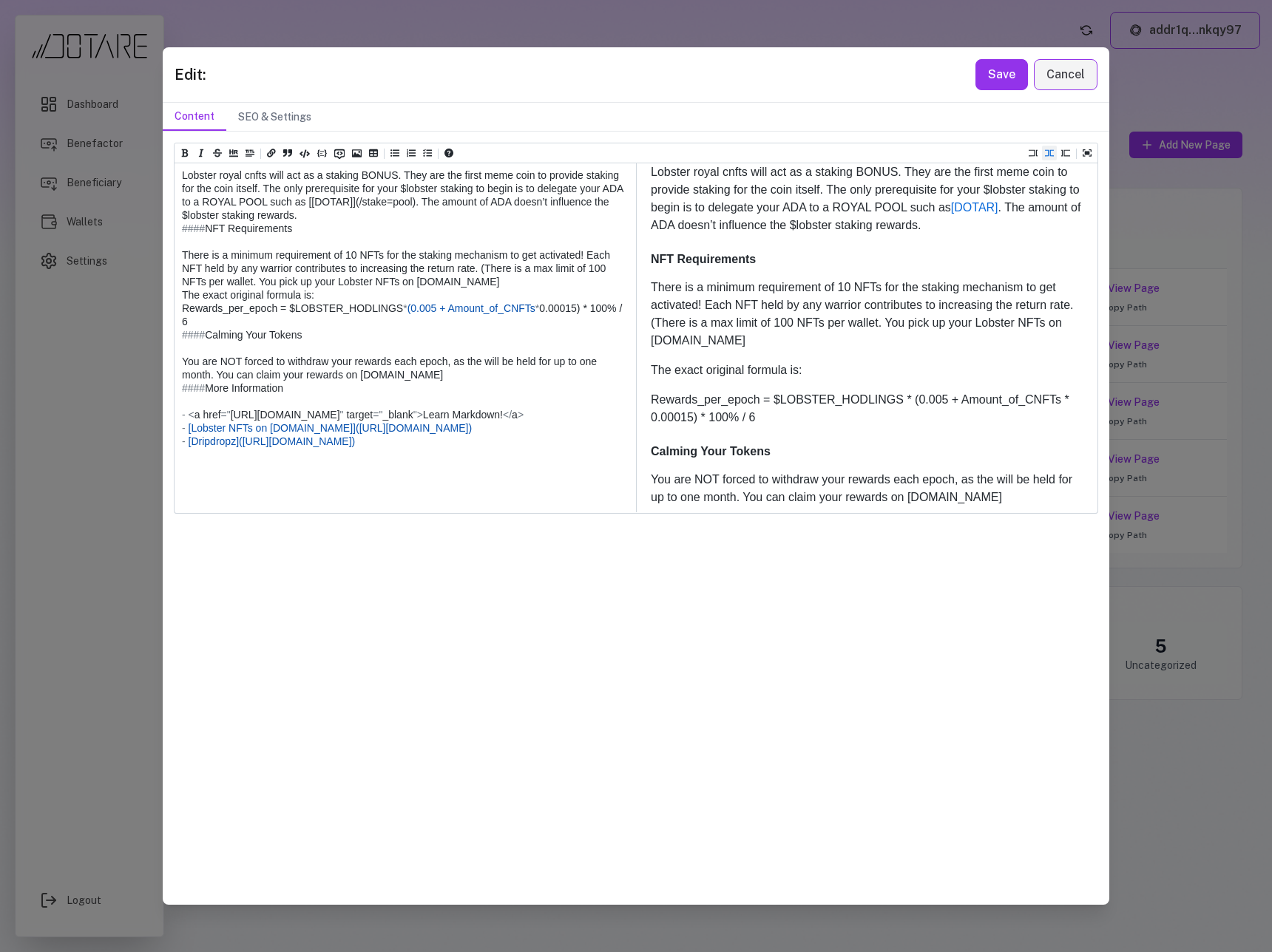
scroll to position [361, 0]
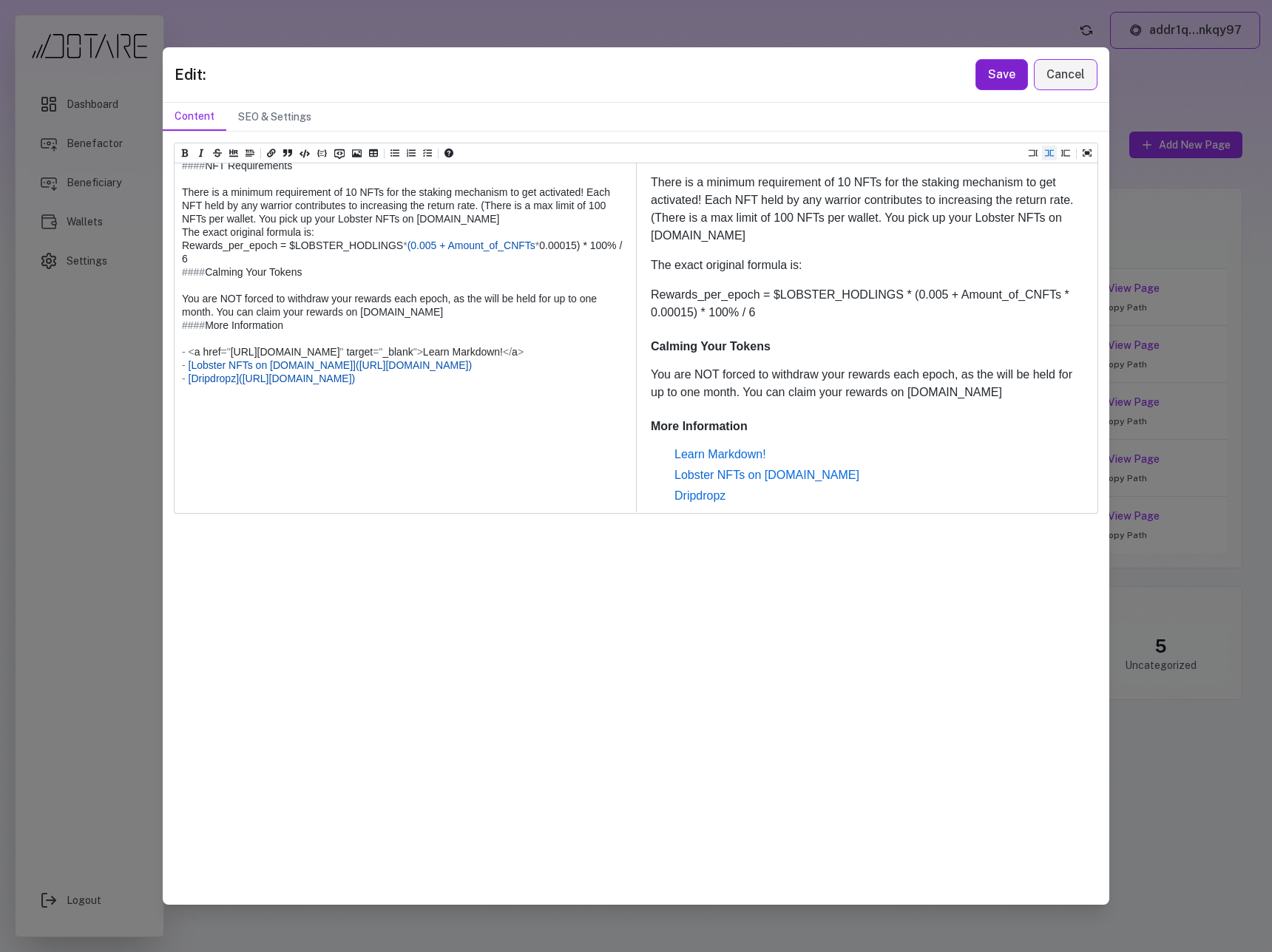
type textarea "**********"
click at [992, 85] on button "Save" at bounding box center [1002, 74] width 53 height 31
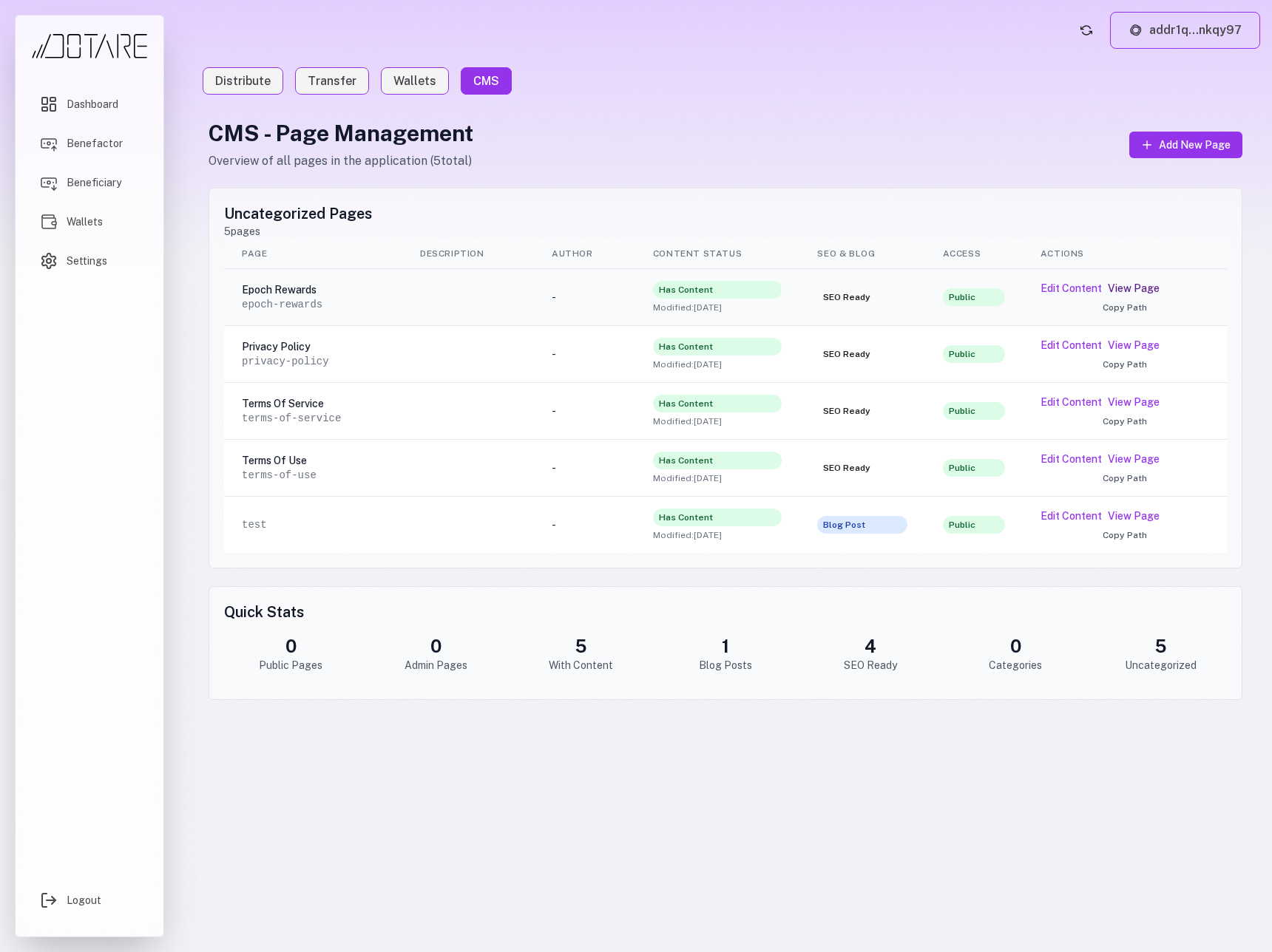
click at [1132, 289] on link "View Page" at bounding box center [1133, 289] width 52 height 15
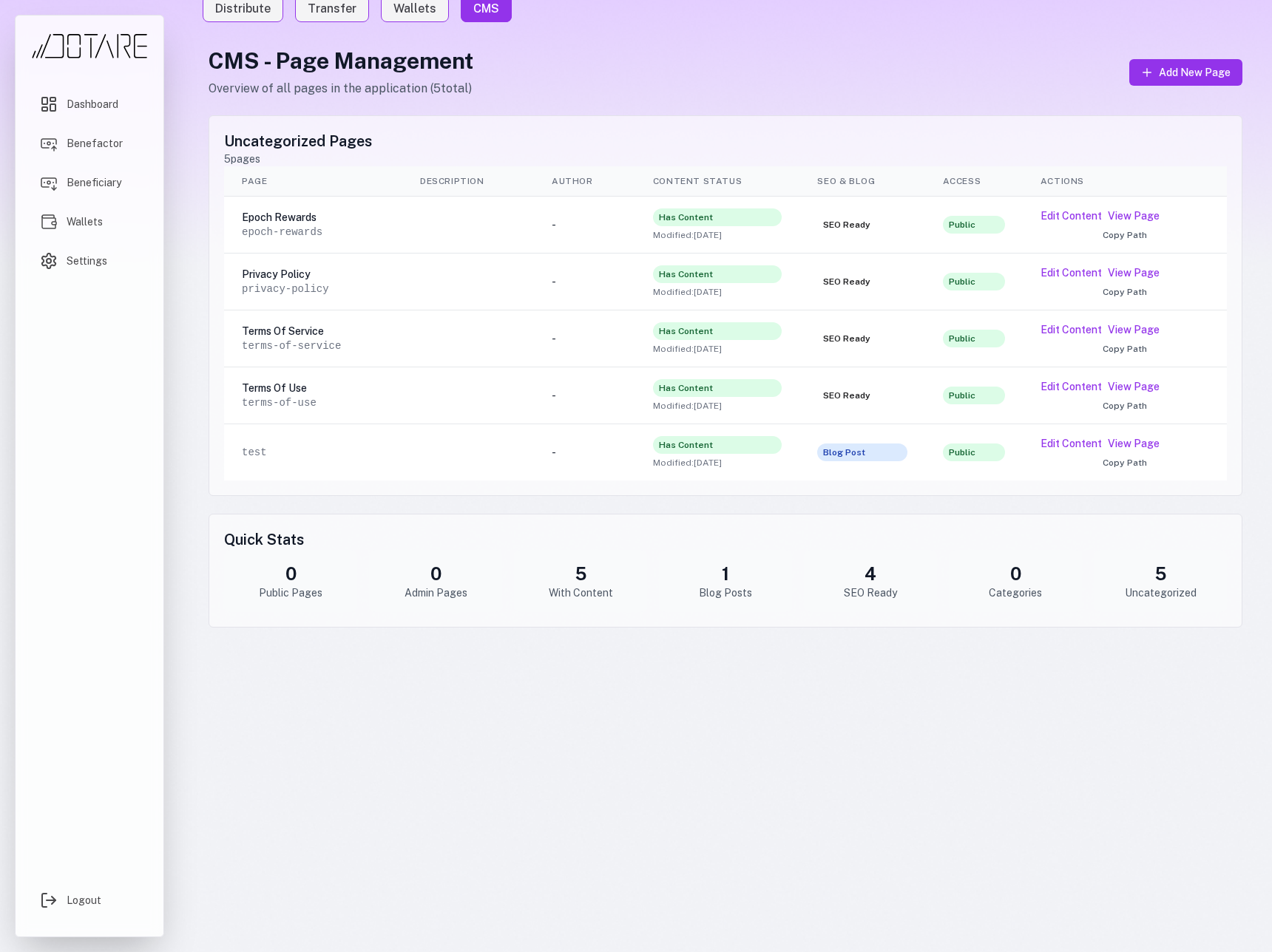
scroll to position [0, 0]
